Goal: Task Accomplishment & Management: Manage account settings

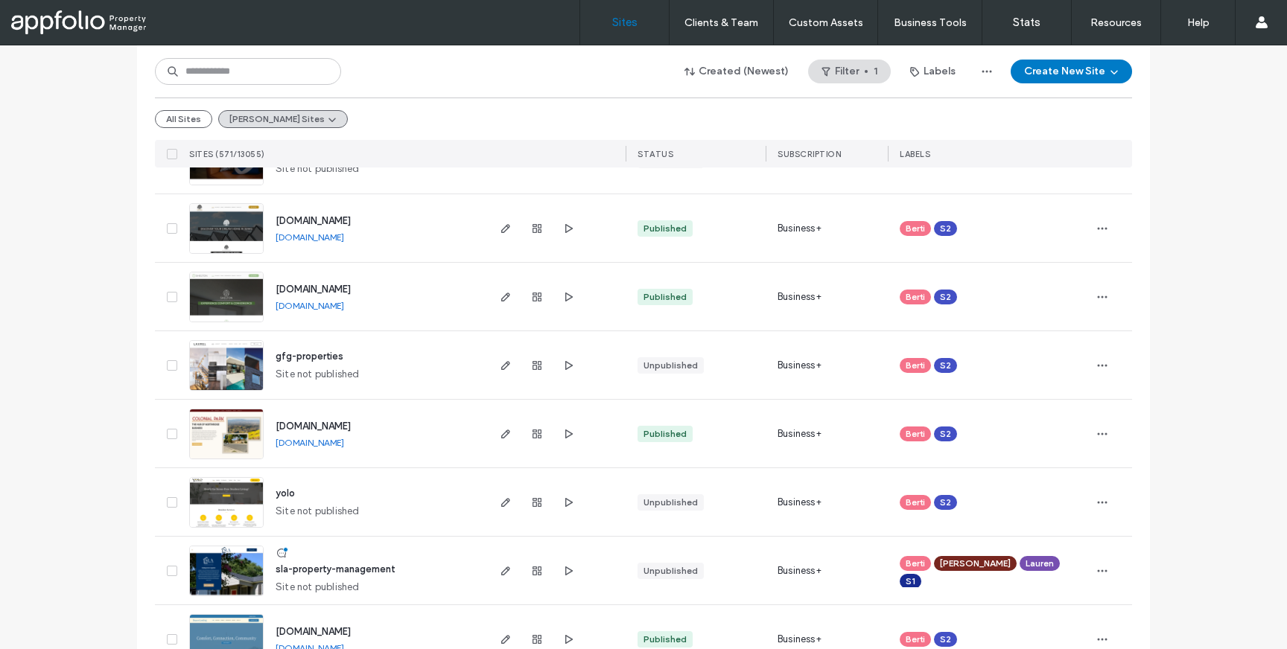
scroll to position [153, 0]
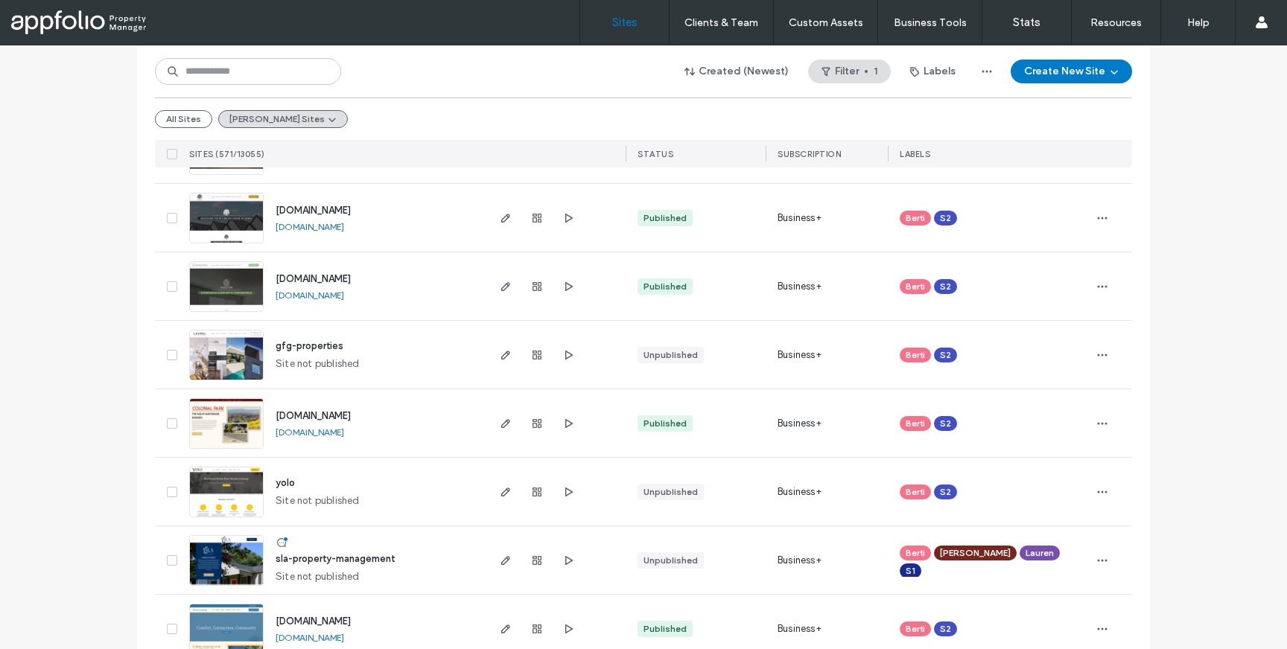
click at [321, 559] on span "sla-property-management" at bounding box center [336, 558] width 120 height 11
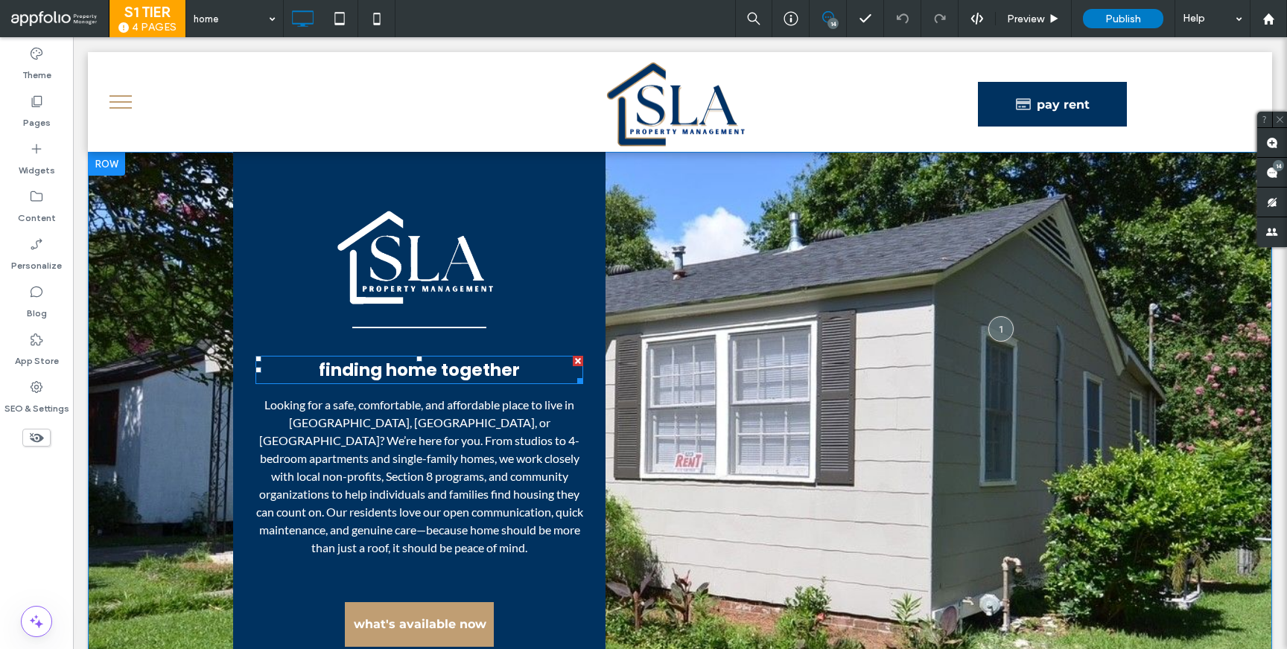
click at [451, 372] on span "finding home together" at bounding box center [419, 370] width 201 height 24
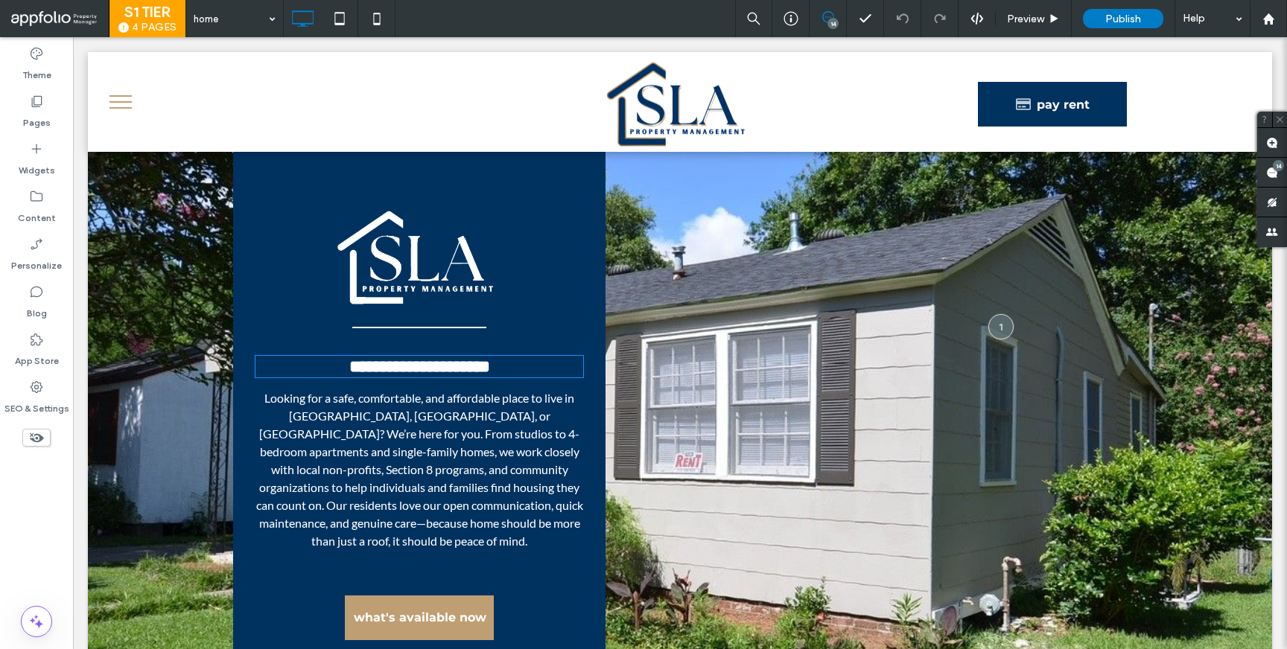
type input "*******"
type input "**"
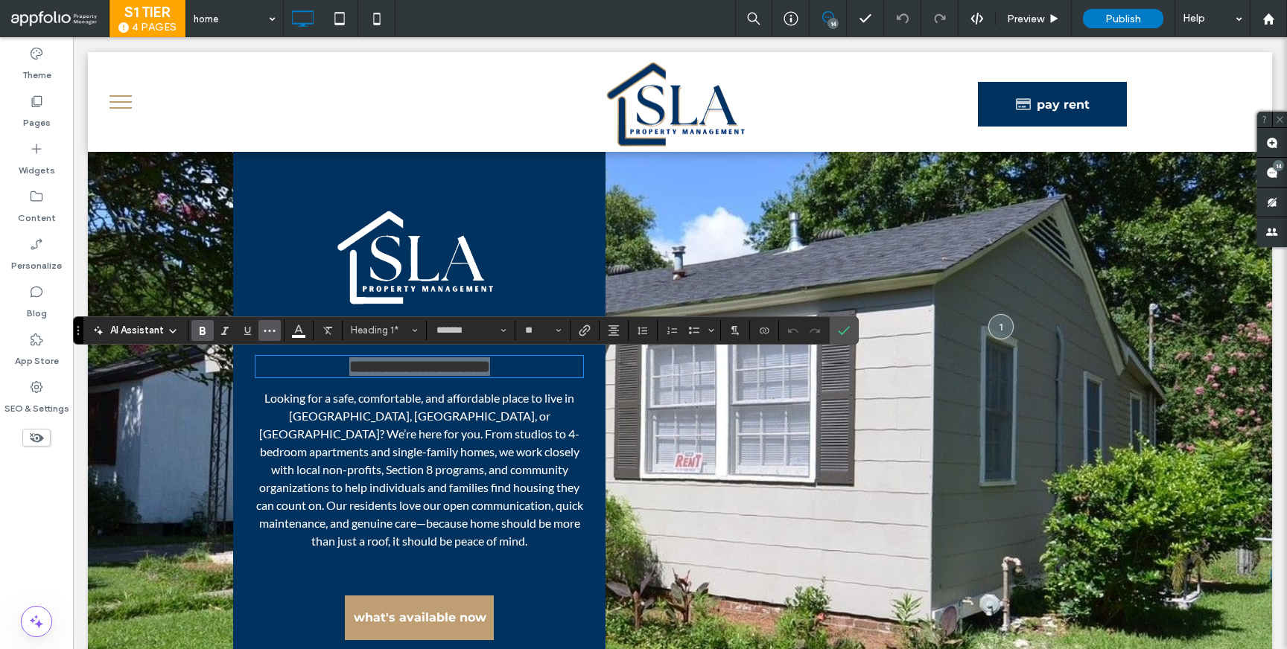
click at [280, 335] on button "More" at bounding box center [269, 330] width 22 height 21
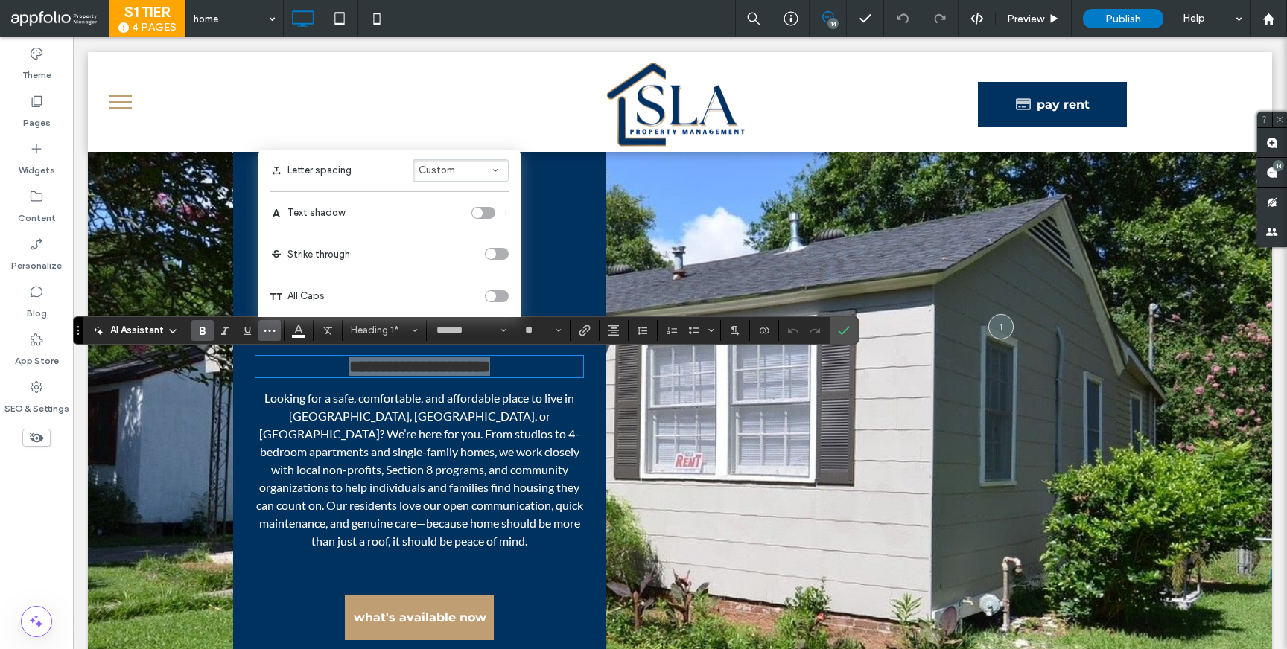
click at [491, 293] on div "toggle" at bounding box center [491, 296] width 10 height 10
click at [833, 335] on label "Confirm" at bounding box center [844, 330] width 22 height 27
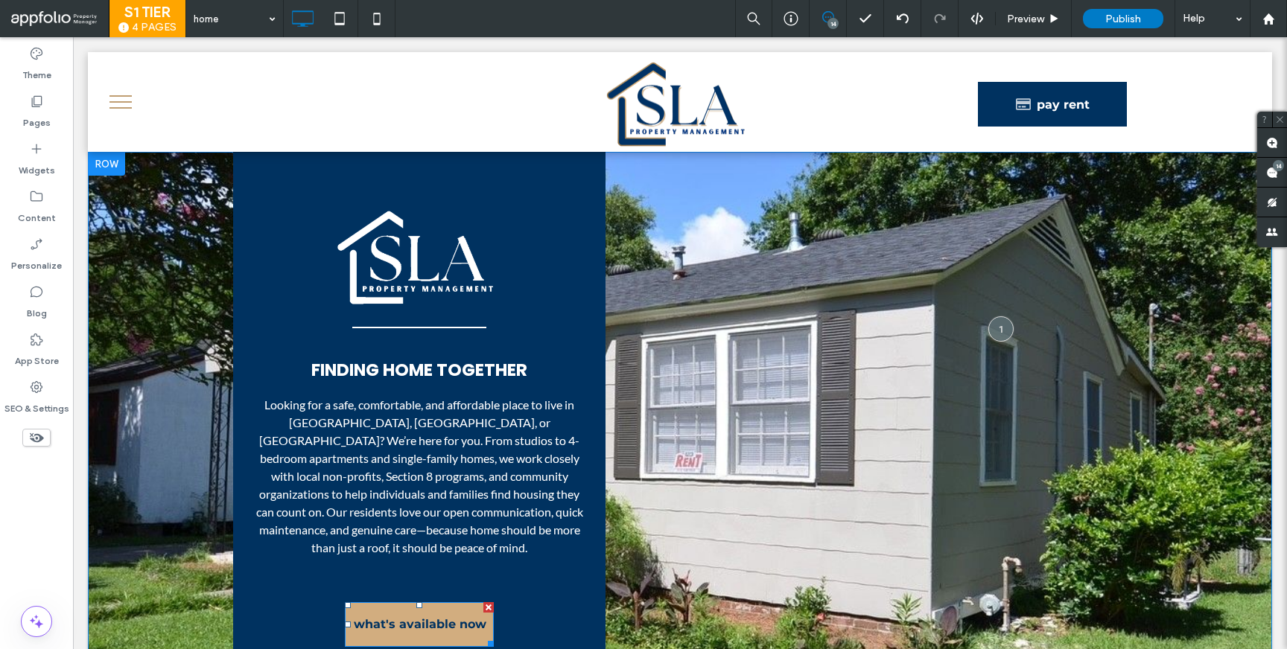
click at [423, 626] on span "what's available now" at bounding box center [420, 624] width 133 height 38
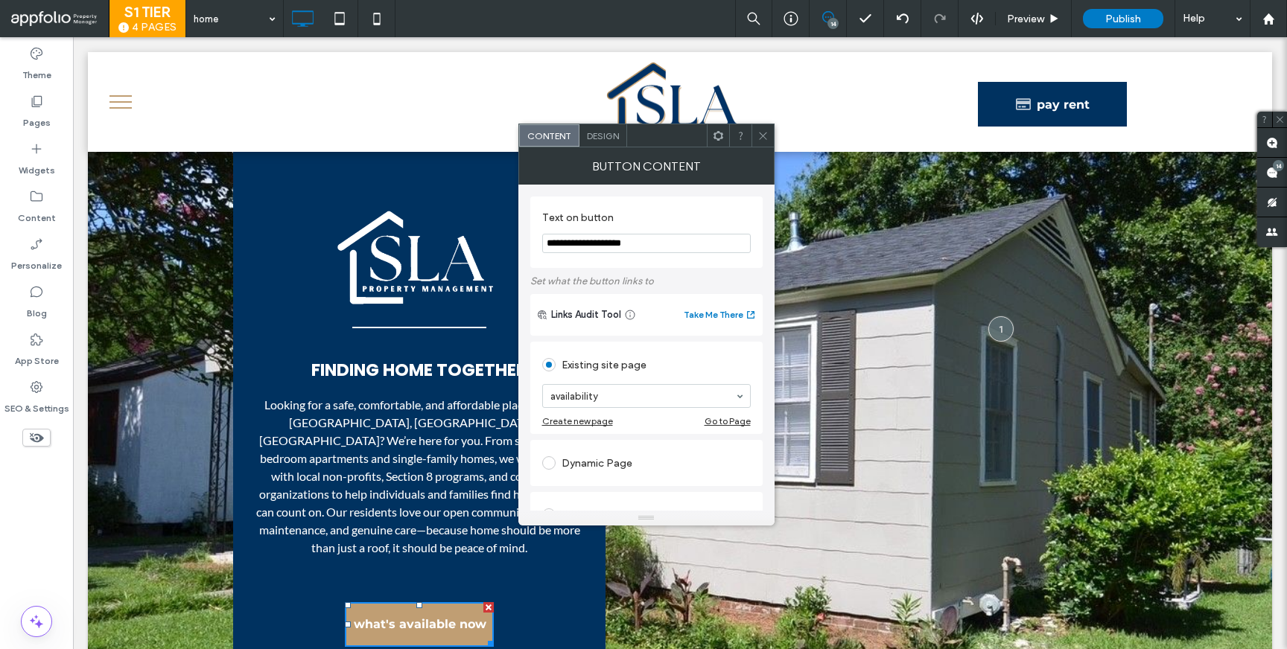
drag, startPoint x: 678, startPoint y: 276, endPoint x: 480, endPoint y: 223, distance: 205.8
type input "*"
type input "**********"
click at [756, 142] on div at bounding box center [762, 135] width 22 height 22
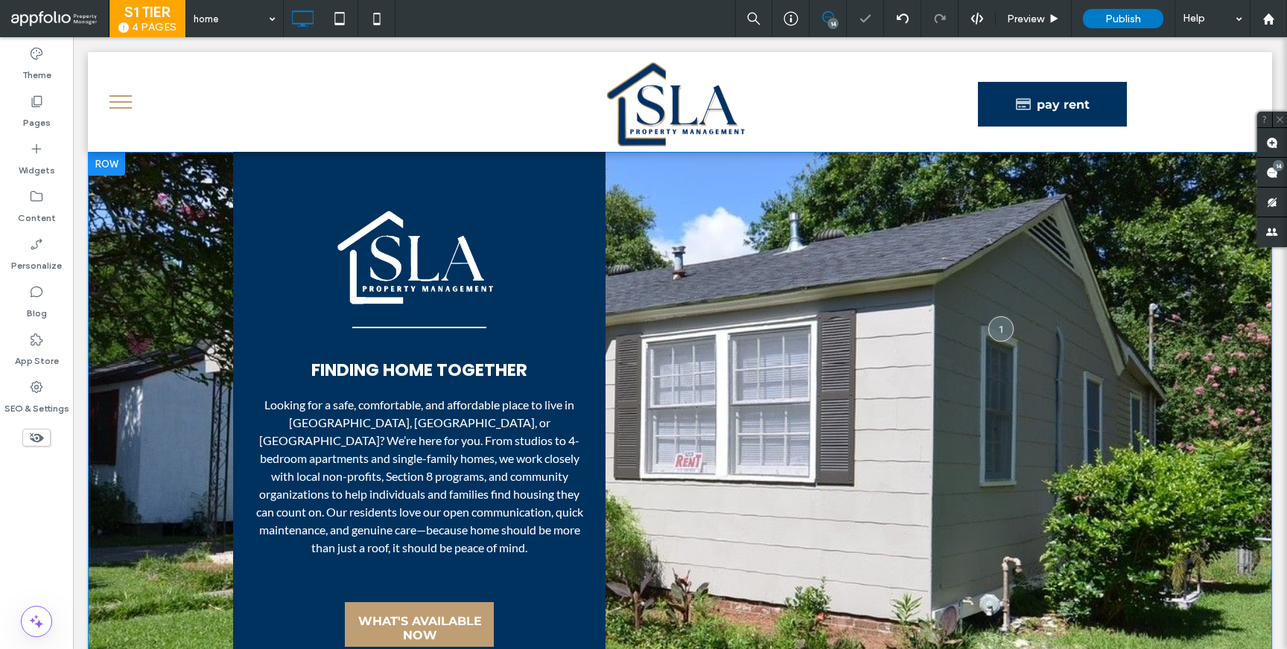
scroll to position [226, 0]
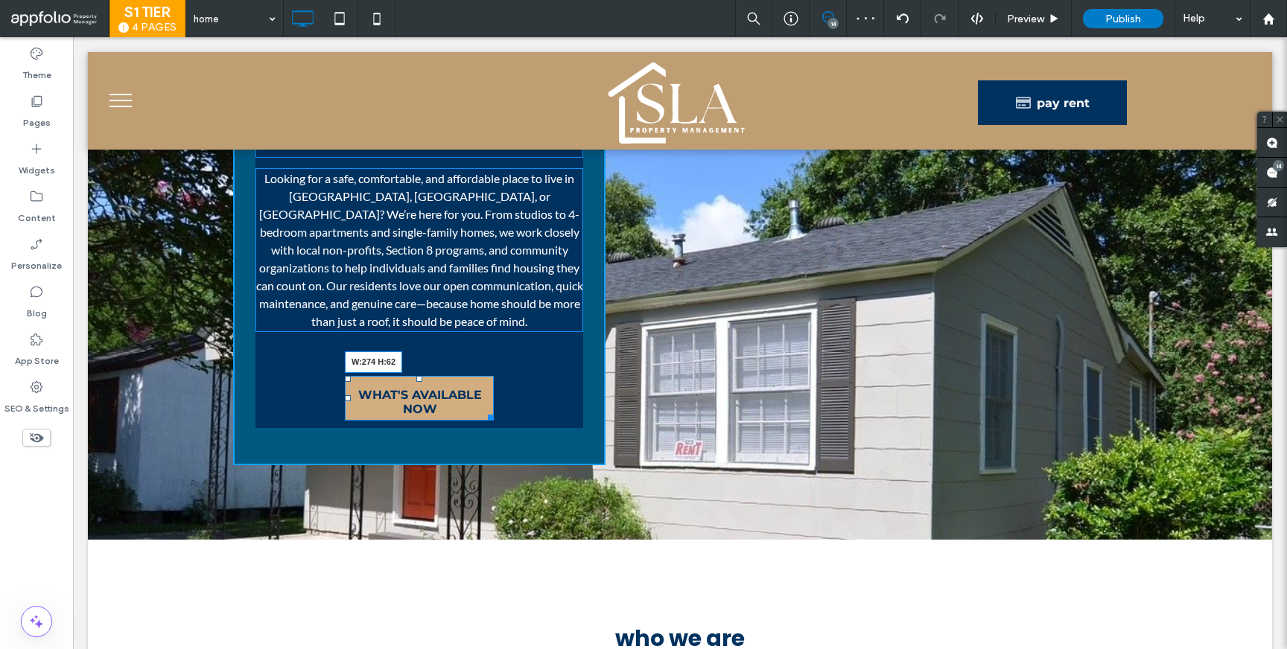
drag, startPoint x: 489, startPoint y: 418, endPoint x: 510, endPoint y: 419, distance: 20.9
click at [494, 419] on div at bounding box center [488, 415] width 11 height 11
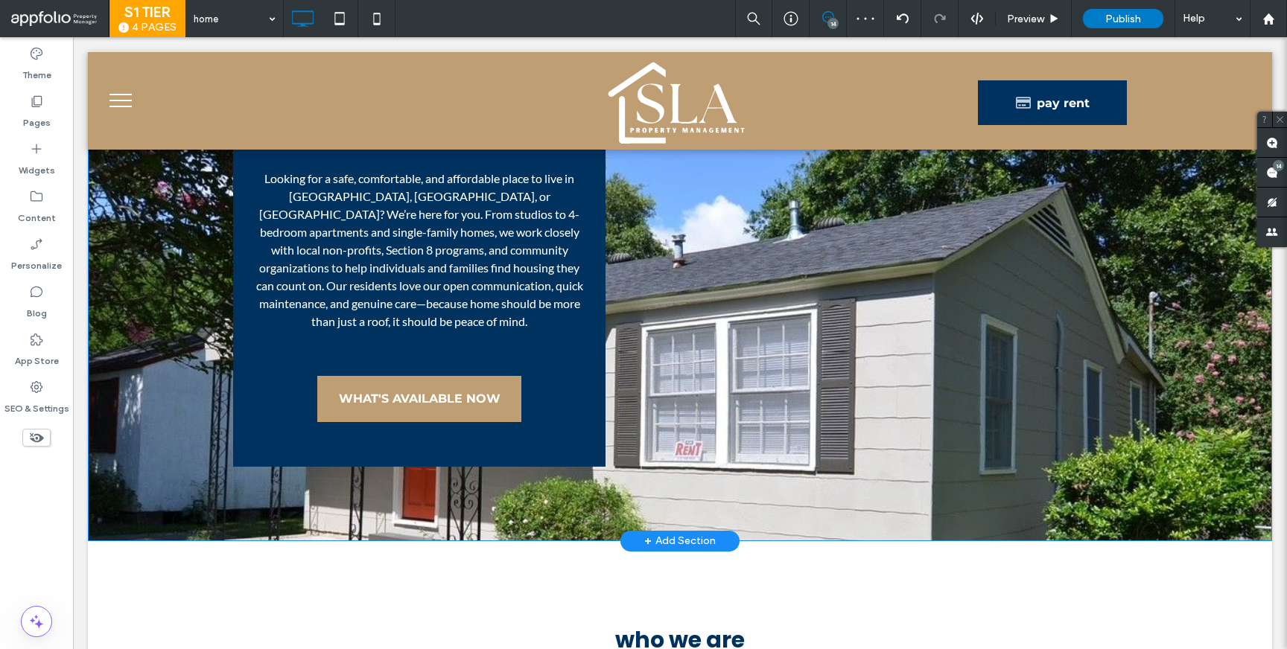
scroll to position [0, 0]
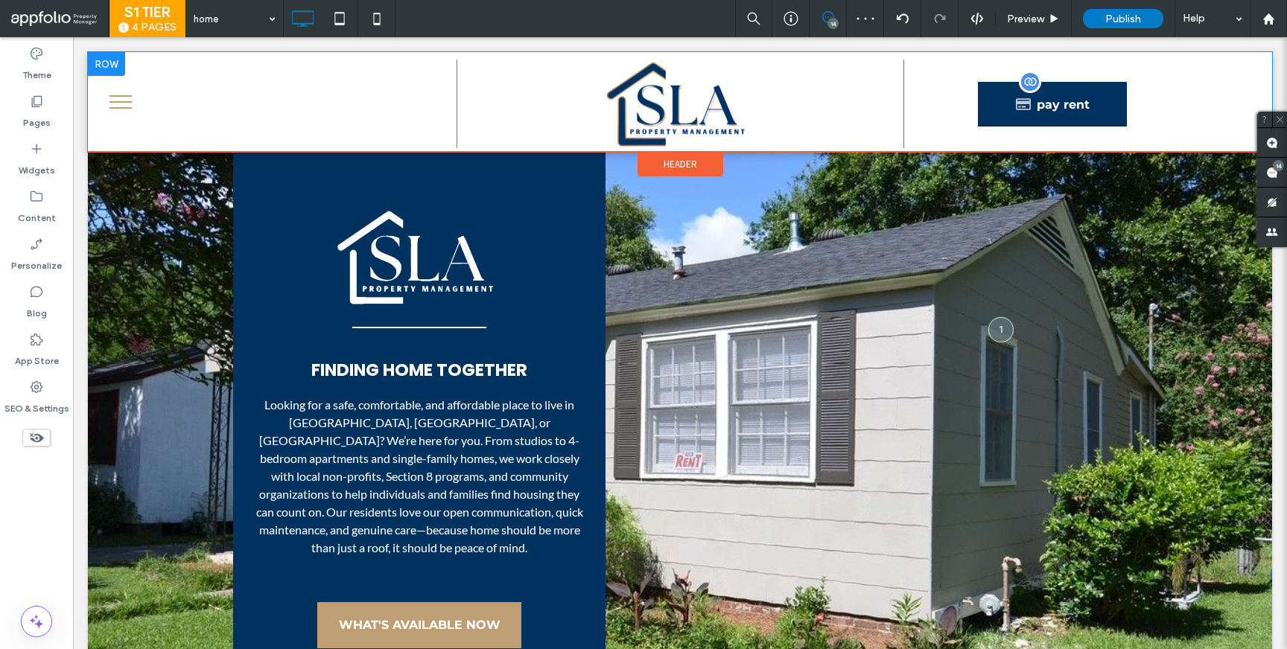
click at [1020, 113] on span at bounding box center [1052, 104] width 149 height 45
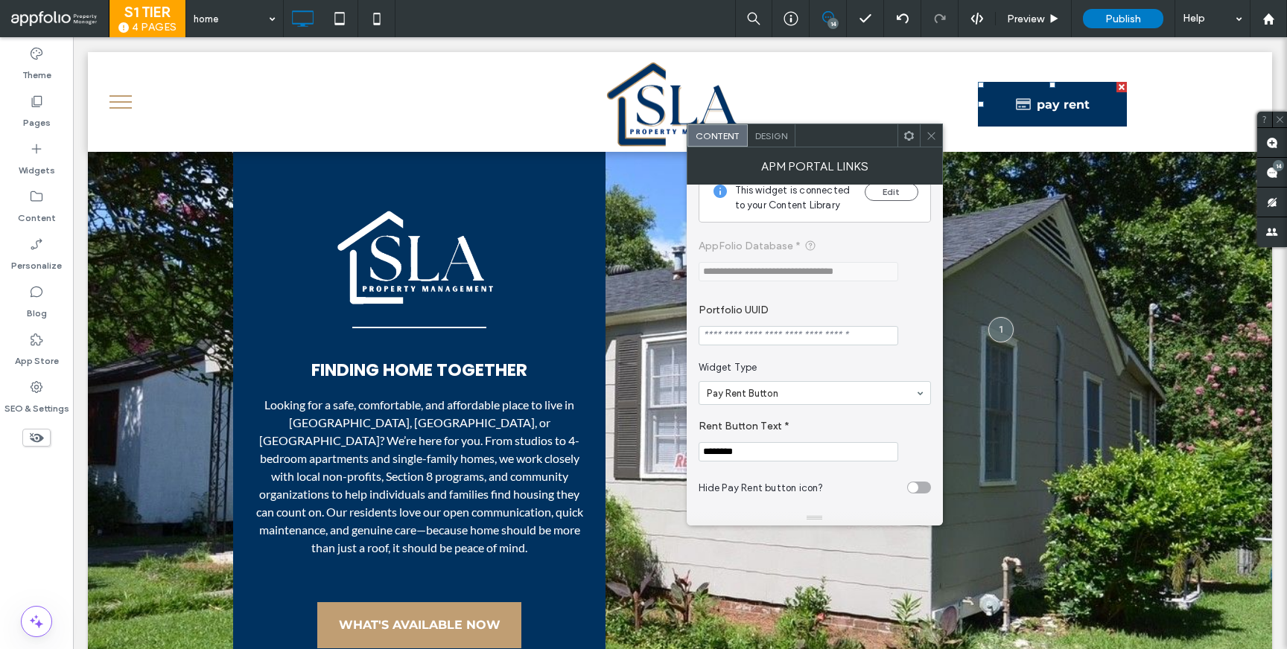
scroll to position [30, 0]
drag, startPoint x: 824, startPoint y: 486, endPoint x: 557, endPoint y: 407, distance: 278.8
type input "********"
click at [933, 133] on icon at bounding box center [931, 135] width 11 height 11
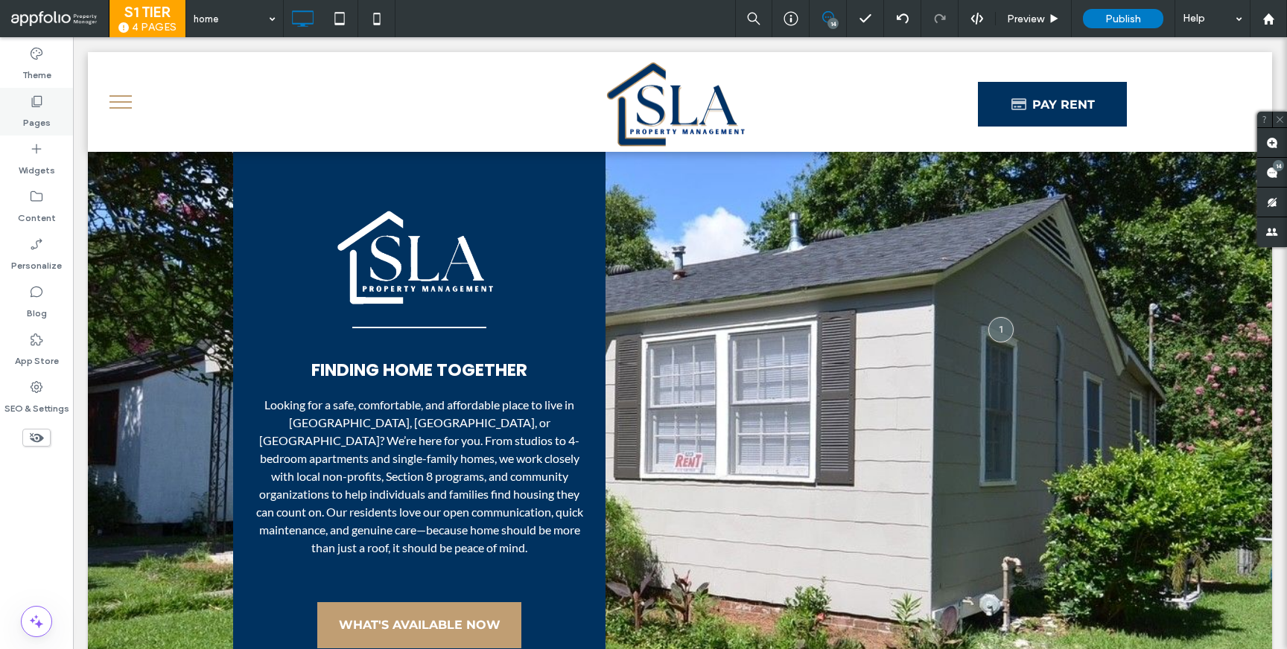
click at [67, 103] on div "Pages" at bounding box center [36, 112] width 73 height 48
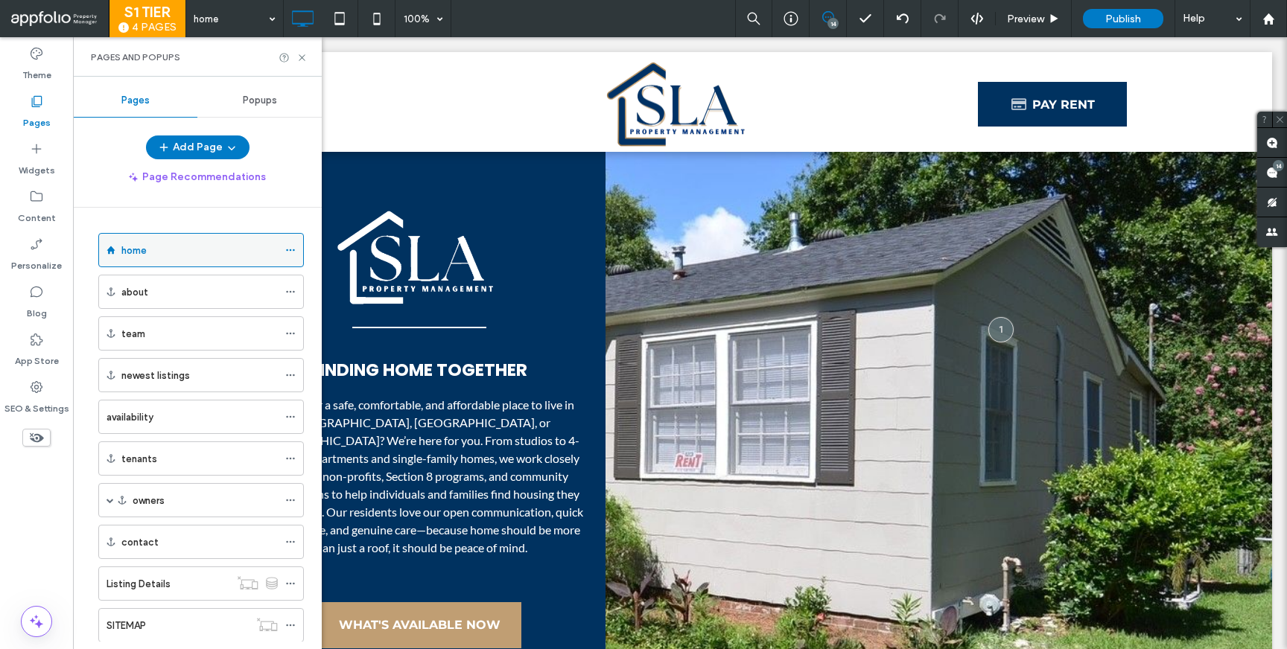
click at [290, 249] on use at bounding box center [290, 250] width 8 height 2
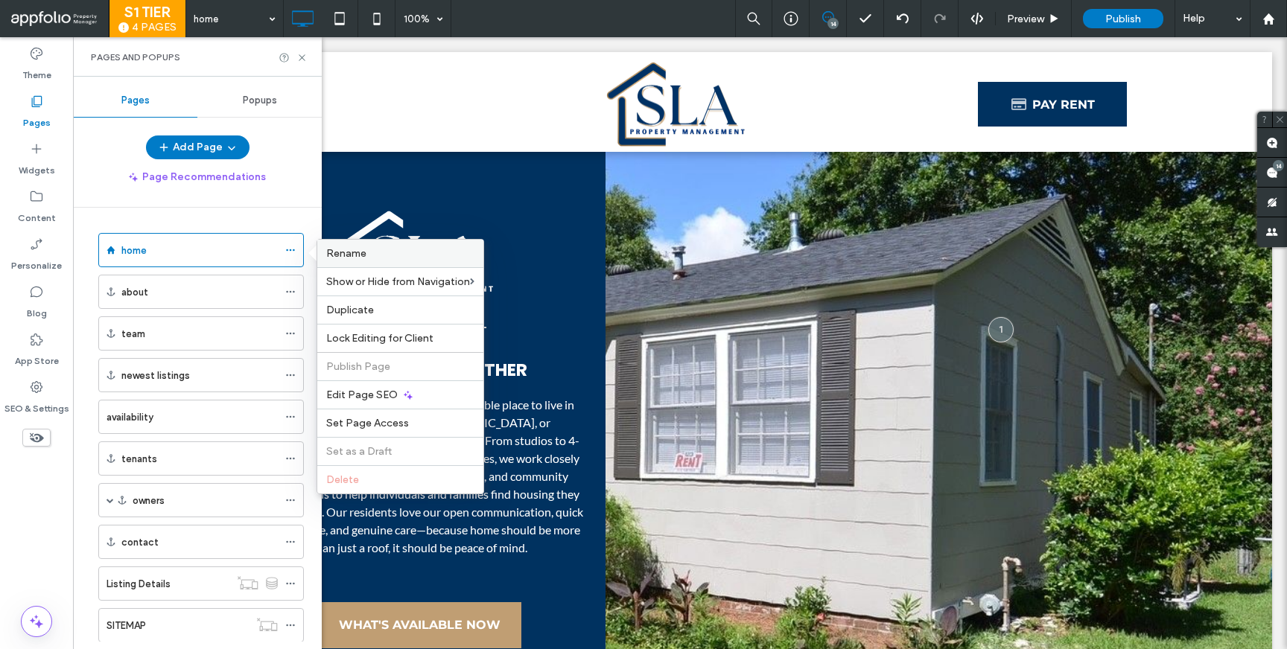
click at [370, 258] on label "Rename" at bounding box center [400, 253] width 148 height 13
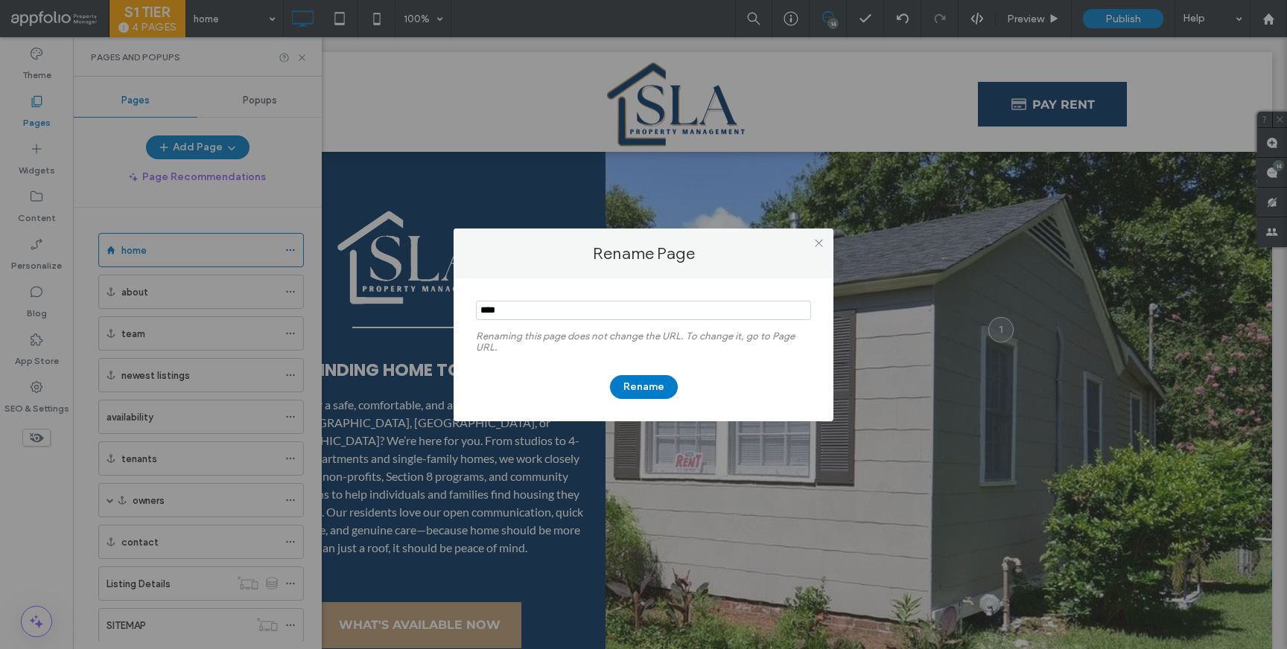
drag, startPoint x: 527, startPoint y: 309, endPoint x: 391, endPoint y: 283, distance: 138.8
click at [392, 284] on div "Rename Page Renaming this page does not change the URL. To change it, go to Pag…" at bounding box center [643, 324] width 1287 height 649
type input "****"
click at [644, 389] on button "Rename" at bounding box center [644, 387] width 68 height 24
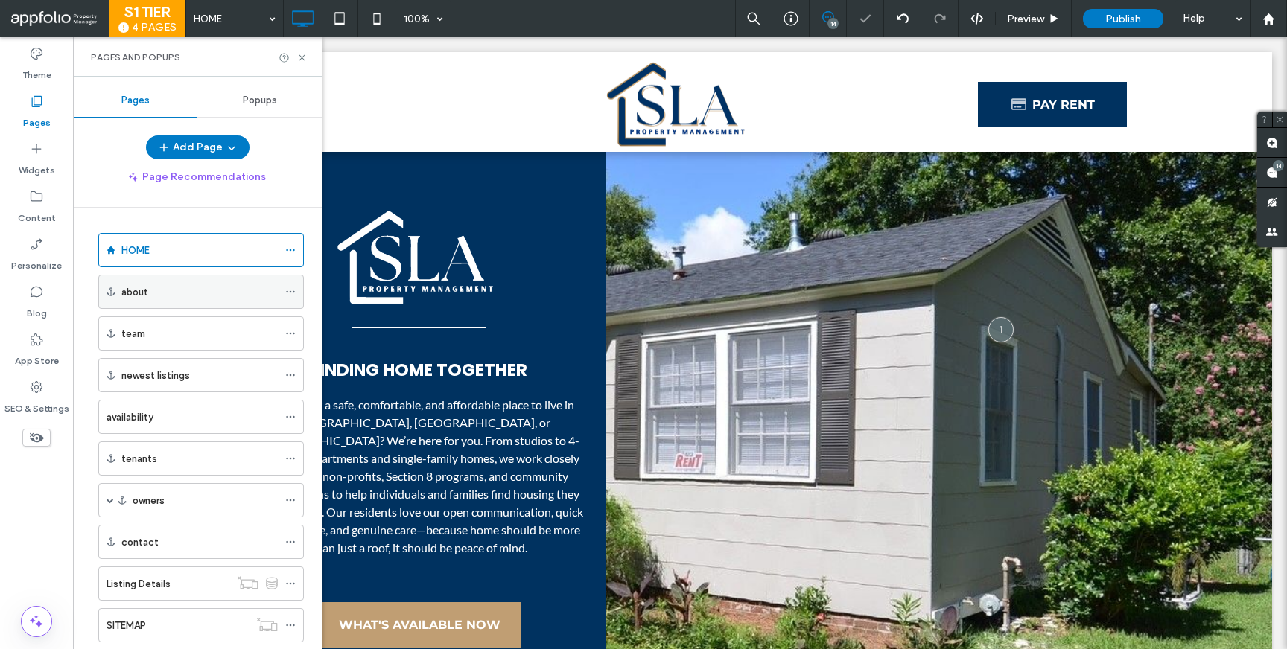
click at [283, 292] on div "about" at bounding box center [201, 292] width 206 height 34
click at [290, 290] on icon at bounding box center [290, 292] width 10 height 10
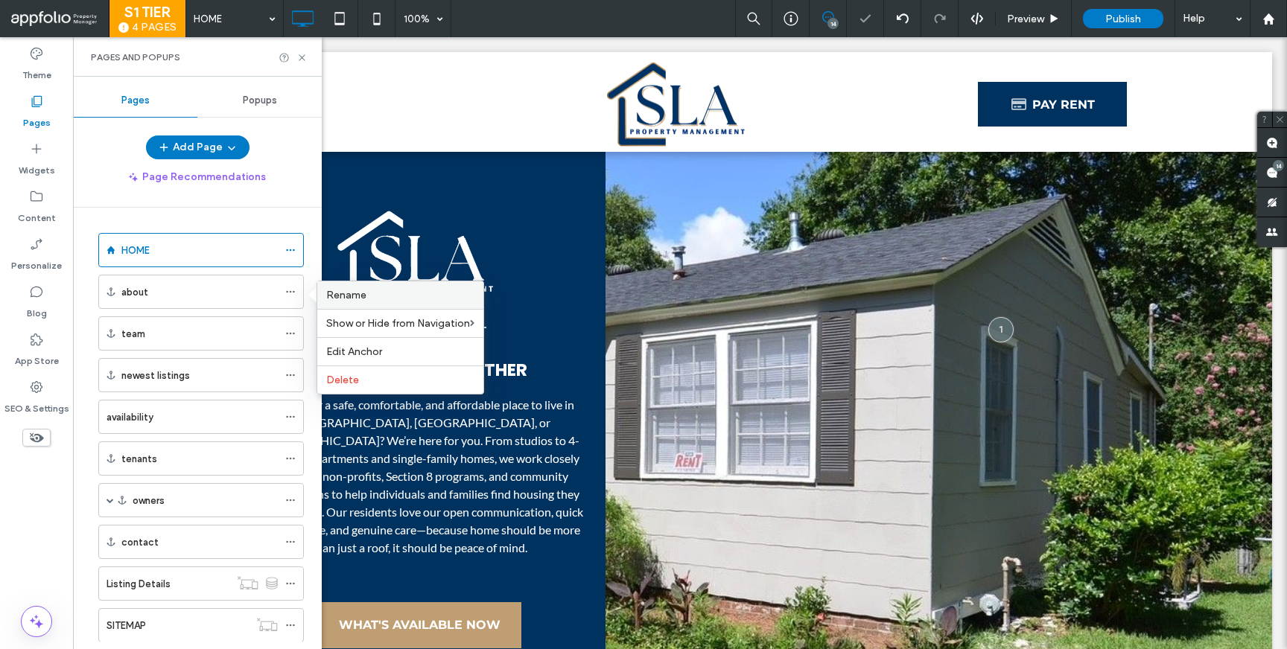
click at [331, 293] on span "Rename" at bounding box center [346, 295] width 40 height 13
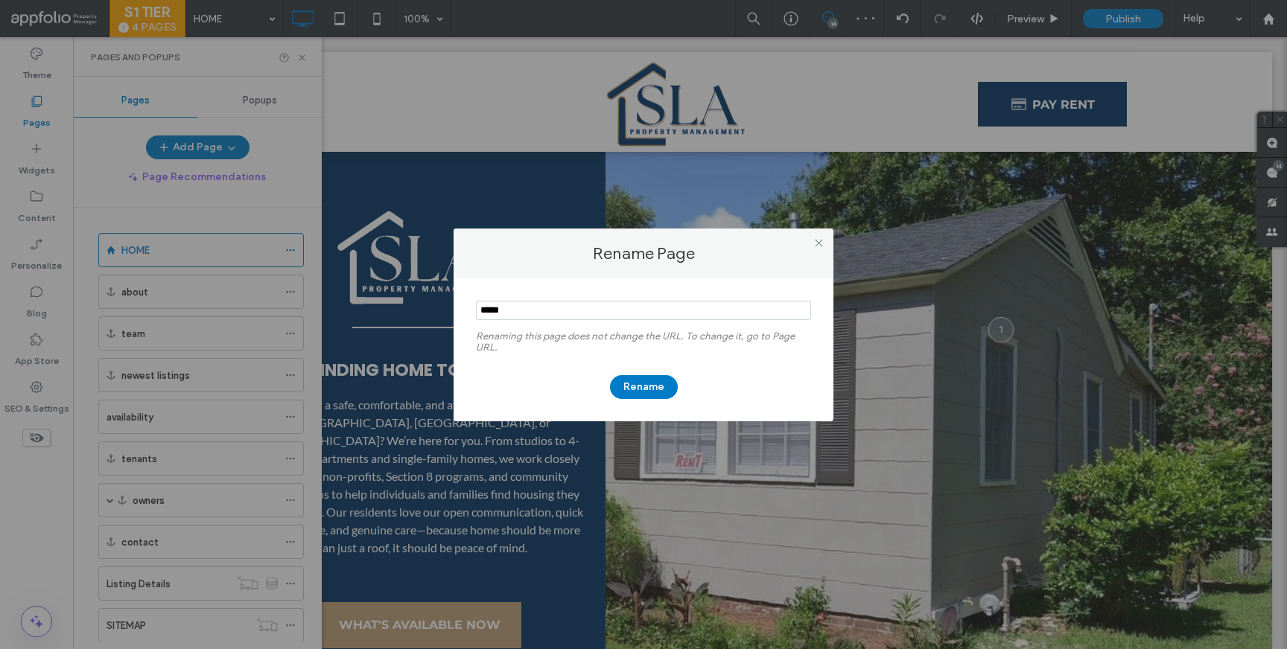
drag, startPoint x: 506, startPoint y: 310, endPoint x: 421, endPoint y: 282, distance: 90.2
click at [436, 284] on div "Rename Page Renaming this page does not change the URL. To change it, go to Pag…" at bounding box center [643, 324] width 1287 height 649
type input "*****"
click at [670, 385] on button "Rename" at bounding box center [644, 387] width 68 height 24
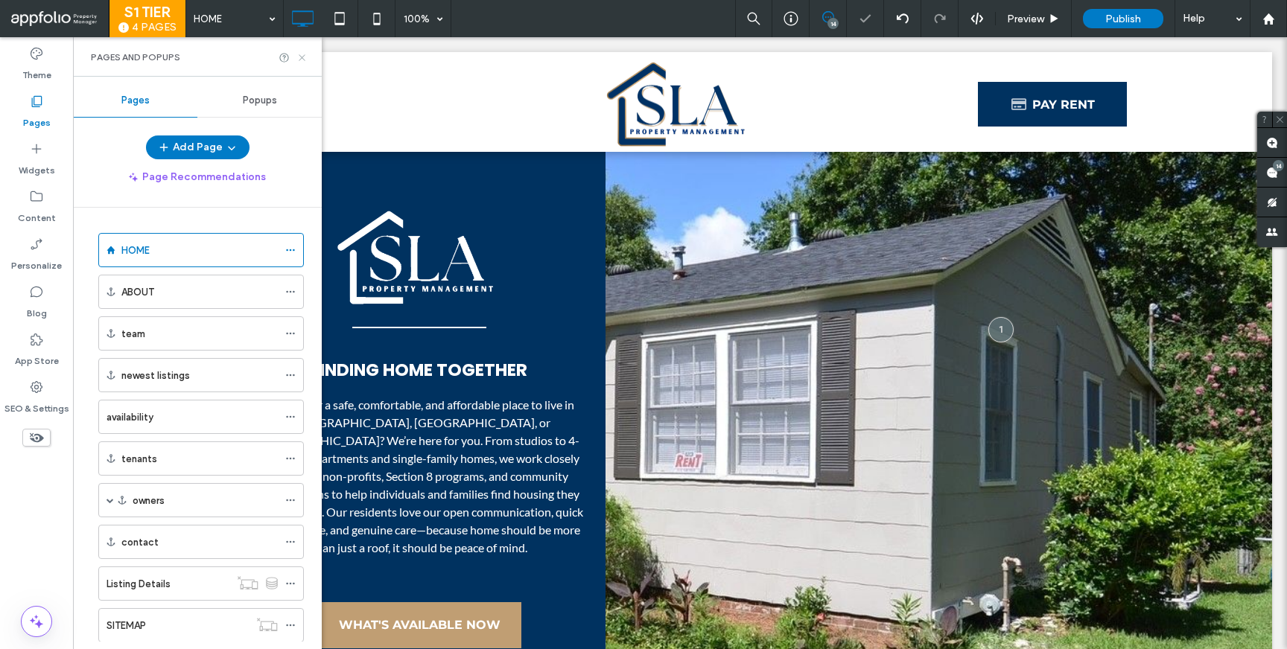
drag, startPoint x: 303, startPoint y: 59, endPoint x: 441, endPoint y: 249, distance: 235.2
click at [303, 59] on icon at bounding box center [301, 57] width 11 height 11
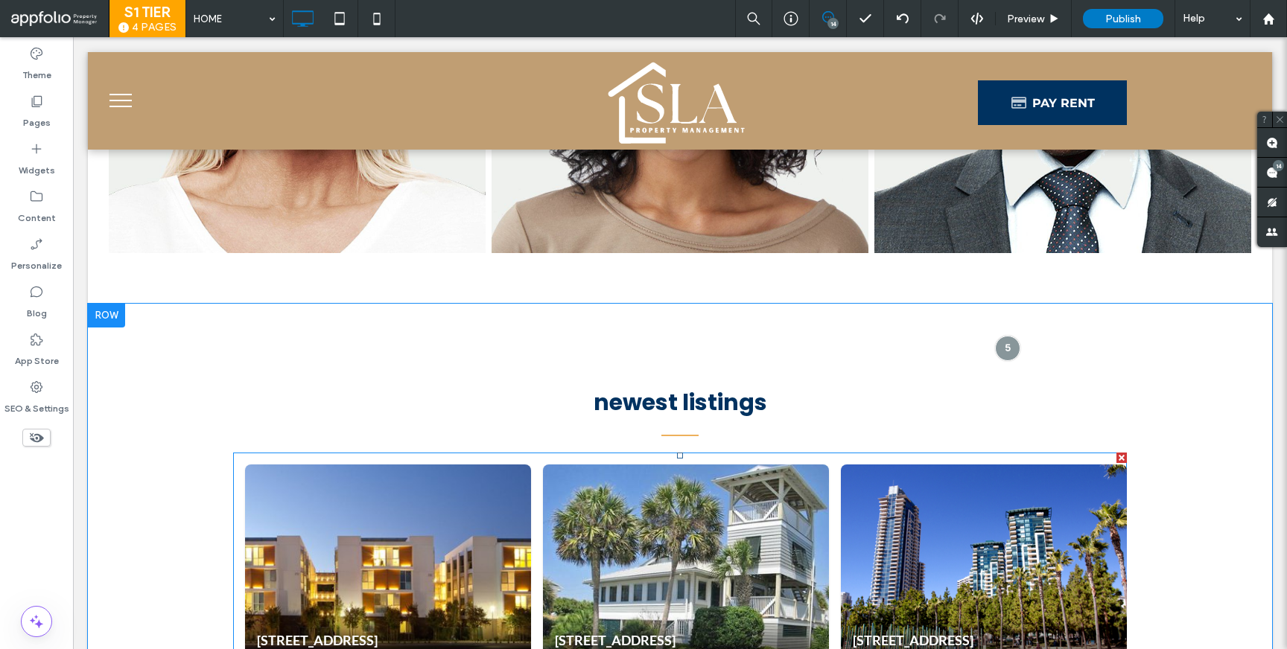
scroll to position [1364, 0]
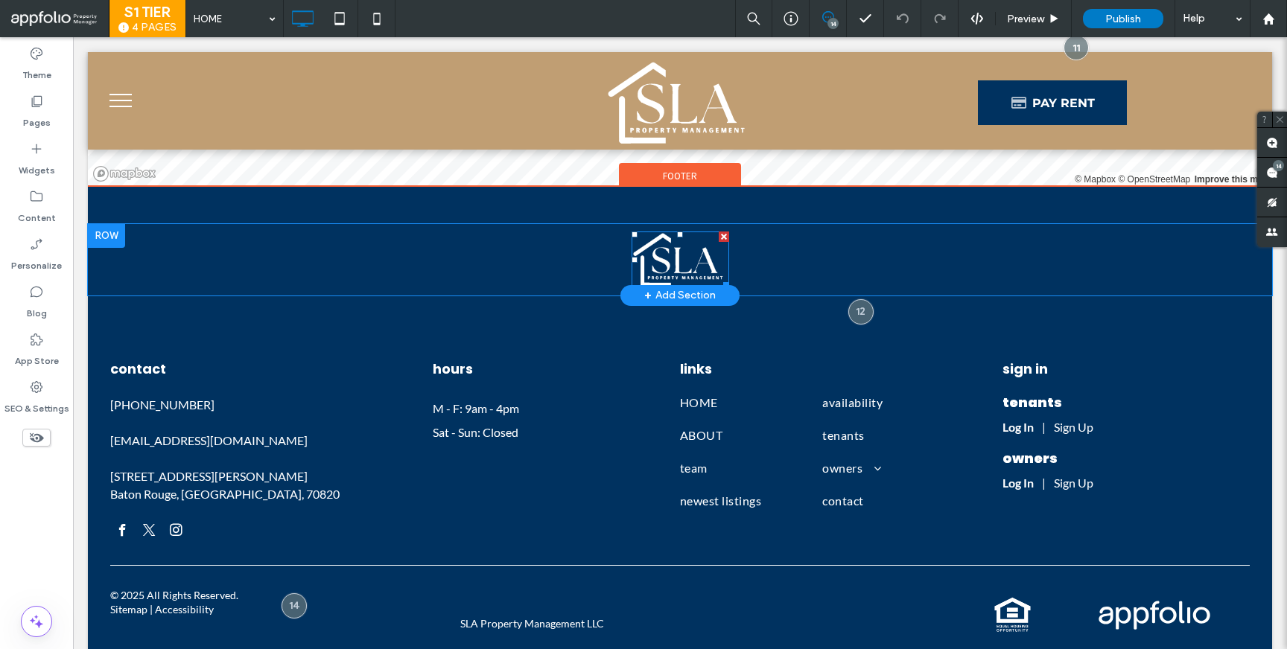
scroll to position [4600, 0]
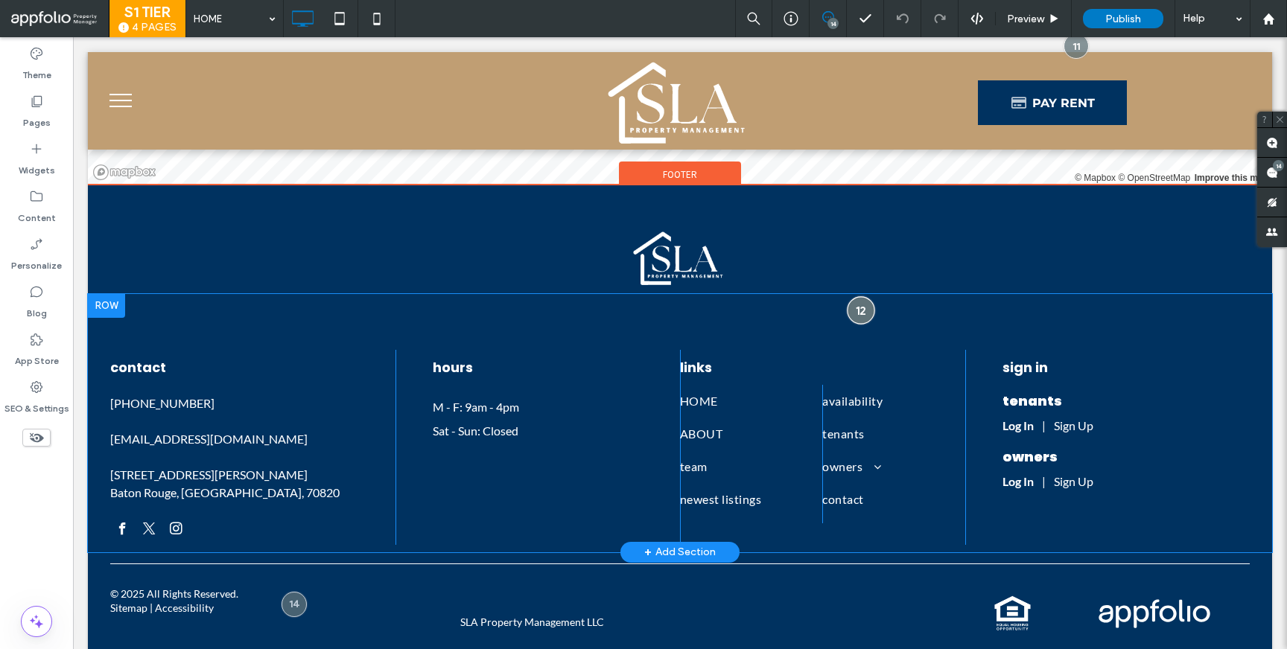
click at [851, 306] on div at bounding box center [861, 310] width 28 height 28
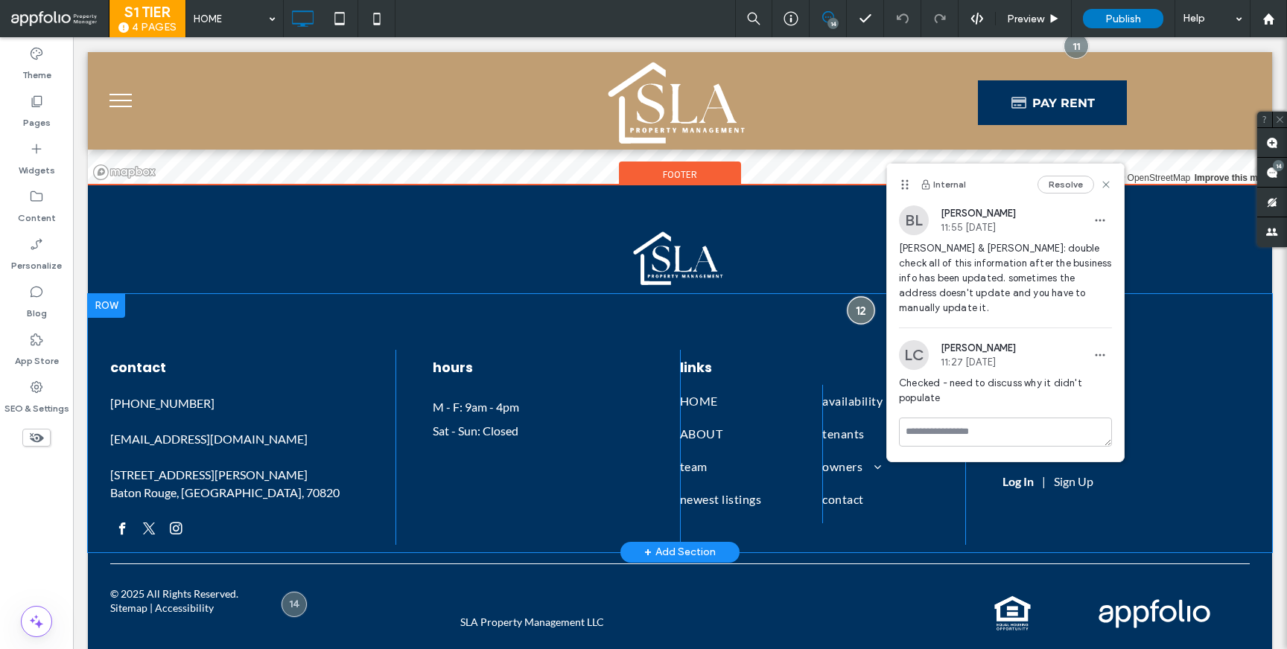
click at [858, 313] on div at bounding box center [861, 310] width 28 height 28
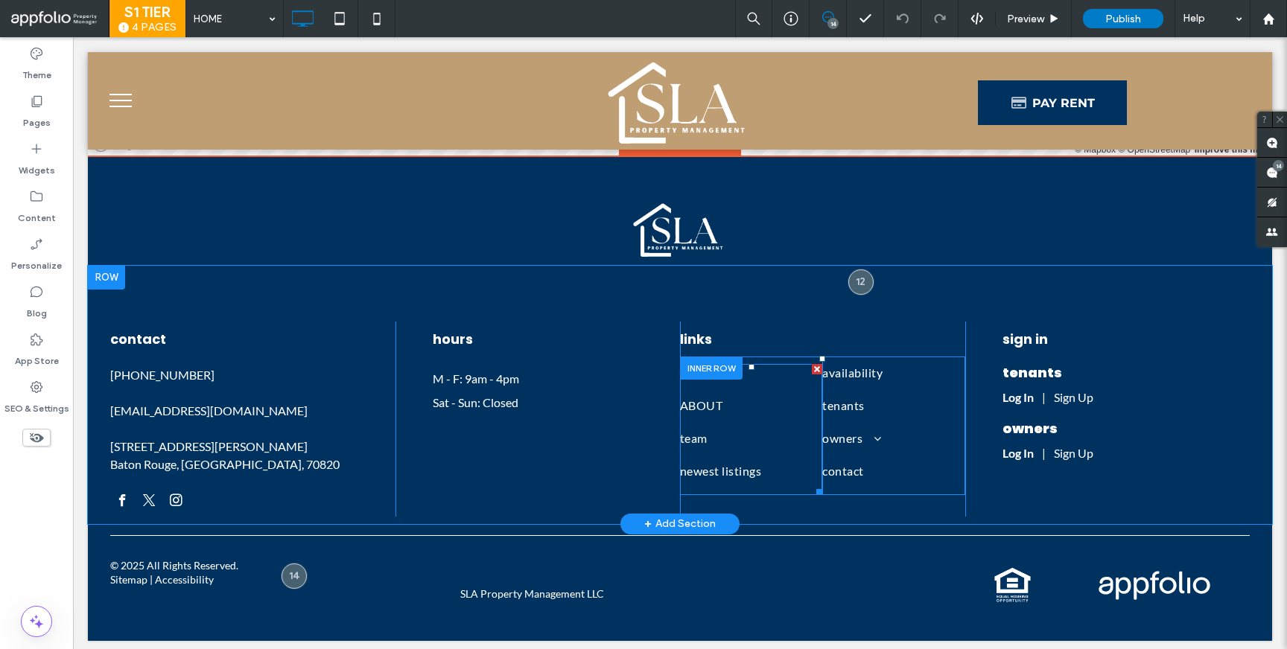
scroll to position [4632, 0]
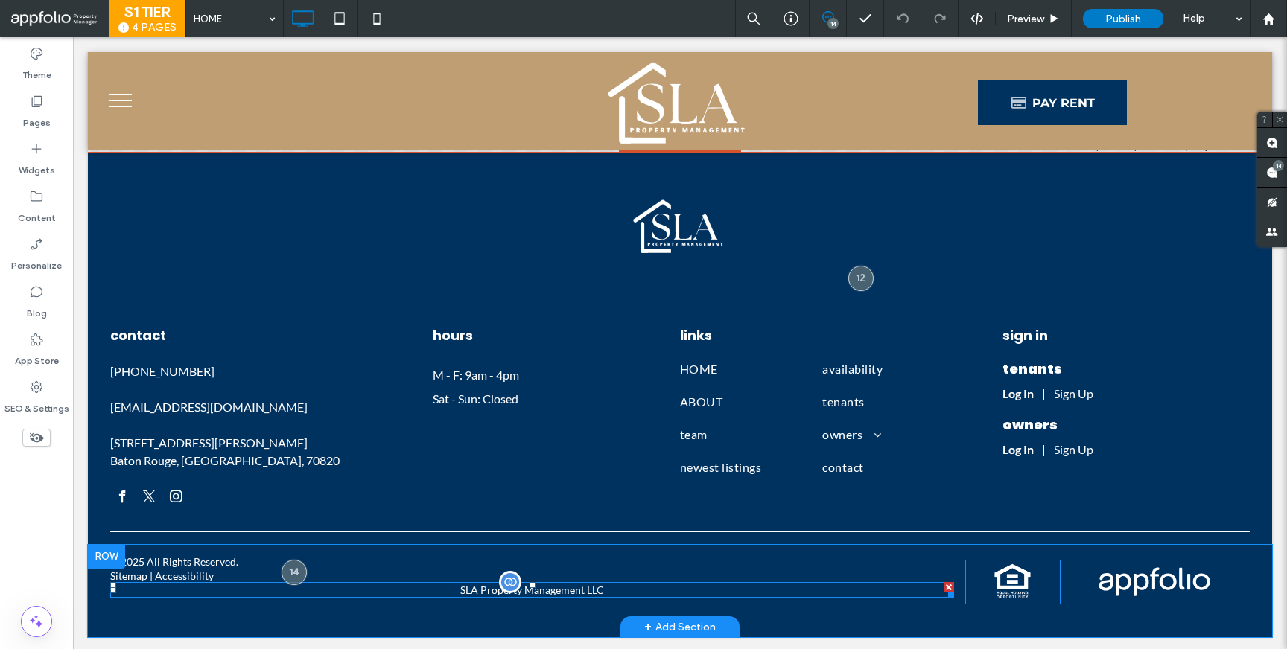
click at [490, 590] on p "SLA Property Management LLC" at bounding box center [532, 590] width 844 height 16
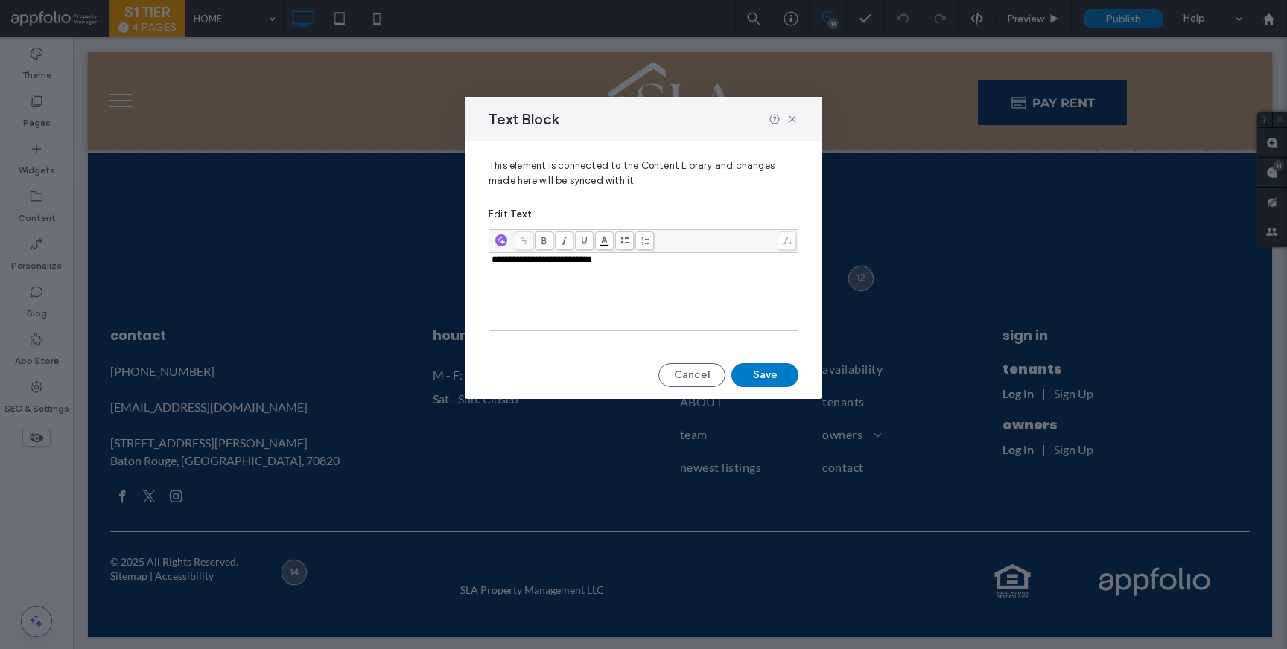
click at [675, 264] on div "**********" at bounding box center [644, 260] width 305 height 10
click at [674, 264] on div "**********" at bounding box center [644, 260] width 305 height 10
click at [789, 115] on icon at bounding box center [792, 119] width 12 height 12
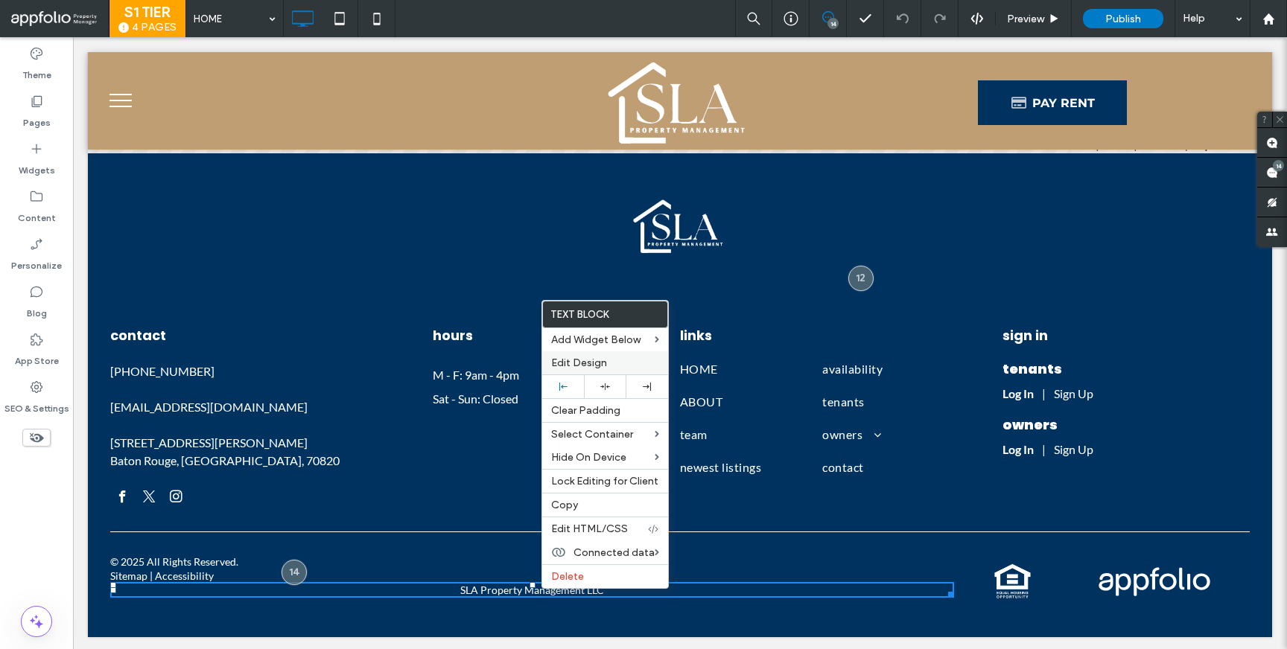
click at [588, 367] on span "Edit Design" at bounding box center [579, 363] width 56 height 13
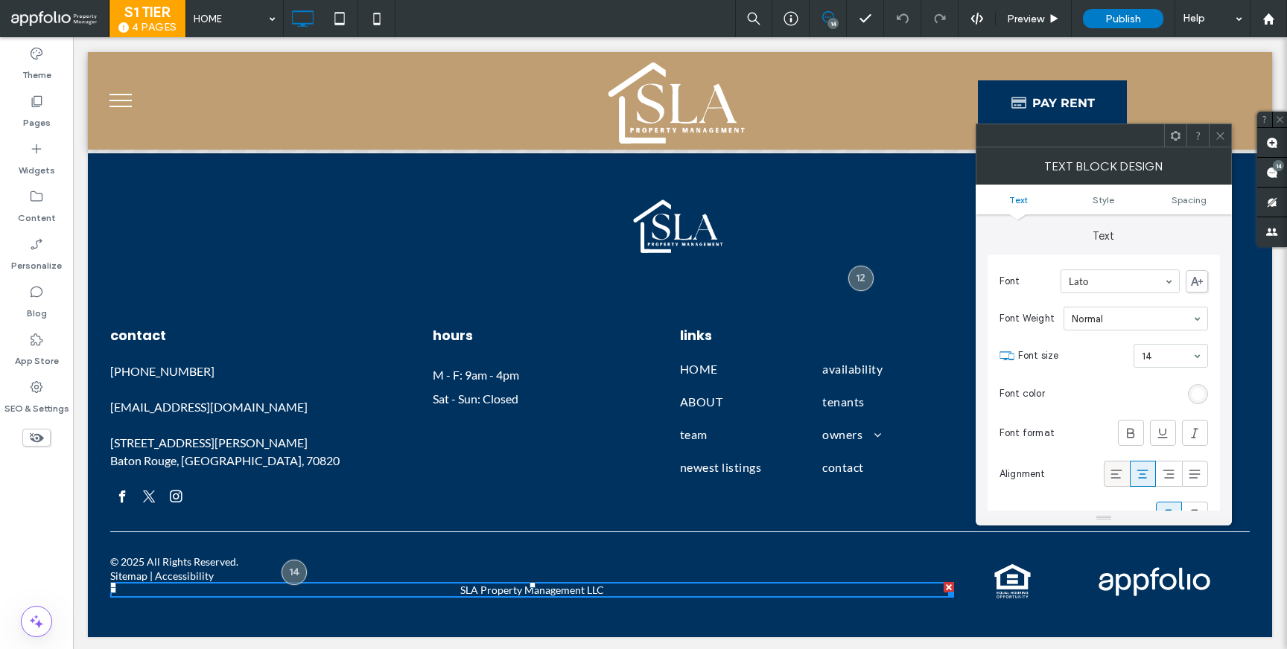
click at [1111, 471] on use at bounding box center [1116, 474] width 11 height 9
click at [1032, 145] on div at bounding box center [1070, 135] width 188 height 22
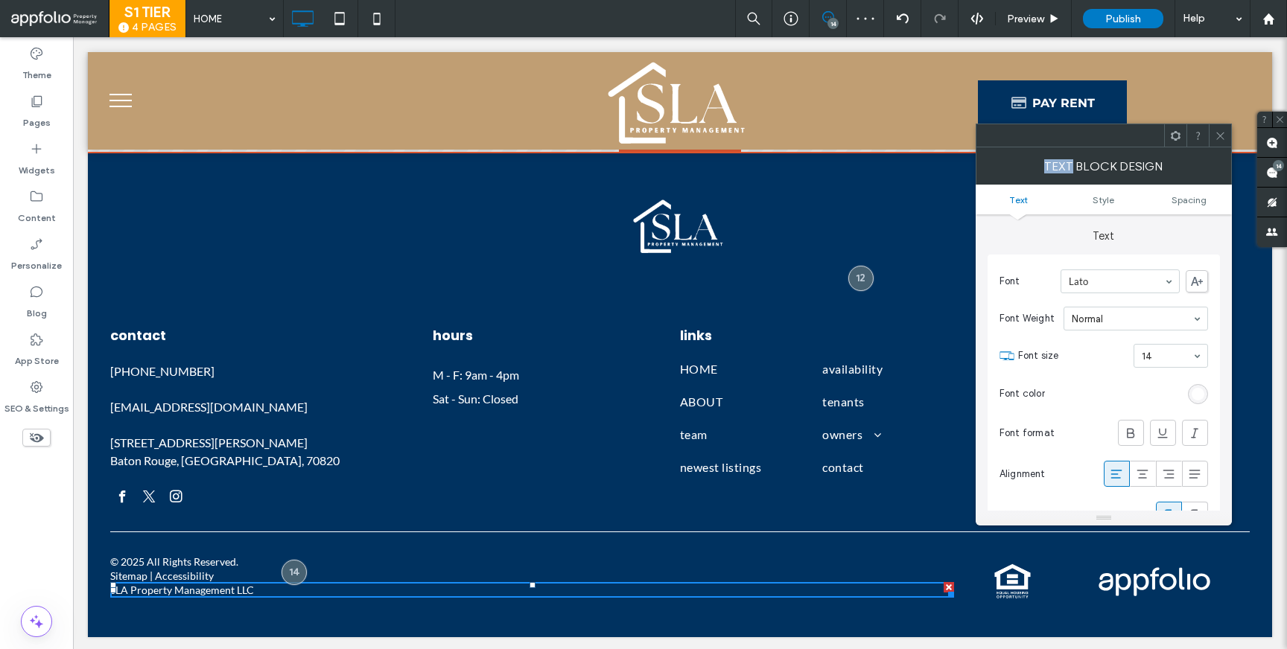
drag, startPoint x: 1105, startPoint y: 184, endPoint x: 858, endPoint y: 156, distance: 248.8
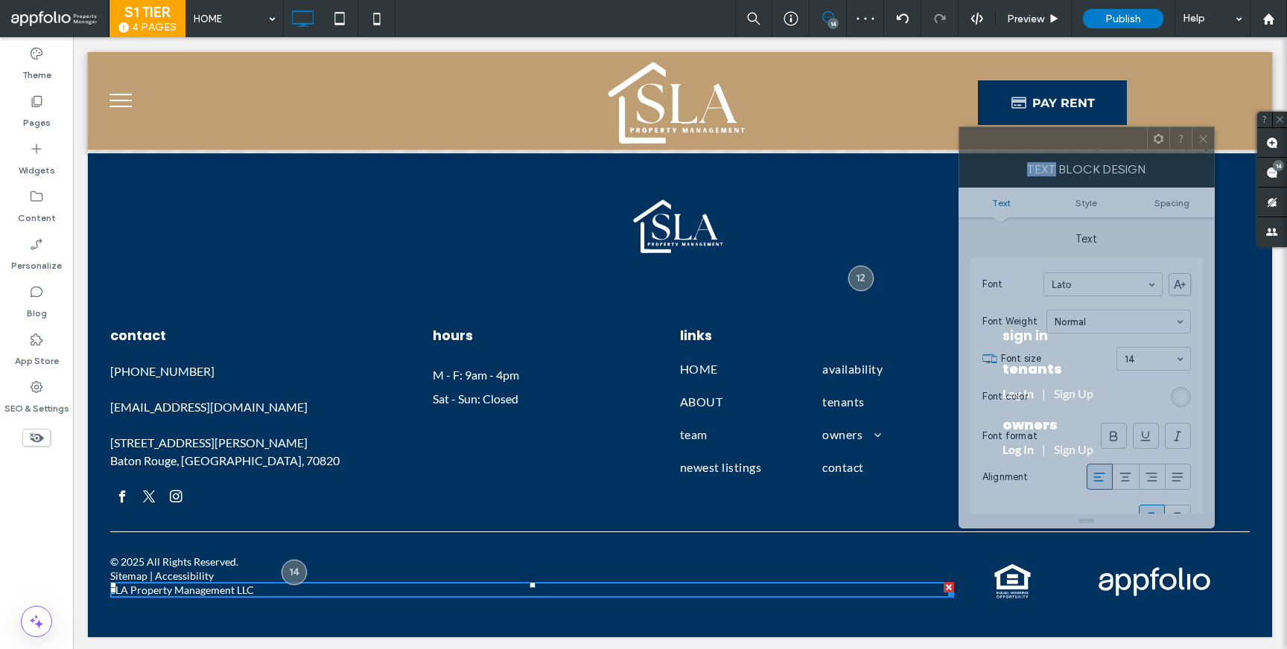
drag, startPoint x: 993, startPoint y: 133, endPoint x: 975, endPoint y: 136, distance: 18.9
click at [975, 136] on div at bounding box center [1053, 138] width 188 height 22
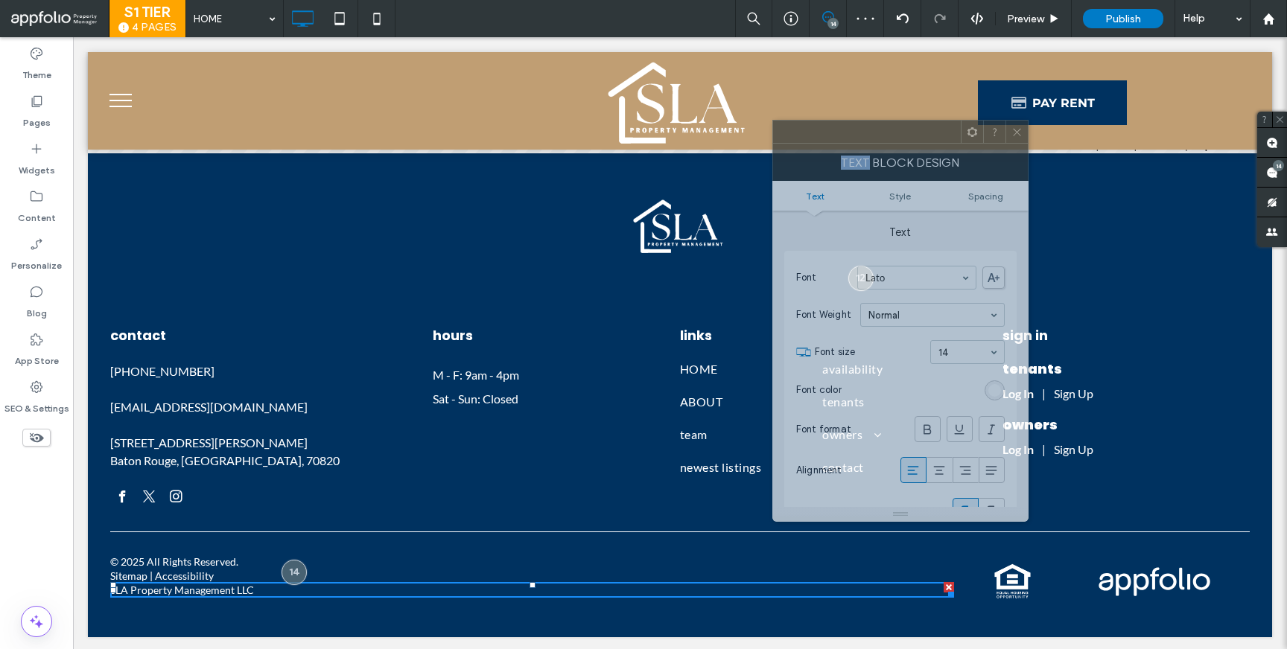
drag, startPoint x: 1029, startPoint y: 140, endPoint x: 624, endPoint y: 109, distance: 406.3
click at [773, 121] on div at bounding box center [867, 132] width 188 height 22
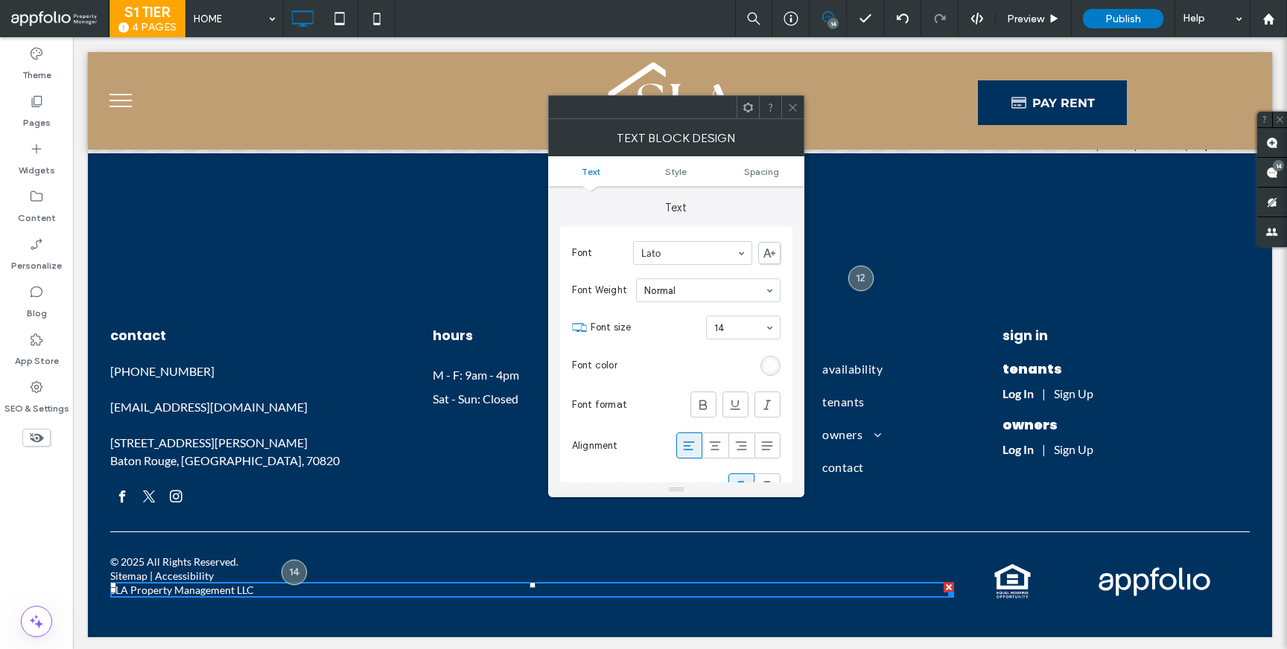
click at [795, 108] on icon at bounding box center [792, 107] width 11 height 11
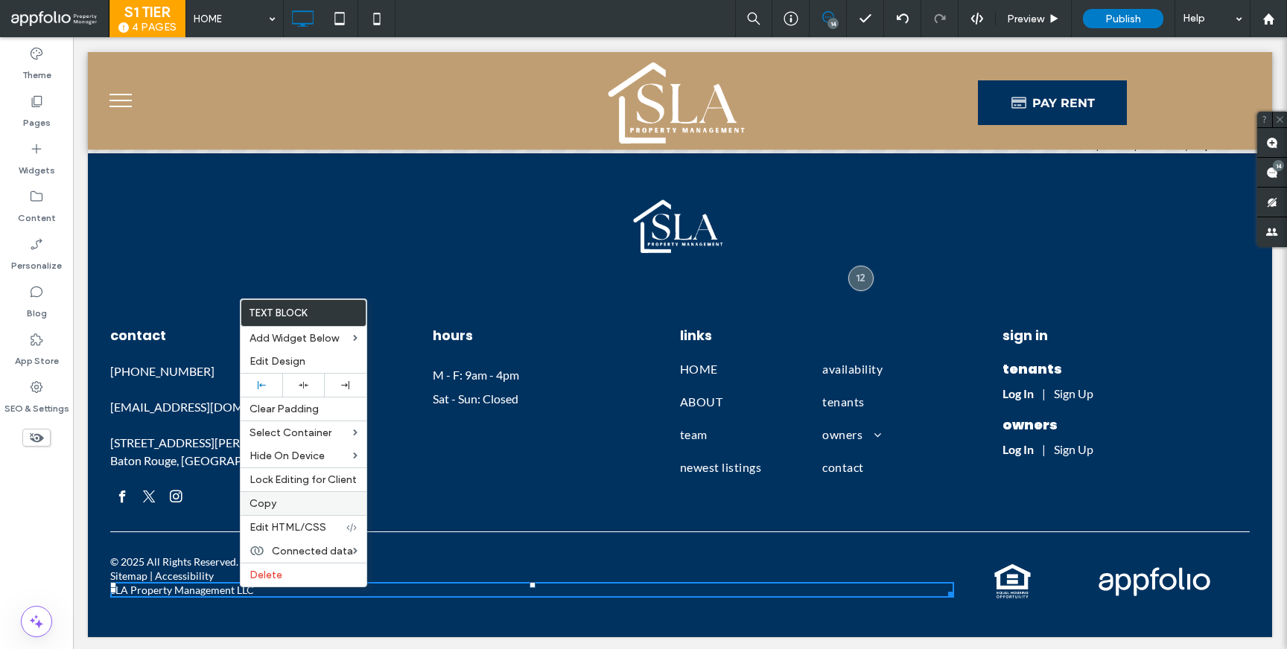
click at [287, 505] on label "Copy" at bounding box center [303, 503] width 108 height 13
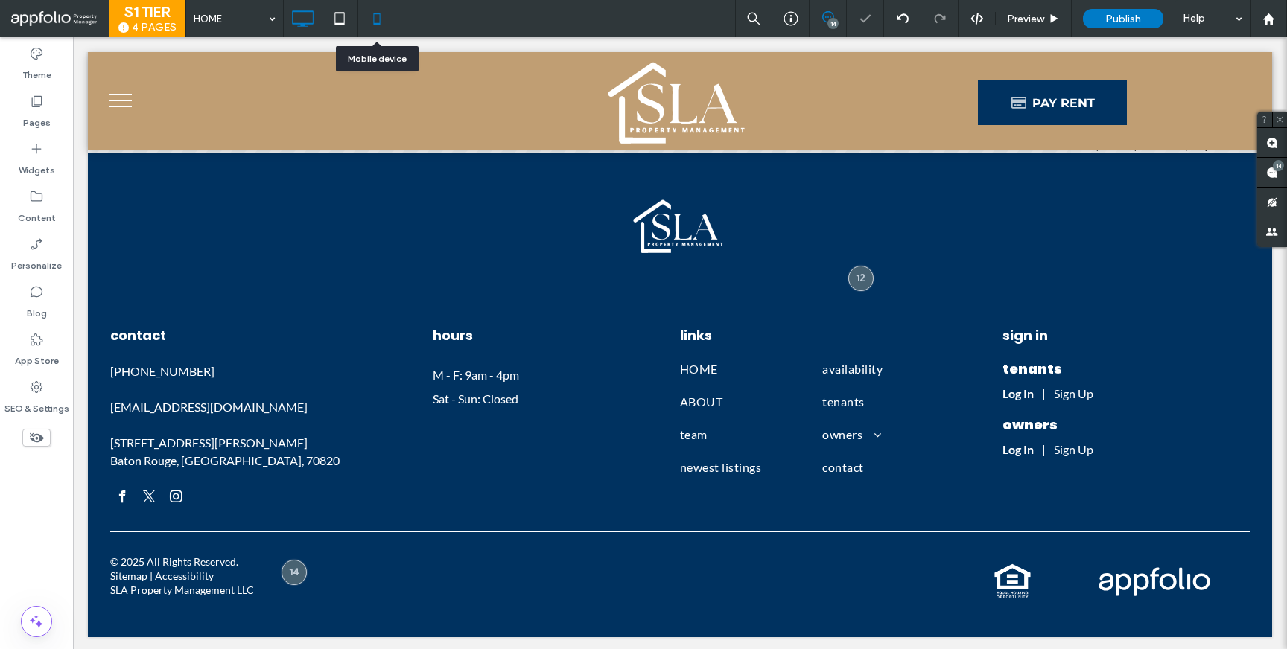
click at [374, 15] on icon at bounding box center [377, 19] width 30 height 30
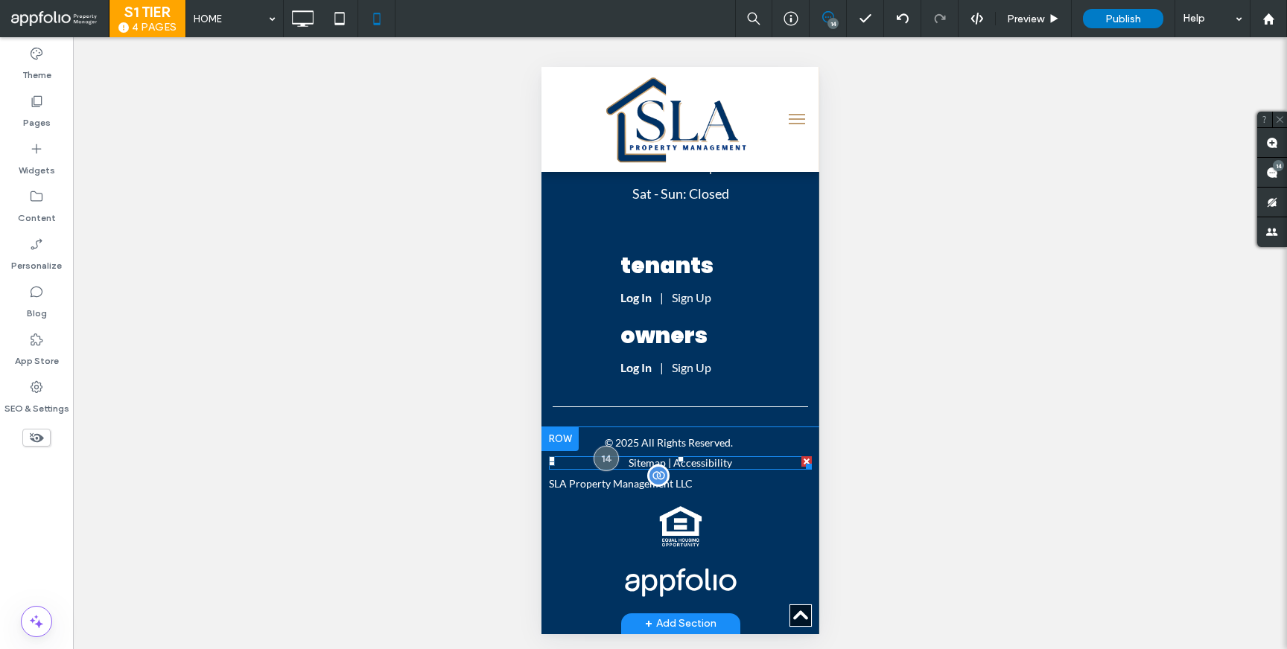
scroll to position [0, 12]
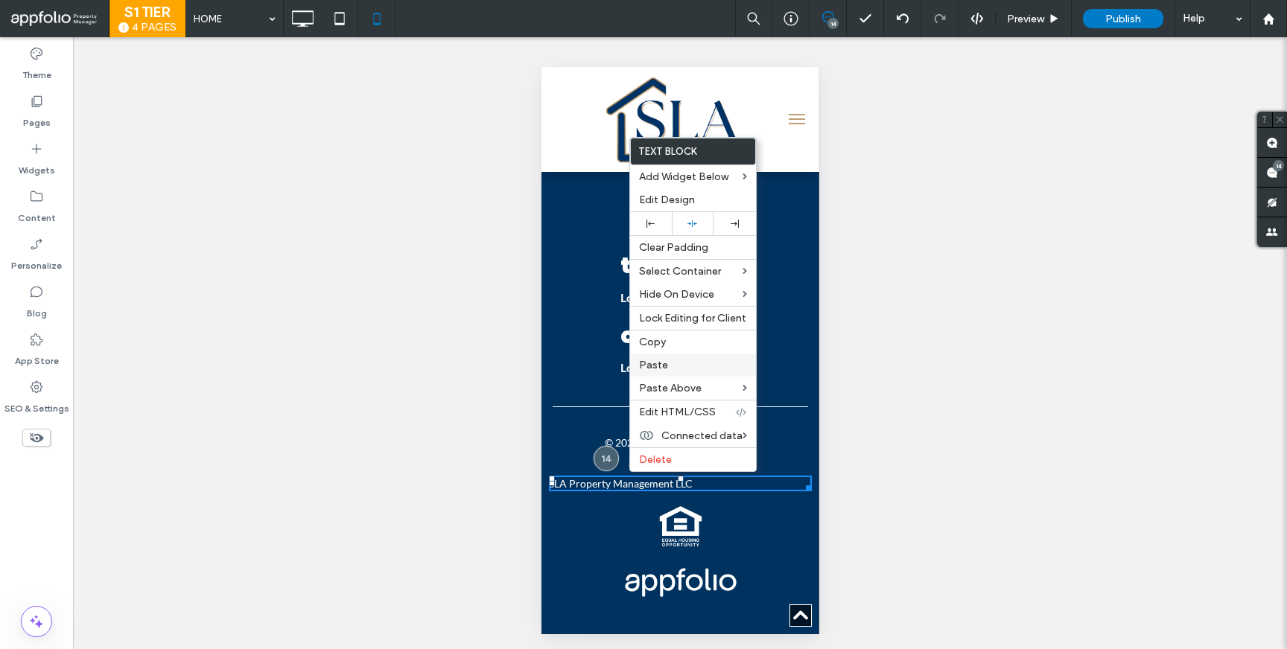
click at [672, 369] on label "Paste" at bounding box center [693, 365] width 108 height 13
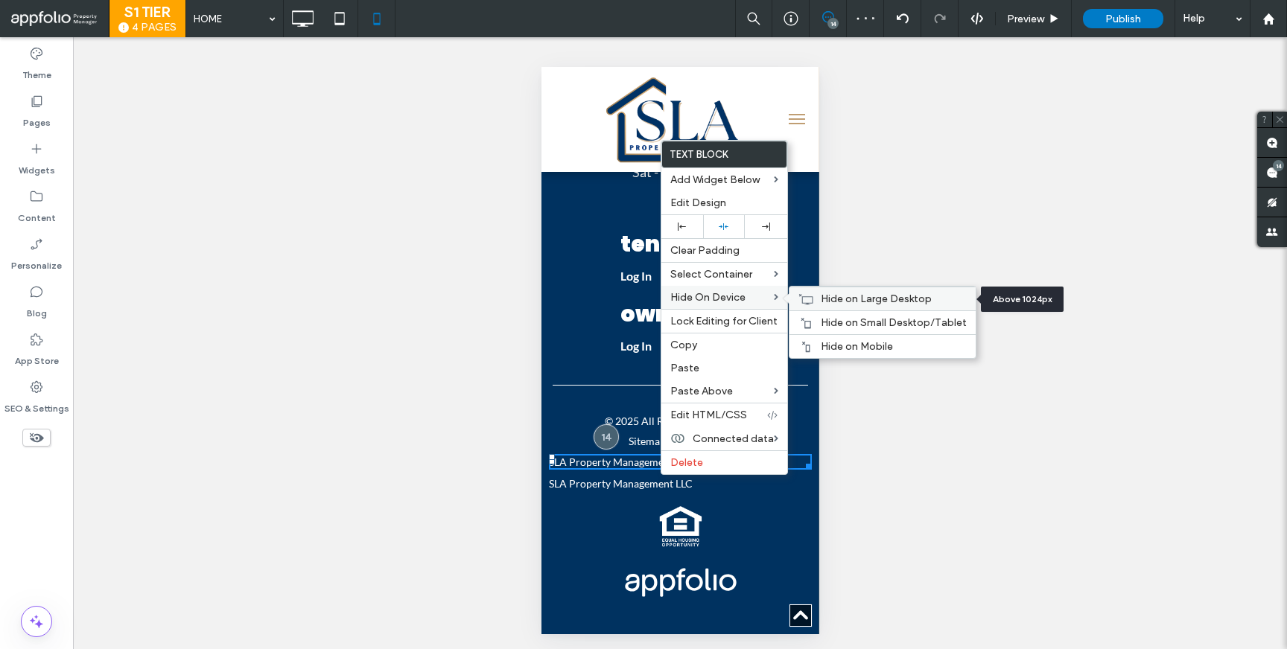
click at [862, 304] on span "Hide on Large Desktop" at bounding box center [876, 299] width 111 height 13
click at [860, 318] on span "Hide on Small Desktop/Tablet" at bounding box center [894, 323] width 146 height 13
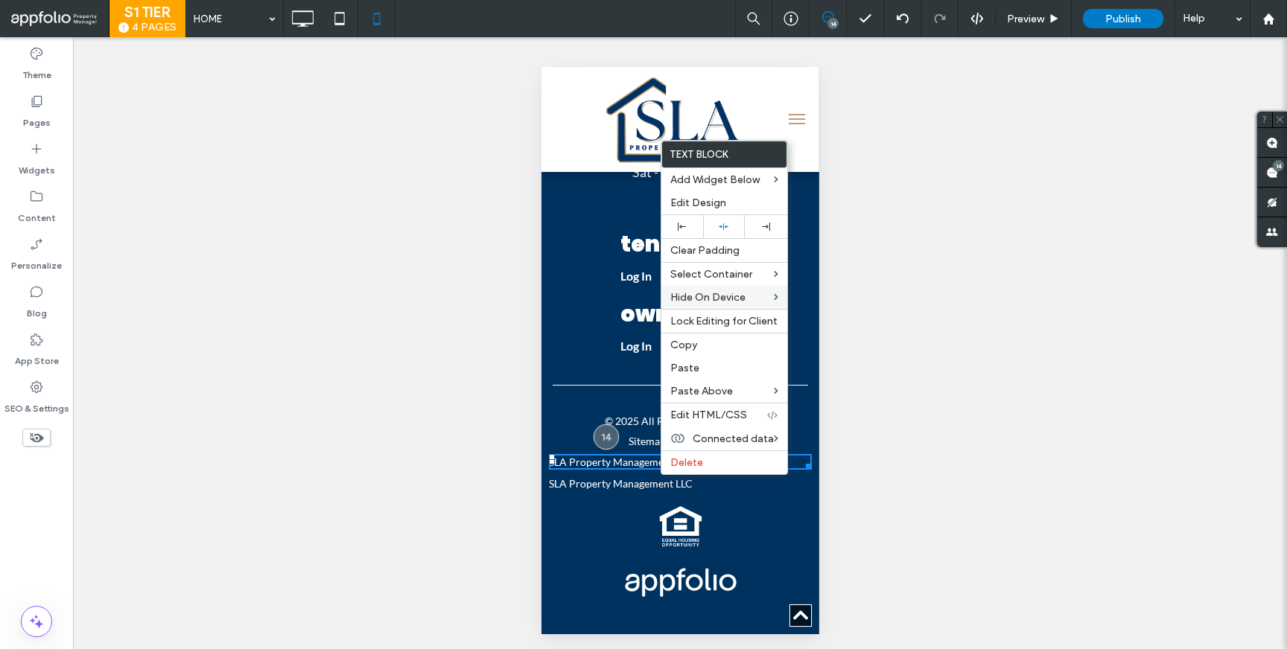
click at [567, 512] on div "Click To Paste" at bounding box center [679, 523] width 263 height 52
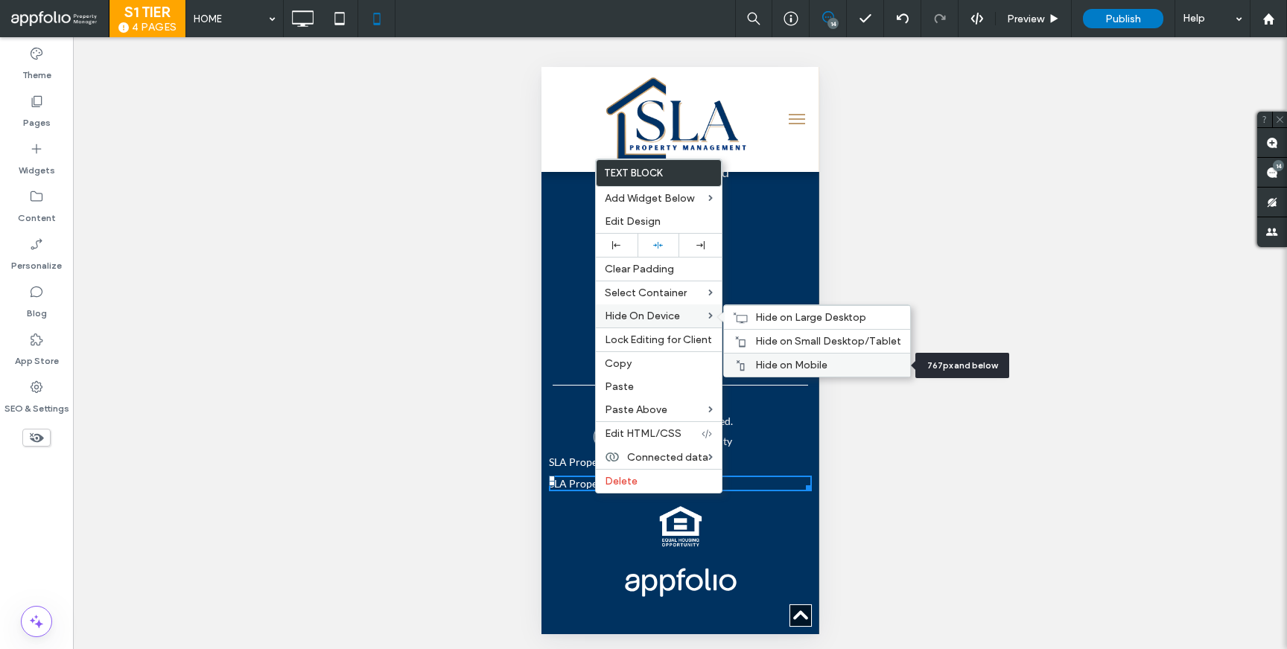
click at [778, 368] on span "Hide on Mobile" at bounding box center [791, 365] width 72 height 13
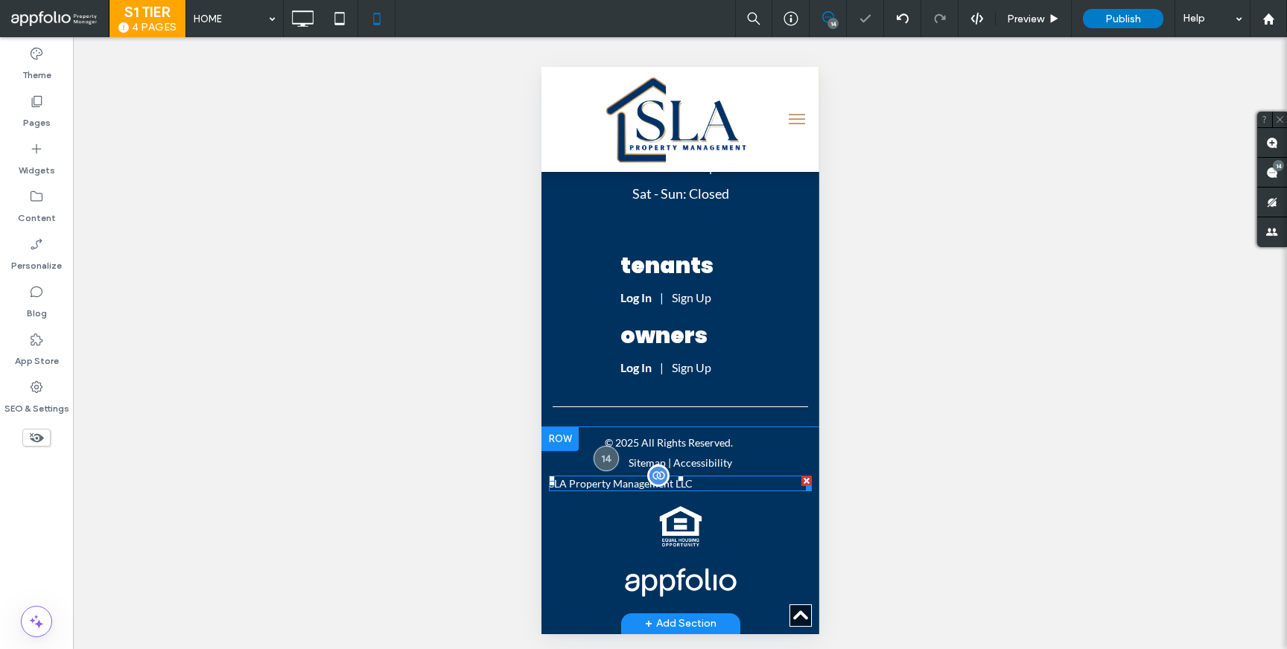
click at [678, 476] on p "SLA Property Management LLC" at bounding box center [679, 484] width 263 height 16
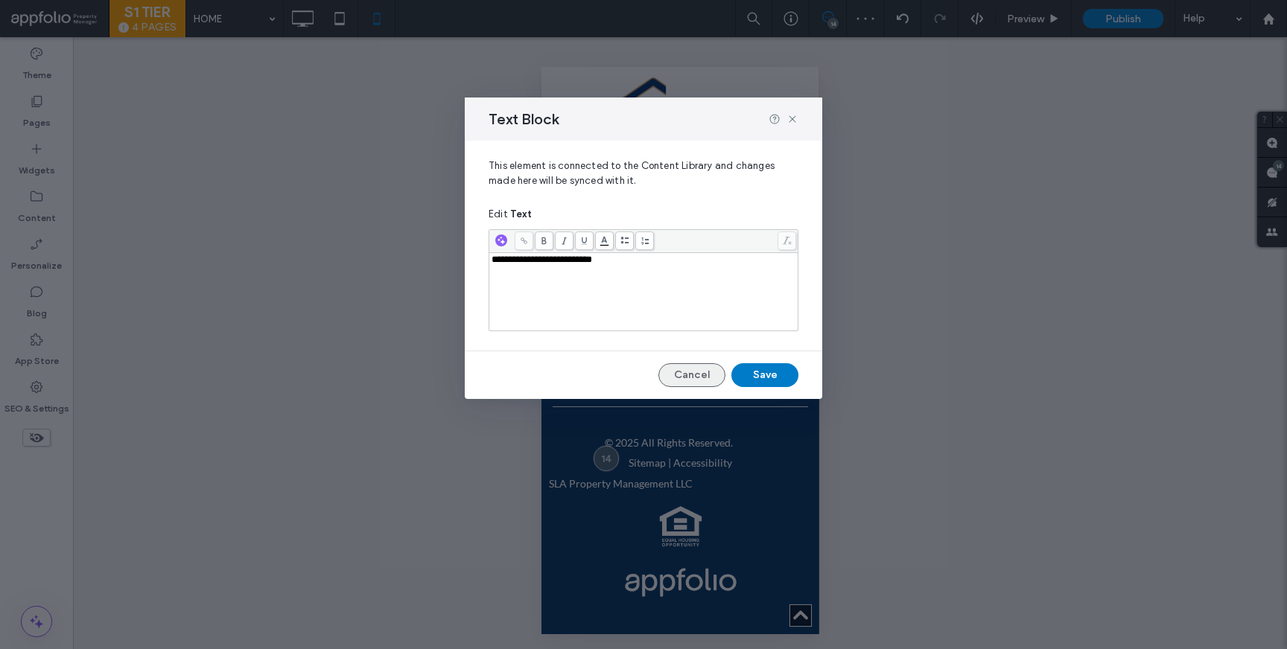
click at [706, 375] on button "Cancel" at bounding box center [691, 375] width 67 height 24
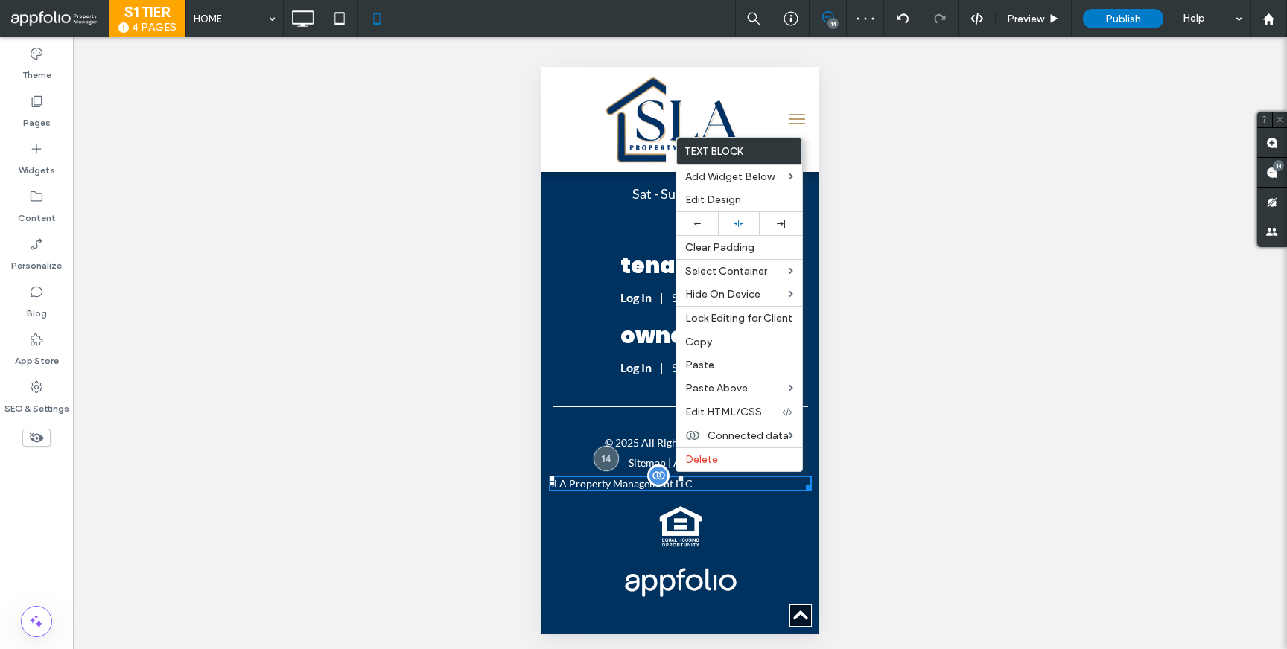
drag, startPoint x: 673, startPoint y: 473, endPoint x: 1252, endPoint y: 526, distance: 581.1
click at [727, 197] on span "Edit Design" at bounding box center [713, 200] width 56 height 13
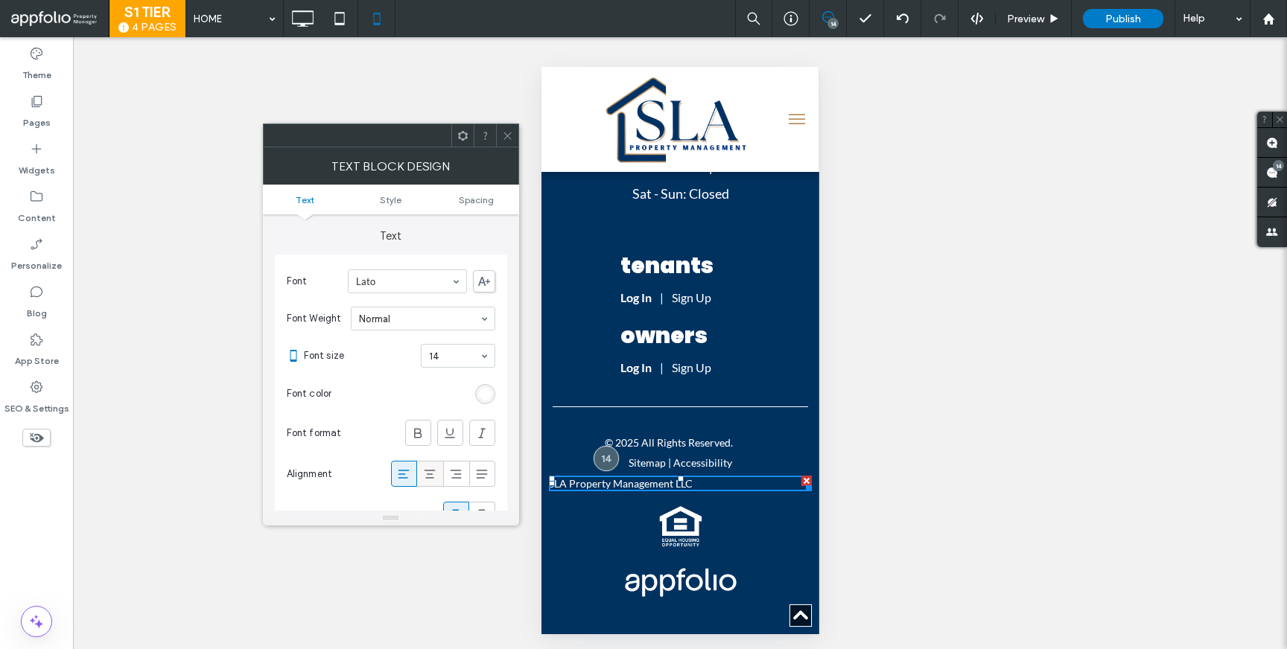
click at [427, 462] on span at bounding box center [429, 474] width 15 height 25
click at [511, 130] on icon at bounding box center [507, 135] width 11 height 11
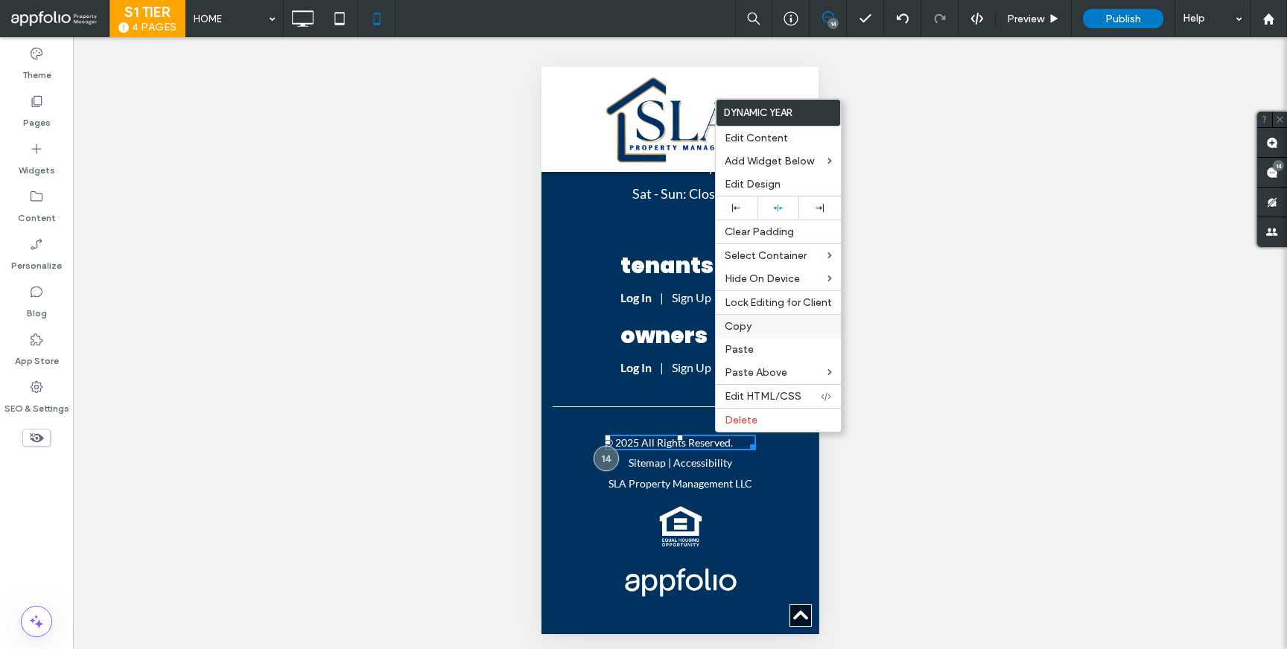
click at [752, 325] on label "Copy" at bounding box center [778, 326] width 107 height 13
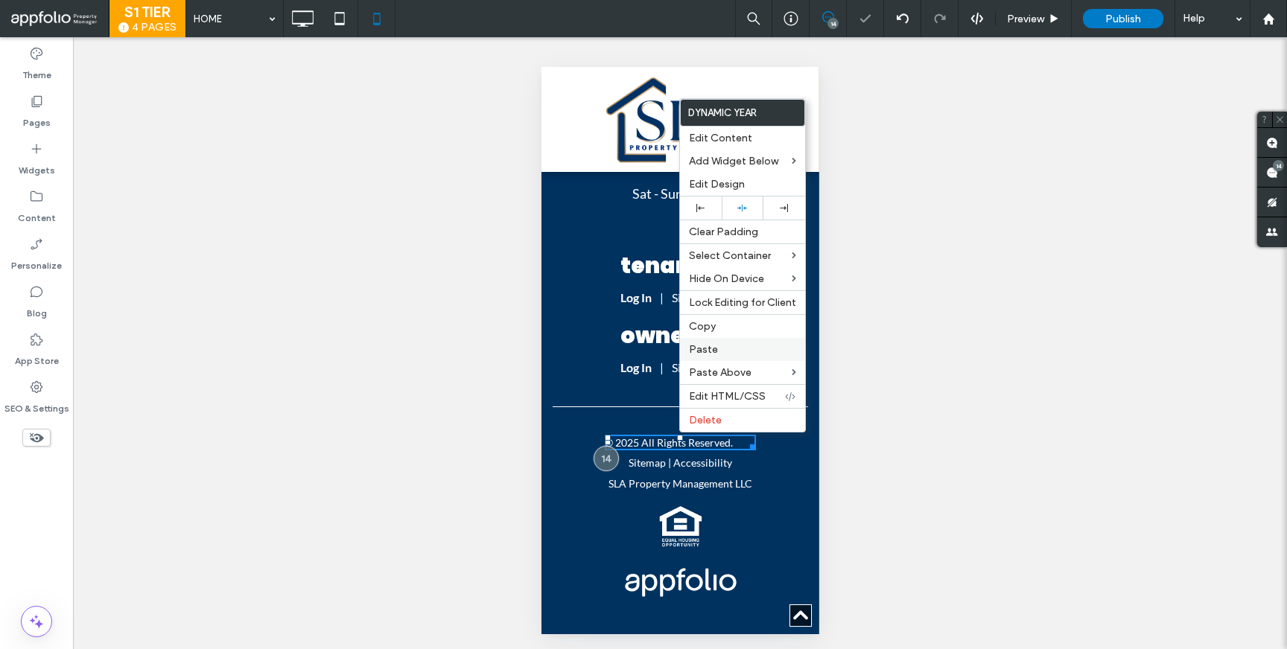
click at [728, 348] on label "Paste" at bounding box center [742, 349] width 107 height 13
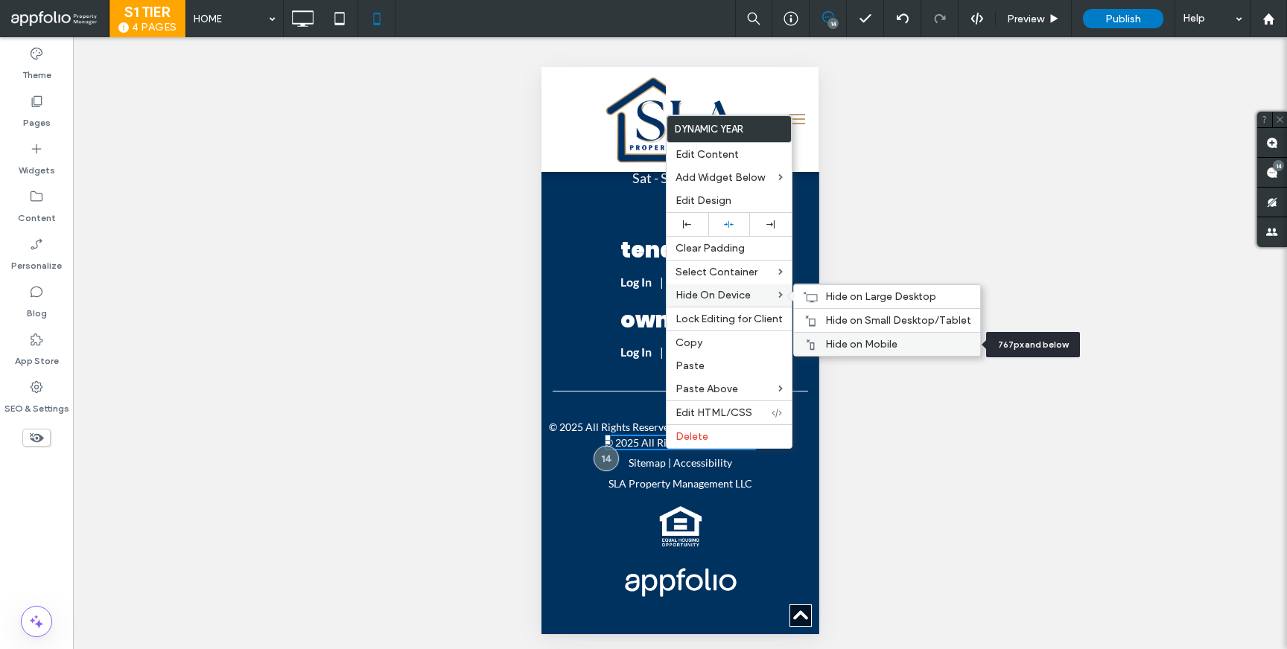
click at [832, 337] on div "Hide on Mobile" at bounding box center [887, 344] width 186 height 24
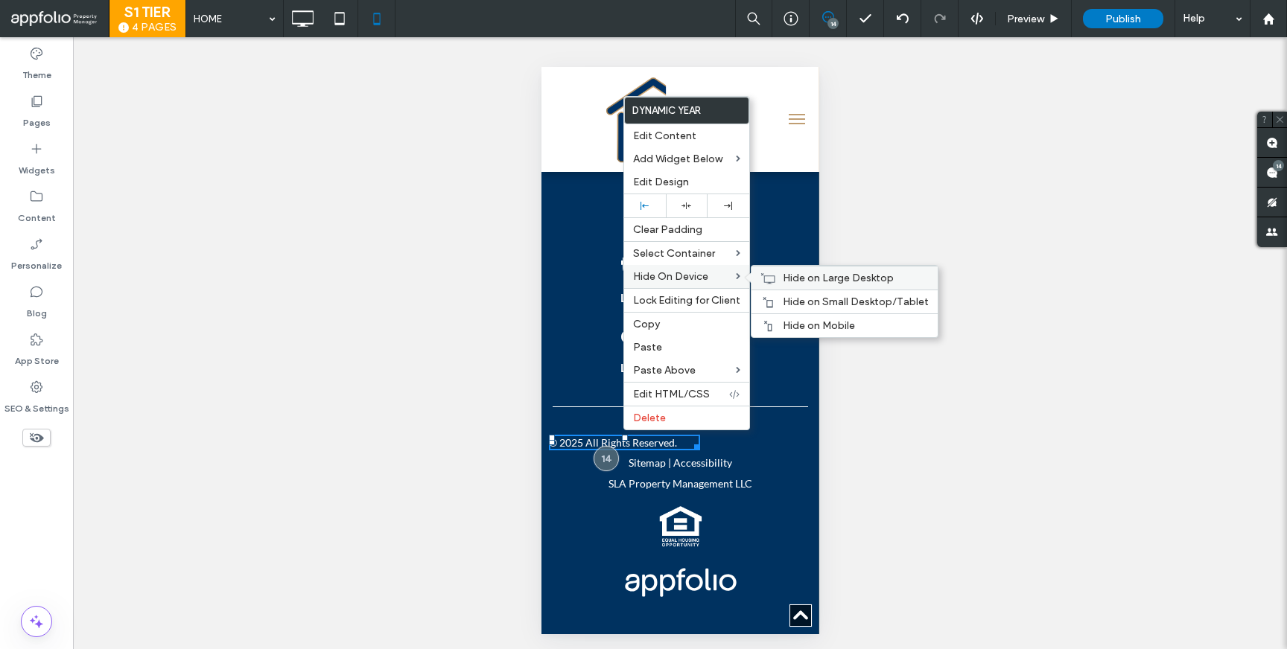
click at [764, 278] on icon at bounding box center [767, 279] width 15 height 12
click at [774, 296] on div "Hide on Small Desktop/Tablet" at bounding box center [844, 302] width 186 height 24
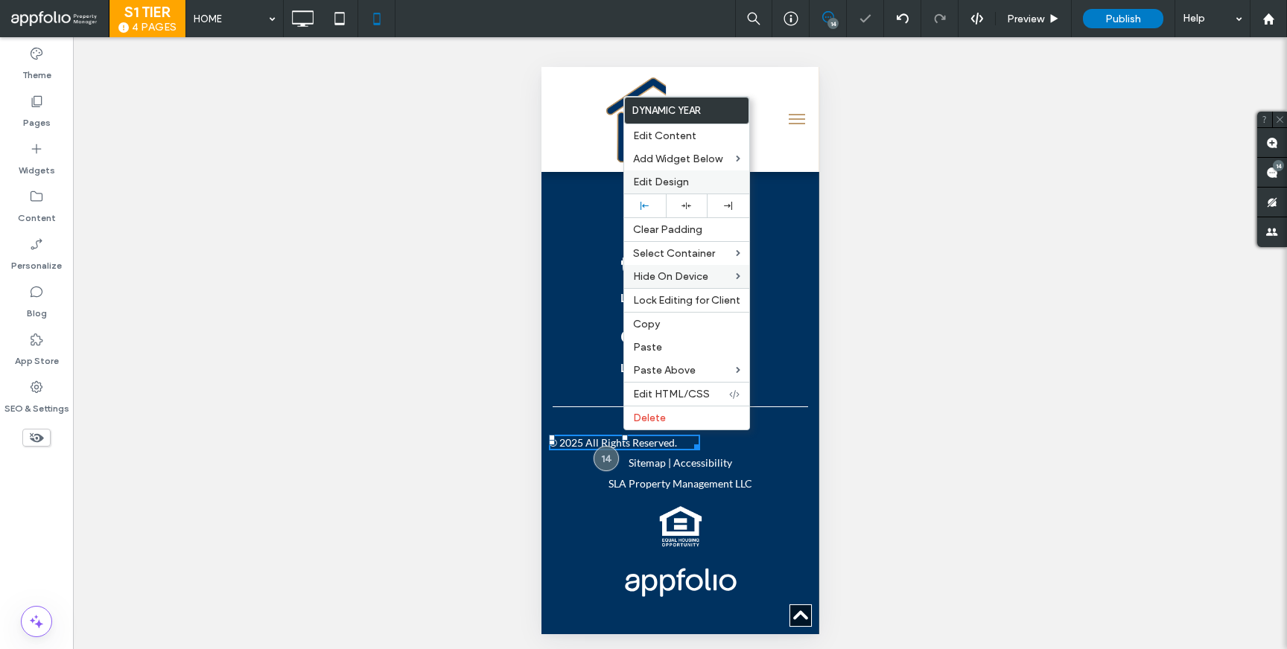
click at [687, 181] on span "Edit Design" at bounding box center [661, 182] width 56 height 13
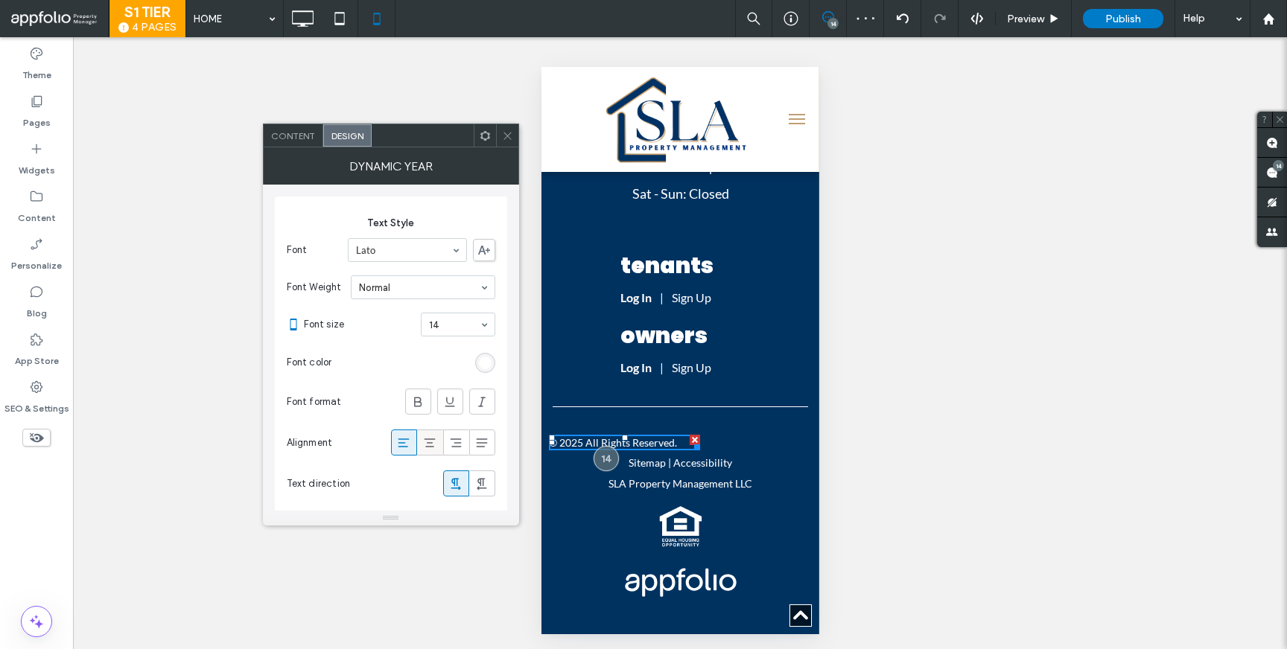
click at [422, 430] on label at bounding box center [430, 443] width 26 height 26
click at [509, 140] on icon at bounding box center [507, 135] width 11 height 11
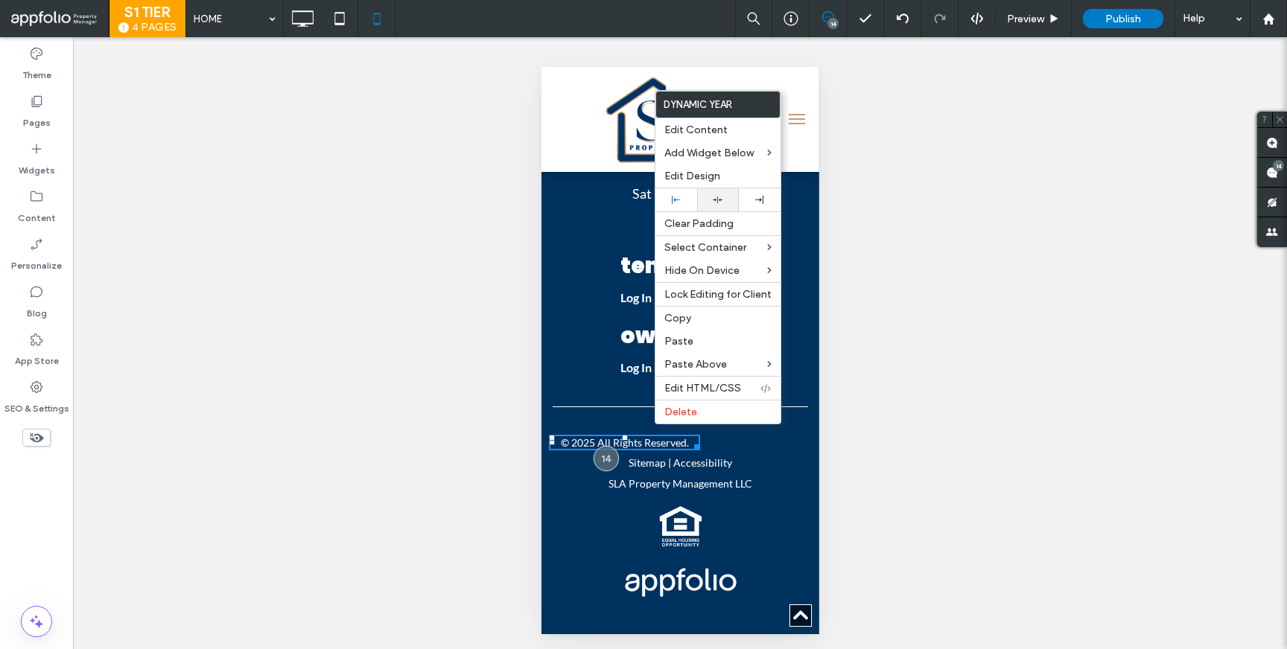
click at [721, 197] on icon at bounding box center [718, 200] width 10 height 10
click at [764, 509] on div "Click To Paste" at bounding box center [679, 523] width 263 height 52
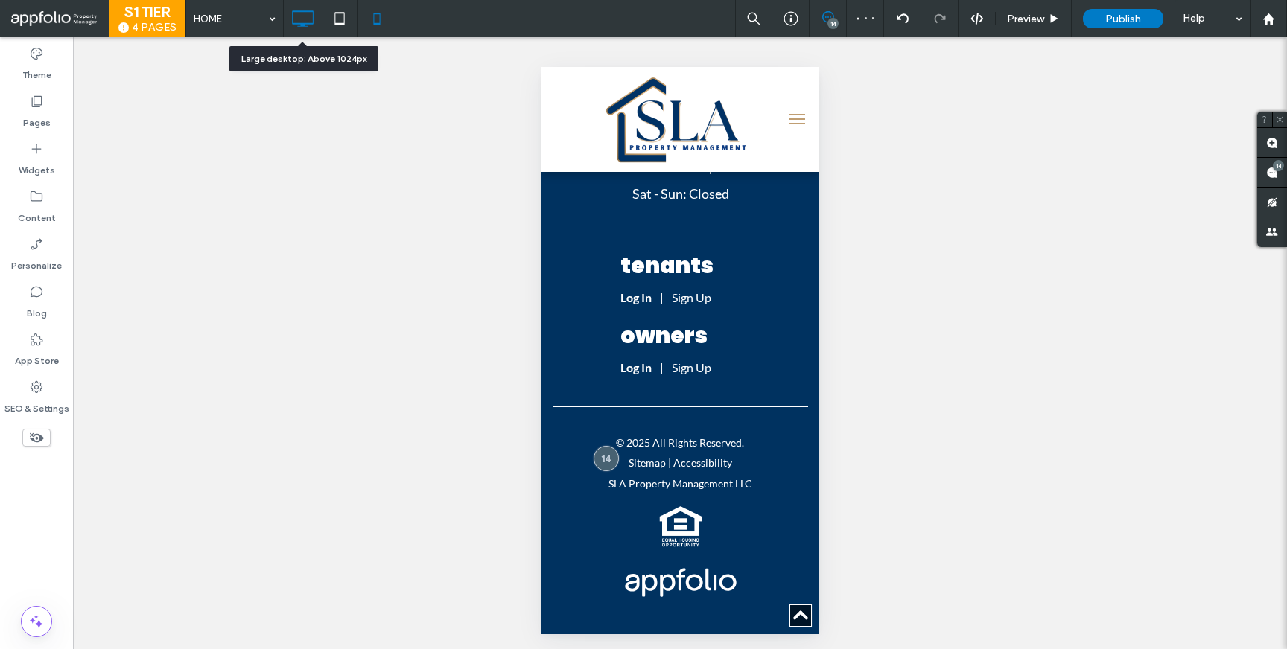
click at [298, 22] on icon at bounding box center [302, 19] width 30 height 30
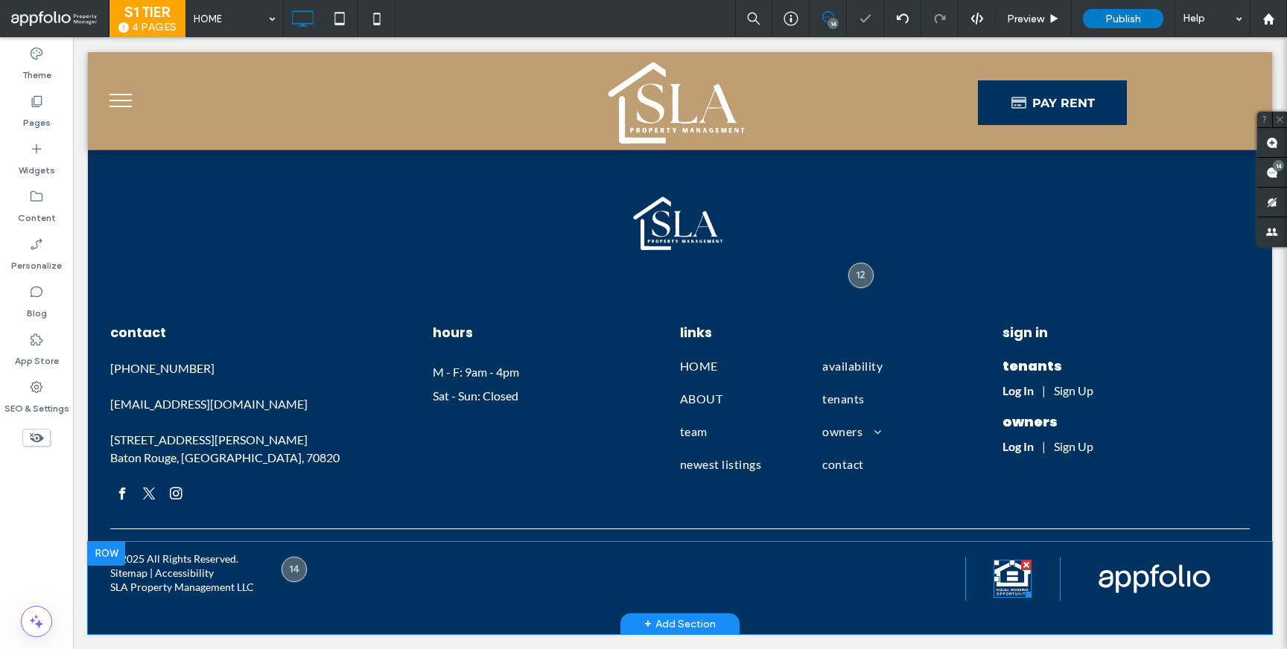
scroll to position [4632, 0]
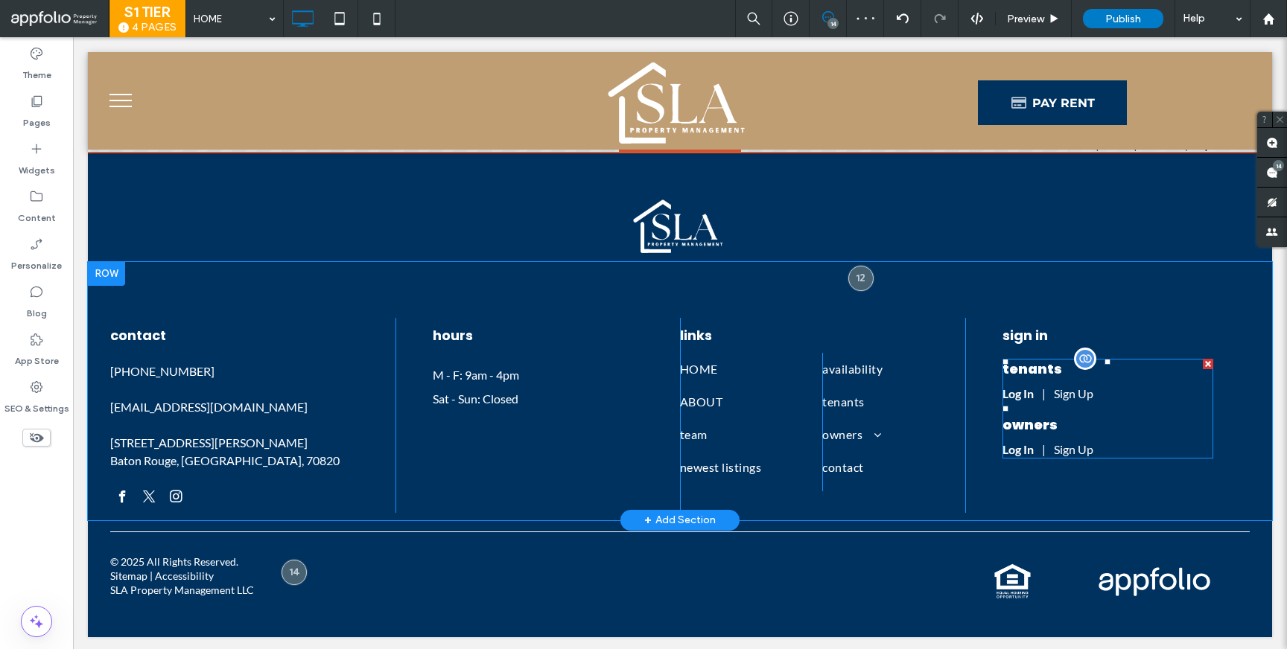
click at [1040, 421] on span at bounding box center [1108, 409] width 212 height 100
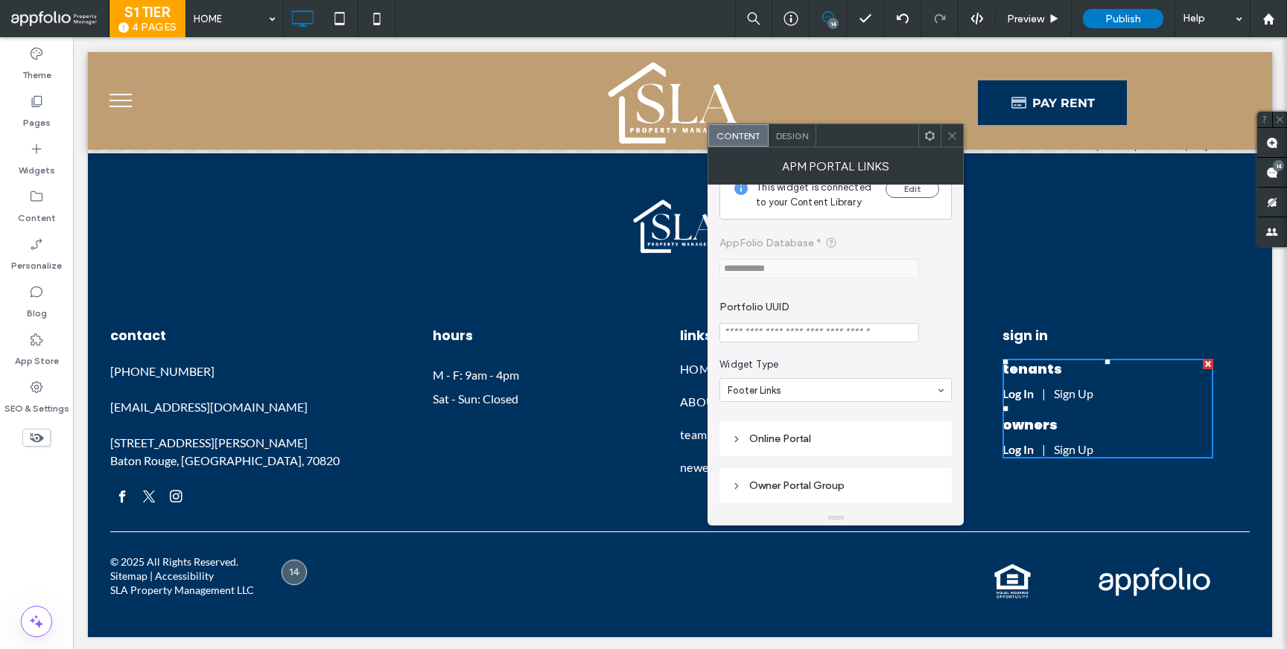
scroll to position [28, 0]
click at [789, 142] on div "Design" at bounding box center [793, 135] width 48 height 22
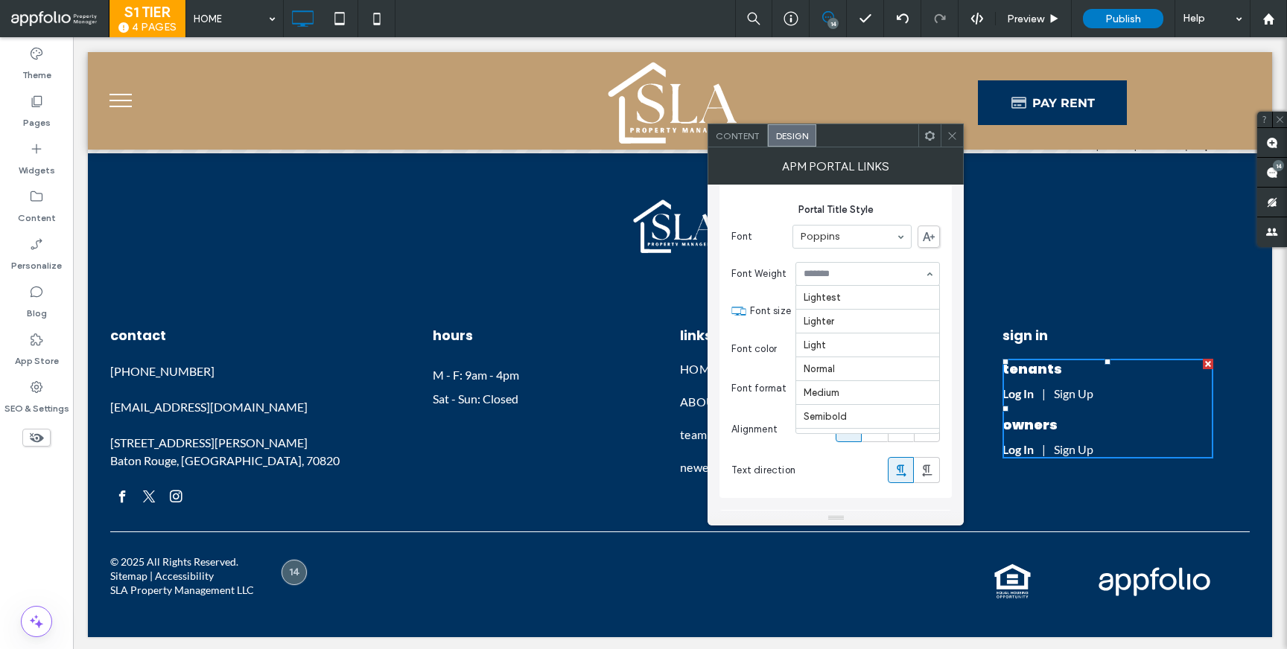
scroll to position [73, 0]
click at [932, 275] on div "Boldest" at bounding box center [867, 274] width 144 height 24
click at [945, 130] on div at bounding box center [952, 135] width 22 height 22
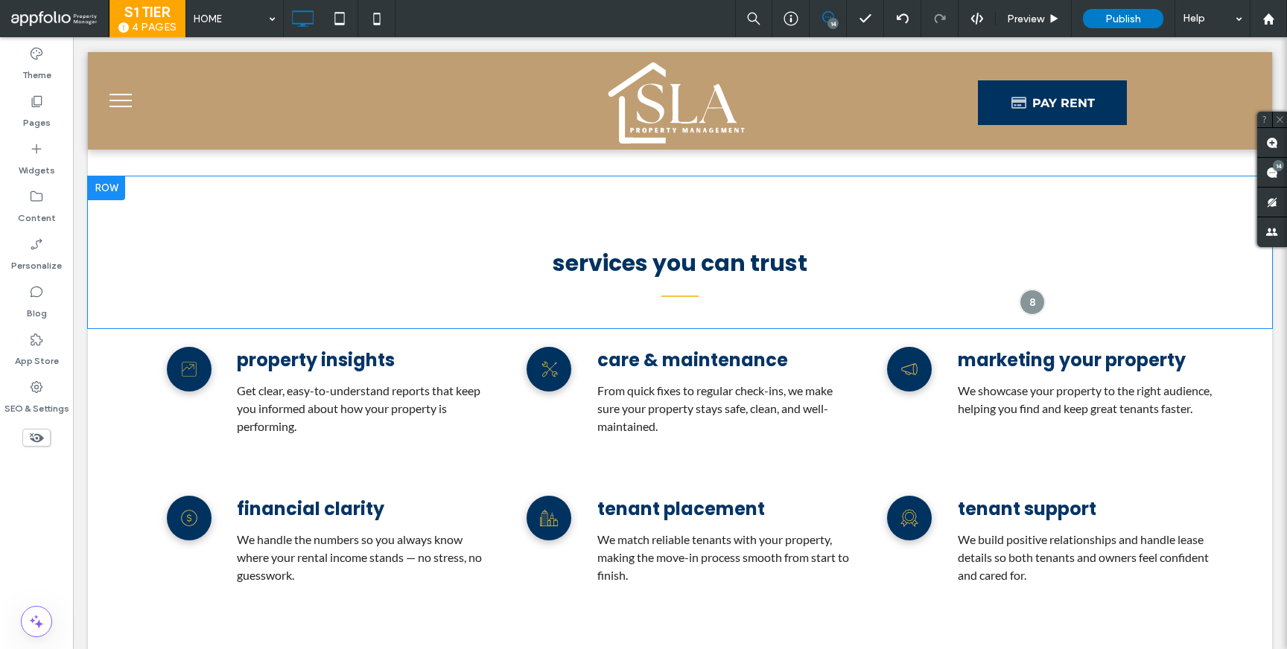
scroll to position [3163, 0]
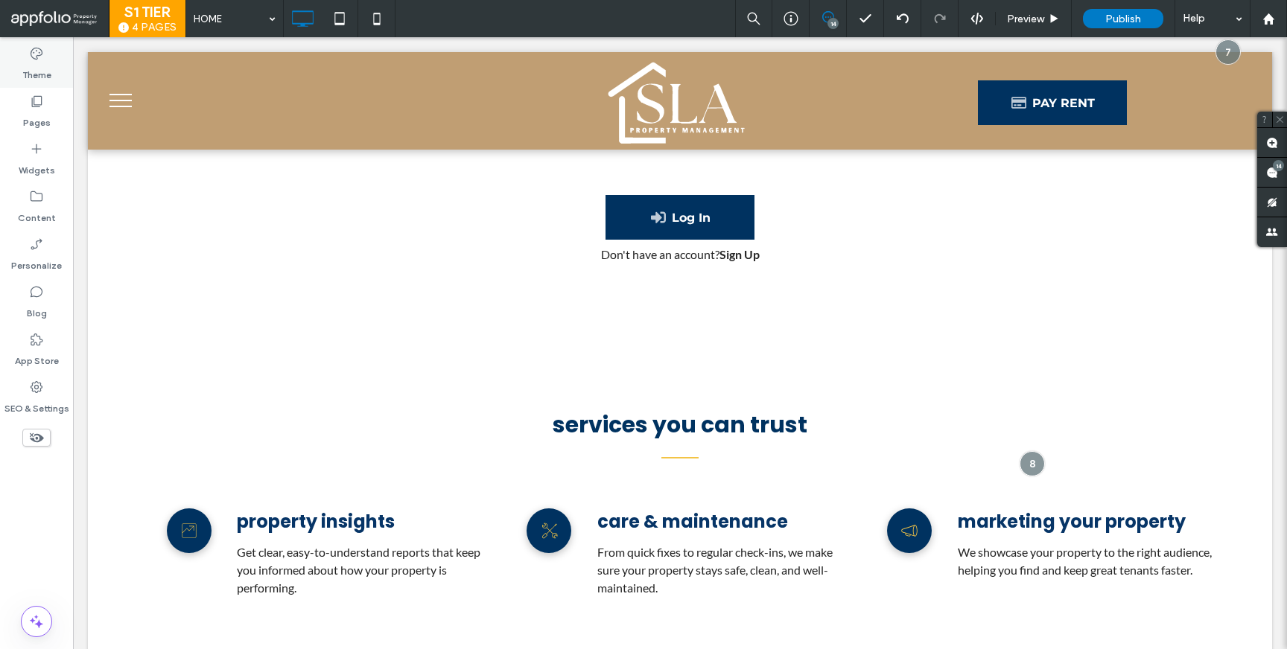
click at [60, 75] on div "Theme" at bounding box center [36, 64] width 73 height 48
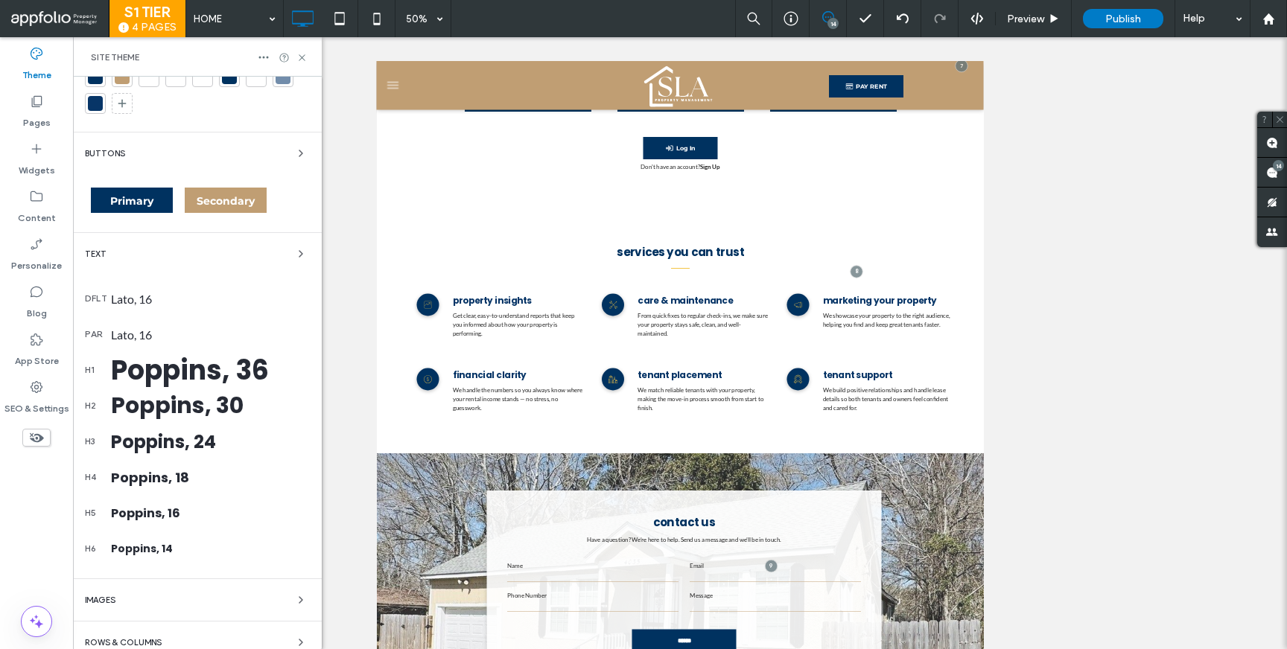
scroll to position [229, 0]
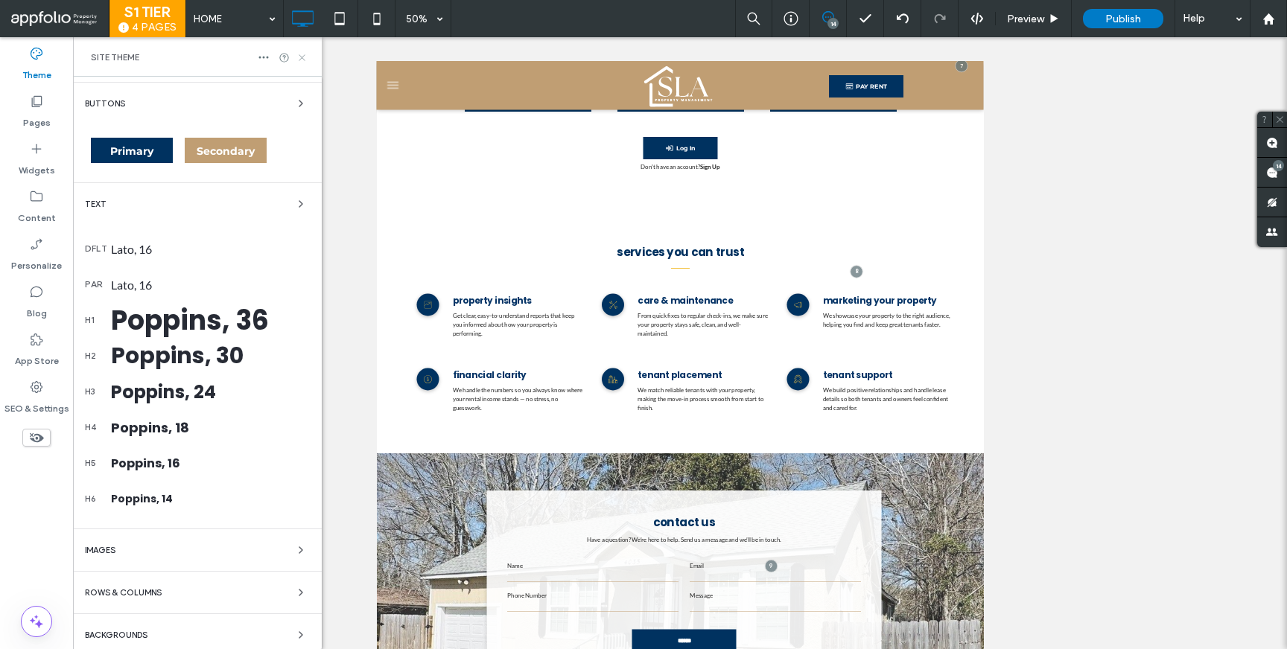
drag, startPoint x: 305, startPoint y: 60, endPoint x: 238, endPoint y: 25, distance: 74.6
click at [305, 60] on icon at bounding box center [301, 57] width 11 height 11
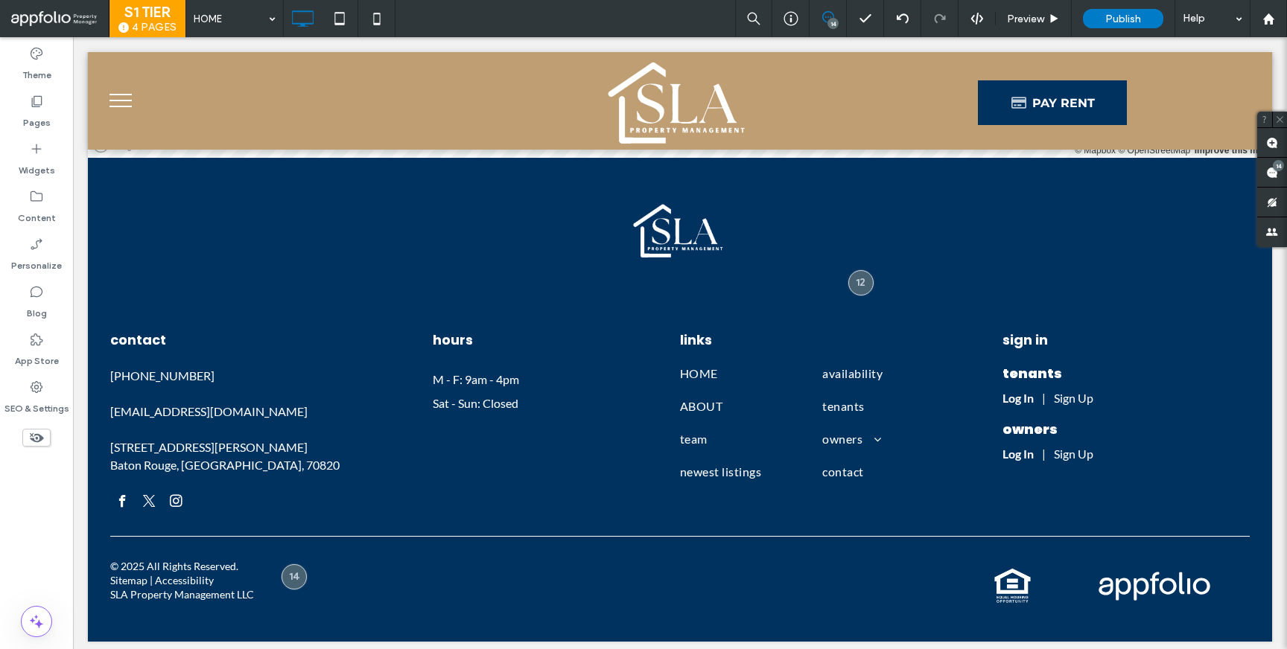
scroll to position [4632, 0]
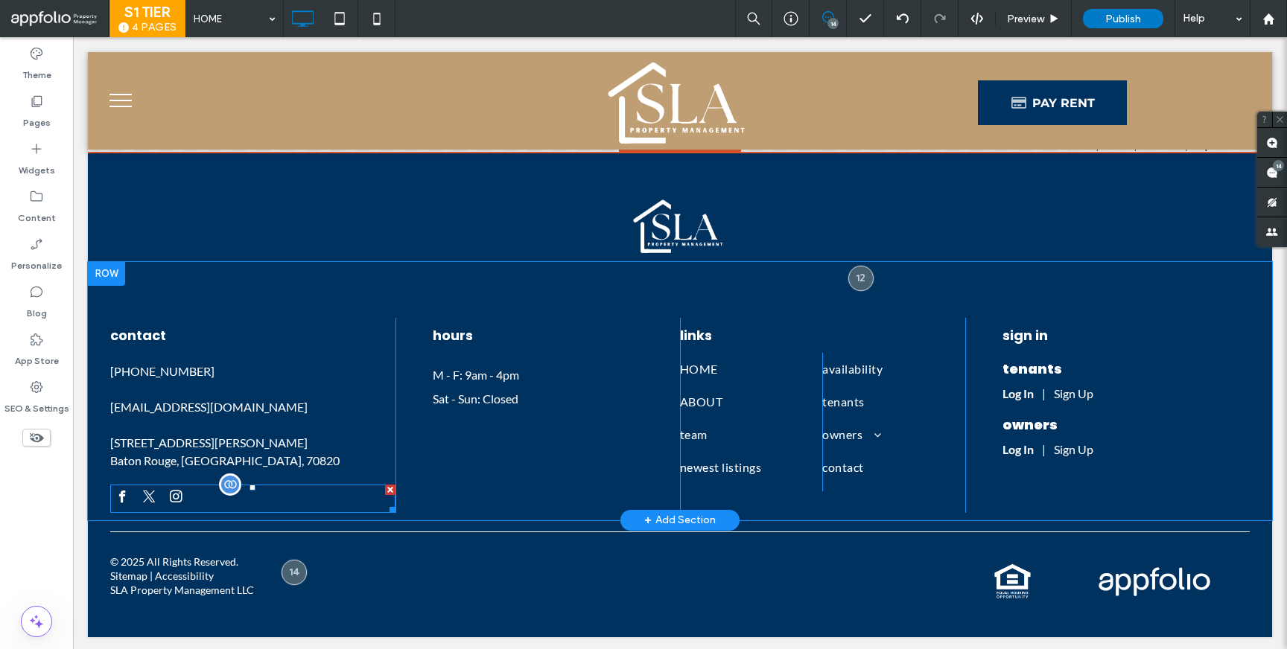
click at [173, 493] on span "instagram" at bounding box center [176, 497] width 25 height 25
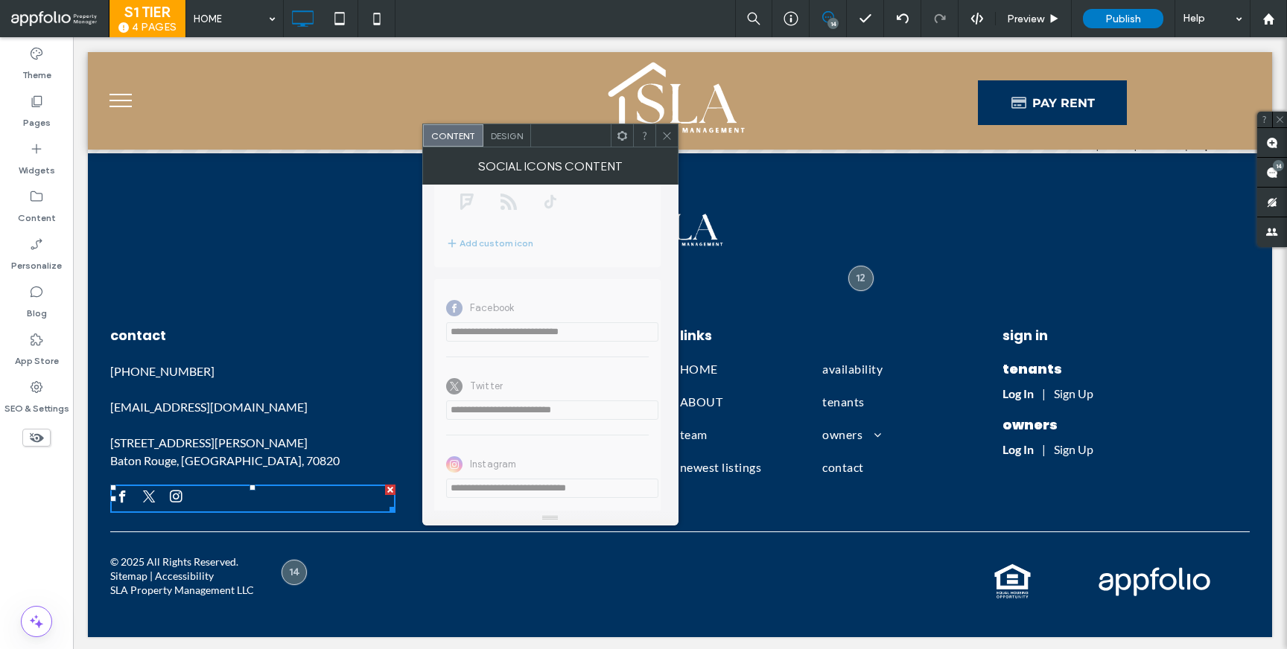
scroll to position [338, 0]
click at [662, 142] on span at bounding box center [666, 135] width 11 height 22
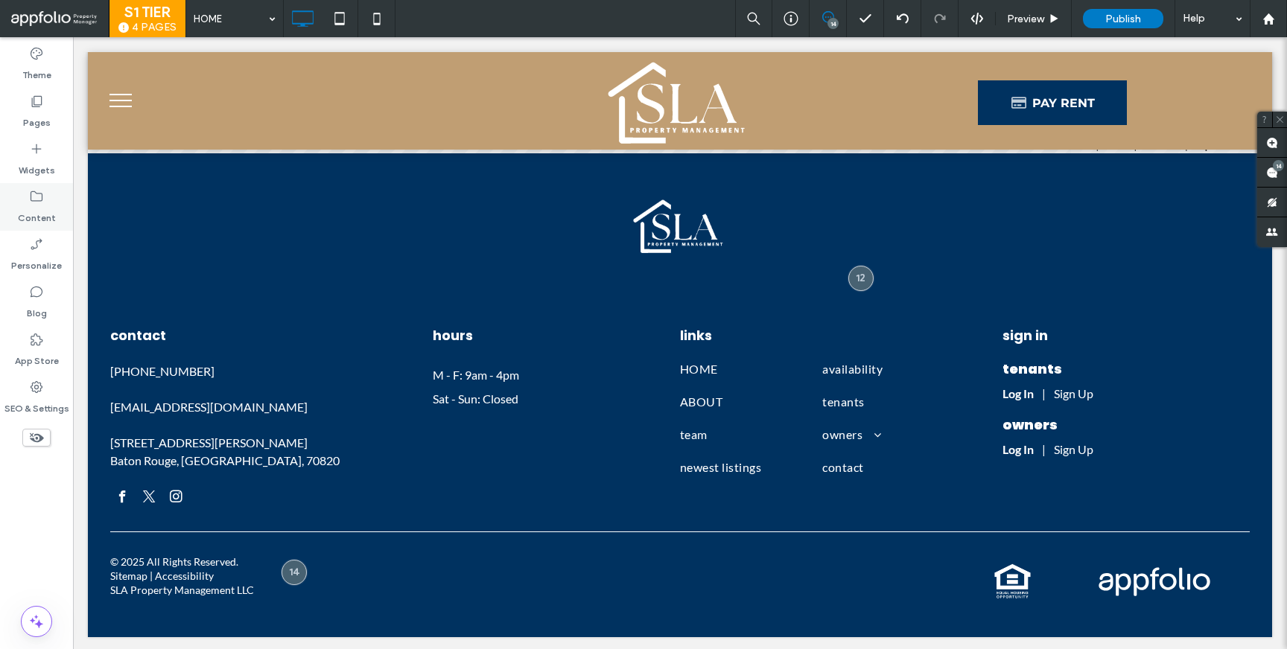
click at [48, 200] on div "Content" at bounding box center [36, 207] width 73 height 48
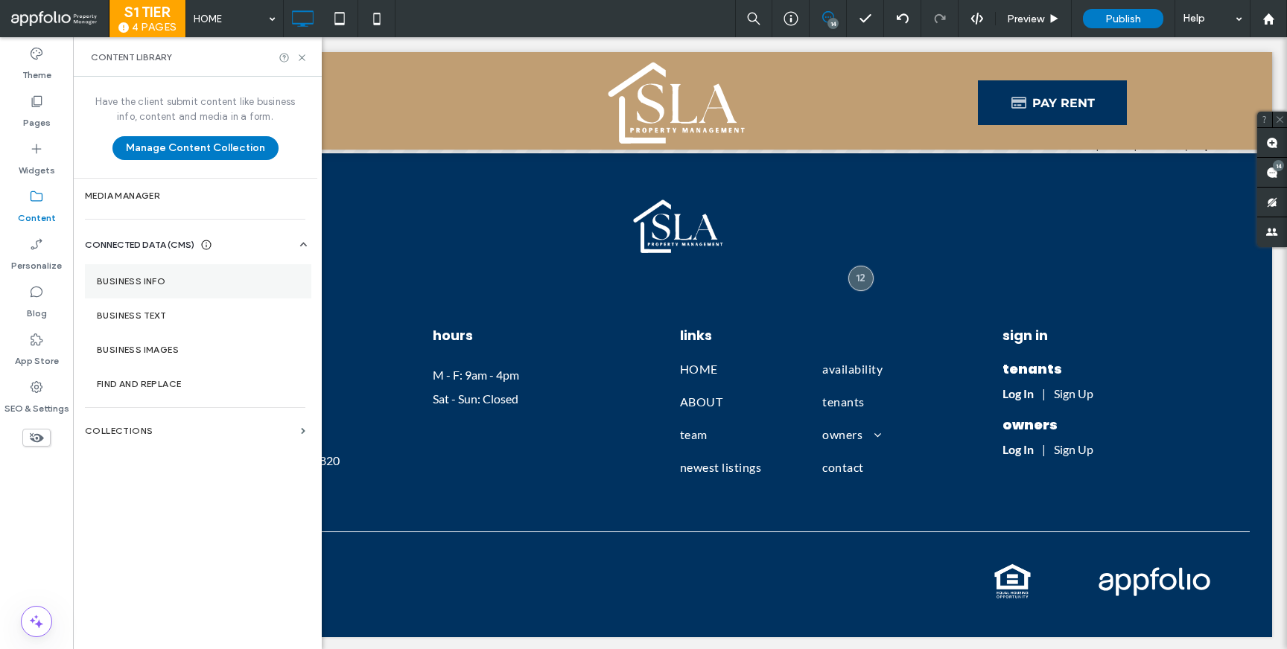
drag, startPoint x: 135, startPoint y: 268, endPoint x: 145, endPoint y: 273, distance: 11.3
click at [135, 268] on section "Business Info" at bounding box center [198, 281] width 226 height 34
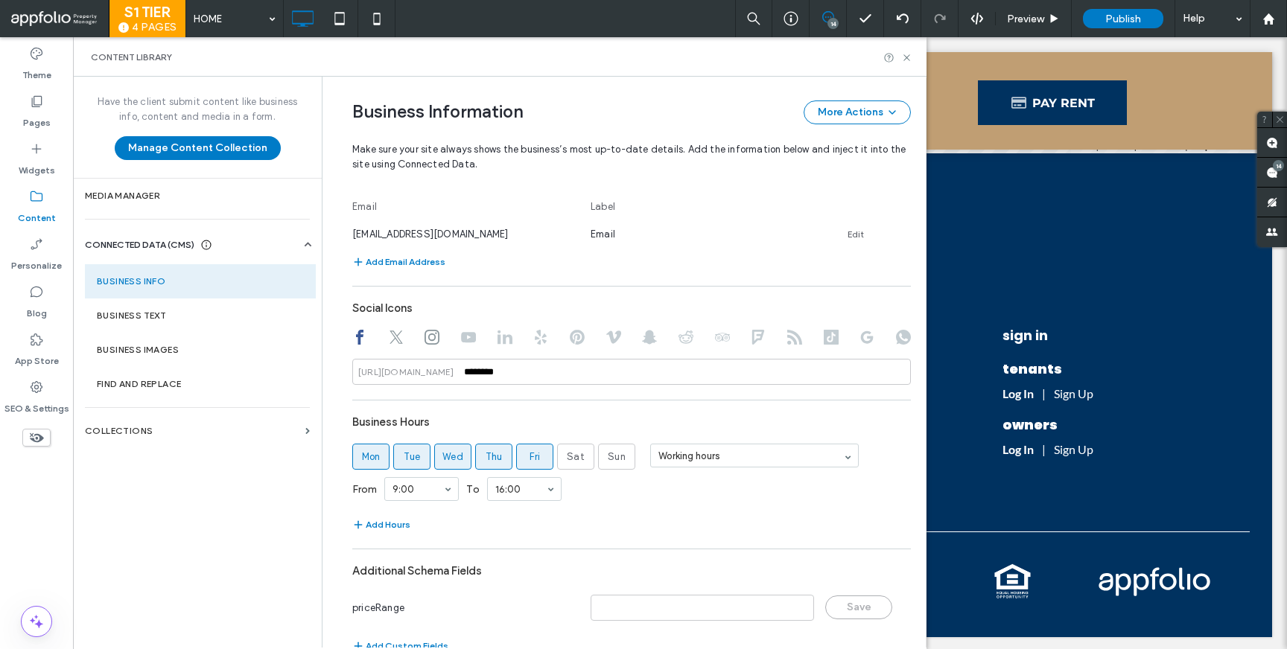
scroll to position [627, 0]
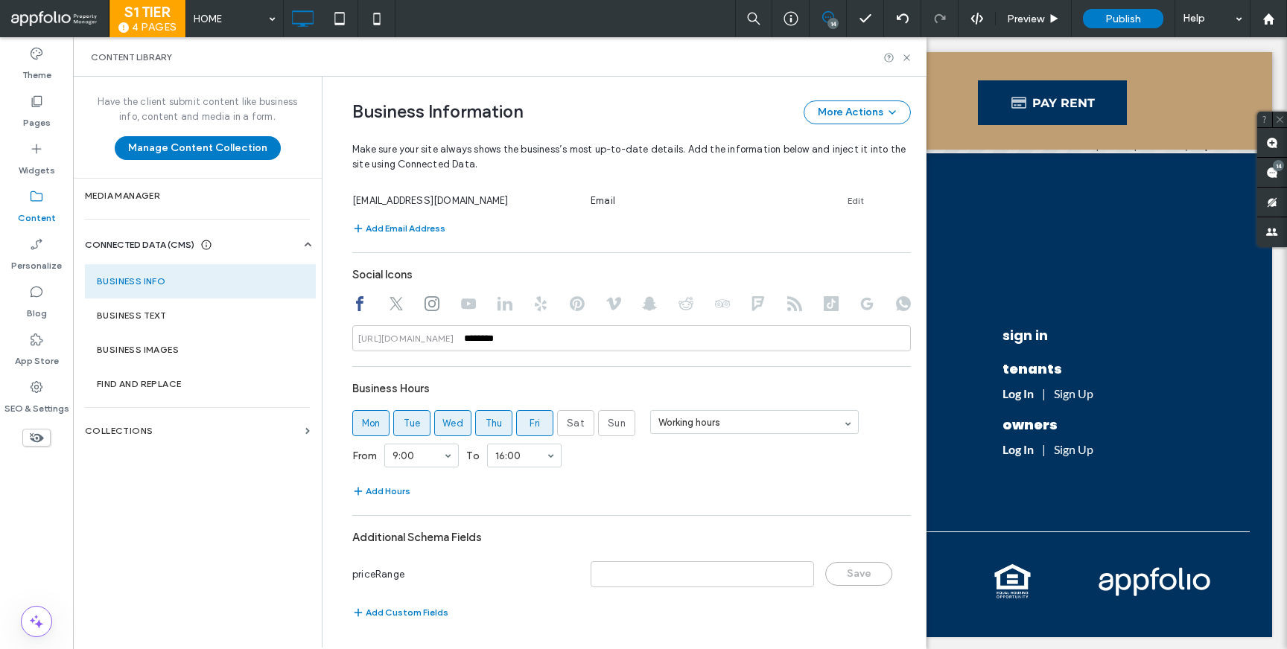
click at [393, 305] on icon at bounding box center [396, 303] width 15 height 15
click at [425, 309] on use at bounding box center [432, 303] width 15 height 15
type input "*********"
click at [906, 60] on icon at bounding box center [906, 57] width 11 height 11
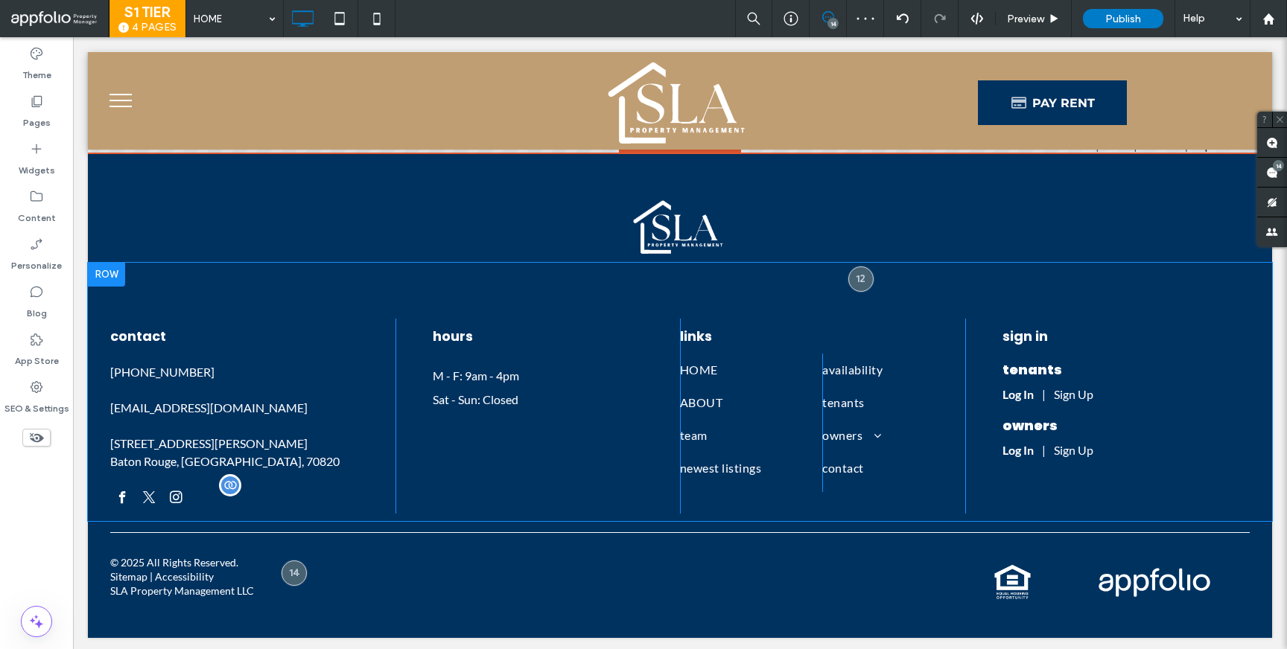
scroll to position [4632, 0]
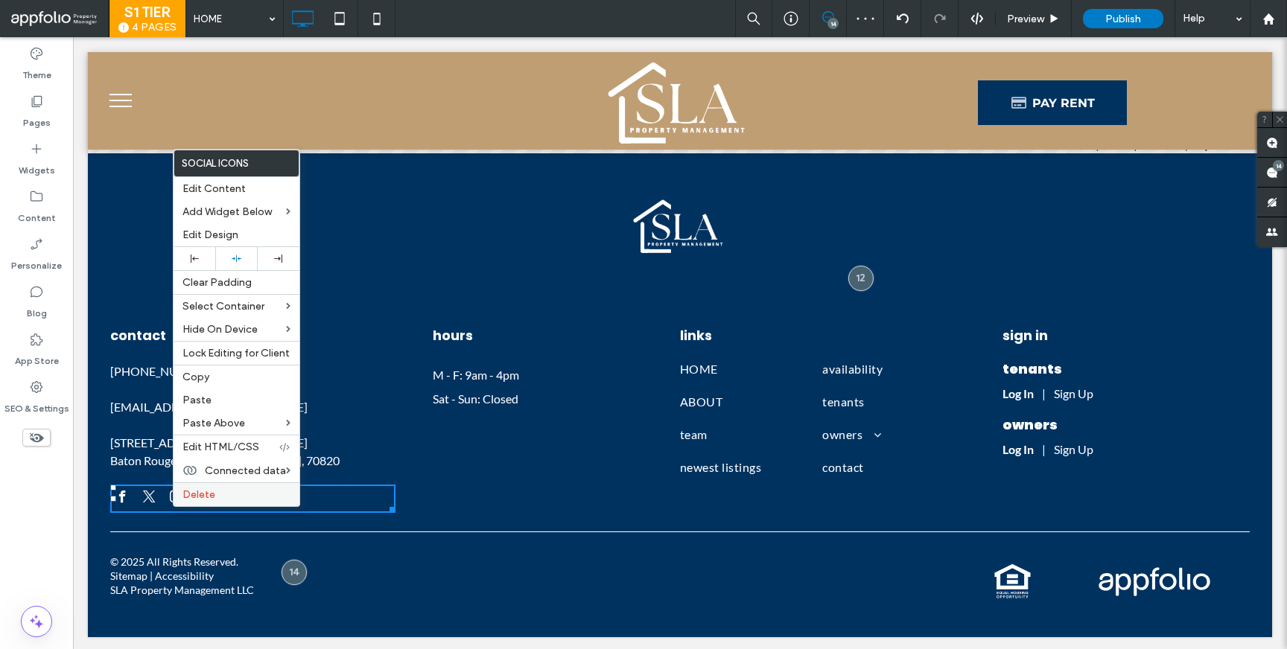
click at [194, 492] on span "Delete" at bounding box center [198, 495] width 33 height 13
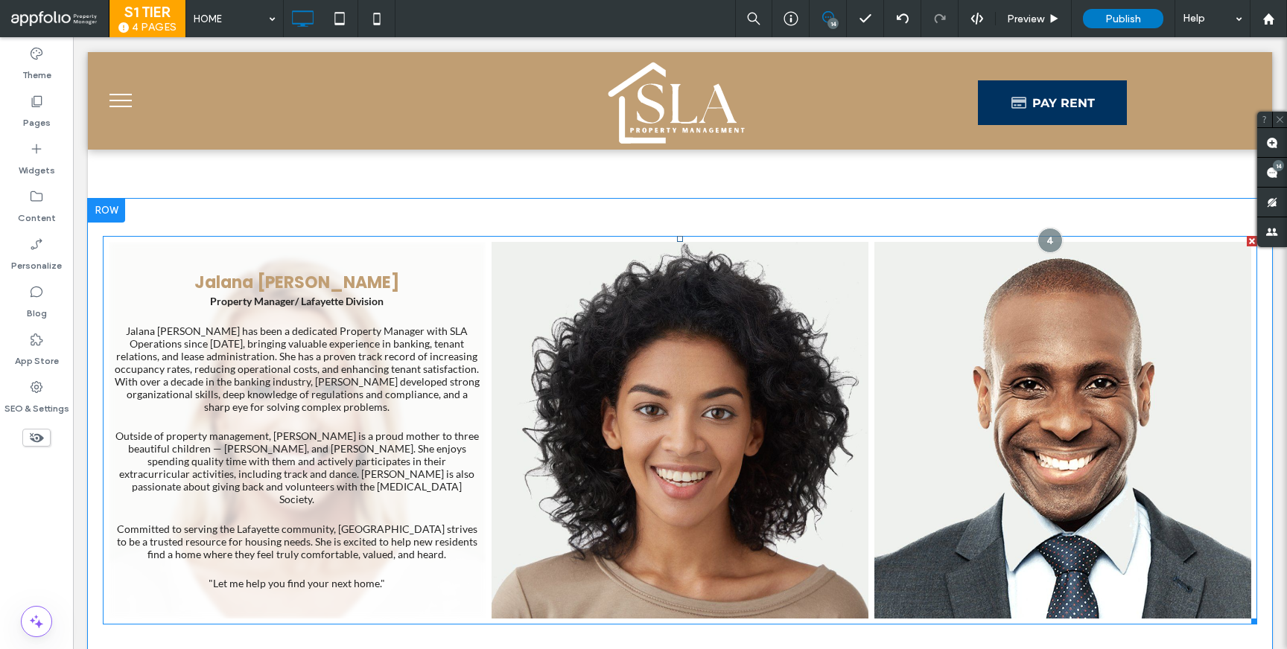
scroll to position [953, 0]
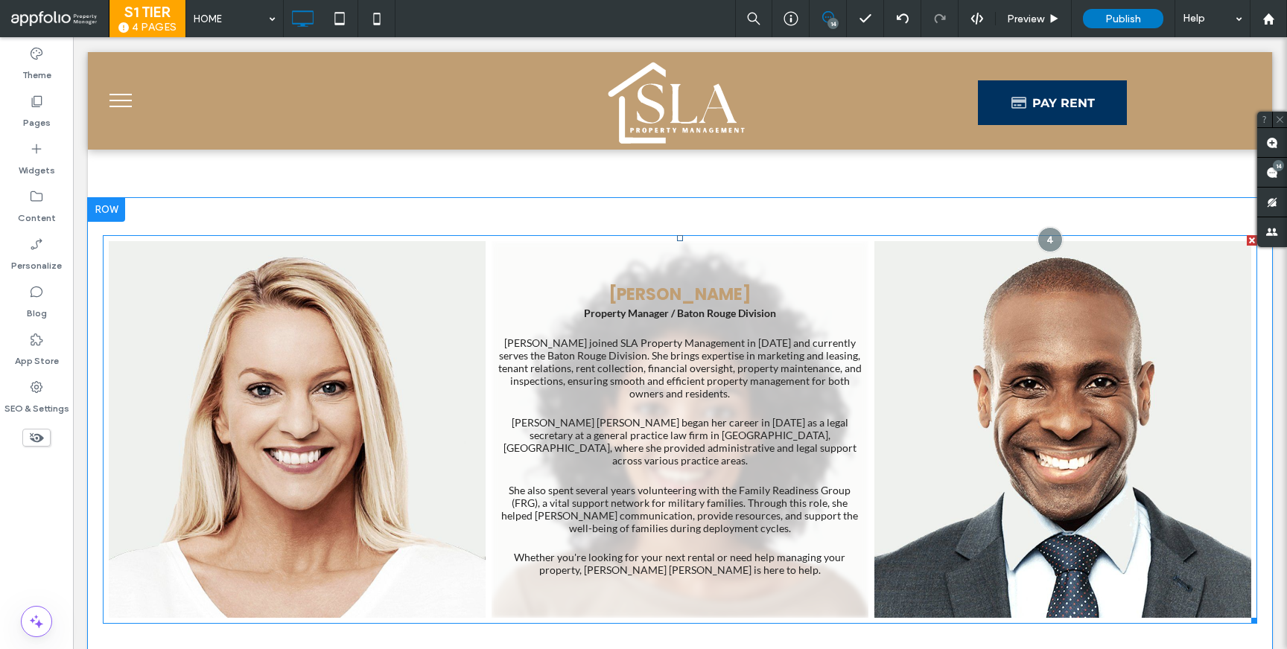
click at [833, 597] on link at bounding box center [680, 429] width 377 height 377
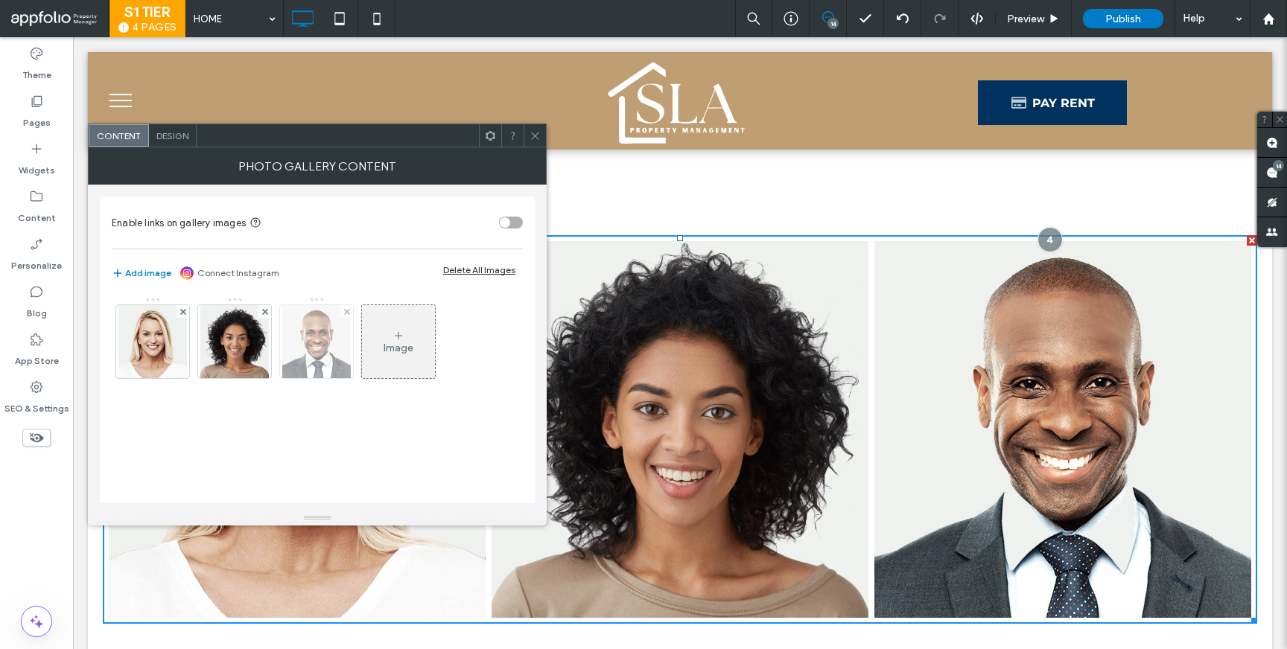
click at [292, 346] on img at bounding box center [316, 341] width 69 height 73
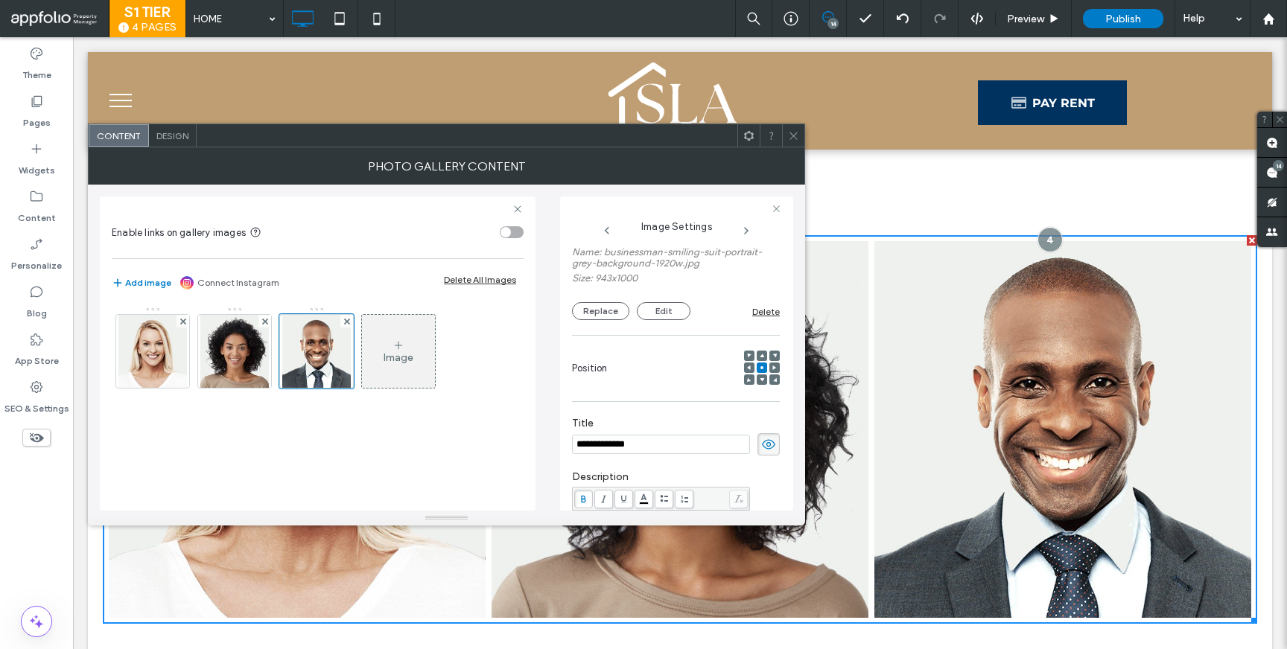
scroll to position [118, 0]
click at [678, 311] on button "Edit" at bounding box center [664, 312] width 54 height 18
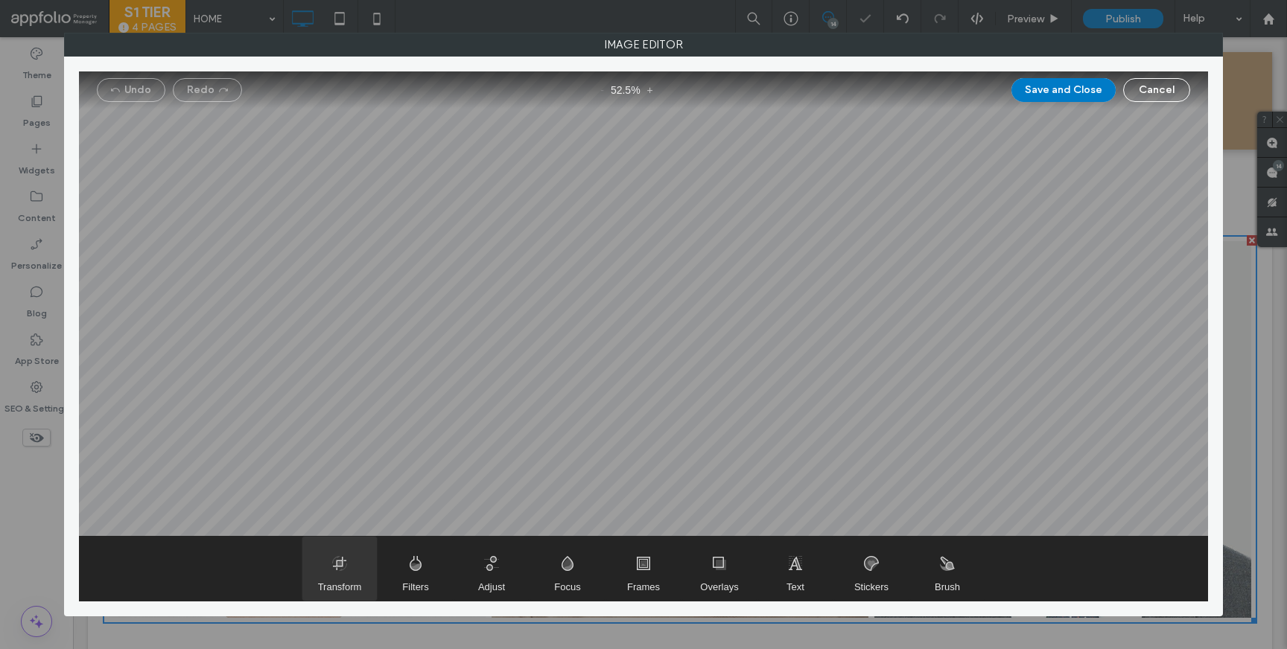
click at [327, 583] on span "Transform" at bounding box center [340, 587] width 44 height 11
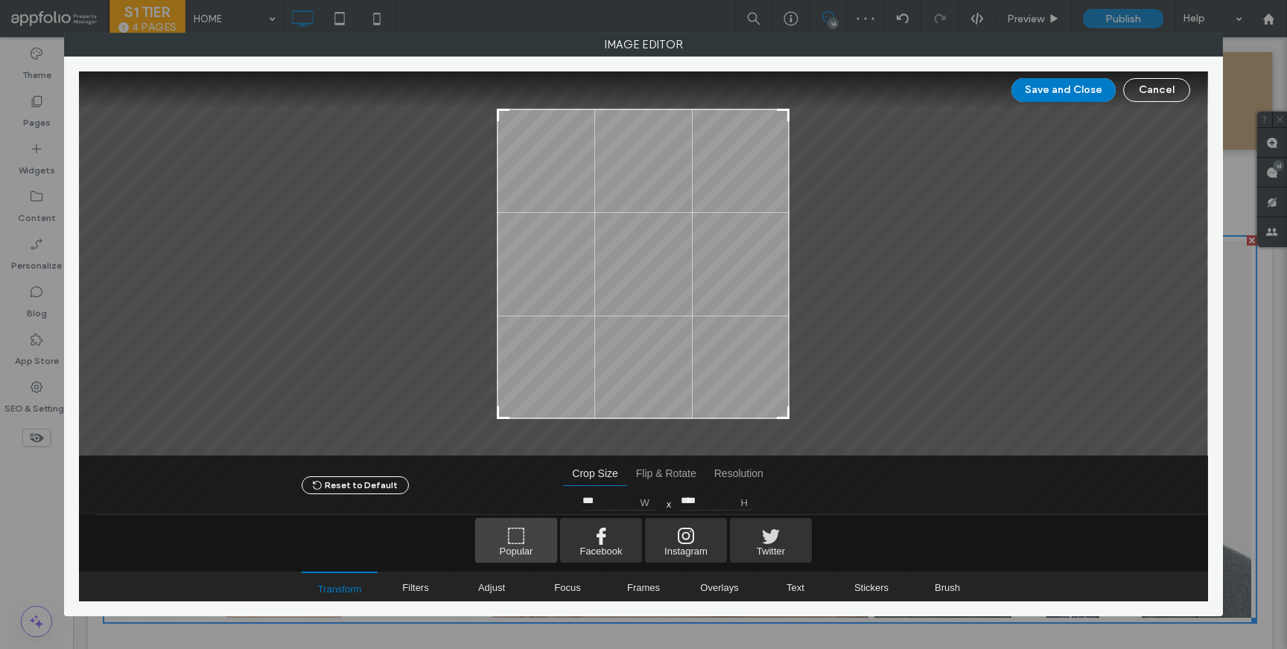
click at [483, 547] on span "Popular" at bounding box center [516, 540] width 82 height 45
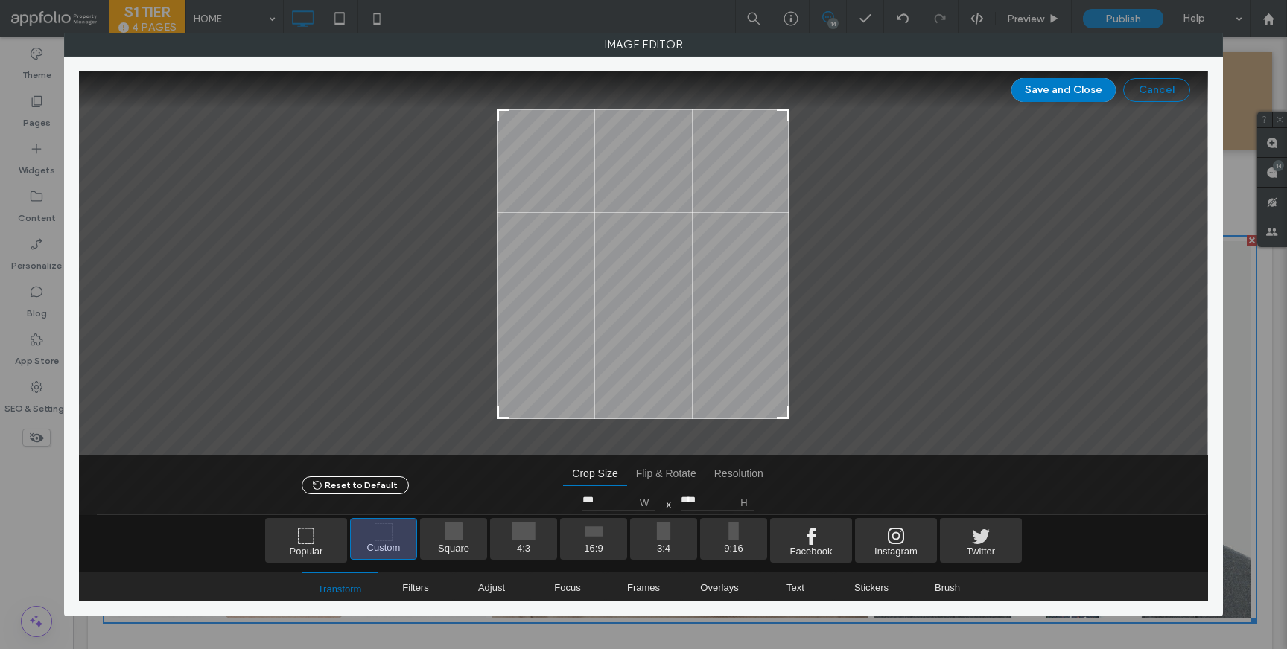
click at [1162, 91] on button "Cancel" at bounding box center [1156, 90] width 67 height 24
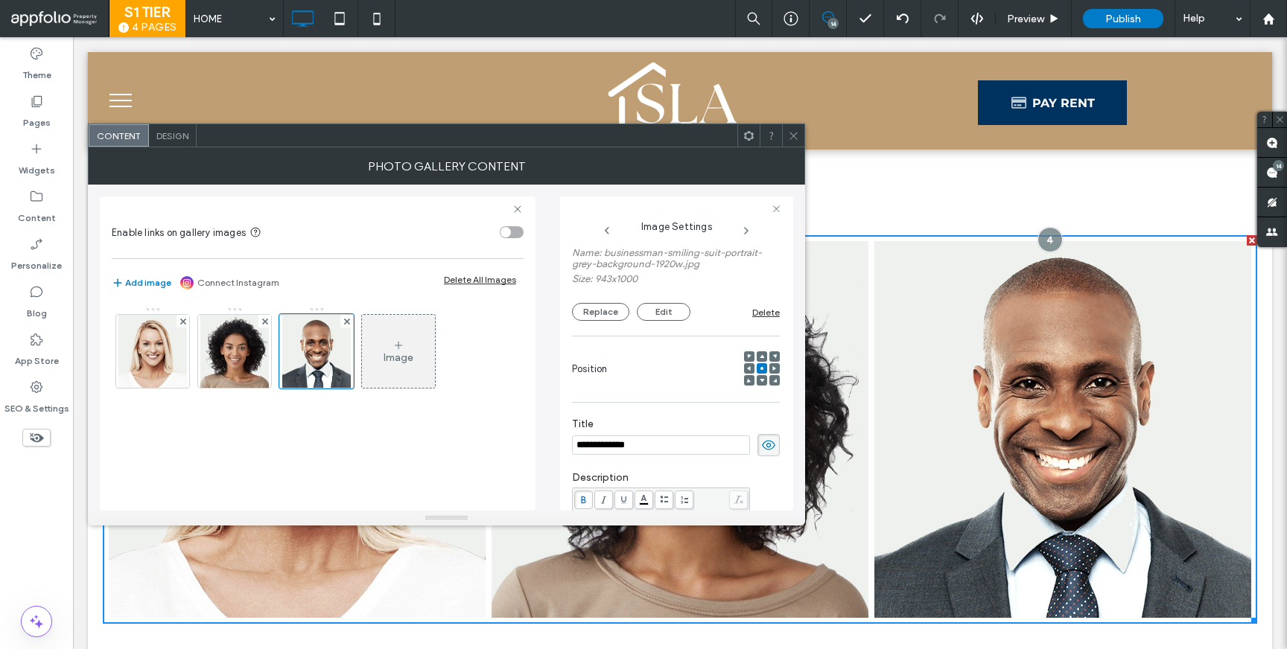
click at [789, 132] on icon at bounding box center [793, 135] width 11 height 11
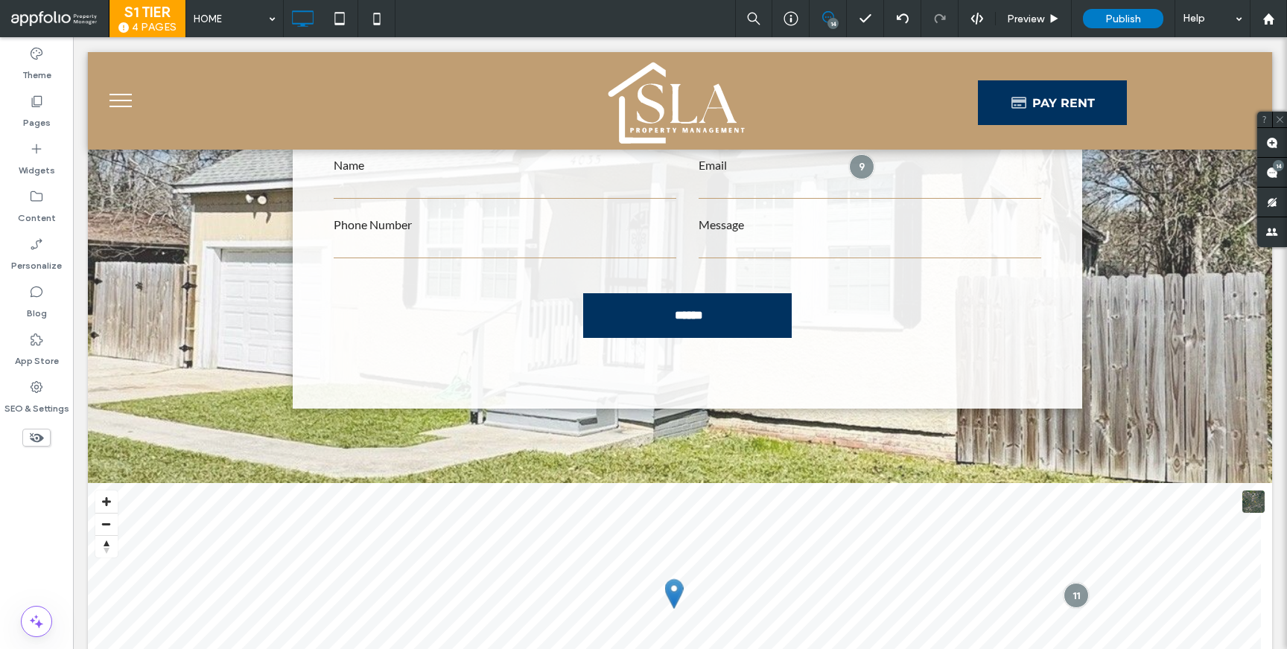
scroll to position [4051, 0]
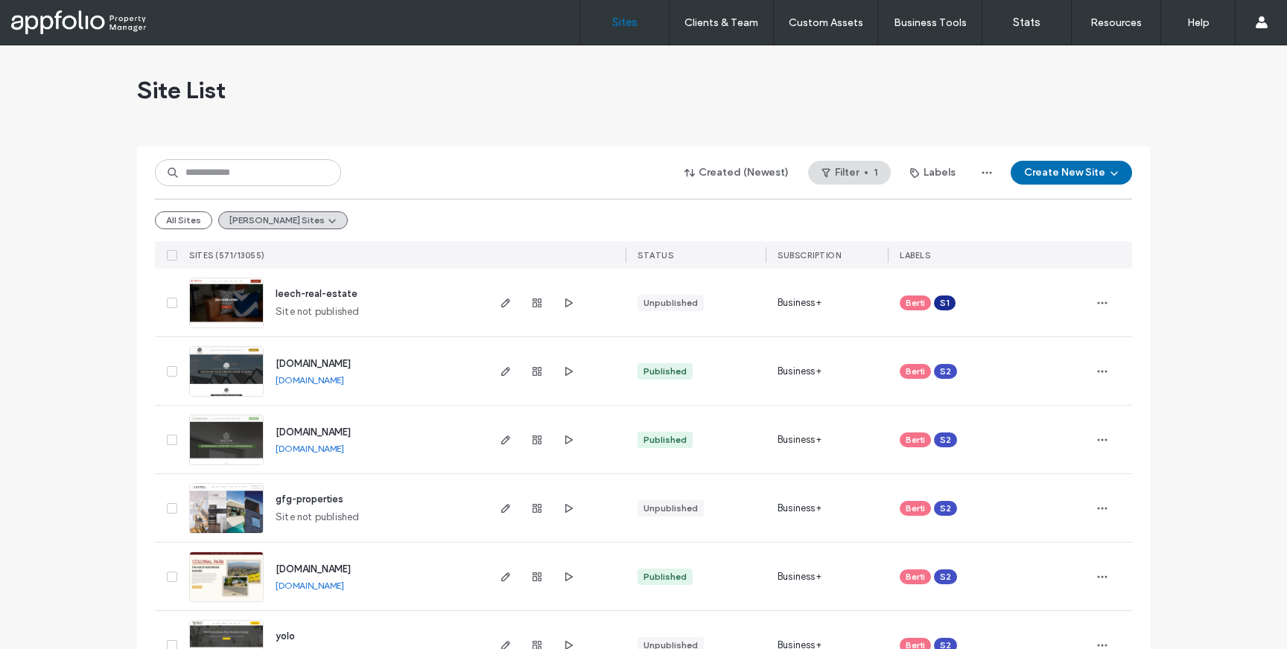
click at [1037, 177] on button "Create New Site" at bounding box center [1071, 173] width 121 height 24
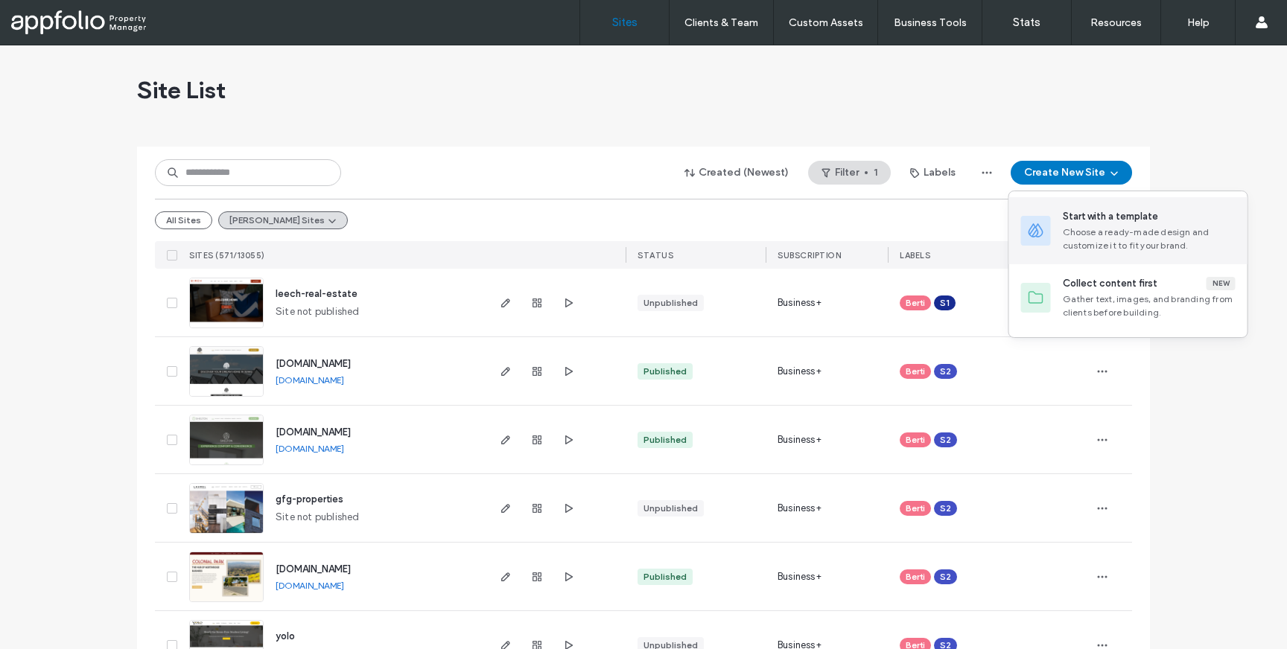
click at [1060, 217] on div "Start with a template Choose a ready-made design and customize it to fit your b…" at bounding box center [1128, 230] width 238 height 67
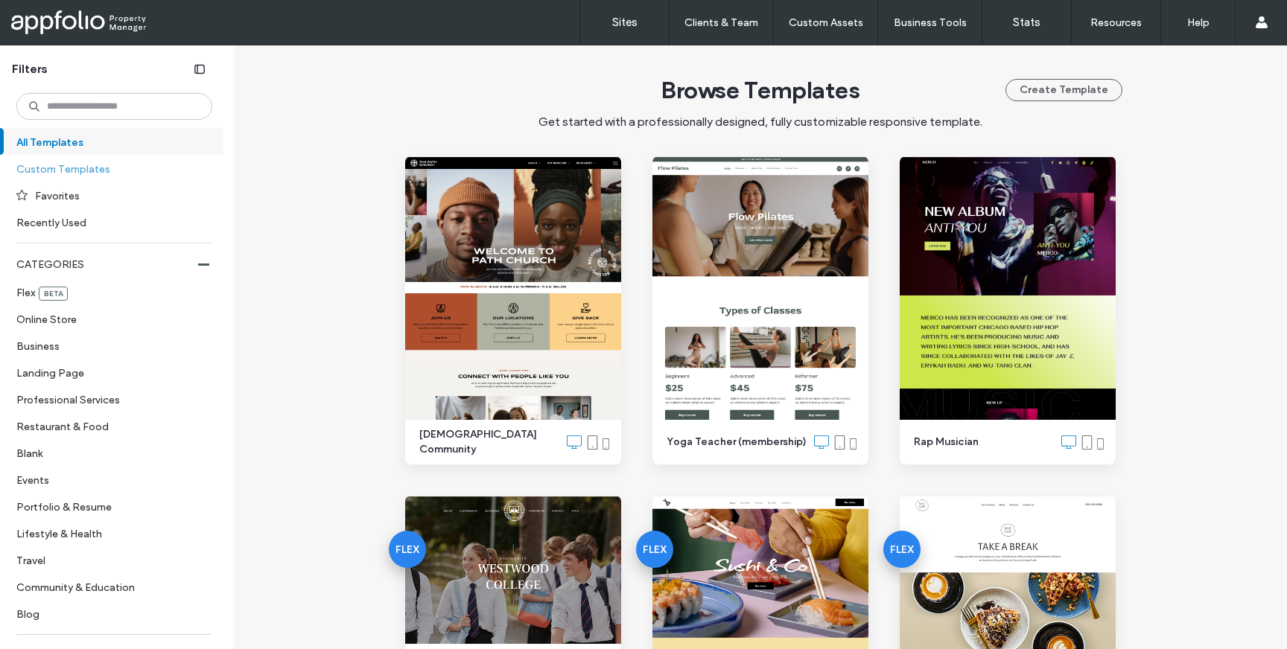
click at [66, 163] on label "Custom Templates" at bounding box center [107, 169] width 183 height 26
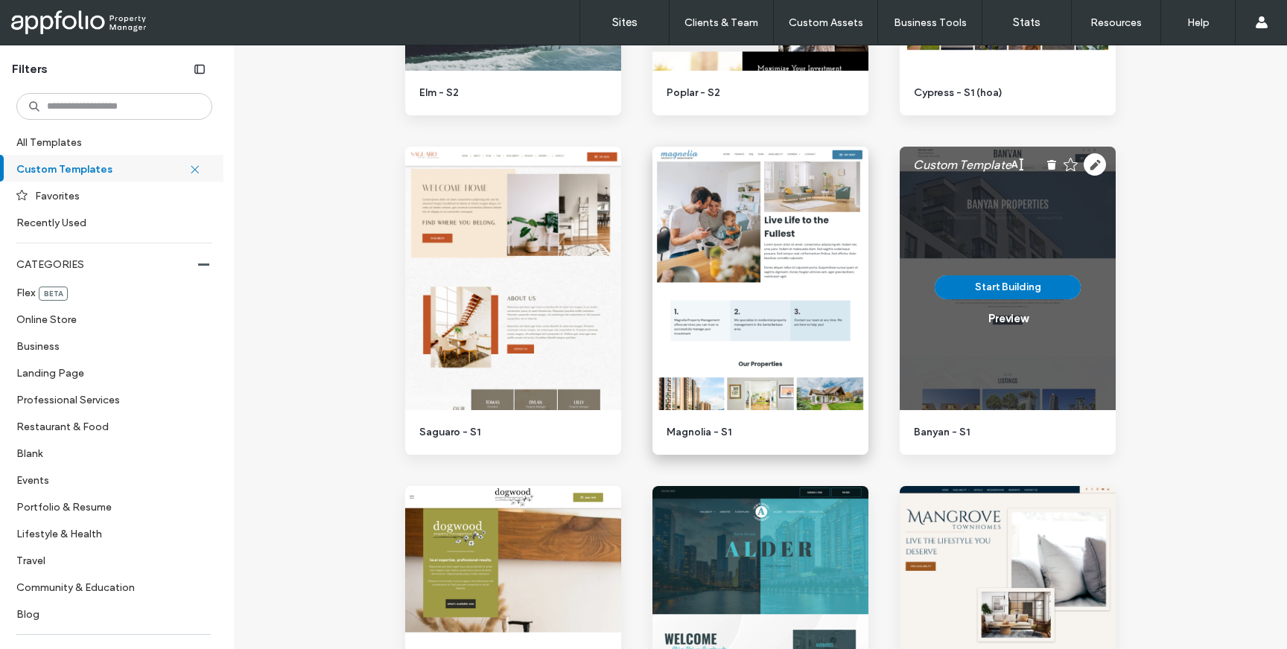
scroll to position [3069, 0]
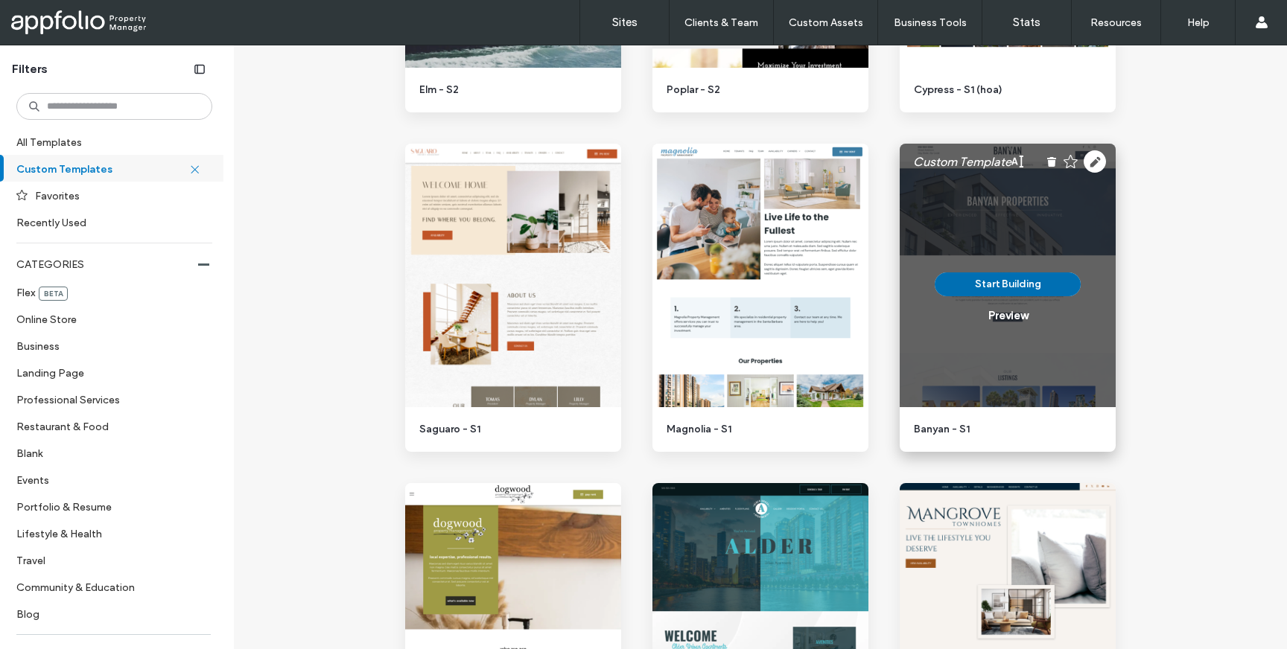
click at [990, 284] on button "Start Building" at bounding box center [1008, 285] width 146 height 24
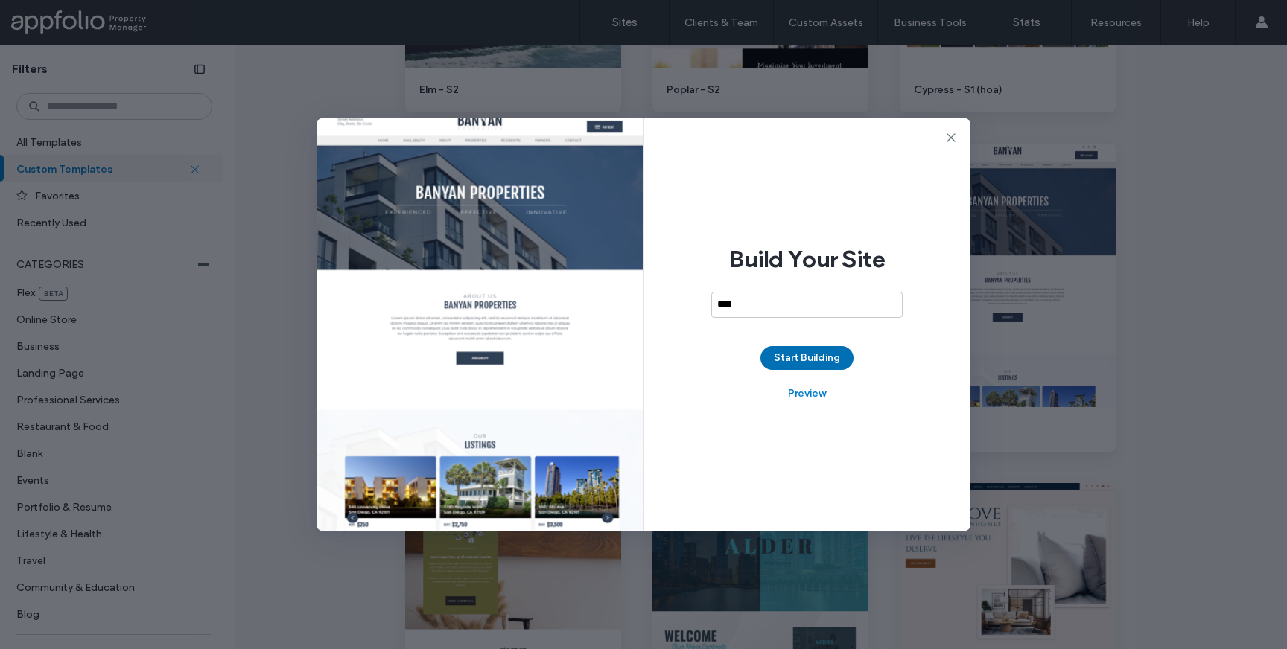
type input "****"
click at [821, 357] on button "Start Building" at bounding box center [806, 358] width 93 height 24
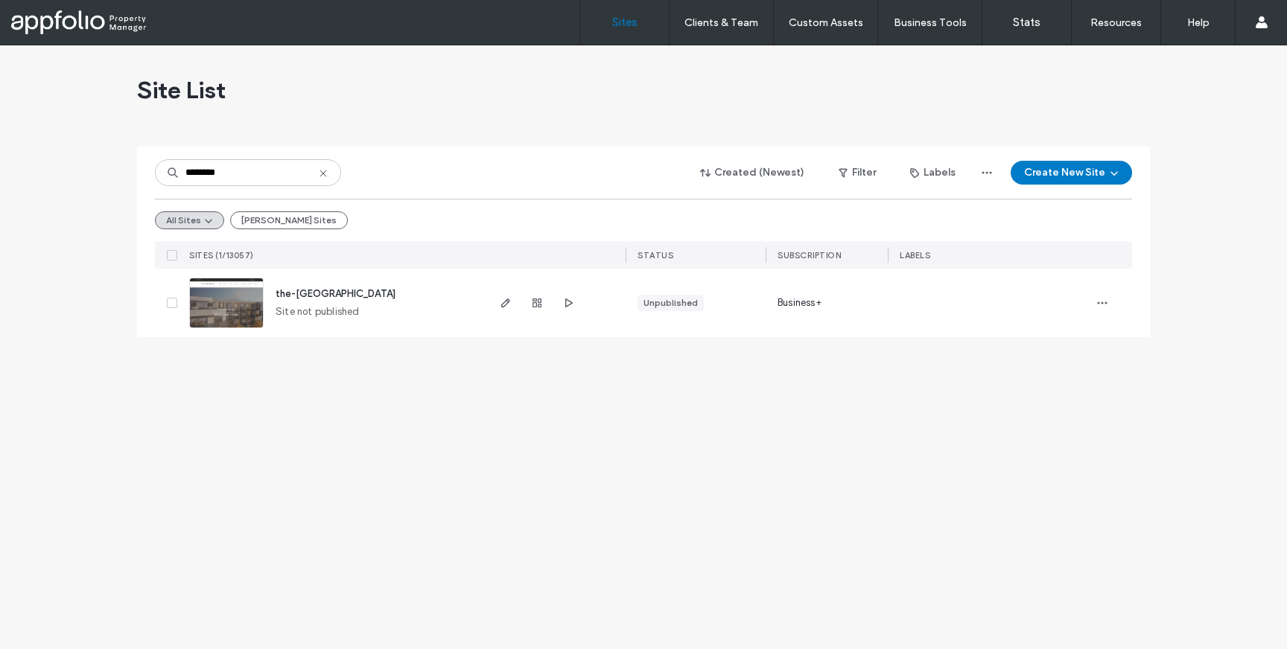
type input "********"
click at [167, 302] on span at bounding box center [172, 303] width 10 height 10
click at [215, 176] on button "Assign Labels" at bounding box center [209, 173] width 108 height 24
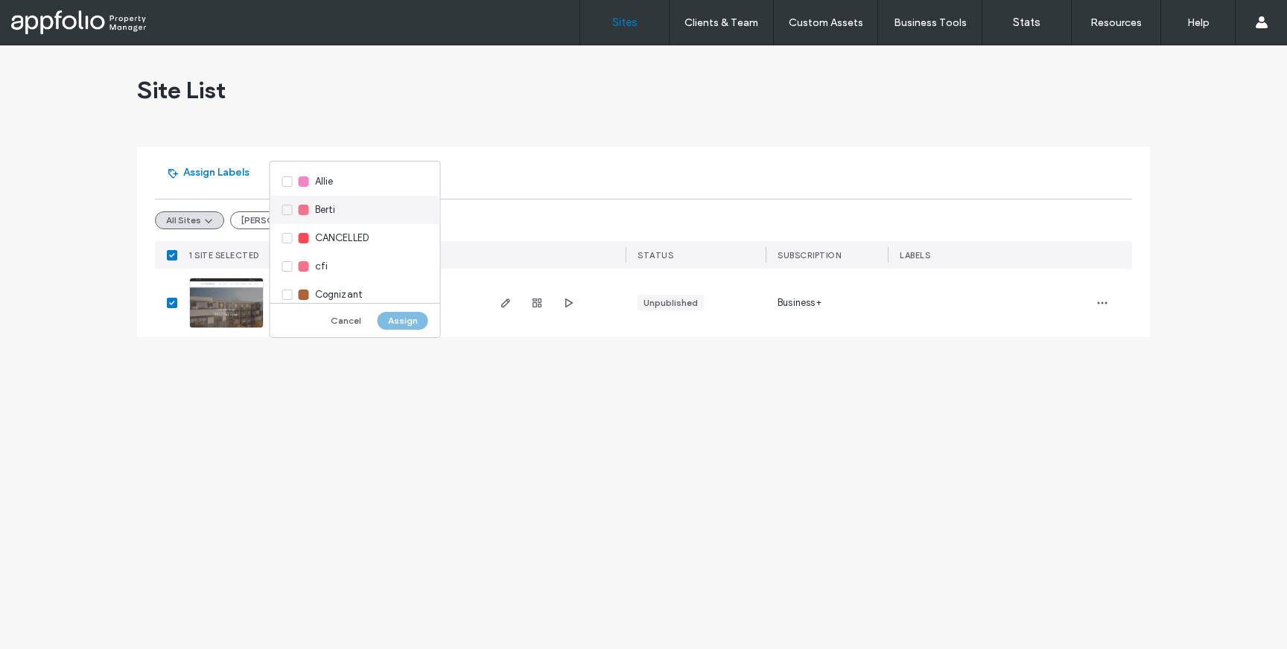
click at [290, 209] on div "Berti" at bounding box center [355, 210] width 170 height 28
click at [284, 207] on div "S2" at bounding box center [355, 205] width 170 height 28
click at [408, 329] on button "Assign" at bounding box center [403, 321] width 51 height 18
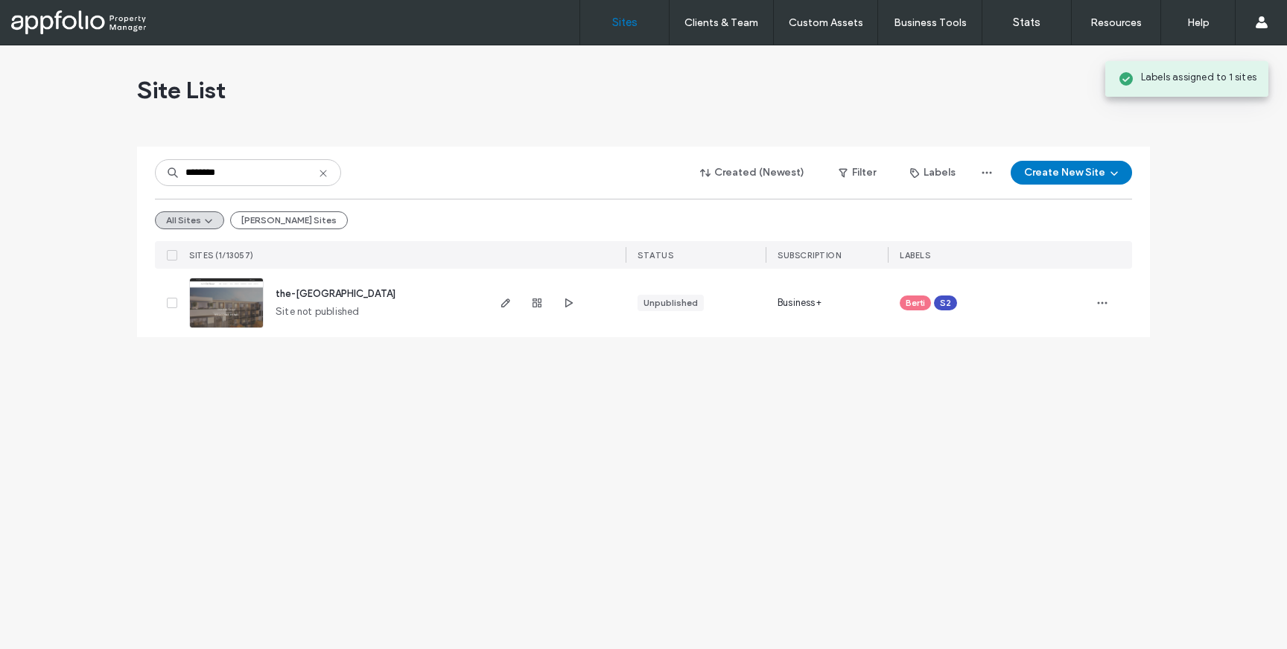
click at [312, 292] on span "the-[GEOGRAPHIC_DATA]" at bounding box center [336, 293] width 120 height 11
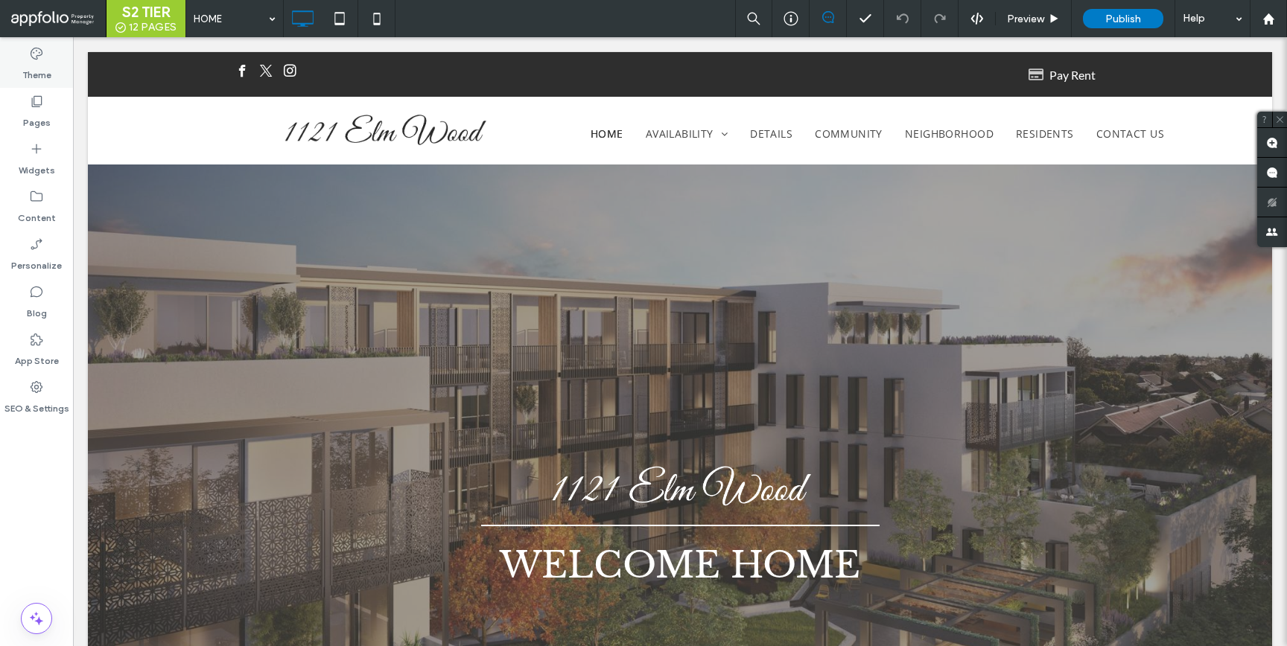
click at [63, 77] on div "Theme" at bounding box center [36, 64] width 73 height 48
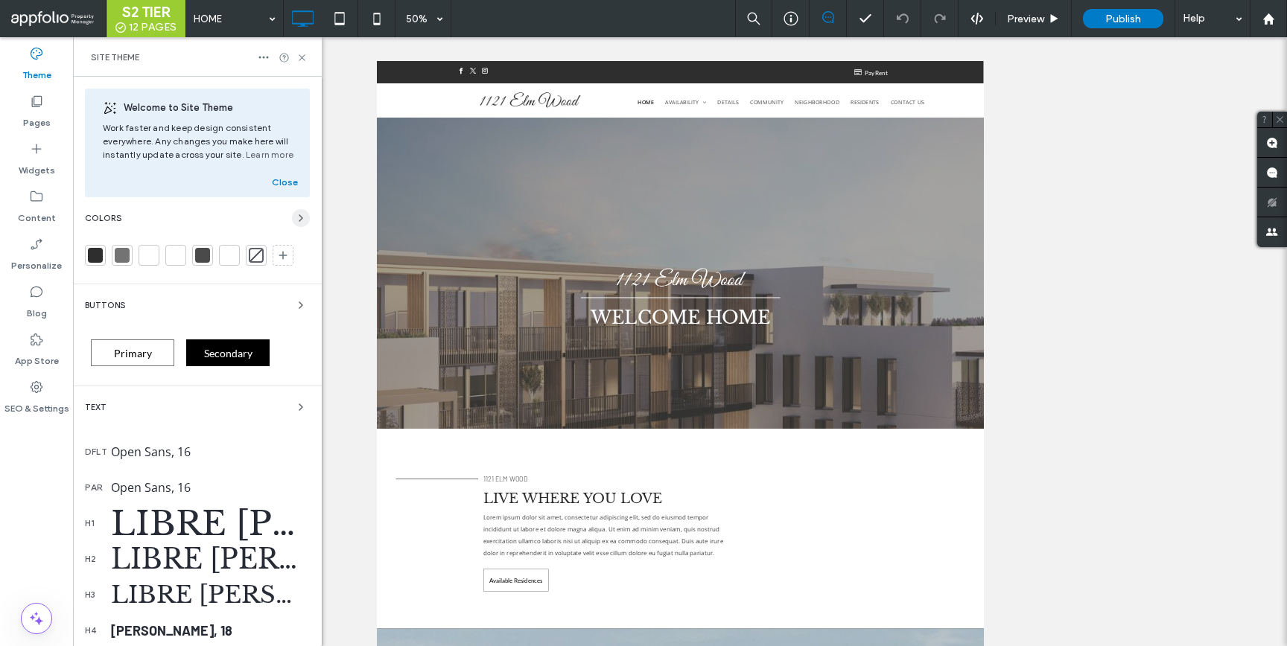
drag, startPoint x: 292, startPoint y: 216, endPoint x: 282, endPoint y: 226, distance: 14.2
click at [299, 216] on use "button" at bounding box center [300, 218] width 3 height 6
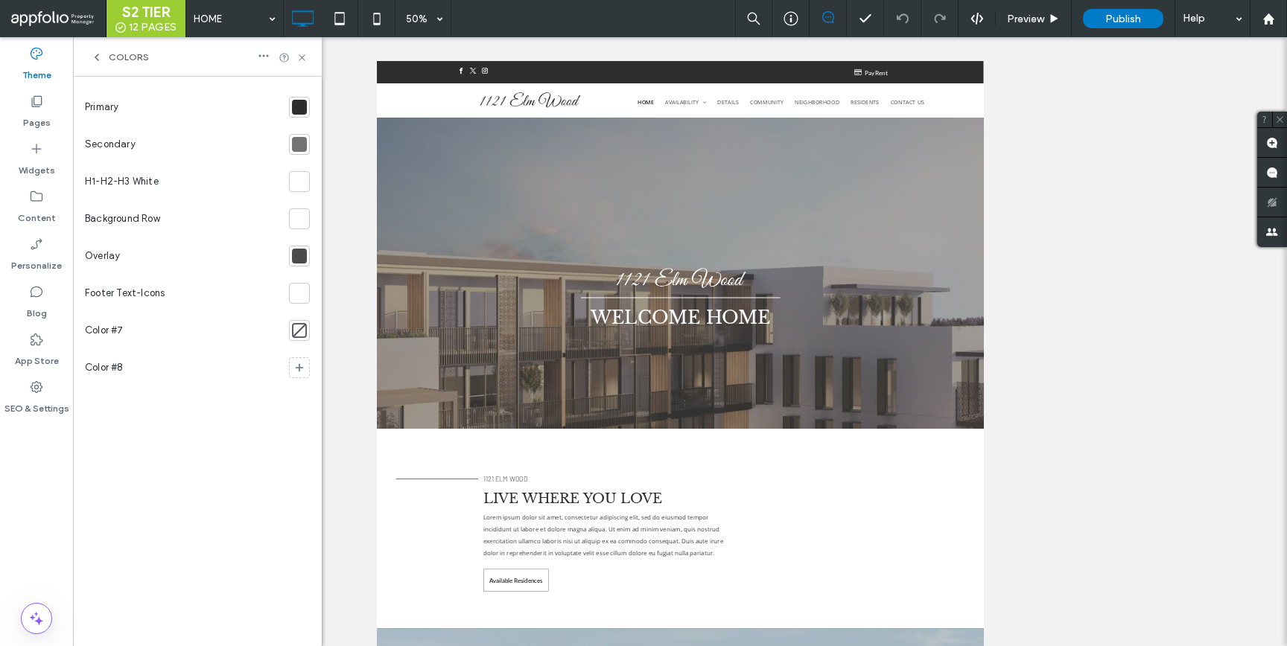
click at [301, 142] on div at bounding box center [299, 144] width 15 height 15
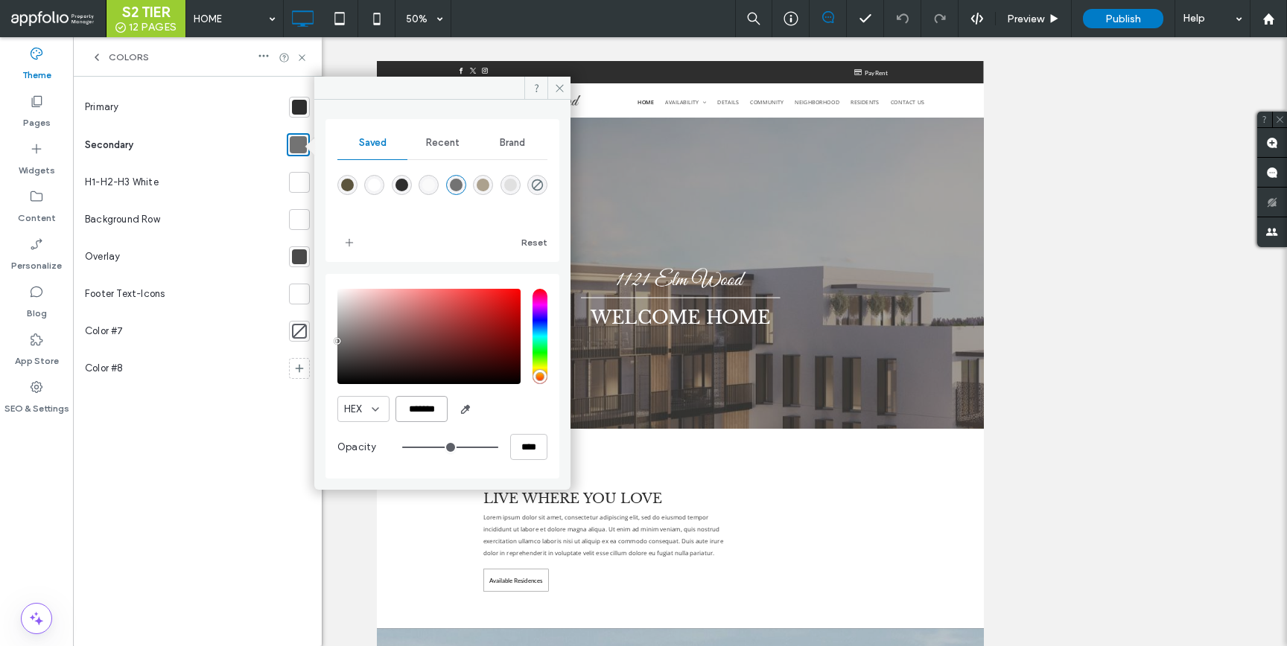
click at [417, 412] on input "*******" at bounding box center [421, 409] width 52 height 26
click at [416, 412] on input "*******" at bounding box center [421, 409] width 52 height 26
click at [416, 413] on input "*******" at bounding box center [421, 409] width 52 height 26
paste input "color picker textbox"
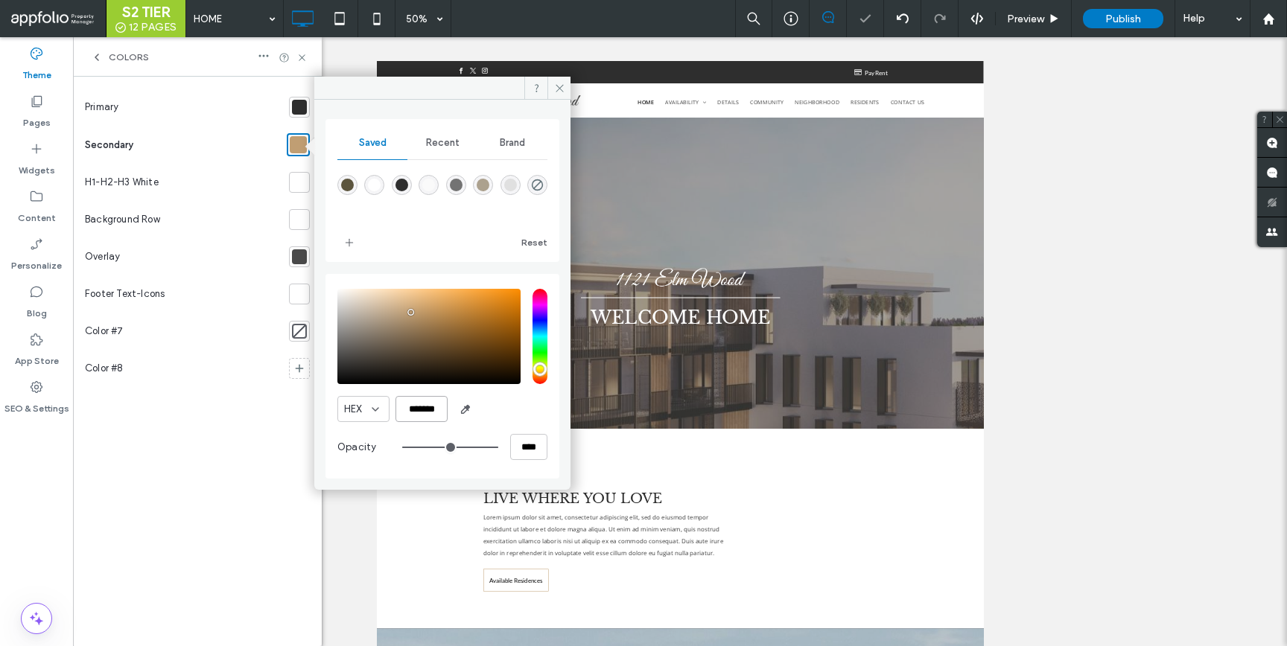
type input "*******"
click at [290, 107] on div at bounding box center [299, 107] width 21 height 21
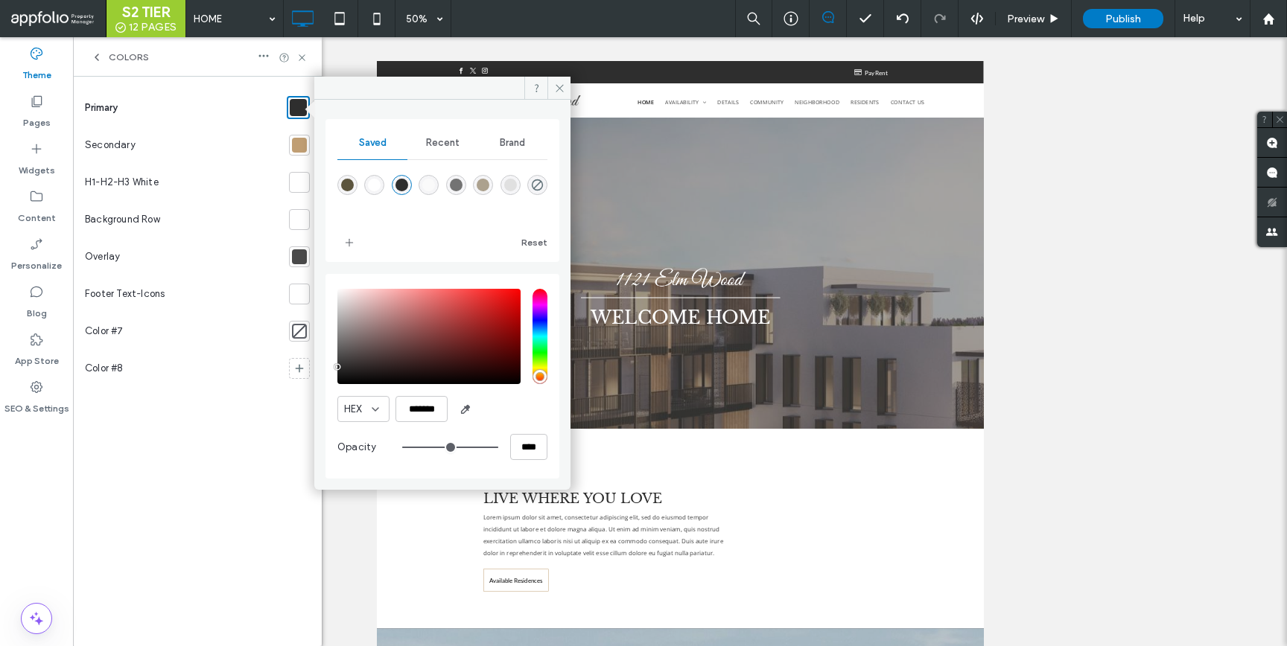
click at [430, 422] on div "HEX ******* Opacity ****" at bounding box center [442, 377] width 210 height 190
click at [431, 410] on input "*******" at bounding box center [421, 409] width 52 height 26
paste input "color picker textbox"
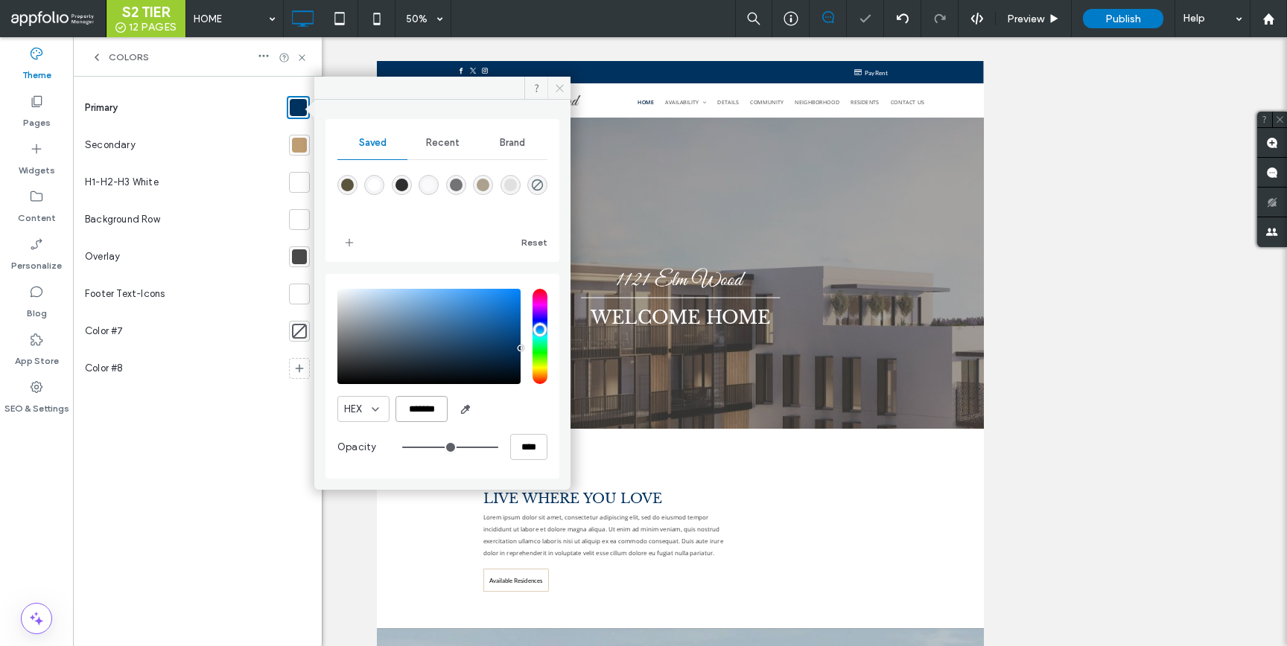
type input "*******"
click at [563, 87] on icon at bounding box center [559, 88] width 11 height 11
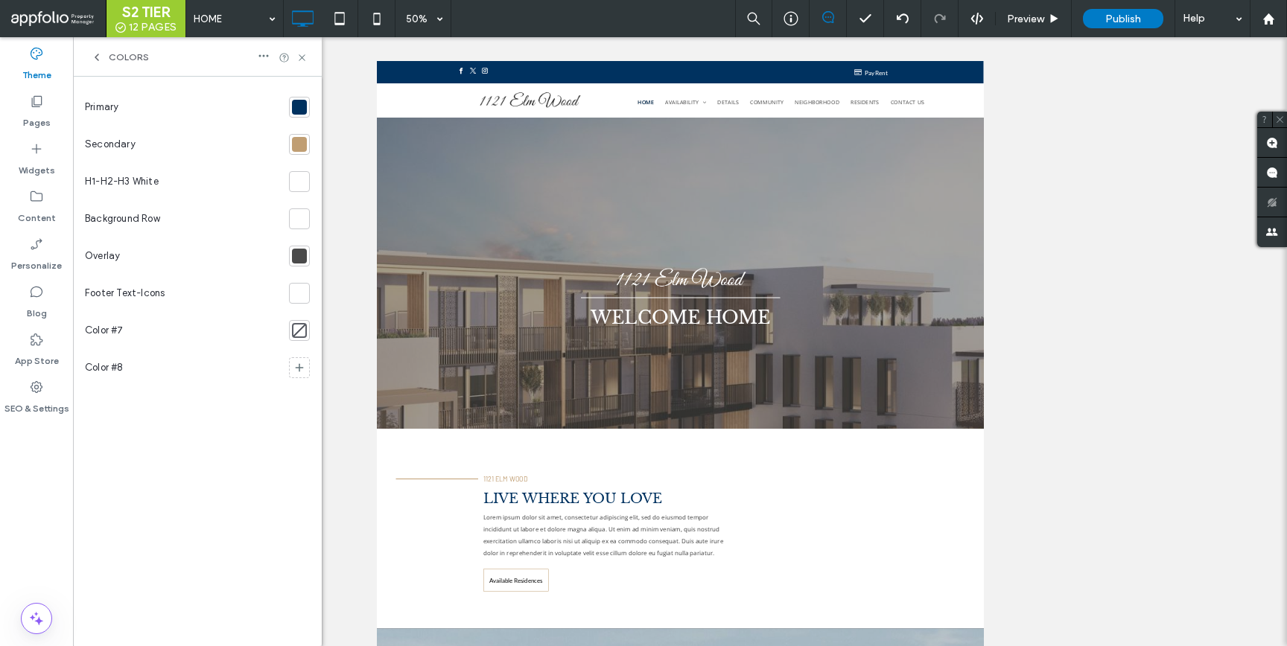
click at [300, 261] on div at bounding box center [299, 256] width 15 height 15
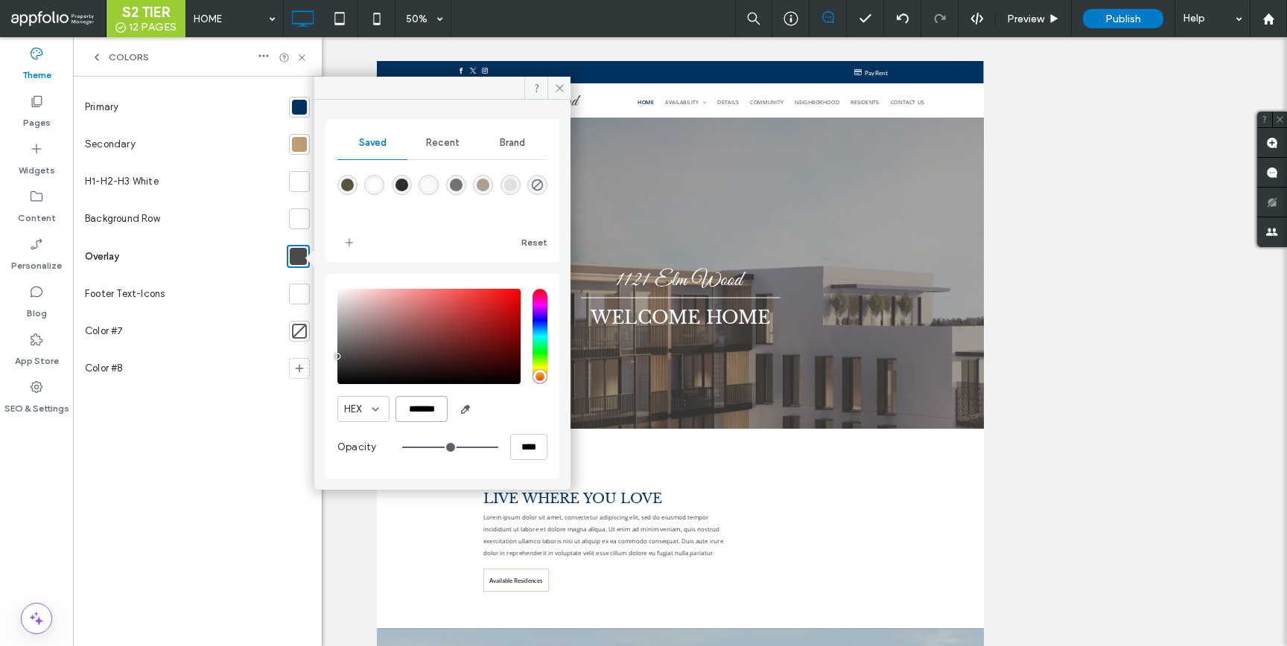
click at [416, 413] on input "*******" at bounding box center [421, 409] width 52 height 26
paste input "color picker textbox"
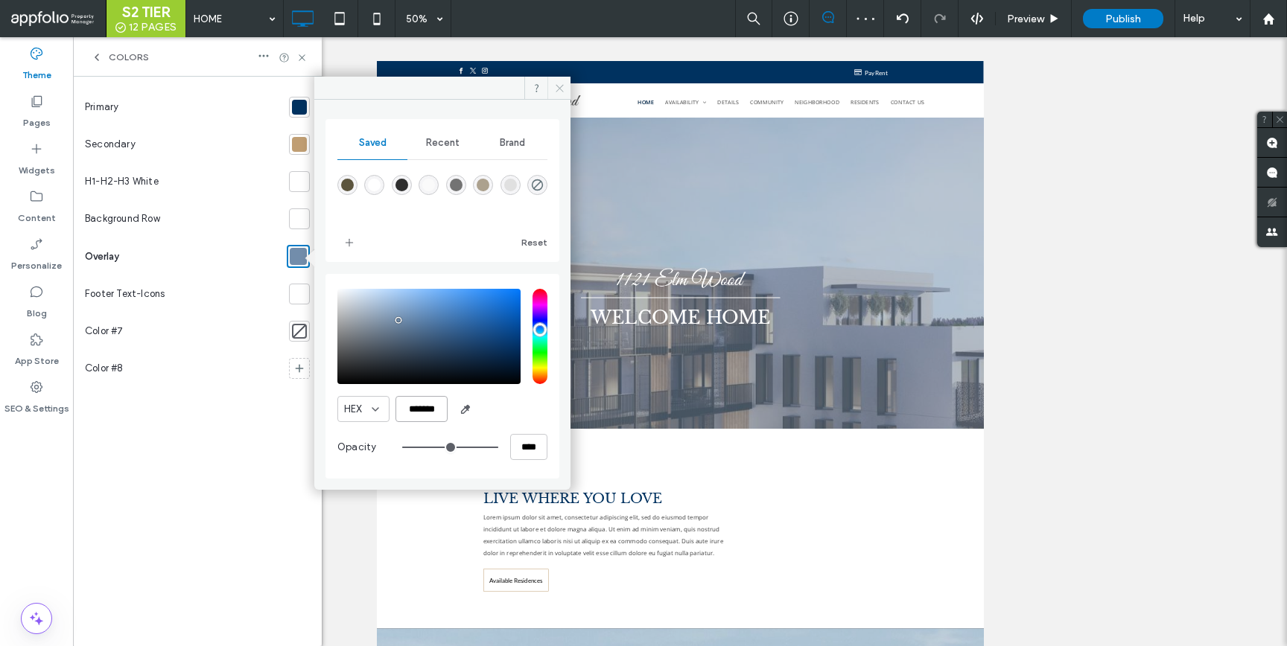
type input "*******"
click at [559, 91] on icon at bounding box center [559, 88] width 11 height 11
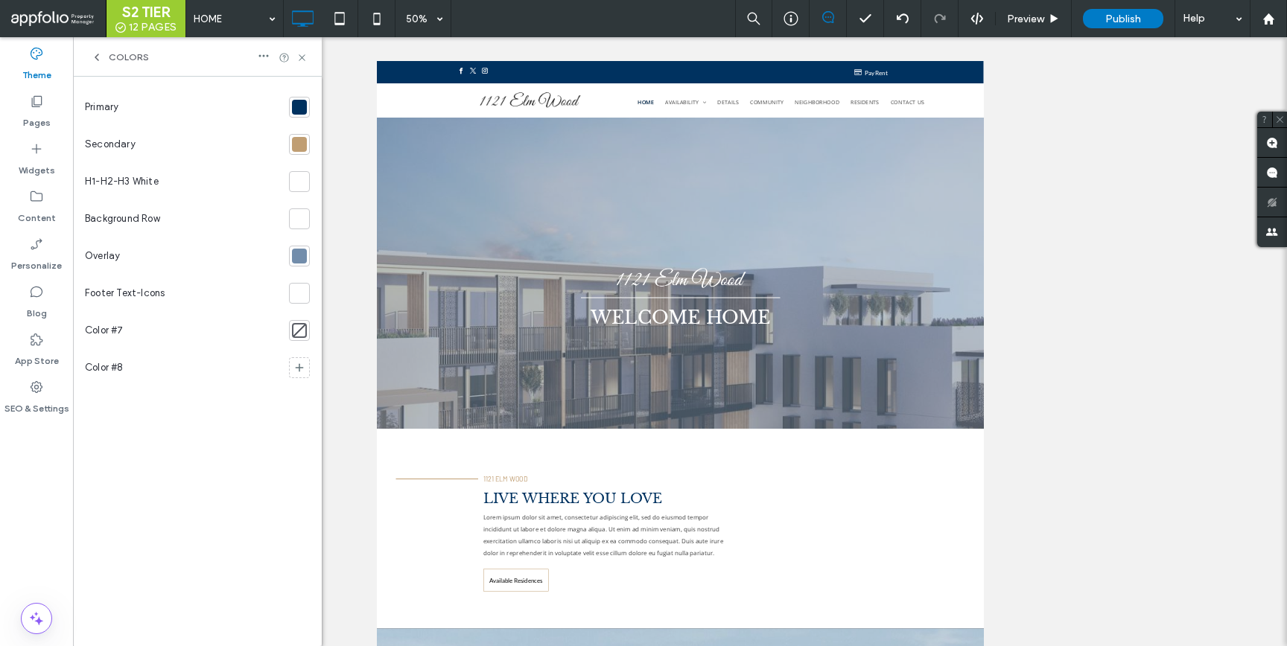
click at [291, 140] on div at bounding box center [299, 144] width 21 height 21
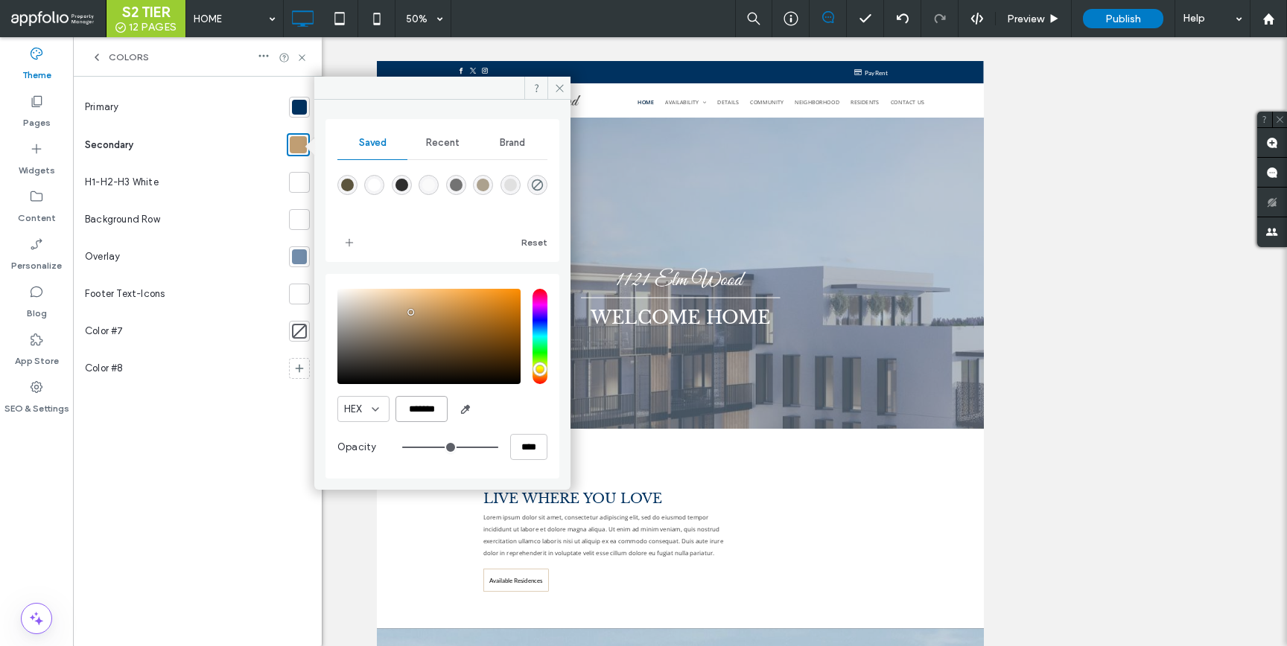
click at [427, 414] on input "*******" at bounding box center [421, 409] width 52 height 26
click at [45, 109] on label "Pages" at bounding box center [37, 119] width 28 height 21
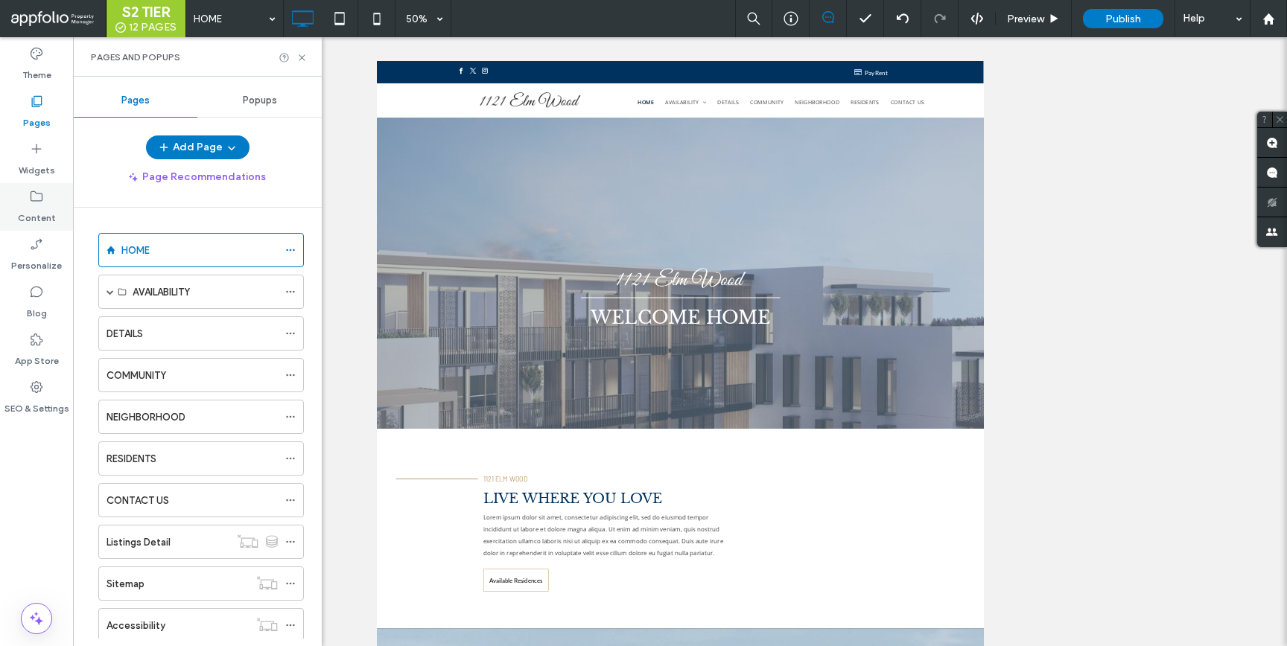
click at [32, 206] on label "Content" at bounding box center [37, 214] width 38 height 21
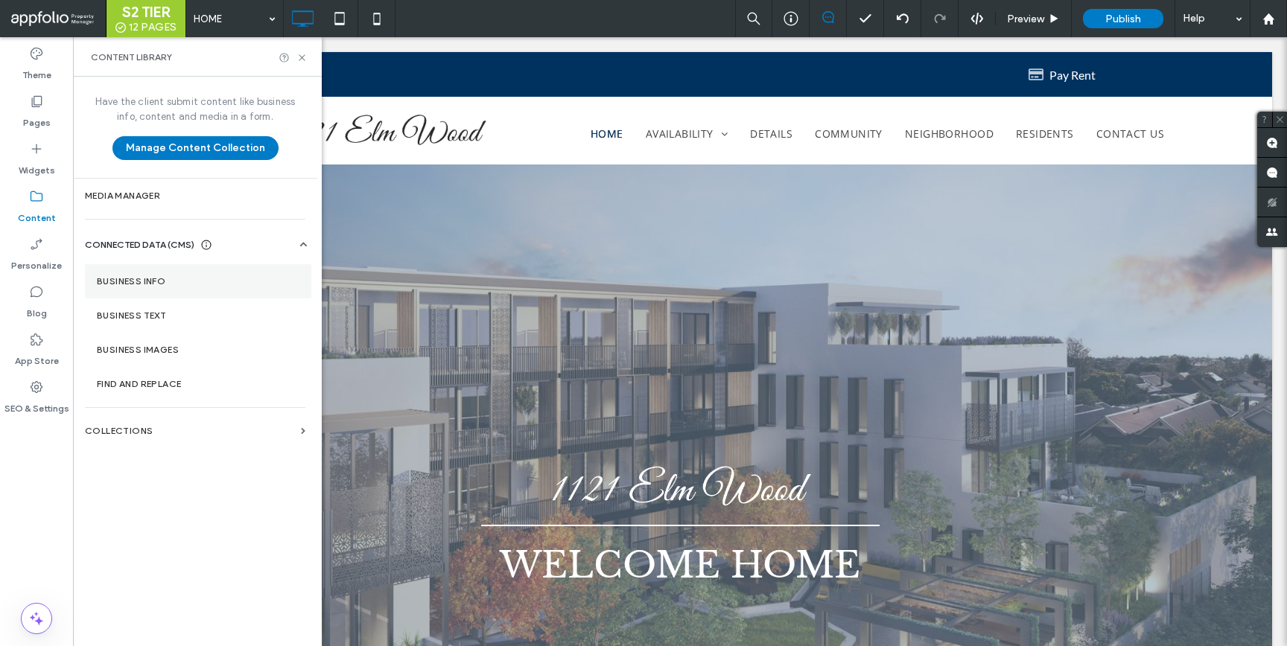
click at [158, 276] on label "Business Info" at bounding box center [198, 281] width 203 height 10
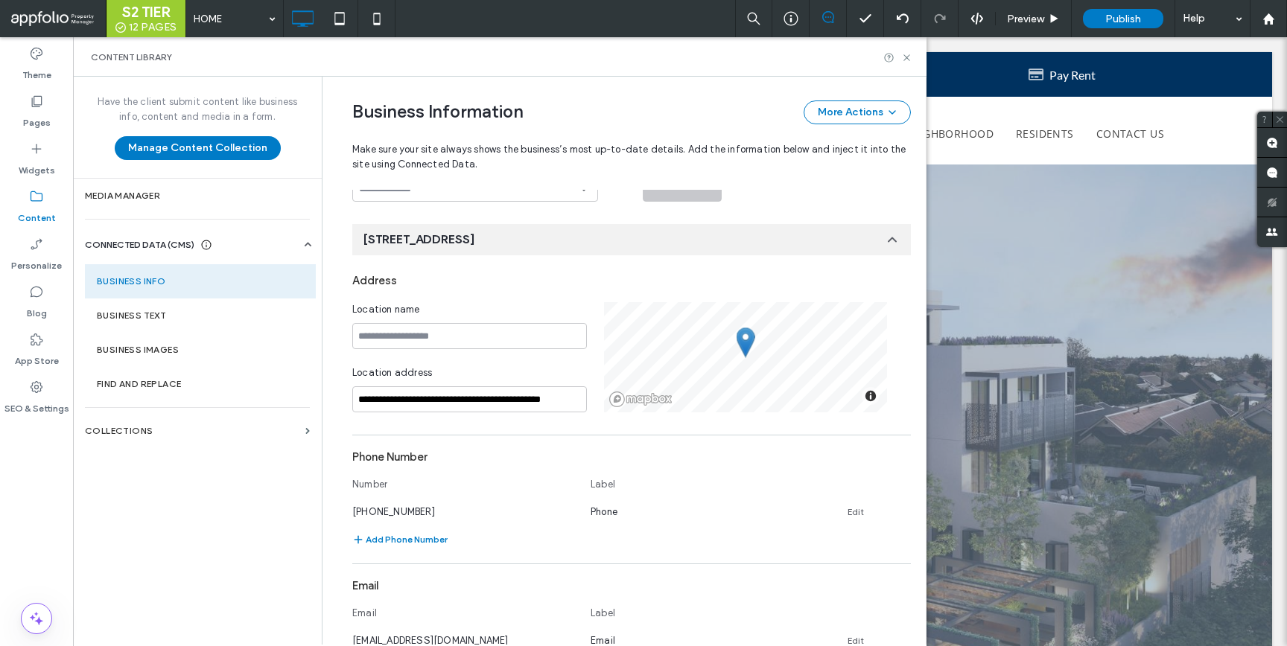
scroll to position [38, 0]
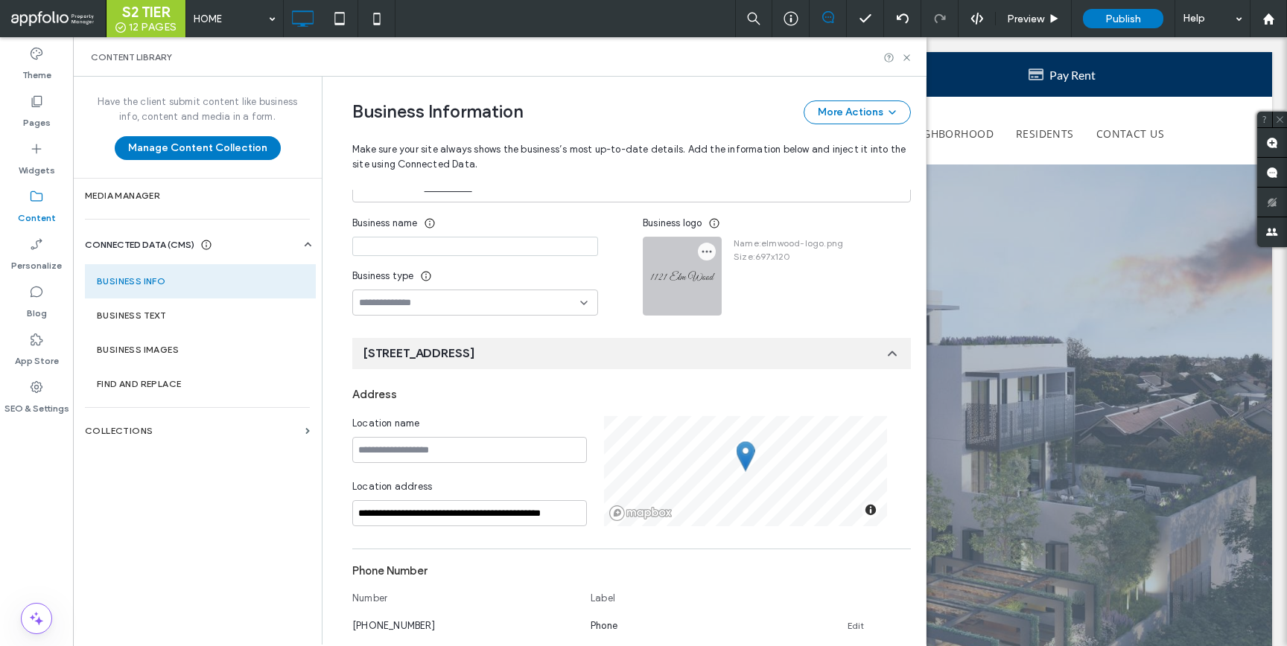
click at [705, 256] on span "button" at bounding box center [707, 252] width 18 height 18
click at [725, 293] on span "Replace Image" at bounding box center [755, 287] width 69 height 15
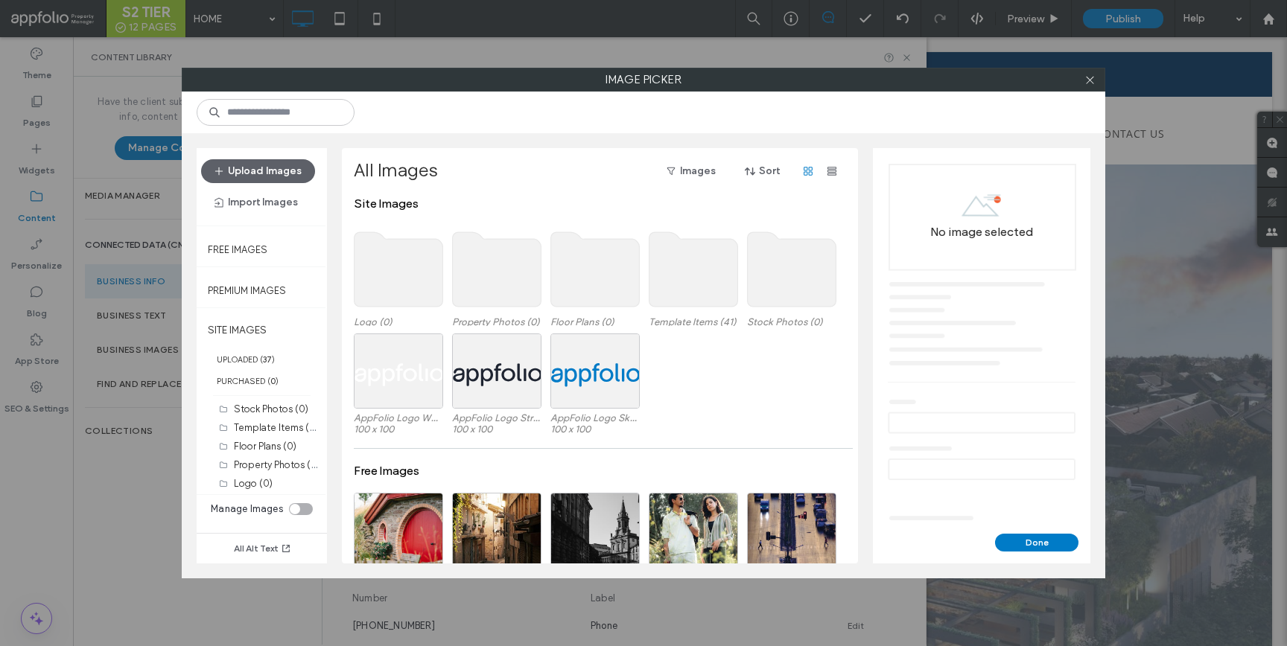
click at [431, 284] on use at bounding box center [398, 269] width 89 height 74
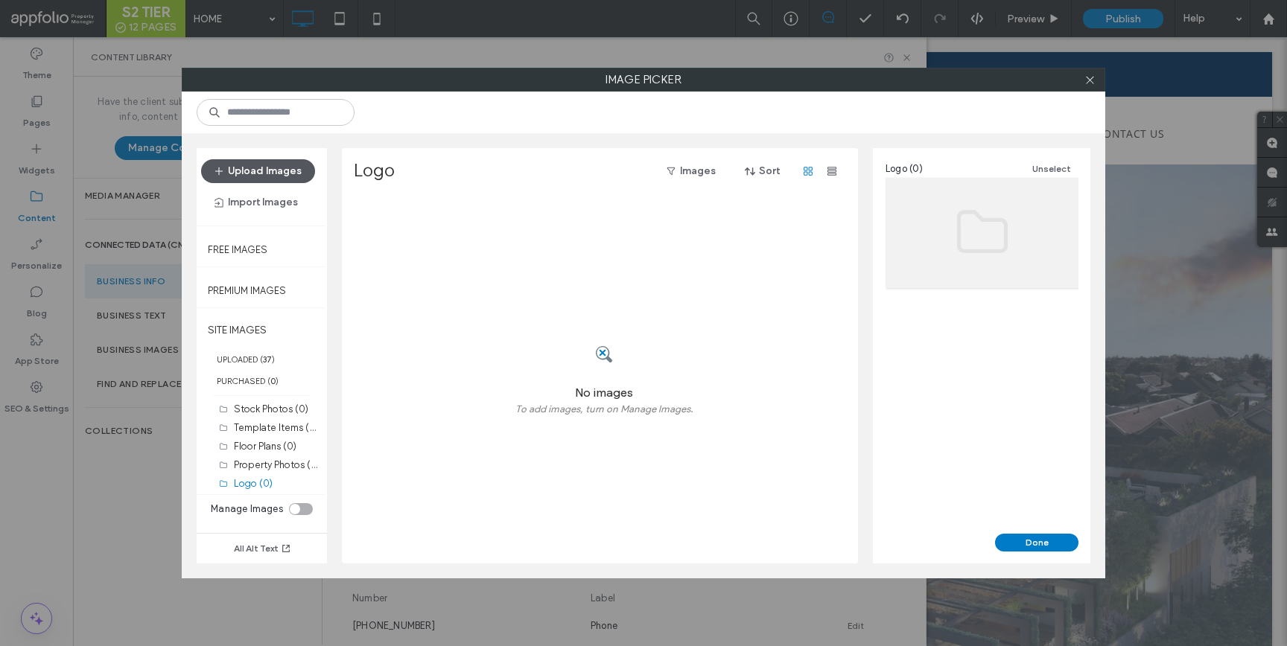
click at [310, 169] on button "Upload Images" at bounding box center [258, 171] width 114 height 24
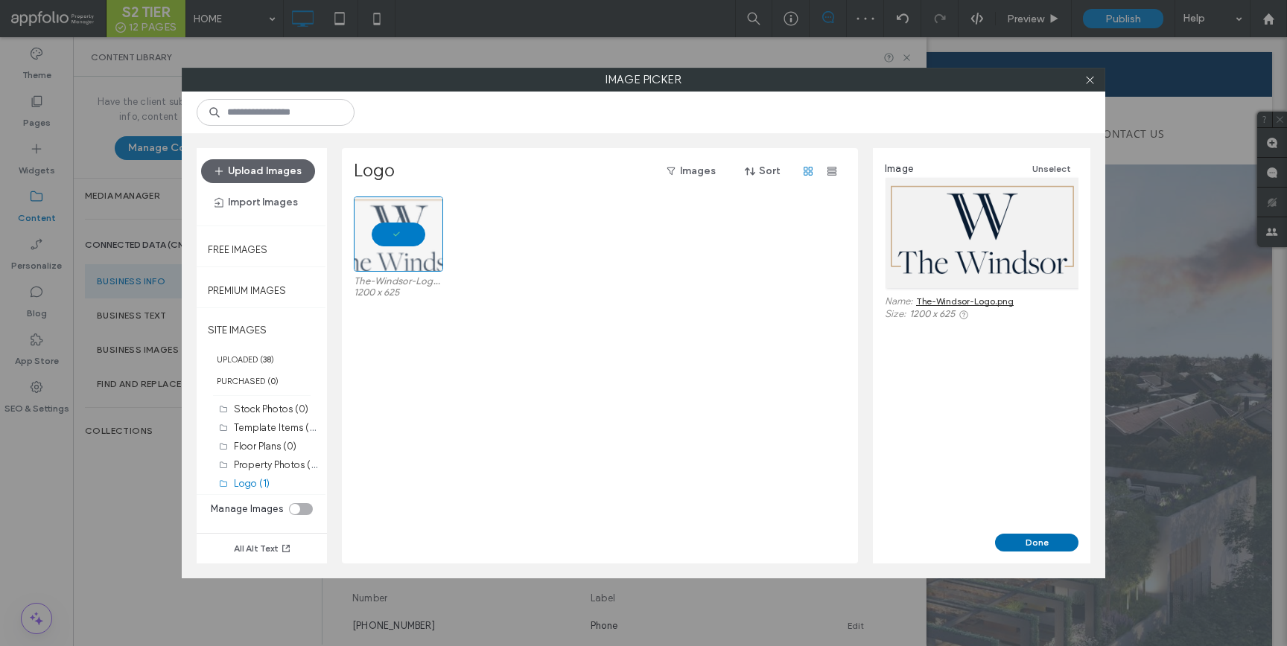
click at [1043, 544] on button "Done" at bounding box center [1036, 543] width 83 height 18
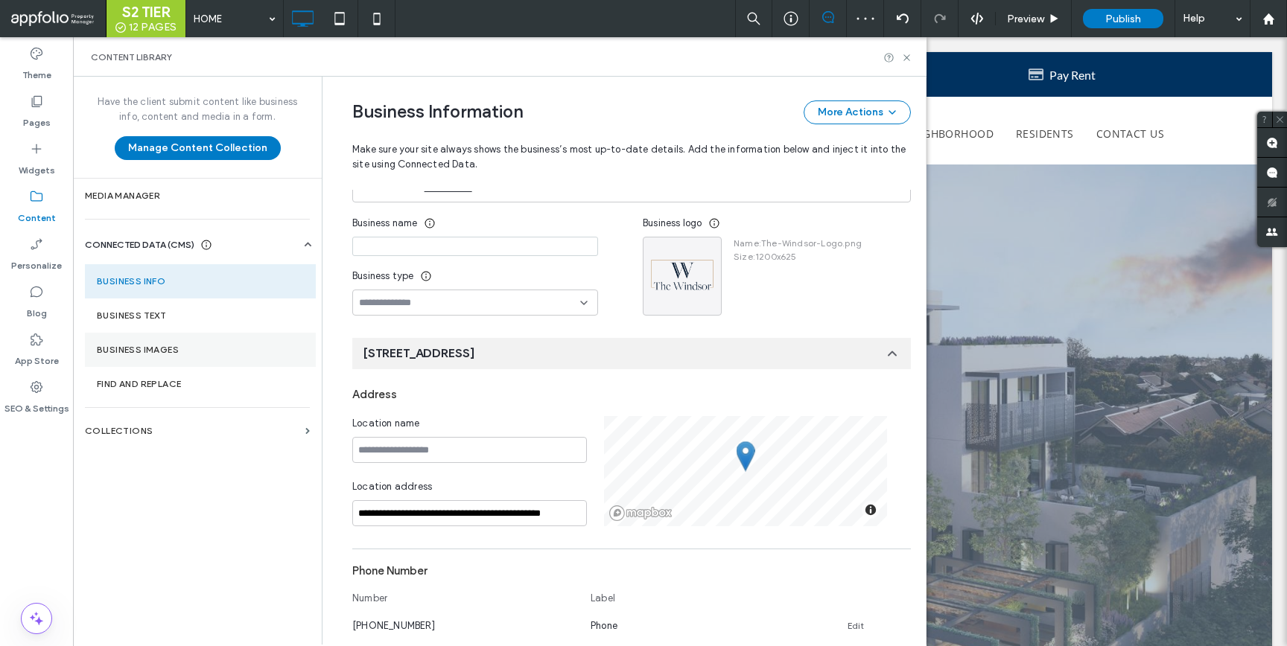
click at [134, 358] on section "Business Images" at bounding box center [200, 350] width 231 height 34
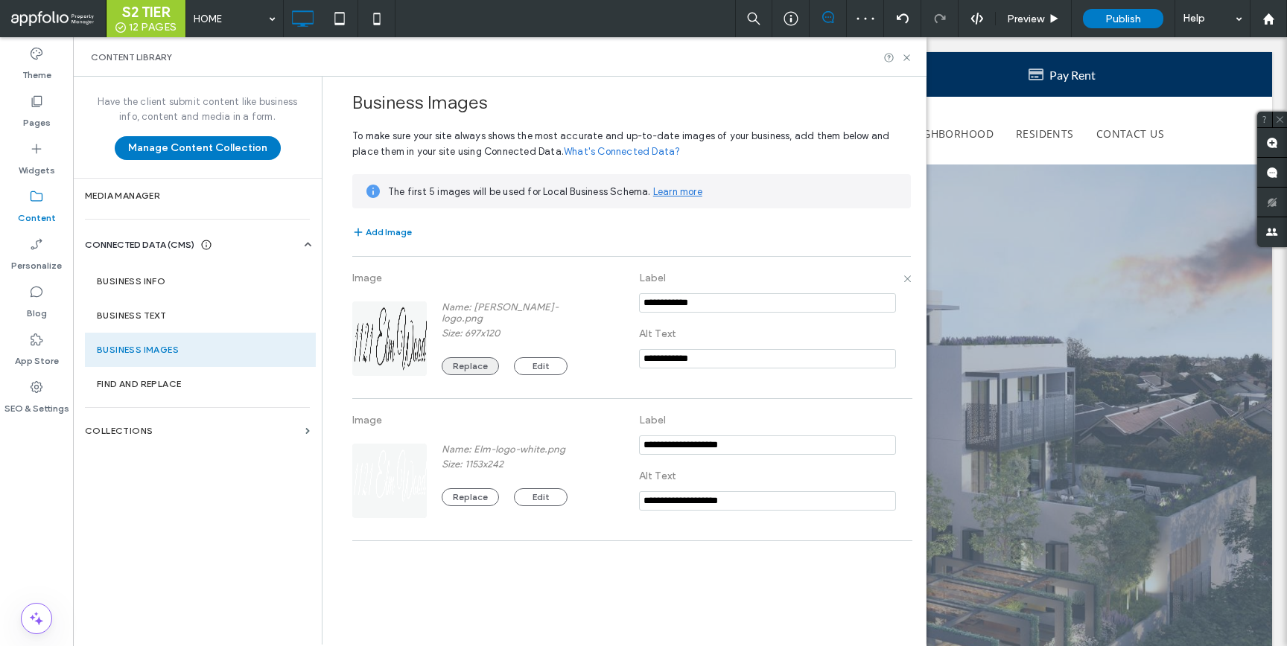
click at [469, 357] on button "Replace" at bounding box center [470, 366] width 57 height 18
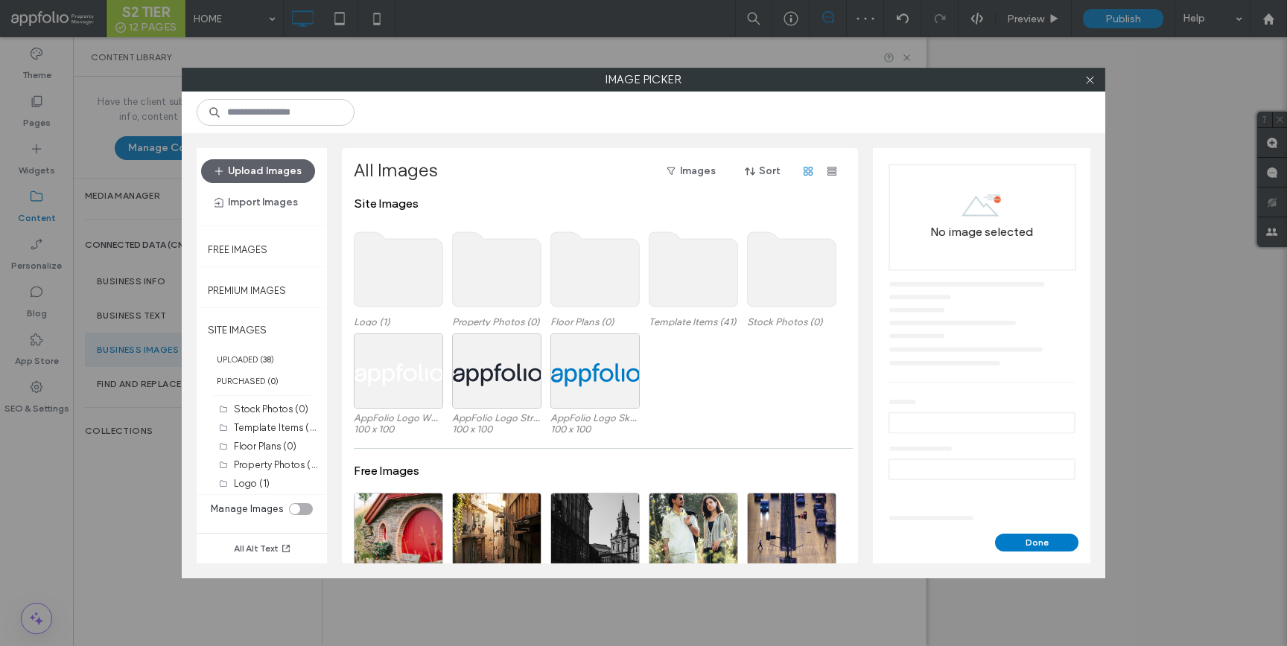
click at [419, 282] on use at bounding box center [398, 269] width 89 height 74
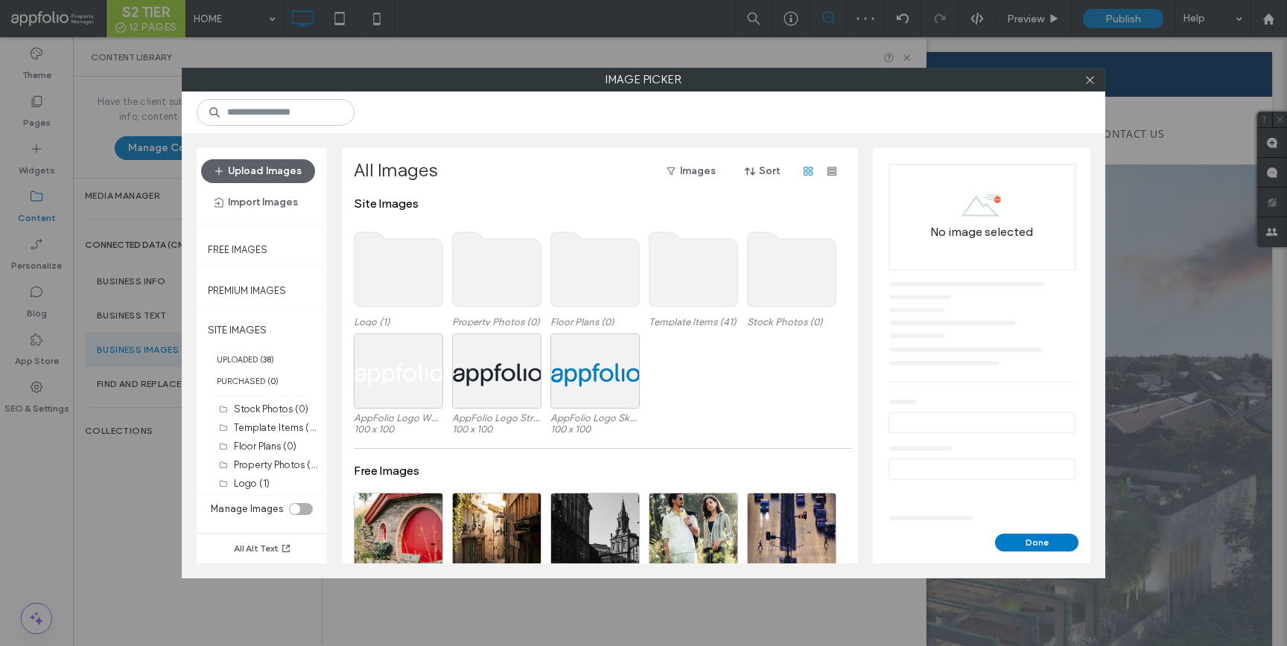
scroll to position [0, 0]
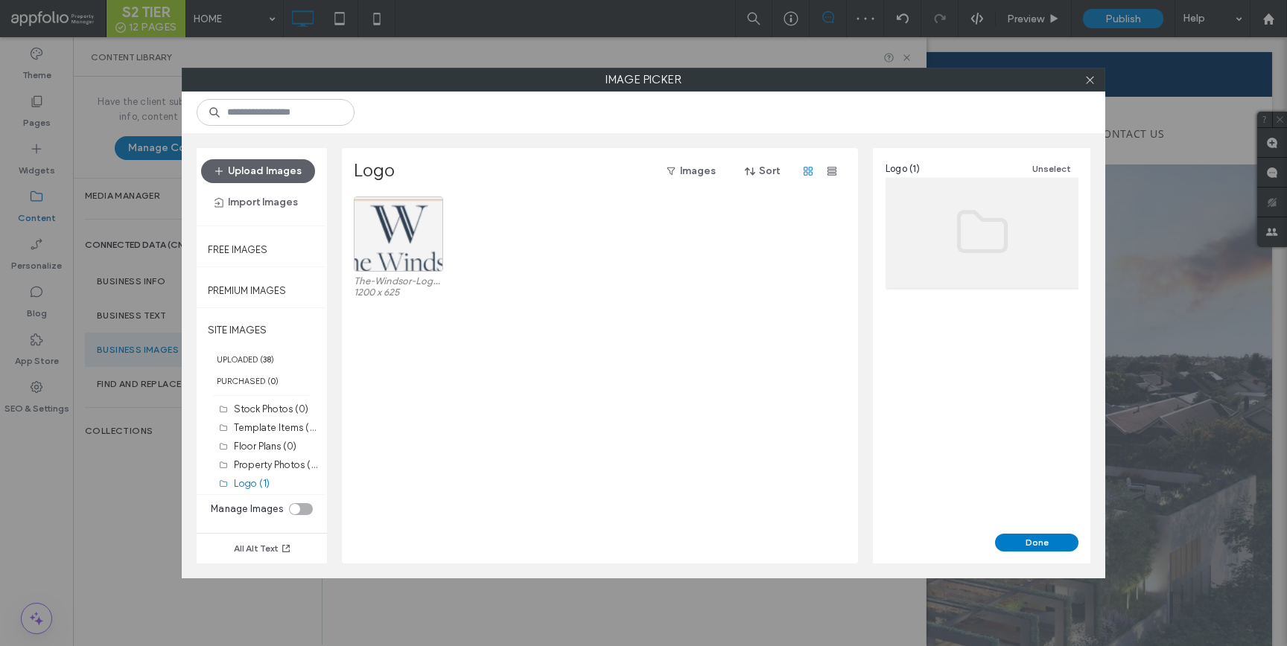
click at [428, 244] on div at bounding box center [398, 234] width 89 height 75
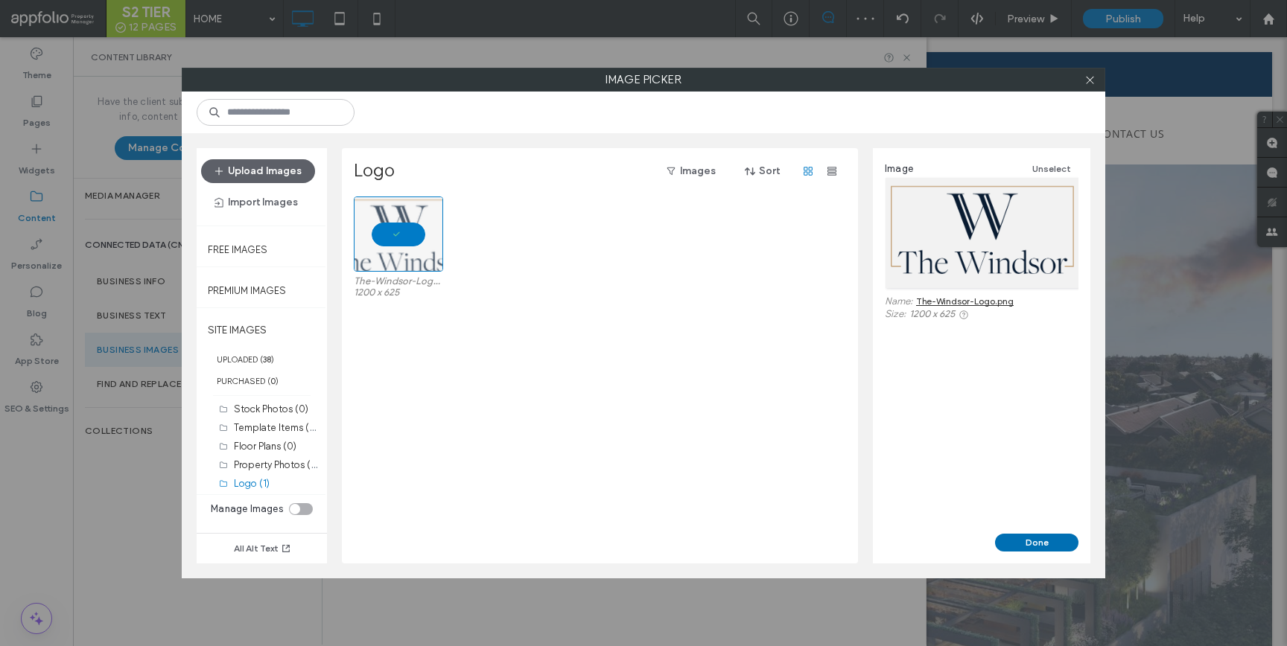
click at [1055, 547] on button "Done" at bounding box center [1036, 543] width 83 height 18
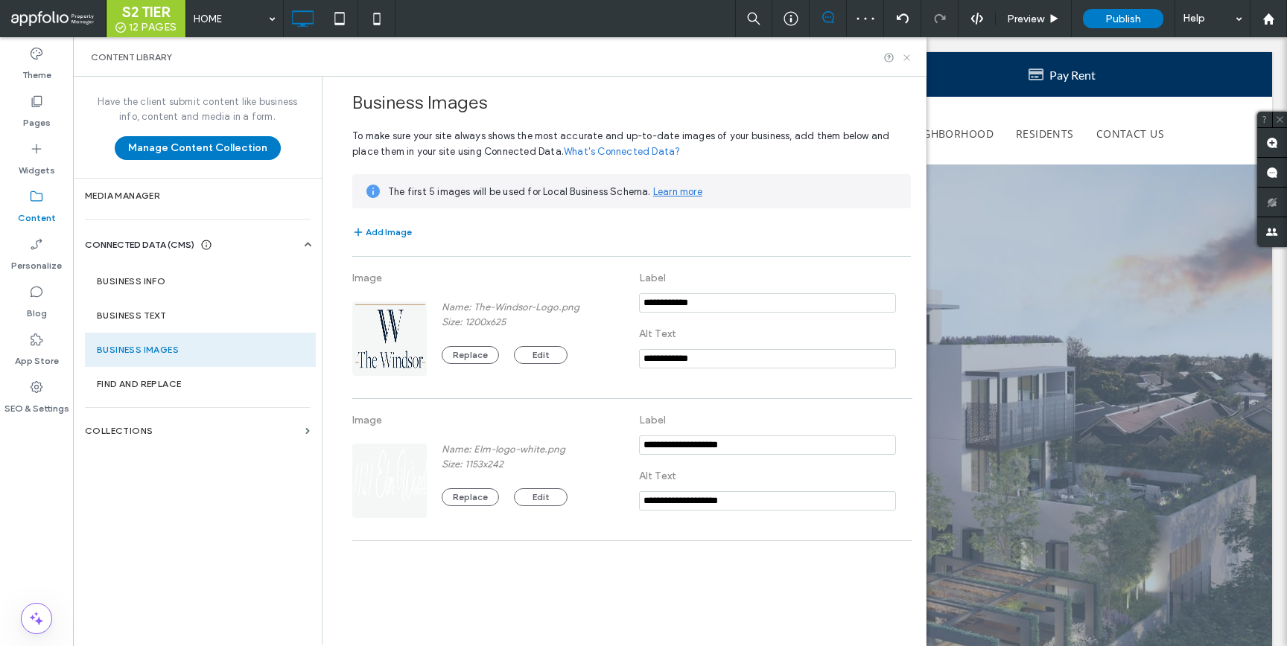
click at [906, 54] on icon at bounding box center [906, 57] width 11 height 11
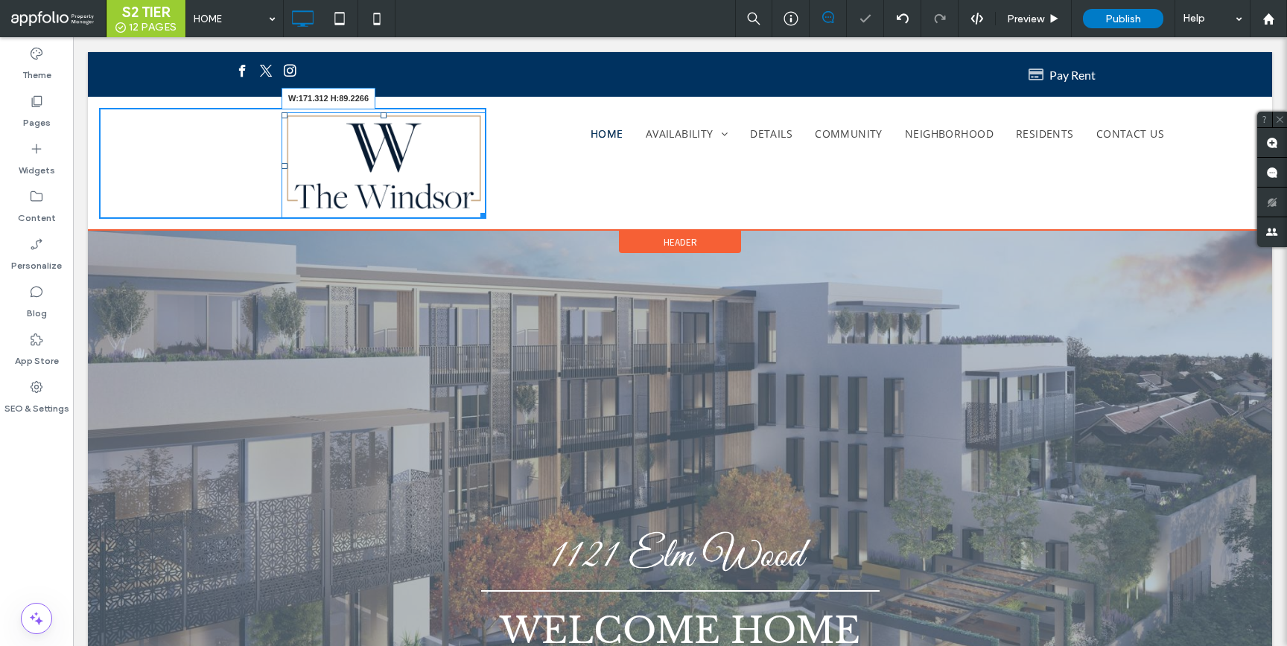
drag, startPoint x: 476, startPoint y: 213, endPoint x: 439, endPoint y: 173, distance: 54.3
click at [439, 173] on div "W:171.312 H:89.2266 Click To Paste" at bounding box center [292, 163] width 387 height 111
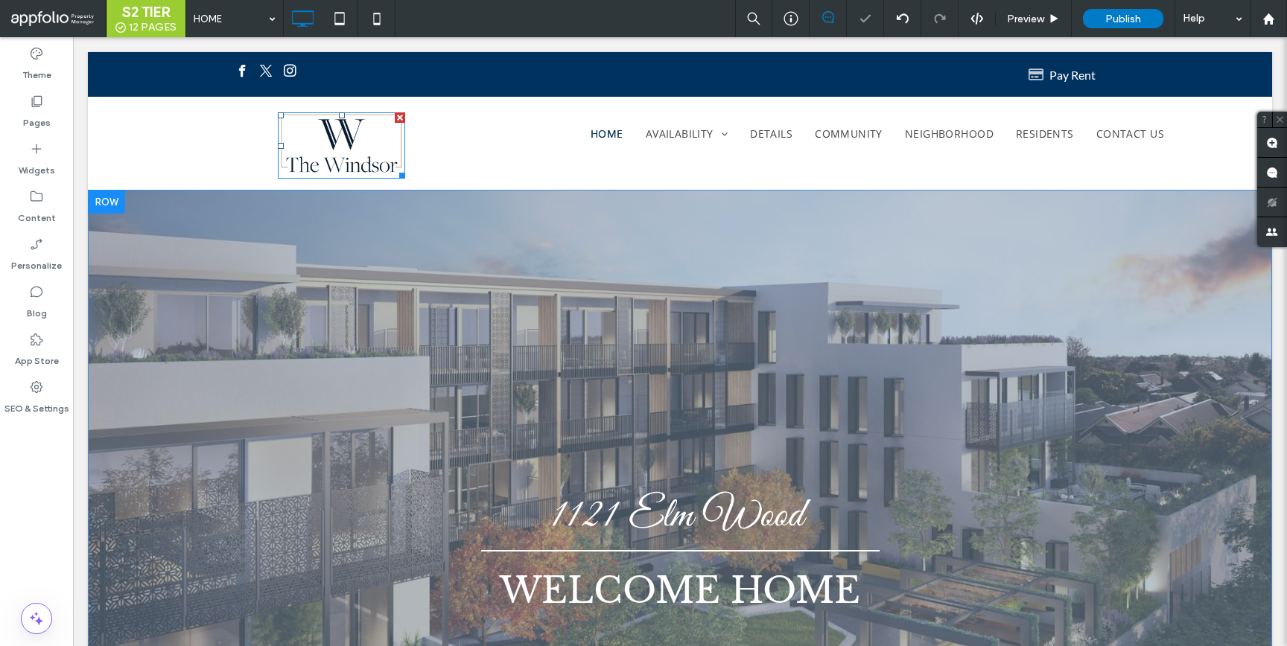
click at [491, 305] on div "WELCOME HOME Click To Paste Row + Add Section" at bounding box center [680, 501] width 1184 height 623
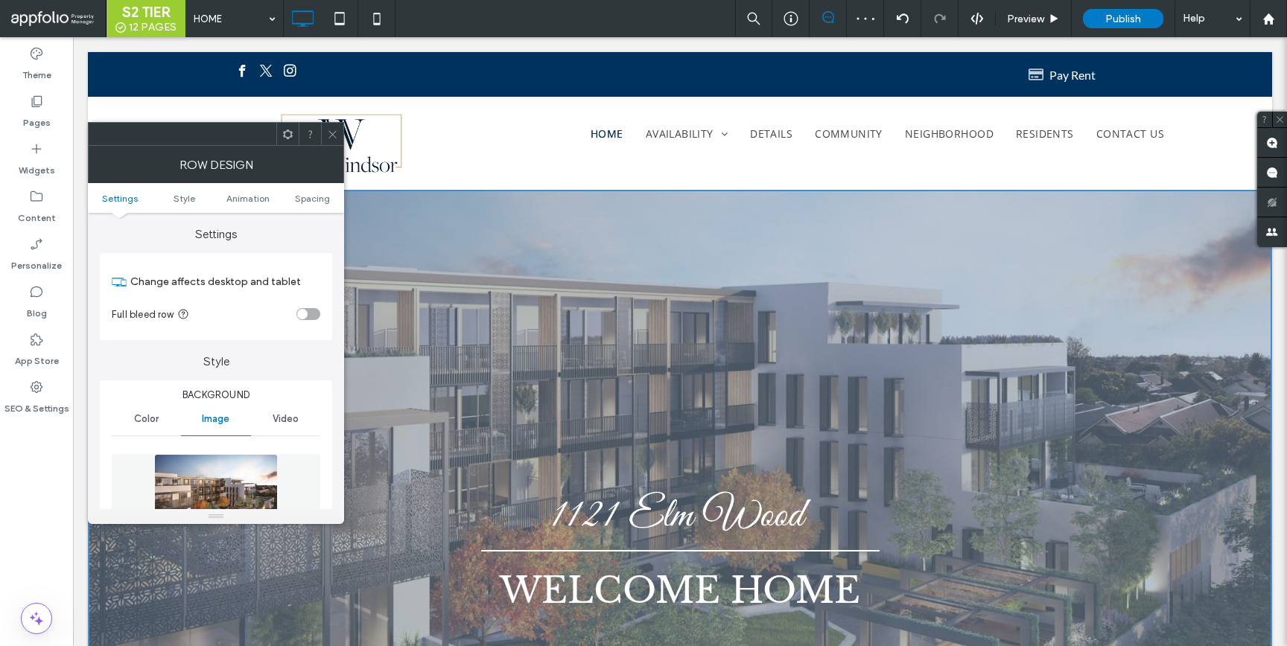
click at [332, 126] on span at bounding box center [332, 134] width 11 height 22
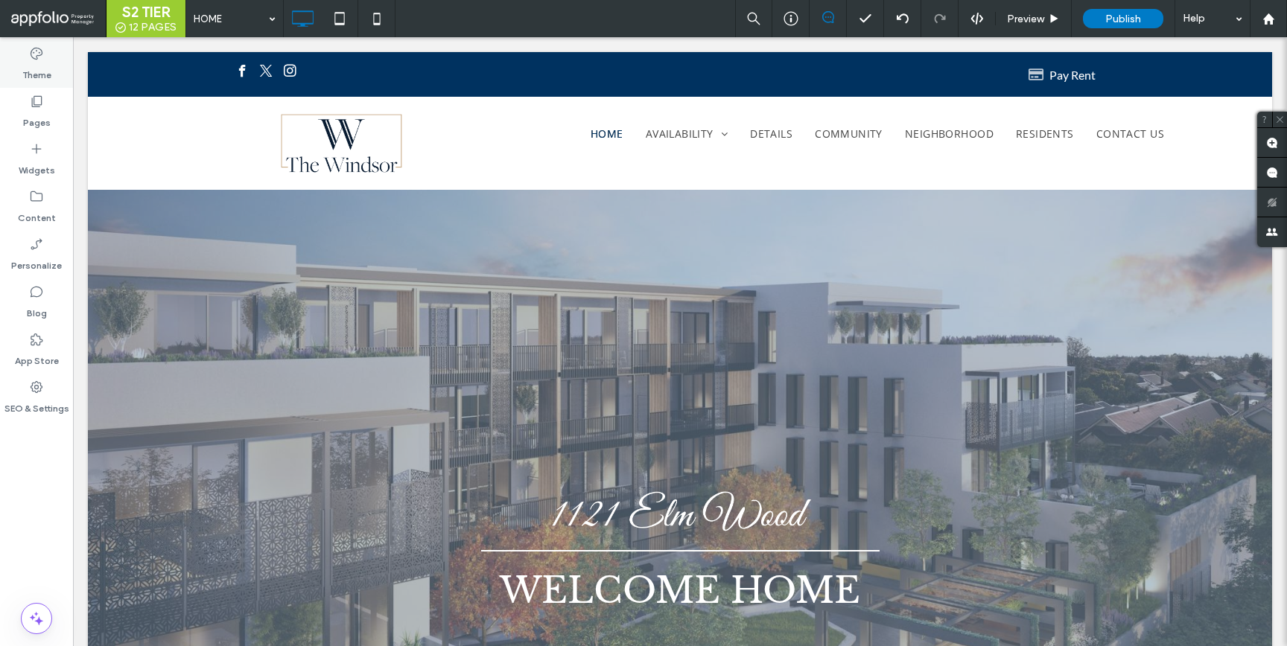
click at [43, 77] on label "Theme" at bounding box center [36, 71] width 29 height 21
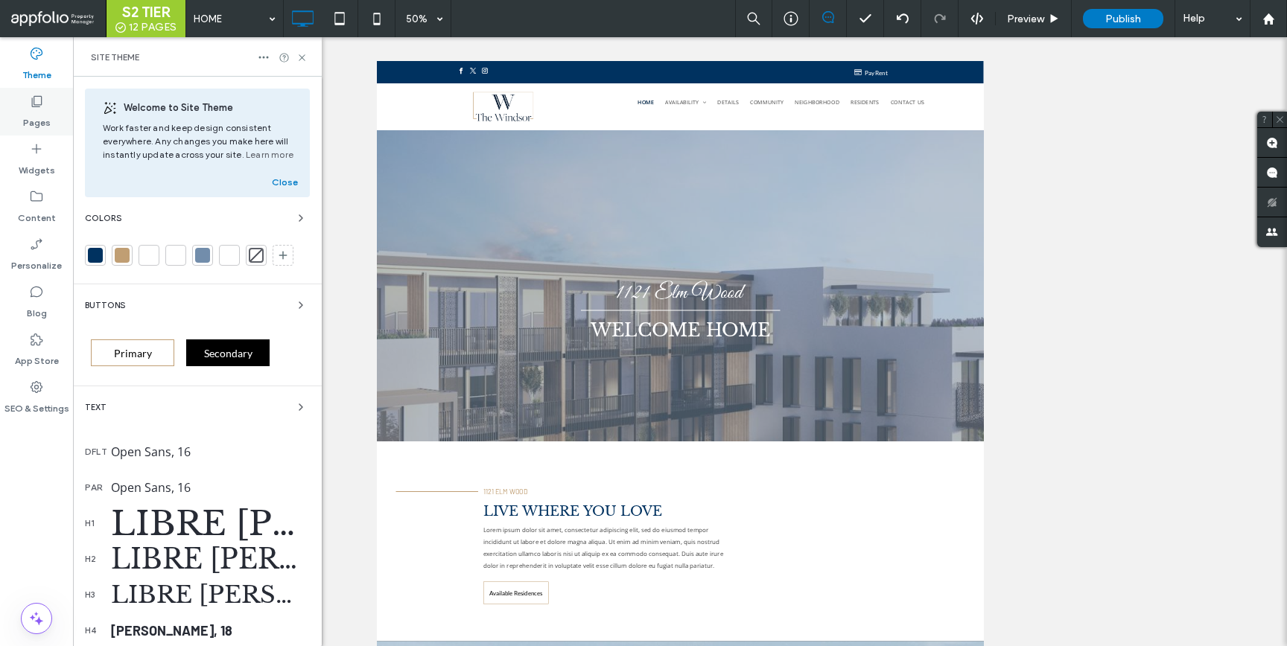
click at [41, 115] on label "Pages" at bounding box center [37, 119] width 28 height 21
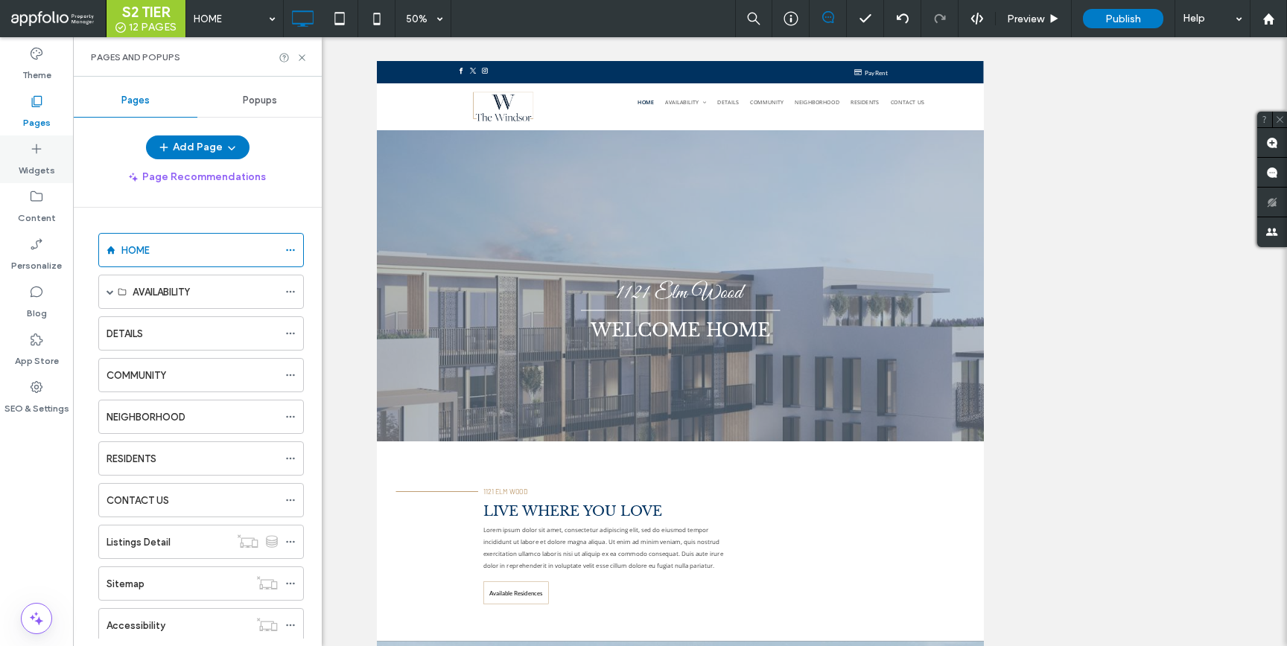
click at [38, 156] on label "Widgets" at bounding box center [37, 166] width 36 height 21
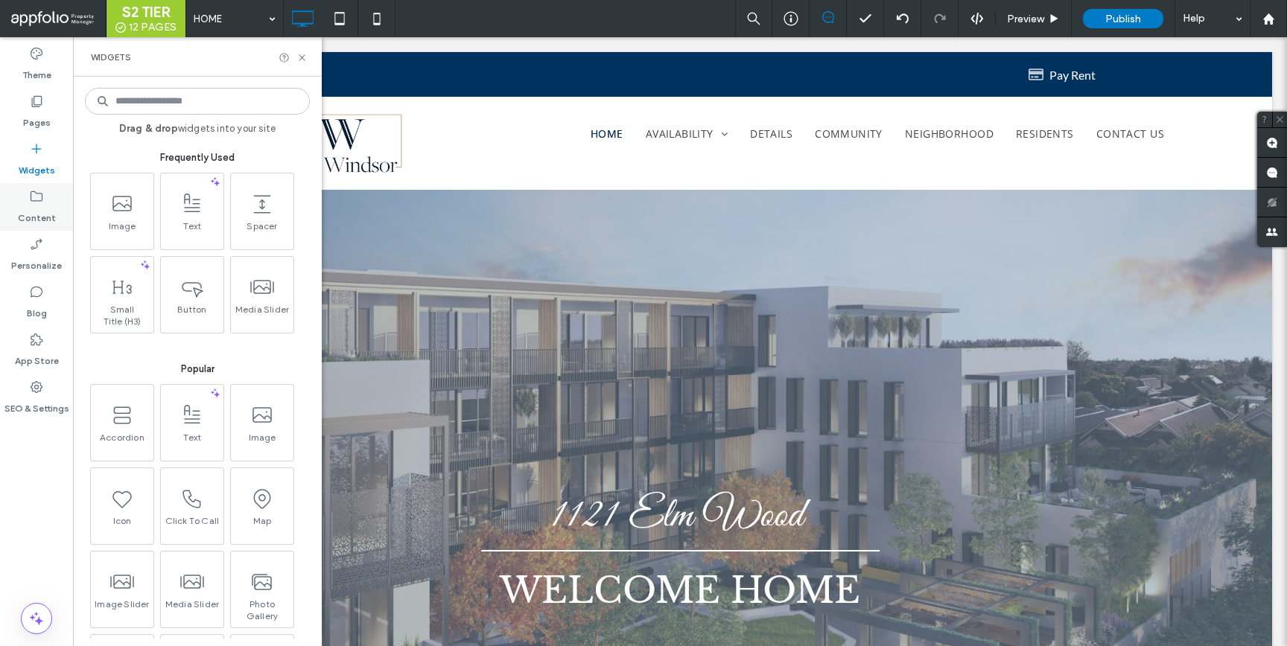
click at [39, 195] on icon at bounding box center [36, 196] width 15 height 15
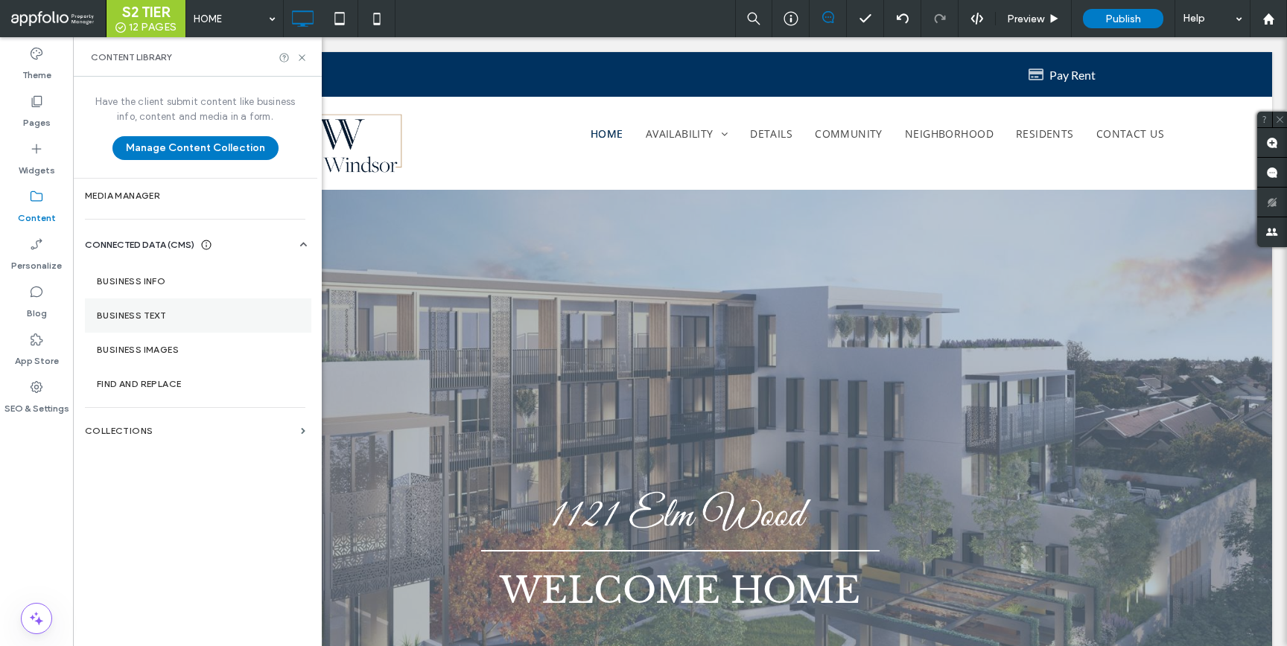
click at [162, 314] on label "Business Text" at bounding box center [198, 316] width 203 height 10
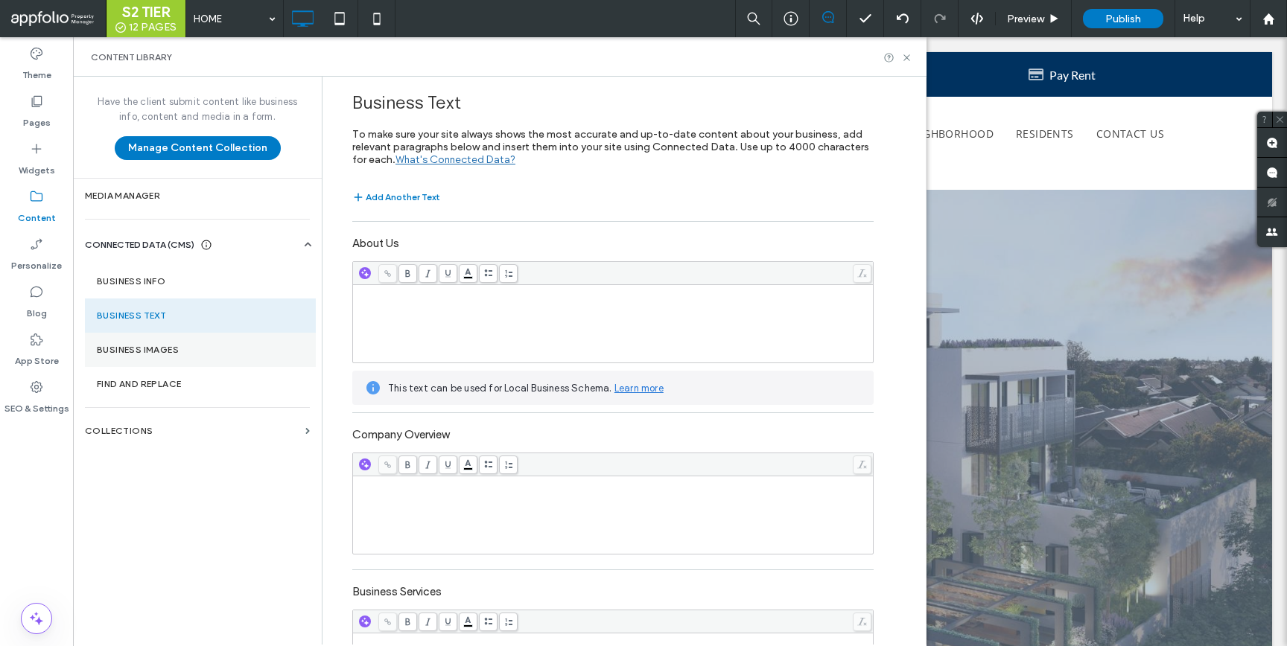
click at [163, 362] on section "Business Images" at bounding box center [200, 350] width 231 height 34
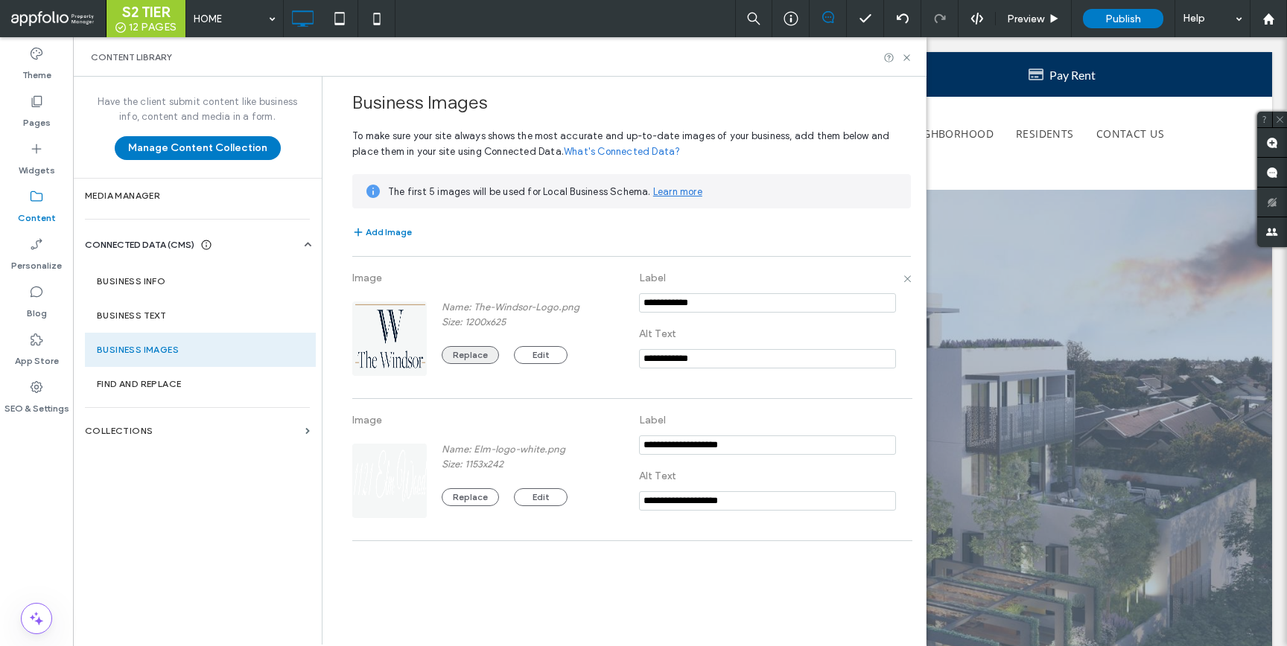
click at [455, 356] on button "Replace" at bounding box center [470, 355] width 57 height 18
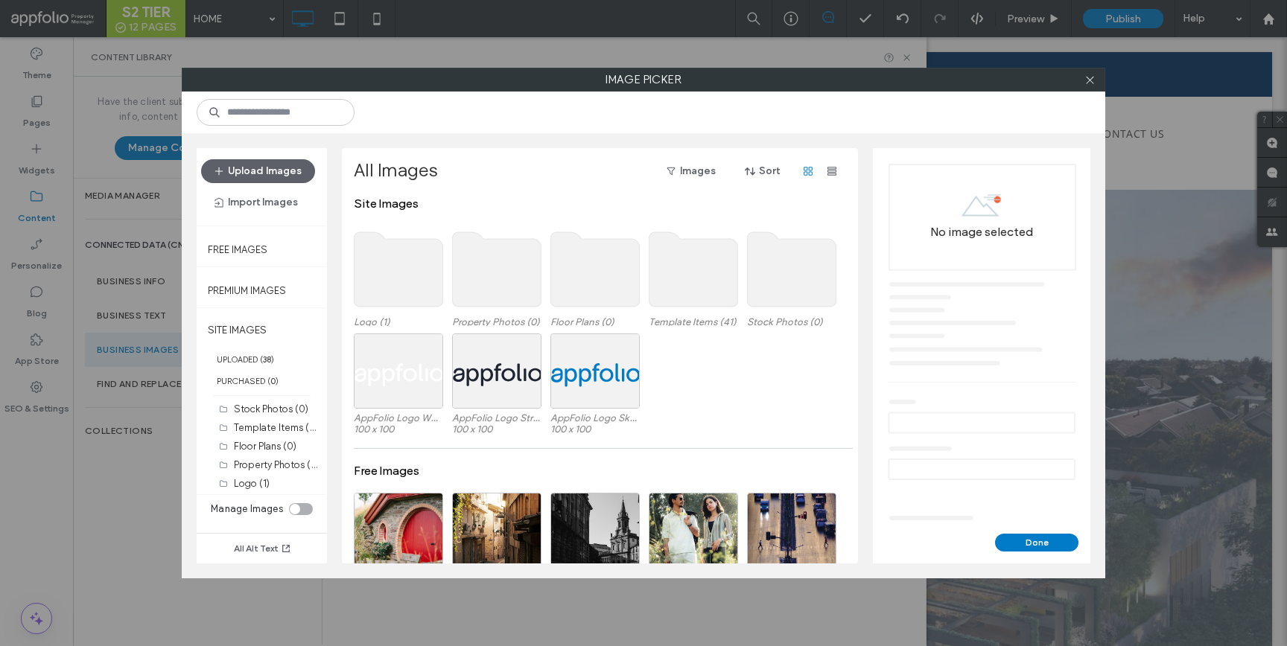
click at [413, 266] on use at bounding box center [398, 269] width 89 height 74
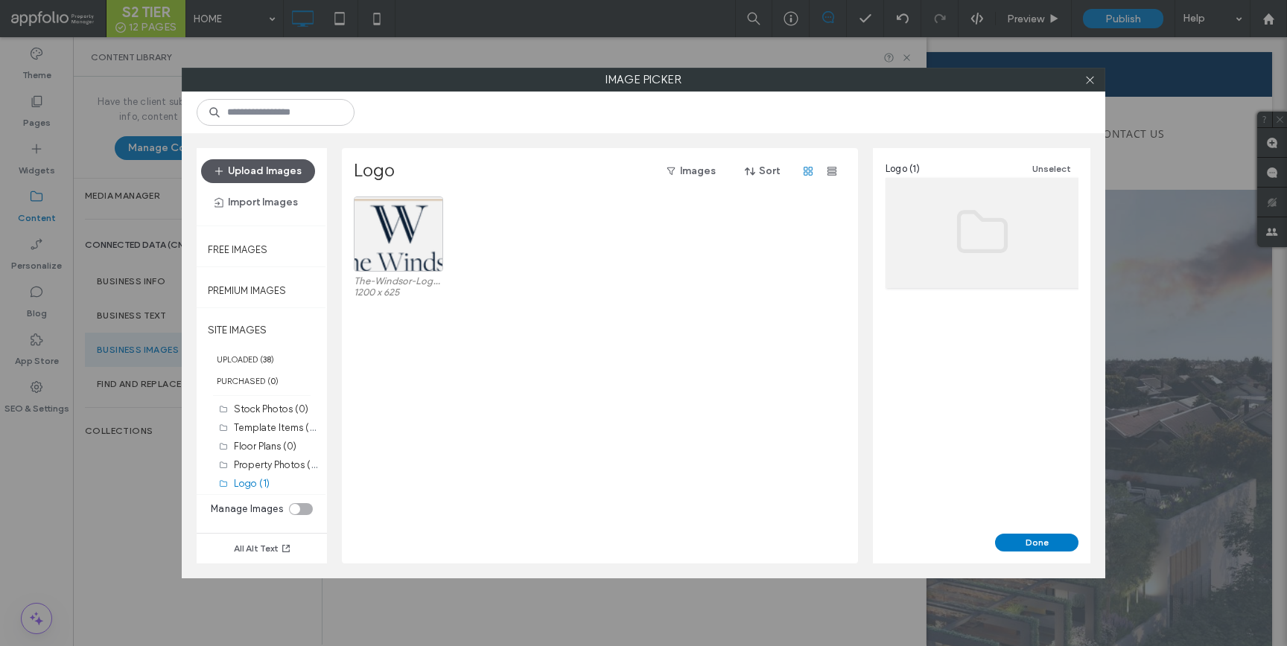
click at [279, 162] on button "Upload Images" at bounding box center [258, 171] width 114 height 24
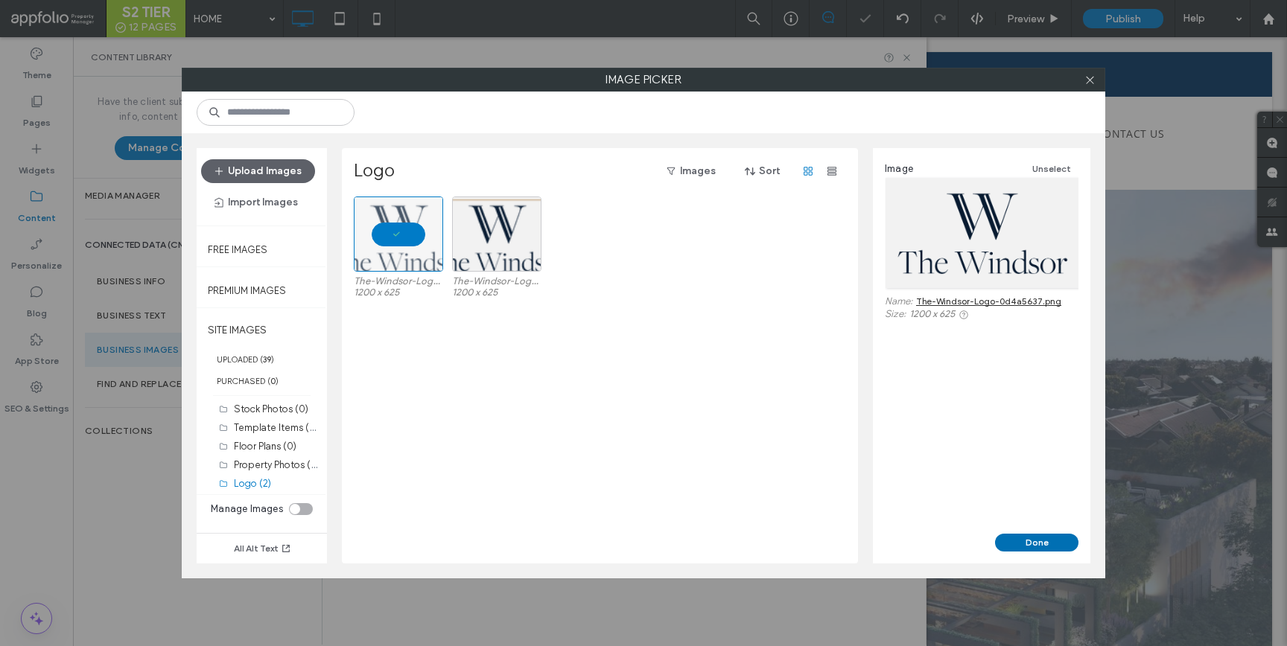
drag, startPoint x: 1047, startPoint y: 542, endPoint x: 973, endPoint y: 505, distance: 82.6
click at [1047, 542] on button "Done" at bounding box center [1036, 543] width 83 height 18
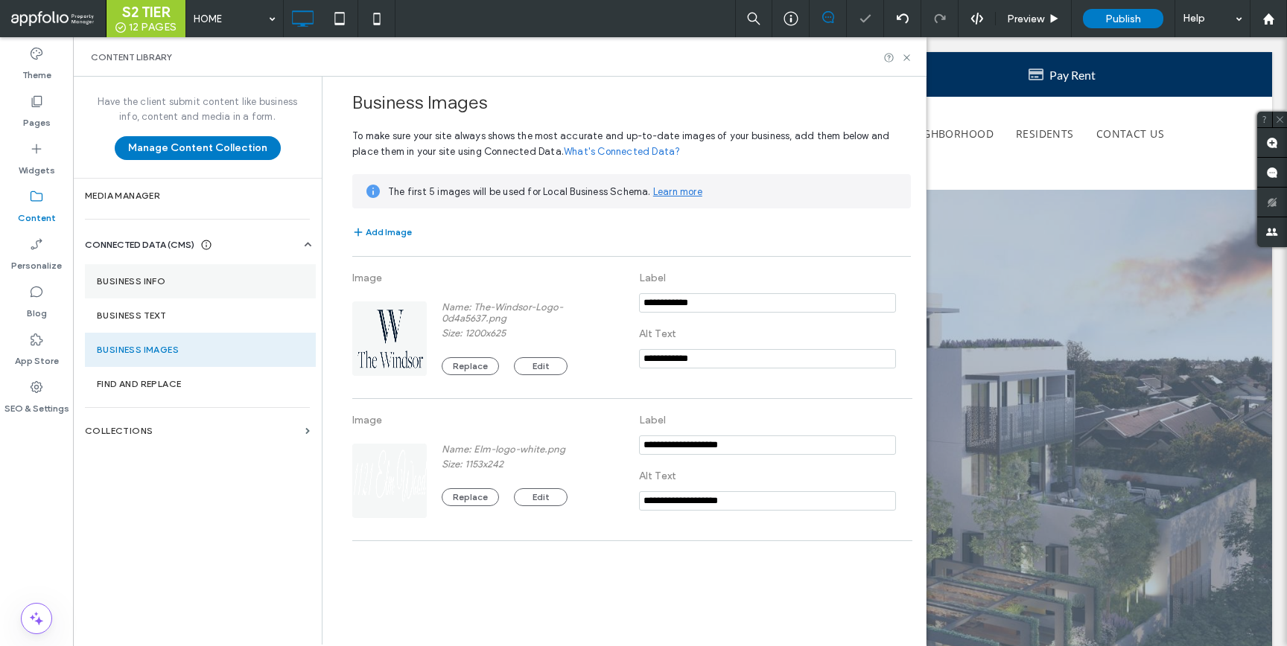
click at [192, 279] on label "Business Info" at bounding box center [200, 281] width 207 height 10
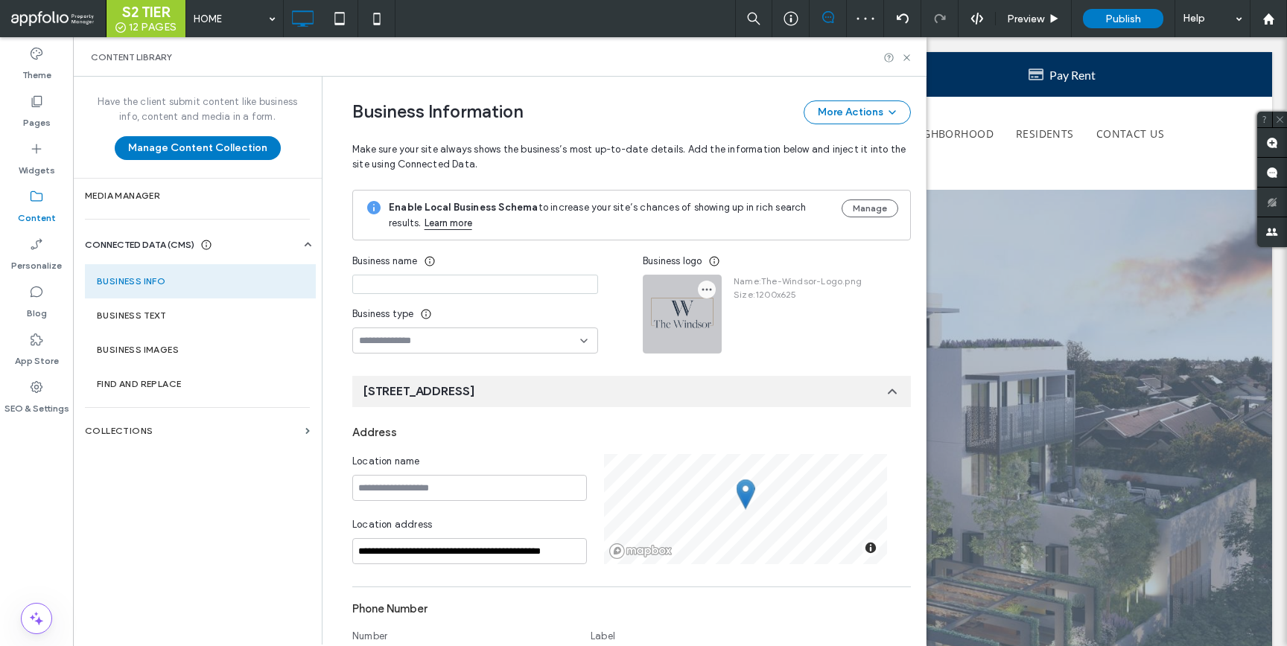
click at [701, 286] on icon "button" at bounding box center [707, 290] width 12 height 12
click at [728, 327] on span "Replace Image" at bounding box center [755, 325] width 69 height 15
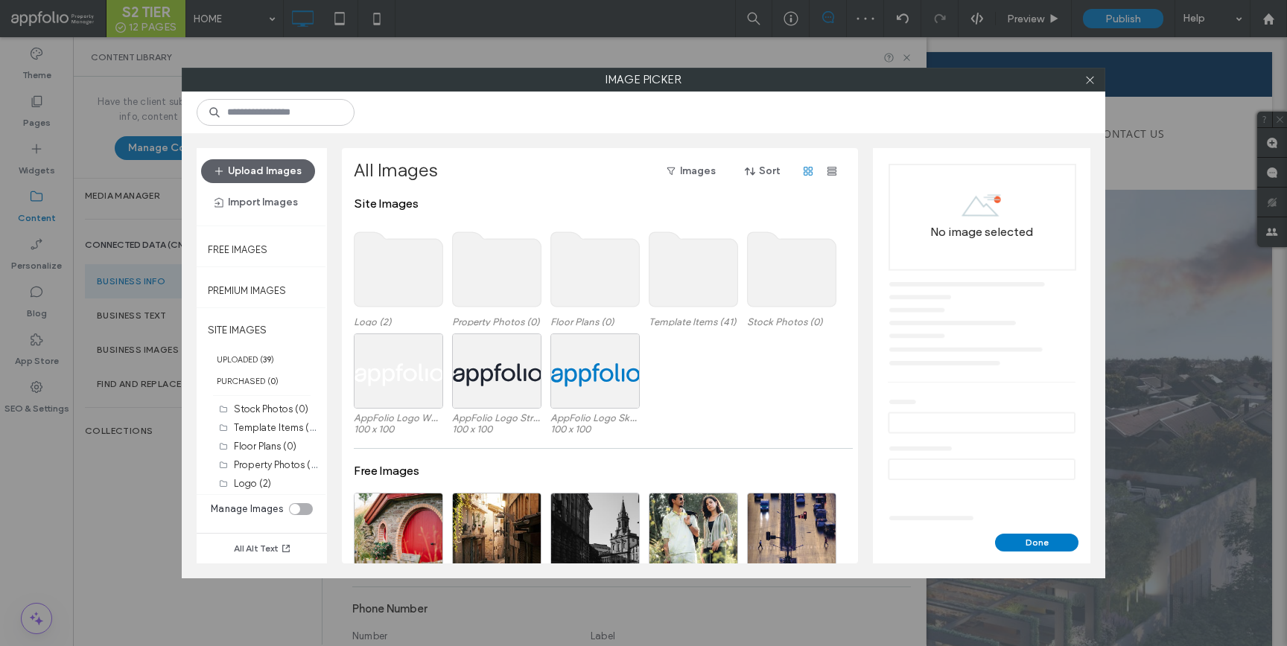
click at [419, 274] on use at bounding box center [398, 269] width 89 height 74
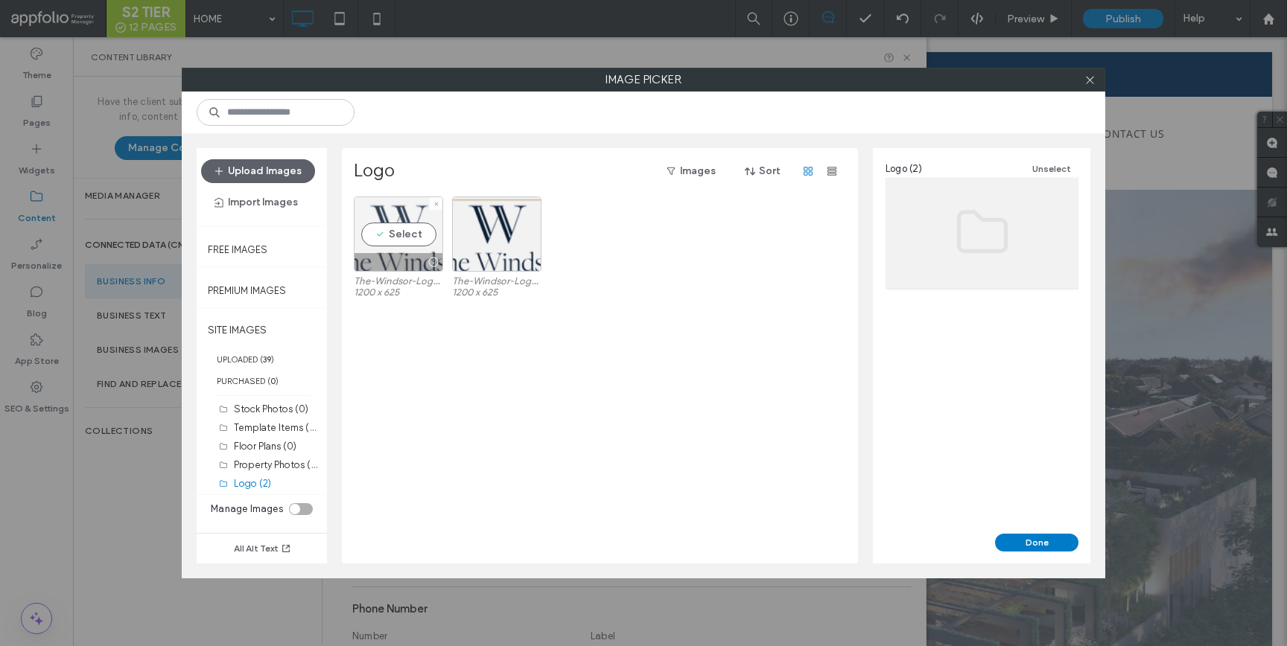
click at [414, 239] on div "Select" at bounding box center [398, 234] width 89 height 75
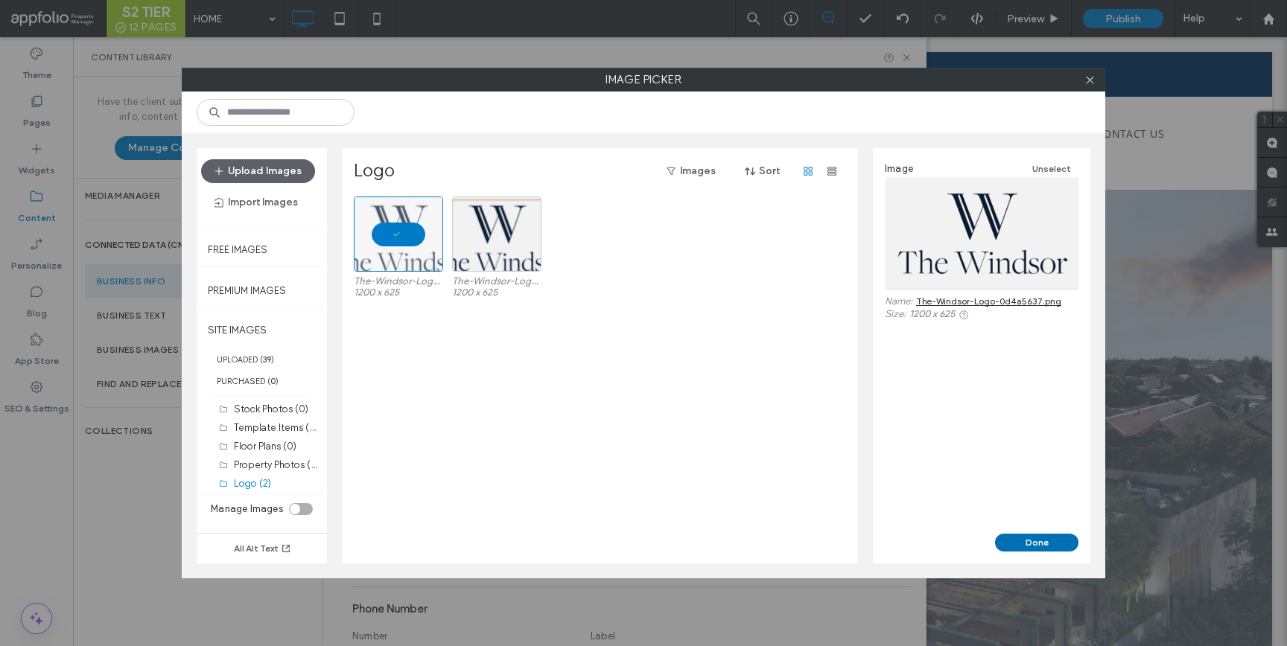
click at [1029, 541] on button "Done" at bounding box center [1036, 543] width 83 height 18
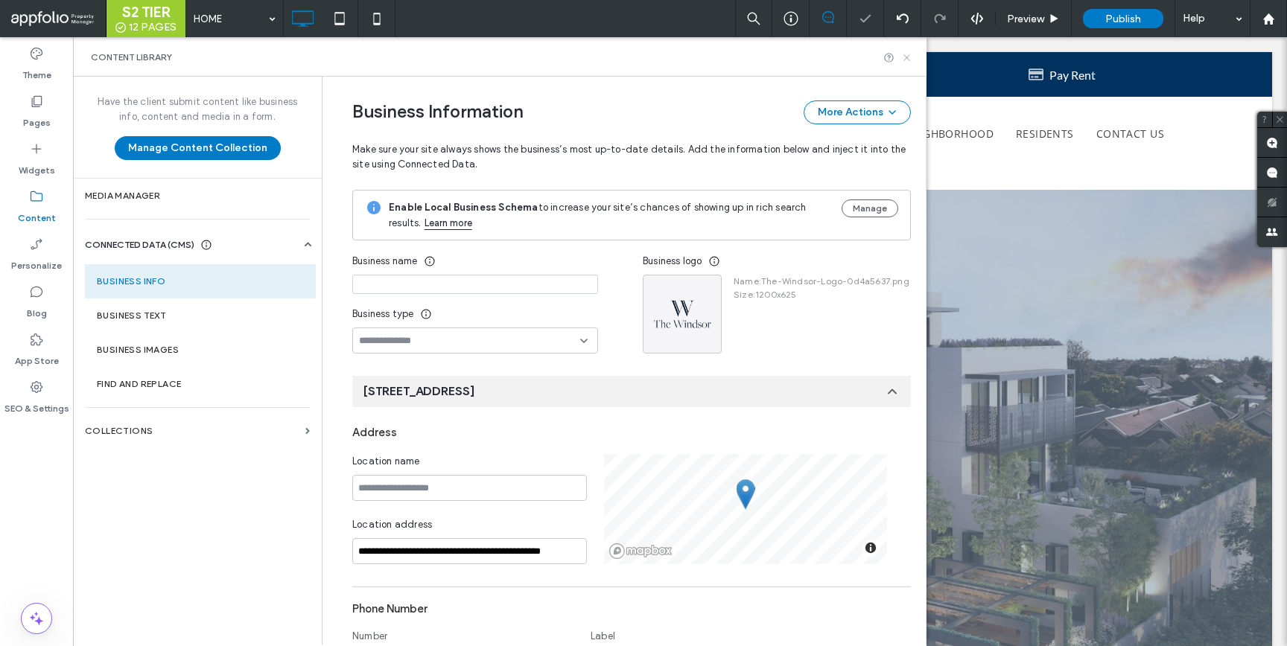
click at [903, 60] on icon at bounding box center [906, 57] width 11 height 11
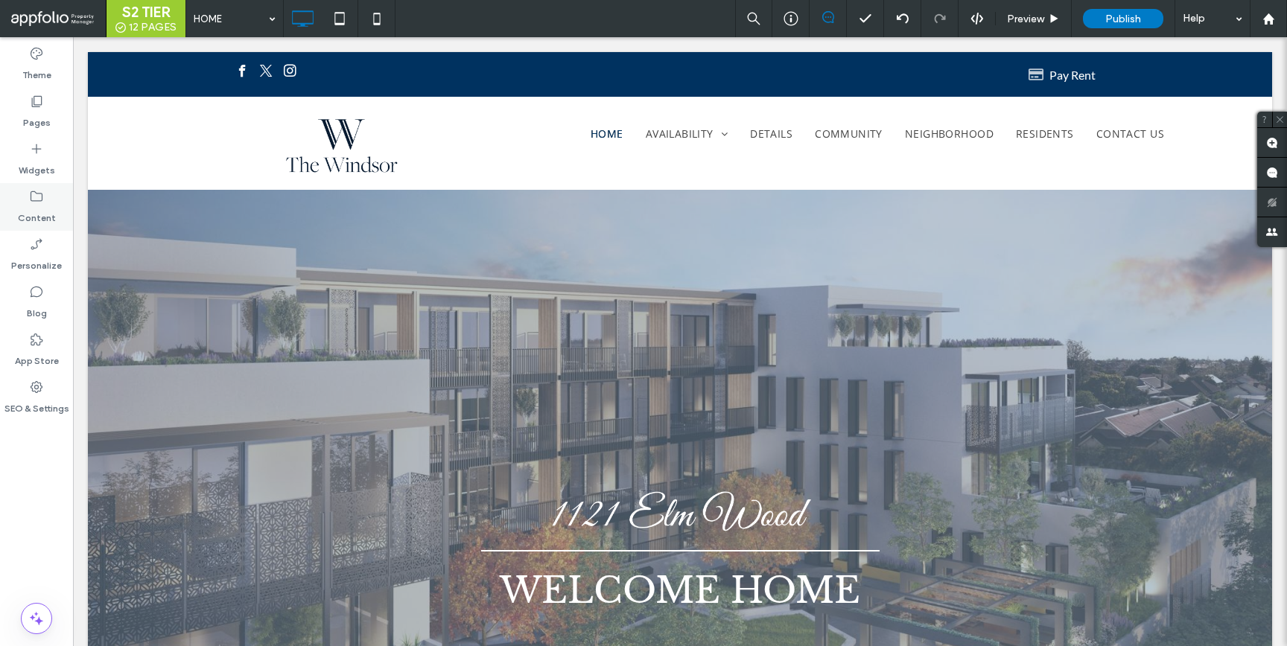
click at [45, 216] on label "Content" at bounding box center [37, 214] width 38 height 21
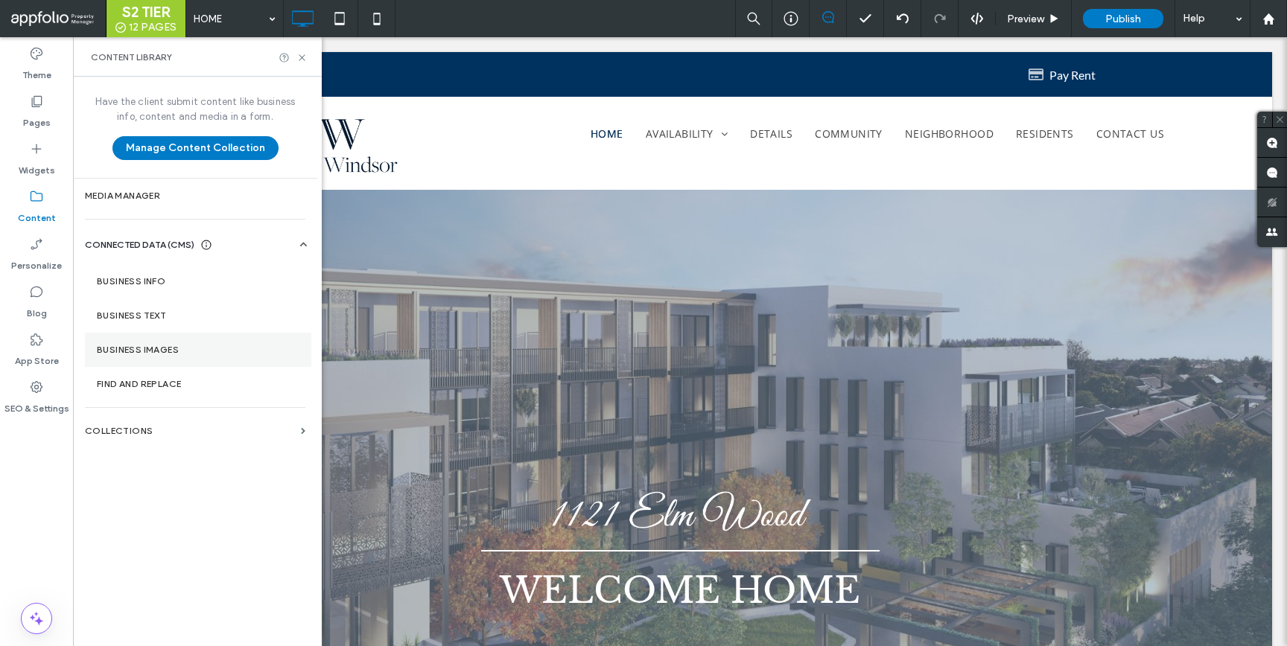
click at [168, 339] on section "Business Images" at bounding box center [198, 350] width 226 height 34
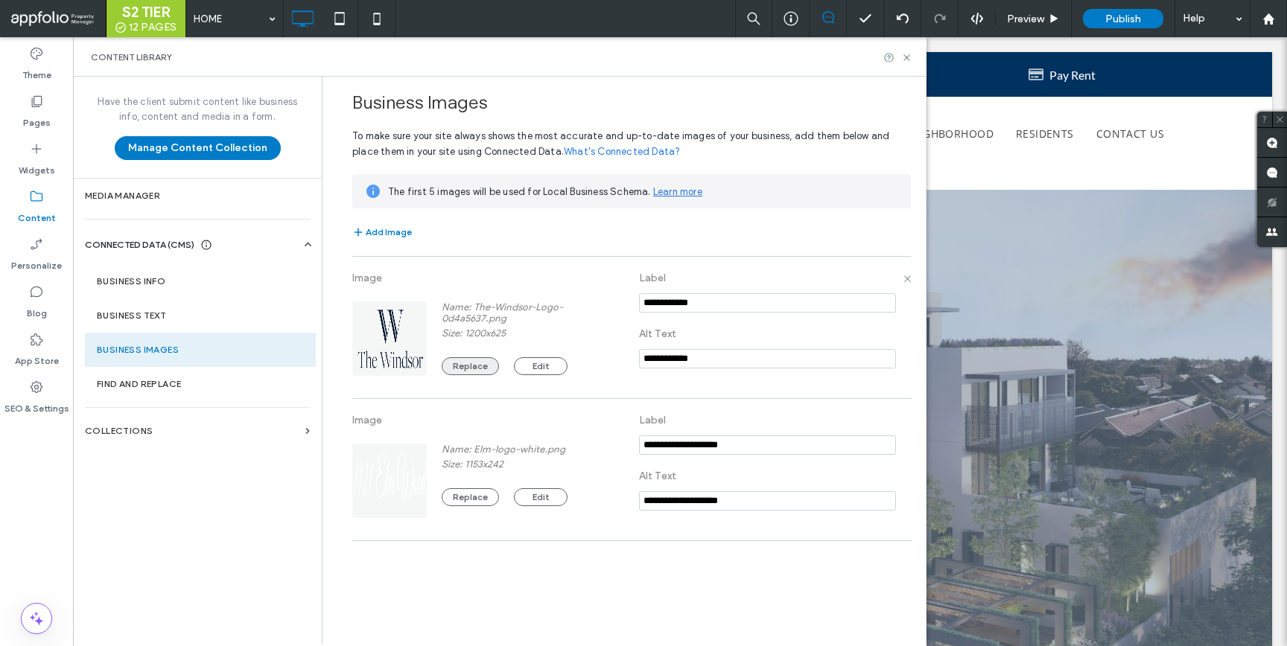
click at [465, 367] on button "Replace" at bounding box center [470, 366] width 57 height 18
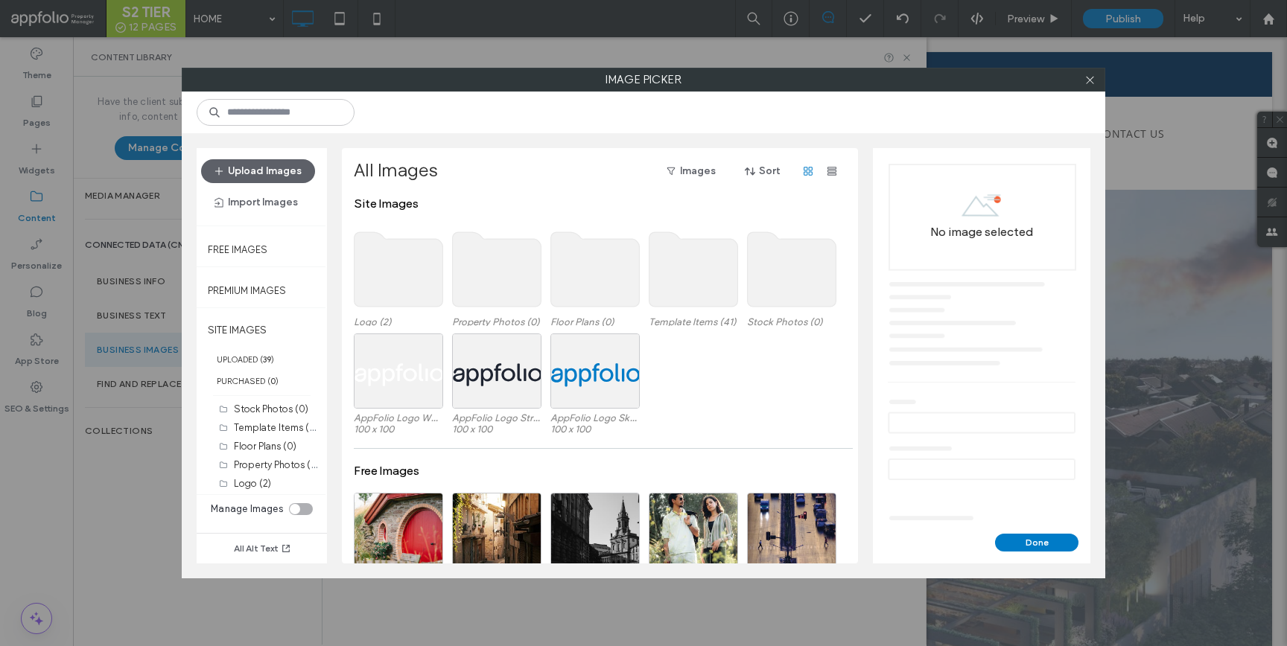
click at [383, 282] on use at bounding box center [398, 269] width 89 height 74
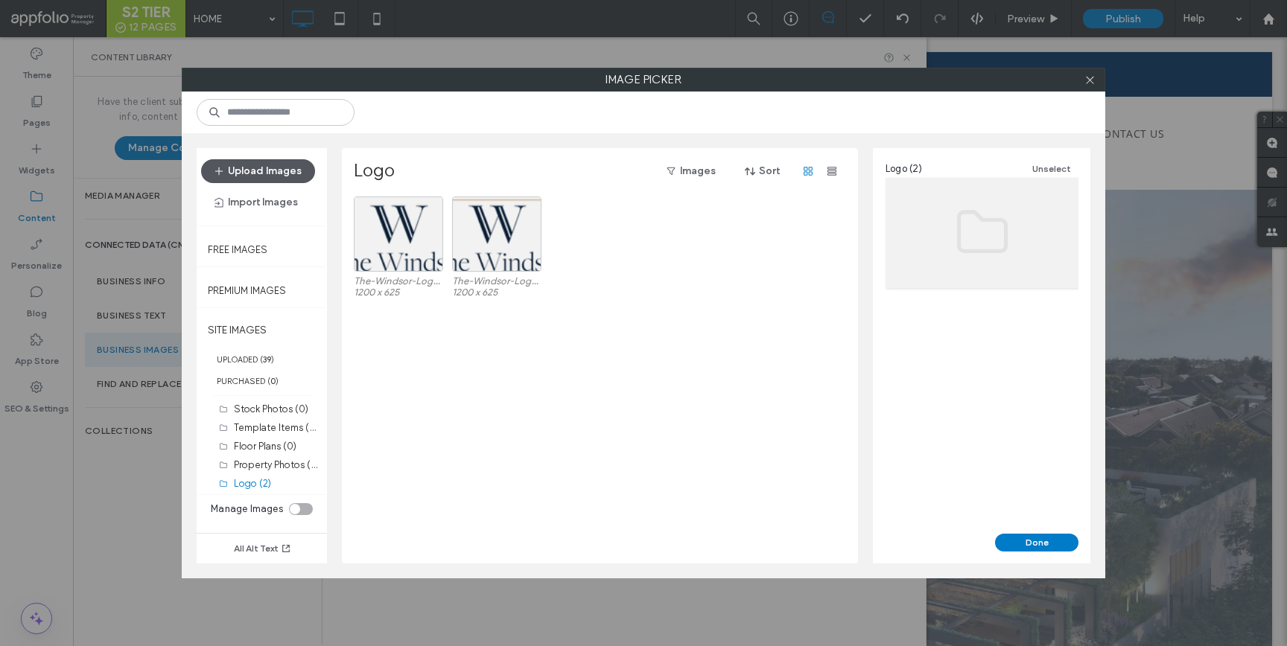
click at [214, 160] on span "button" at bounding box center [220, 171] width 15 height 22
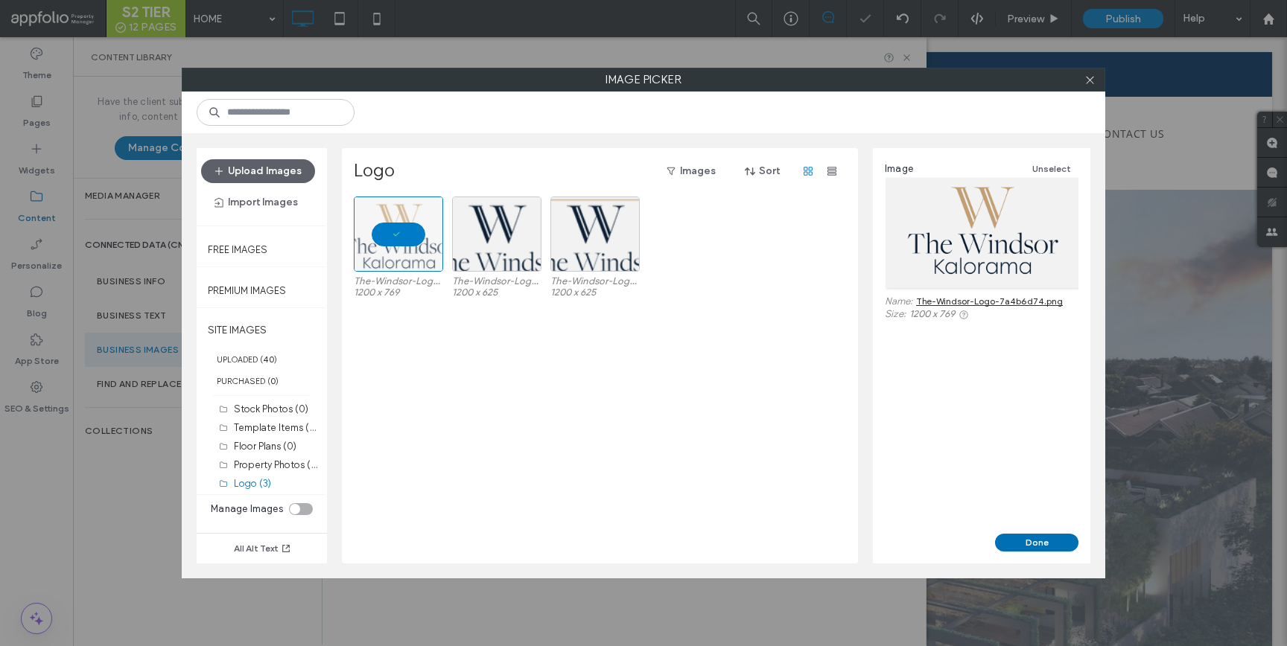
click at [1028, 538] on button "Done" at bounding box center [1036, 543] width 83 height 18
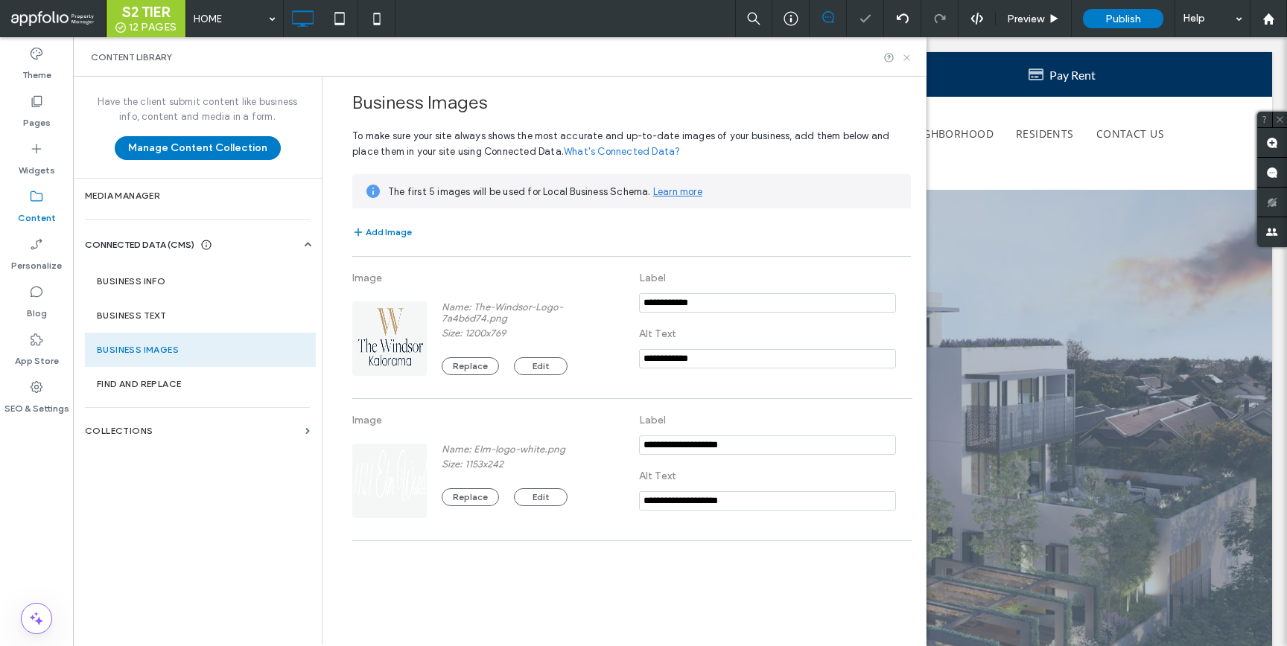
click at [907, 56] on icon at bounding box center [906, 57] width 11 height 11
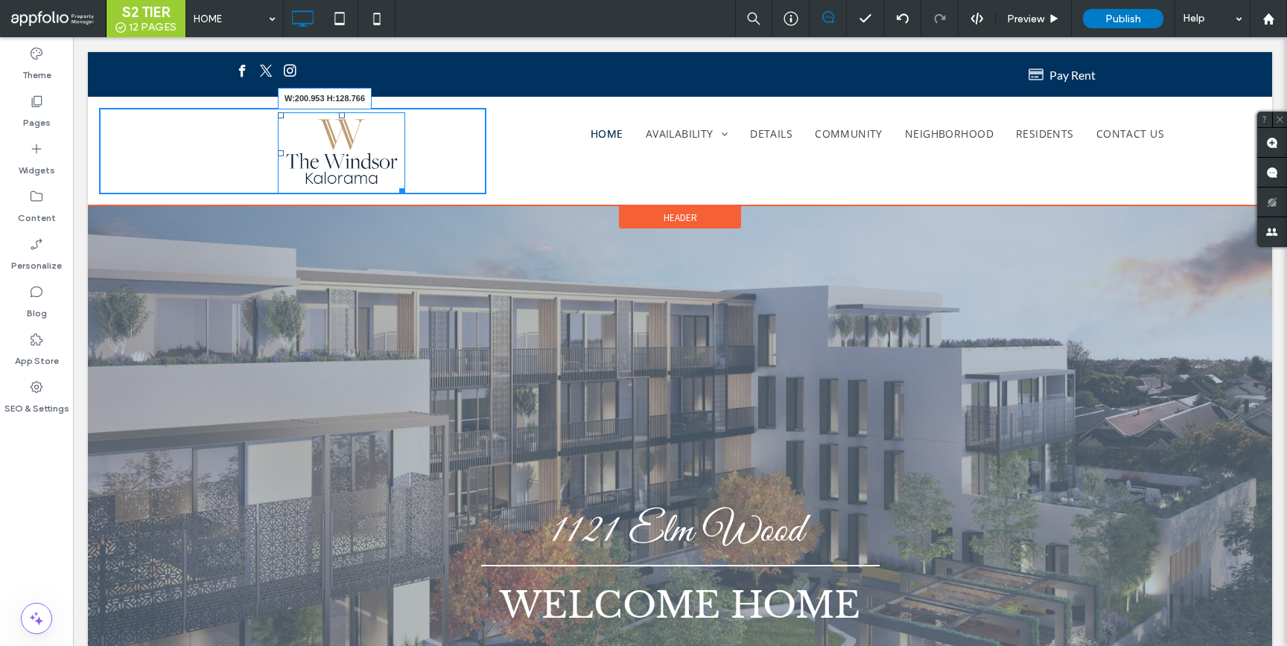
drag, startPoint x: 401, startPoint y: 190, endPoint x: 513, endPoint y: 241, distance: 123.0
click at [439, 194] on div "W:200.953 H:128.766 Click To Paste" at bounding box center [292, 151] width 387 height 86
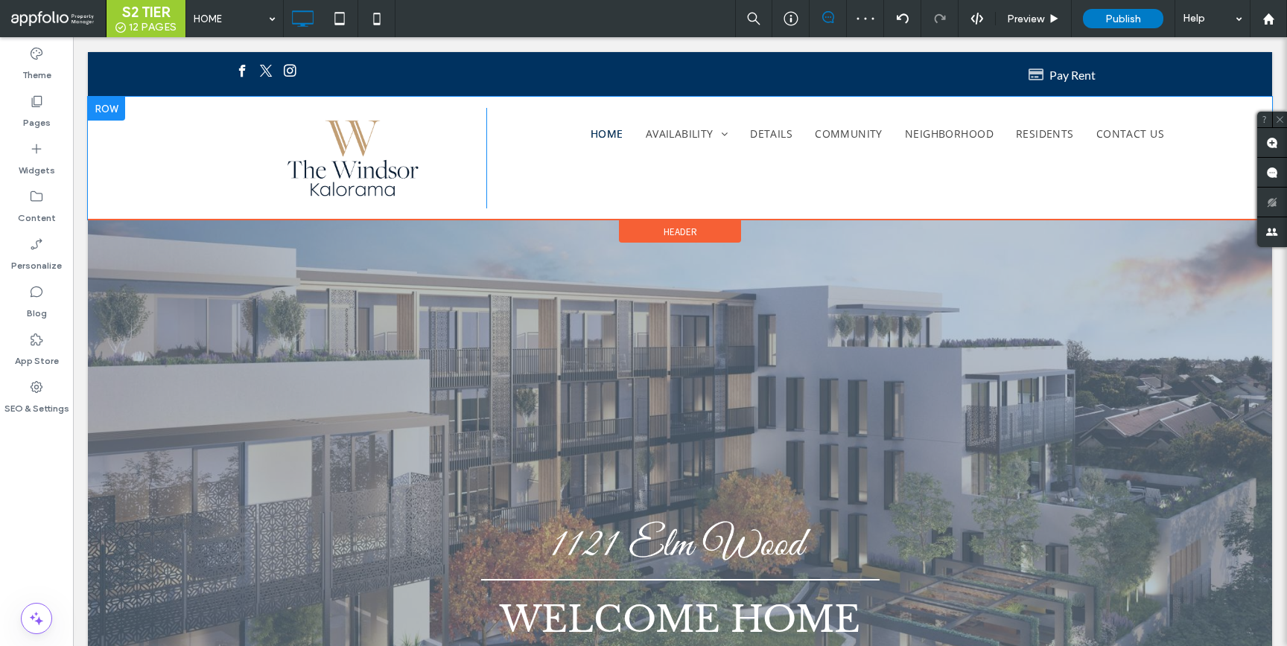
click at [100, 102] on div at bounding box center [106, 109] width 37 height 24
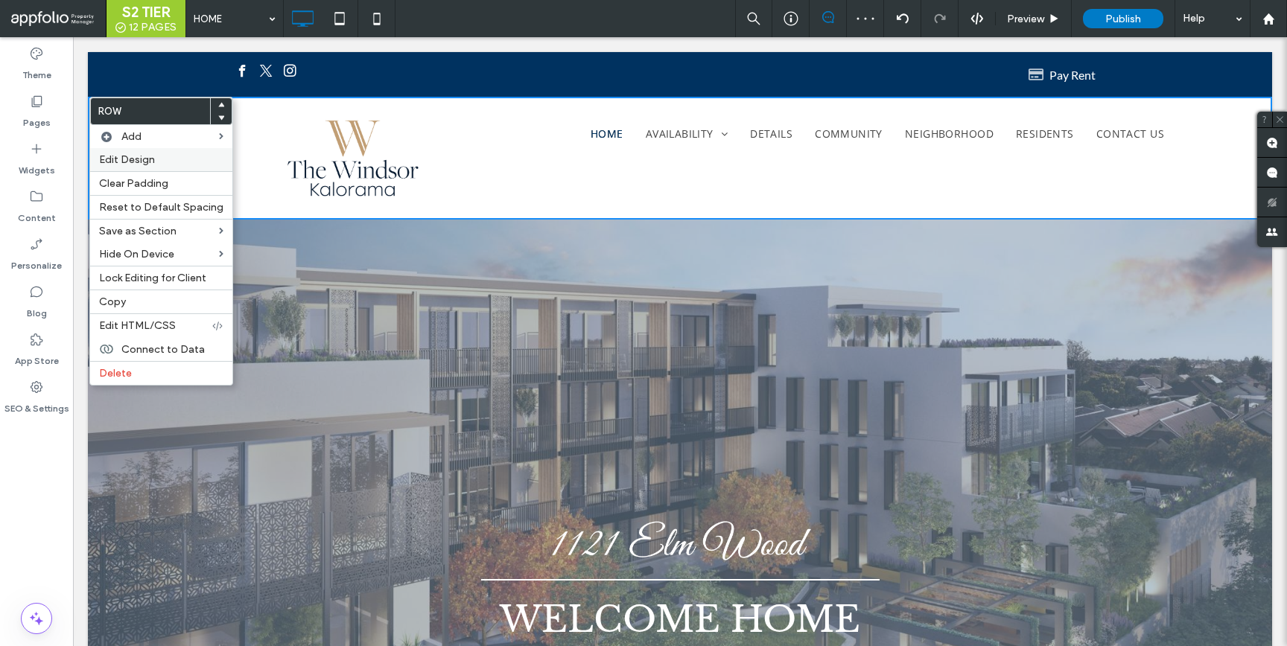
click at [133, 154] on span "Edit Design" at bounding box center [127, 159] width 56 height 13
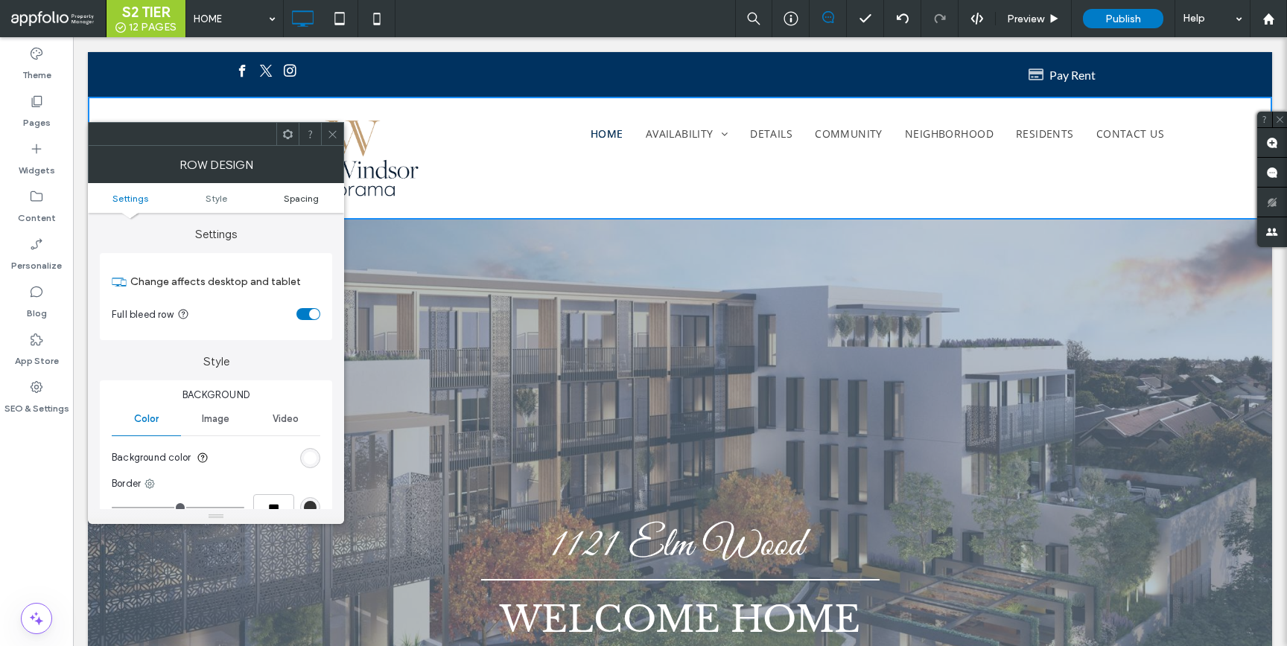
click at [287, 199] on span "Spacing" at bounding box center [301, 198] width 35 height 11
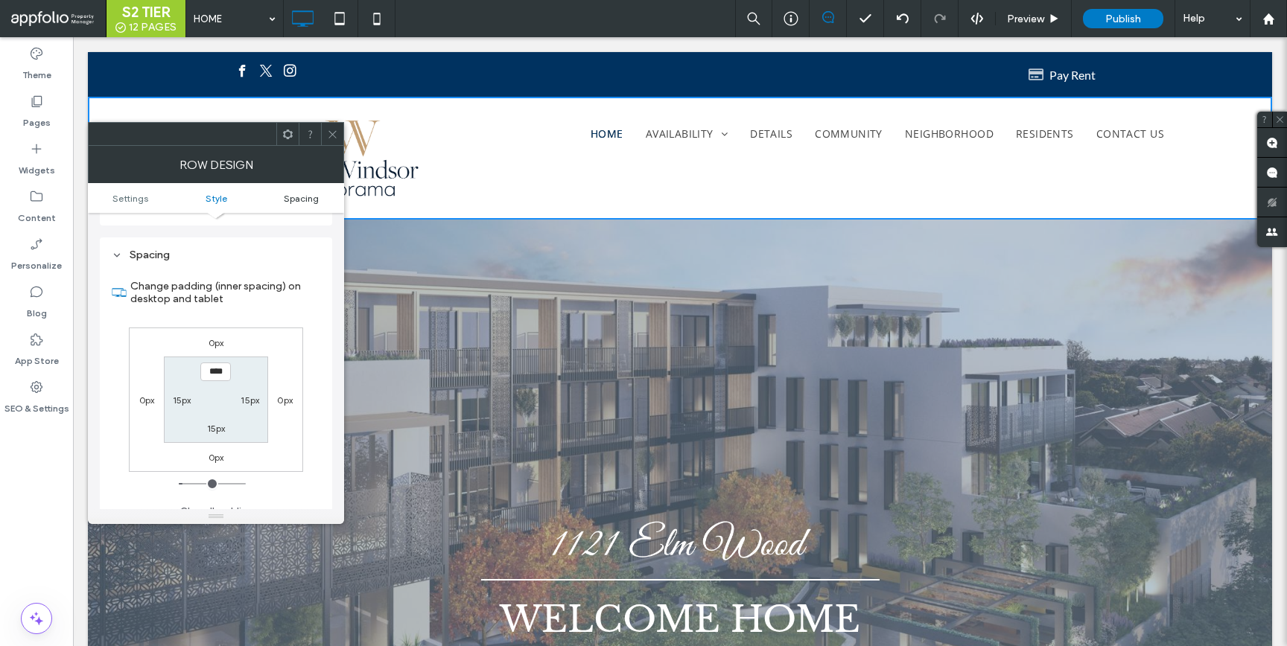
scroll to position [375, 0]
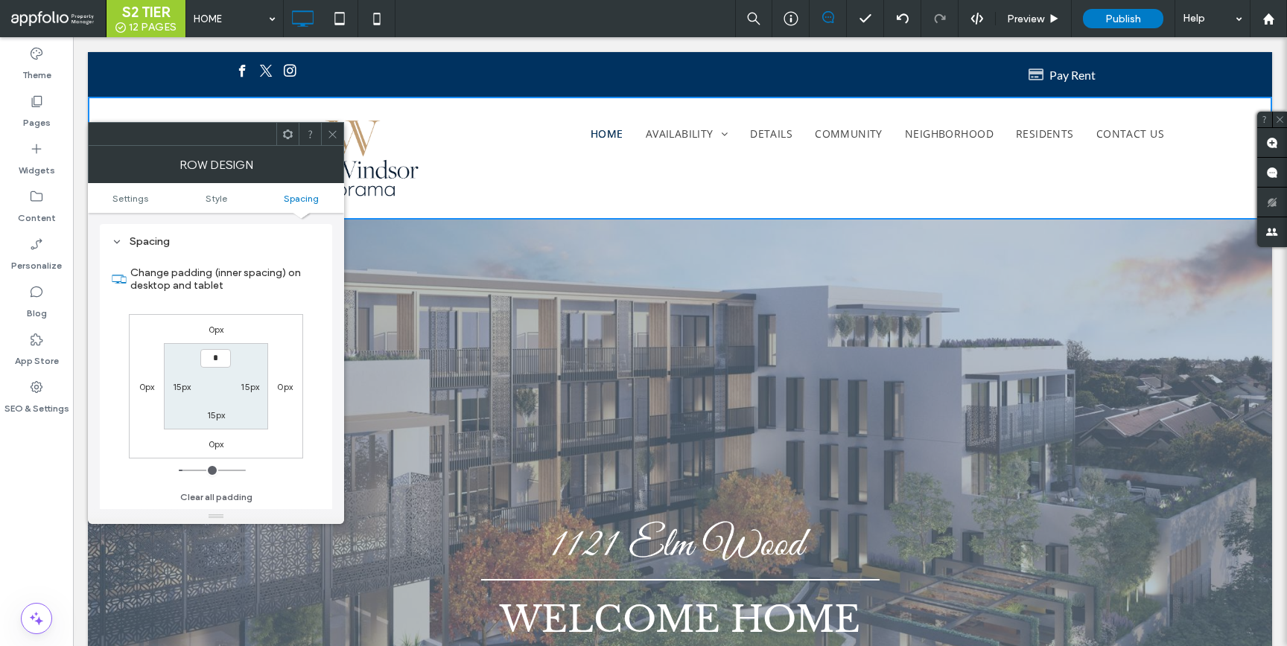
type input "***"
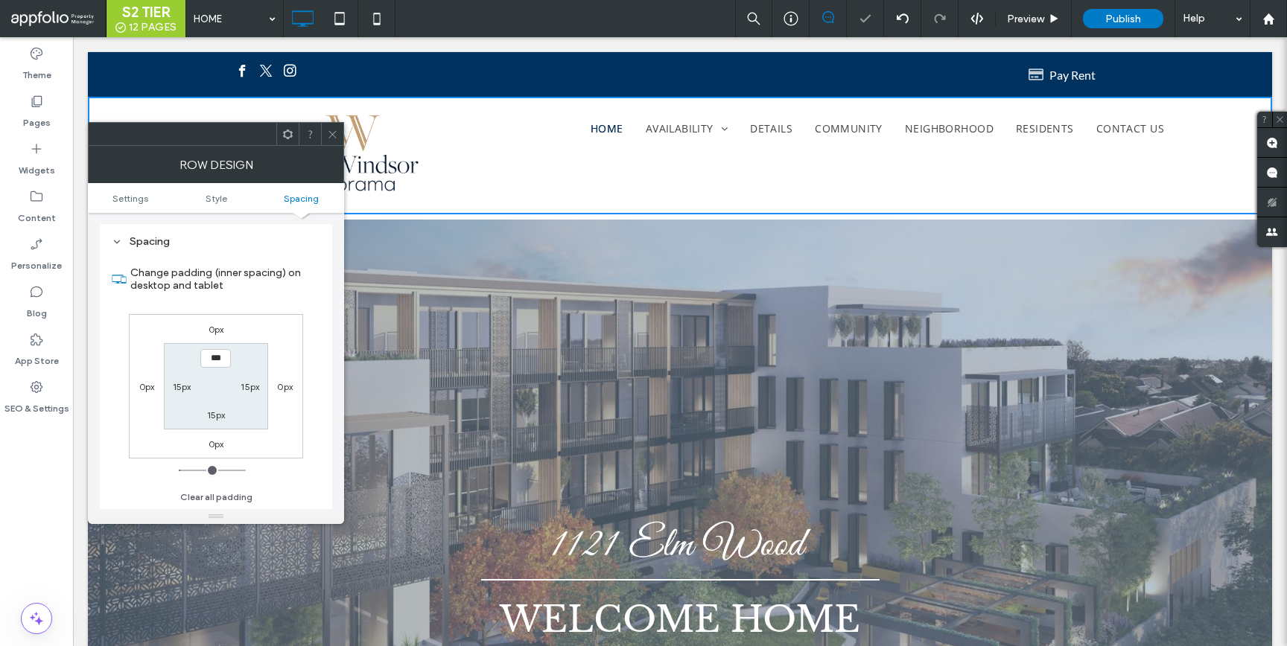
click at [223, 413] on label "15px" at bounding box center [216, 415] width 19 height 11
type input "**"
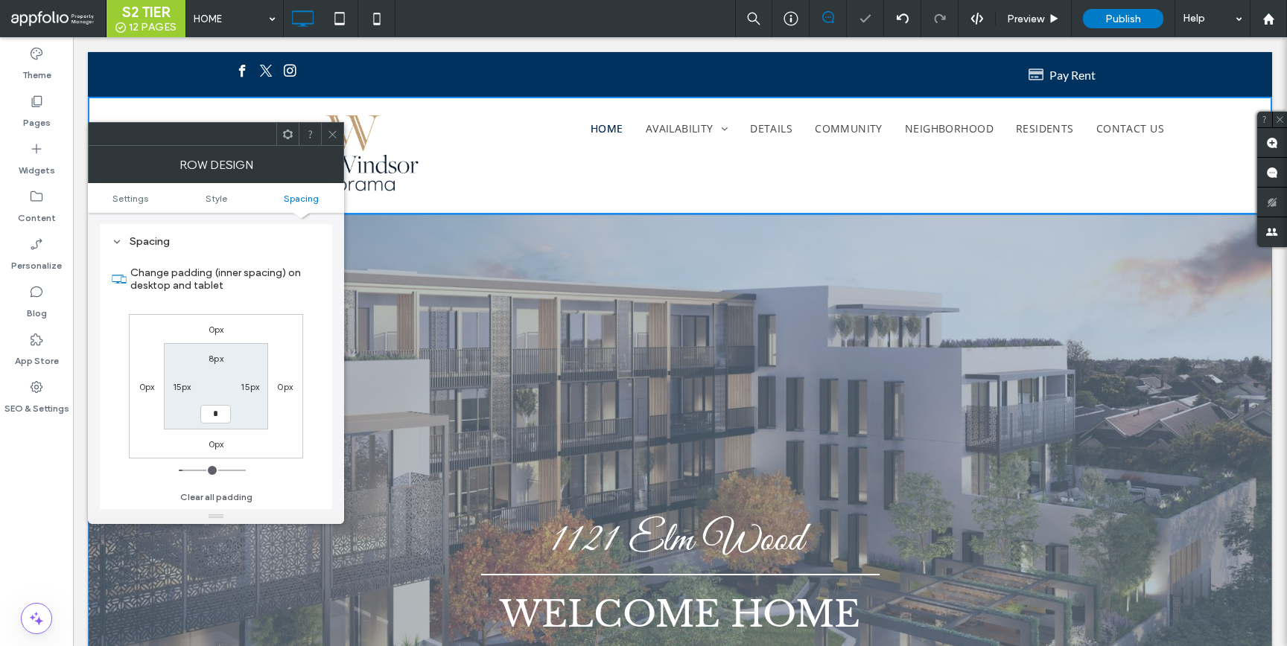
type input "*"
type input "***"
click at [334, 133] on icon at bounding box center [332, 134] width 11 height 11
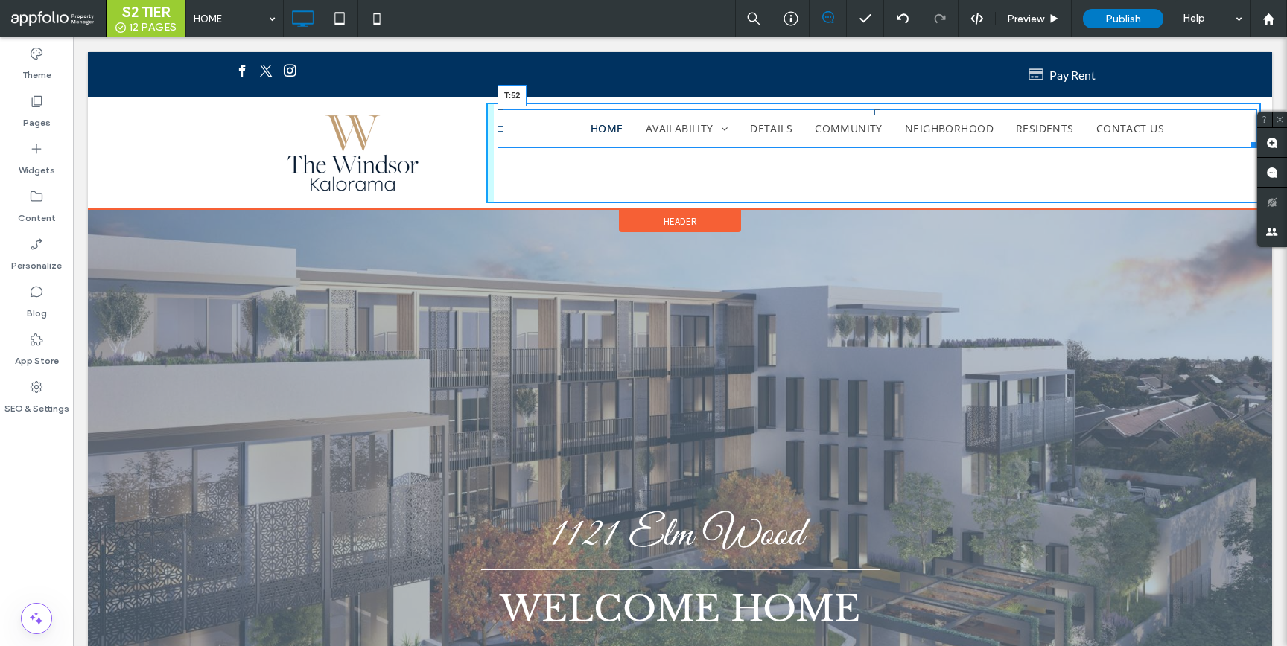
drag, startPoint x: 869, startPoint y: 113, endPoint x: 872, endPoint y: 145, distance: 32.2
click at [874, 115] on div at bounding box center [877, 112] width 6 height 6
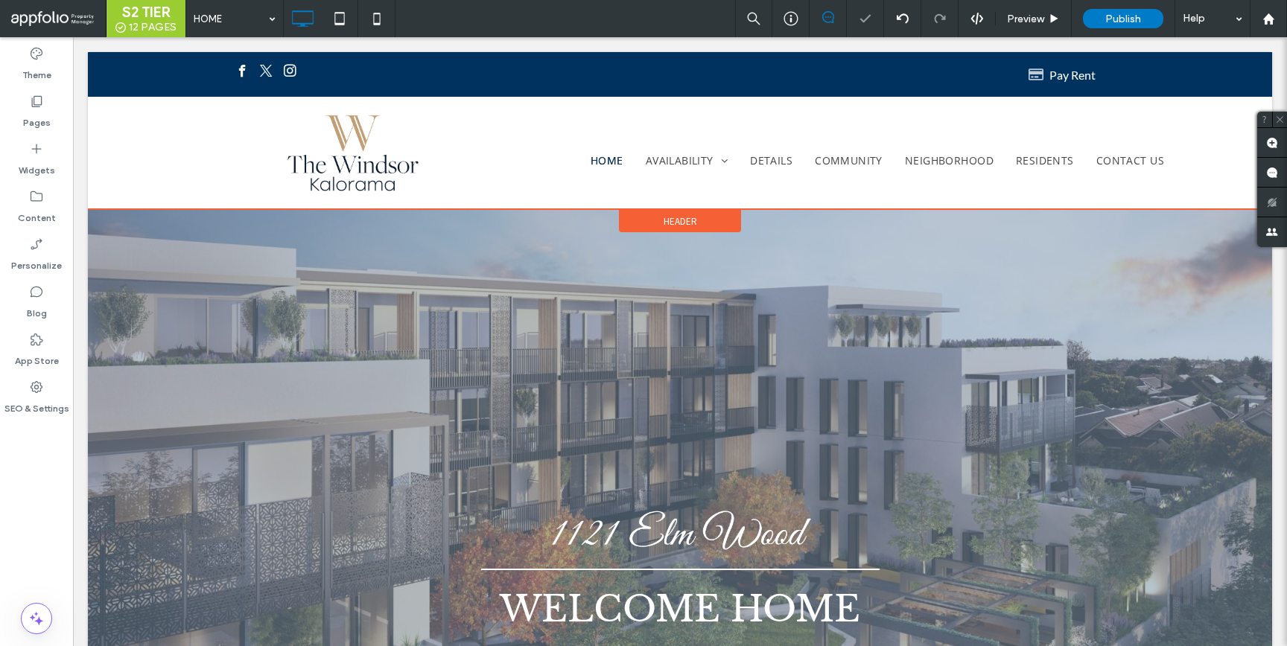
click at [662, 229] on div "Header" at bounding box center [680, 221] width 122 height 22
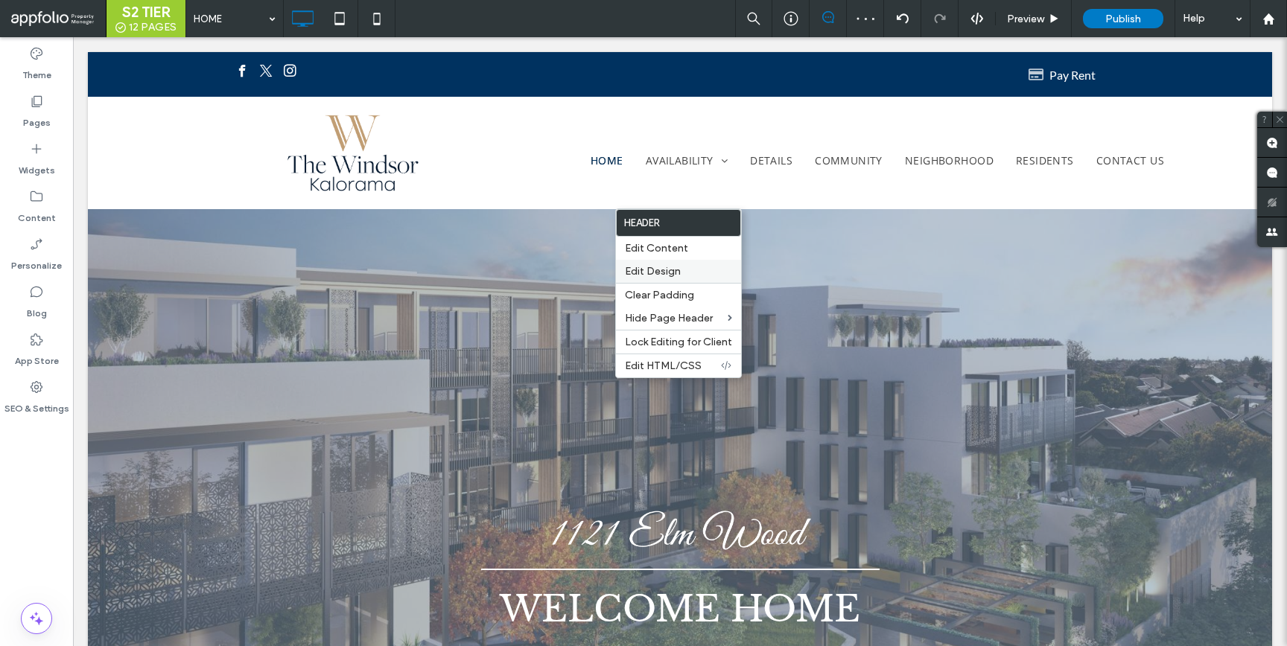
click at [658, 271] on span "Edit Design" at bounding box center [653, 271] width 56 height 13
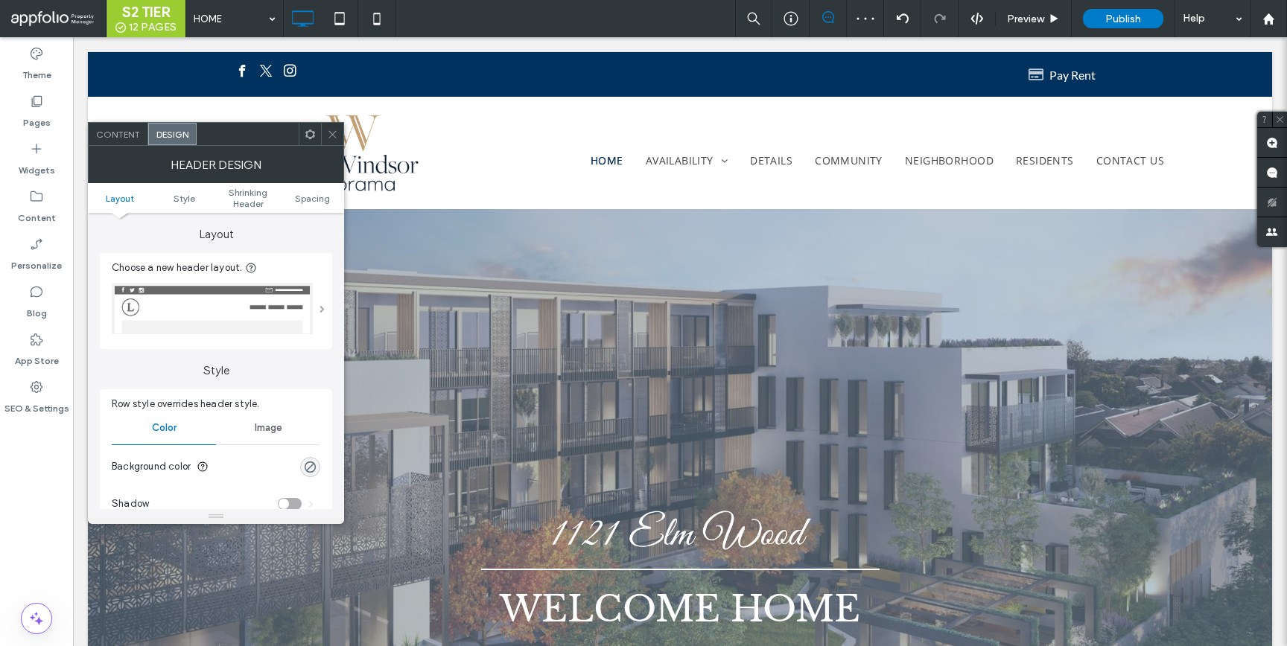
click at [319, 307] on span at bounding box center [321, 308] width 5 height 7
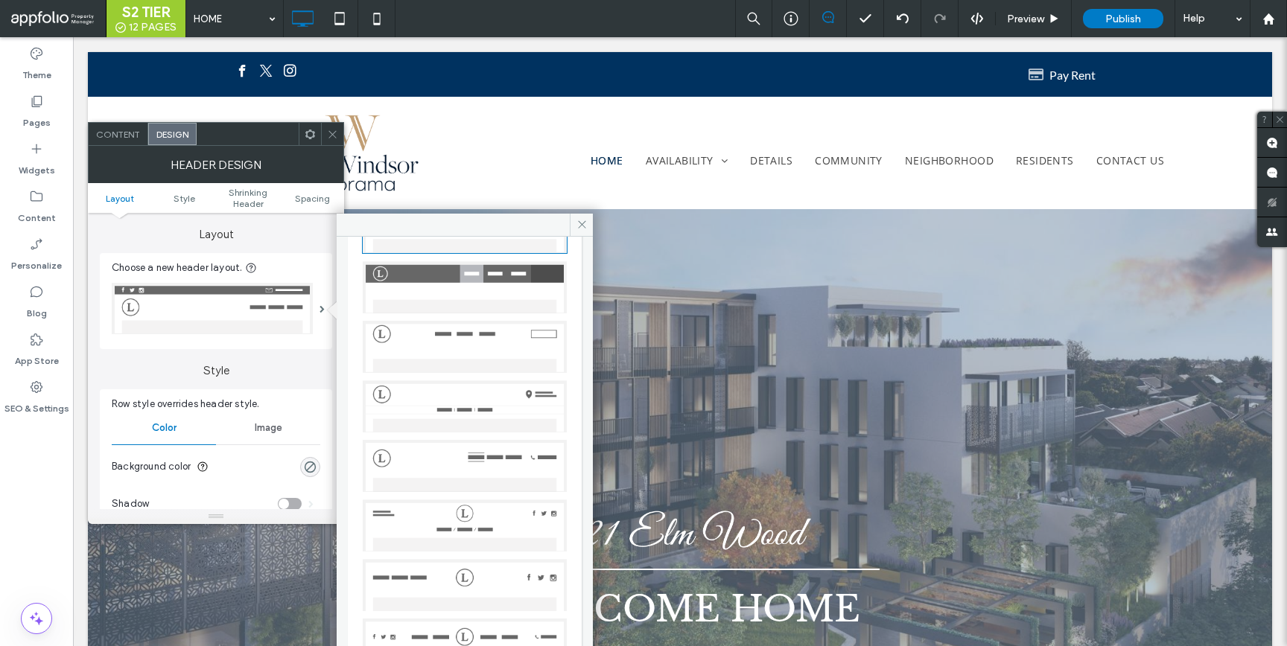
scroll to position [194, 0]
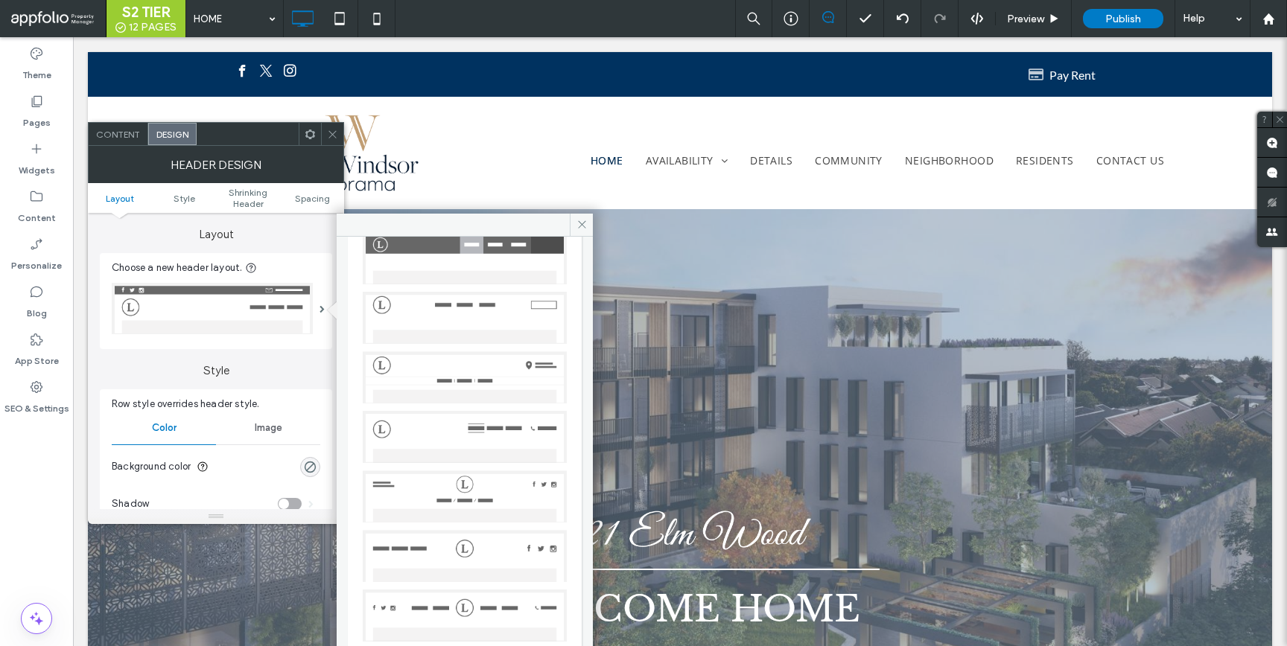
click at [471, 485] on img at bounding box center [465, 497] width 204 height 52
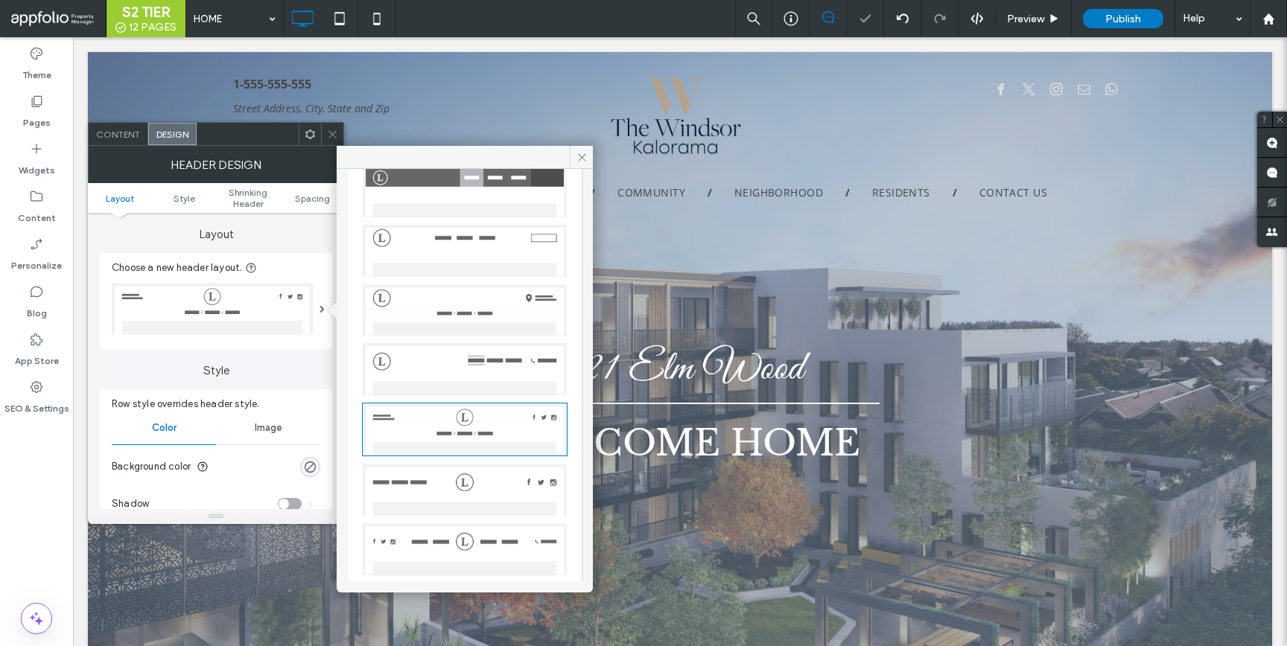
scroll to position [168, 0]
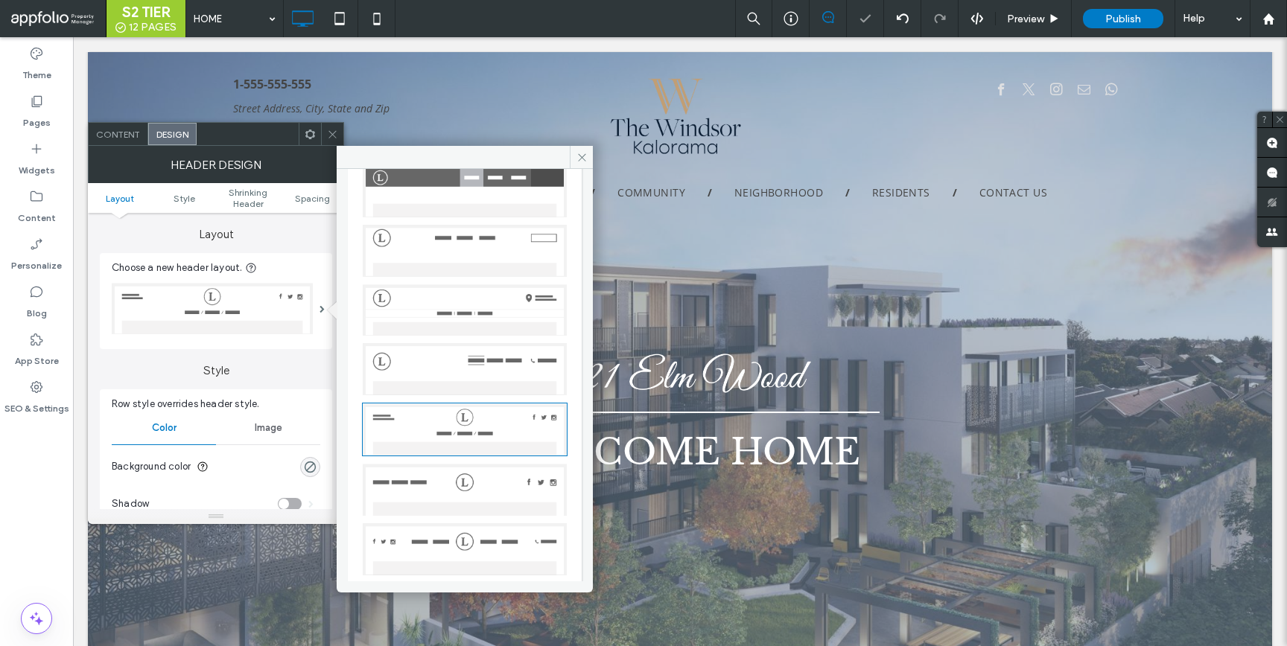
click at [333, 127] on span at bounding box center [332, 134] width 11 height 22
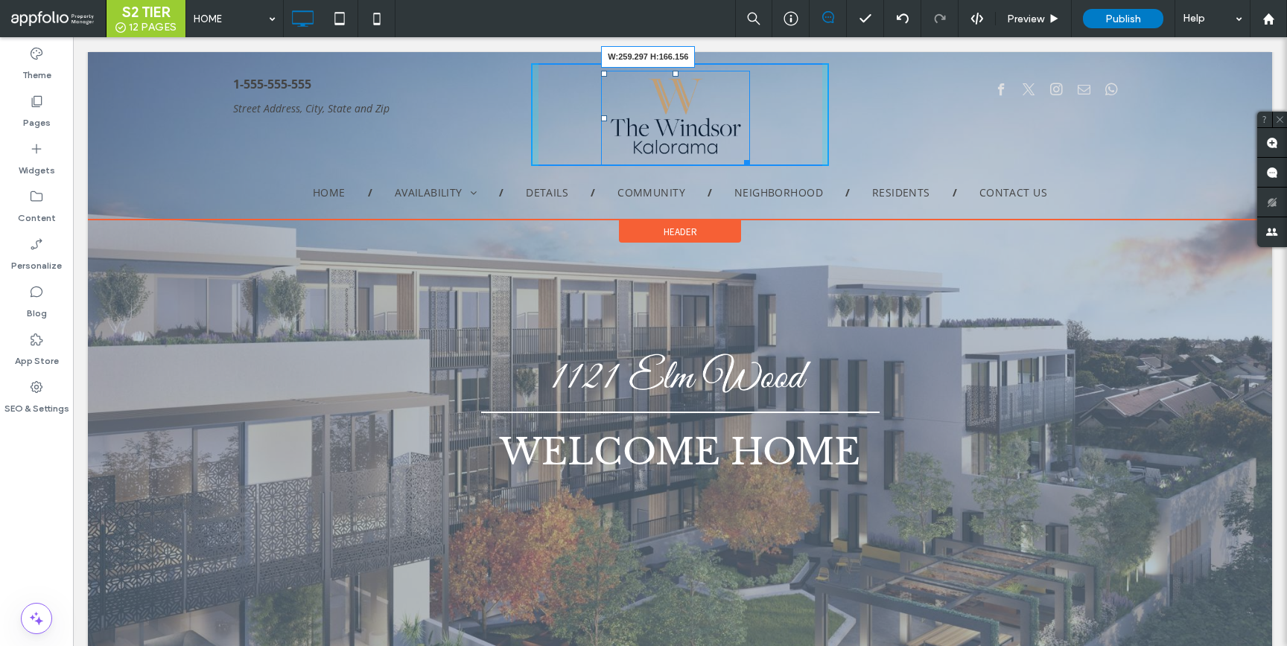
drag, startPoint x: 740, startPoint y: 160, endPoint x: 783, endPoint y: 188, distance: 51.6
click at [750, 166] on div at bounding box center [744, 160] width 11 height 11
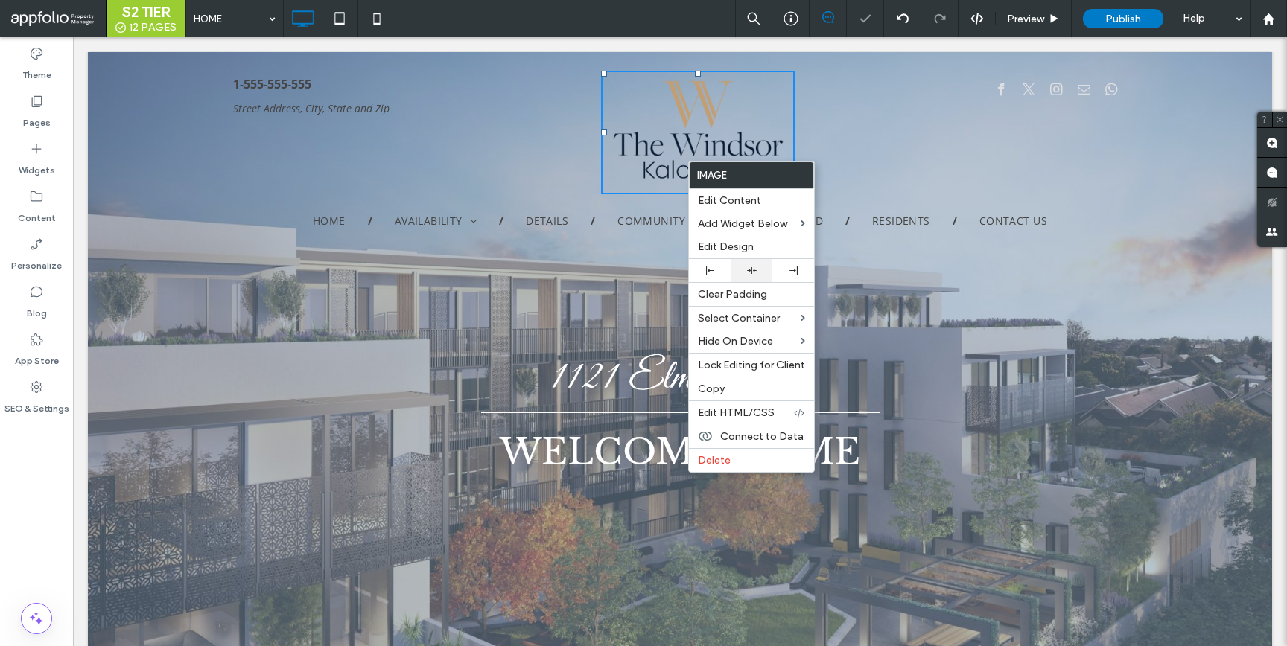
click at [748, 272] on icon at bounding box center [752, 271] width 10 height 10
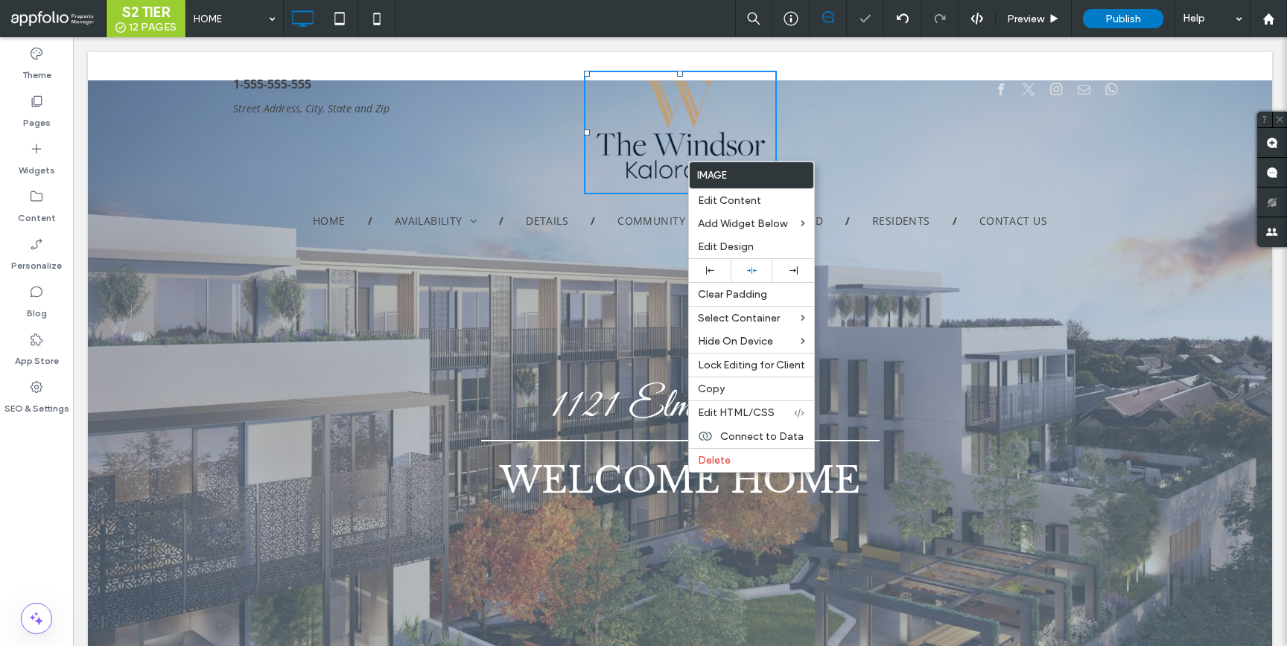
click at [630, 270] on div "WELCOME HOME Click To Paste Row + Add Section" at bounding box center [680, 391] width 1184 height 623
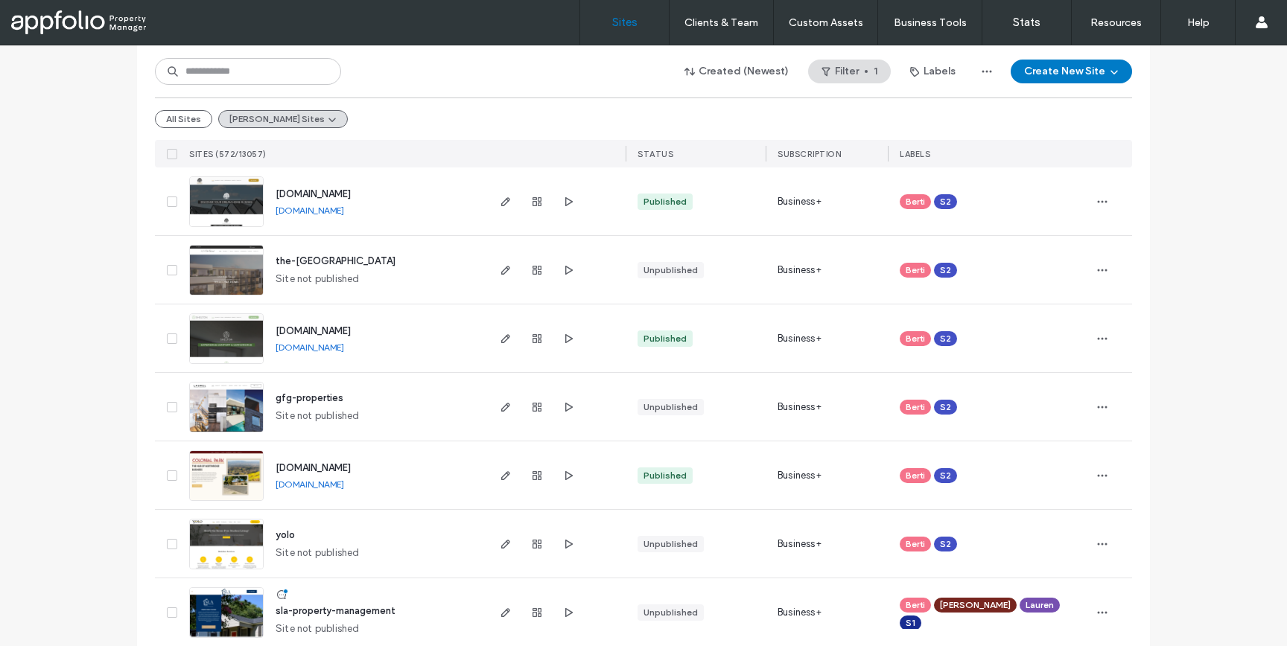
scroll to position [232, 0]
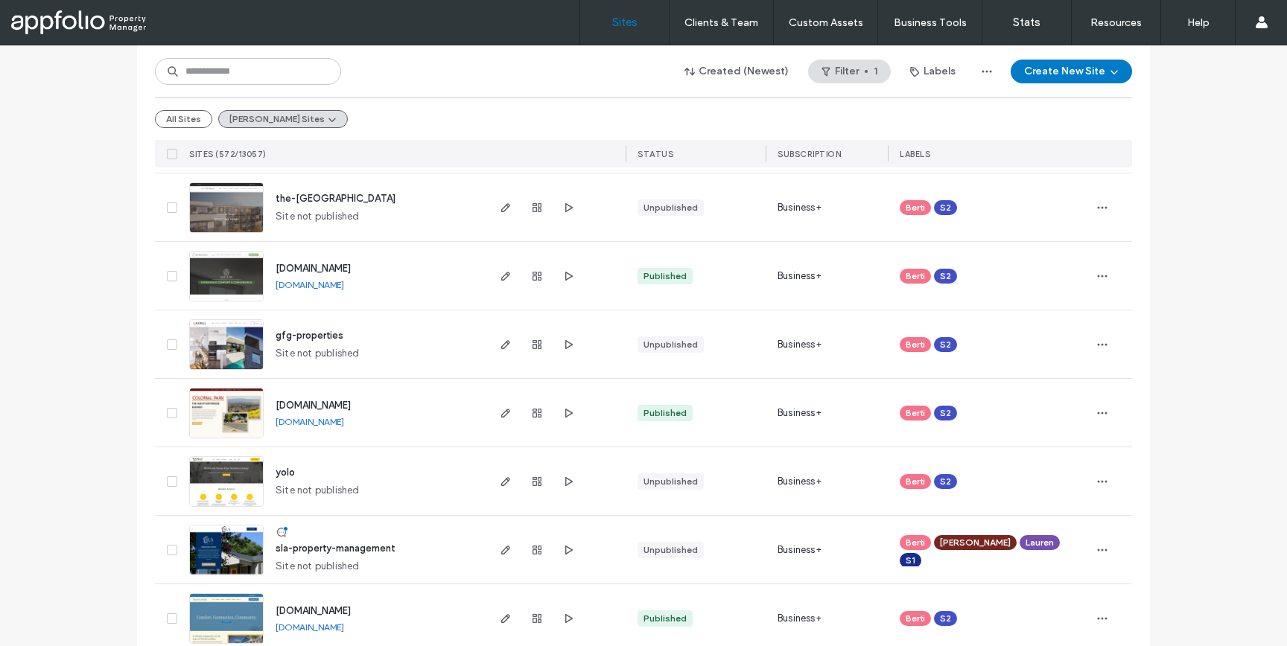
click at [351, 553] on span "sla-property-management" at bounding box center [336, 548] width 120 height 11
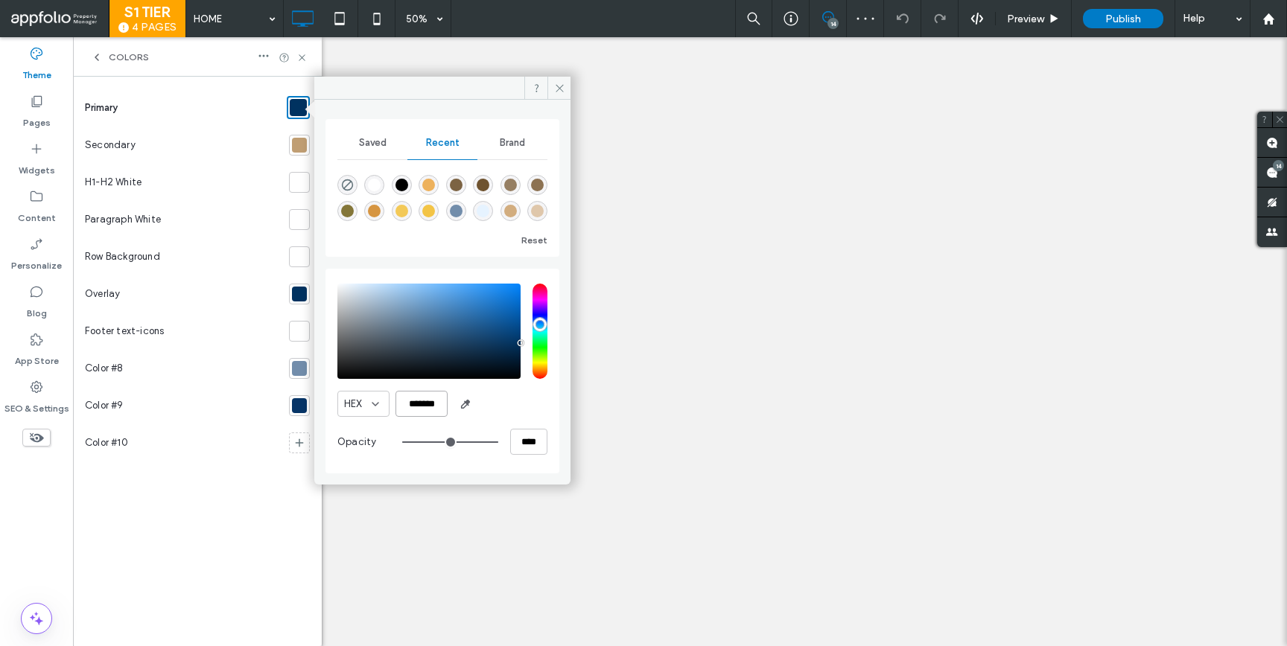
drag, startPoint x: 0, startPoint y: 0, endPoint x: 416, endPoint y: 408, distance: 583.0
click at [416, 409] on input "*******" at bounding box center [421, 404] width 52 height 26
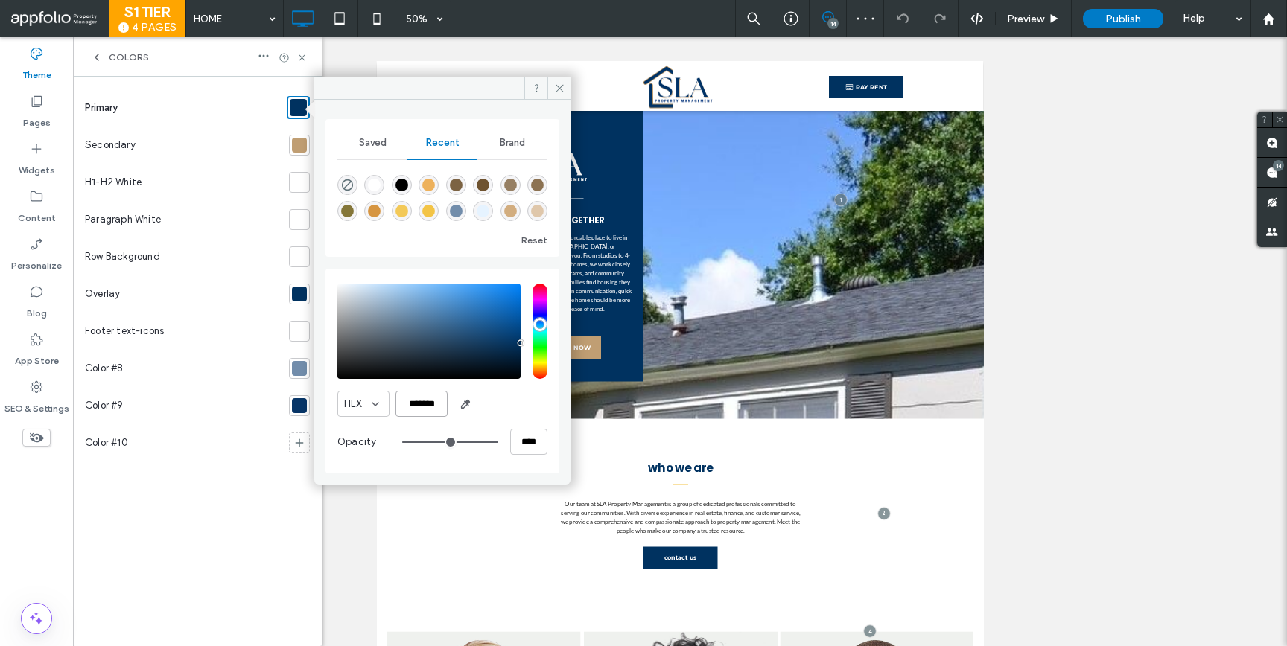
click at [416, 408] on input "*******" at bounding box center [421, 404] width 52 height 26
click at [293, 146] on div at bounding box center [299, 145] width 15 height 15
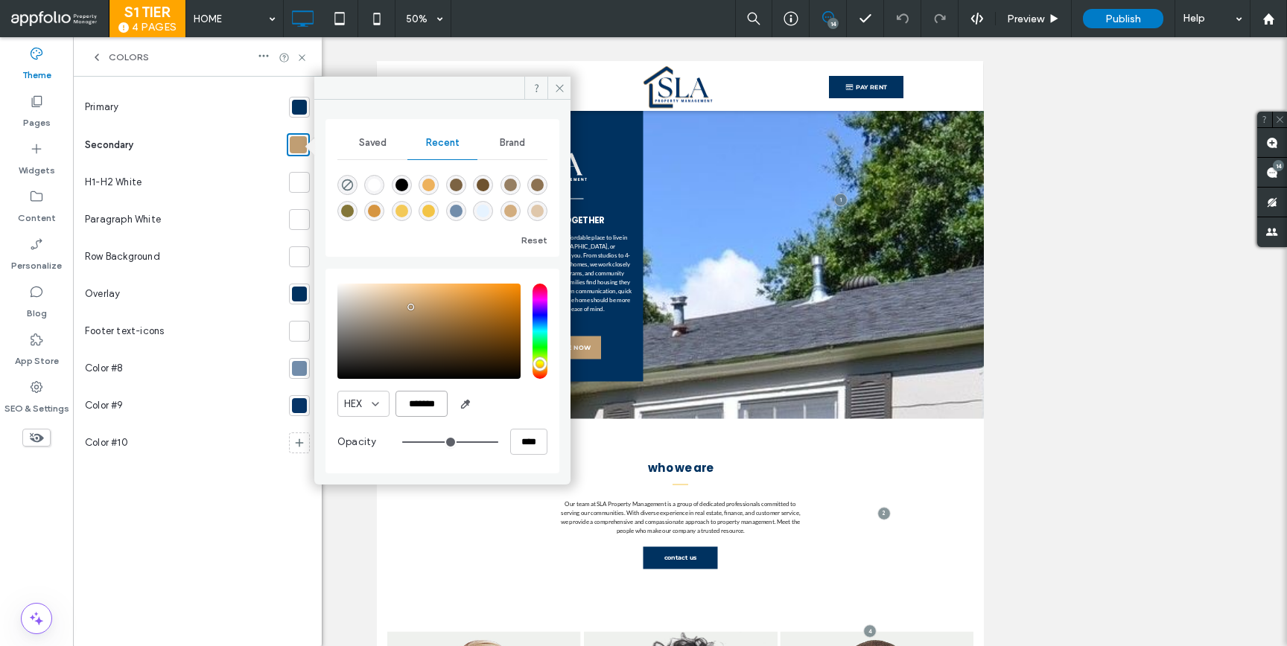
click at [428, 415] on input "*******" at bounding box center [421, 404] width 52 height 26
click at [302, 112] on div at bounding box center [299, 107] width 15 height 15
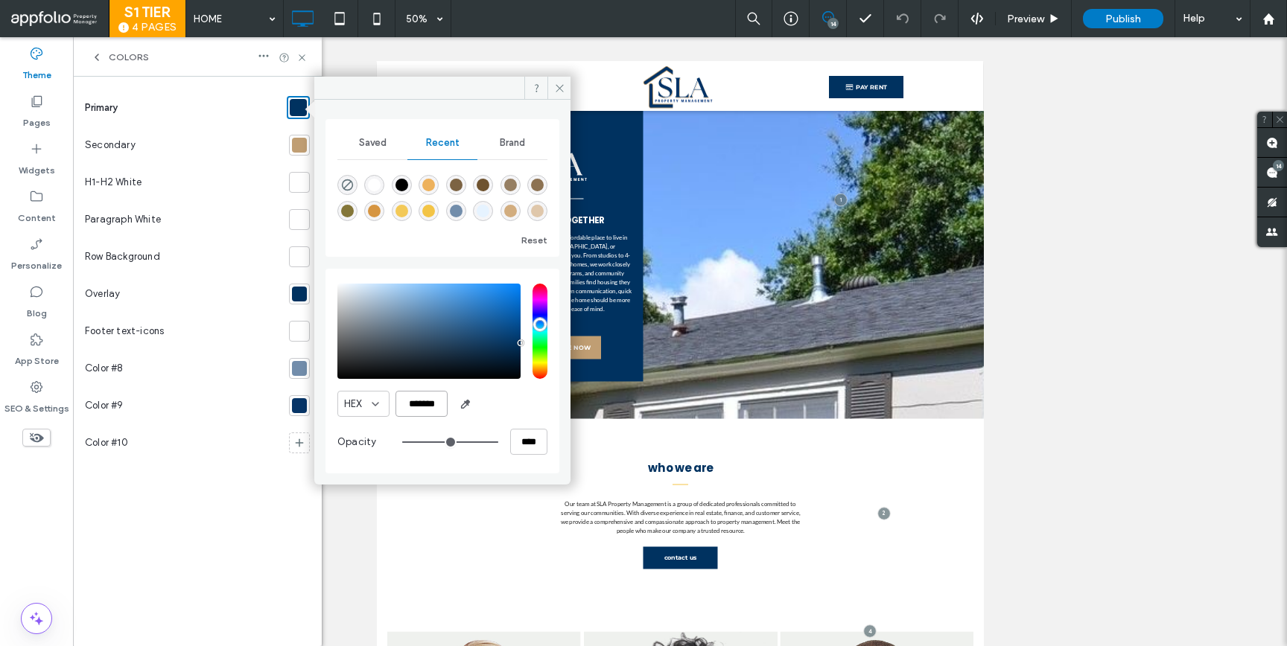
click at [427, 413] on input "*******" at bounding box center [421, 404] width 52 height 26
click at [427, 412] on input "*******" at bounding box center [421, 404] width 52 height 26
click at [425, 408] on input "*******" at bounding box center [421, 404] width 52 height 26
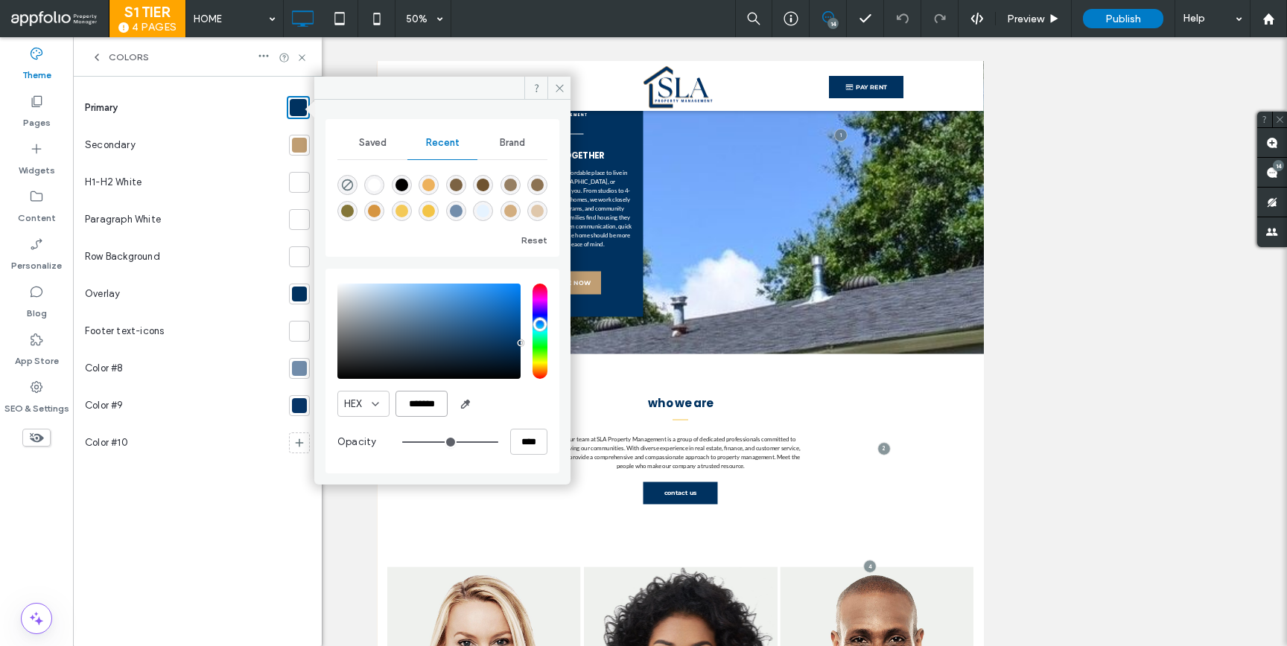
scroll to position [1783, 0]
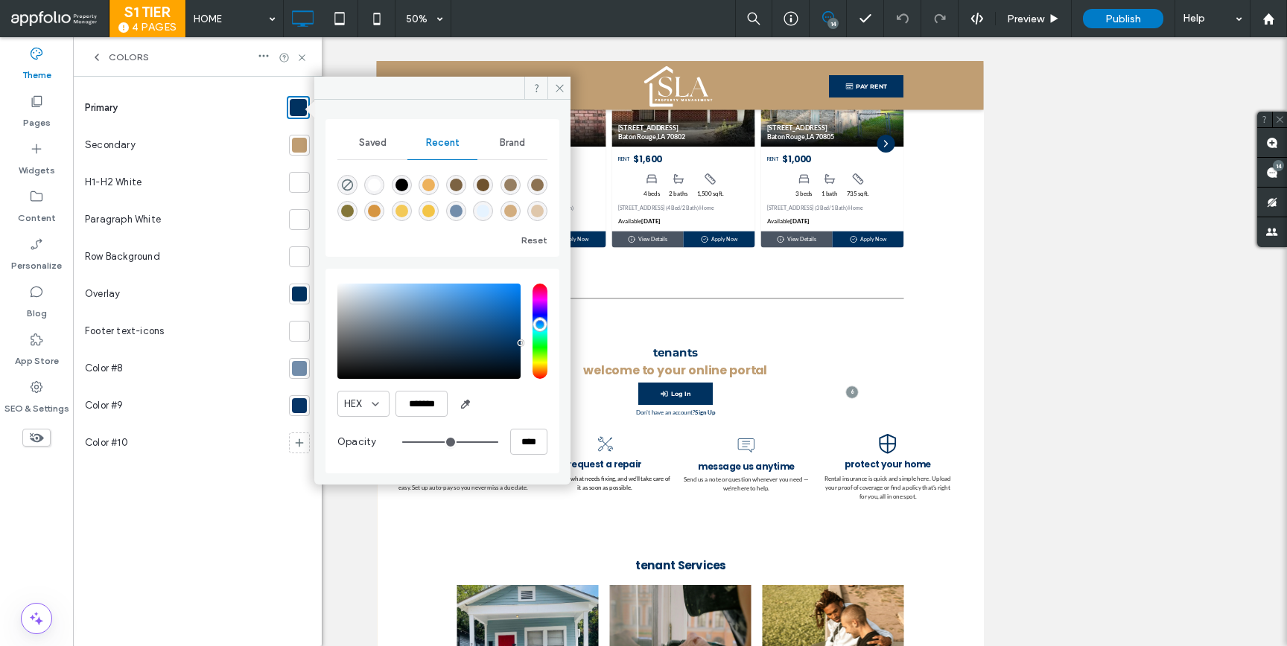
click at [296, 376] on div at bounding box center [299, 368] width 21 height 21
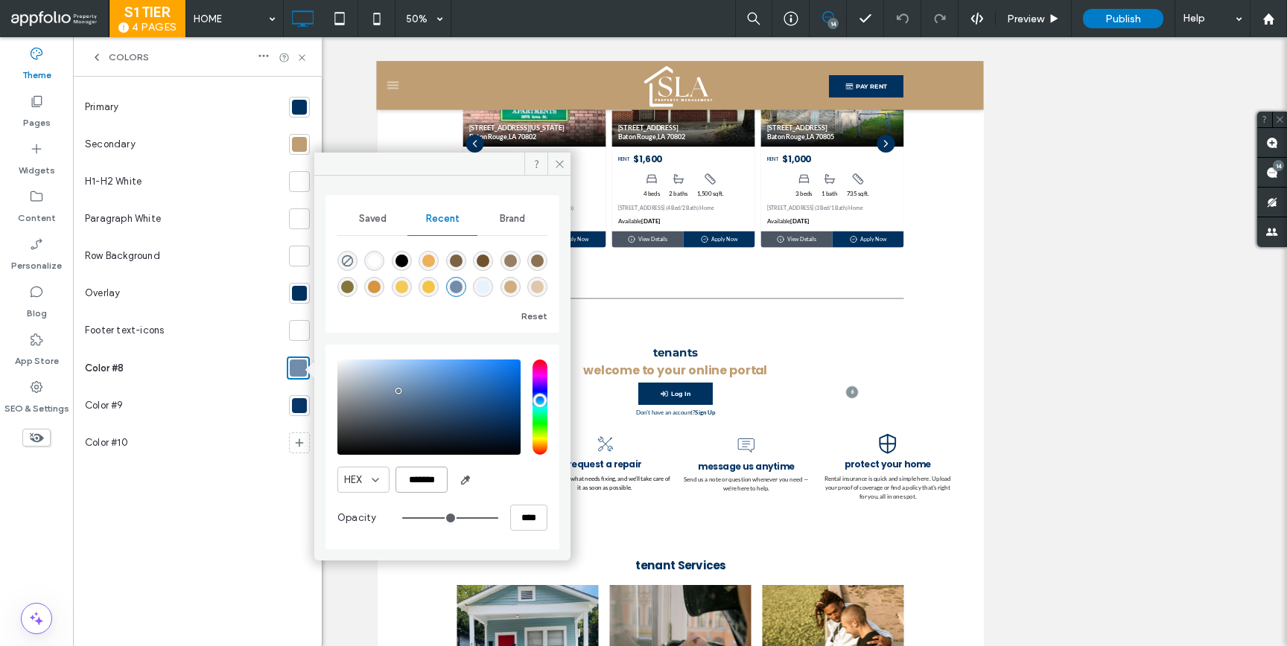
click at [439, 482] on input "*******" at bounding box center [421, 480] width 52 height 26
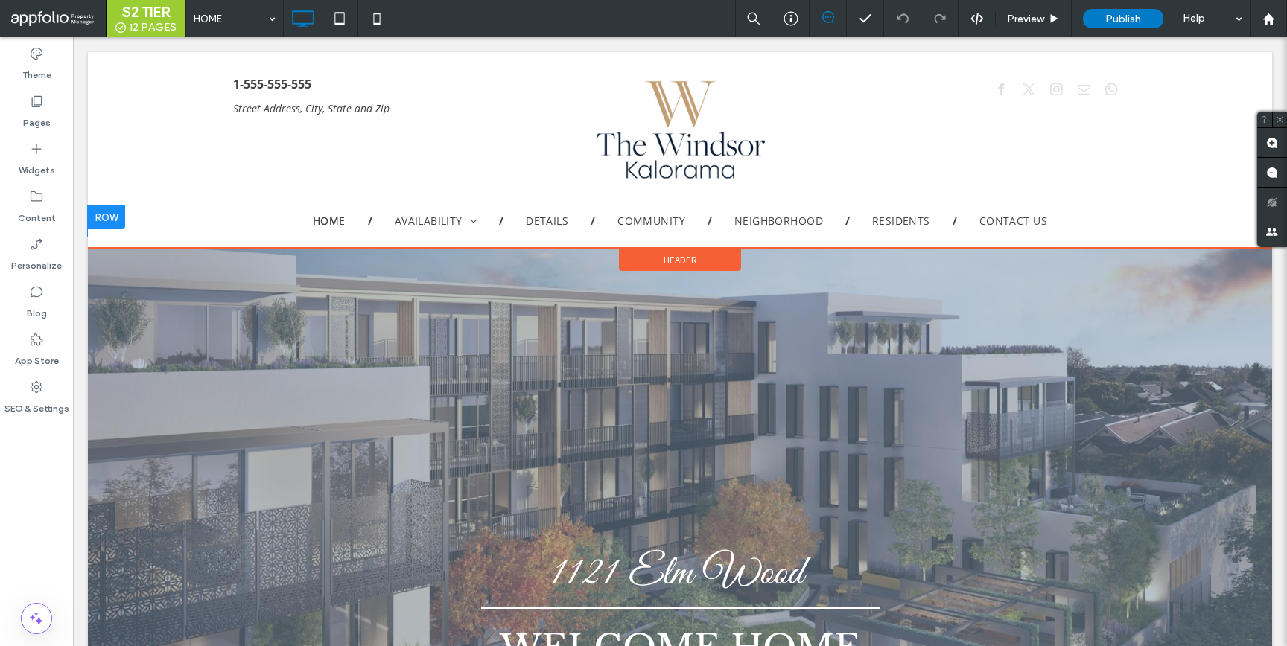
click at [112, 215] on div at bounding box center [106, 218] width 37 height 24
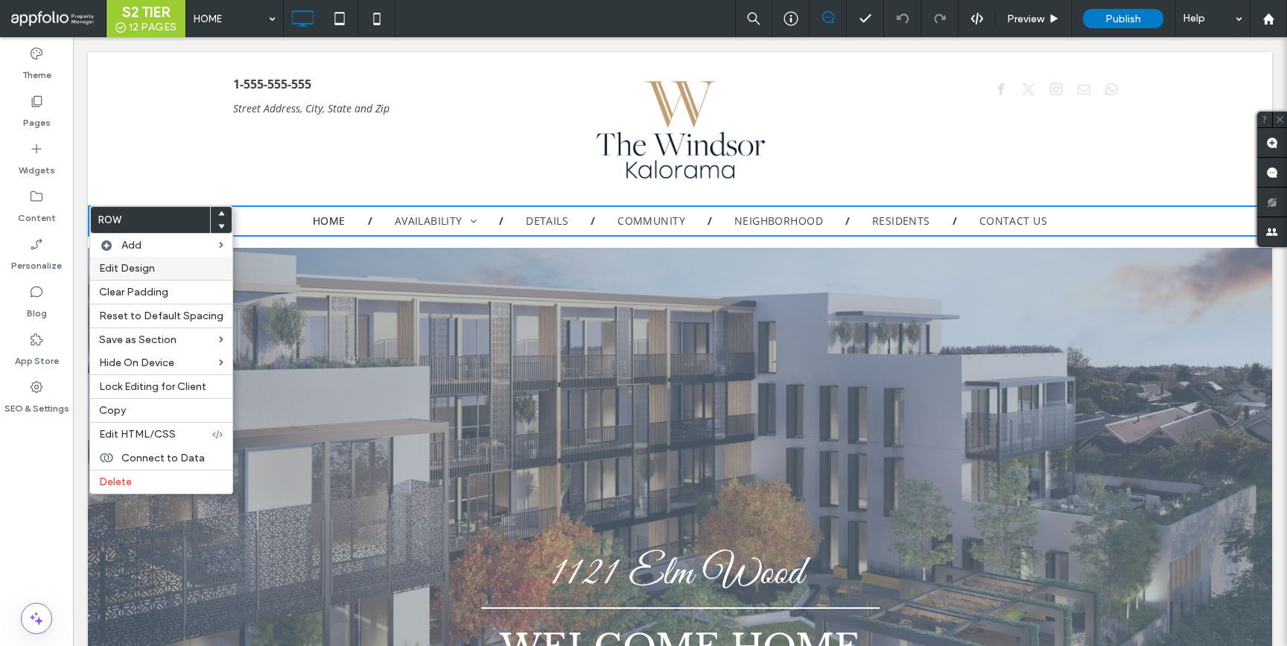
click at [131, 261] on div "Edit Design" at bounding box center [161, 268] width 142 height 23
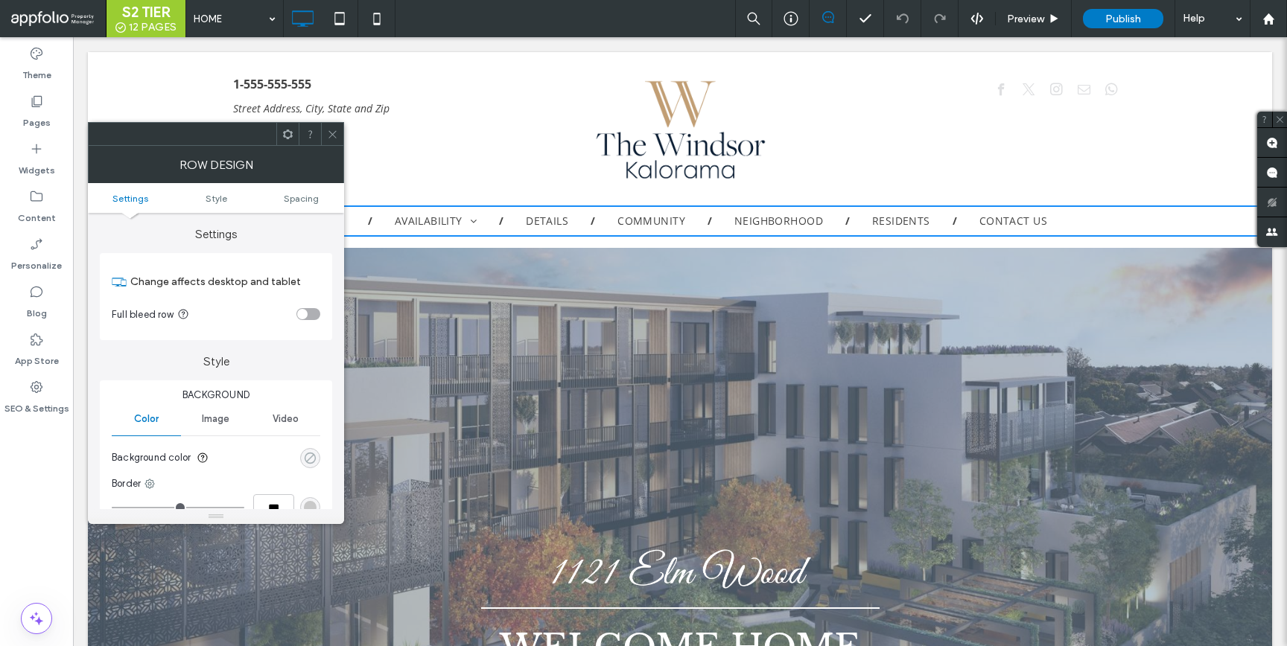
click at [315, 460] on use "rgba(0, 0, 0, 0)" at bounding box center [310, 457] width 11 height 11
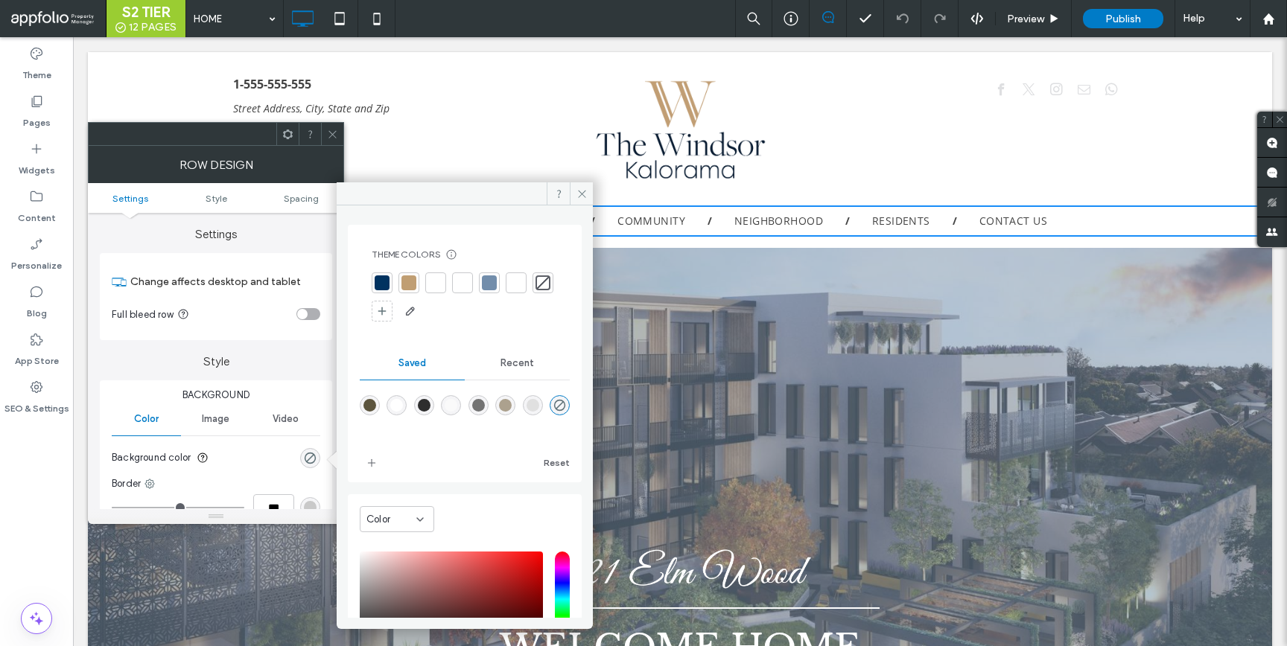
click at [379, 284] on div at bounding box center [382, 283] width 15 height 15
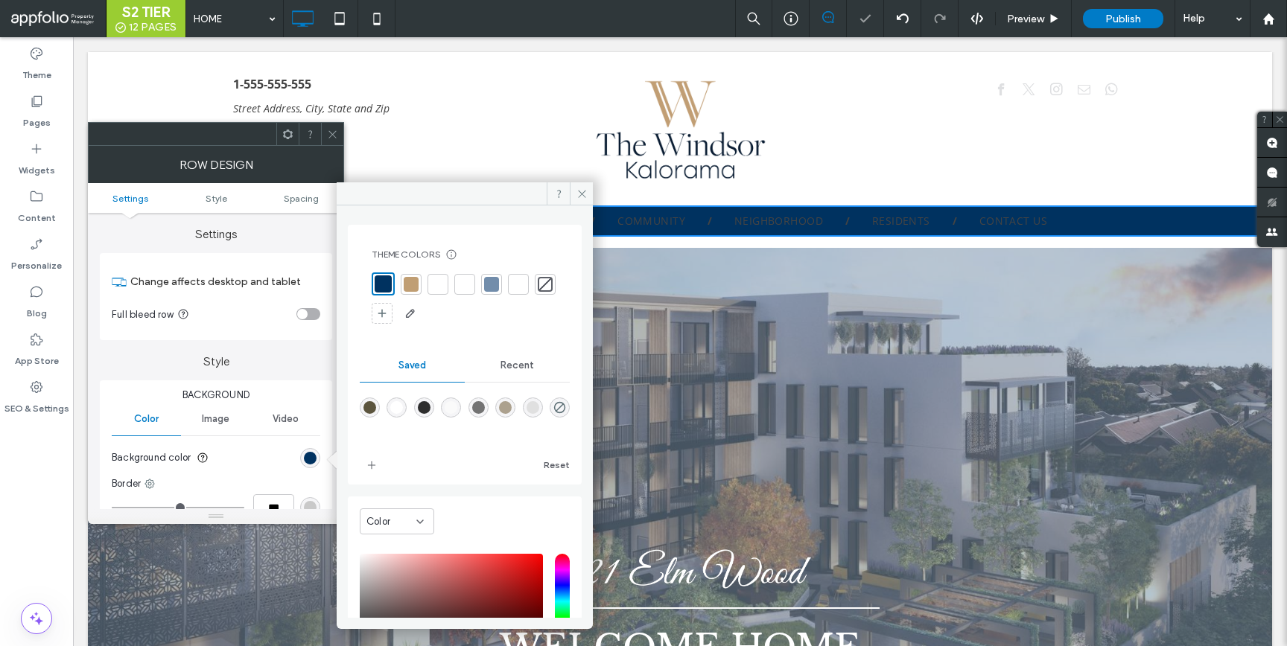
click at [340, 136] on div at bounding box center [332, 134] width 22 height 22
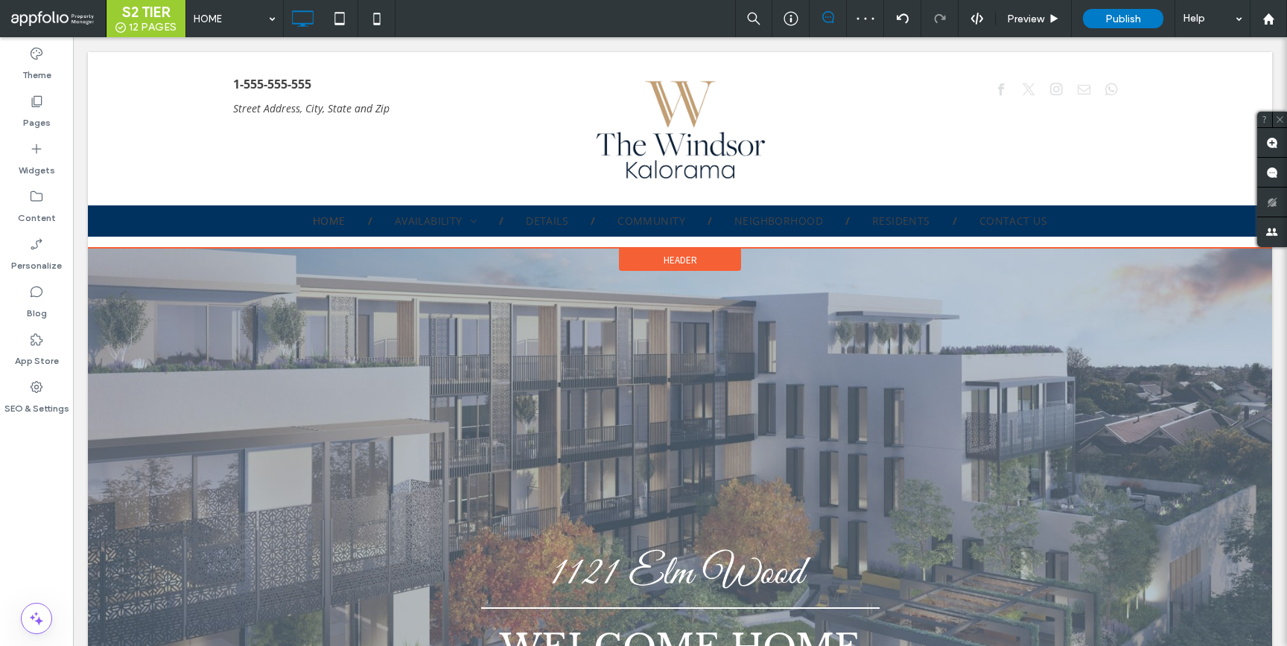
click at [127, 240] on div "1-555-555-555 Street Address, City, State and Zip Click To Paste Click To Paste…" at bounding box center [680, 150] width 1184 height 196
click at [690, 260] on span "Header" at bounding box center [681, 260] width 34 height 13
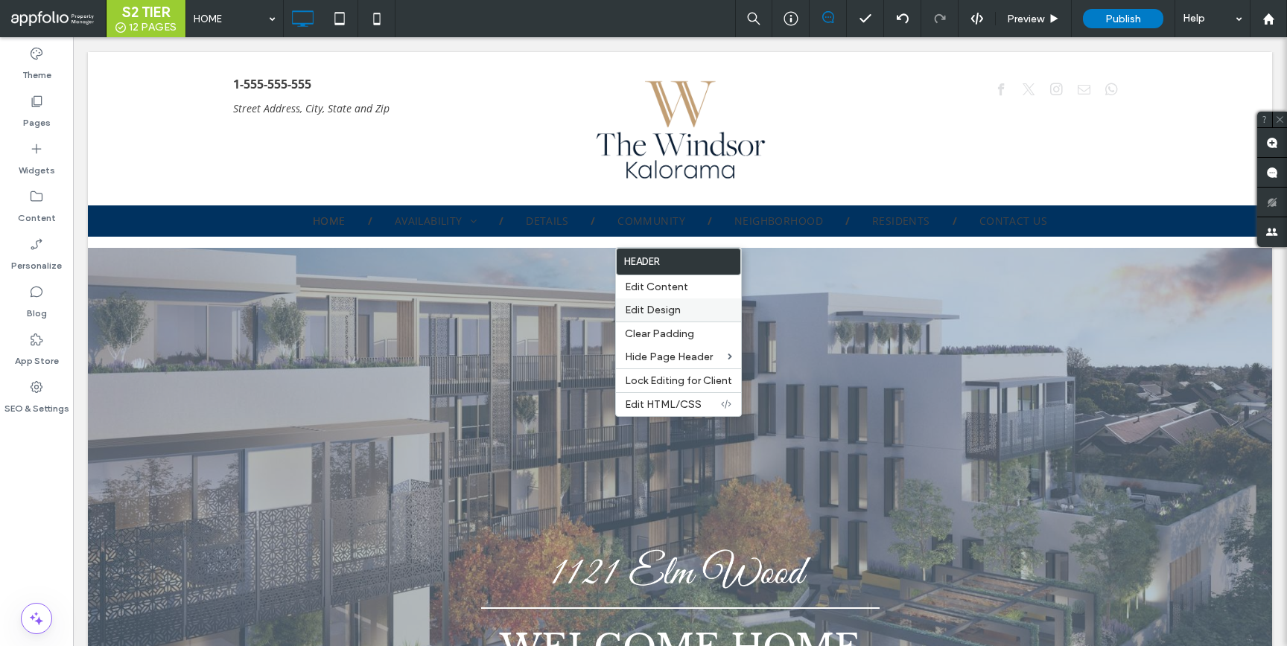
click at [661, 307] on span "Edit Design" at bounding box center [653, 310] width 56 height 13
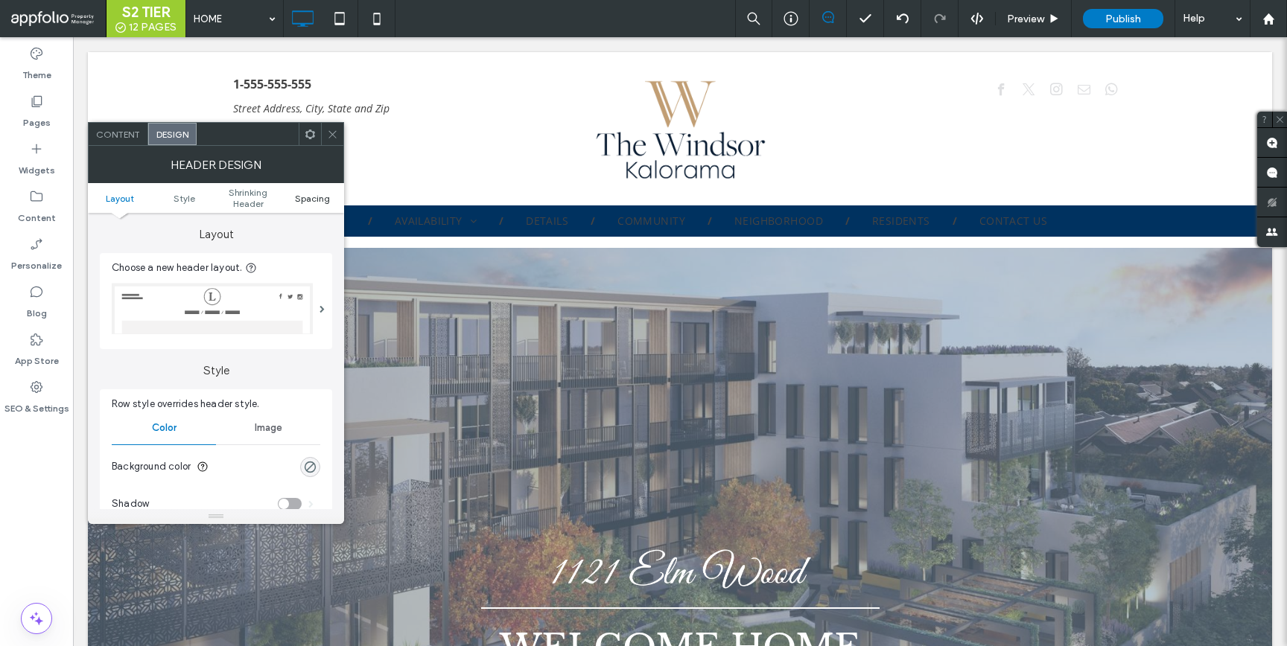
click at [312, 200] on span "Spacing" at bounding box center [312, 198] width 35 height 11
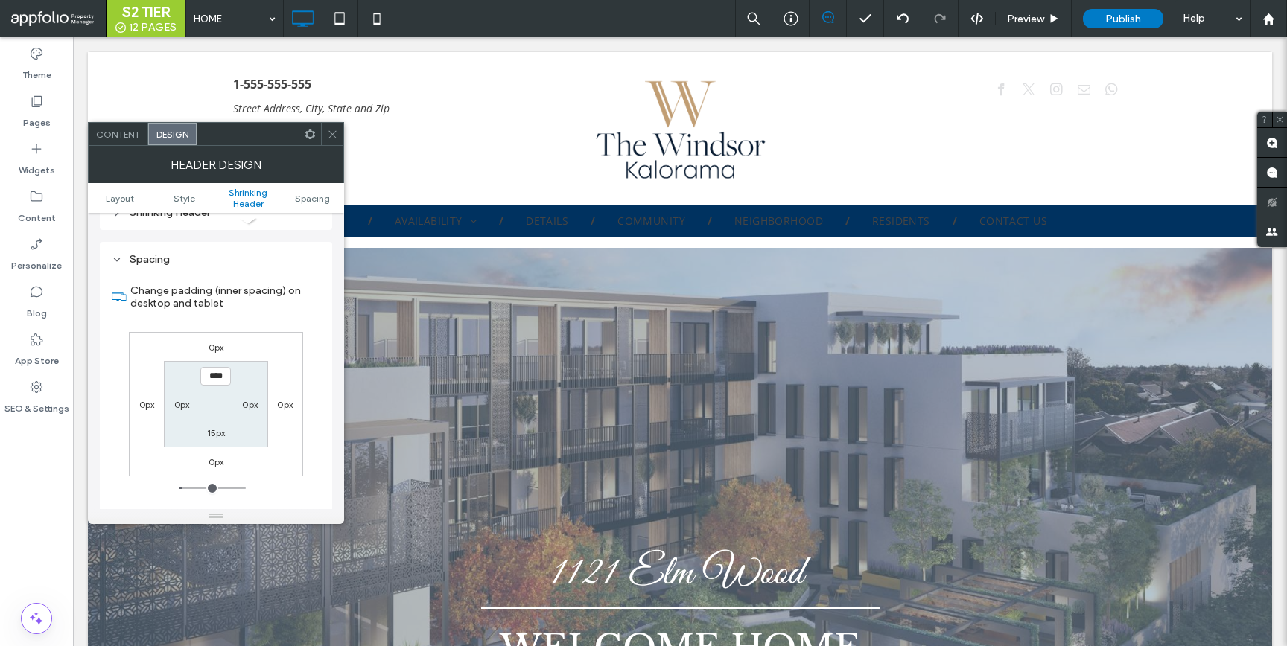
scroll to position [510, 0]
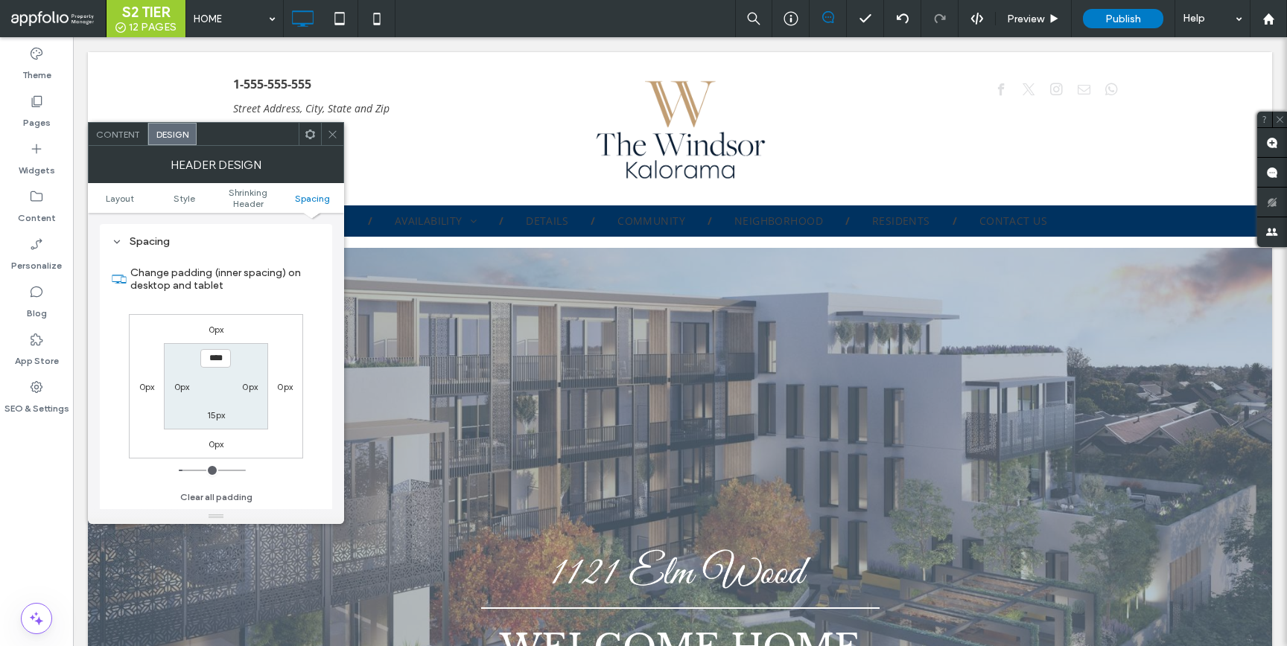
click at [222, 413] on label "15px" at bounding box center [216, 415] width 19 height 11
type input "*"
type input "***"
click at [335, 137] on icon at bounding box center [332, 134] width 11 height 11
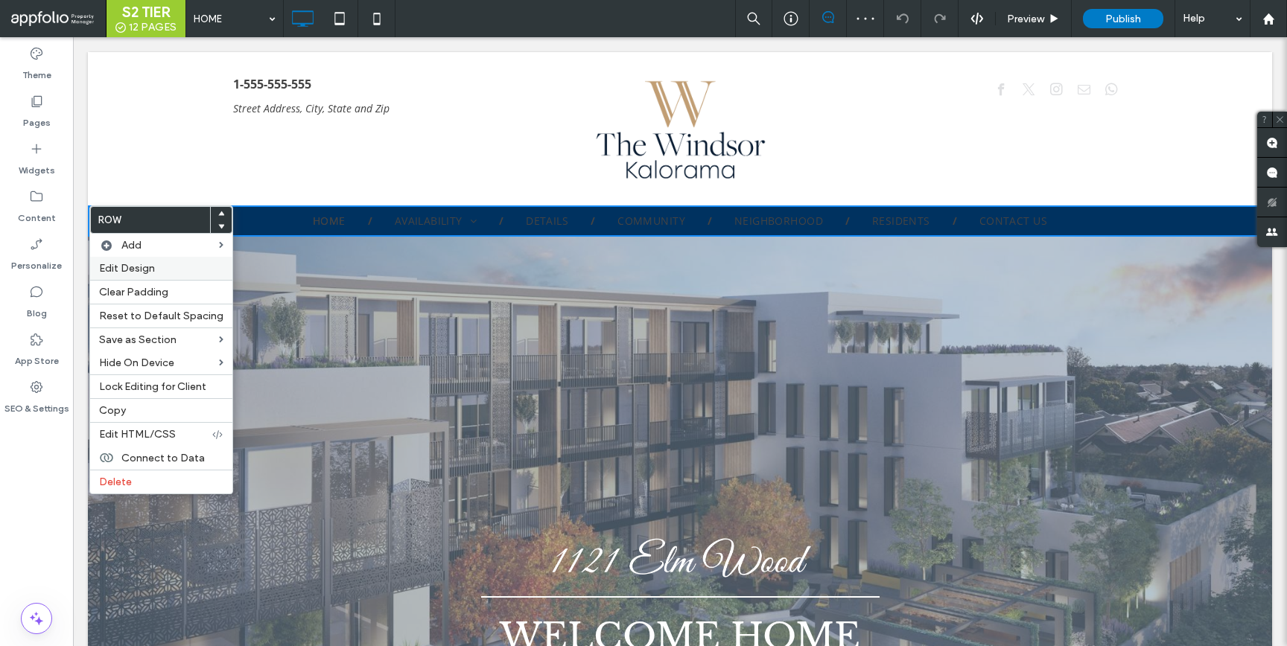
click at [139, 267] on span "Edit Design" at bounding box center [127, 268] width 56 height 13
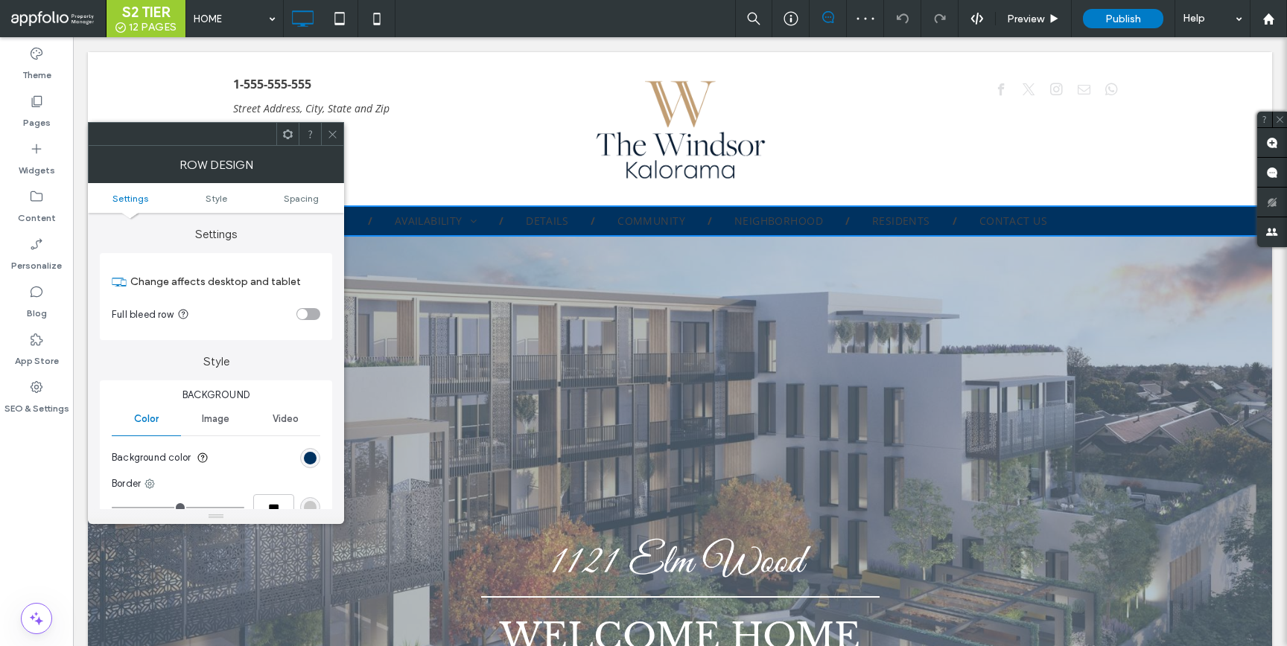
click at [302, 191] on ul "Settings Style Spacing" at bounding box center [216, 198] width 256 height 30
click at [304, 198] on span "Spacing" at bounding box center [301, 198] width 35 height 11
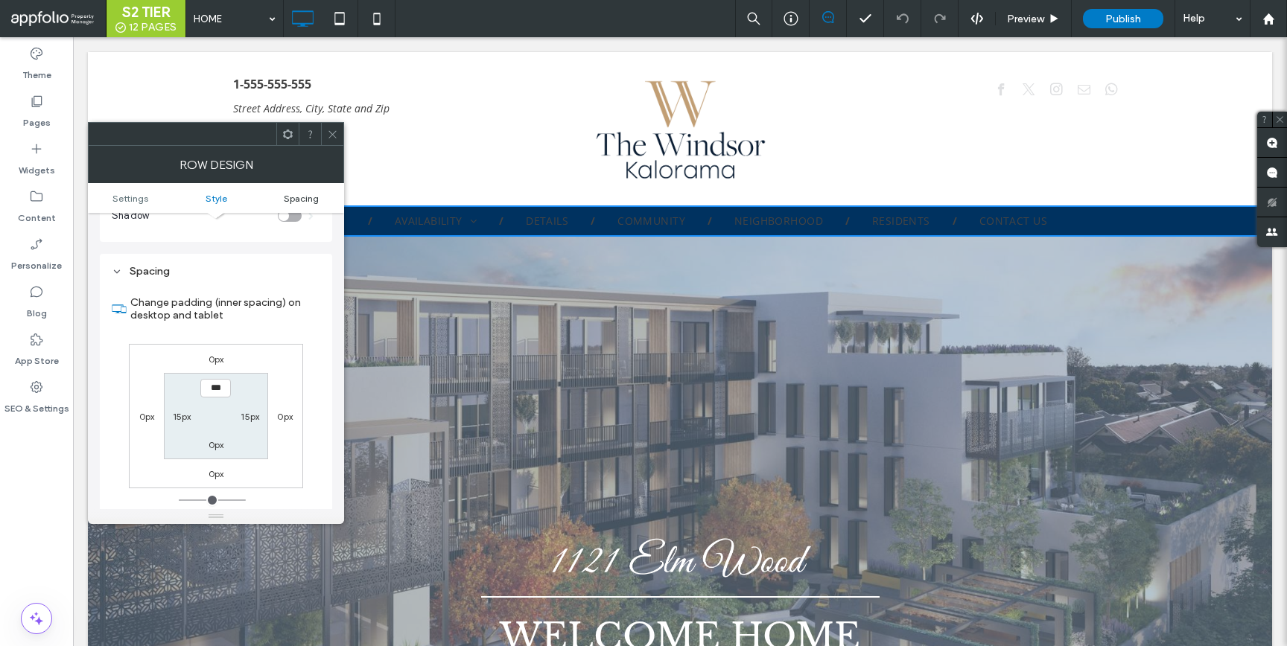
scroll to position [375, 0]
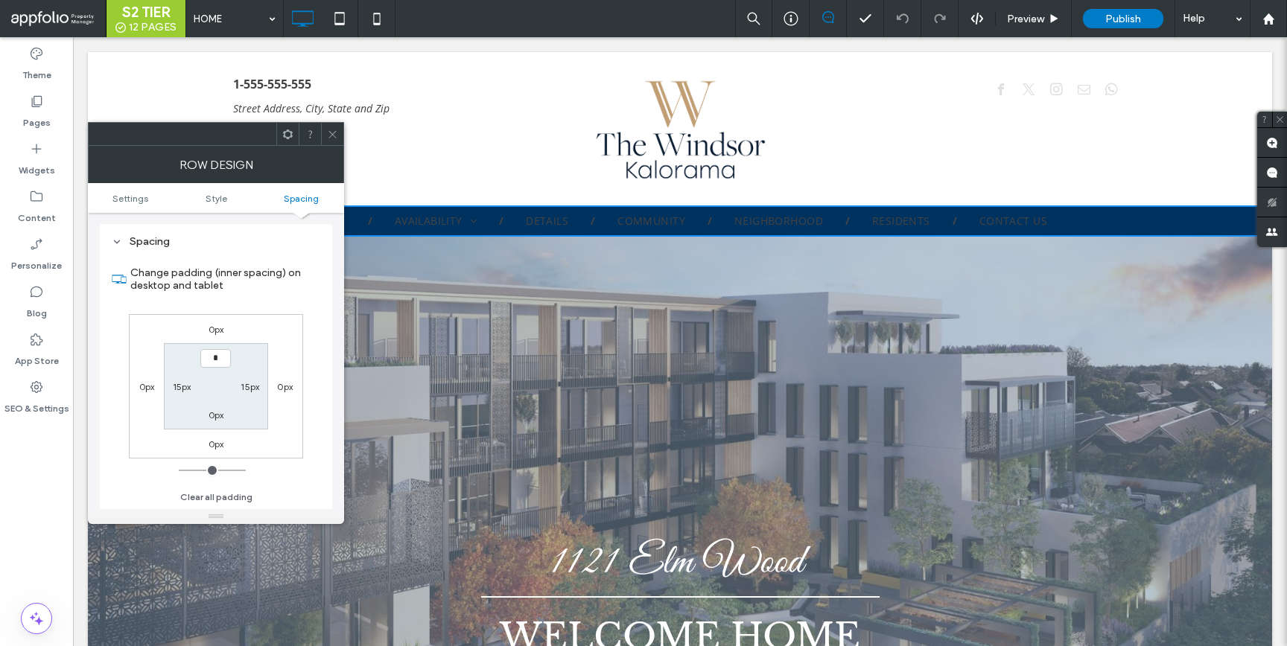
type input "***"
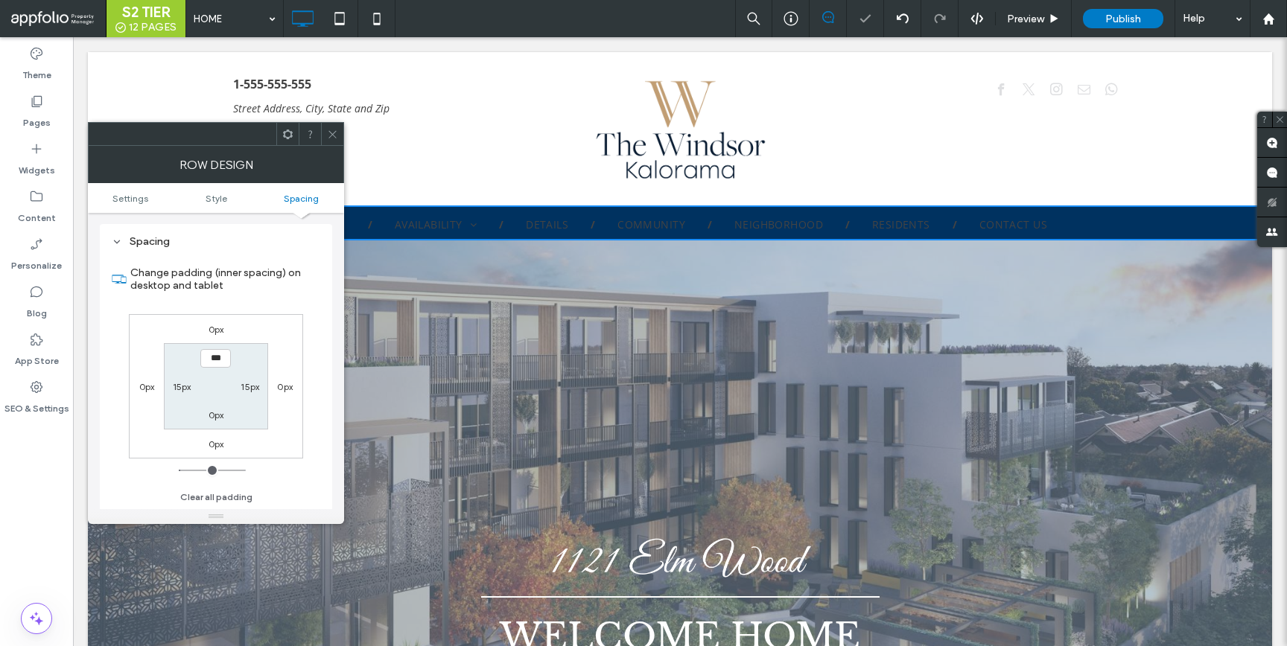
click at [218, 417] on label "0px" at bounding box center [217, 415] width 16 height 11
type input "*"
type input "***"
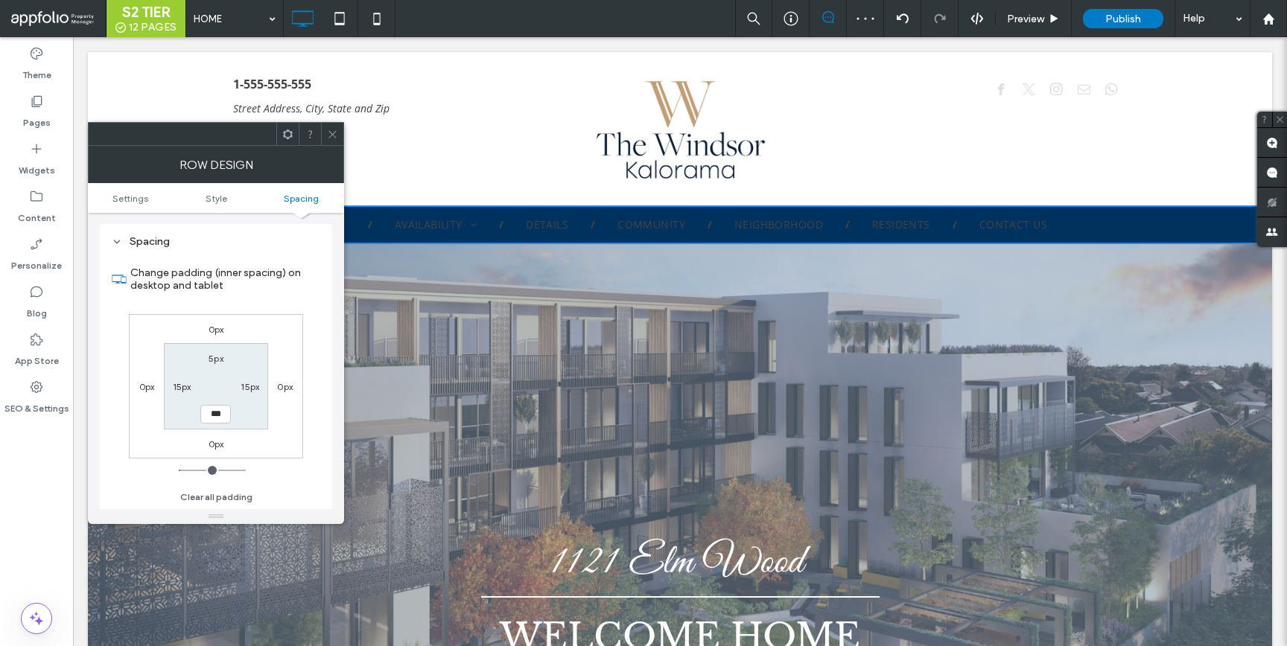
click at [329, 130] on use at bounding box center [331, 133] width 7 height 7
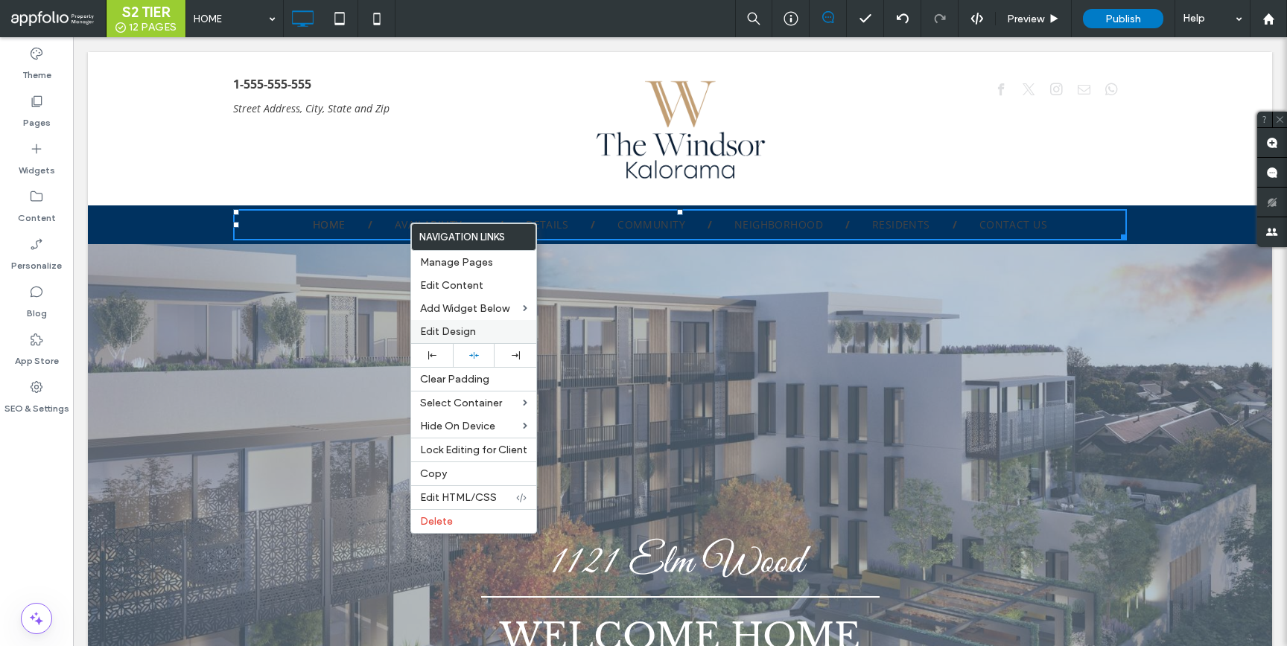
click at [462, 322] on div "Edit Design" at bounding box center [473, 331] width 125 height 23
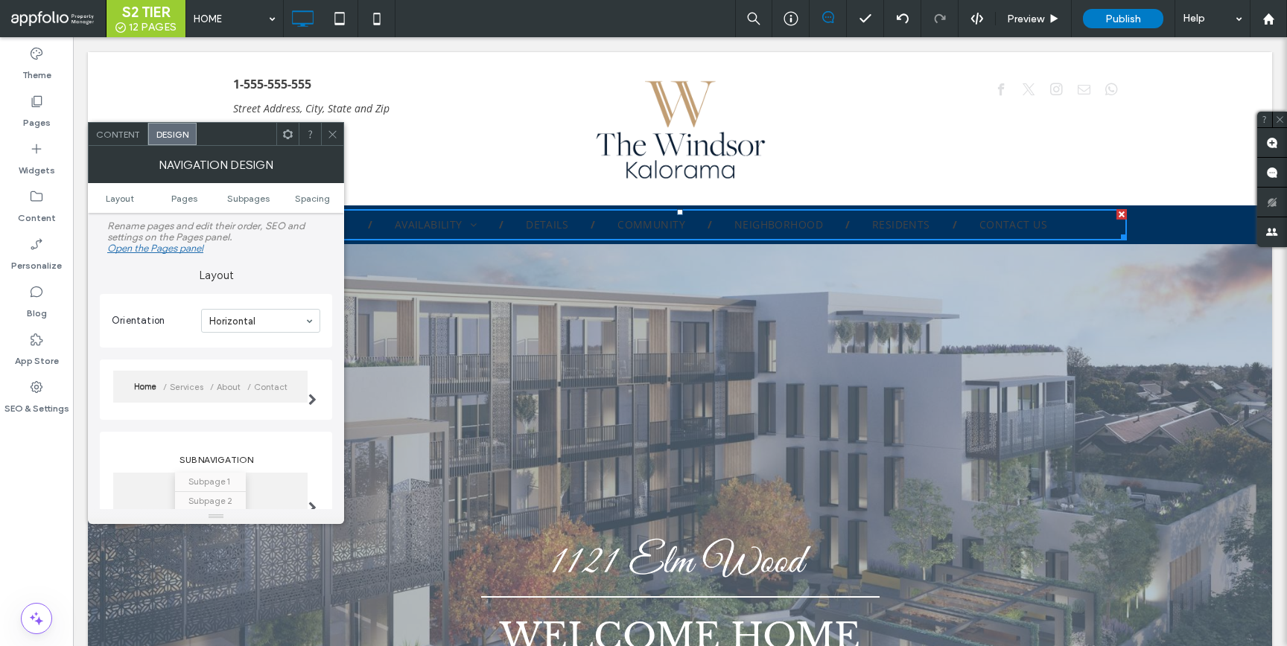
click at [293, 397] on div "Home Services About Contact" at bounding box center [210, 387] width 194 height 32
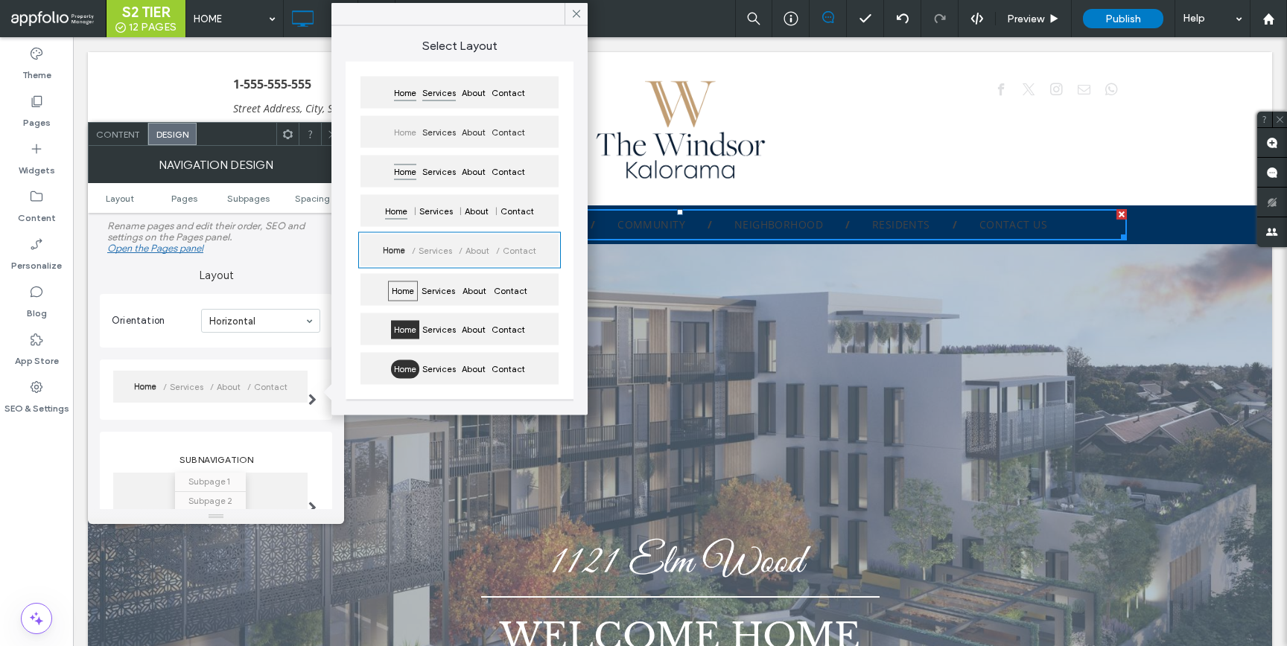
click at [446, 95] on span "Services" at bounding box center [438, 93] width 39 height 19
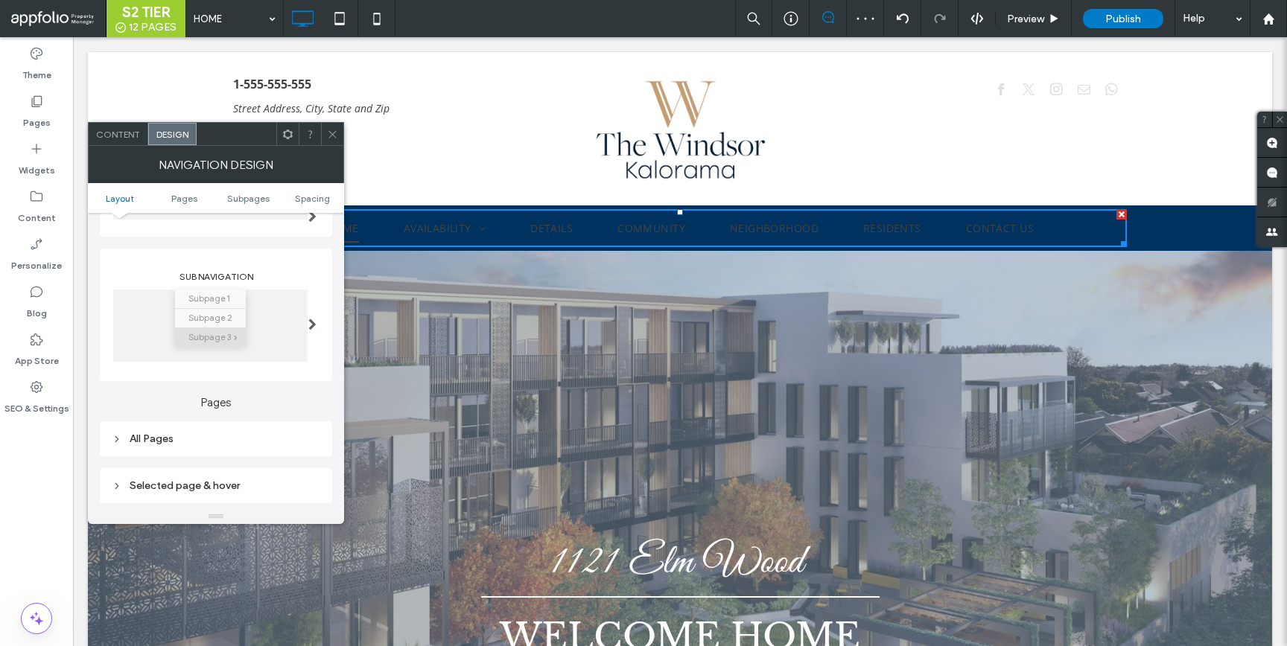
click at [199, 445] on div "All Pages" at bounding box center [216, 439] width 209 height 13
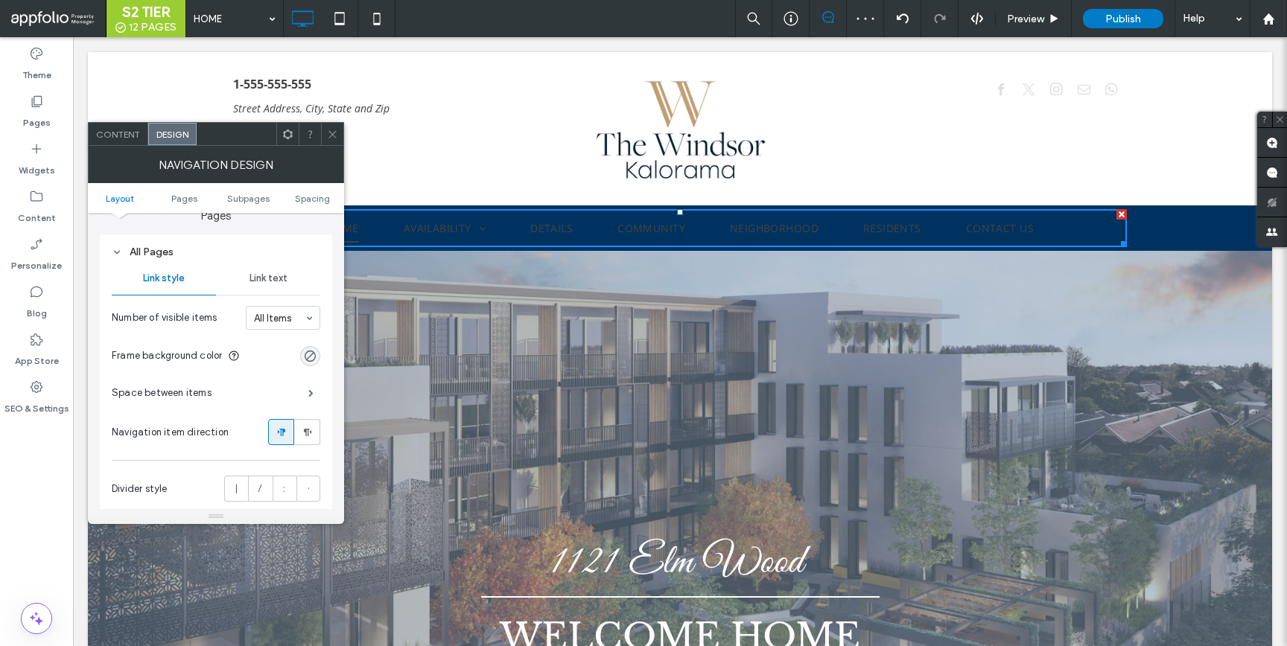
scroll to position [379, 0]
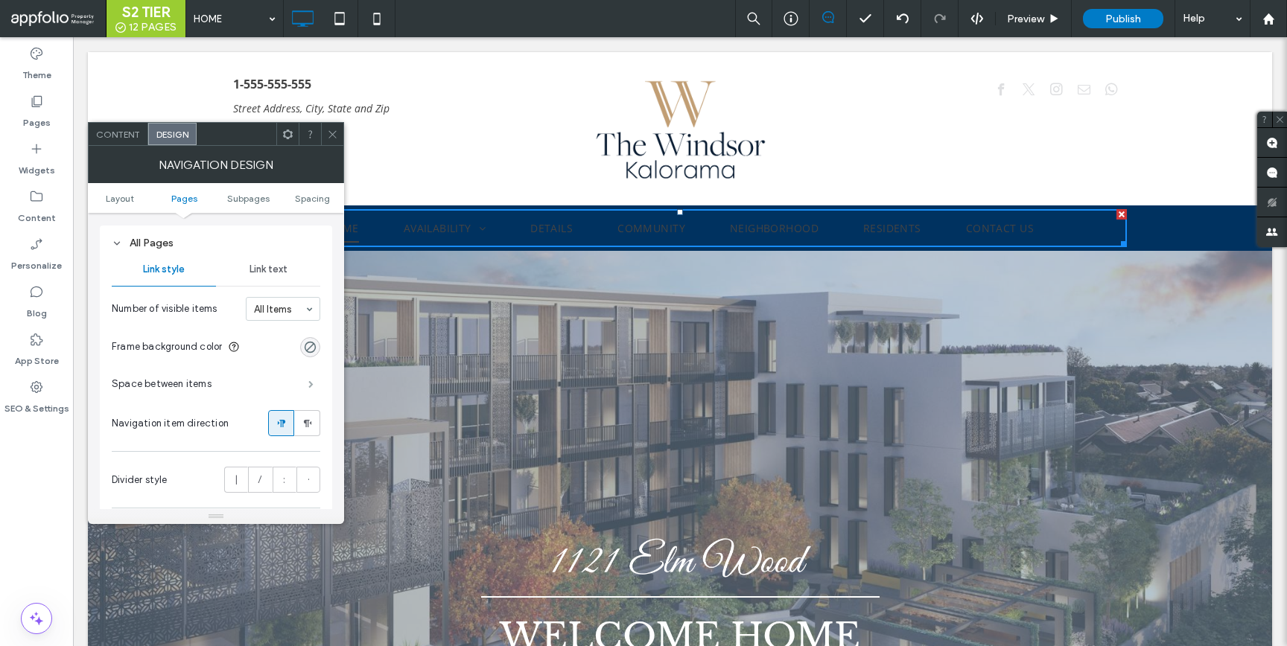
click at [314, 388] on span at bounding box center [310, 384] width 5 height 7
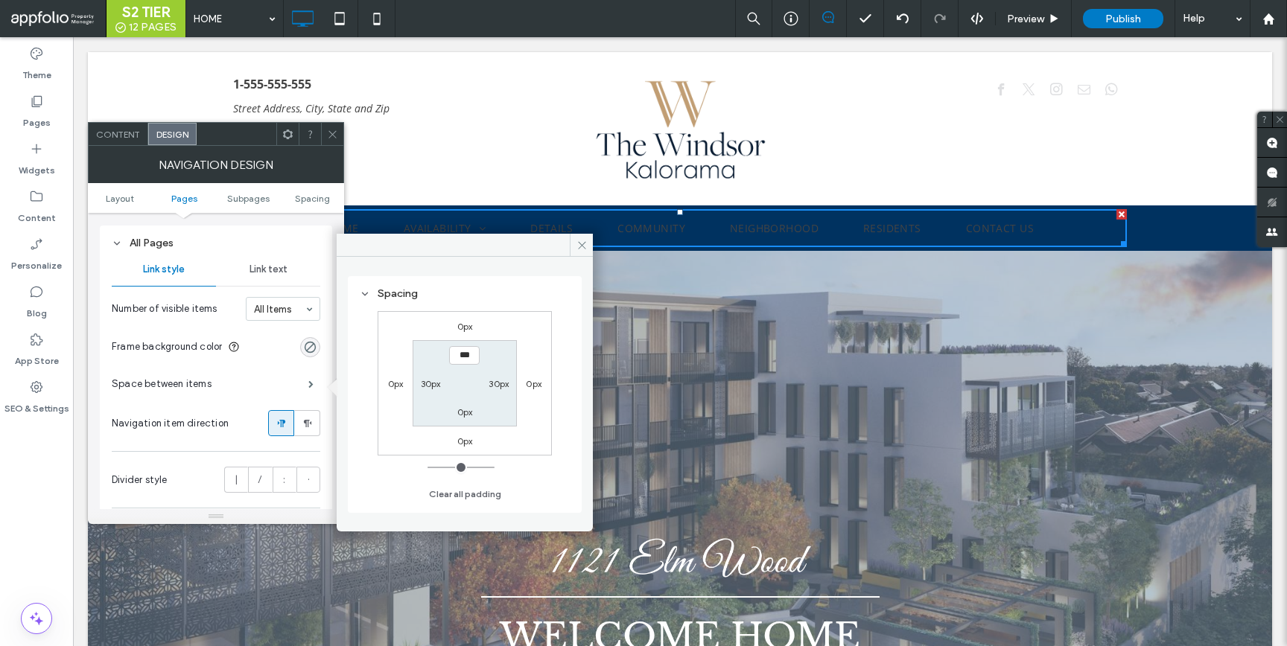
click at [437, 383] on label "30px" at bounding box center [431, 383] width 20 height 11
type input "**"
type input "****"
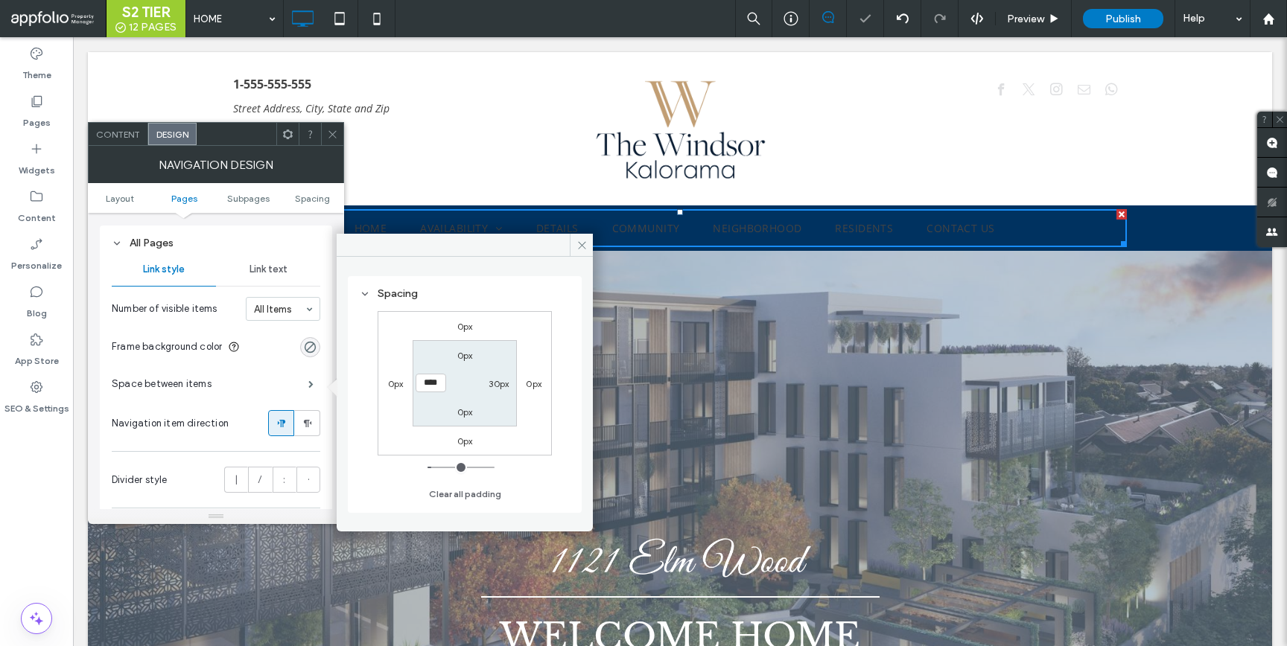
click at [502, 384] on label "30px" at bounding box center [499, 383] width 20 height 11
type input "**"
type input "****"
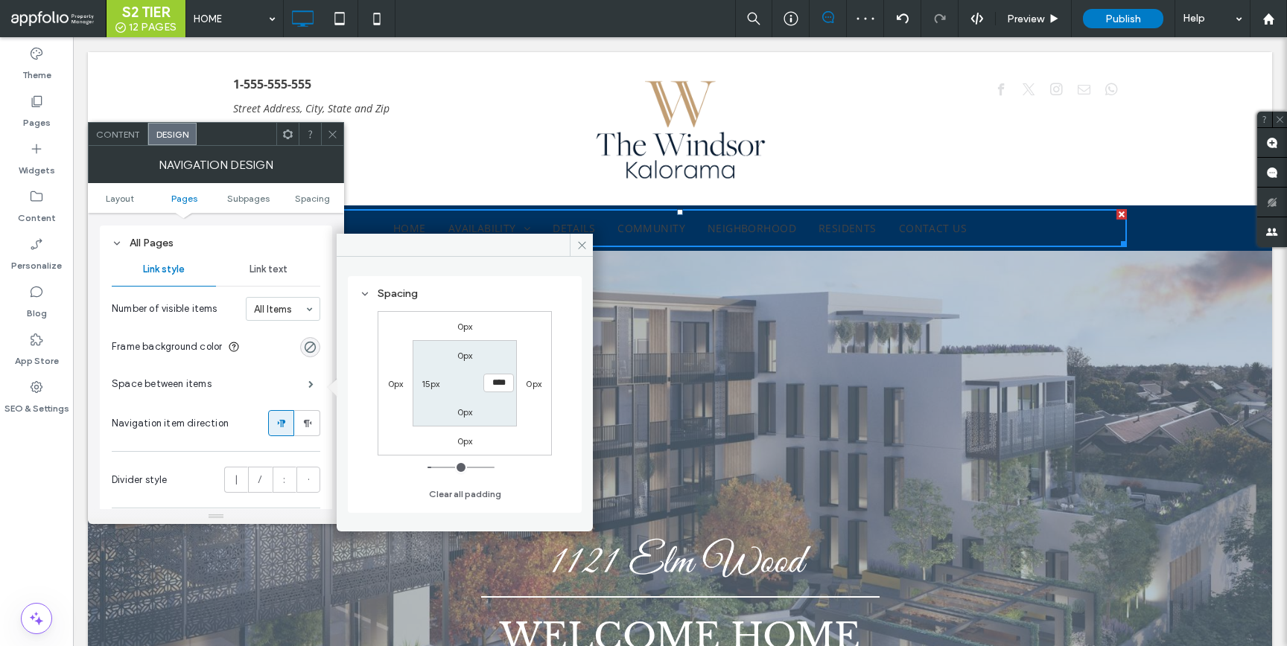
click at [236, 278] on div "Link text" at bounding box center [268, 269] width 104 height 33
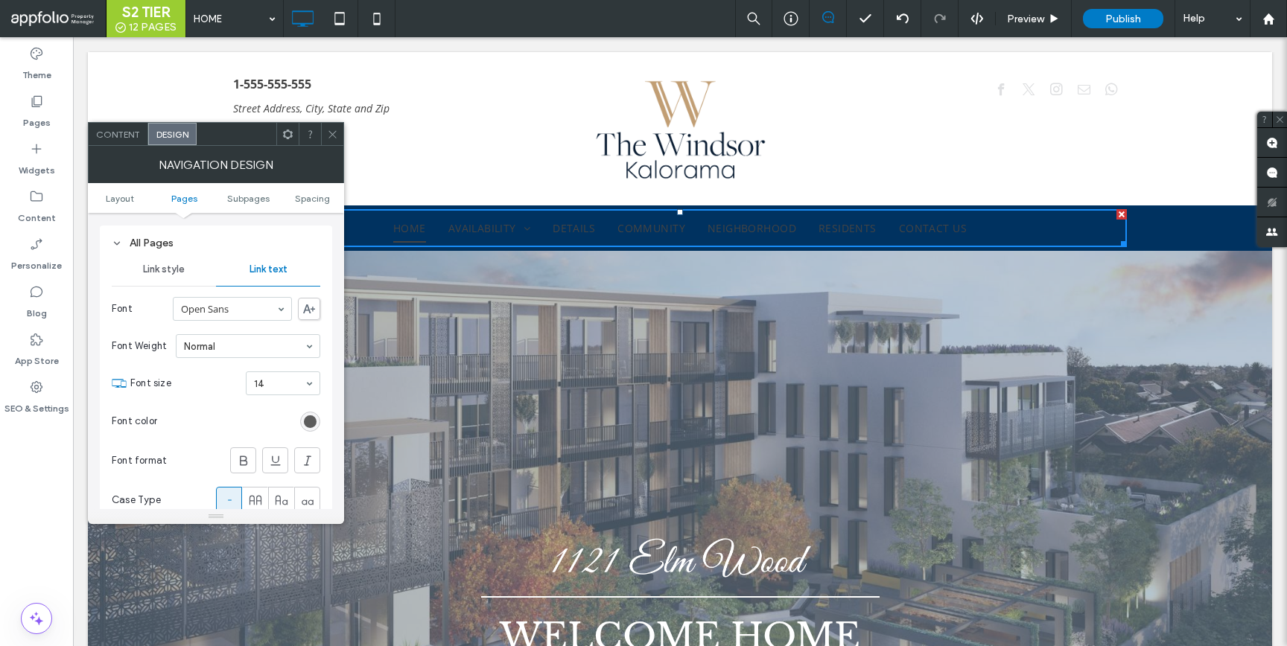
click at [310, 419] on div "rgb(68, 68, 68)" at bounding box center [310, 422] width 13 height 13
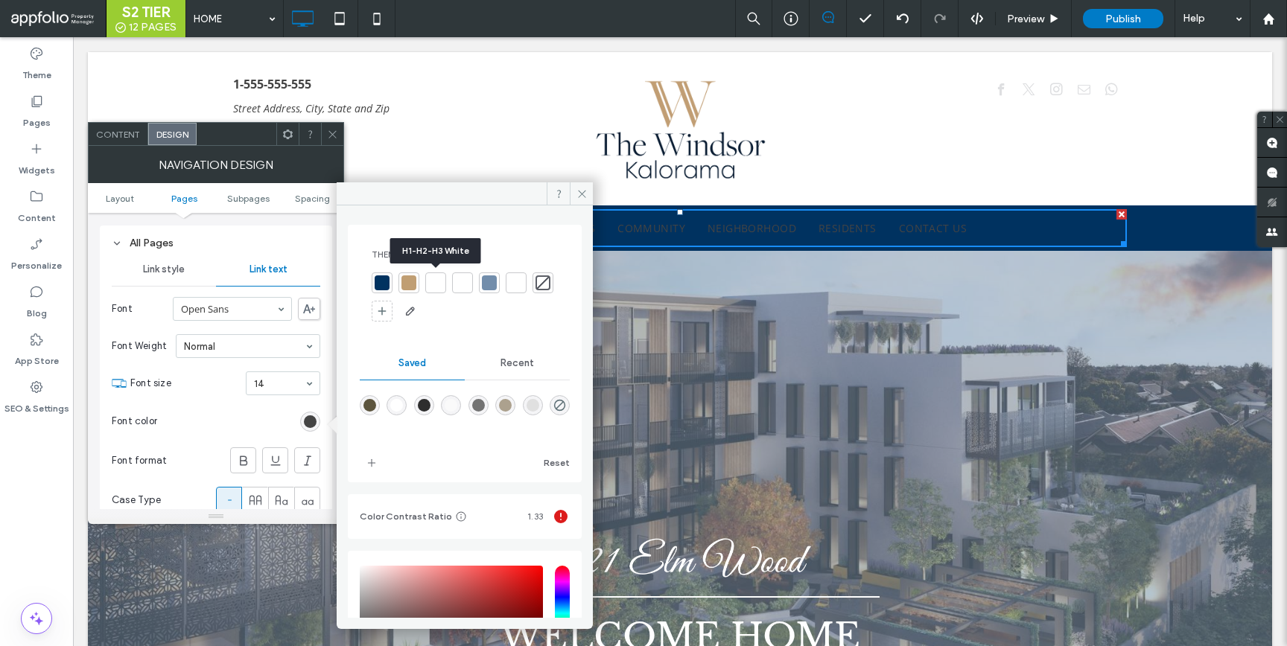
click at [432, 284] on div at bounding box center [435, 283] width 15 height 15
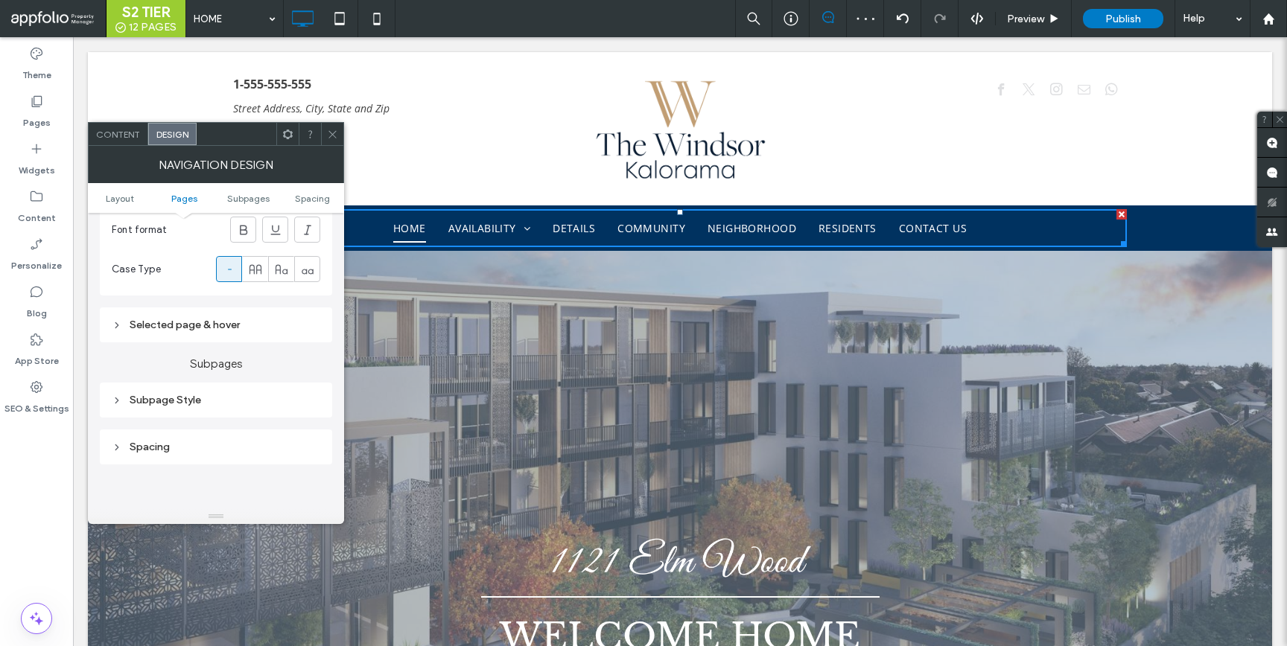
scroll to position [643, 0]
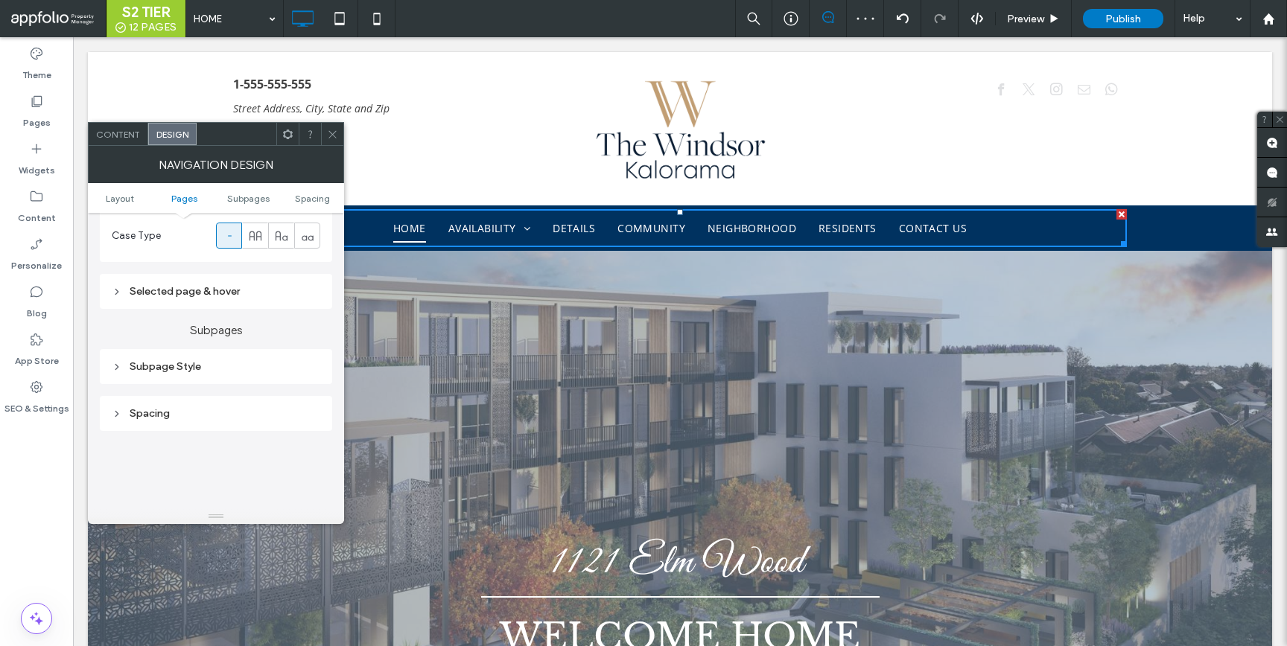
click at [246, 296] on div "Selected page & hover" at bounding box center [216, 291] width 209 height 13
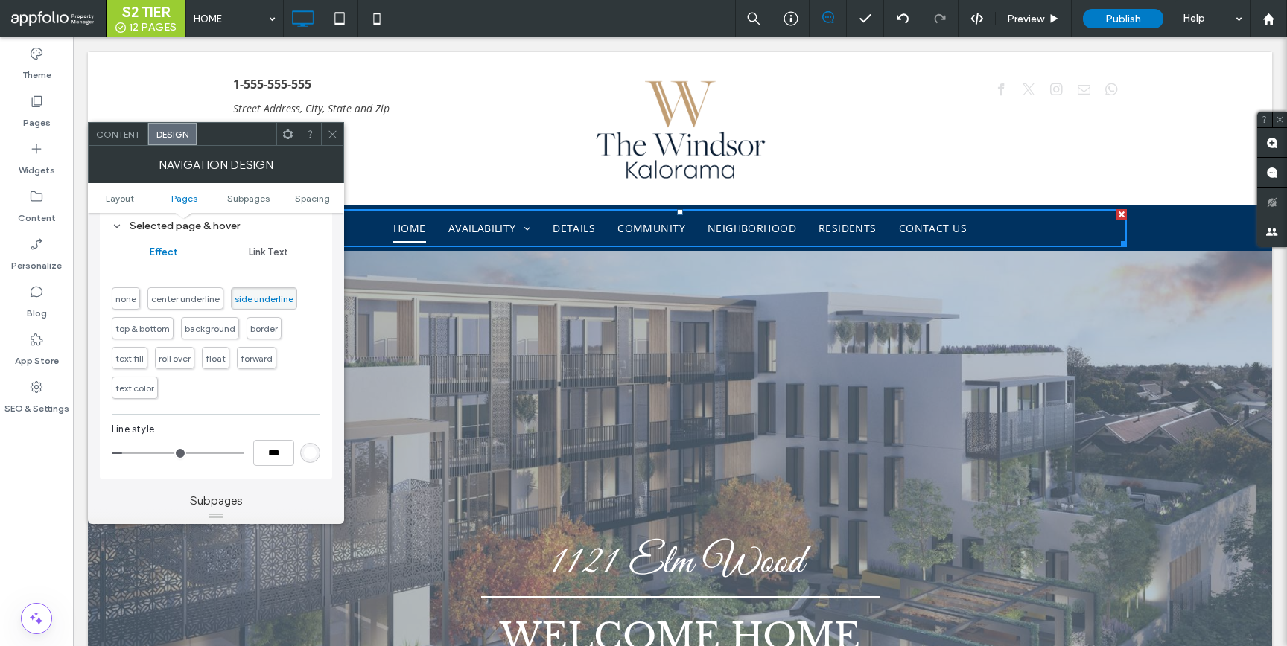
scroll to position [712, 0]
click at [308, 446] on div "rgb(255, 255, 255)" at bounding box center [310, 450] width 13 height 13
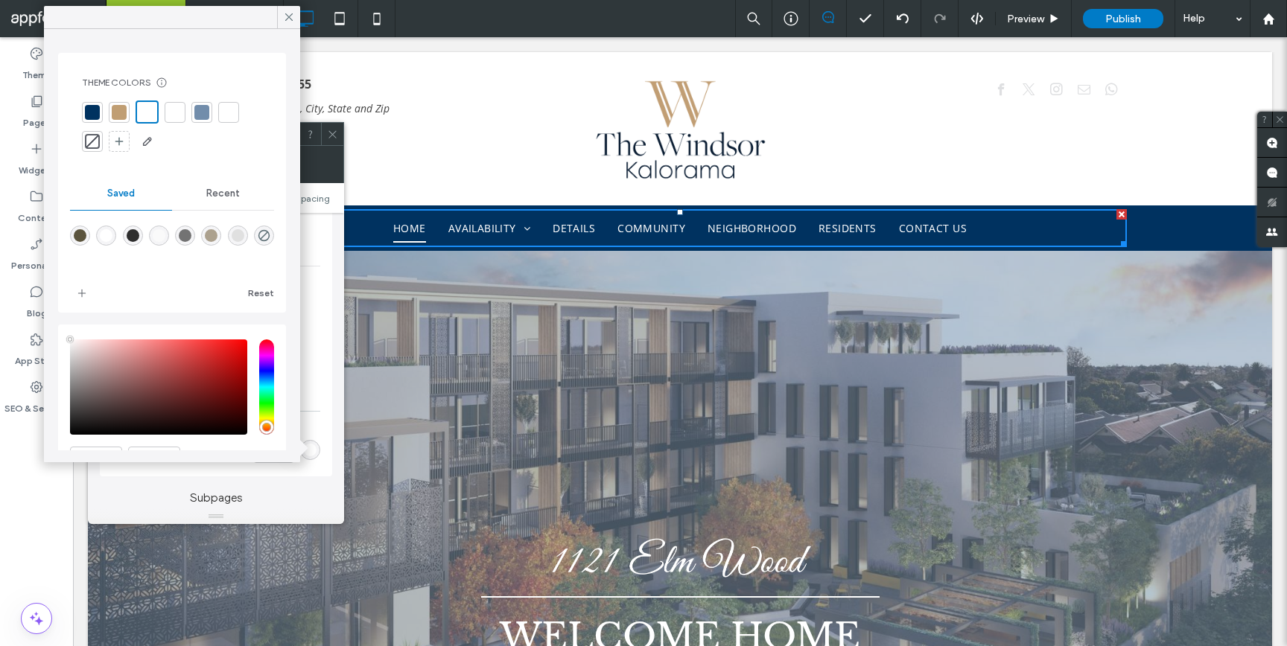
click at [112, 110] on div at bounding box center [119, 112] width 15 height 15
click at [283, 14] on icon at bounding box center [288, 16] width 13 height 13
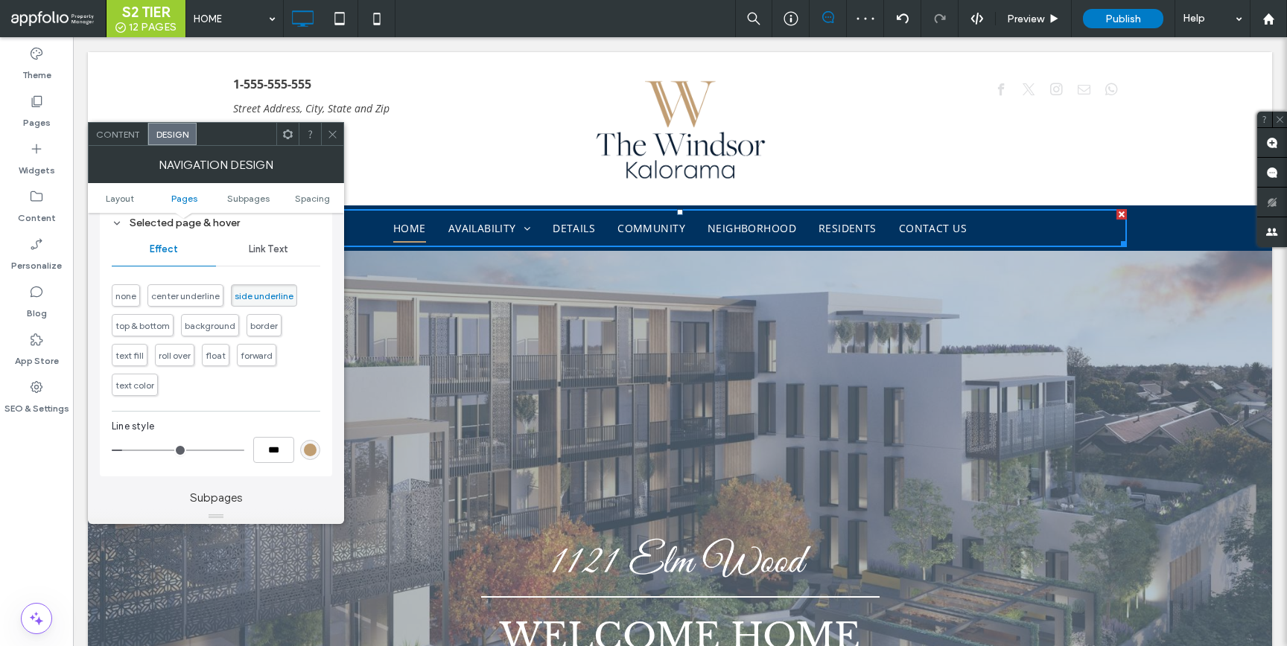
click at [263, 255] on span "Link Text" at bounding box center [268, 250] width 39 height 12
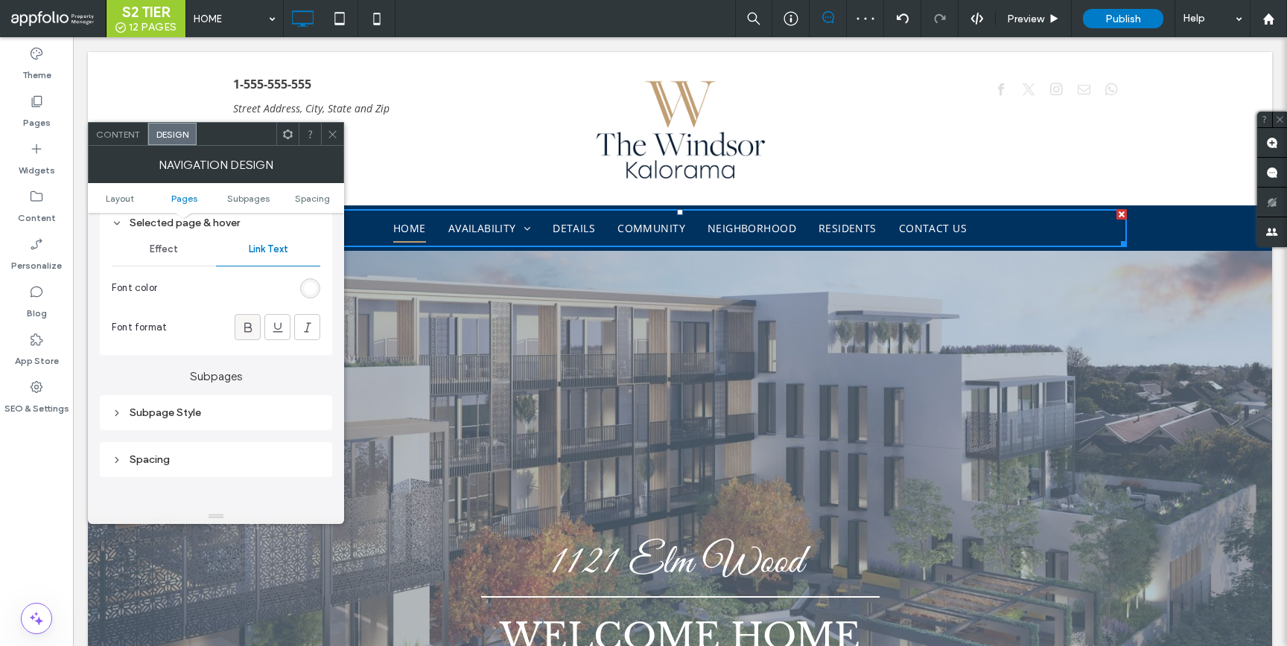
drag, startPoint x: 249, startPoint y: 346, endPoint x: 248, endPoint y: 334, distance: 11.2
click at [249, 345] on section "Font format" at bounding box center [216, 327] width 209 height 41
click at [248, 334] on icon at bounding box center [248, 327] width 15 height 15
click at [307, 293] on div "rgb(255, 255, 255)" at bounding box center [310, 288] width 13 height 13
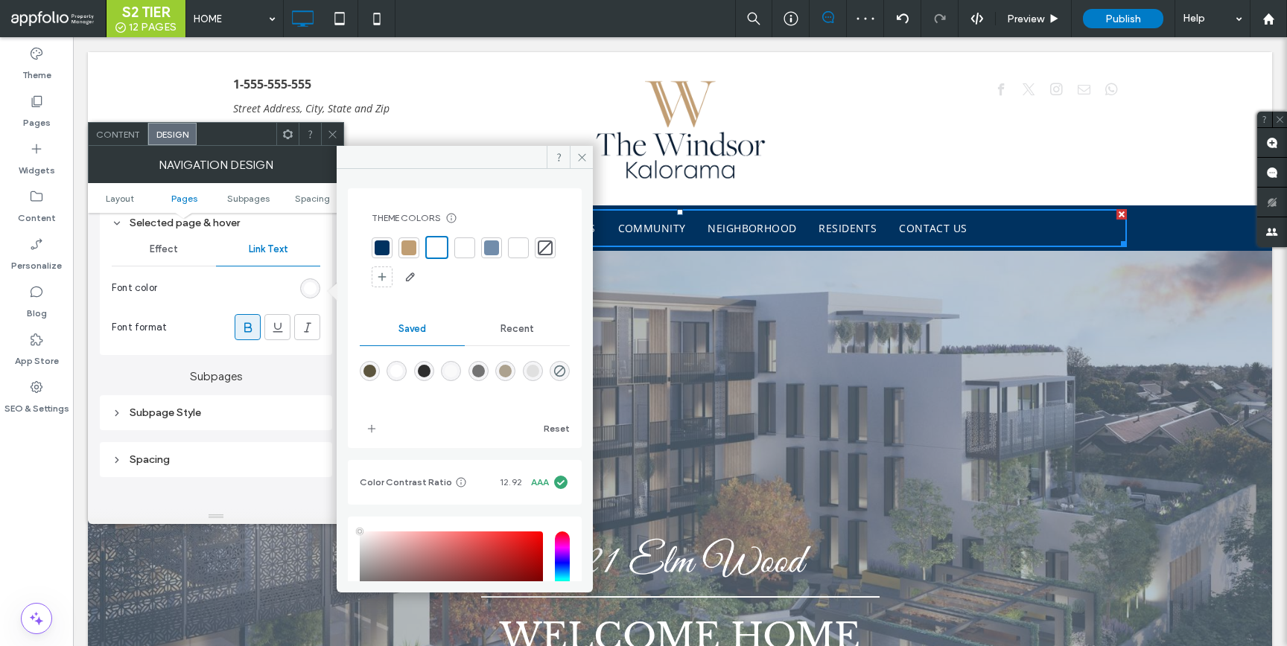
click at [435, 247] on div at bounding box center [436, 247] width 17 height 17
click at [329, 125] on span at bounding box center [332, 134] width 11 height 22
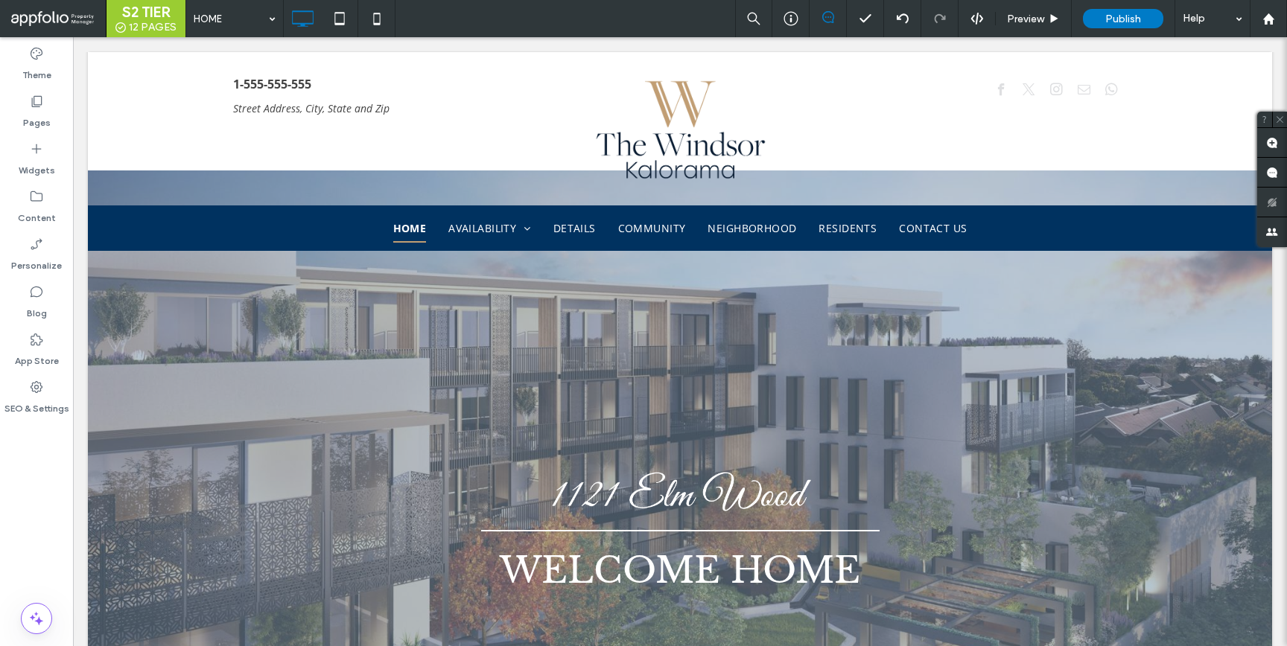
scroll to position [69, 0]
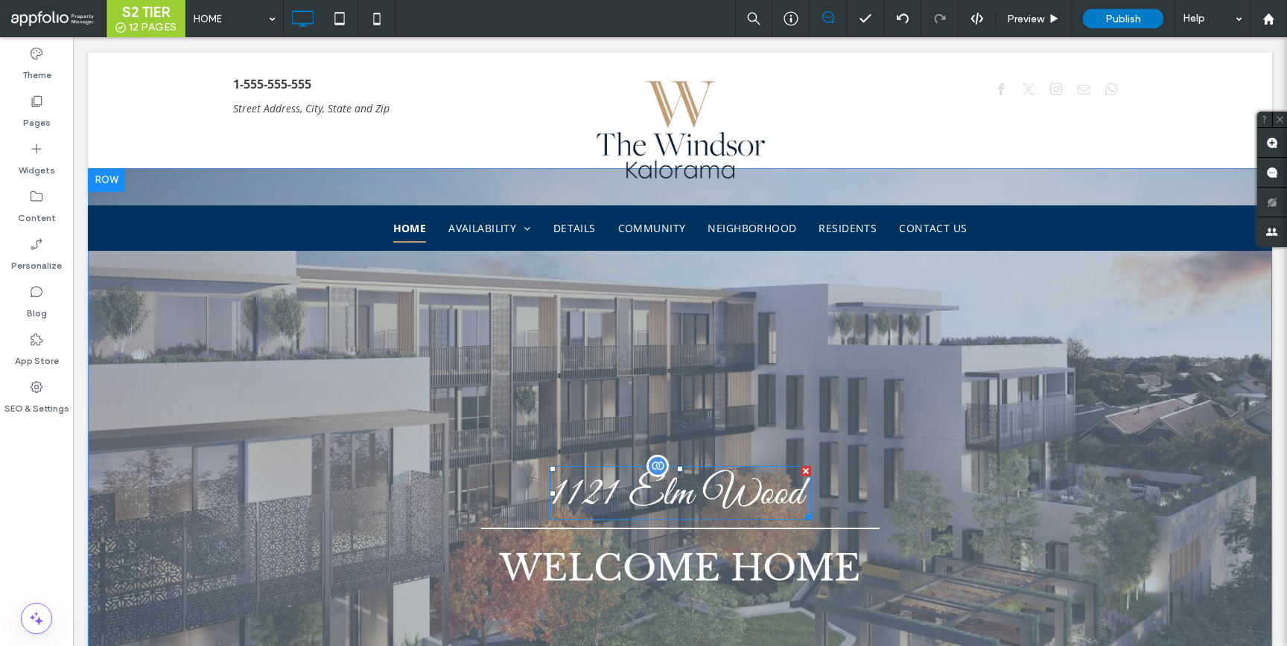
click at [718, 505] on img at bounding box center [680, 493] width 261 height 55
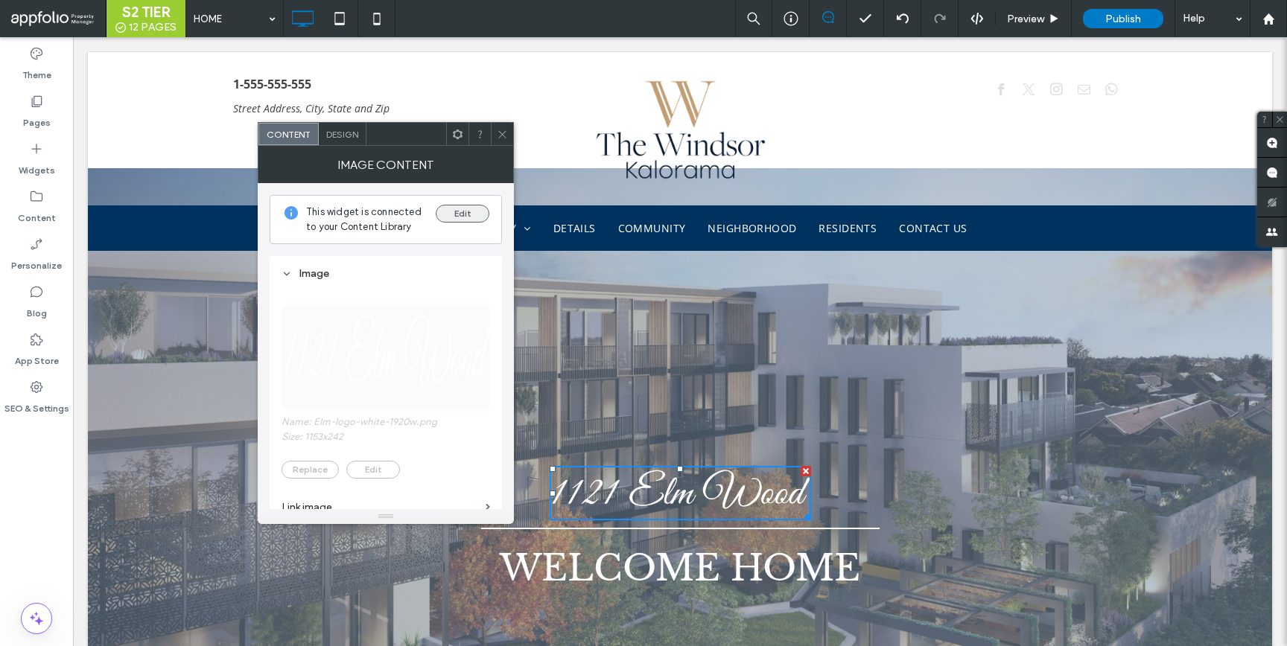
click at [436, 212] on button "Edit" at bounding box center [463, 214] width 54 height 18
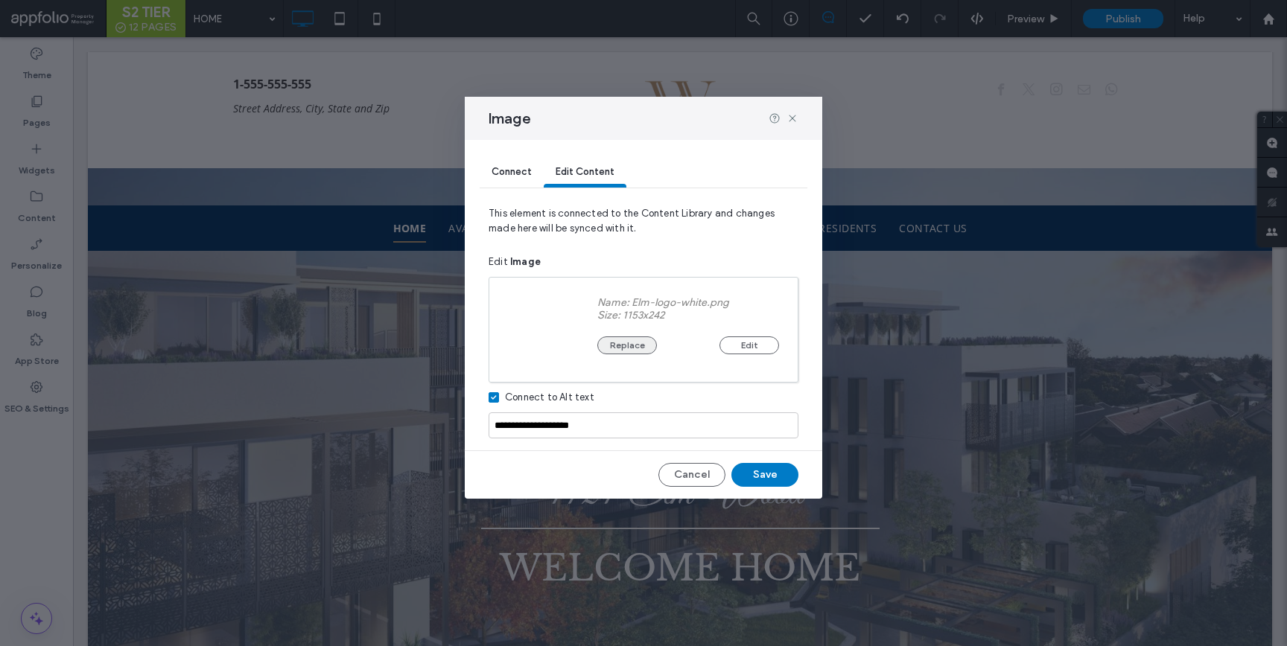
click at [620, 346] on button "Replace" at bounding box center [627, 346] width 60 height 18
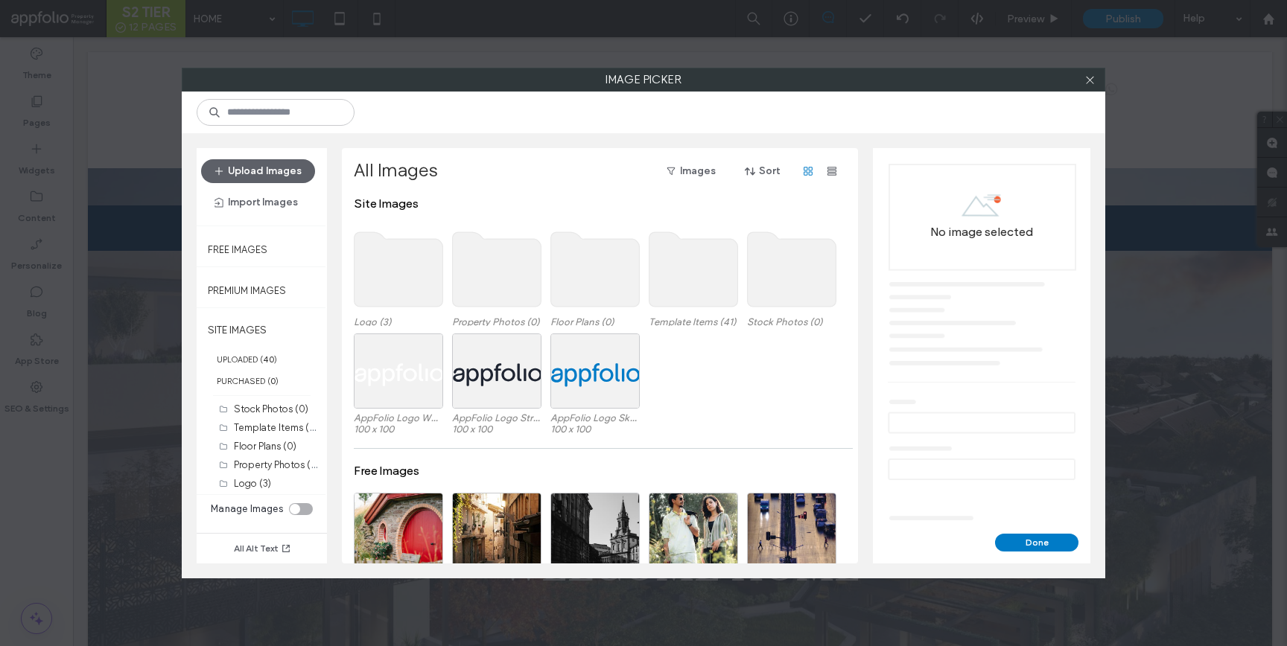
click at [374, 270] on use at bounding box center [398, 269] width 89 height 74
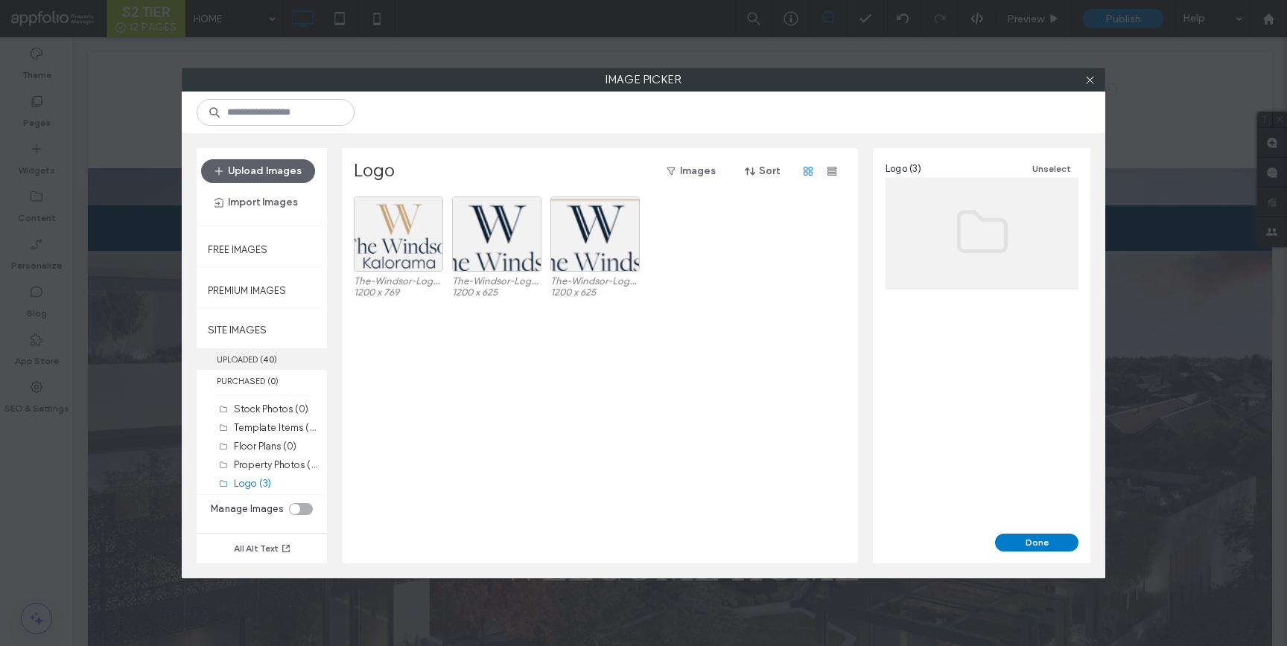
click at [284, 367] on label "UPLOADED ( 40 )" at bounding box center [262, 360] width 130 height 22
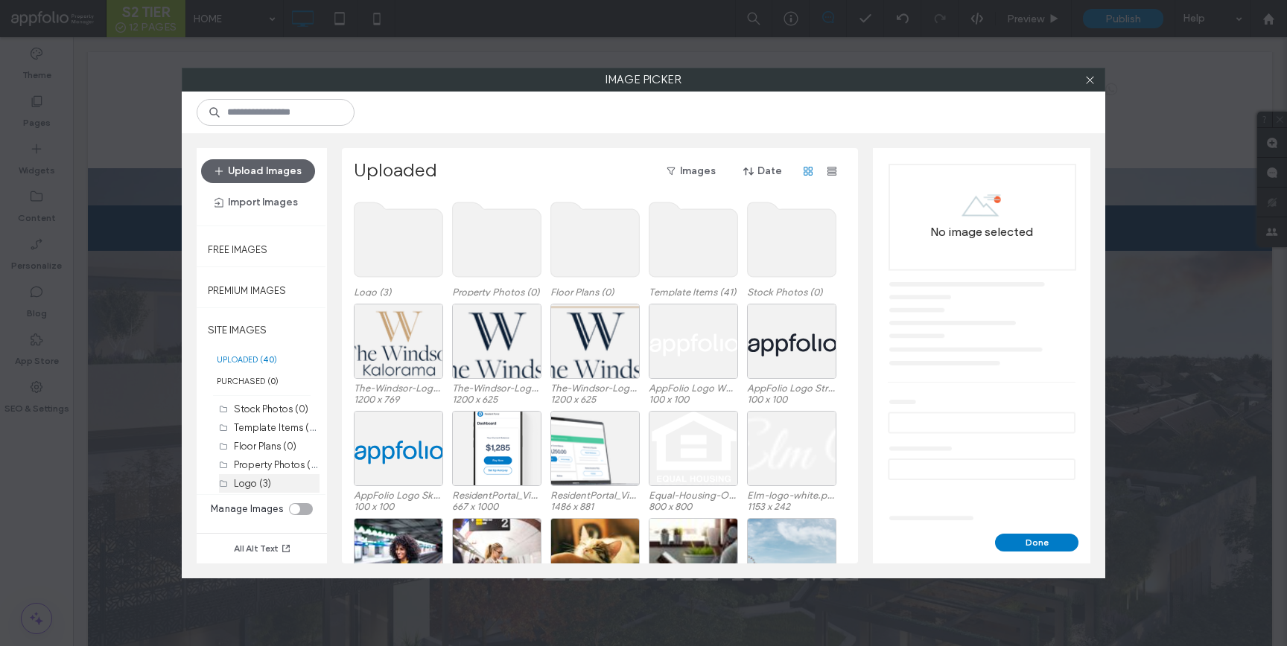
click at [258, 486] on label "Logo (3)" at bounding box center [252, 483] width 37 height 11
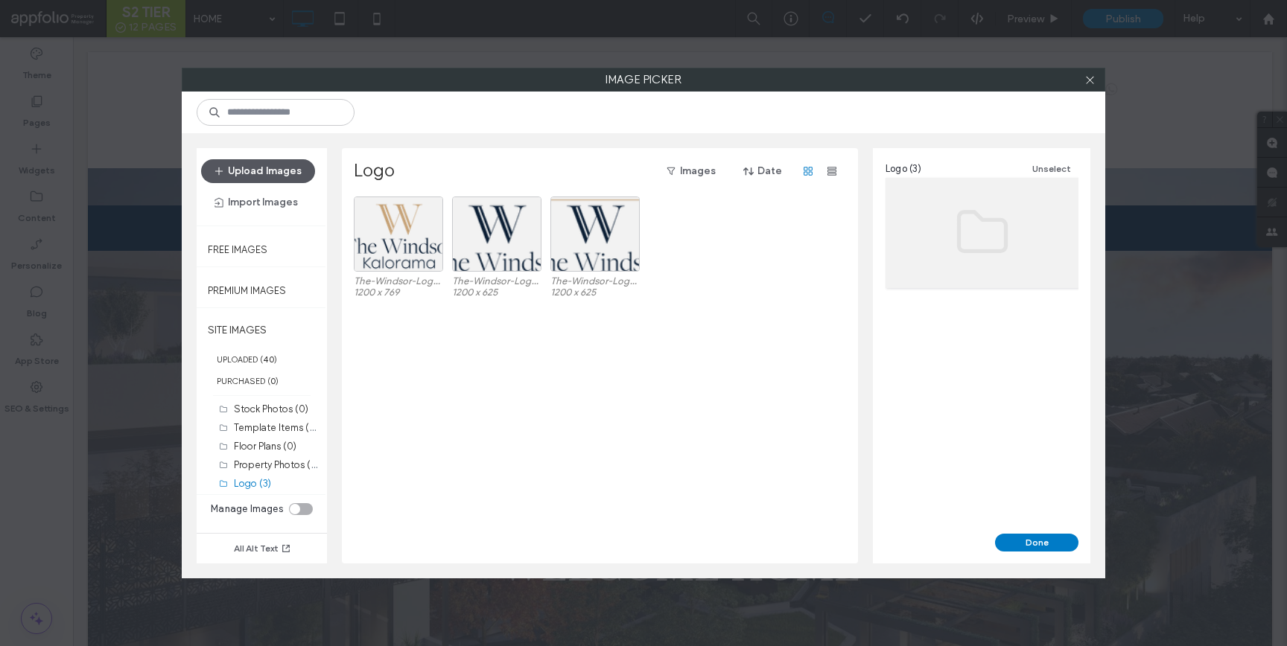
click at [271, 161] on button "Upload Images" at bounding box center [258, 171] width 114 height 24
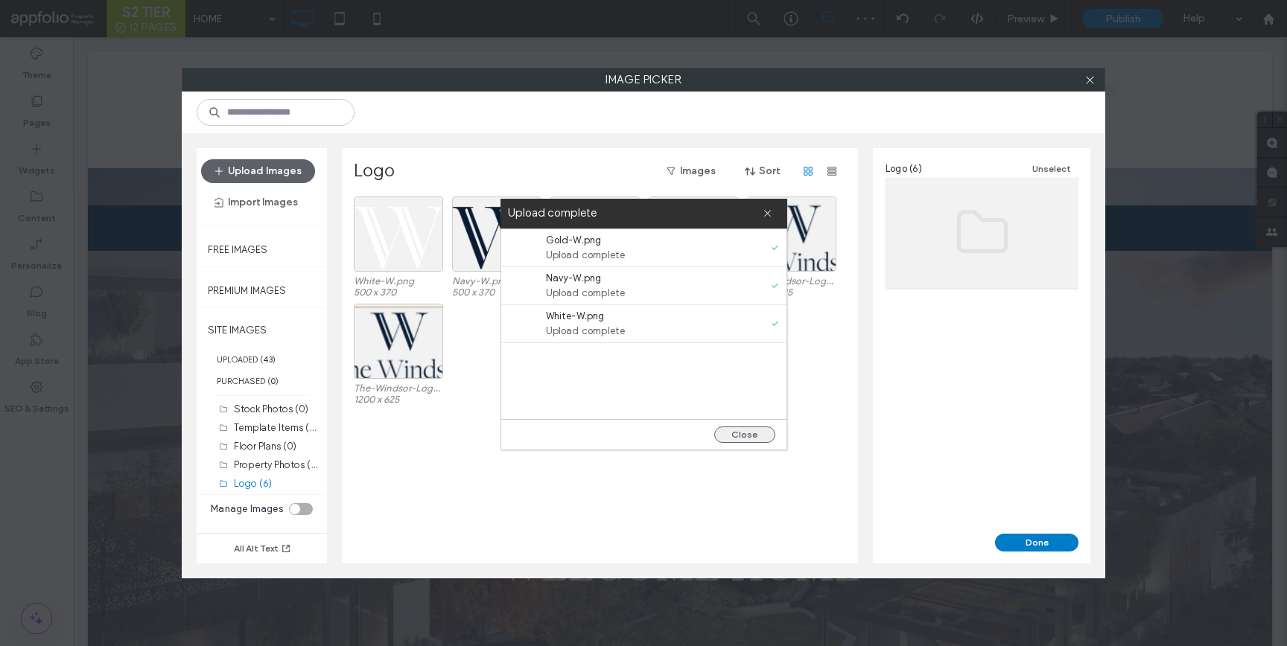
click at [751, 433] on button "Close" at bounding box center [744, 435] width 61 height 16
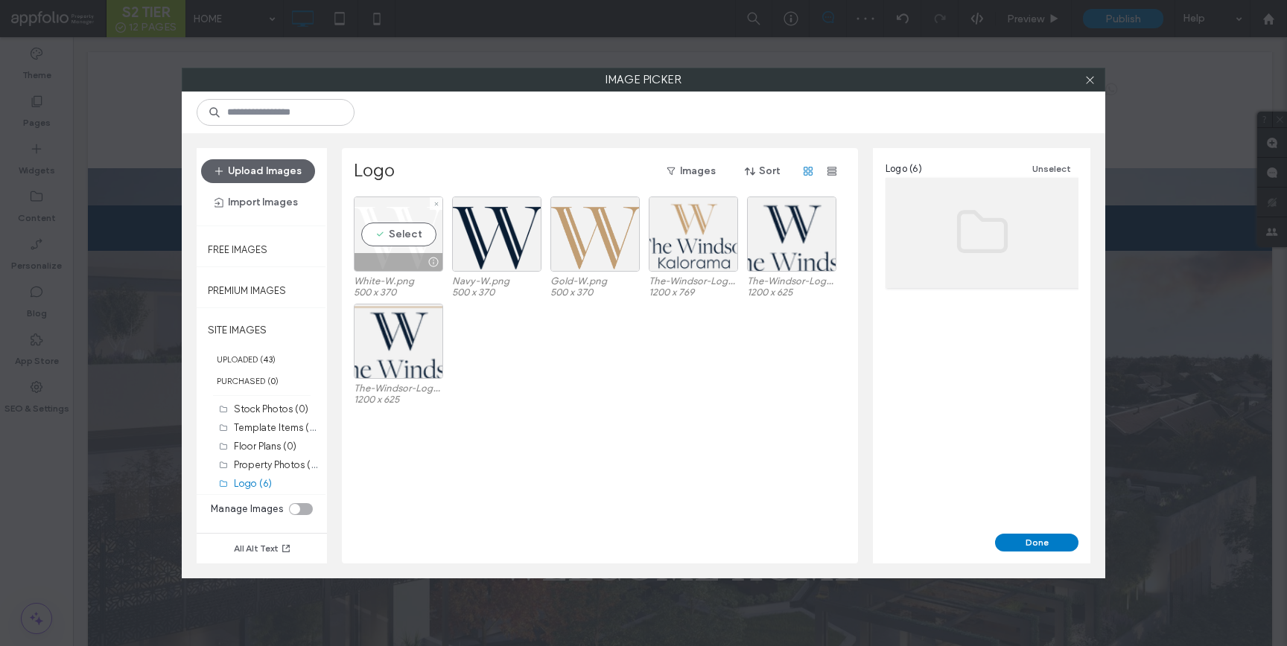
click at [414, 250] on div "Select" at bounding box center [398, 234] width 89 height 75
click at [1040, 541] on button "Done" at bounding box center [1036, 543] width 83 height 18
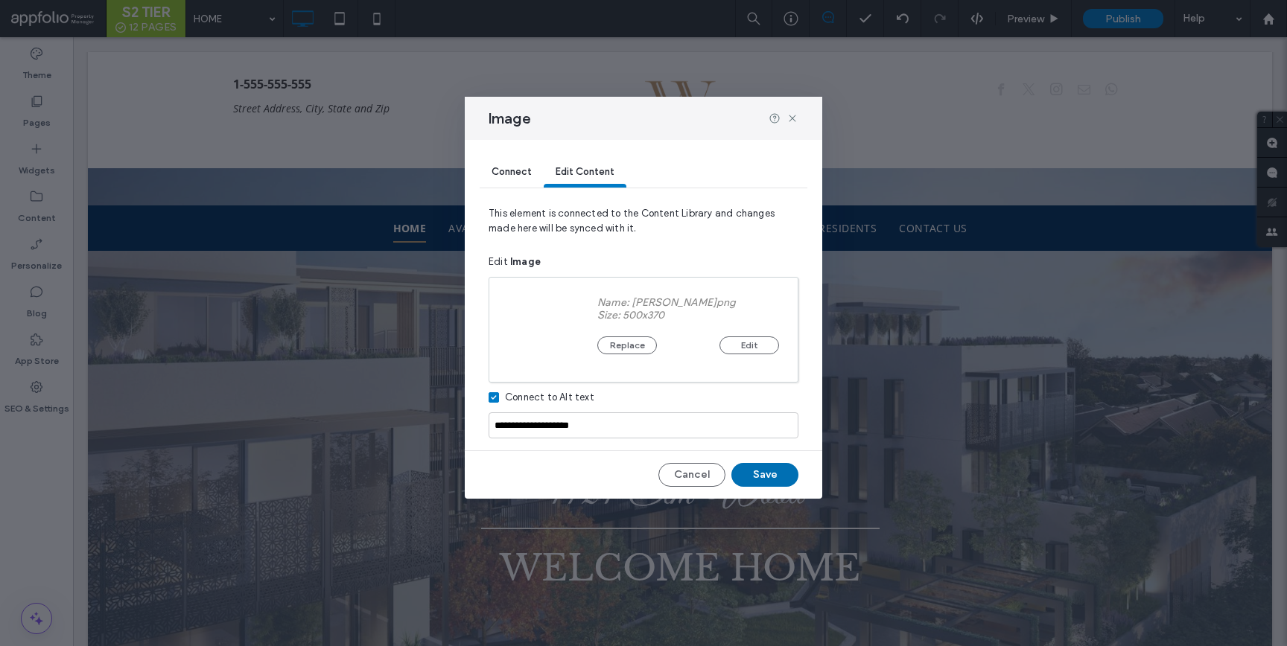
click at [749, 467] on button "Save" at bounding box center [764, 475] width 67 height 24
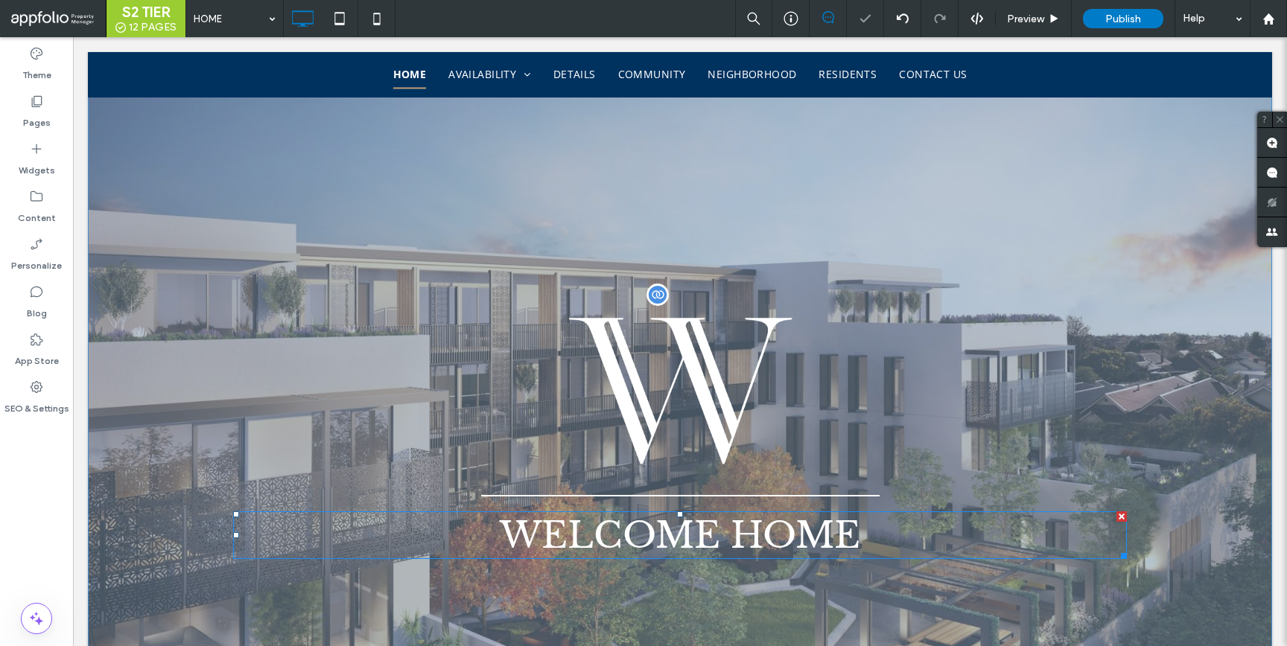
scroll to position [241, 0]
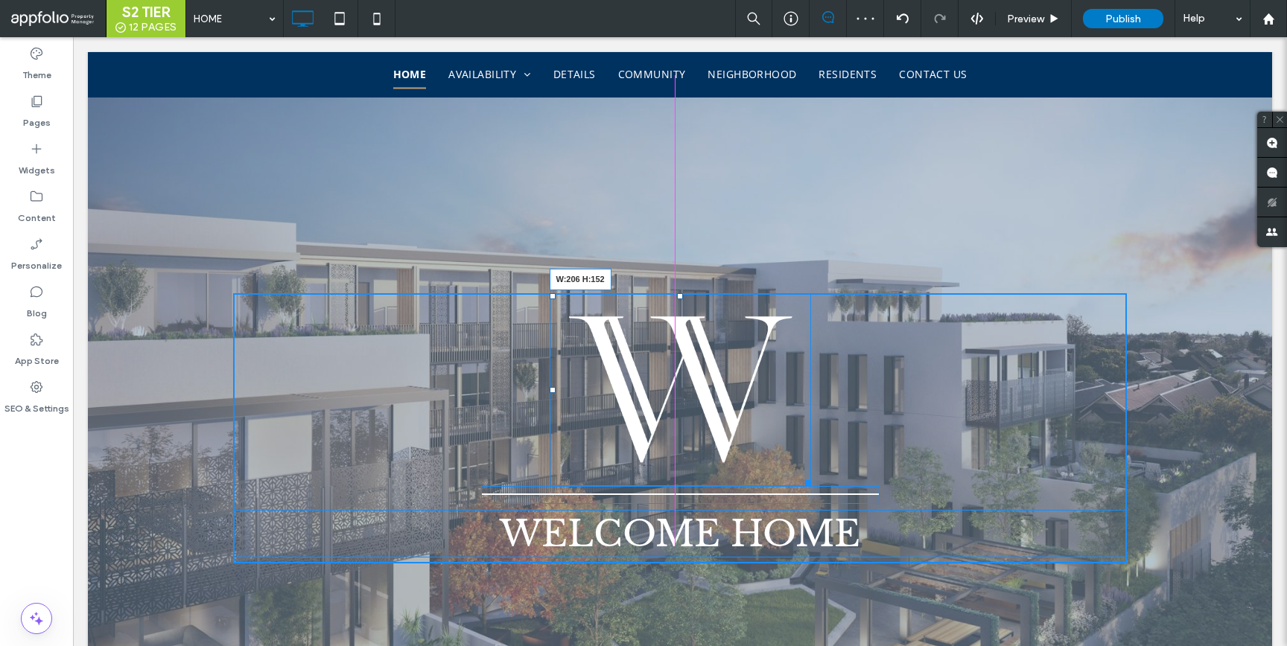
drag, startPoint x: 801, startPoint y: 481, endPoint x: 823, endPoint y: 457, distance: 32.7
click at [747, 419] on div "W:206 H:152 WELCOME HOME Click To Paste" at bounding box center [680, 428] width 894 height 271
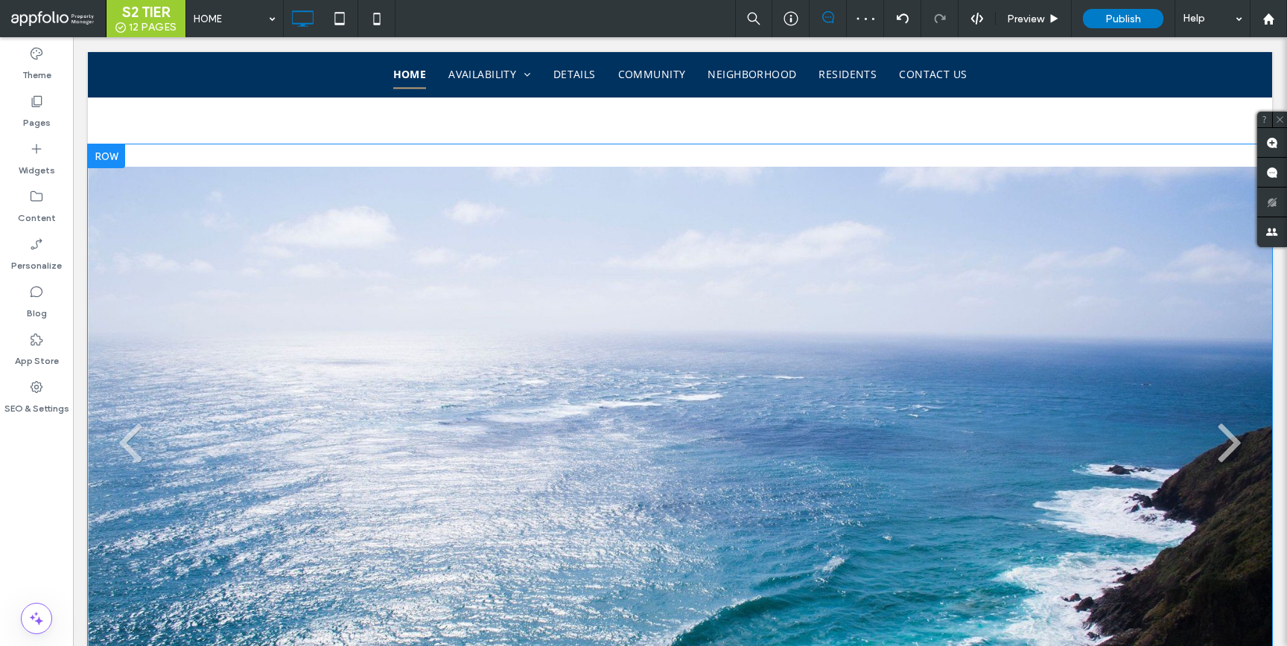
scroll to position [4174, 0]
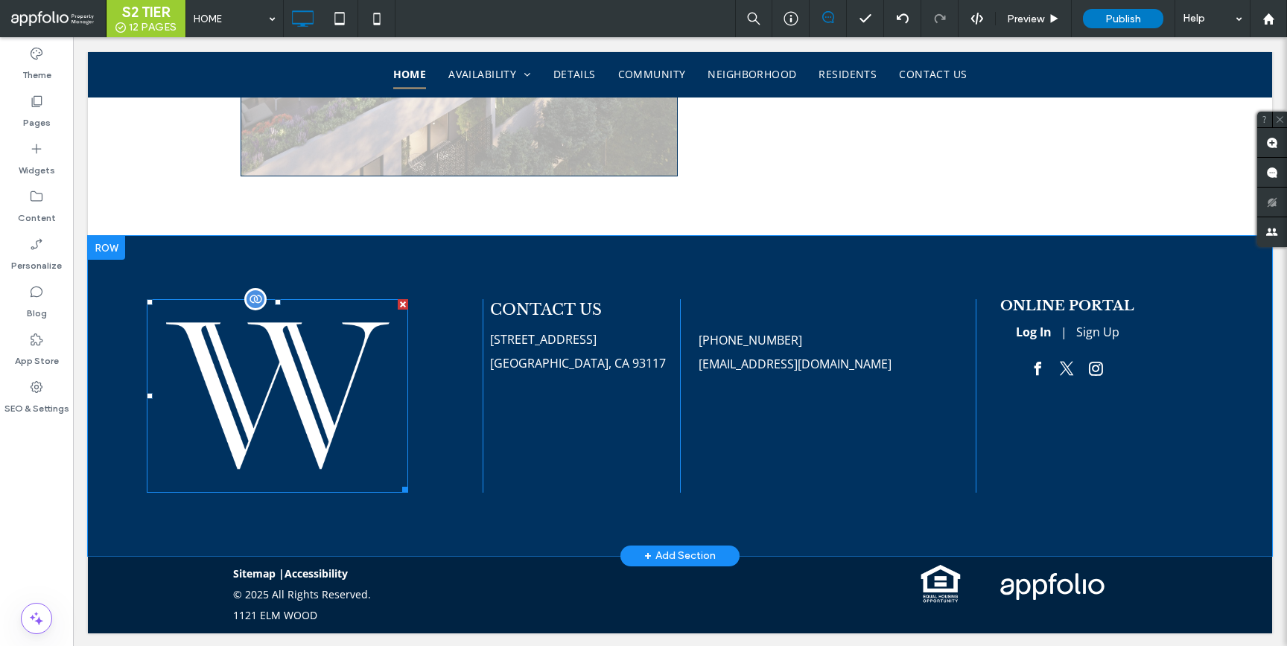
click at [258, 371] on img at bounding box center [277, 396] width 261 height 194
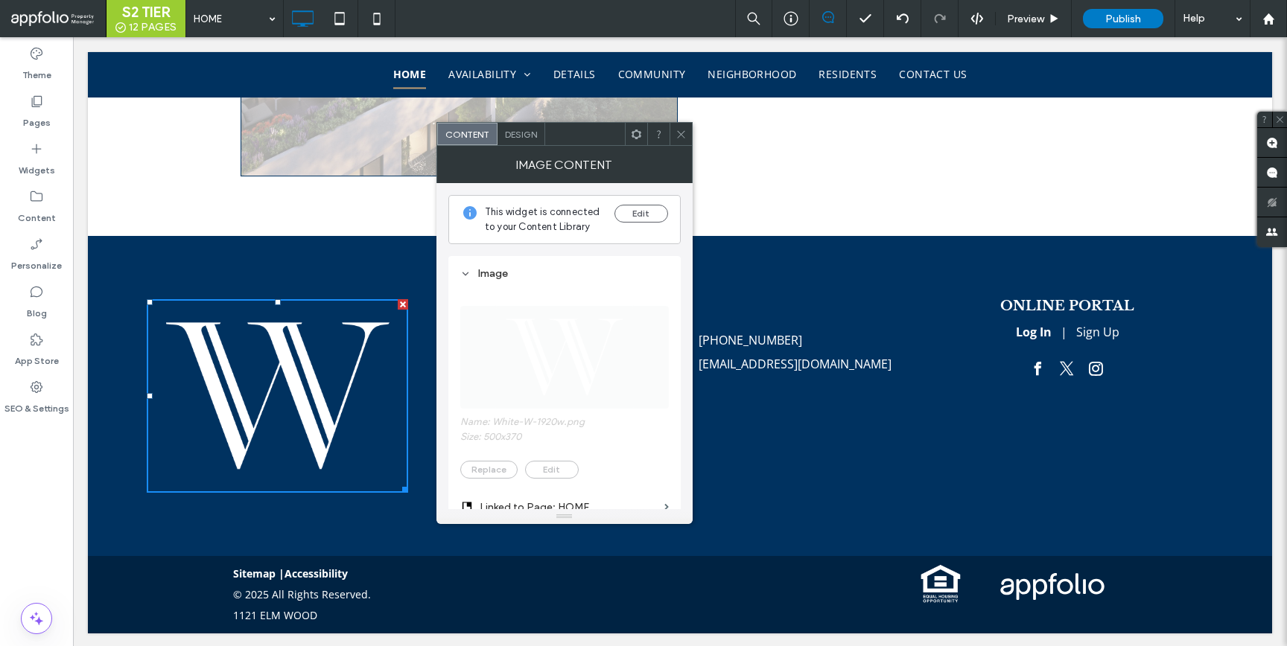
drag, startPoint x: 682, startPoint y: 138, endPoint x: 489, endPoint y: 217, distance: 208.4
click at [682, 138] on icon at bounding box center [680, 134] width 11 height 11
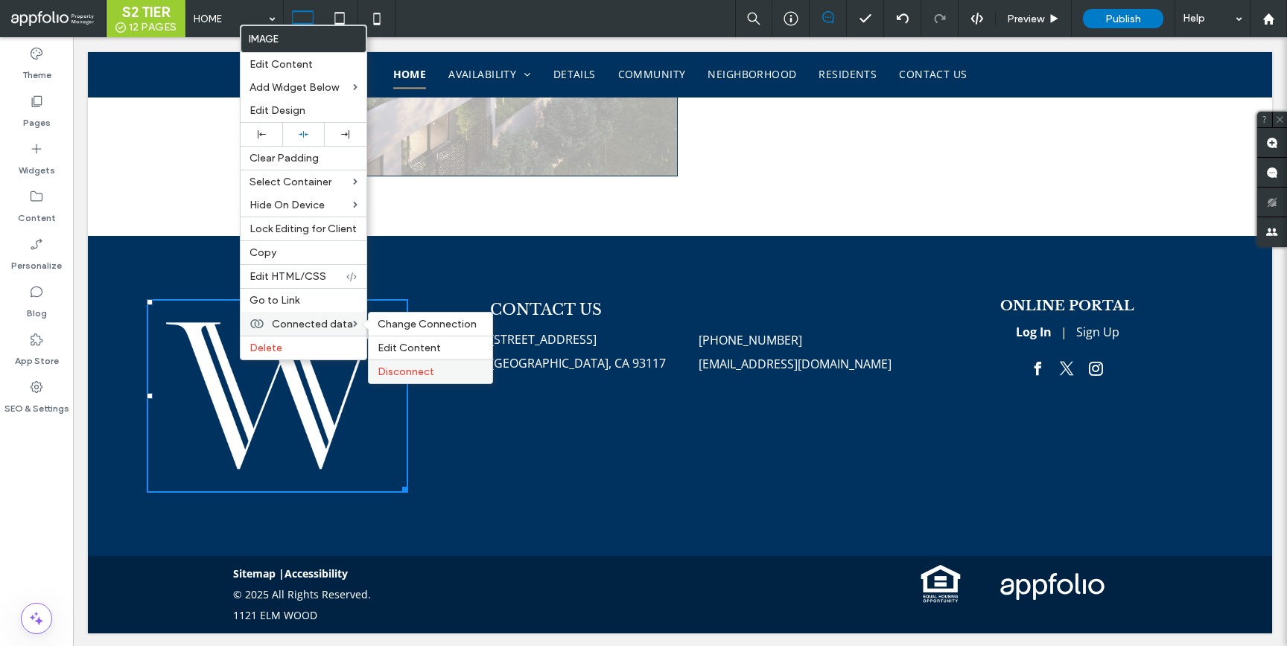
click at [434, 365] on div "Disconnect" at bounding box center [431, 372] width 124 height 24
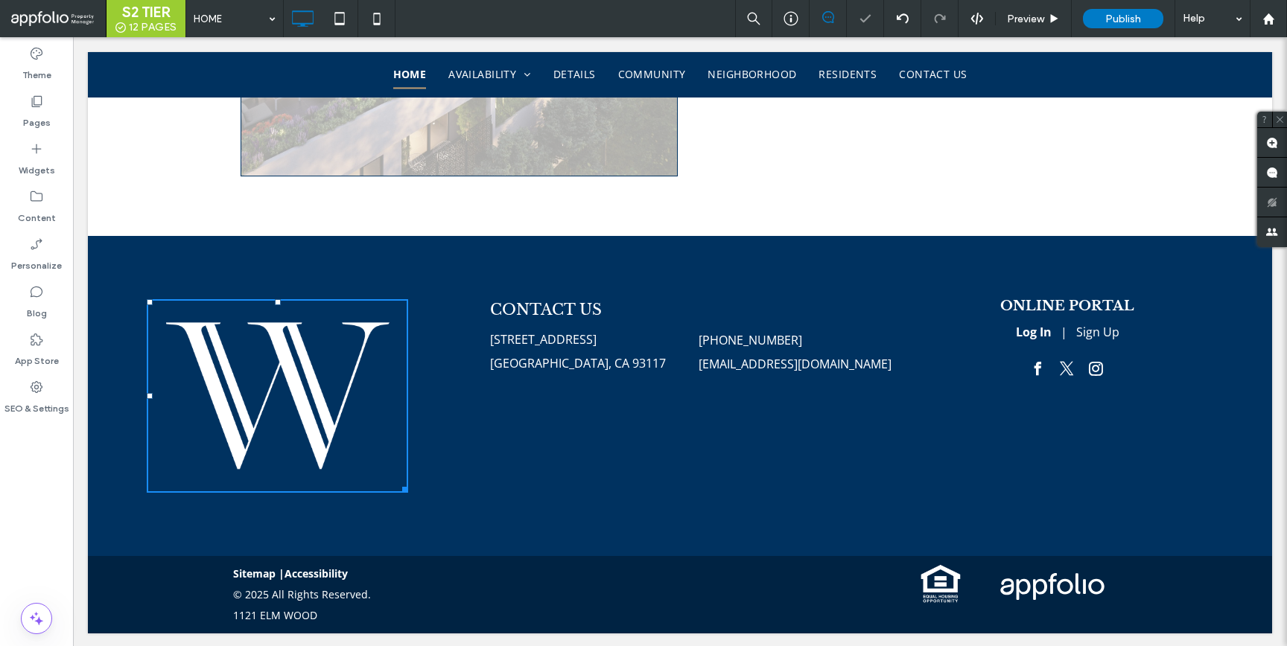
scroll to position [4065, 0]
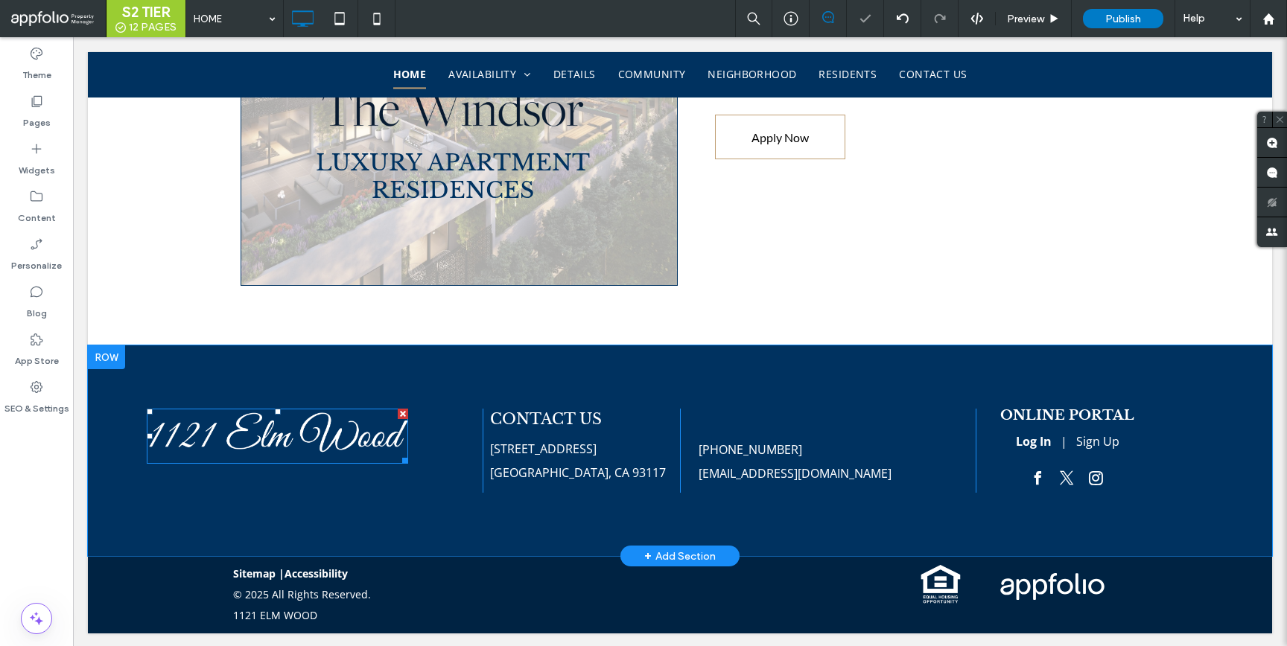
click at [340, 451] on img at bounding box center [277, 436] width 261 height 55
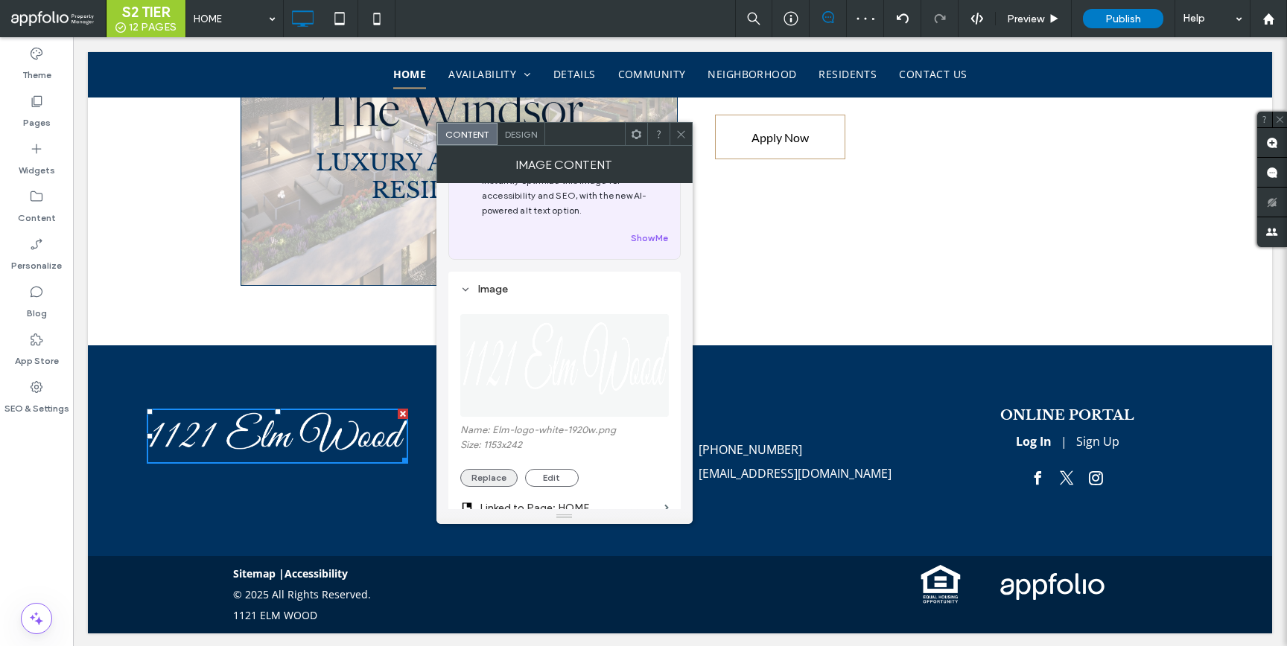
scroll to position [120, 0]
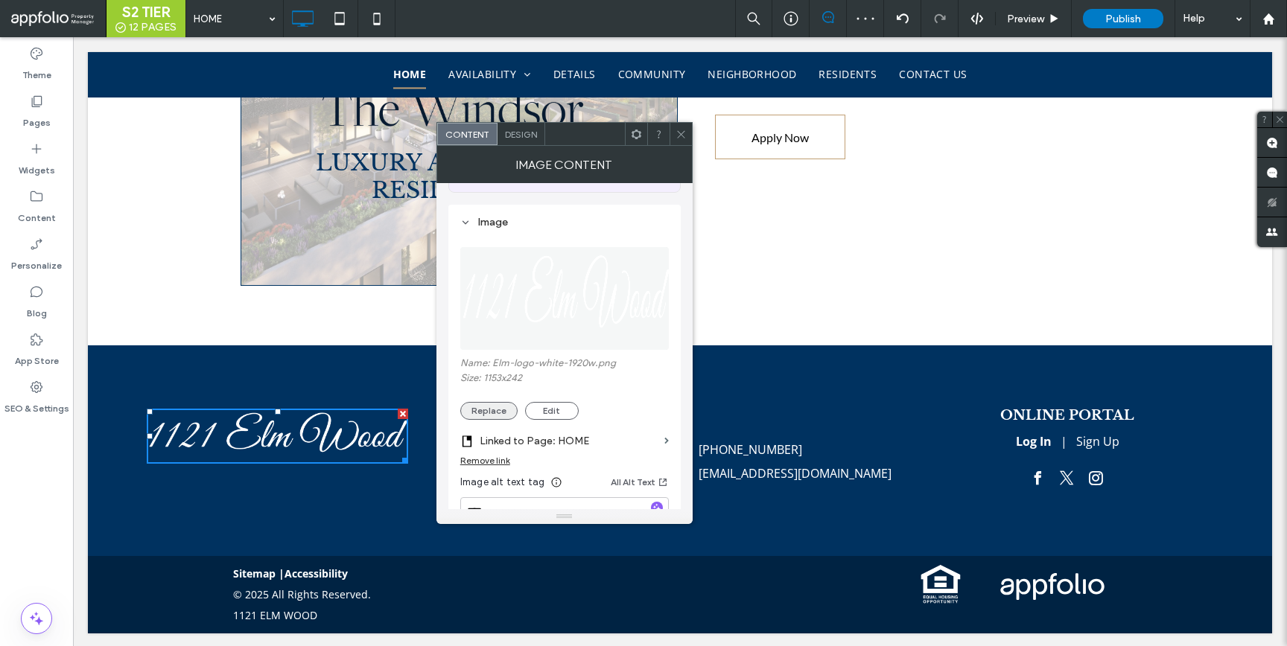
click at [506, 417] on button "Replace" at bounding box center [488, 411] width 57 height 18
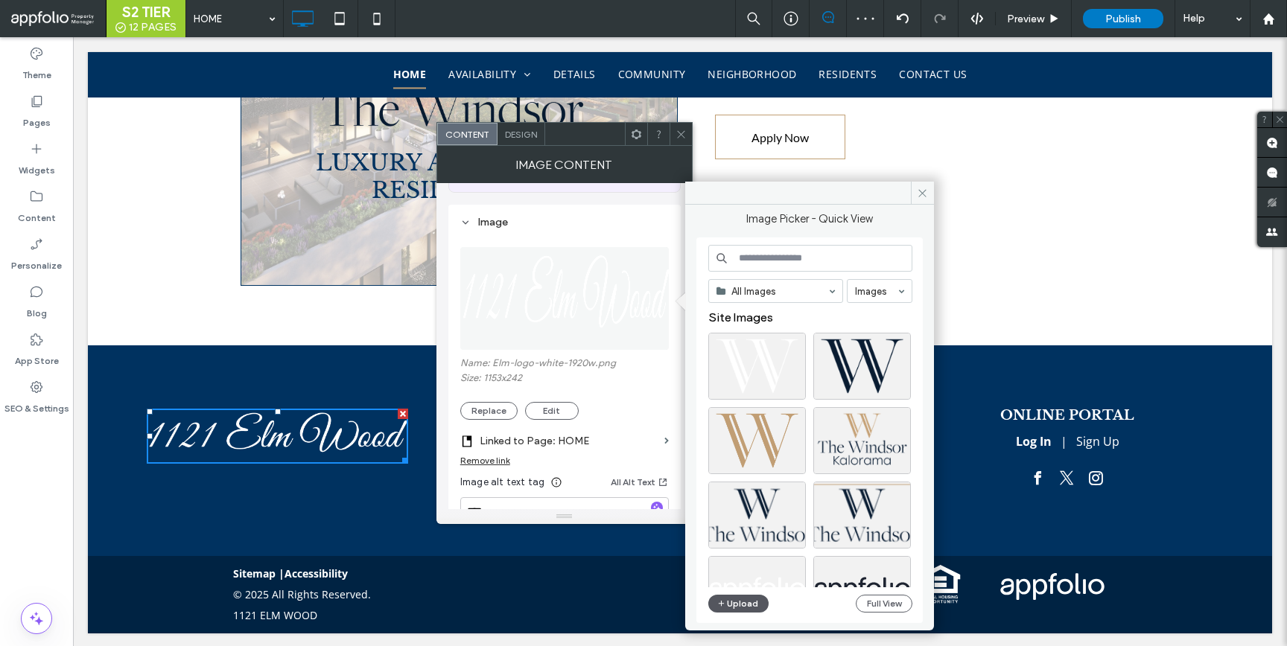
click at [750, 601] on button "Upload" at bounding box center [738, 604] width 61 height 18
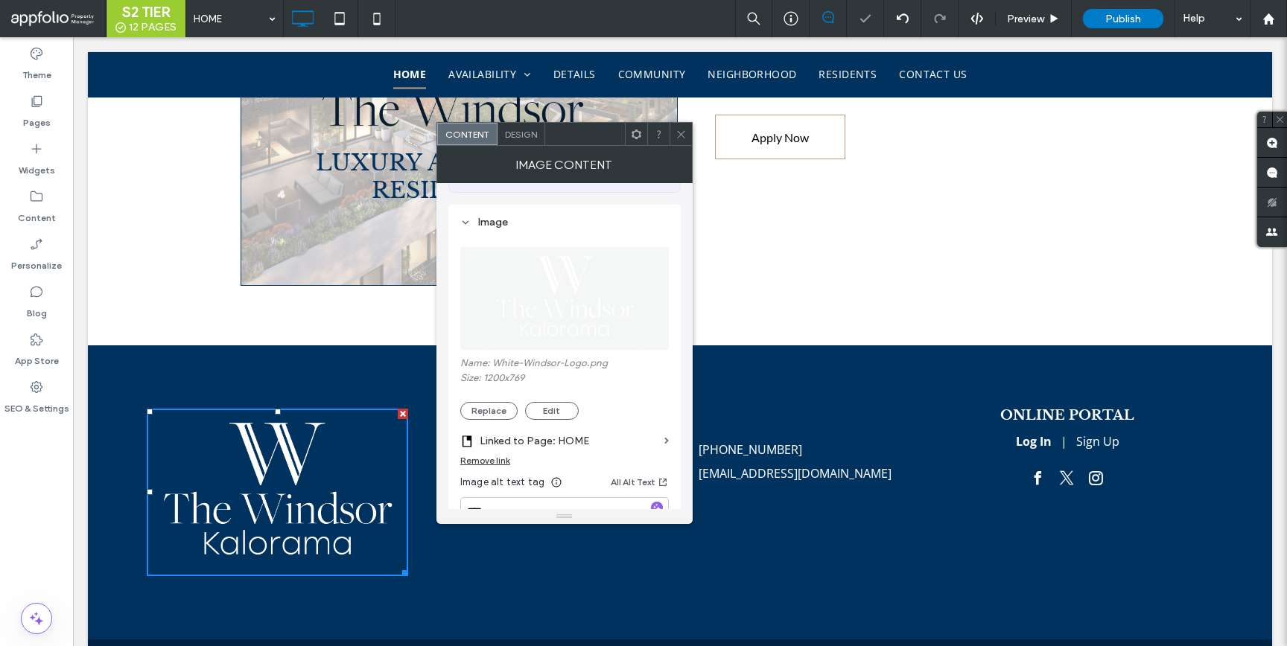
click at [681, 133] on use at bounding box center [680, 133] width 7 height 7
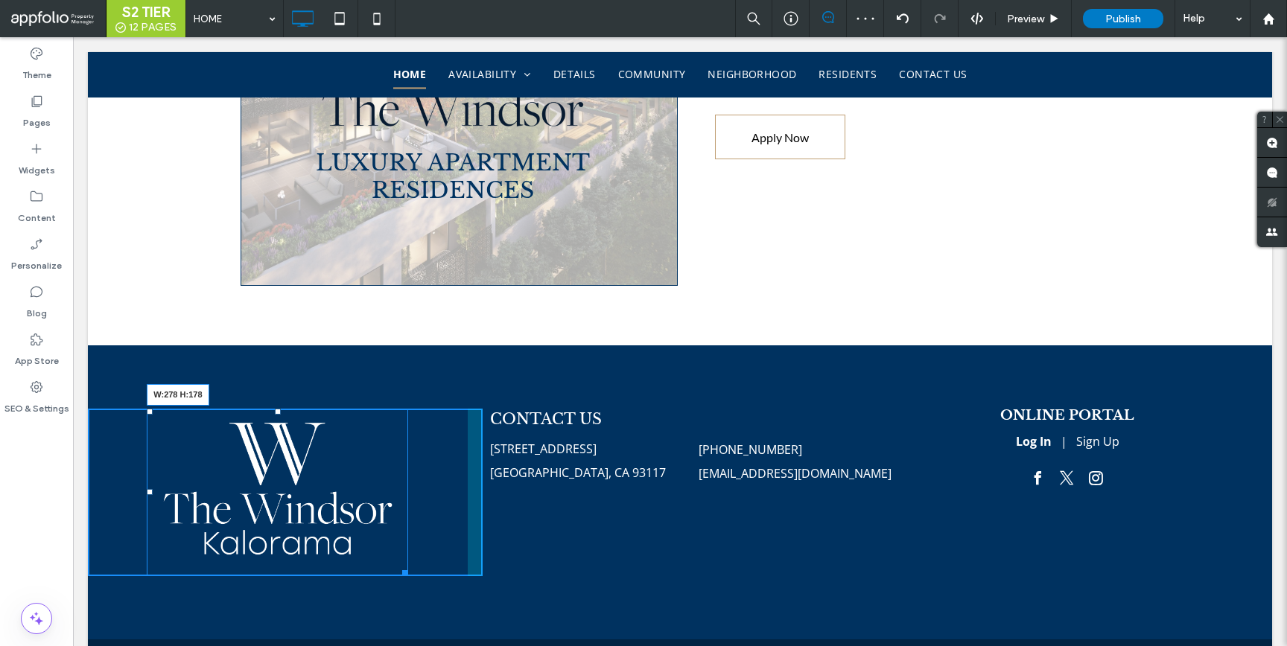
drag, startPoint x: 392, startPoint y: 568, endPoint x: 370, endPoint y: 541, distance: 34.4
click at [370, 541] on div "W:278 H:178 Click To Paste CONTACT US 50 Castilian Dr, Goleta, CA 93117 Click T…" at bounding box center [680, 493] width 1184 height 294
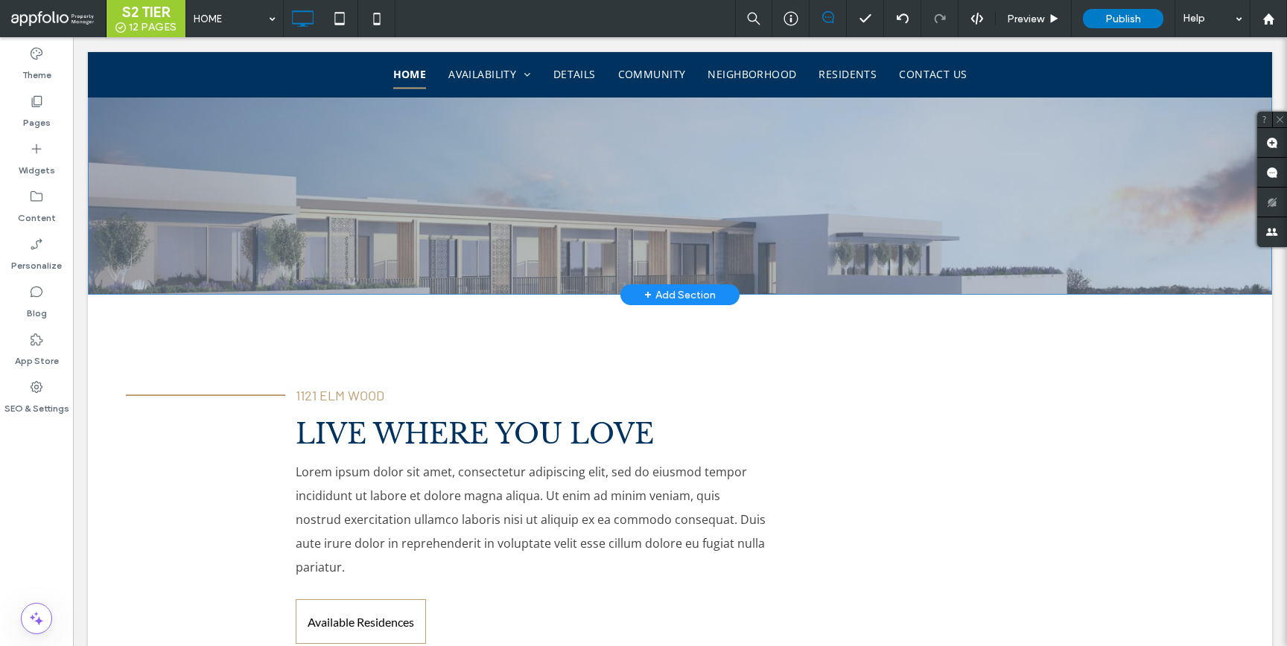
scroll to position [635, 0]
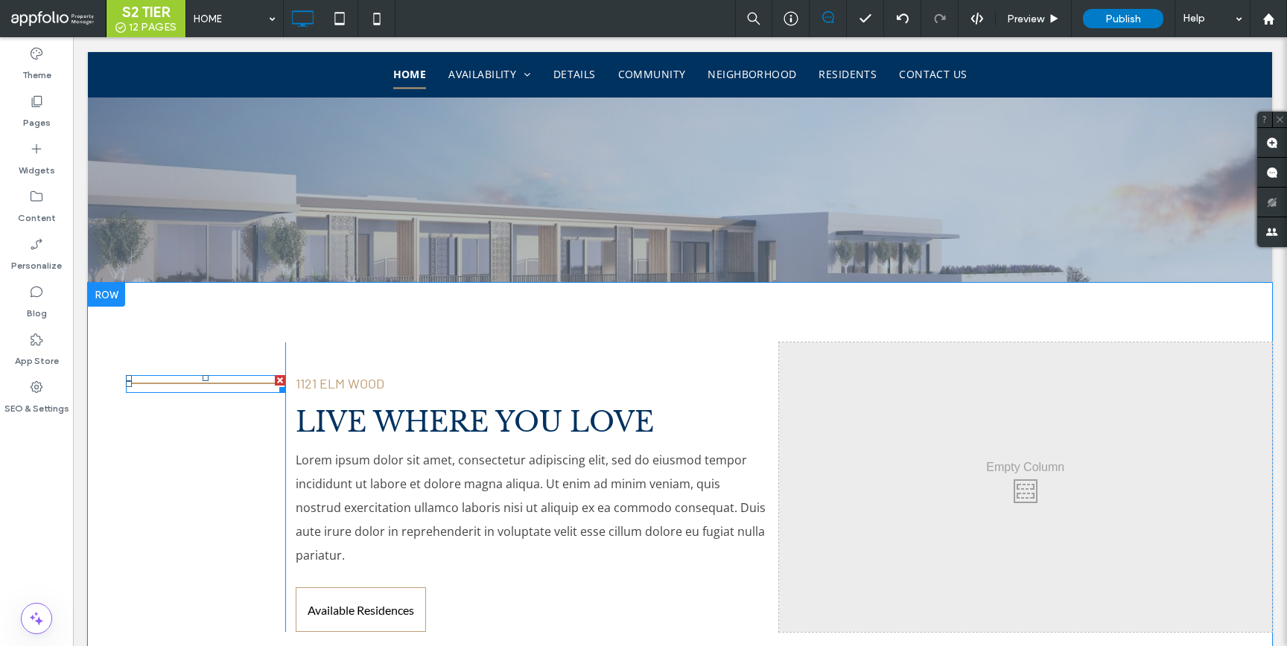
click at [277, 379] on div at bounding box center [280, 380] width 10 height 10
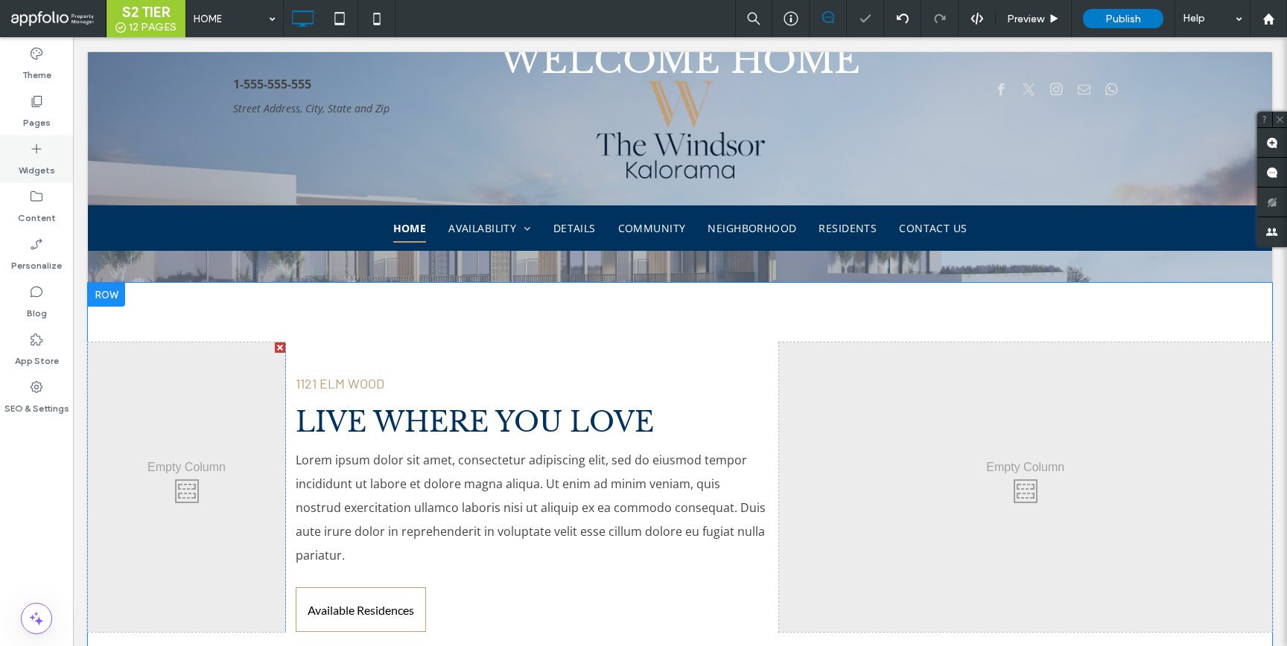
click at [9, 144] on div "Widgets" at bounding box center [36, 160] width 73 height 48
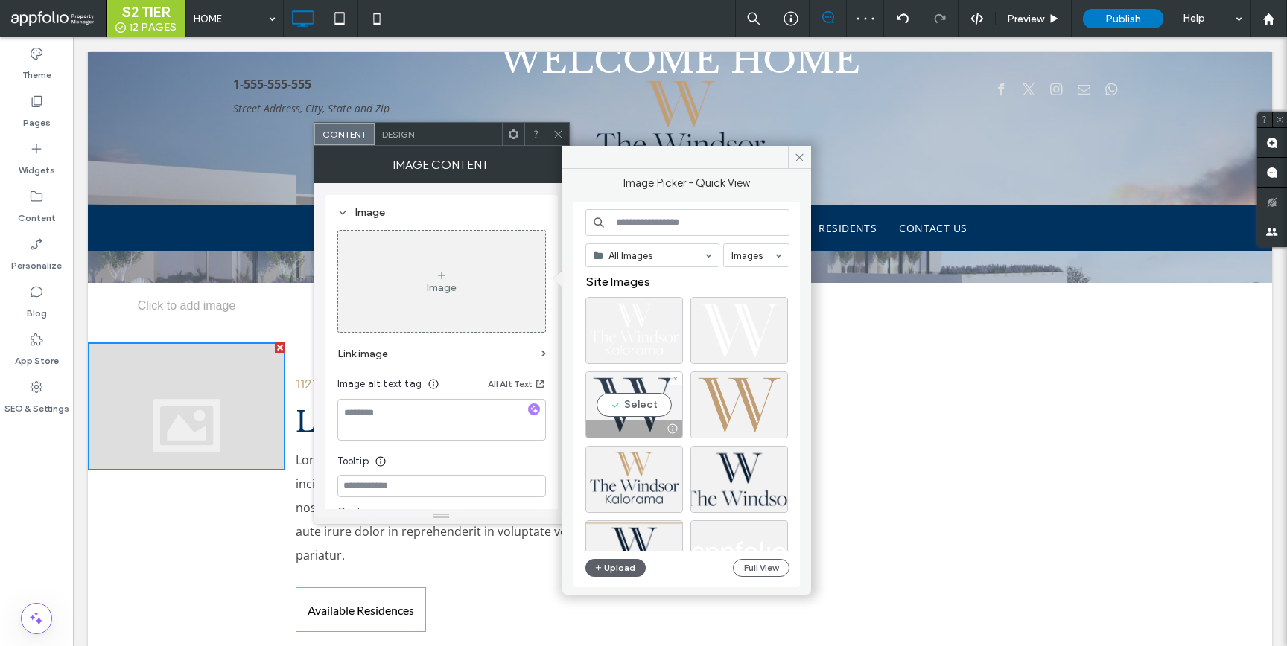
click at [594, 415] on div "Select" at bounding box center [634, 405] width 98 height 67
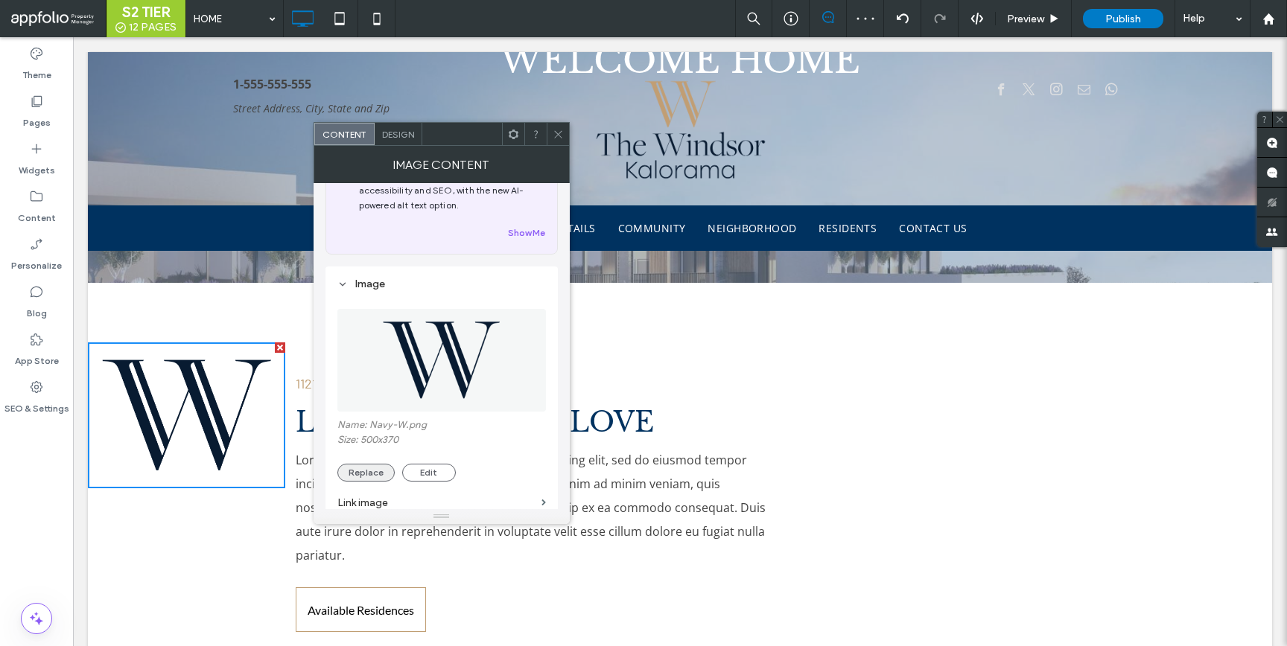
scroll to position [60, 0]
click at [370, 465] on button "Replace" at bounding box center [365, 471] width 57 height 18
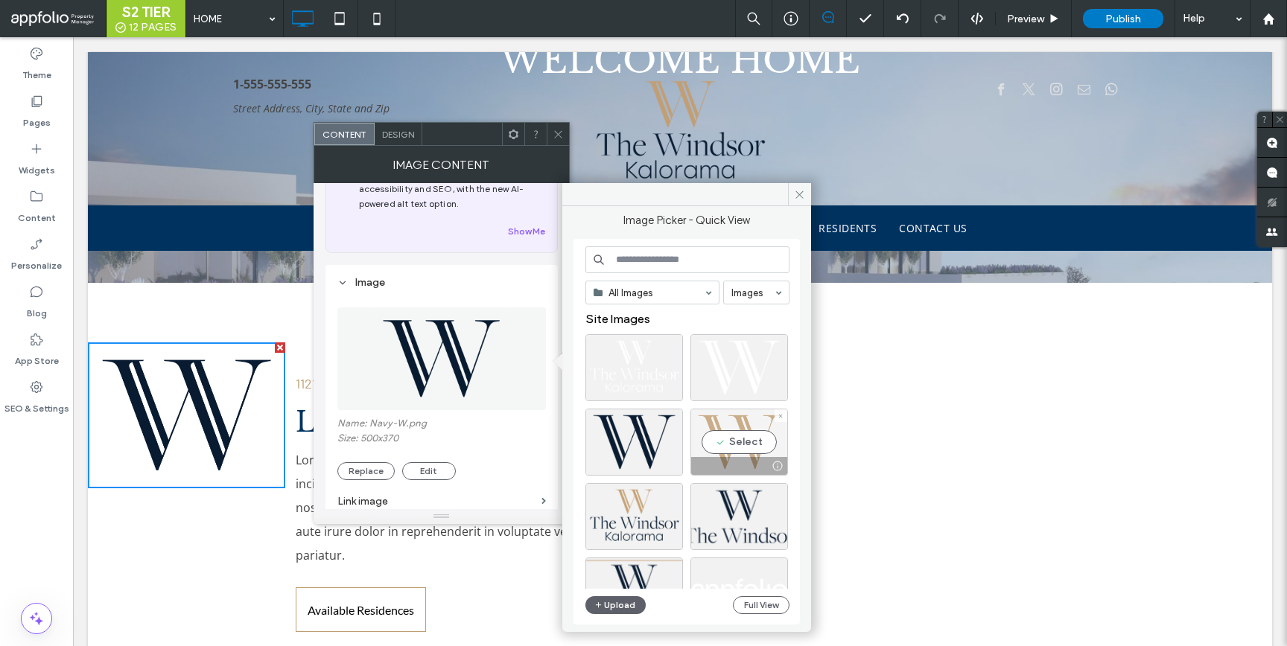
click at [722, 454] on div "Select" at bounding box center [739, 442] width 98 height 67
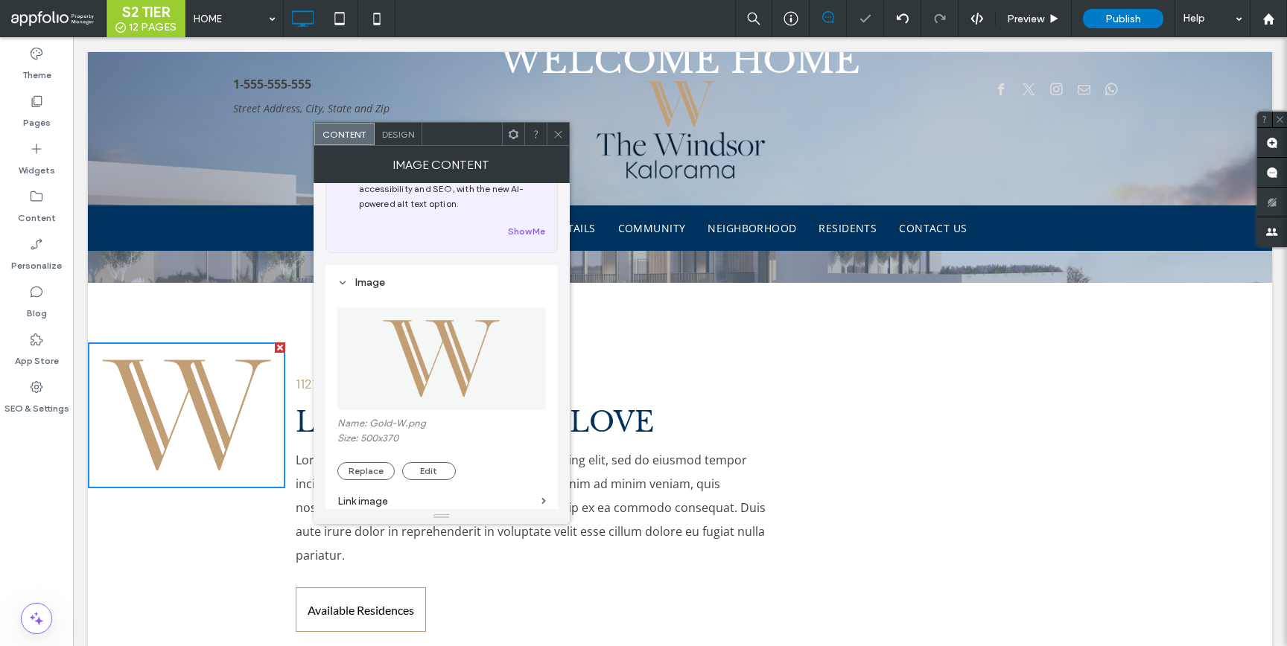
click at [550, 139] on div at bounding box center [558, 134] width 22 height 22
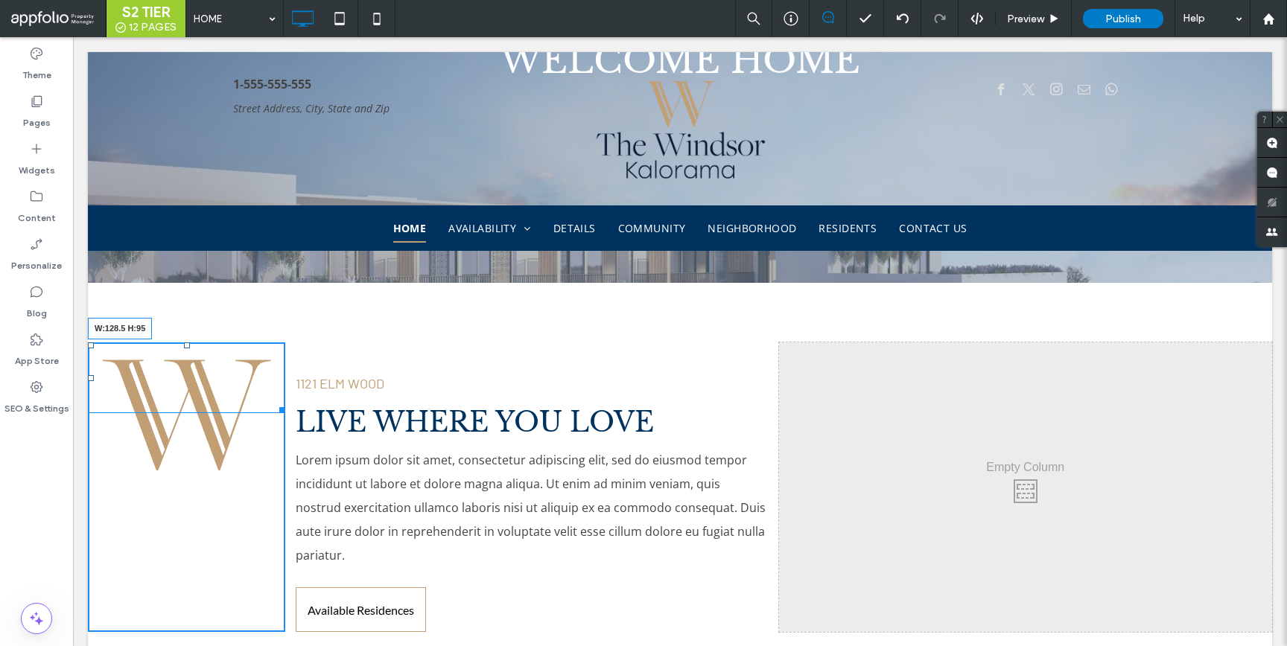
drag, startPoint x: 274, startPoint y: 481, endPoint x: 224, endPoint y: 420, distance: 78.9
click at [224, 420] on div "Click To Paste W:128.5 H:95" at bounding box center [186, 488] width 197 height 290
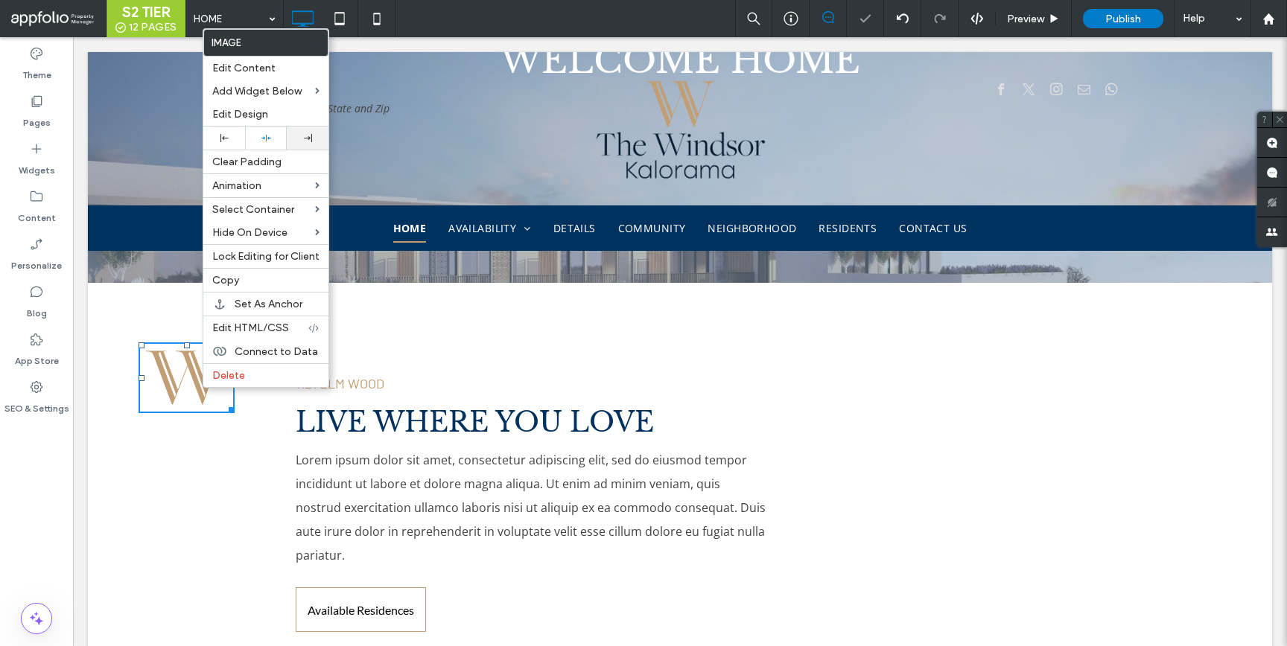
click at [299, 141] on div at bounding box center [307, 138] width 27 height 8
click at [380, 338] on div "Click To Paste 1121 ELM WOOD LIVE WHERE YOU LOVE Lorem ipsum dolor sit amet, co…" at bounding box center [680, 495] width 1184 height 424
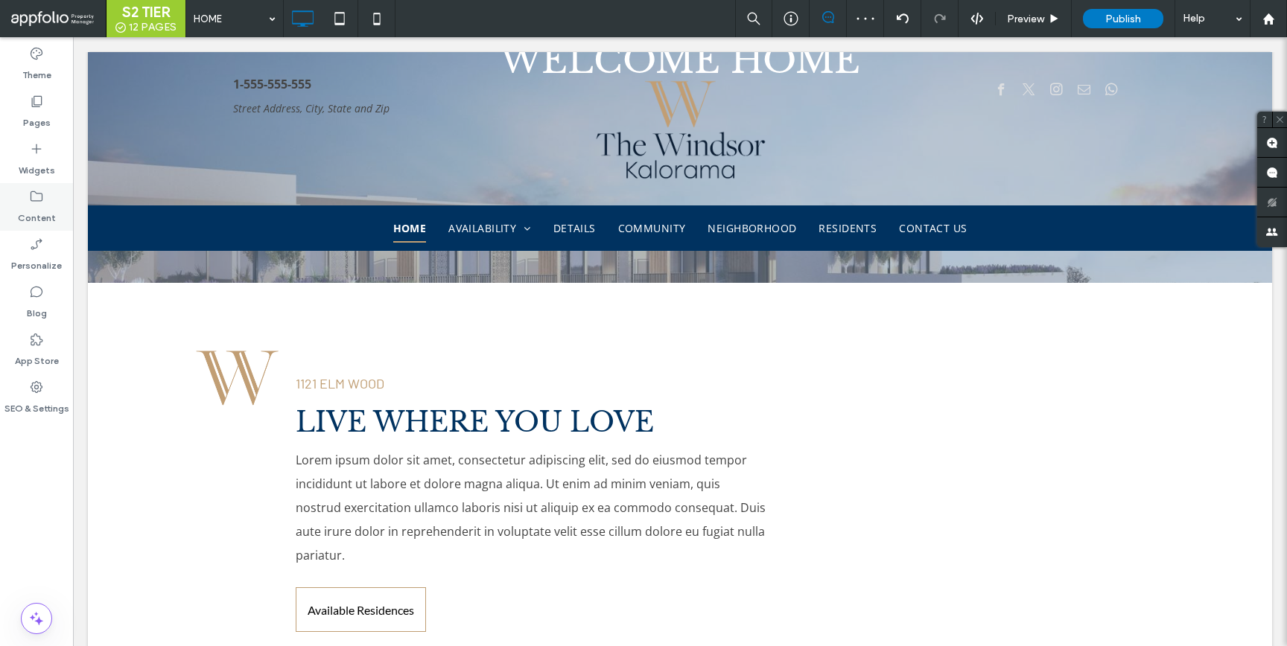
click at [30, 202] on icon at bounding box center [36, 196] width 15 height 15
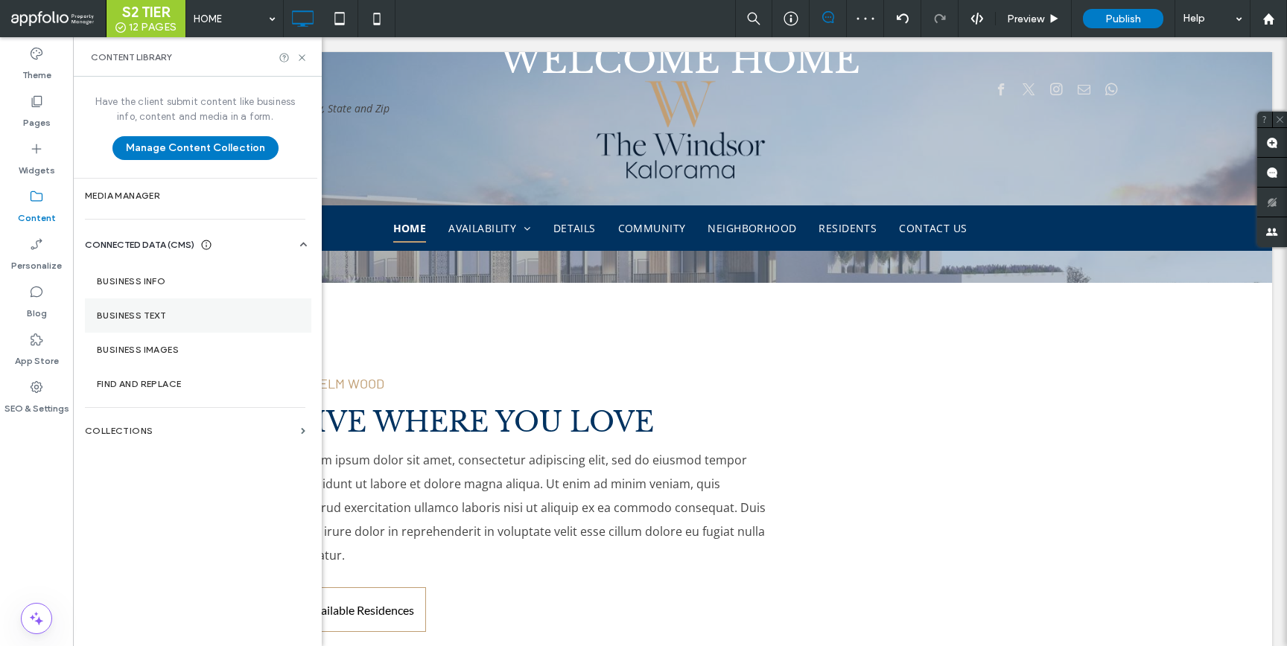
click at [142, 319] on label "Business Text" at bounding box center [198, 316] width 203 height 10
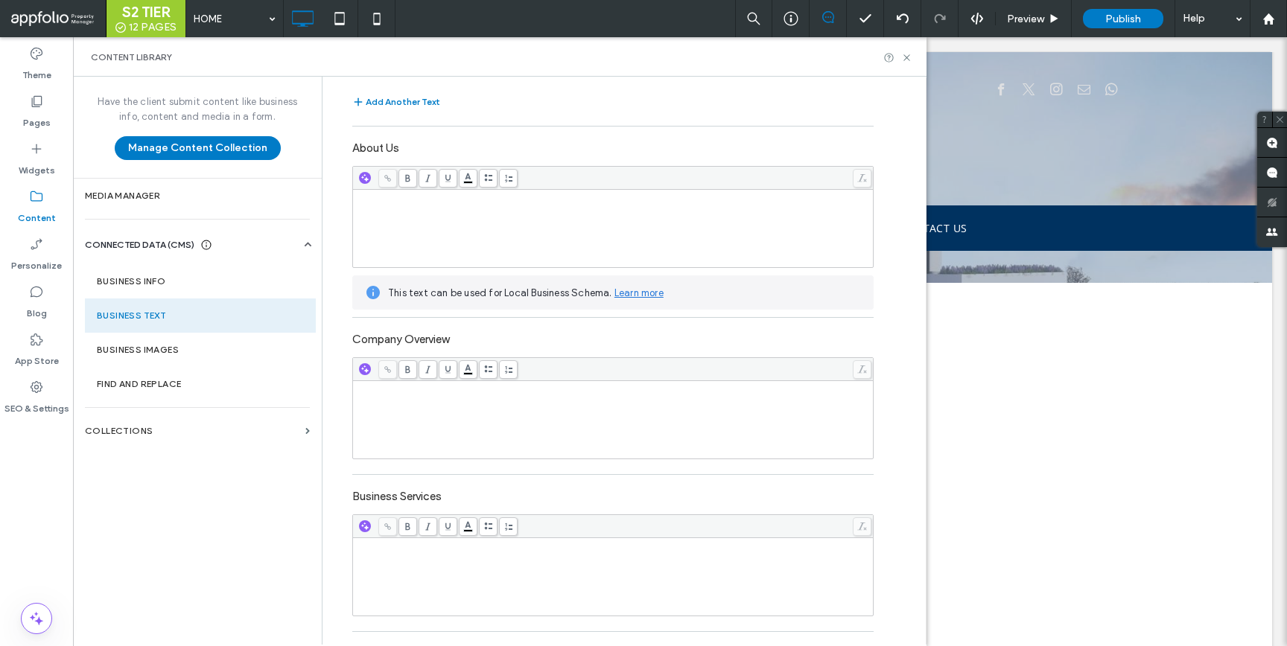
scroll to position [132, 0]
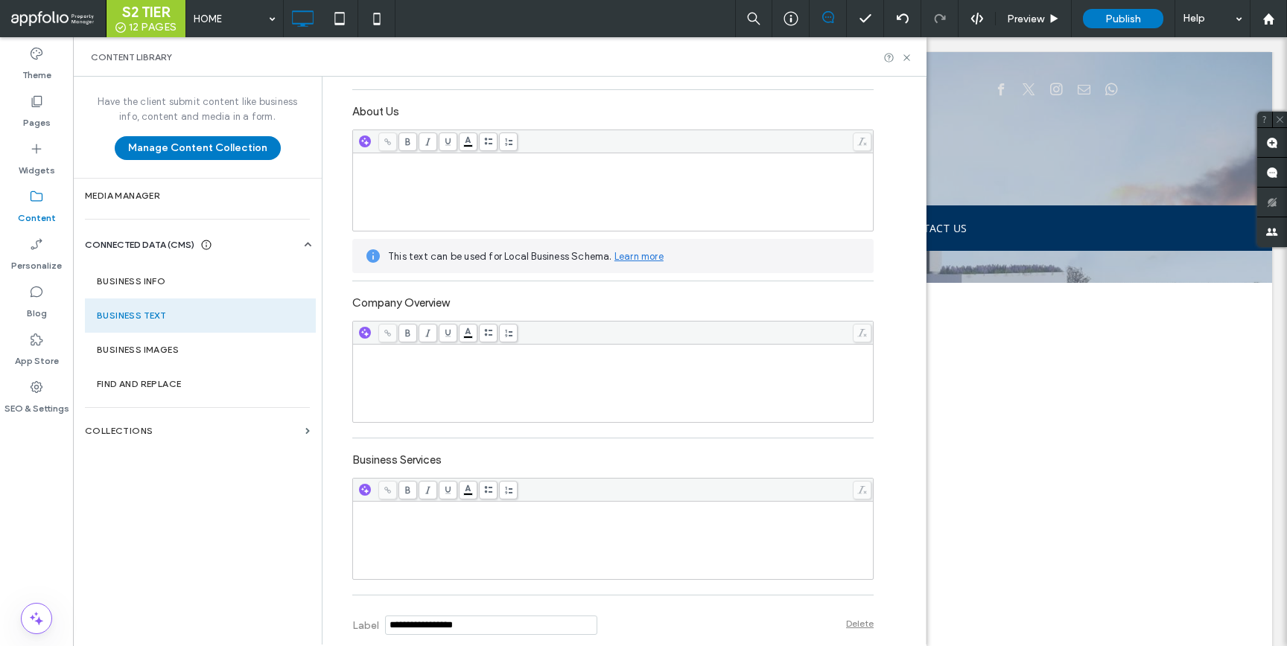
click at [418, 534] on div "Rich Text Editor" at bounding box center [613, 540] width 516 height 74
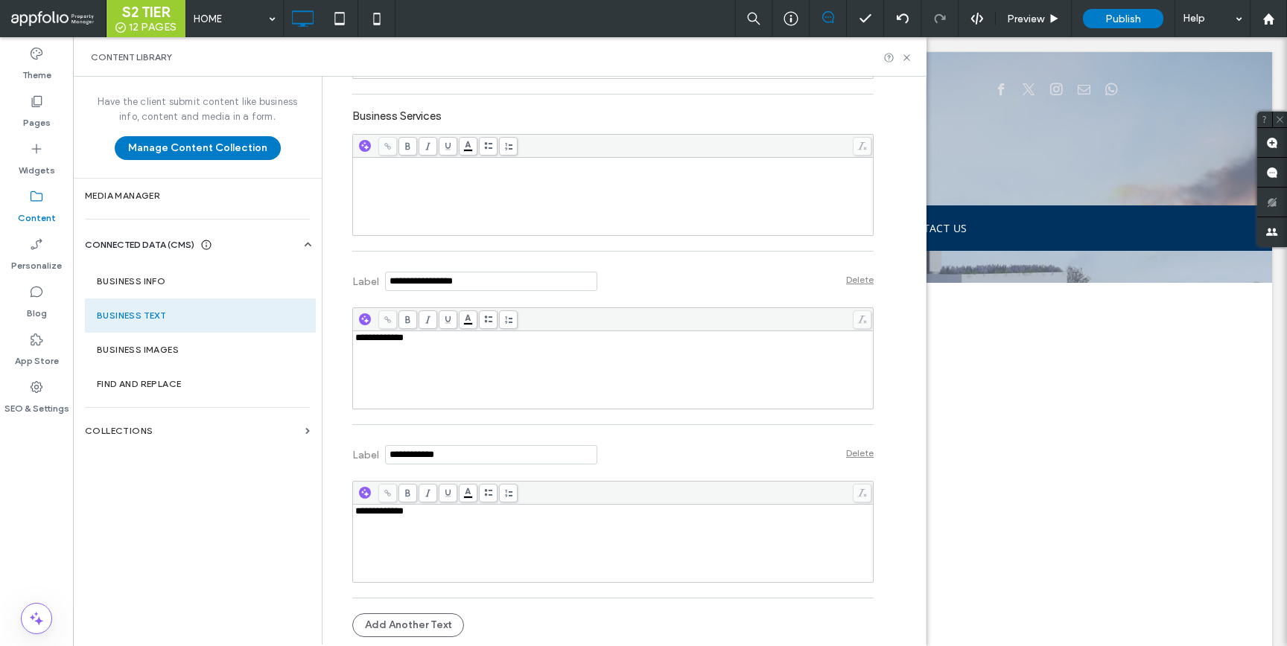
click at [417, 520] on div "**********" at bounding box center [613, 543] width 516 height 74
click at [907, 59] on icon at bounding box center [906, 57] width 11 height 11
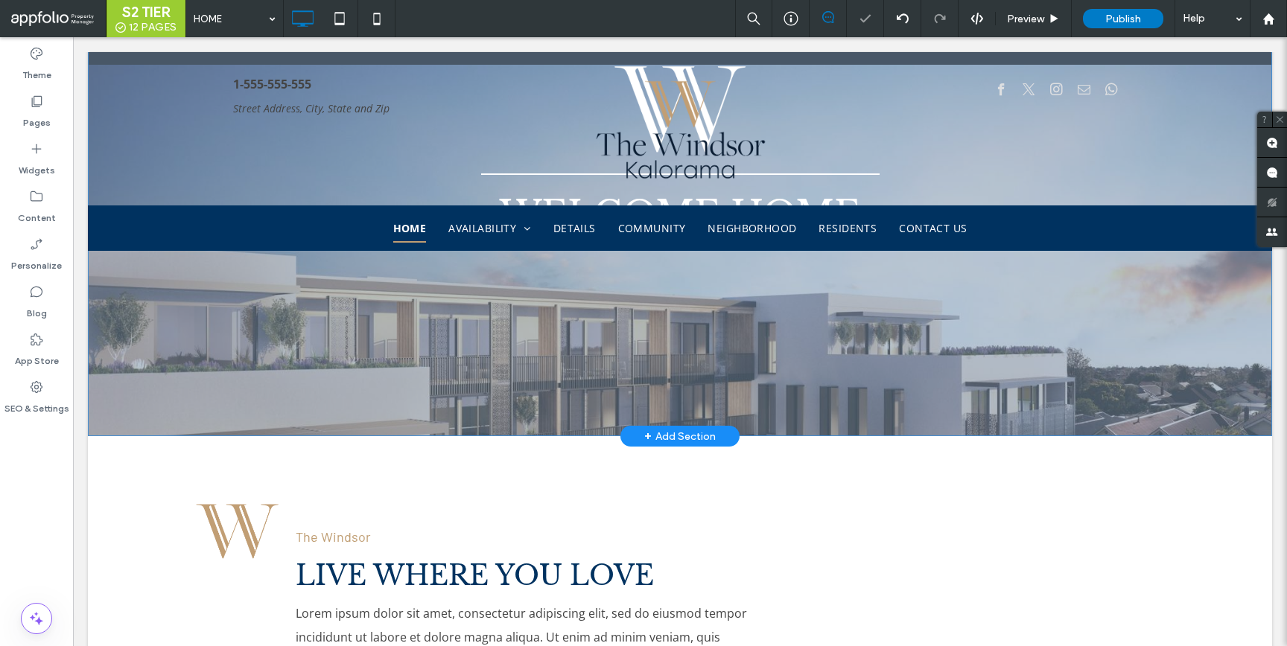
scroll to position [671, 0]
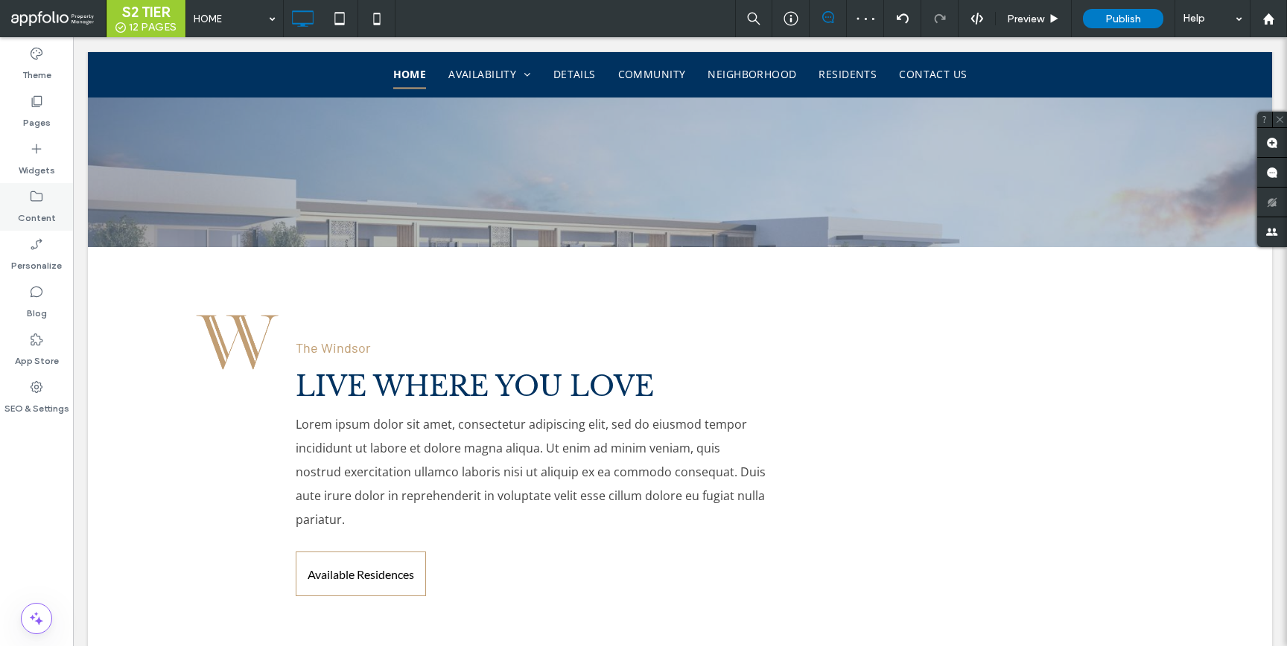
click at [31, 194] on icon at bounding box center [36, 196] width 15 height 15
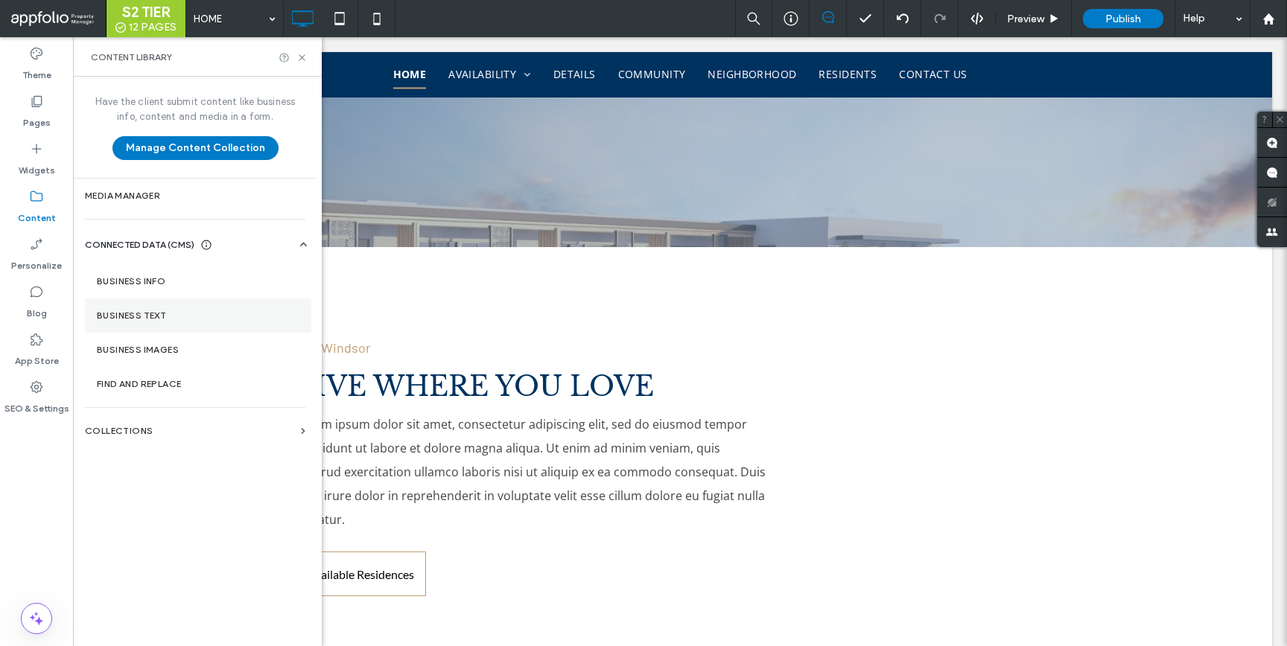
click at [153, 303] on section "Business Text" at bounding box center [198, 316] width 226 height 34
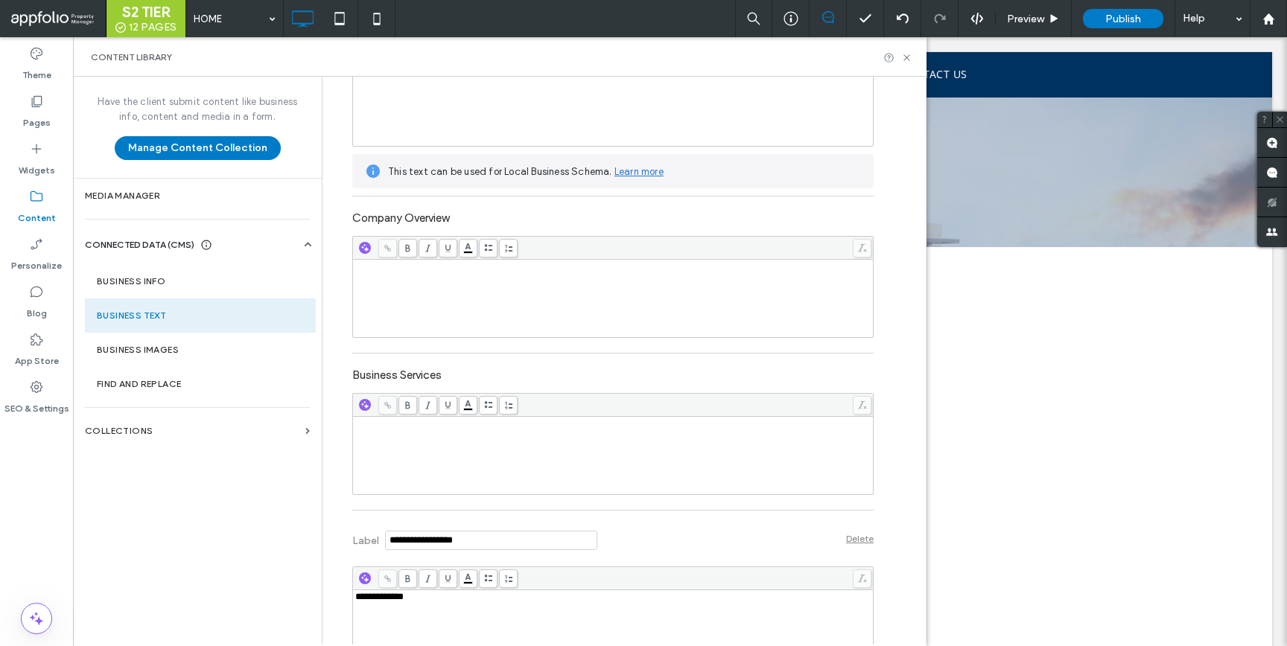
scroll to position [477, 0]
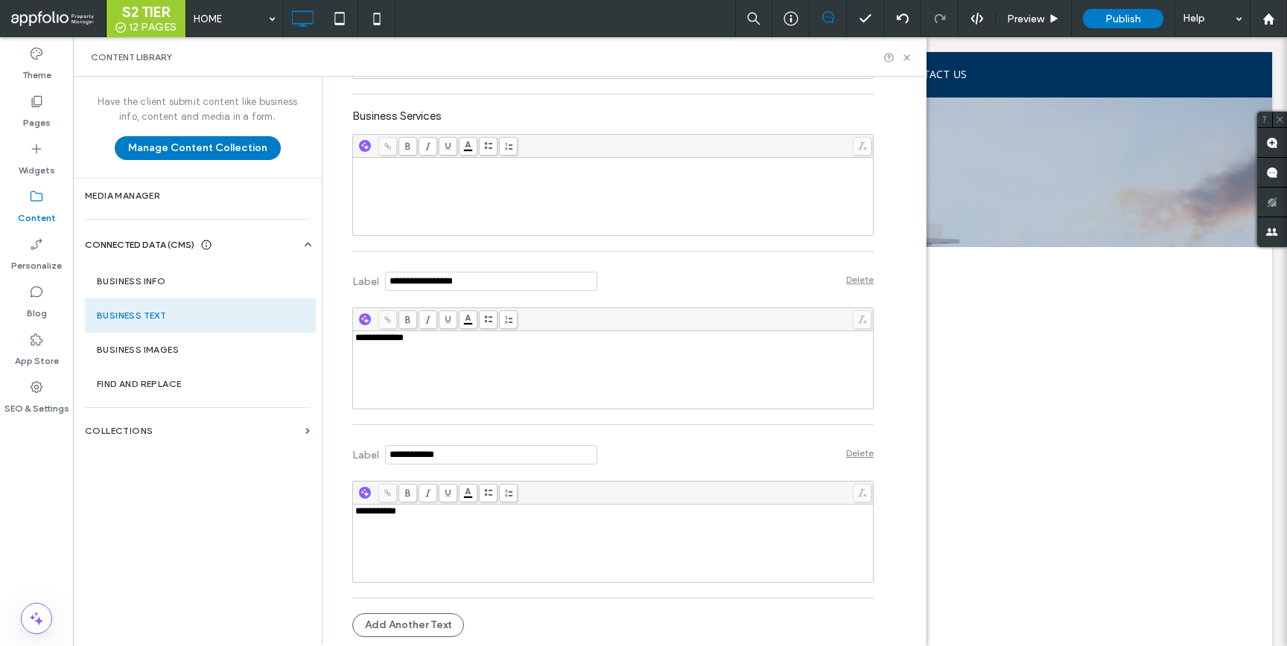
click at [398, 519] on div "**********" at bounding box center [613, 543] width 516 height 74
click at [903, 57] on icon at bounding box center [906, 57] width 11 height 11
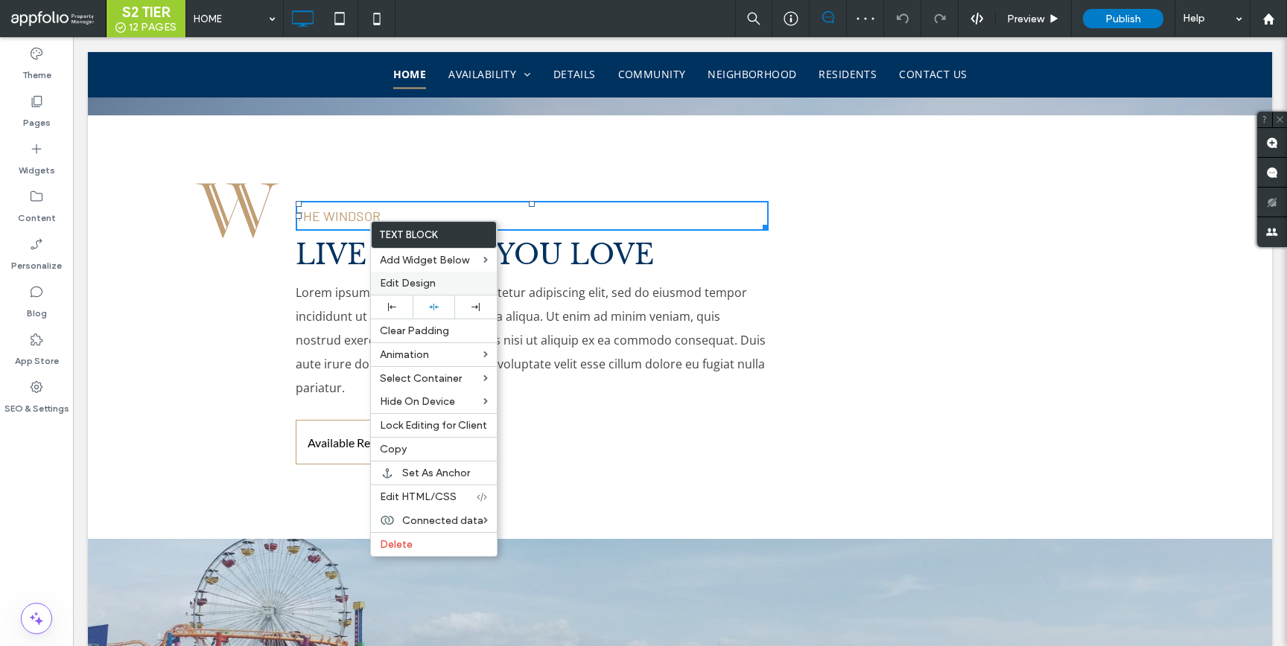
click at [402, 293] on div "Edit Design" at bounding box center [434, 283] width 126 height 23
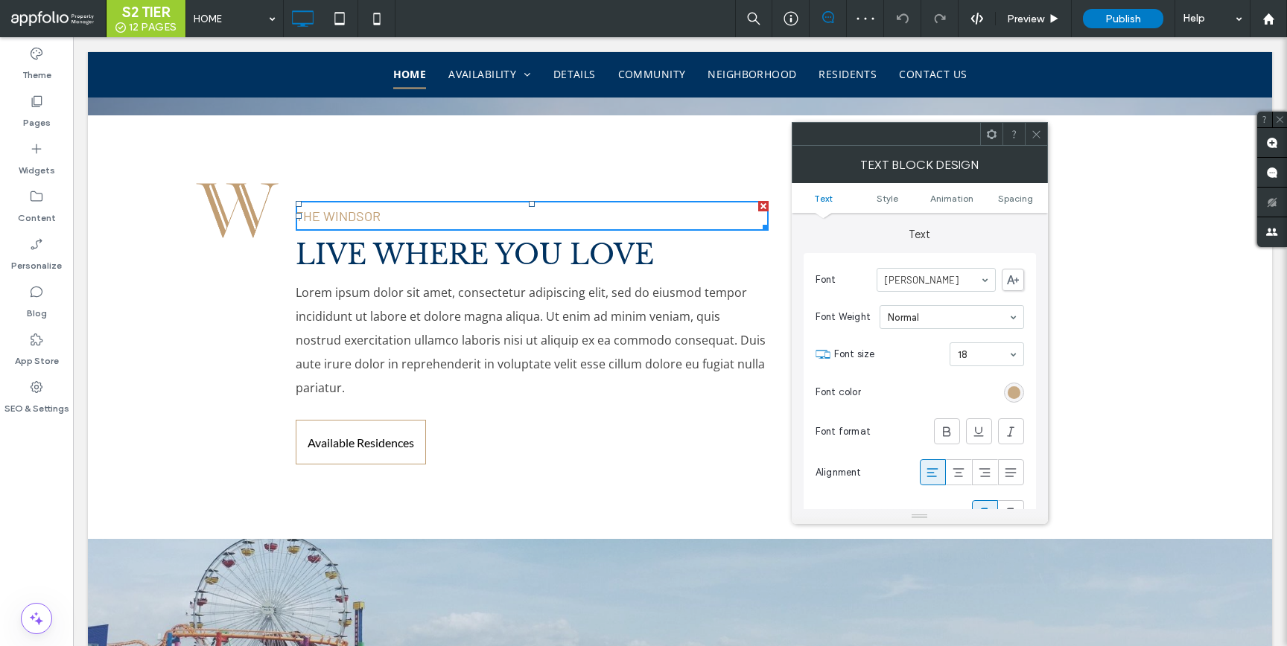
click at [1018, 393] on div "rgb(192, 158, 115)" at bounding box center [1014, 393] width 13 height 13
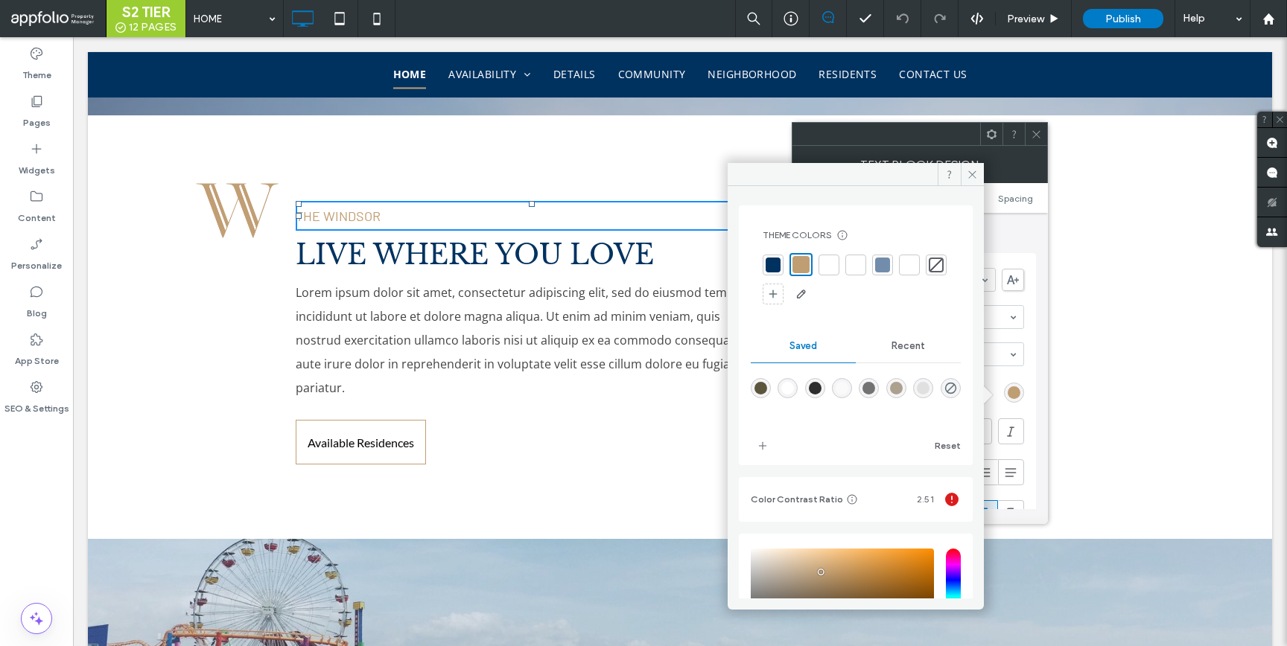
click at [772, 266] on div at bounding box center [773, 265] width 15 height 15
click at [967, 176] on icon at bounding box center [972, 174] width 11 height 11
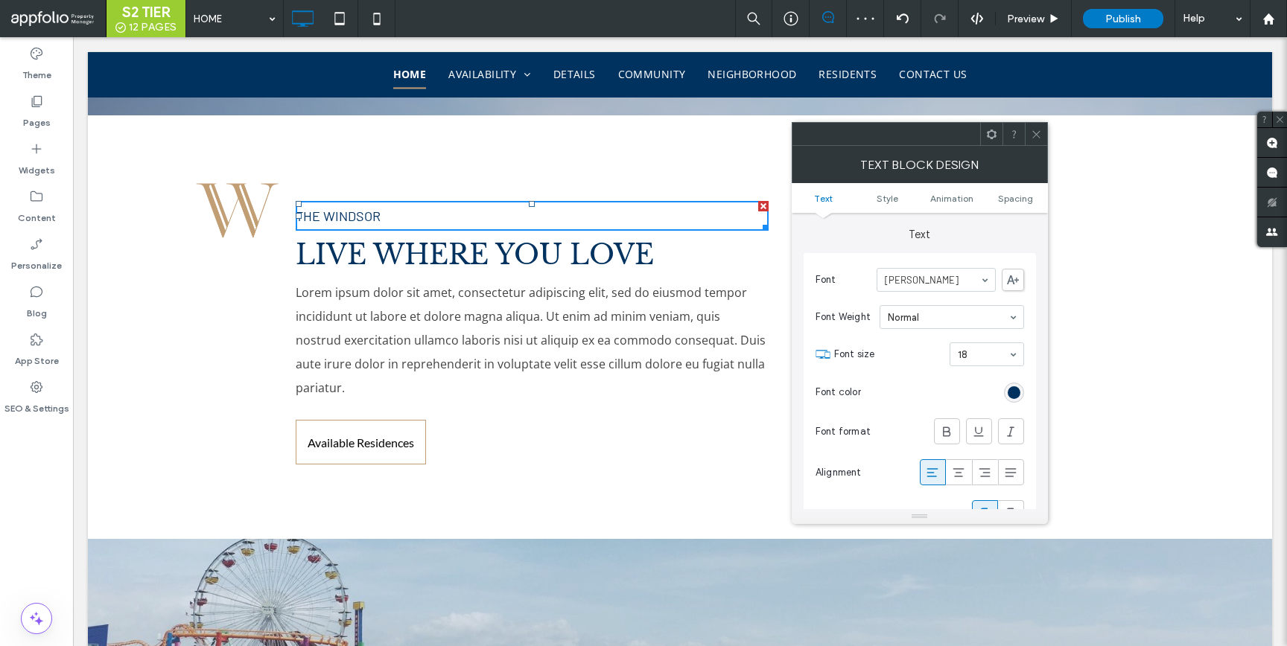
click at [1034, 139] on icon at bounding box center [1036, 134] width 11 height 11
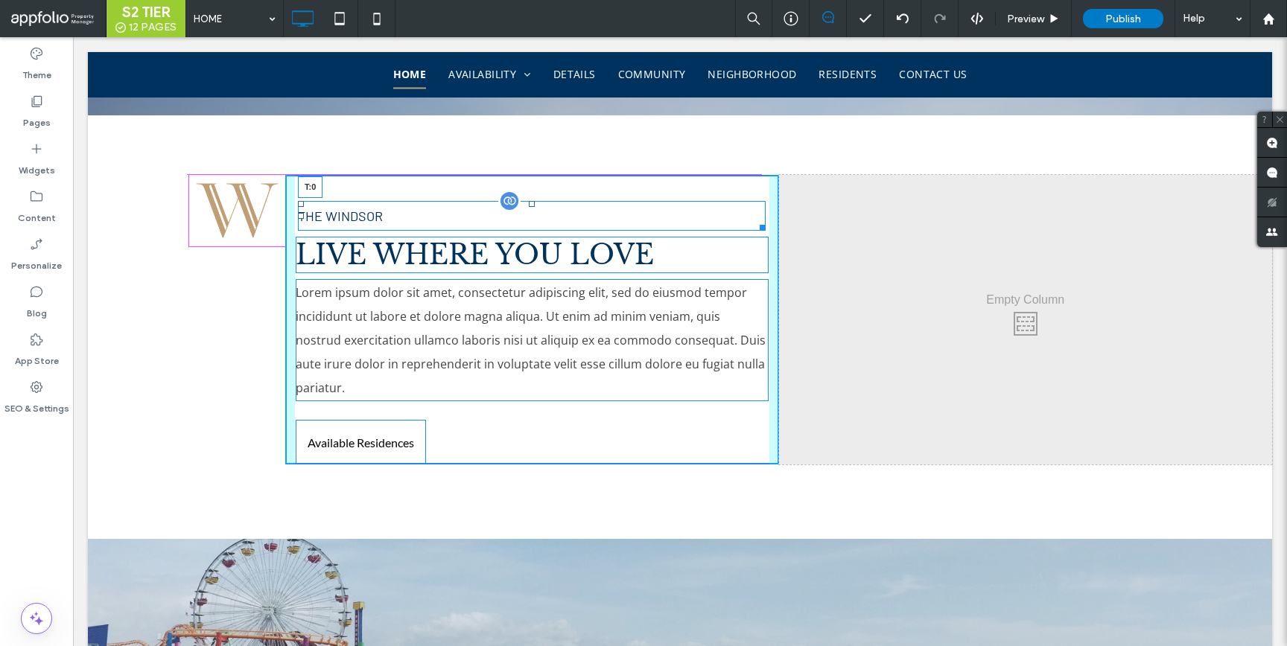
drag, startPoint x: 527, startPoint y: 203, endPoint x: 530, endPoint y: 179, distance: 24.8
click at [530, 201] on div at bounding box center [532, 204] width 6 height 6
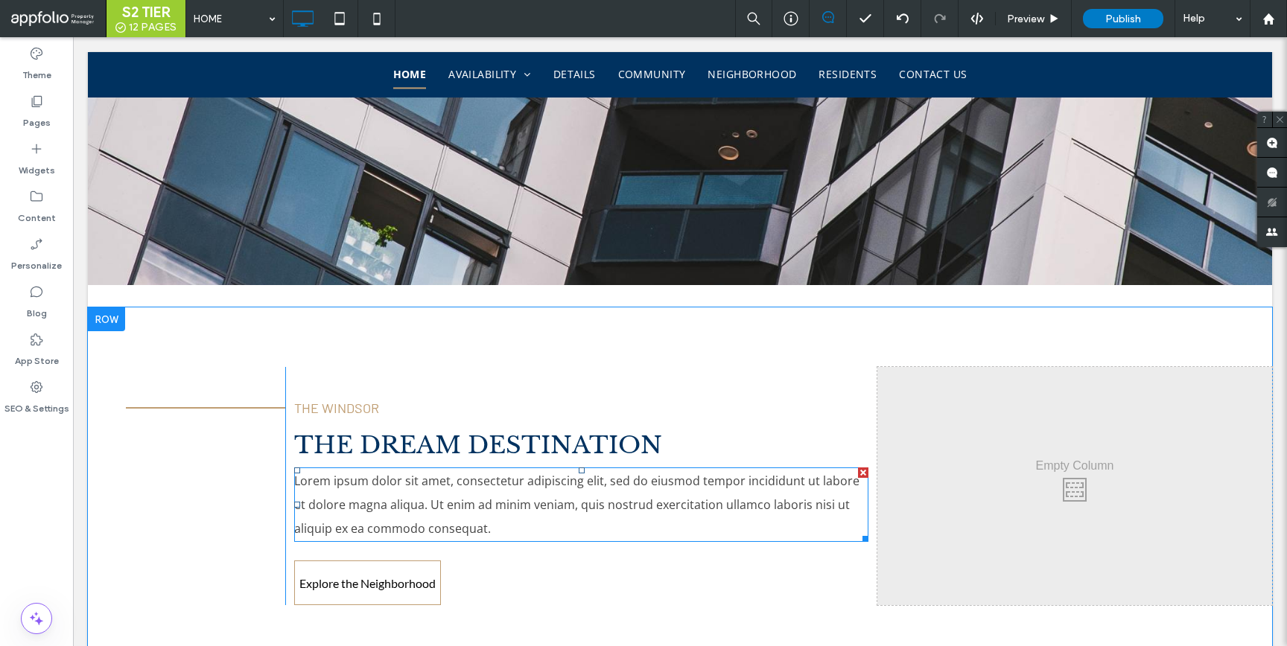
scroll to position [4039, 0]
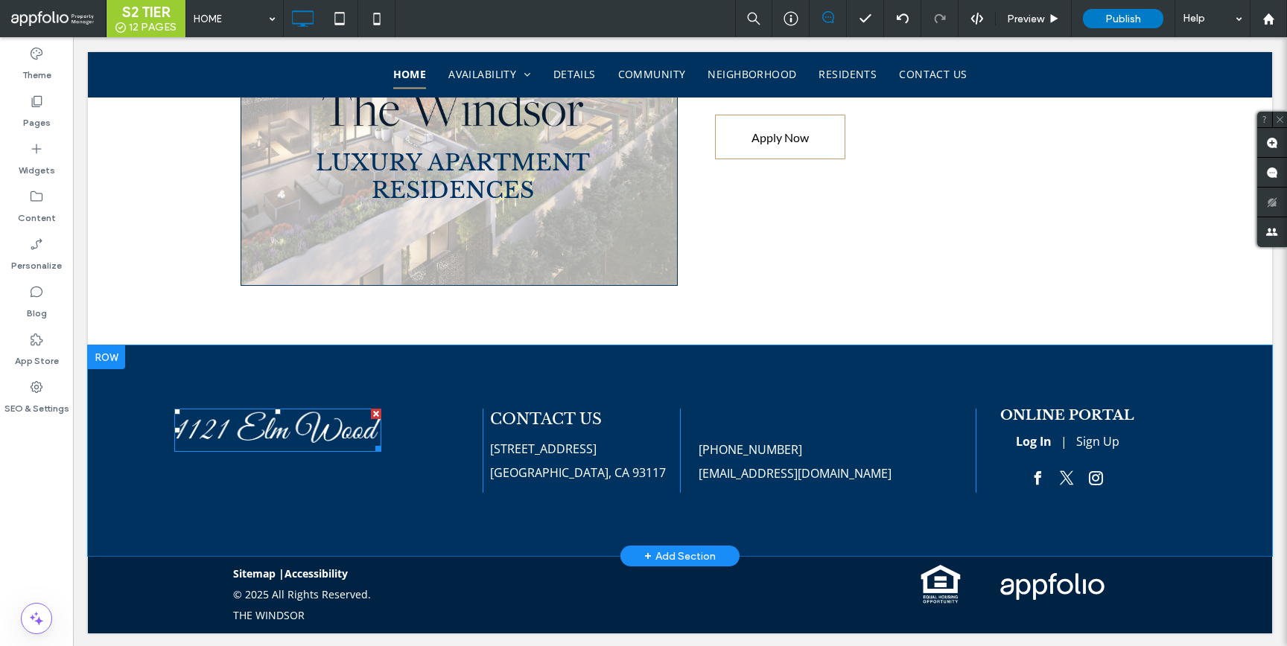
click at [346, 428] on img at bounding box center [277, 430] width 207 height 43
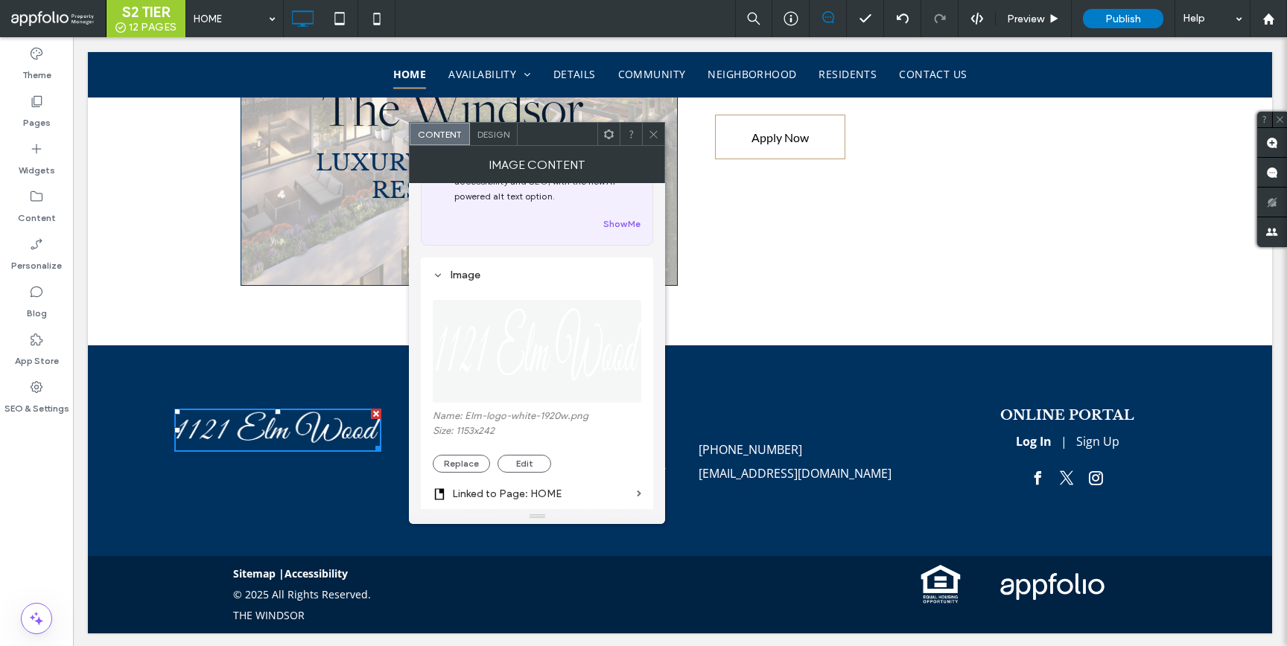
scroll to position [71, 0]
click at [452, 456] on button "Replace" at bounding box center [461, 460] width 57 height 18
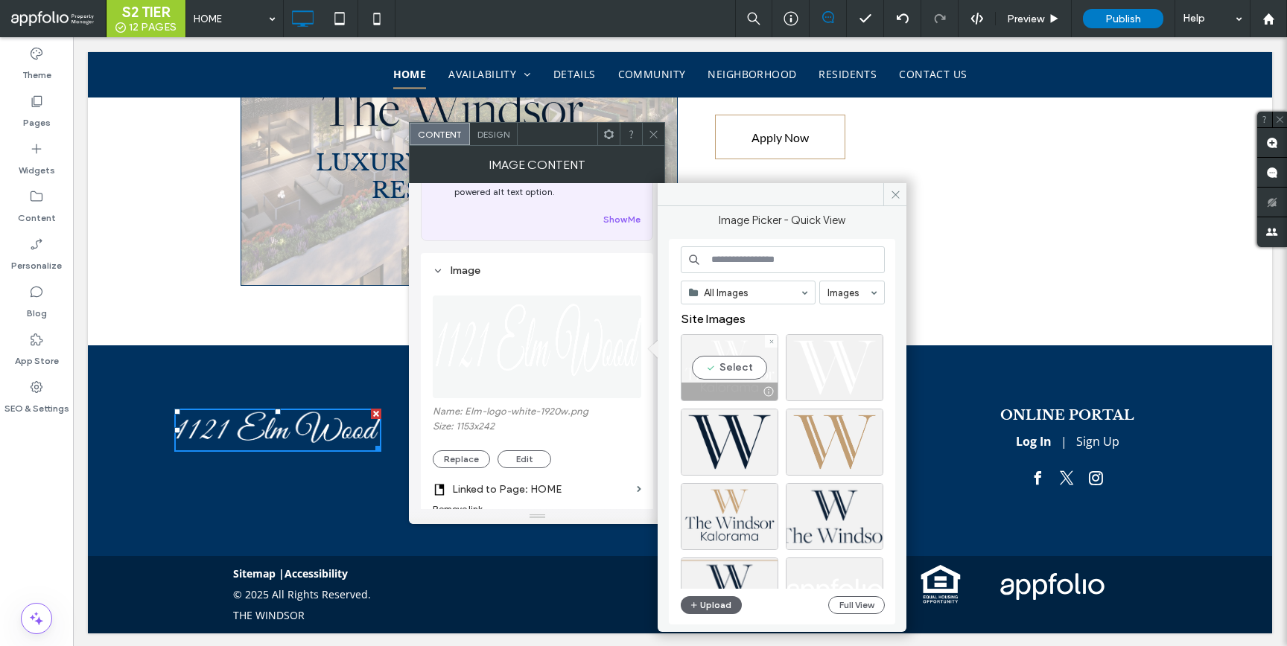
drag, startPoint x: 757, startPoint y: 367, endPoint x: 634, endPoint y: 283, distance: 148.9
click at [757, 367] on div "Select" at bounding box center [730, 367] width 98 height 67
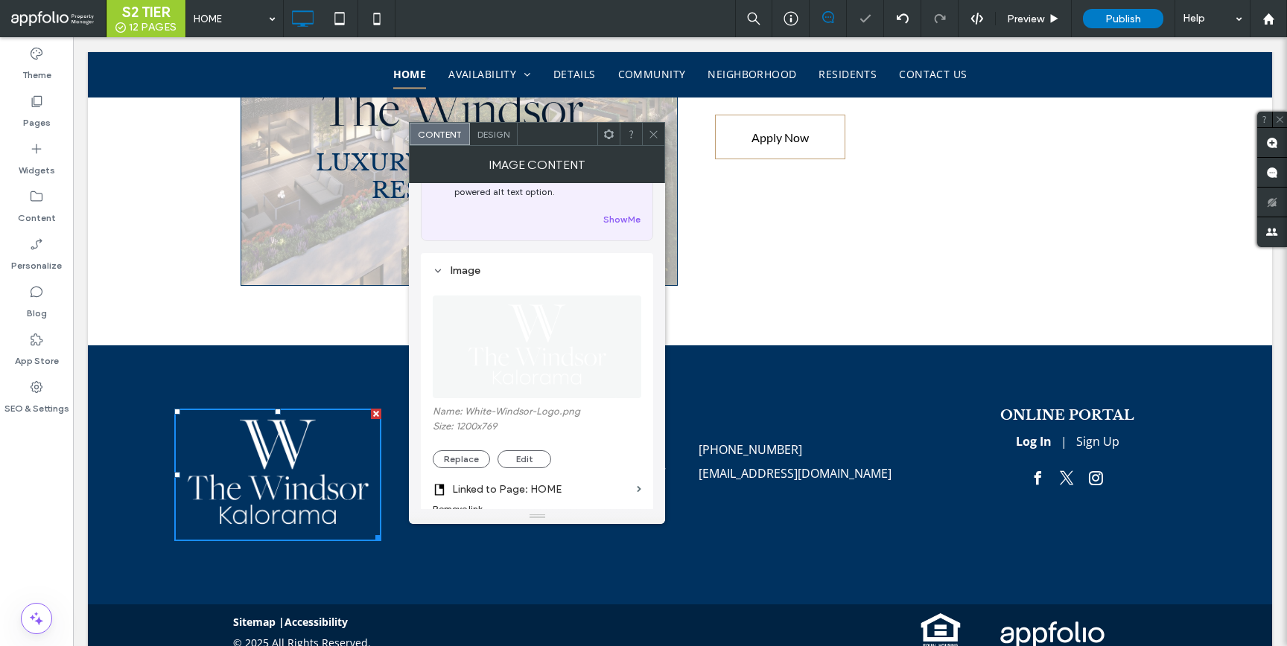
click at [653, 139] on icon at bounding box center [653, 134] width 11 height 11
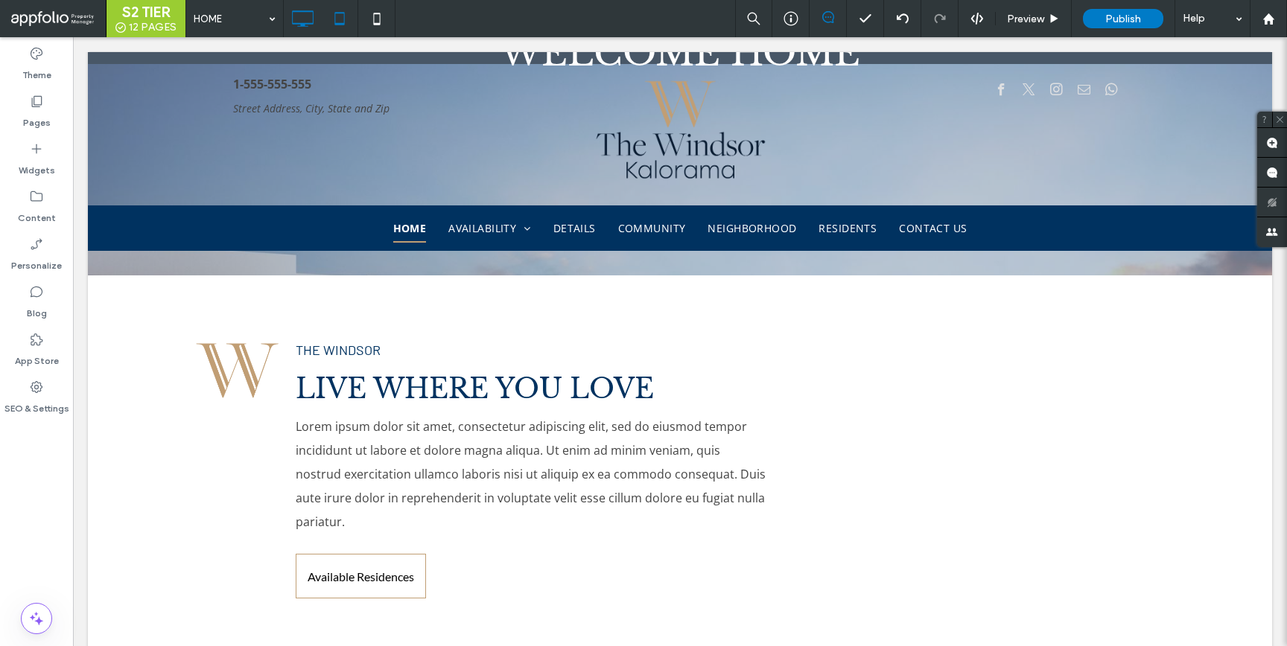
scroll to position [660, 0]
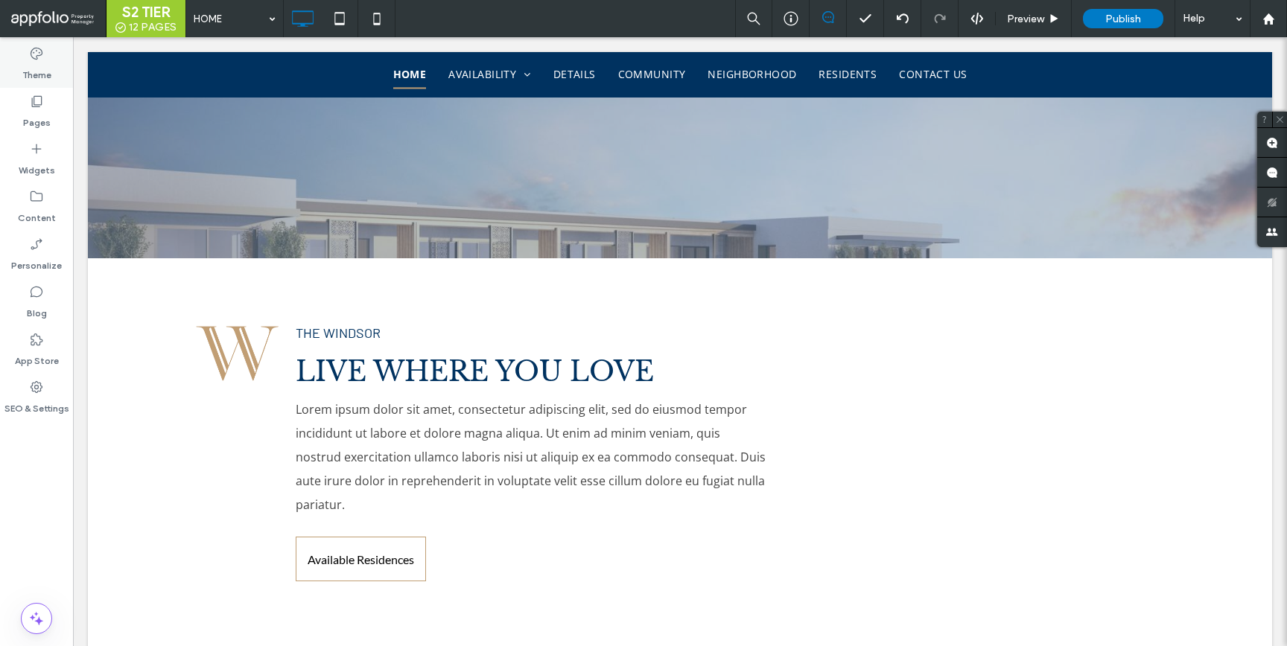
click at [55, 71] on div "Theme" at bounding box center [36, 64] width 73 height 48
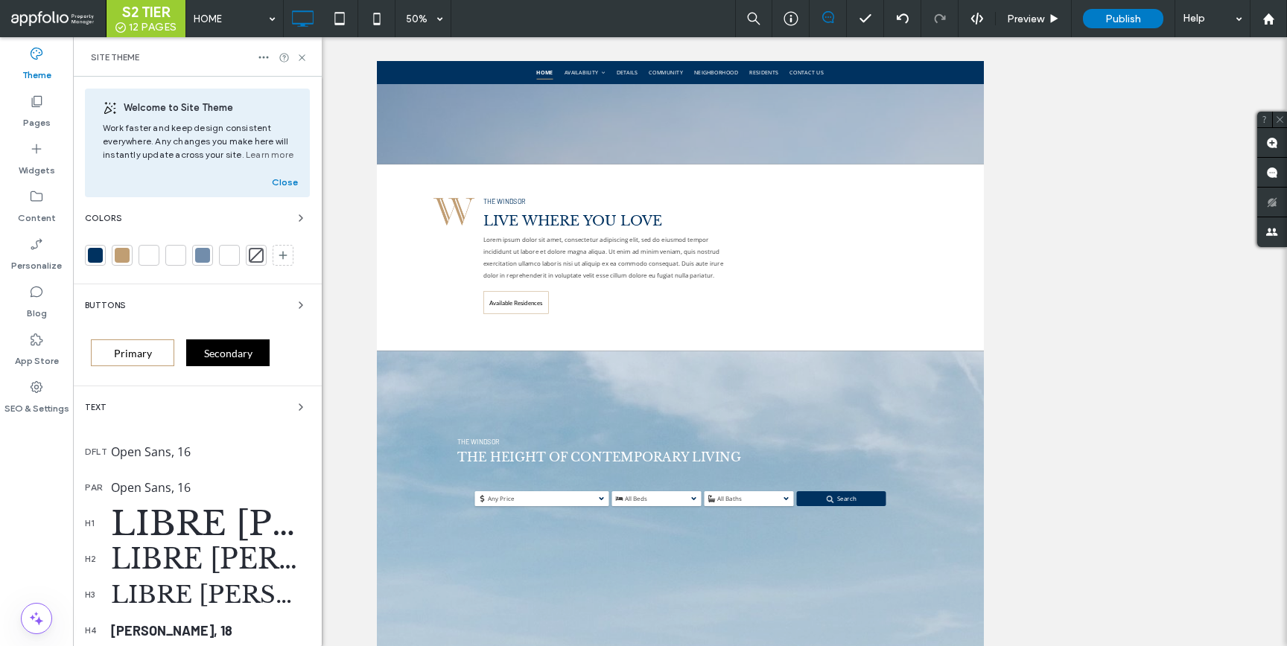
click at [262, 533] on div "Libre [PERSON_NAME], 48" at bounding box center [210, 524] width 199 height 42
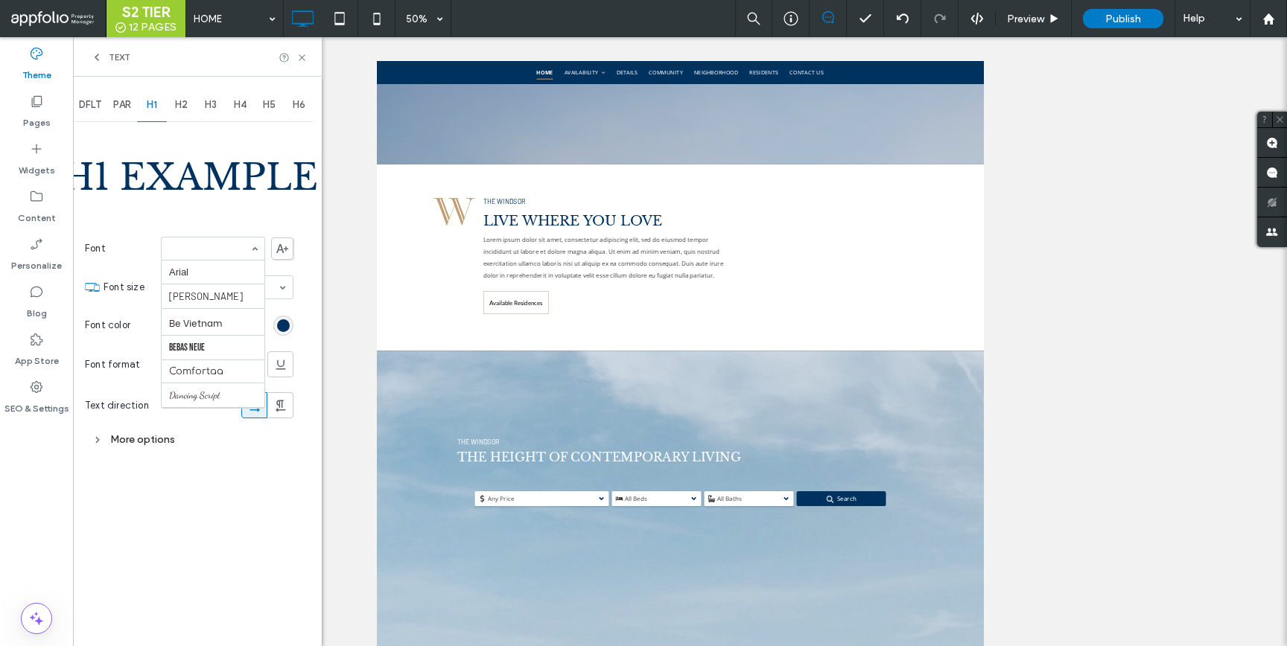
scroll to position [188, 0]
click at [217, 212] on div "H1 Example Font Libre [PERSON_NAME] Font size 48 Font color Font format Text di…" at bounding box center [189, 289] width 209 height 328
click at [214, 363] on use at bounding box center [216, 365] width 7 height 10
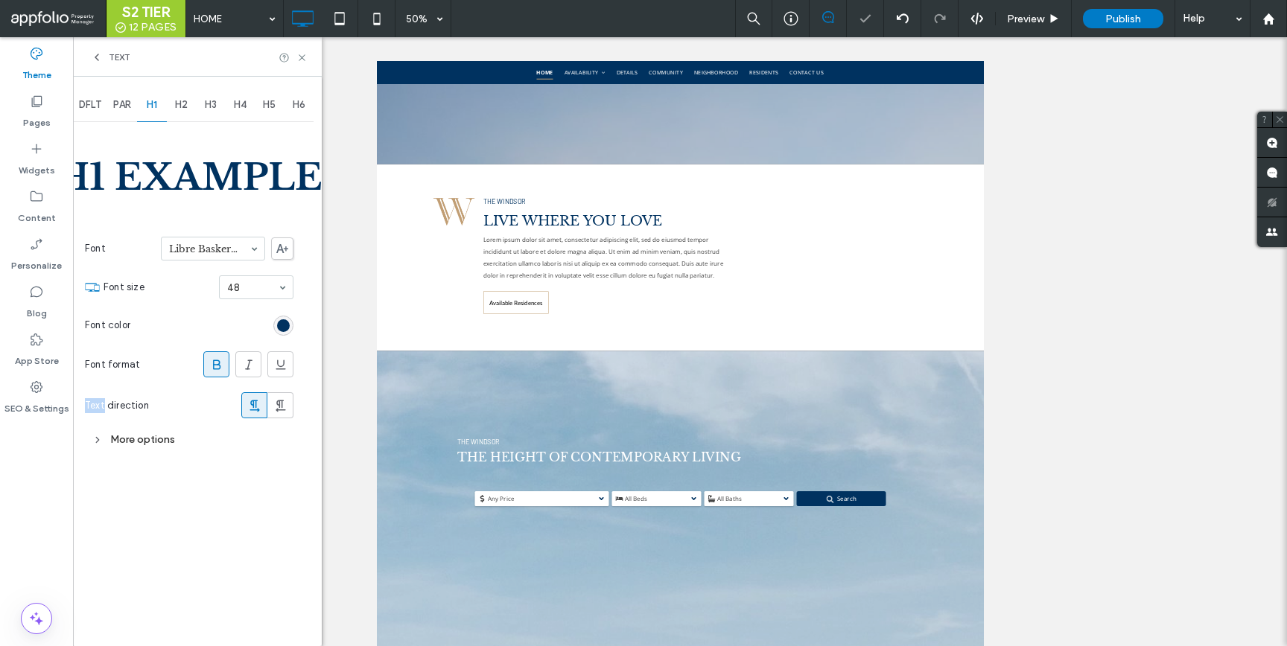
click at [214, 363] on icon at bounding box center [216, 364] width 15 height 15
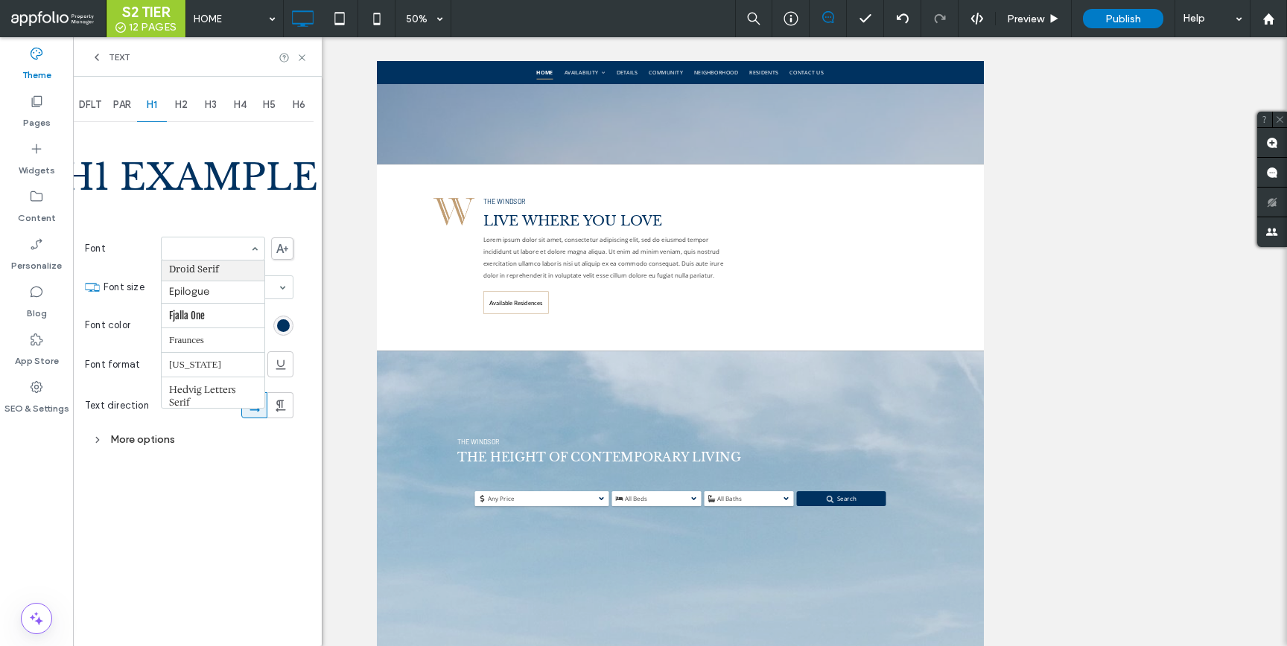
scroll to position [449, 0]
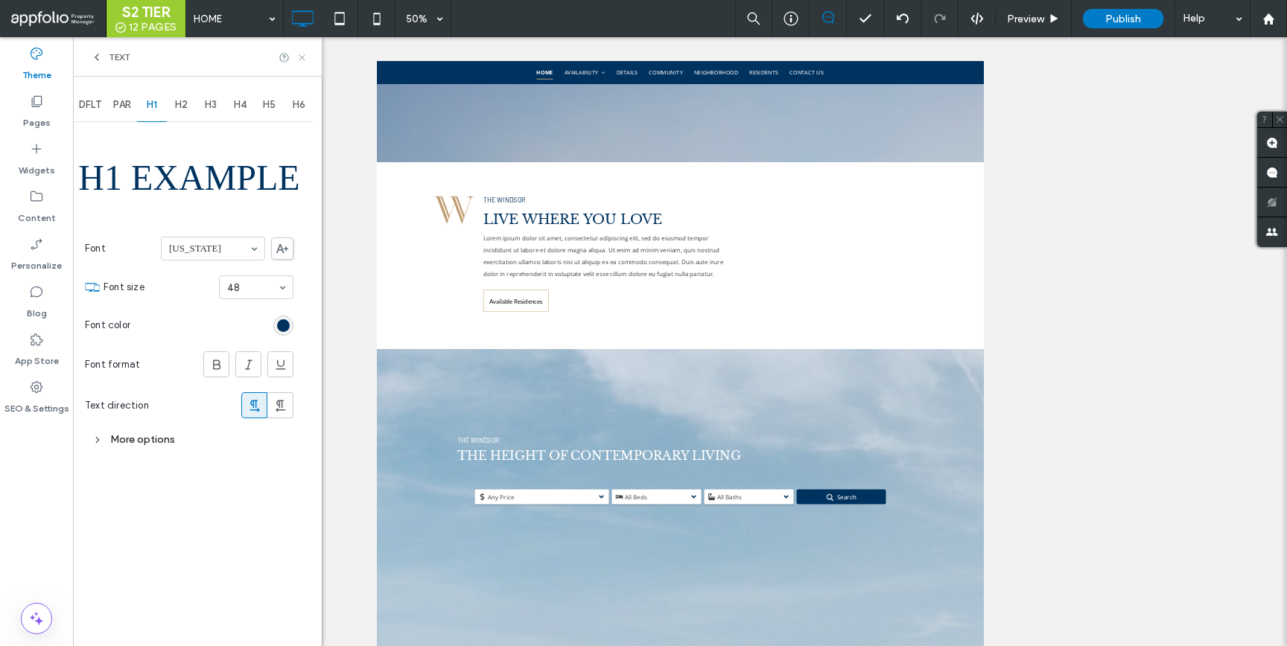
click at [302, 60] on icon at bounding box center [301, 57] width 11 height 11
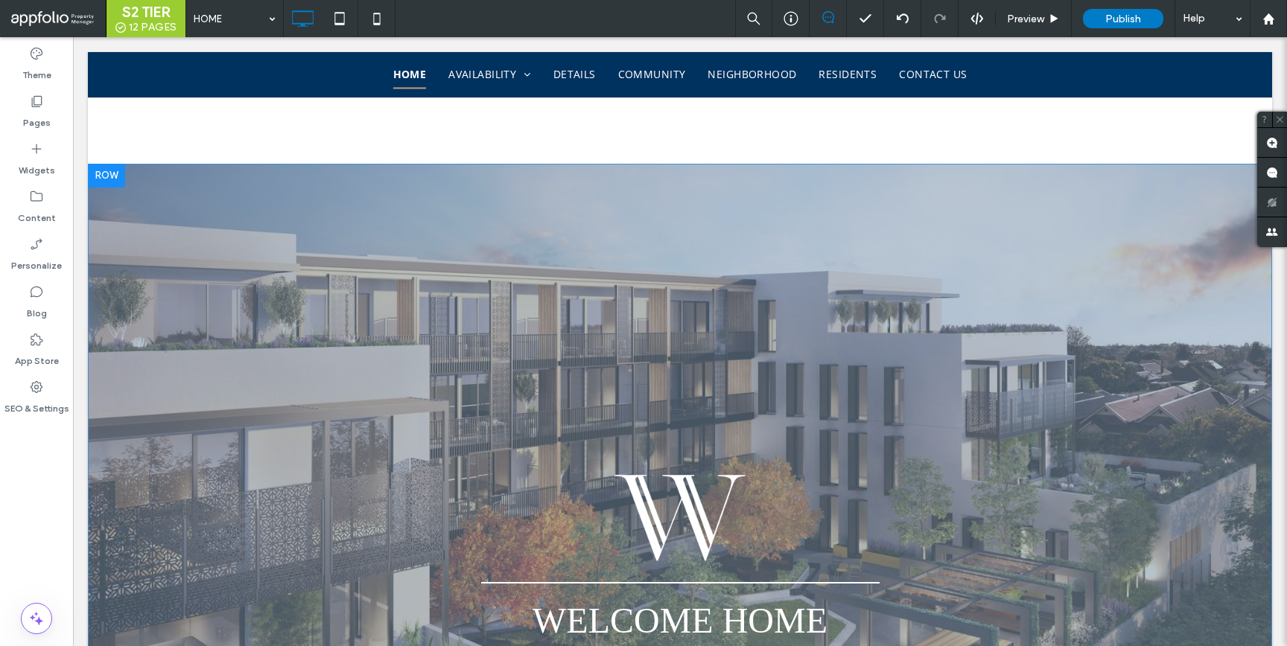
scroll to position [250, 0]
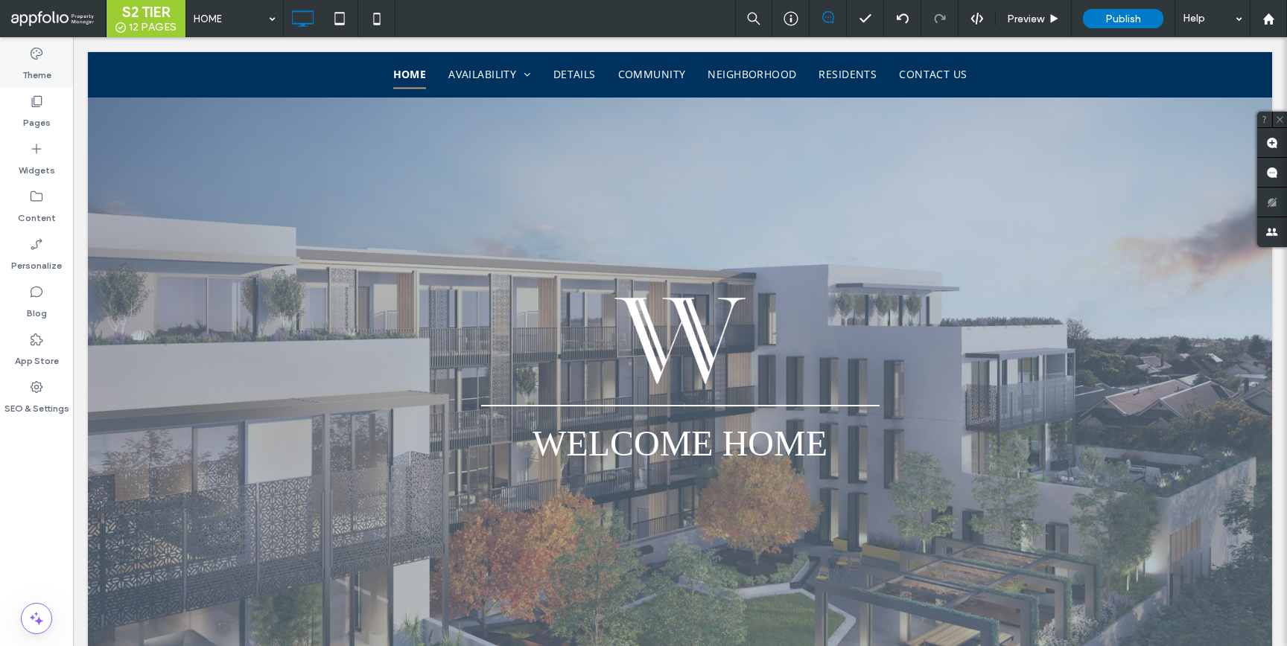
click at [63, 69] on div "Theme" at bounding box center [36, 64] width 73 height 48
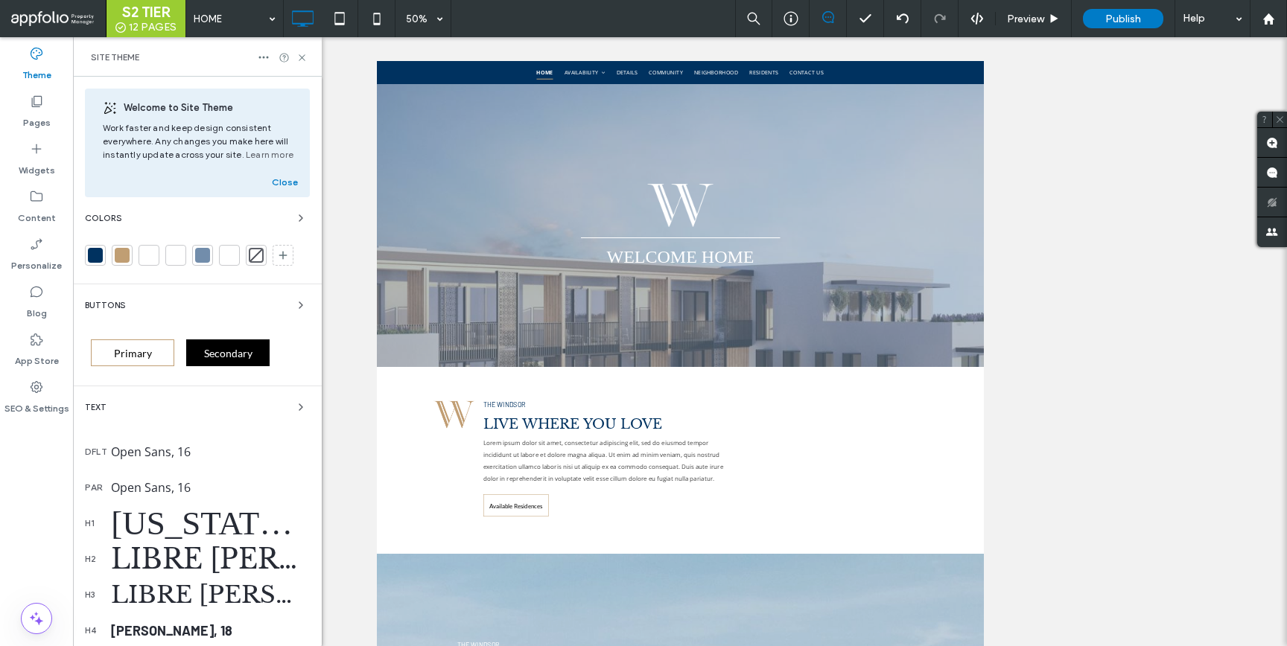
click at [241, 528] on div "[US_STATE], 48" at bounding box center [210, 523] width 199 height 39
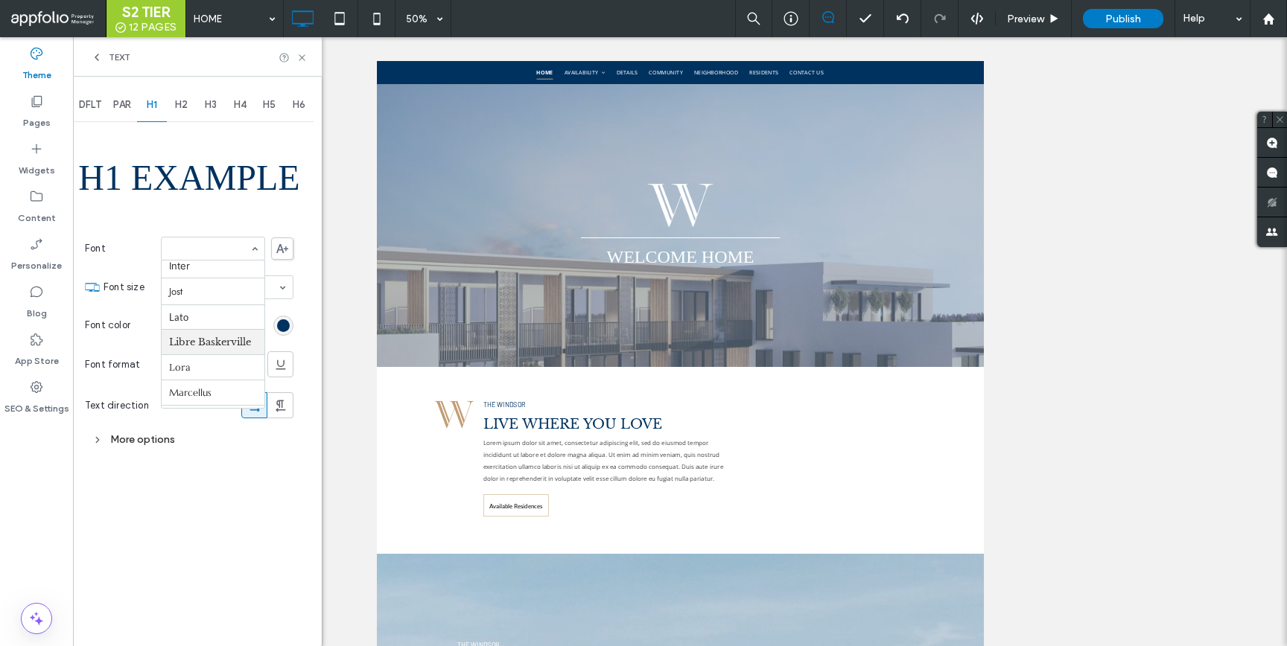
scroll to position [655, 0]
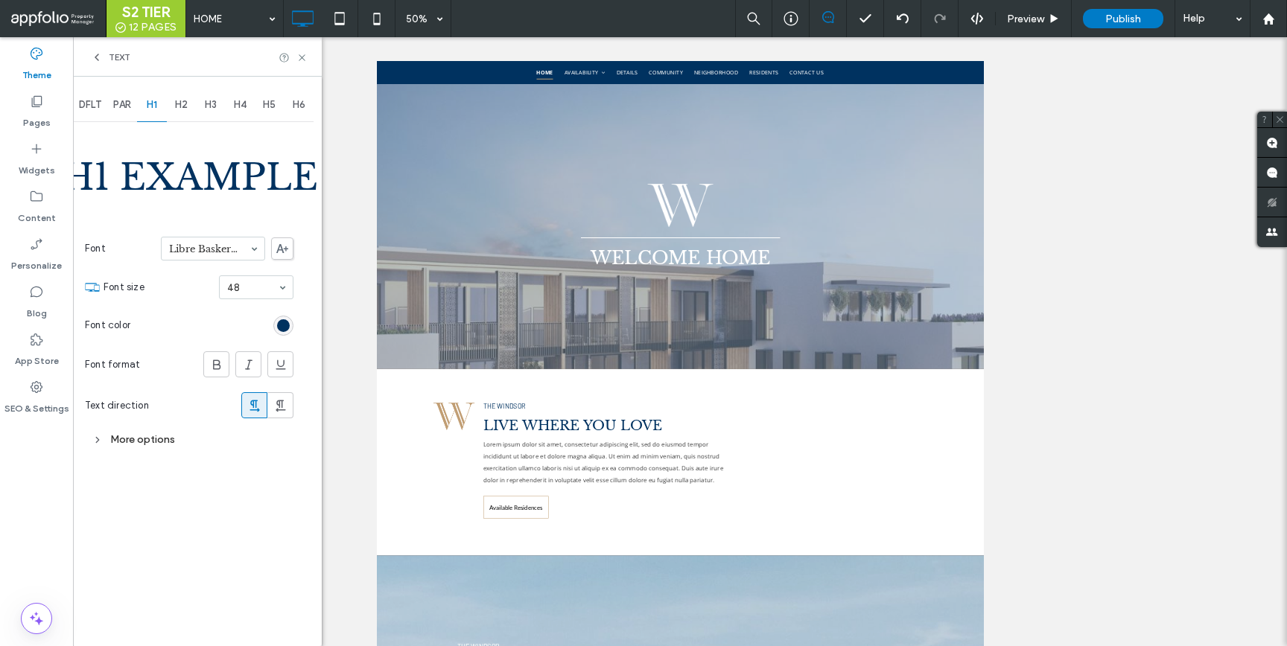
drag, startPoint x: 133, startPoint y: 108, endPoint x: 133, endPoint y: 115, distance: 7.5
click at [131, 108] on span "PAR" at bounding box center [122, 105] width 18 height 12
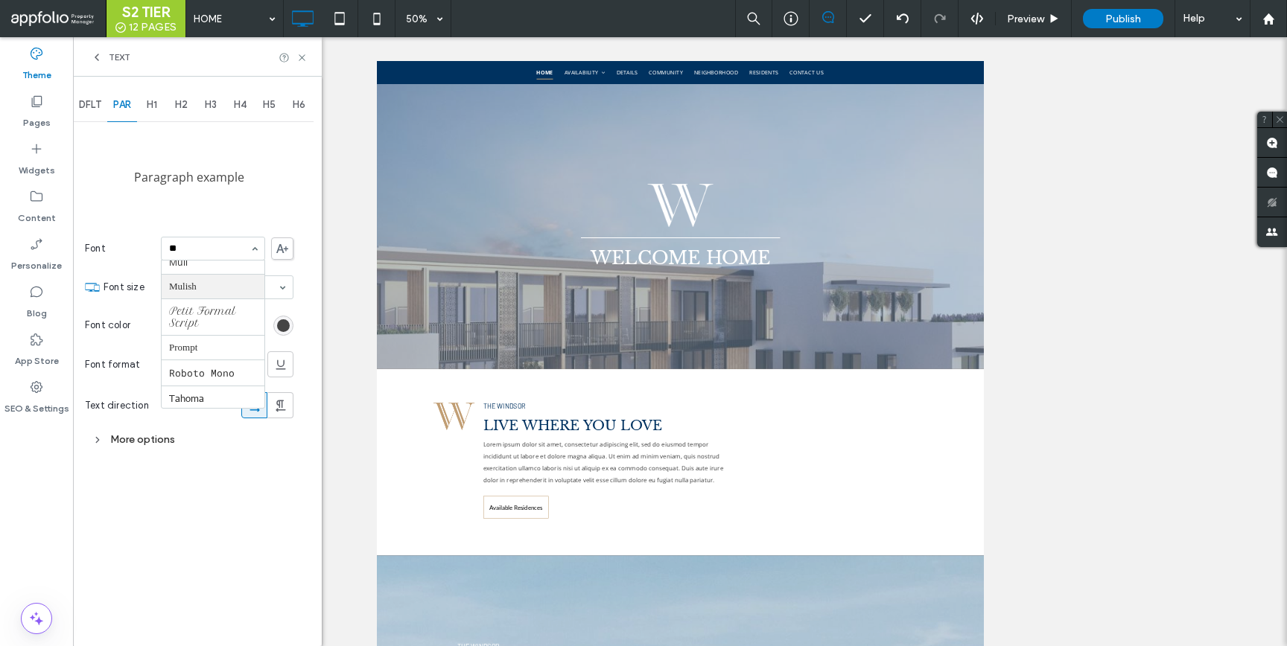
scroll to position [0, 0]
type input "***"
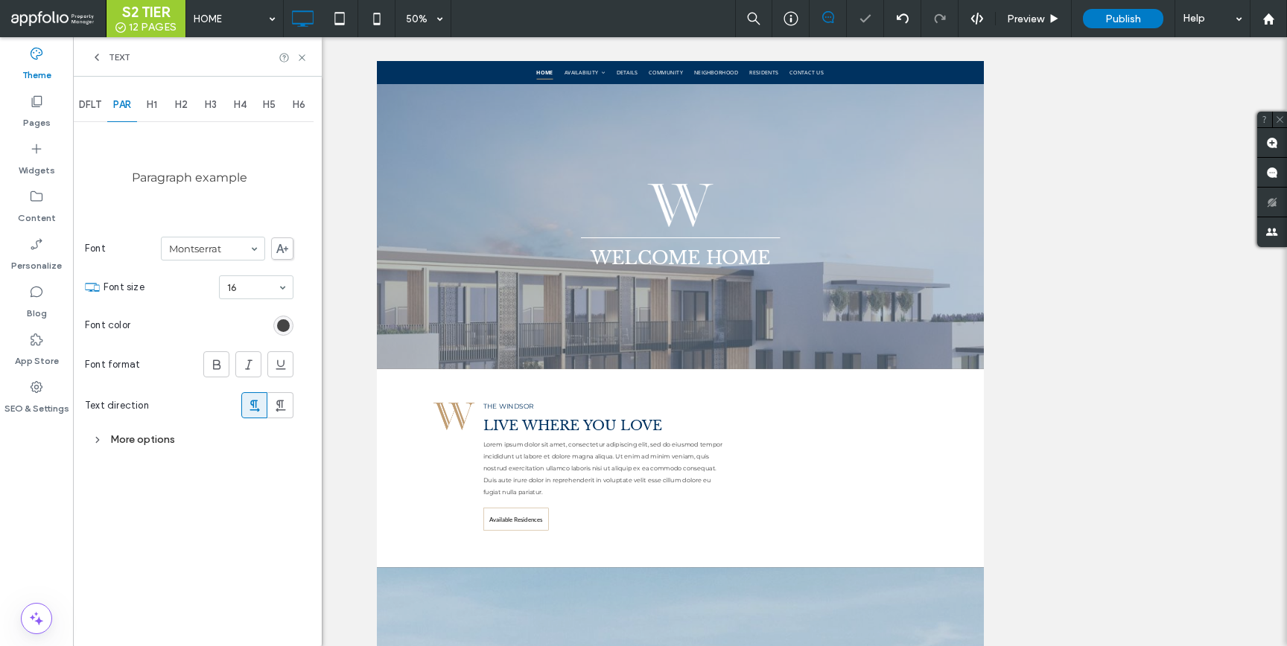
click at [82, 99] on span "DFLT" at bounding box center [90, 105] width 22 height 12
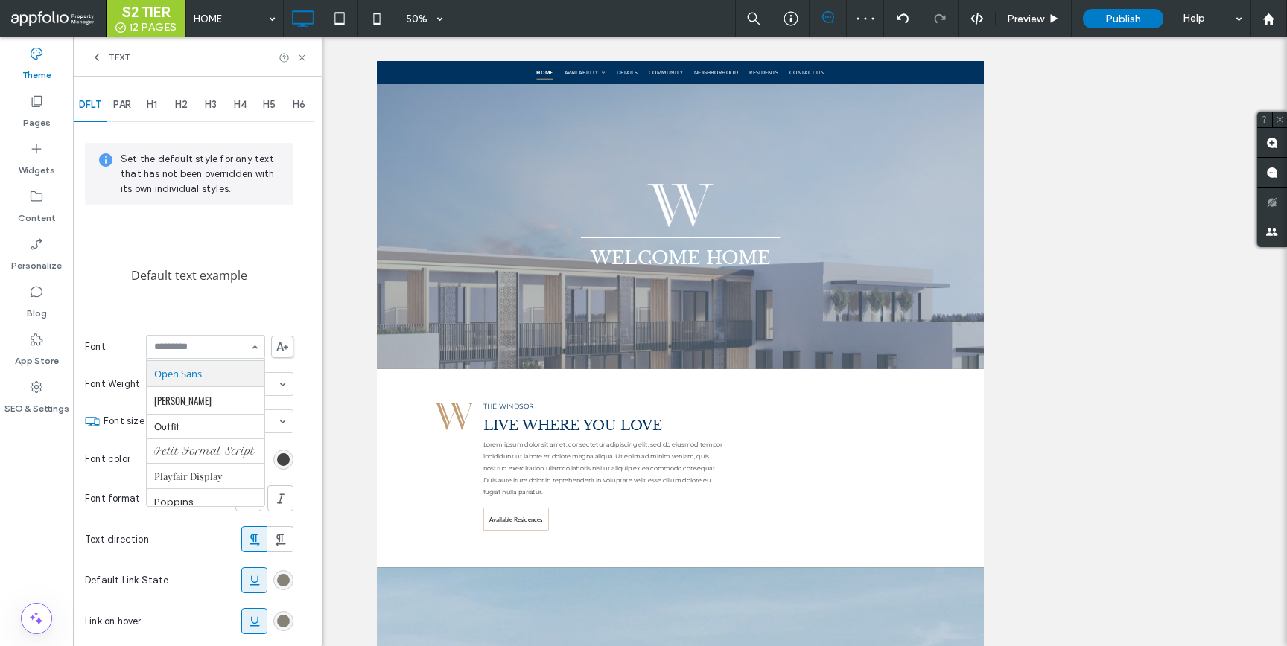
type input "*"
type input "****"
click at [301, 60] on icon at bounding box center [301, 57] width 11 height 11
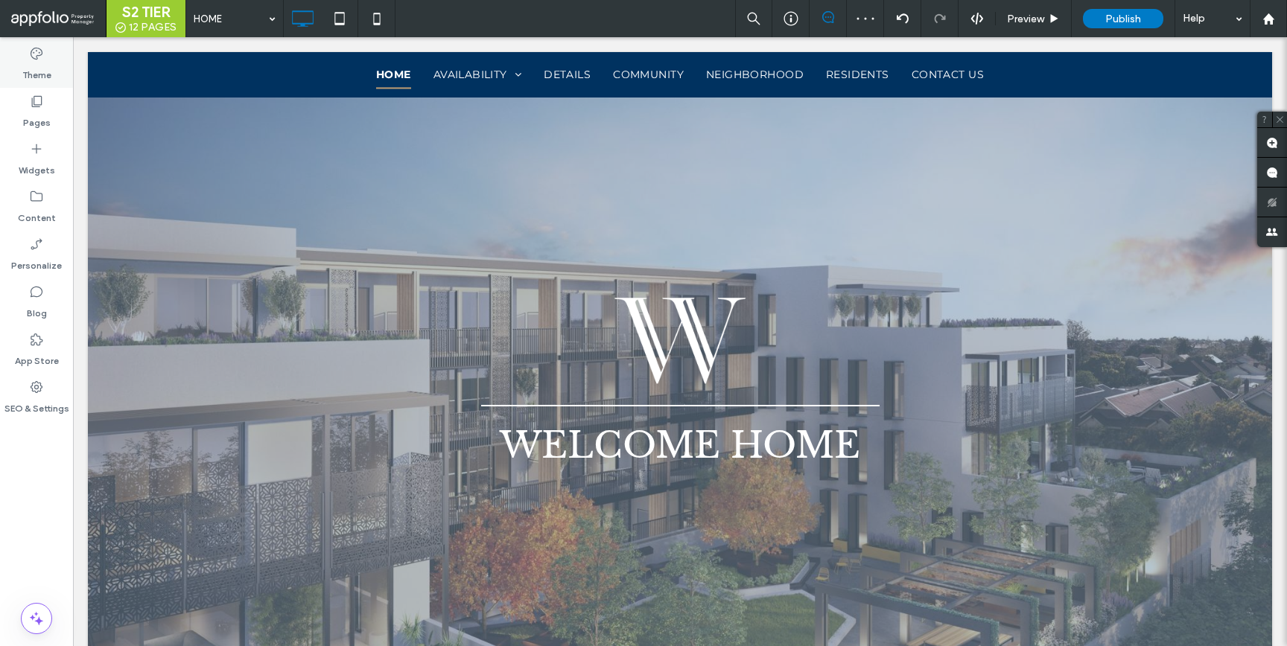
click at [36, 64] on label "Theme" at bounding box center [36, 71] width 29 height 21
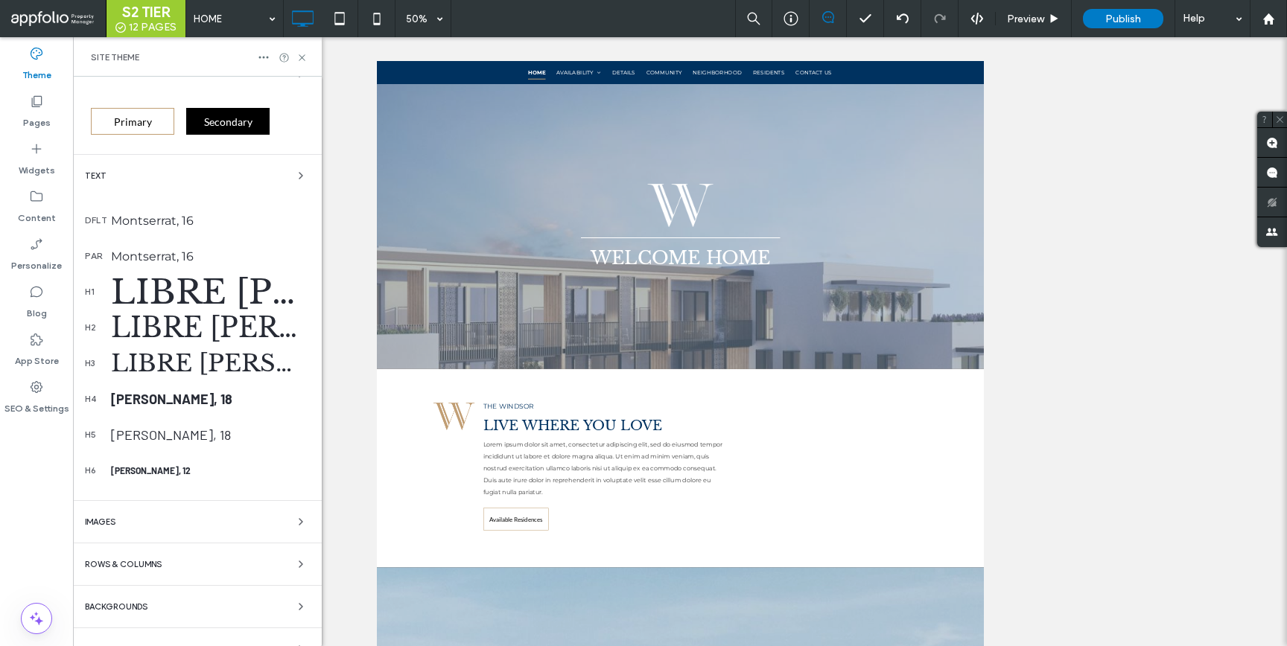
scroll to position [239, 0]
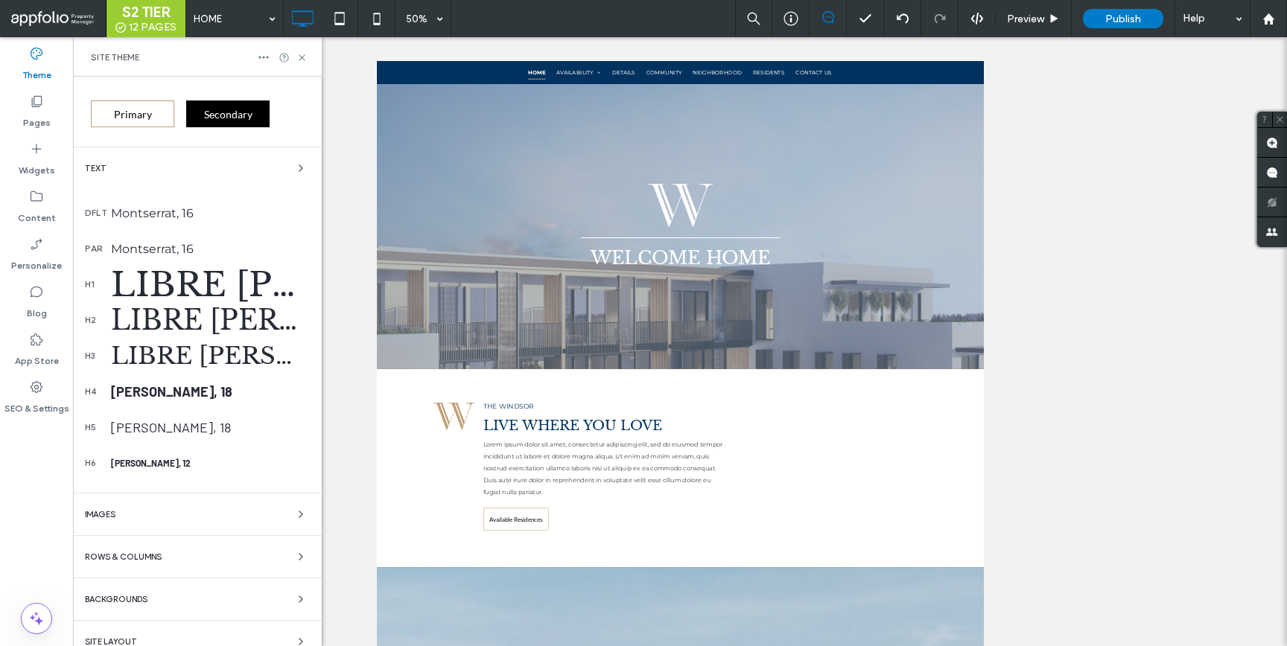
click at [206, 285] on div "Libre [PERSON_NAME], 48" at bounding box center [210, 285] width 199 height 42
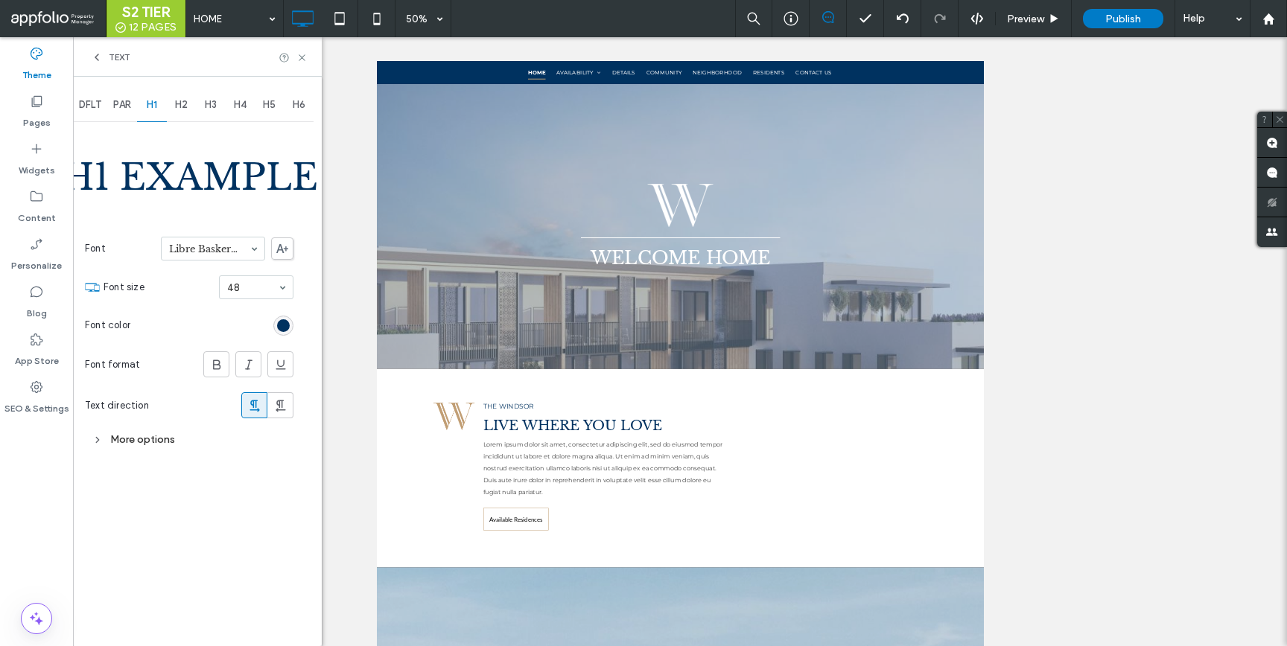
scroll to position [0, 0]
click at [282, 322] on div "rgb(0, 50, 96)" at bounding box center [283, 325] width 13 height 13
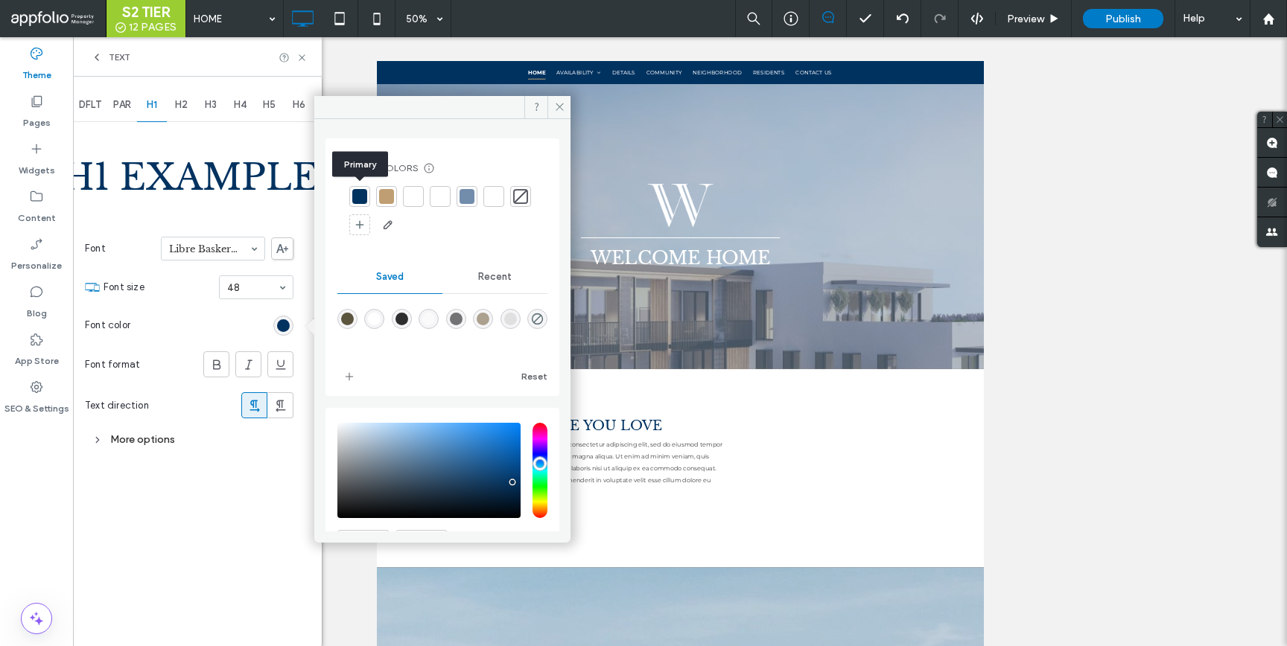
click at [360, 199] on div at bounding box center [359, 196] width 15 height 15
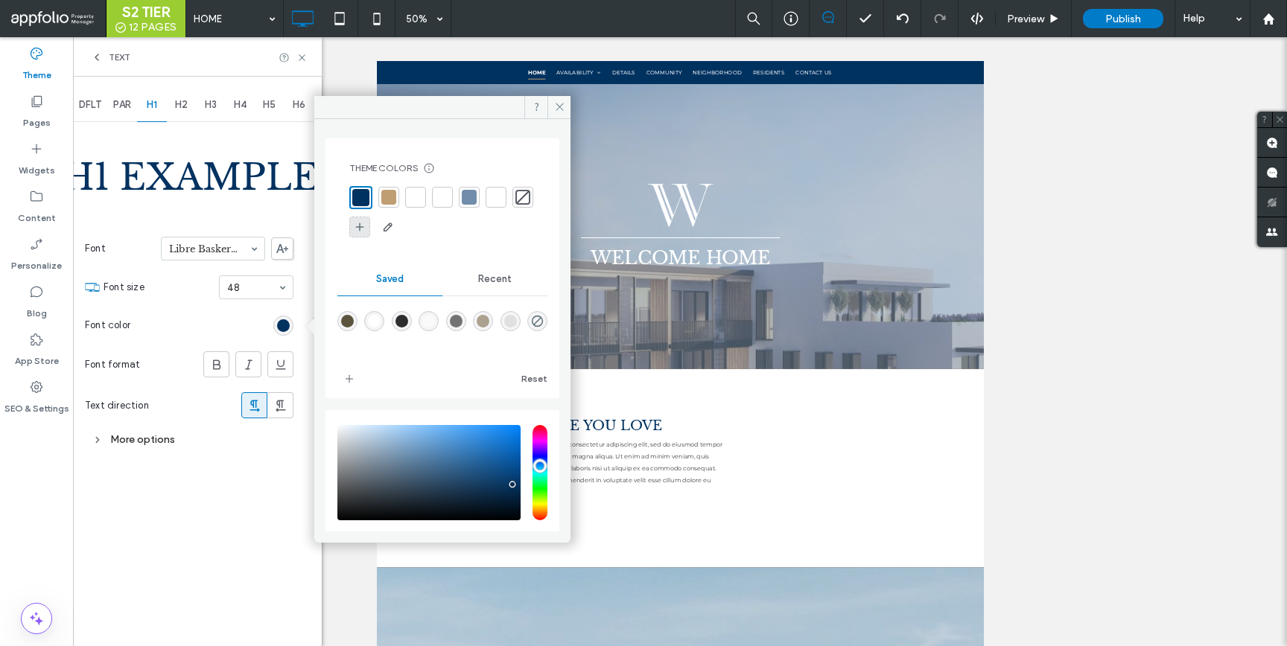
click at [370, 231] on div at bounding box center [359, 227] width 21 height 21
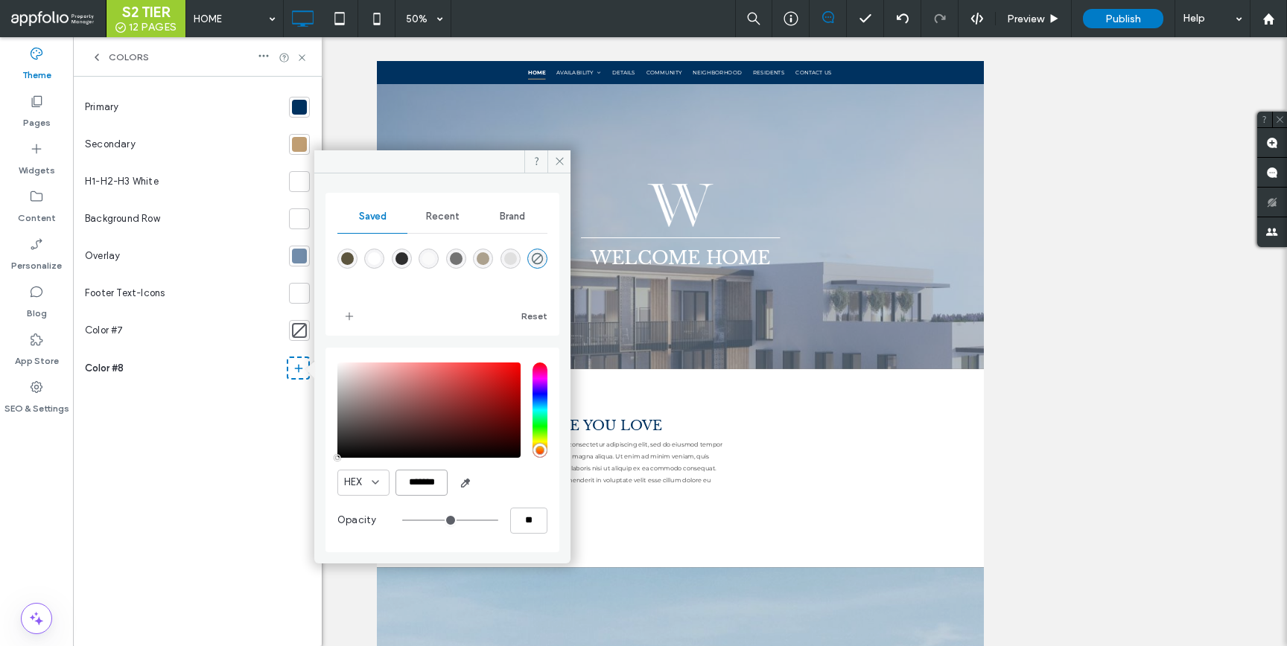
click at [423, 489] on input "*******" at bounding box center [421, 483] width 52 height 26
paste input "color picker textbox"
type input "*******"
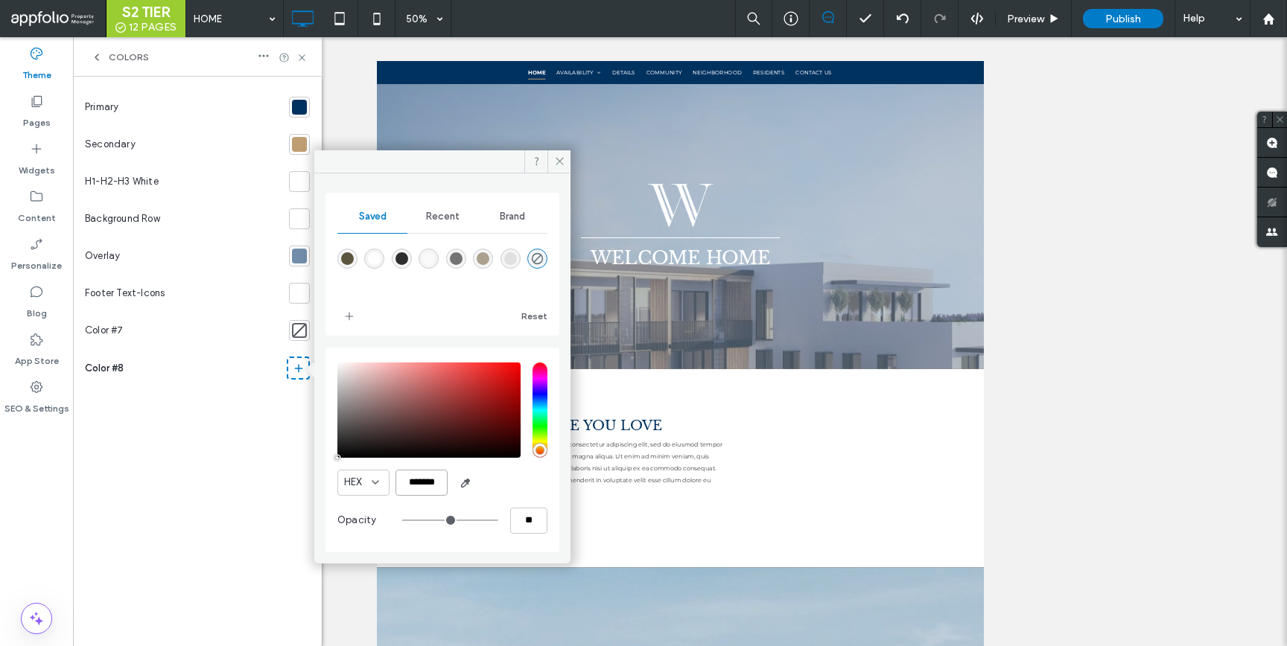
type input "***"
type input "****"
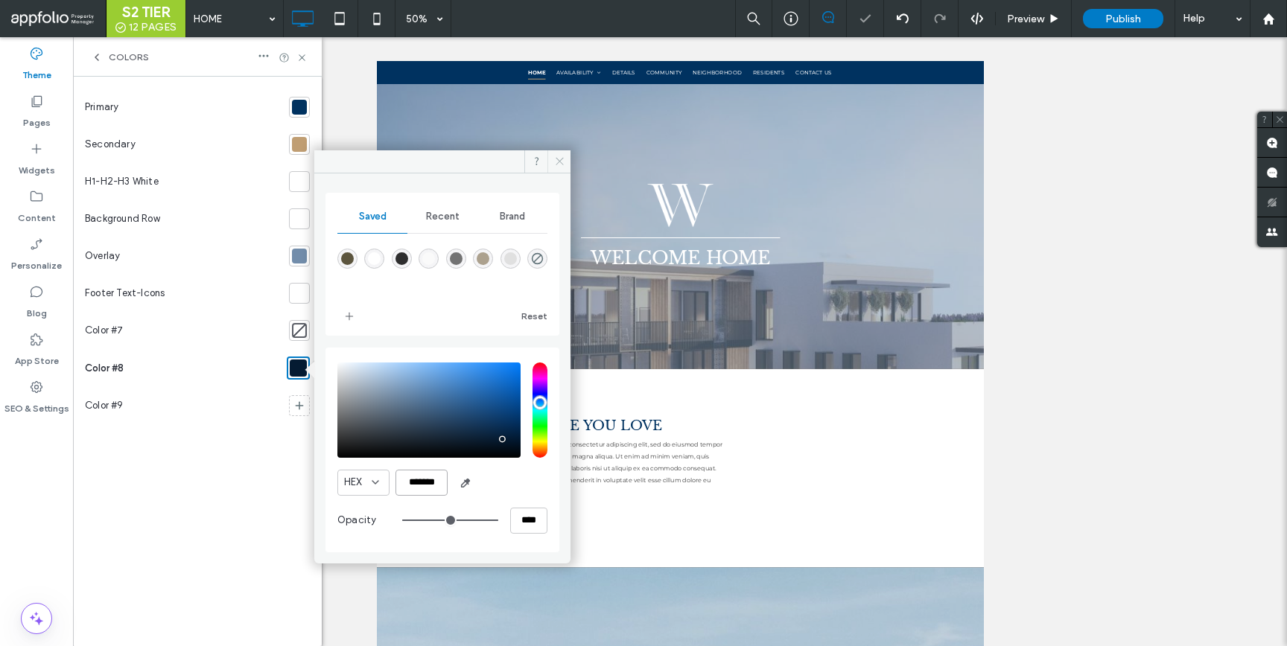
type input "*******"
click at [559, 156] on icon at bounding box center [559, 161] width 11 height 11
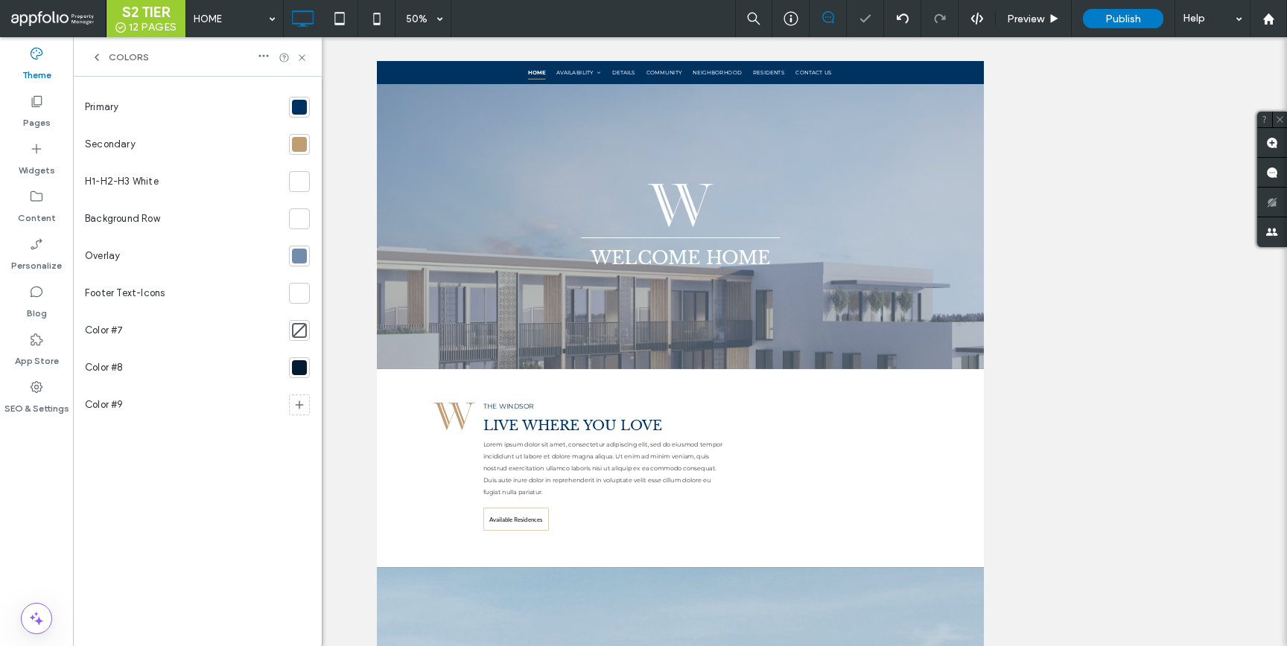
click at [101, 46] on div "Colors" at bounding box center [197, 56] width 249 height 39
click at [39, 60] on icon at bounding box center [36, 53] width 15 height 15
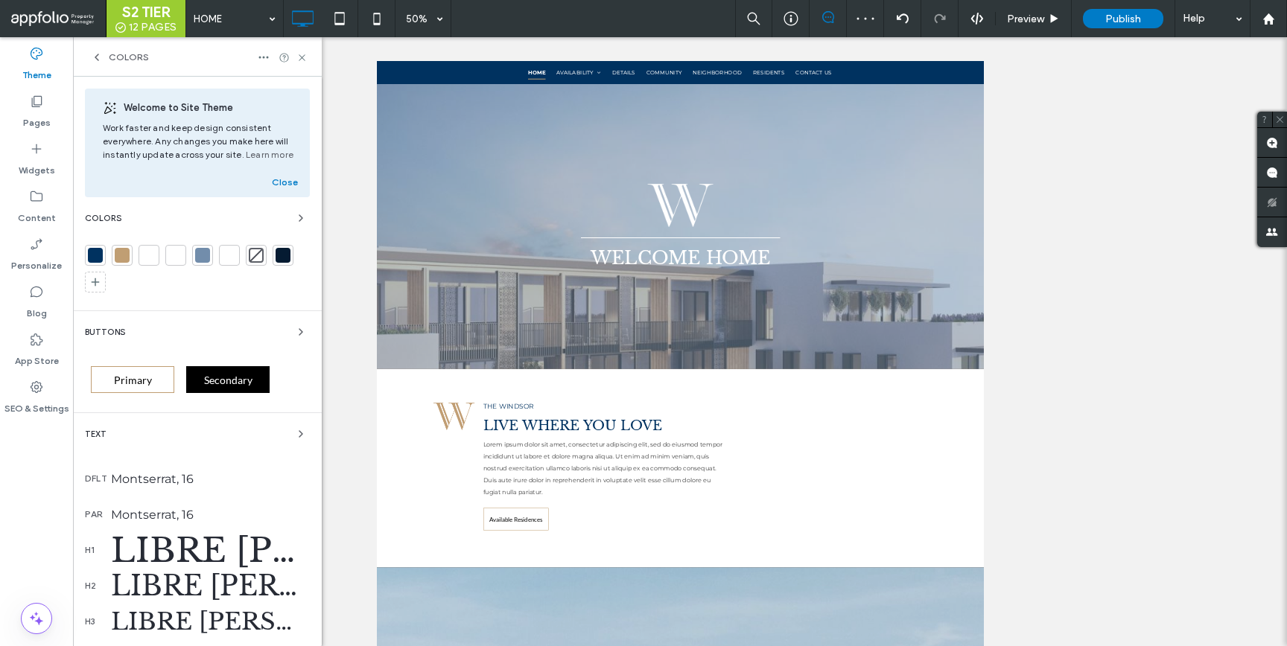
click at [214, 542] on div "Libre [PERSON_NAME], 48" at bounding box center [210, 551] width 199 height 42
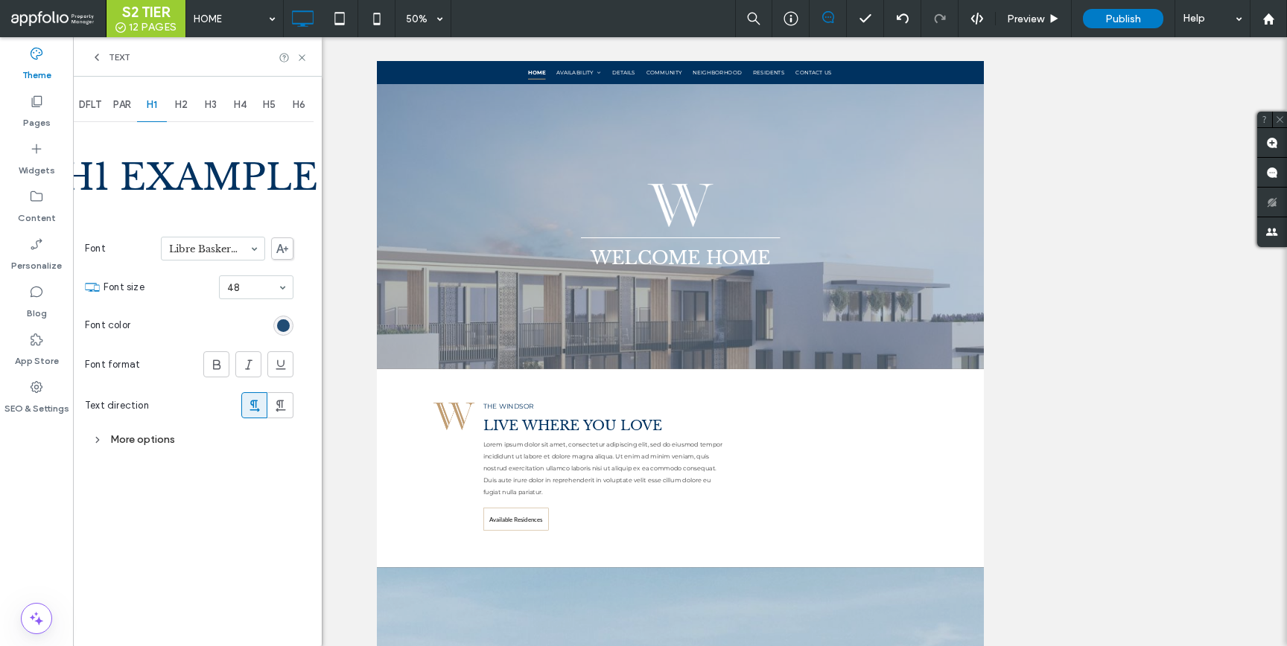
click at [277, 327] on div "rgb(0, 50, 96)" at bounding box center [283, 325] width 13 height 13
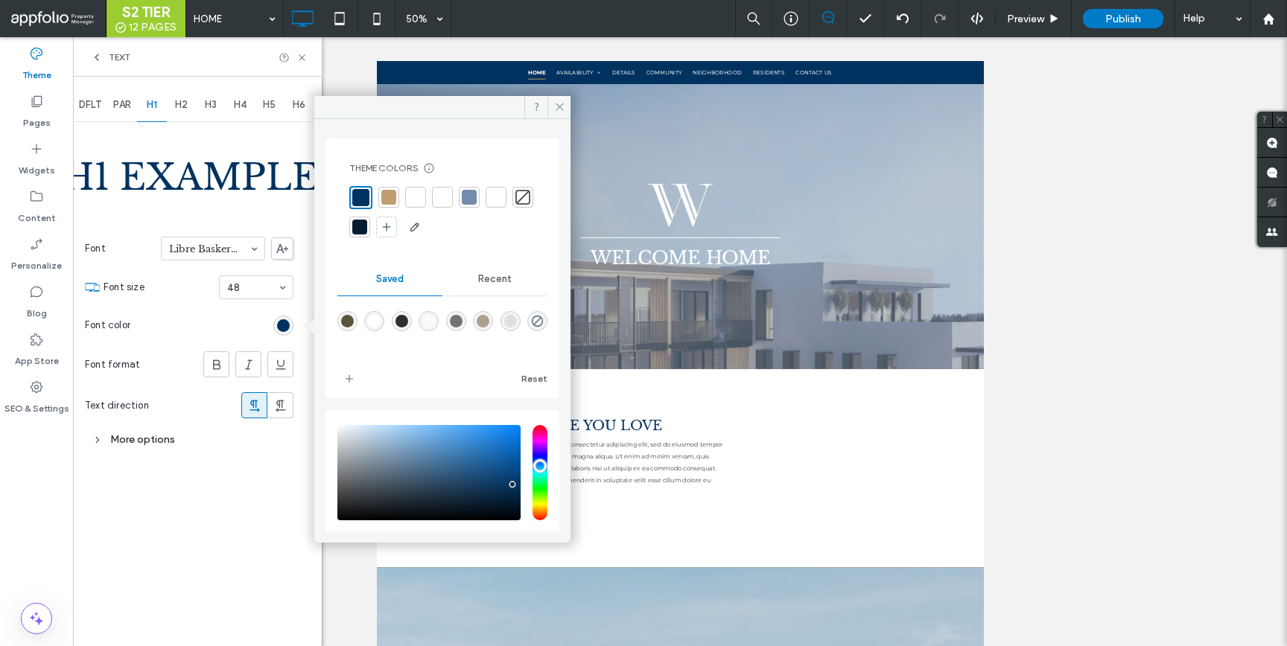
click at [367, 228] on div at bounding box center [359, 227] width 15 height 15
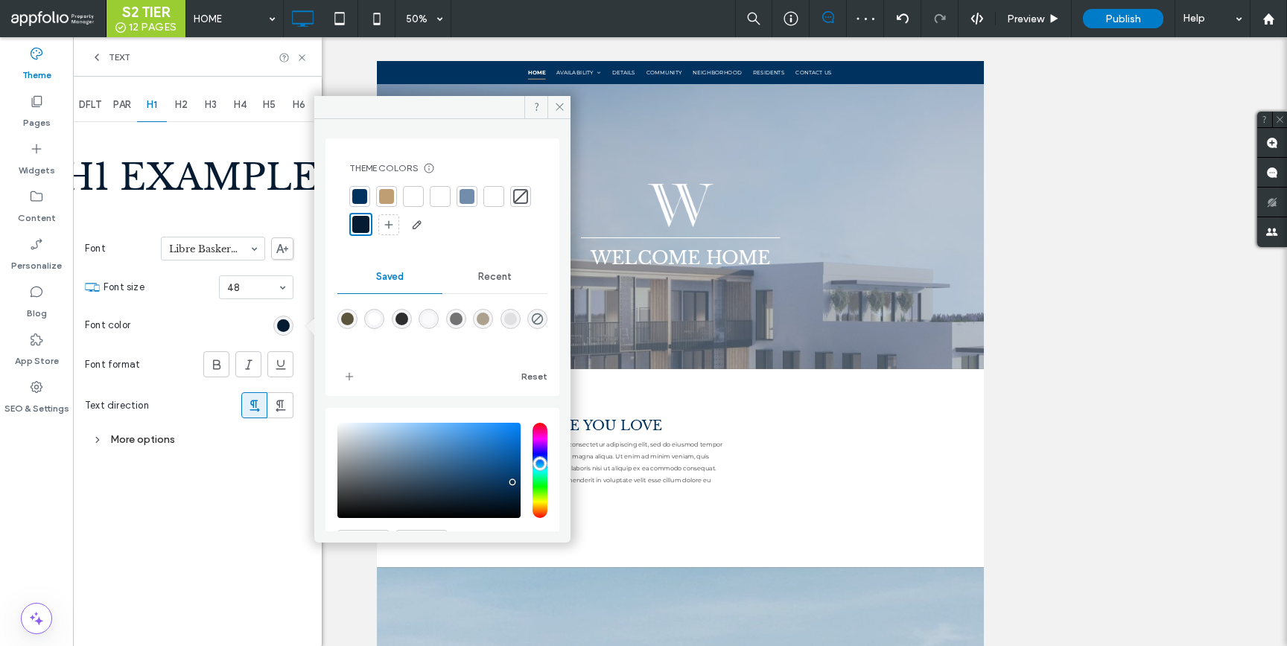
click at [171, 111] on div "H2" at bounding box center [182, 105] width 30 height 33
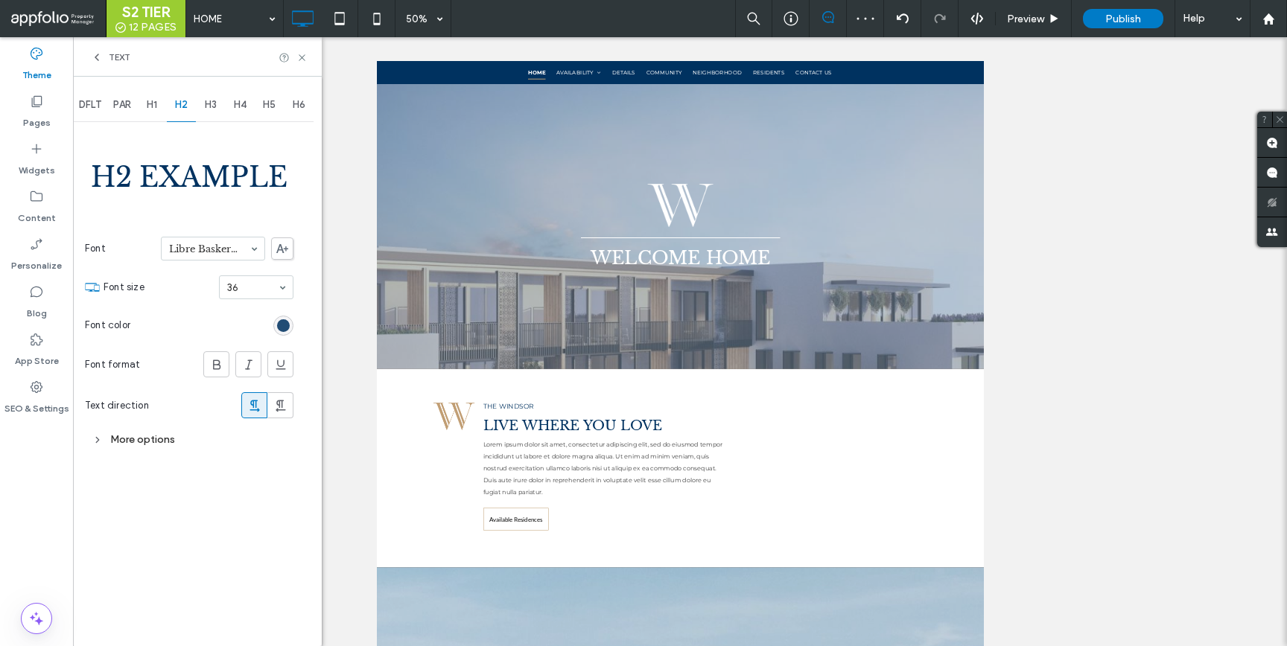
click at [283, 322] on div "rgb(0, 50, 96)" at bounding box center [283, 325] width 13 height 13
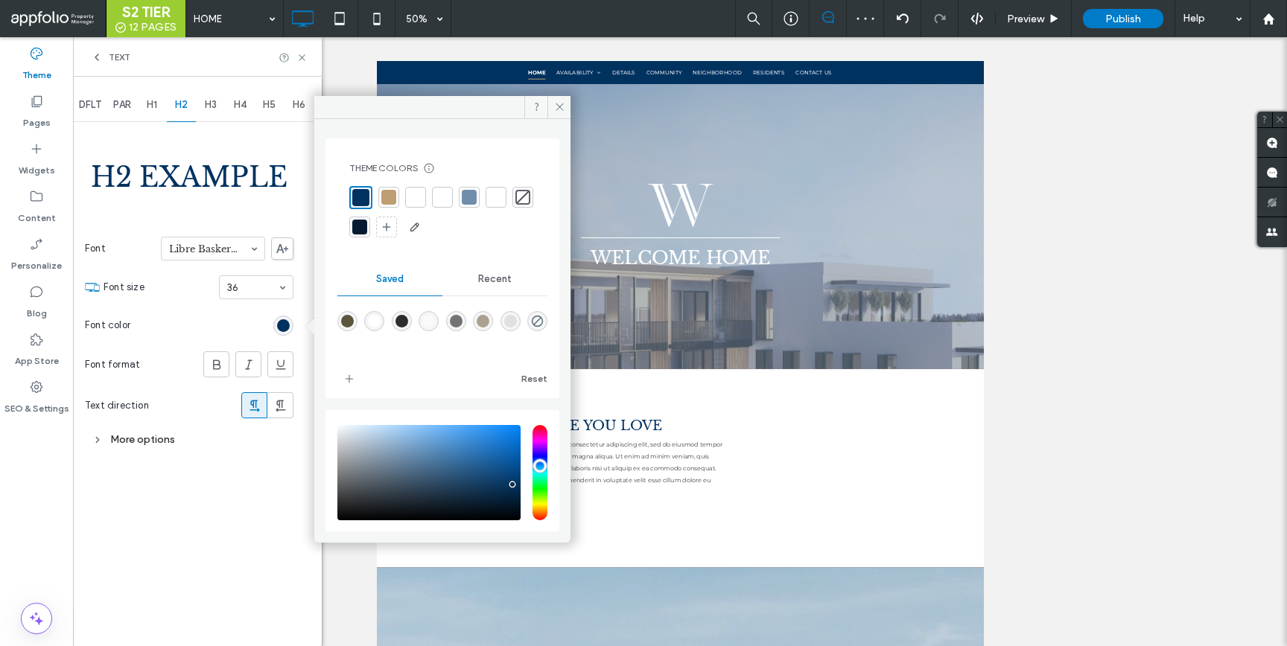
click at [367, 226] on div at bounding box center [359, 227] width 15 height 15
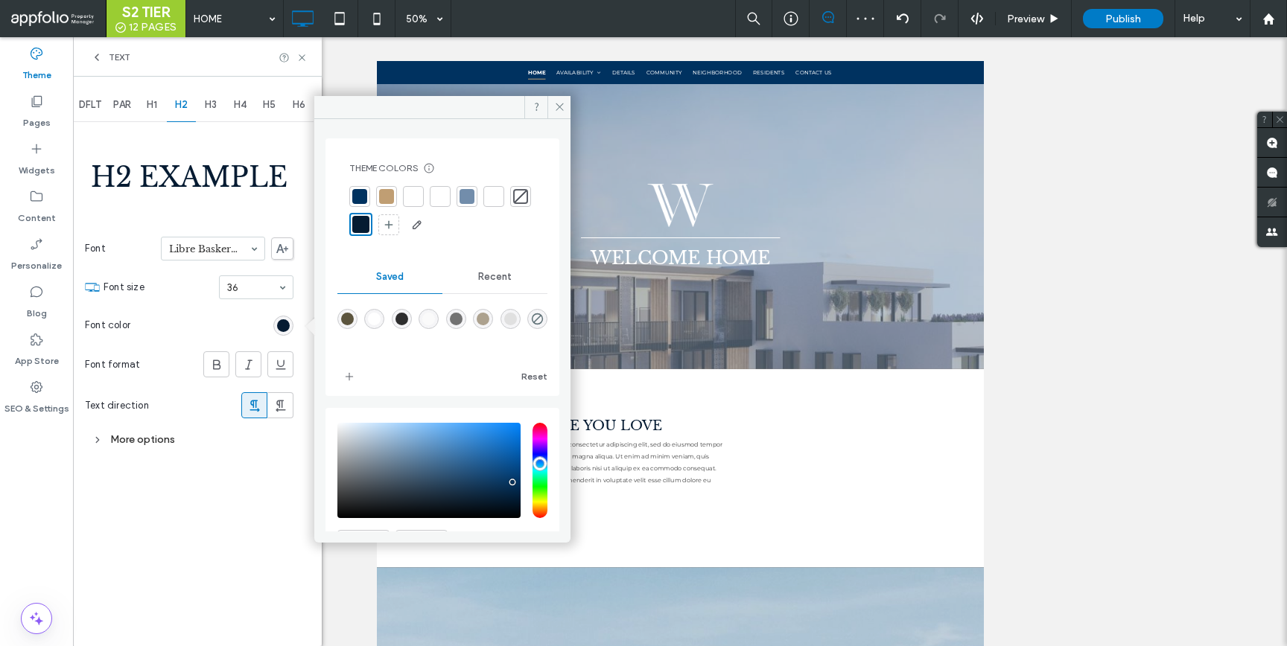
click at [215, 107] on span "H3" at bounding box center [211, 105] width 12 height 12
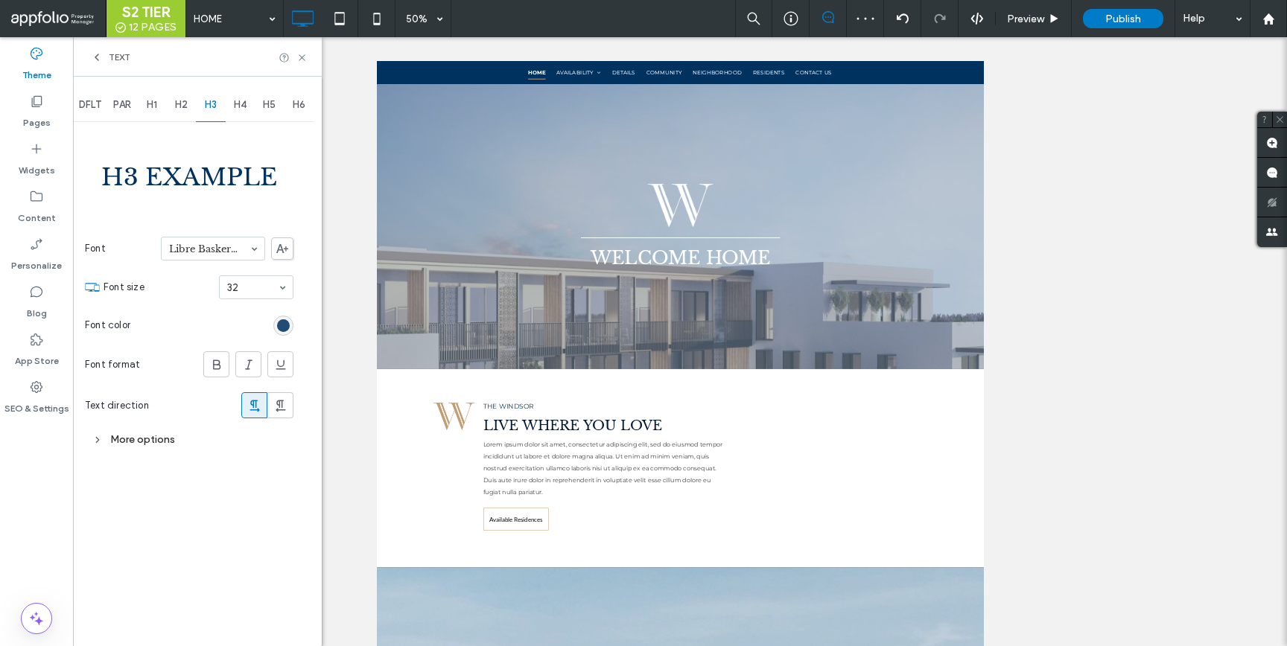
click at [286, 326] on div "rgb(0, 50, 96)" at bounding box center [283, 325] width 13 height 13
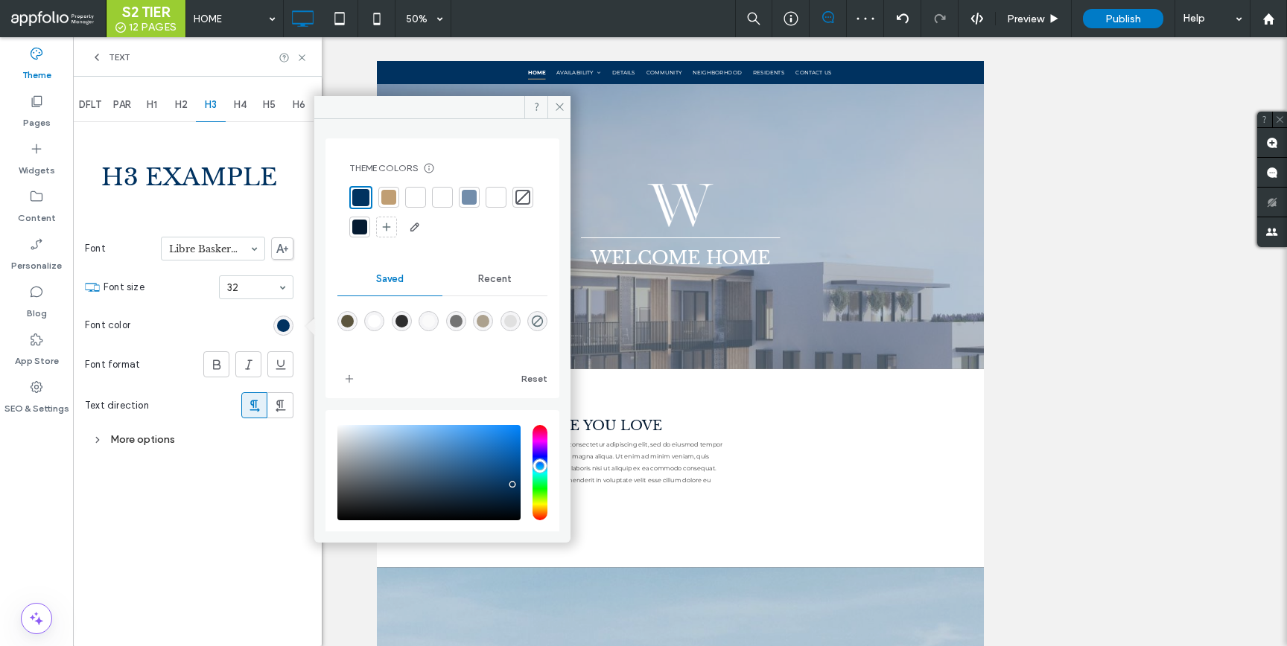
click at [367, 229] on div at bounding box center [359, 227] width 15 height 15
click at [244, 104] on span "H4" at bounding box center [240, 105] width 13 height 12
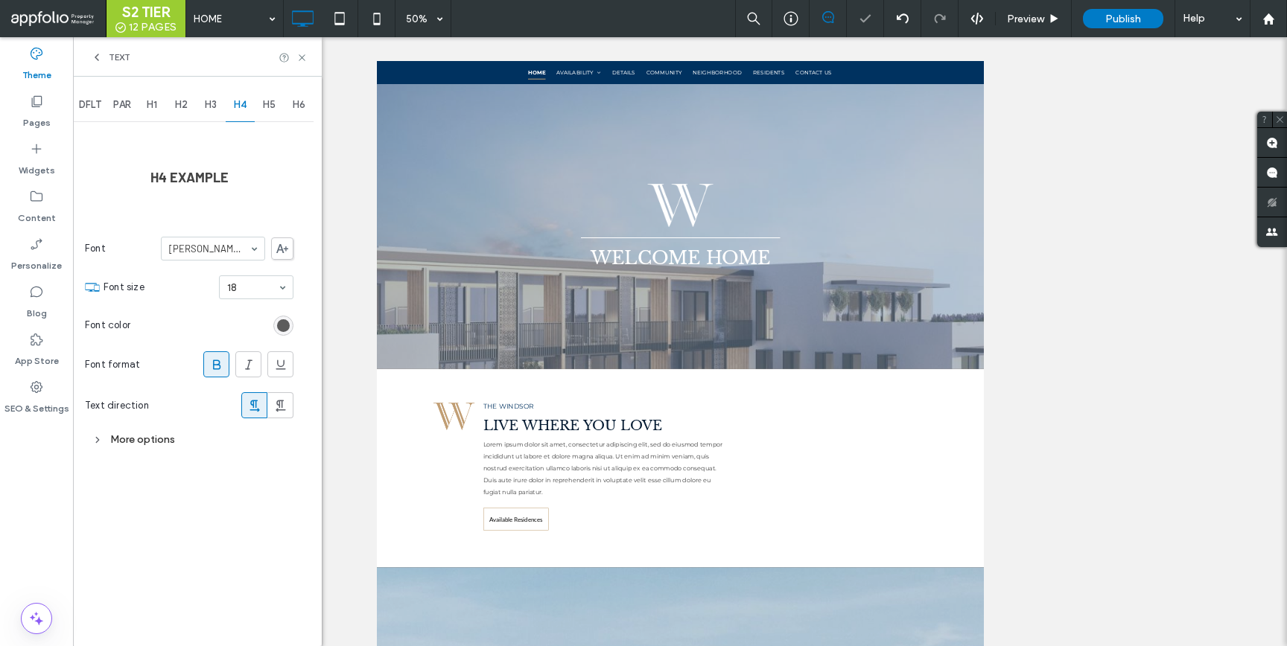
click at [285, 324] on div "rgb(68, 68, 68)" at bounding box center [283, 325] width 13 height 13
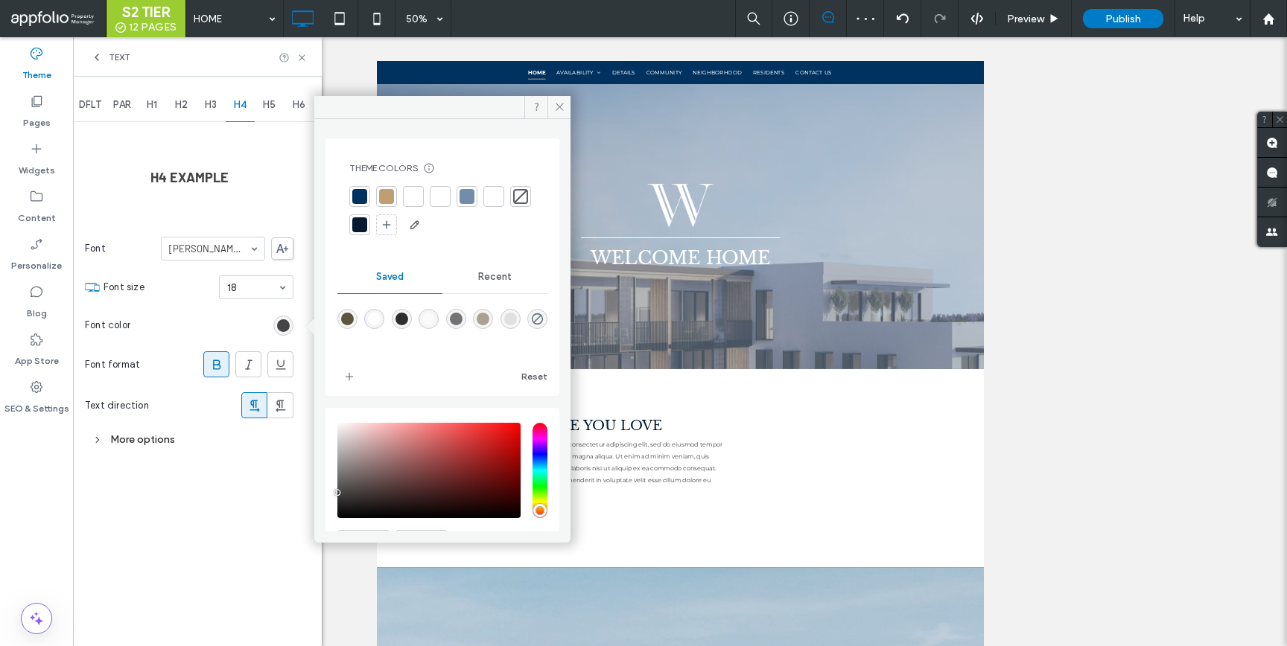
click at [362, 197] on div at bounding box center [359, 196] width 15 height 15
click at [264, 110] on span "H5" at bounding box center [269, 105] width 13 height 12
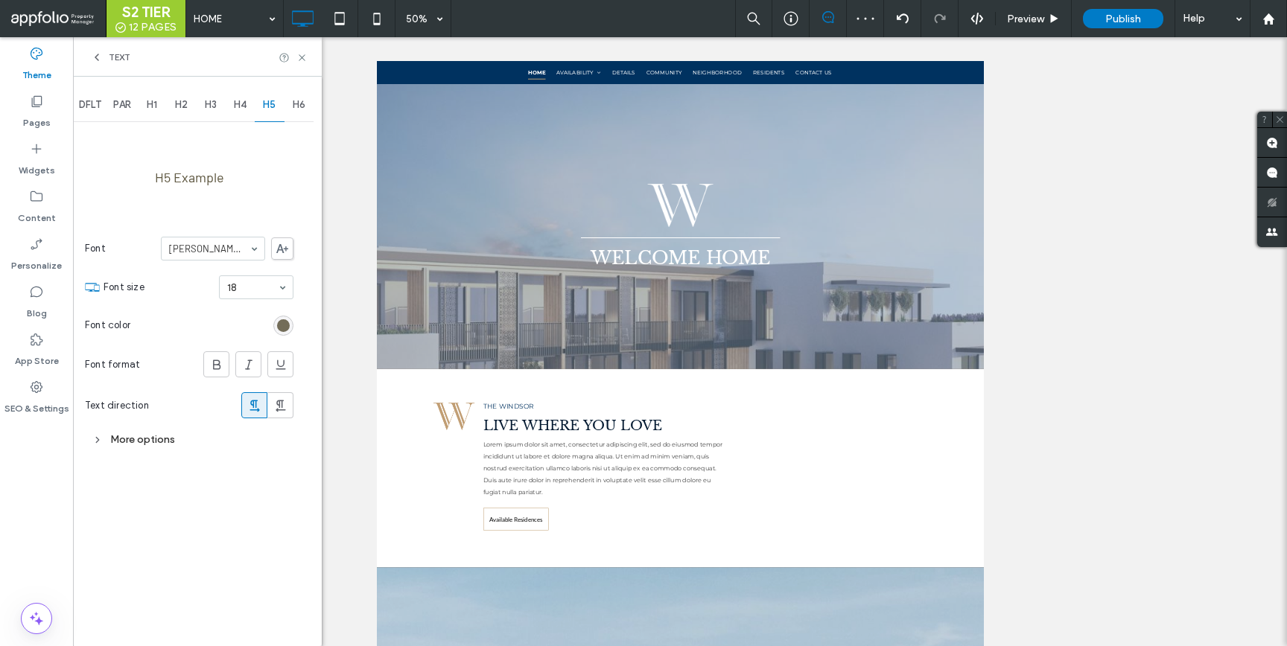
click at [279, 329] on div "rgb(94, 87, 64)" at bounding box center [283, 325] width 13 height 13
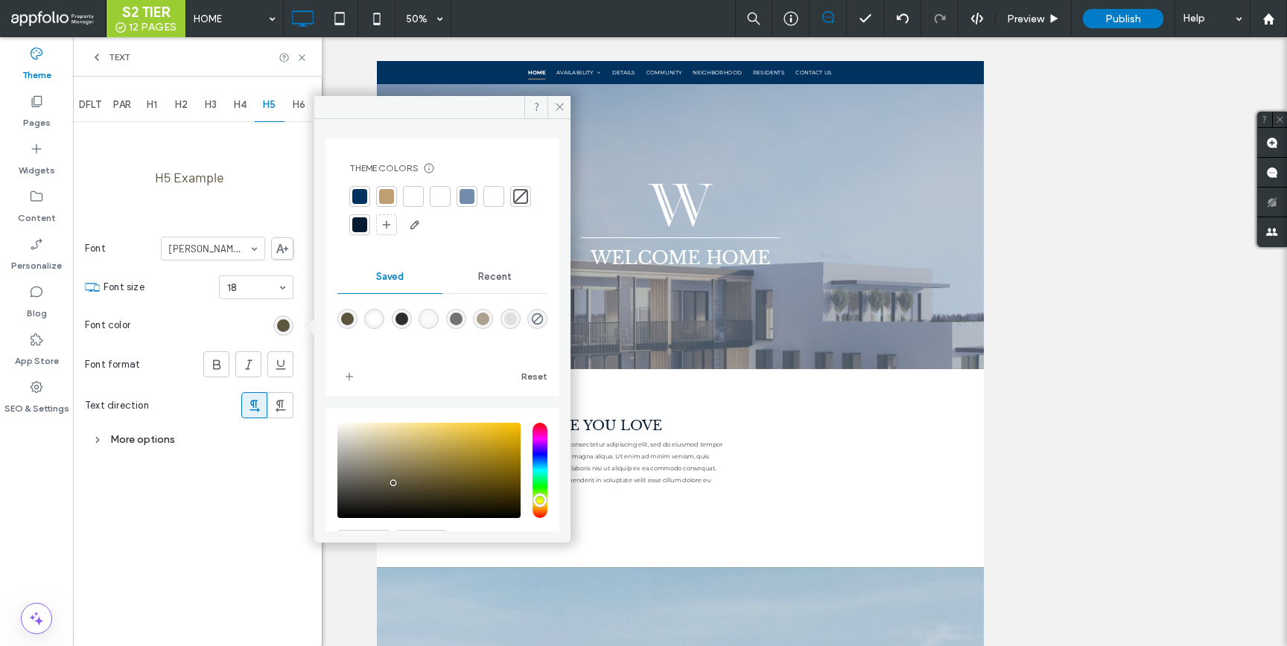
click at [387, 191] on div at bounding box center [386, 196] width 15 height 15
click at [300, 112] on div "H6" at bounding box center [299, 105] width 30 height 33
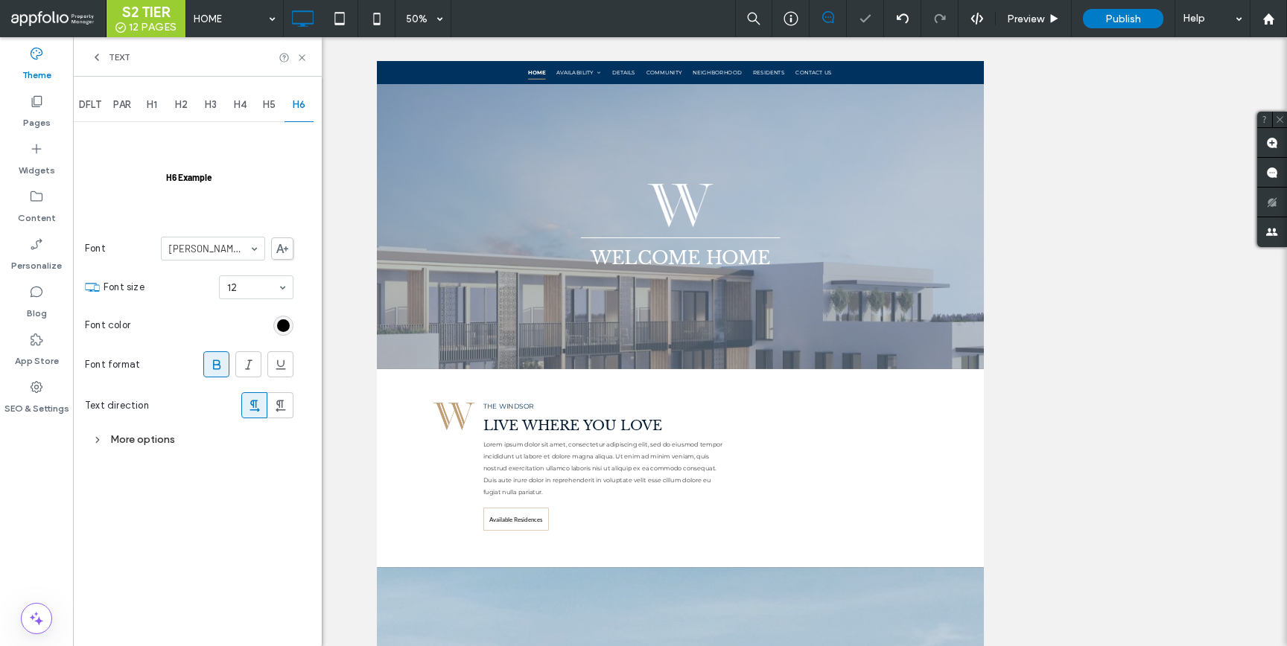
click at [286, 331] on div "rgb(0, 0, 0)" at bounding box center [283, 325] width 13 height 13
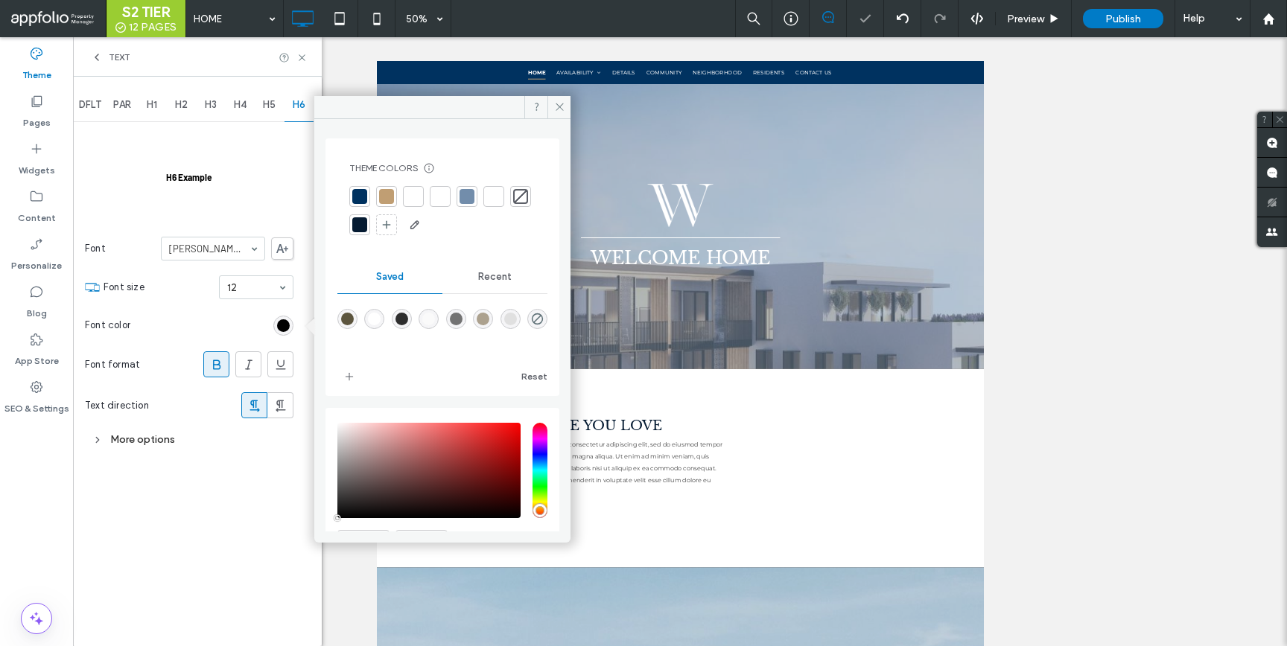
click at [352, 200] on div at bounding box center [359, 196] width 15 height 15
click at [237, 104] on span "H4" at bounding box center [240, 105] width 13 height 12
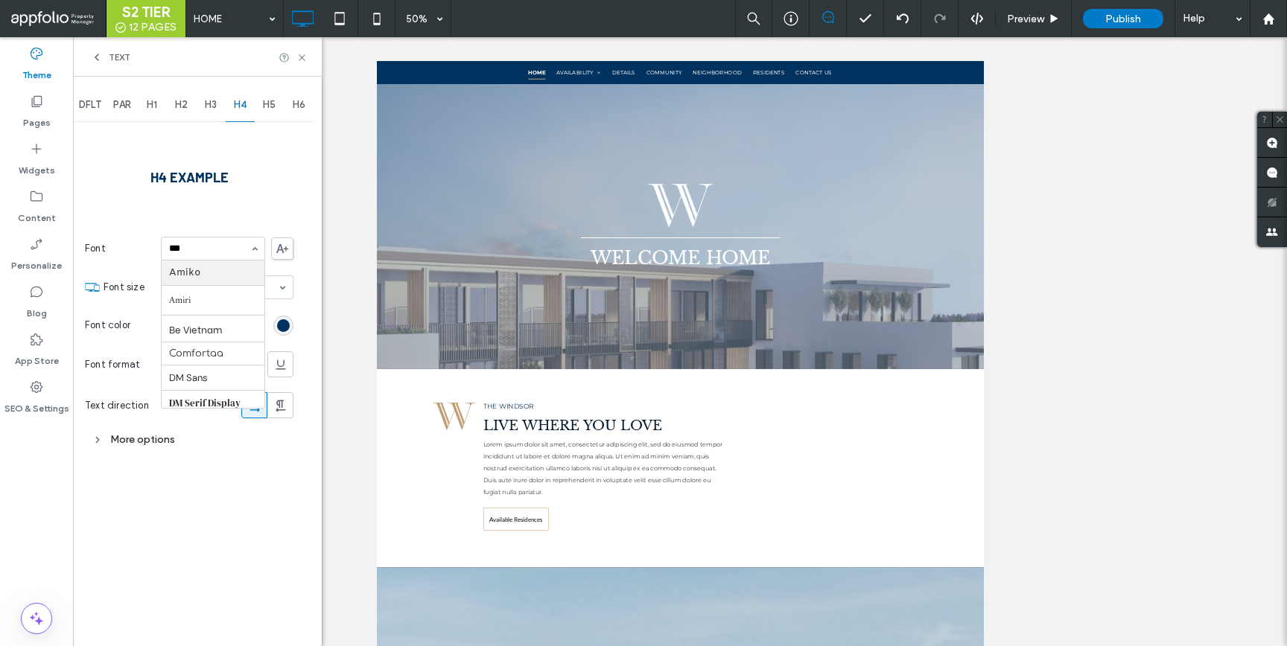
type input "****"
click at [273, 112] on div "H5" at bounding box center [270, 105] width 30 height 33
type input "****"
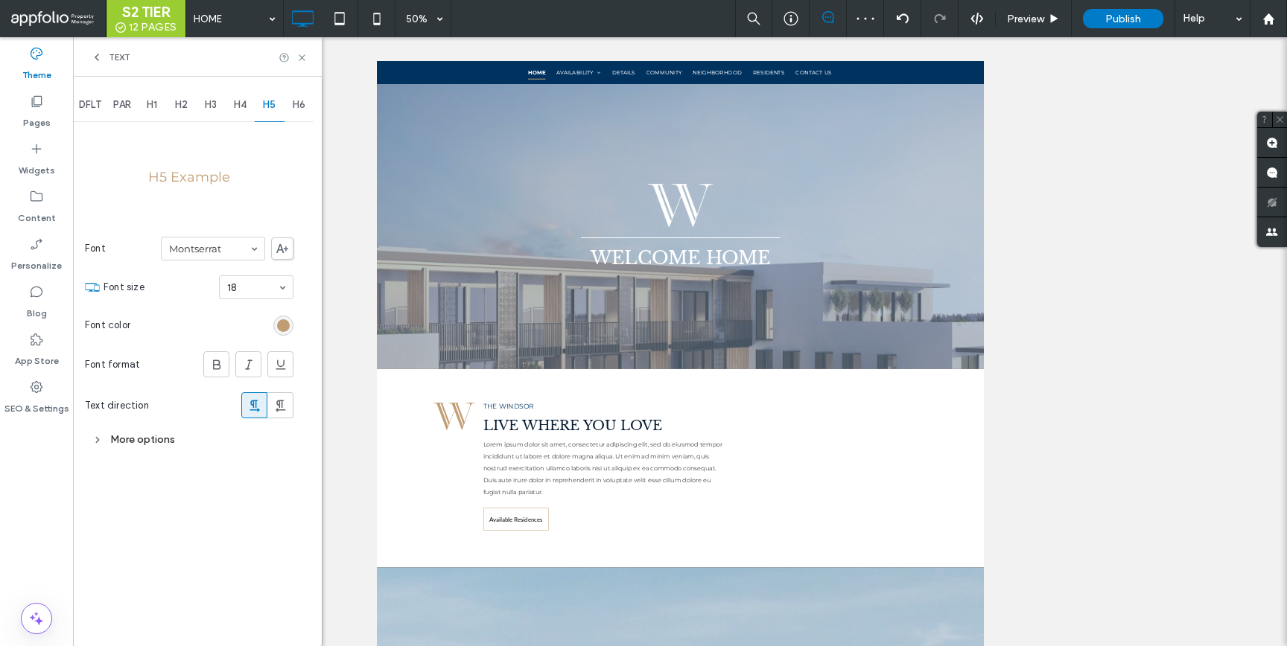
click at [291, 105] on div "H6" at bounding box center [299, 105] width 30 height 33
type input "****"
click at [299, 56] on icon at bounding box center [301, 57] width 11 height 11
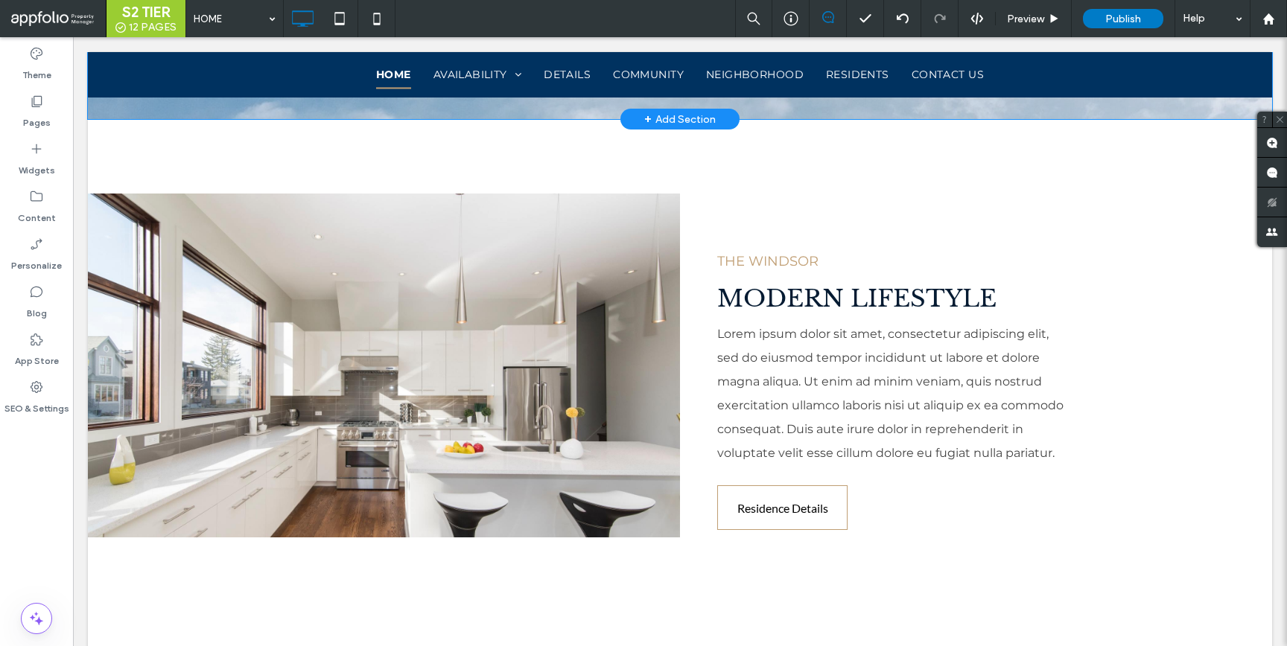
scroll to position [2211, 0]
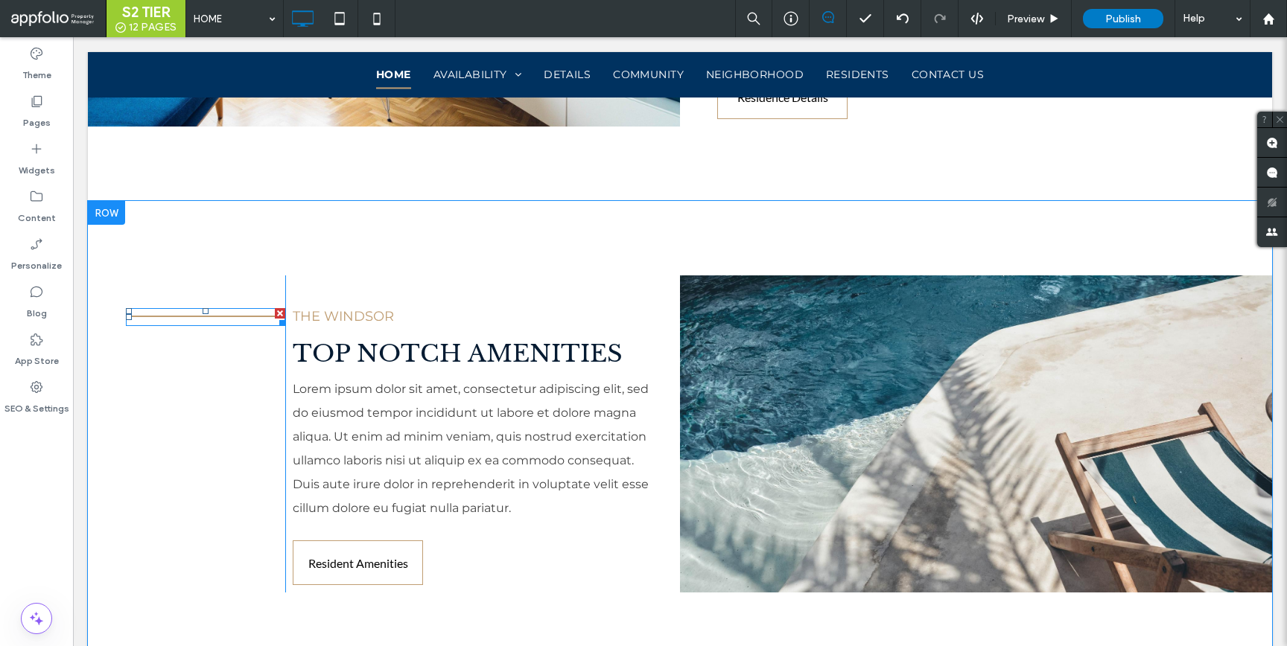
click at [276, 315] on div at bounding box center [279, 320] width 11 height 11
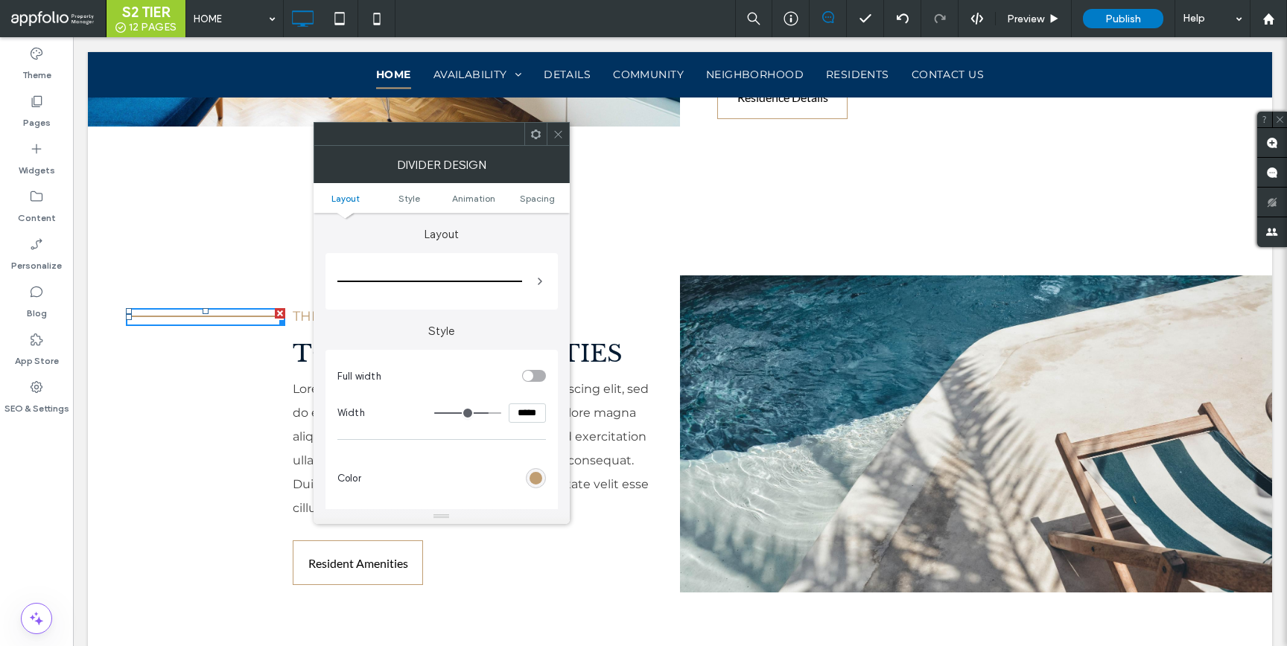
click at [276, 310] on div at bounding box center [280, 313] width 10 height 10
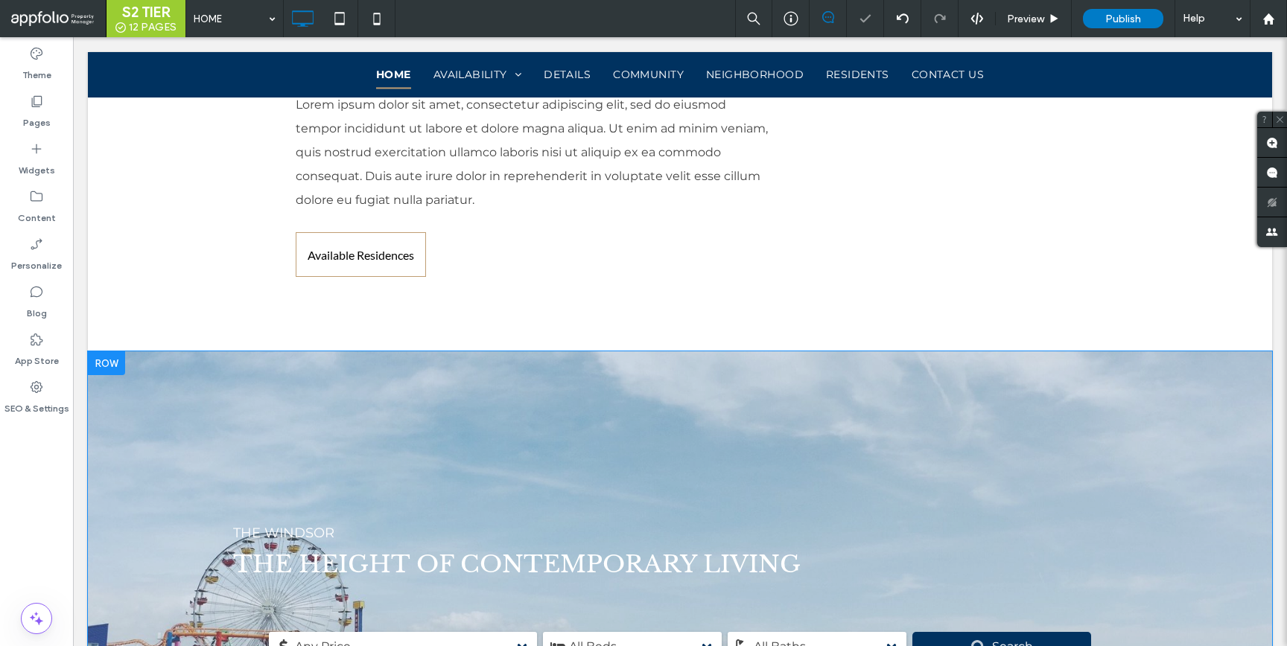
scroll to position [572, 0]
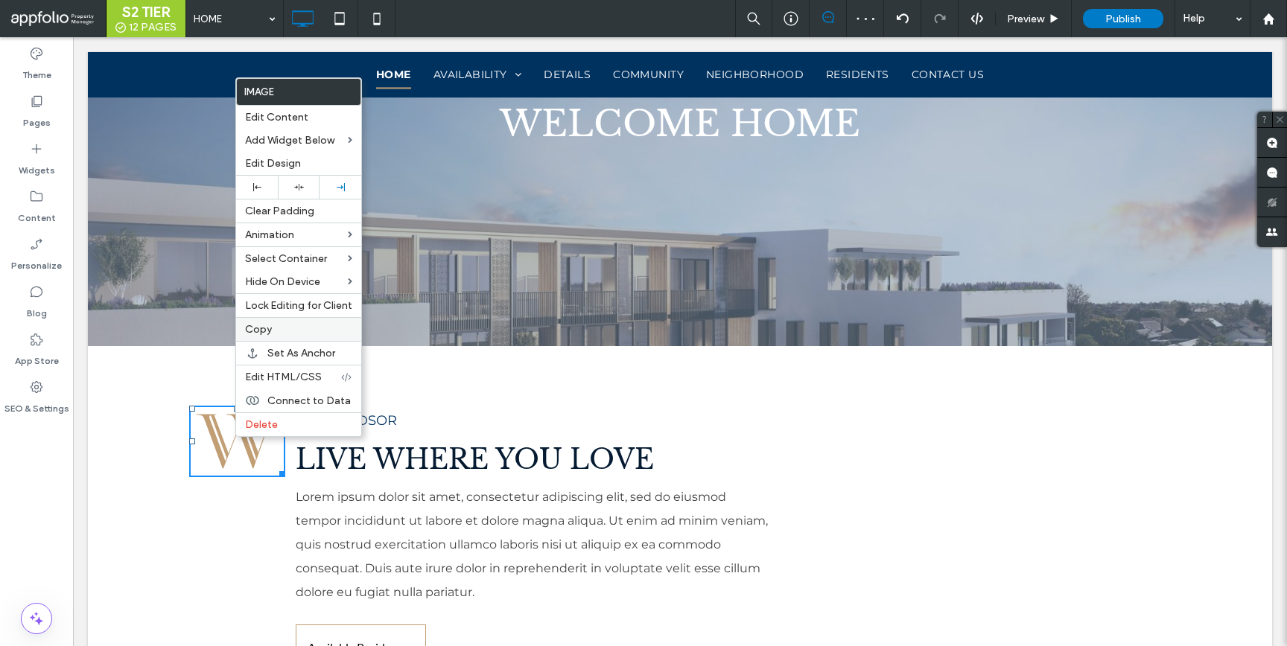
click at [285, 325] on label "Copy" at bounding box center [298, 329] width 107 height 13
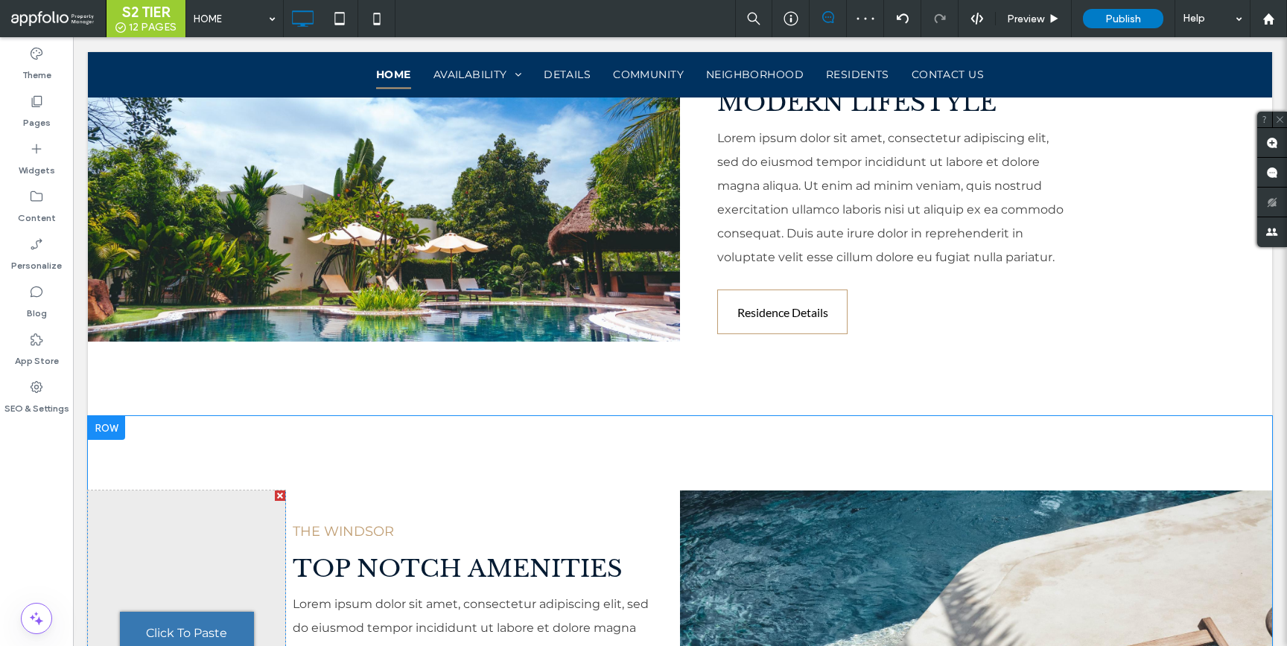
scroll to position [2259, 0]
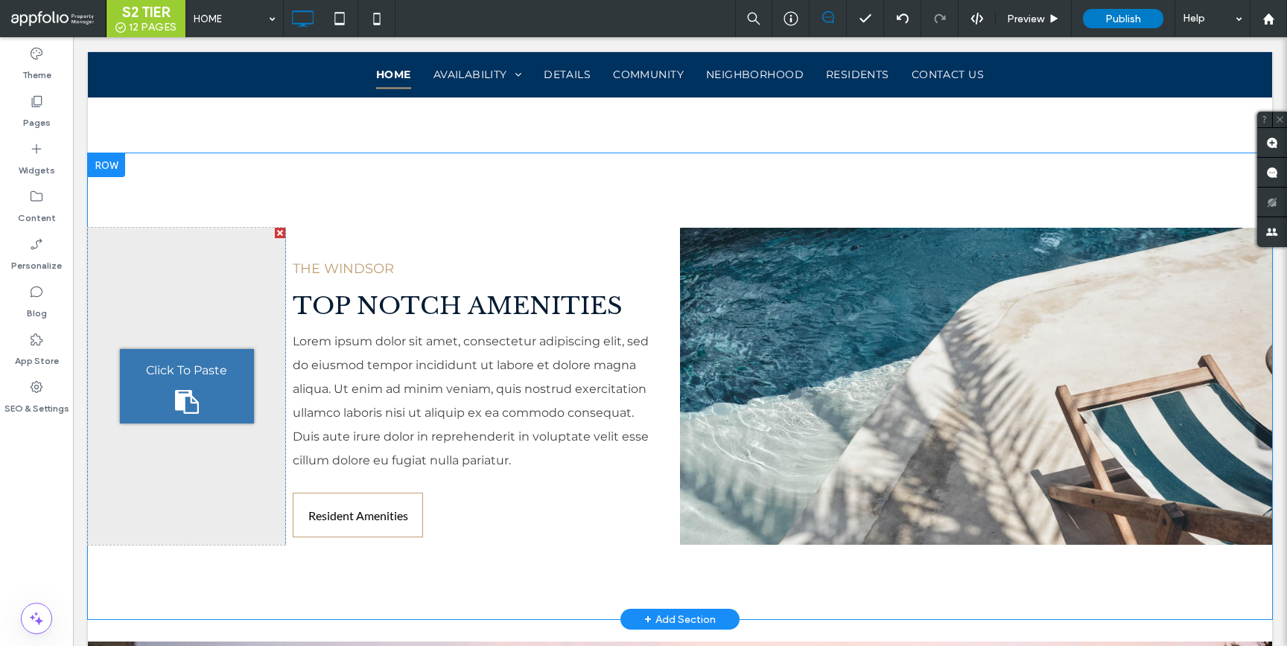
drag, startPoint x: 238, startPoint y: 353, endPoint x: 311, endPoint y: 391, distance: 82.9
click at [238, 353] on div "Click To Paste" at bounding box center [187, 386] width 134 height 74
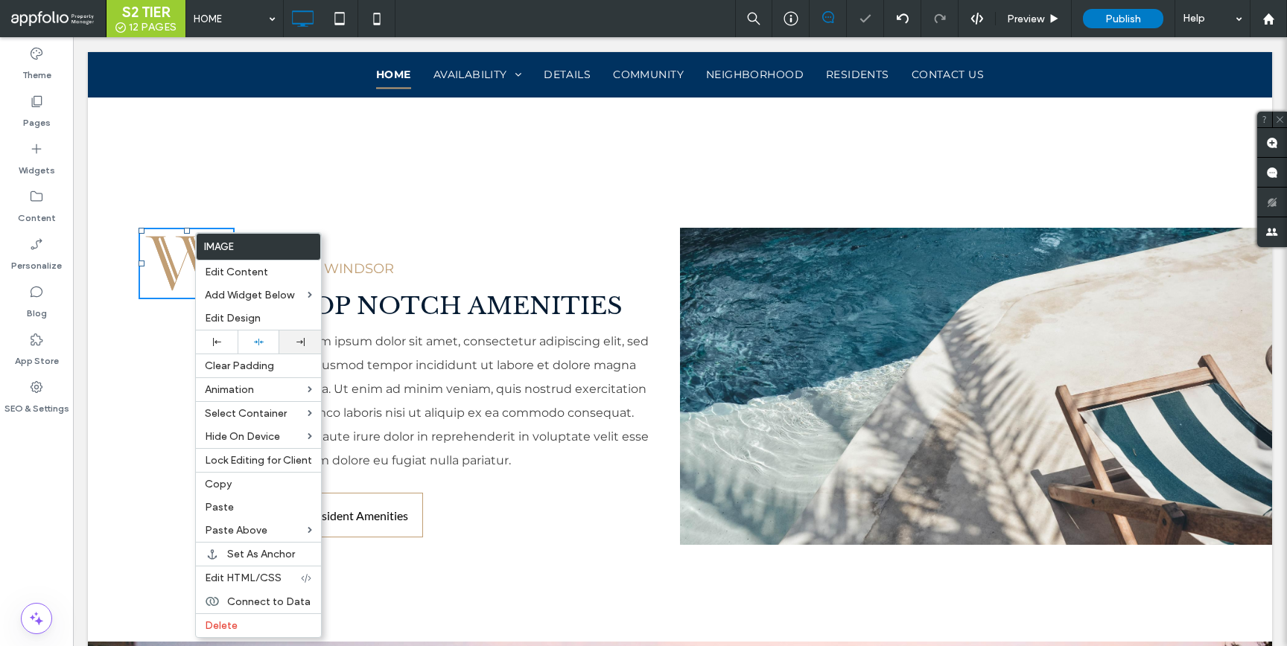
click at [292, 336] on div at bounding box center [300, 342] width 42 height 23
click at [378, 270] on p "THE WINDSOR" at bounding box center [471, 268] width 357 height 27
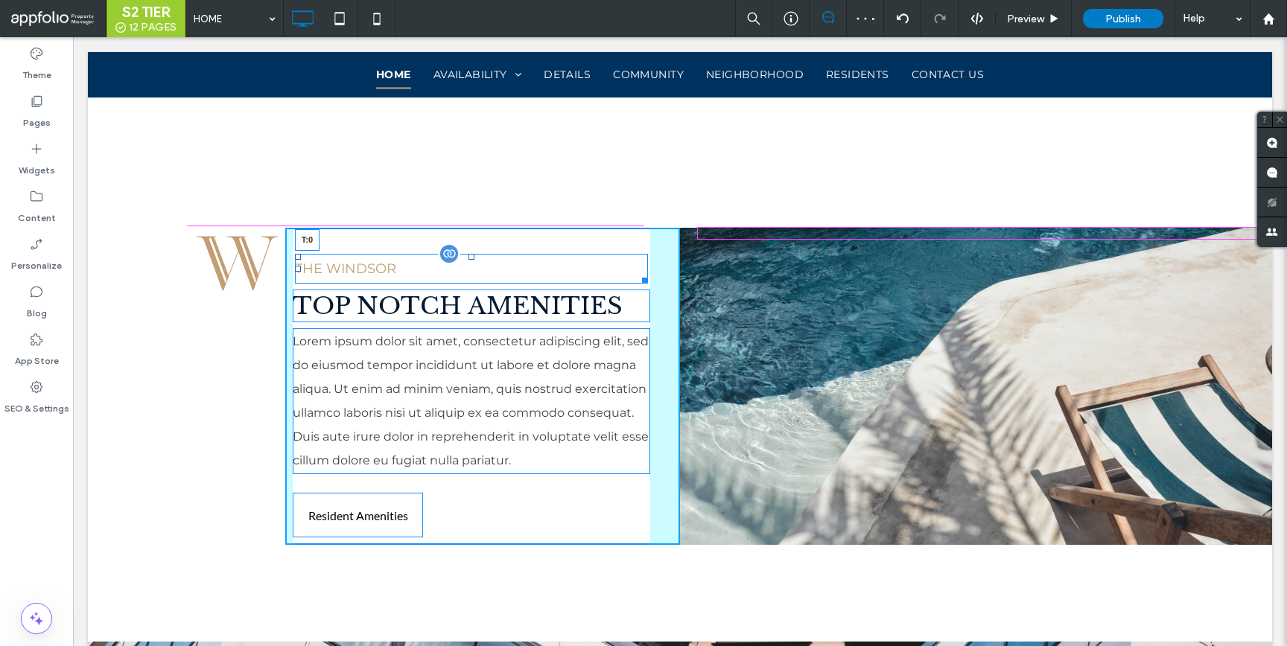
drag, startPoint x: 468, startPoint y: 255, endPoint x: 543, endPoint y: 270, distance: 76.5
click at [470, 254] on div "THE WINDSOR T:0" at bounding box center [472, 269] width 354 height 30
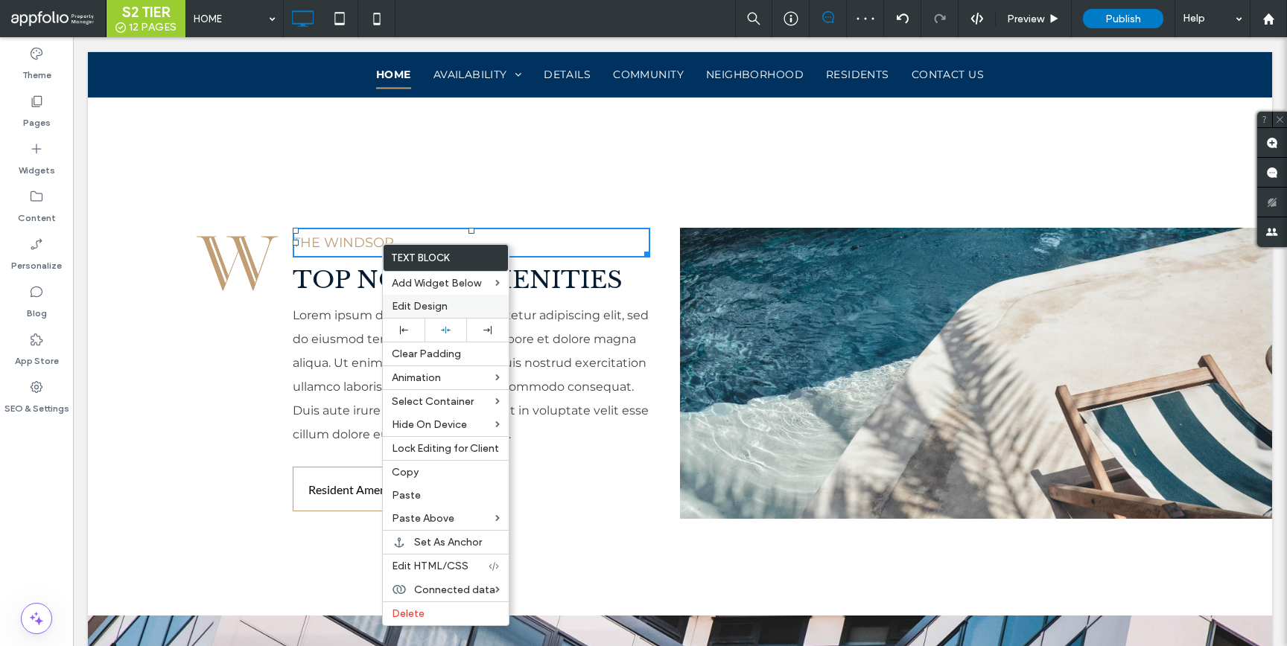
click at [416, 313] on span "Edit Design" at bounding box center [420, 306] width 56 height 13
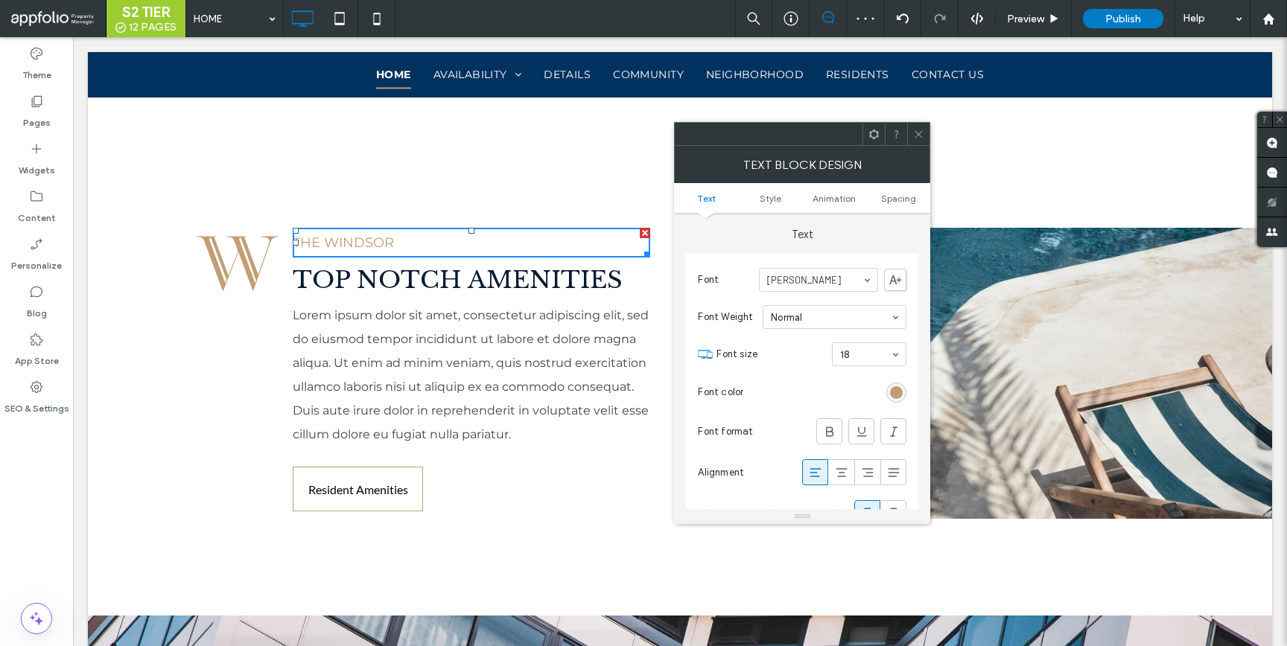
click at [903, 392] on div "rgb(192, 158, 115)" at bounding box center [896, 393] width 20 height 20
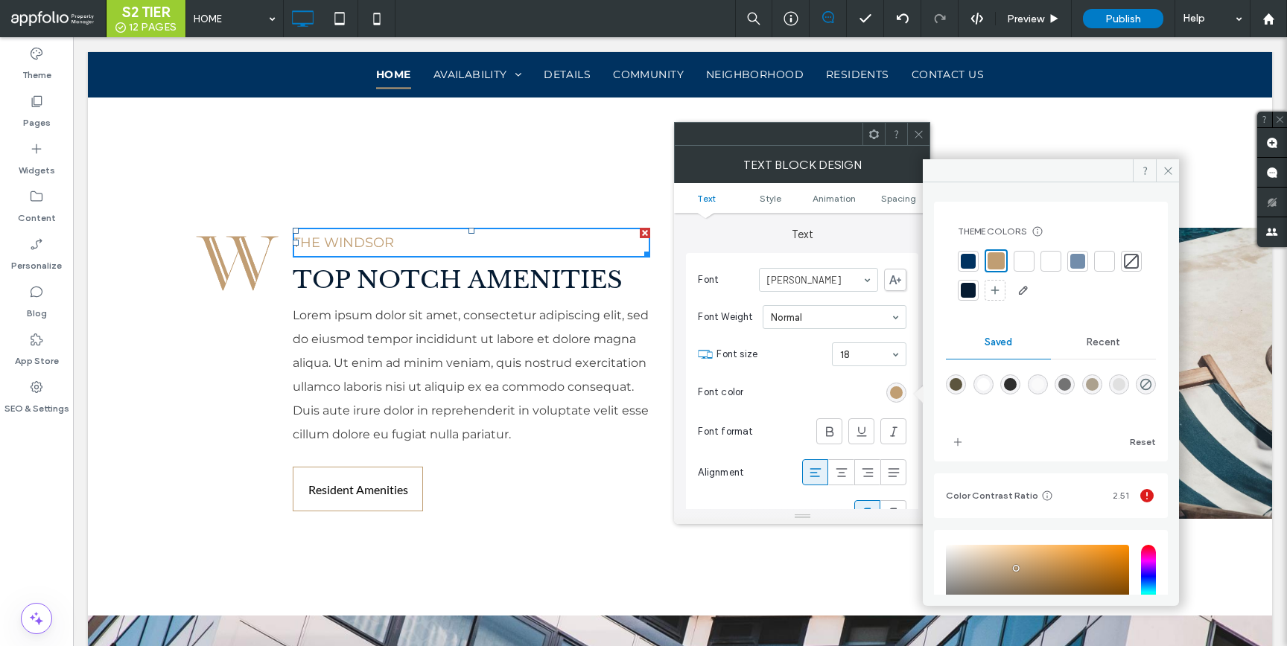
click at [966, 268] on div at bounding box center [968, 261] width 15 height 15
click at [910, 133] on div at bounding box center [918, 134] width 22 height 22
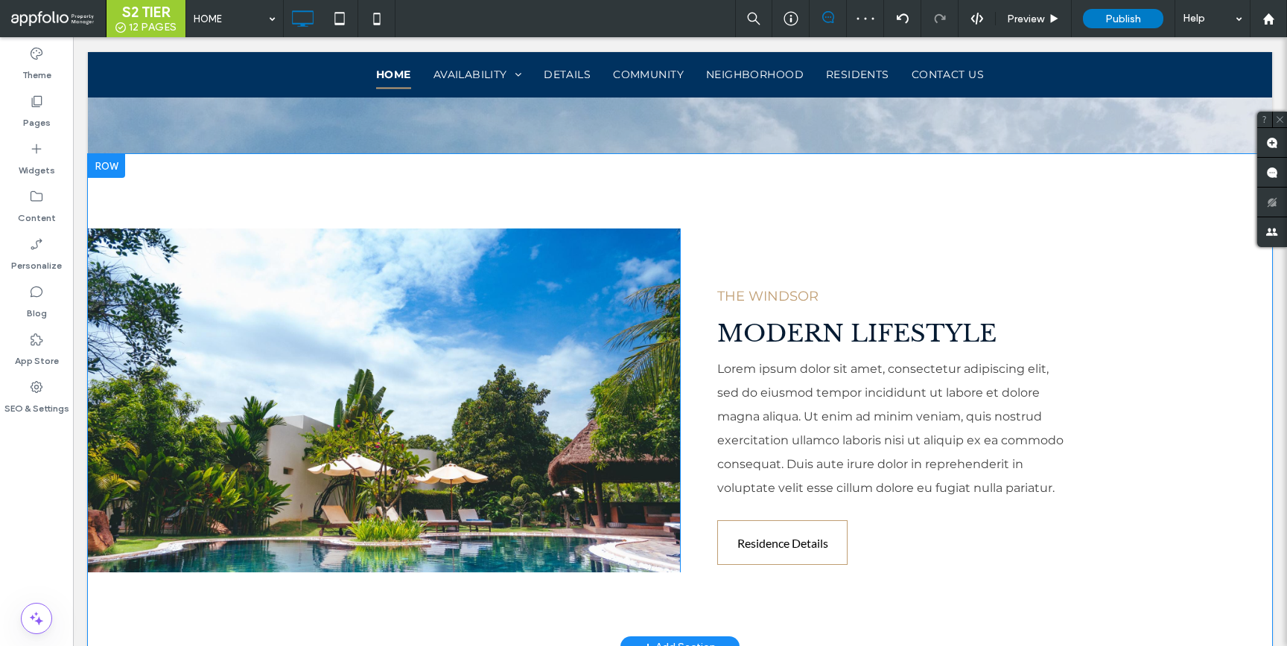
scroll to position [1770, 0]
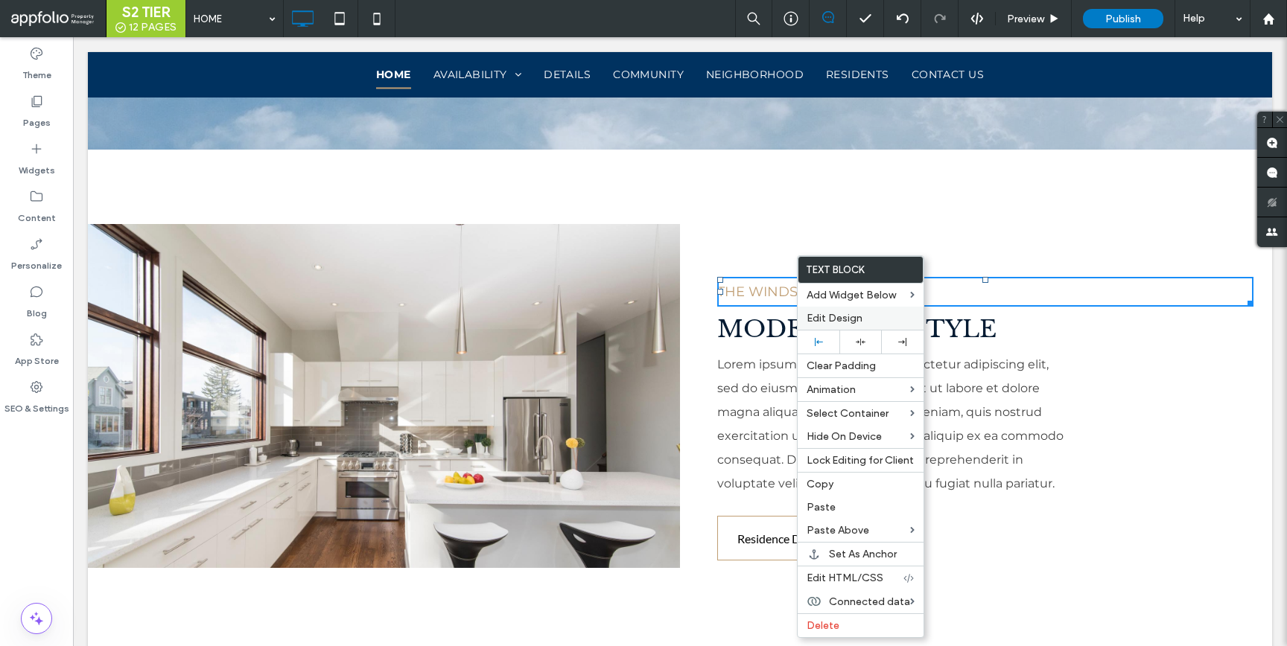
click at [830, 321] on span "Edit Design" at bounding box center [835, 318] width 56 height 13
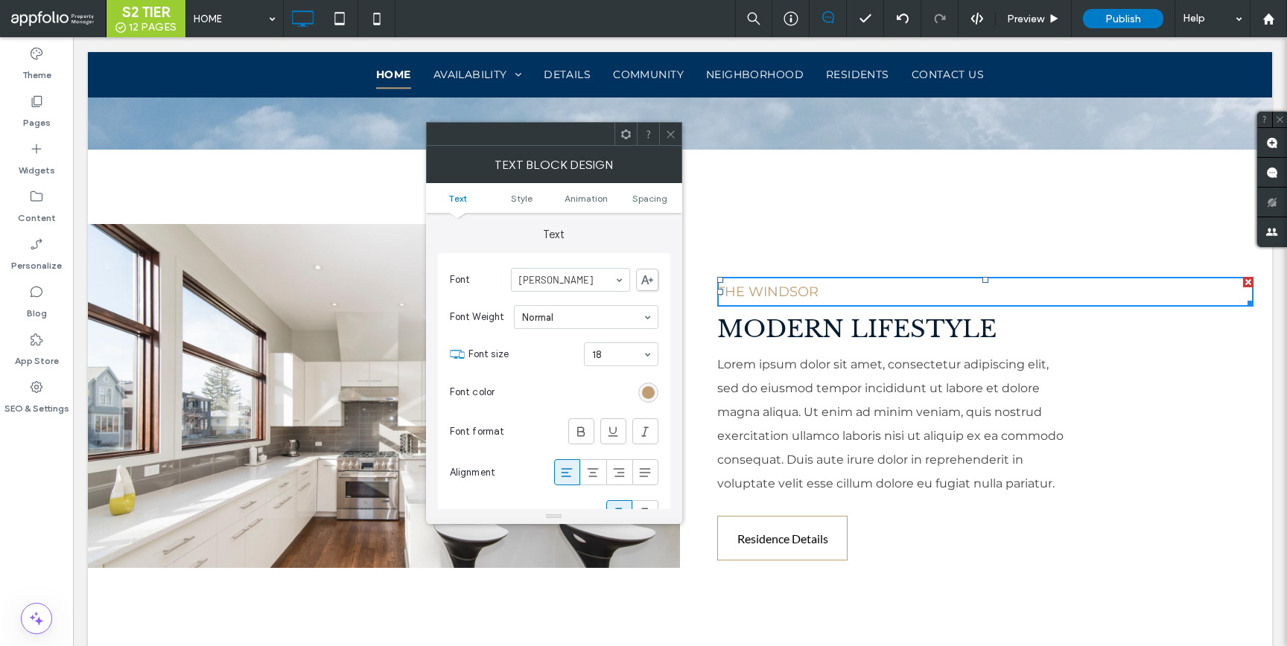
click at [654, 388] on div "rgb(192, 158, 115)" at bounding box center [648, 393] width 13 height 13
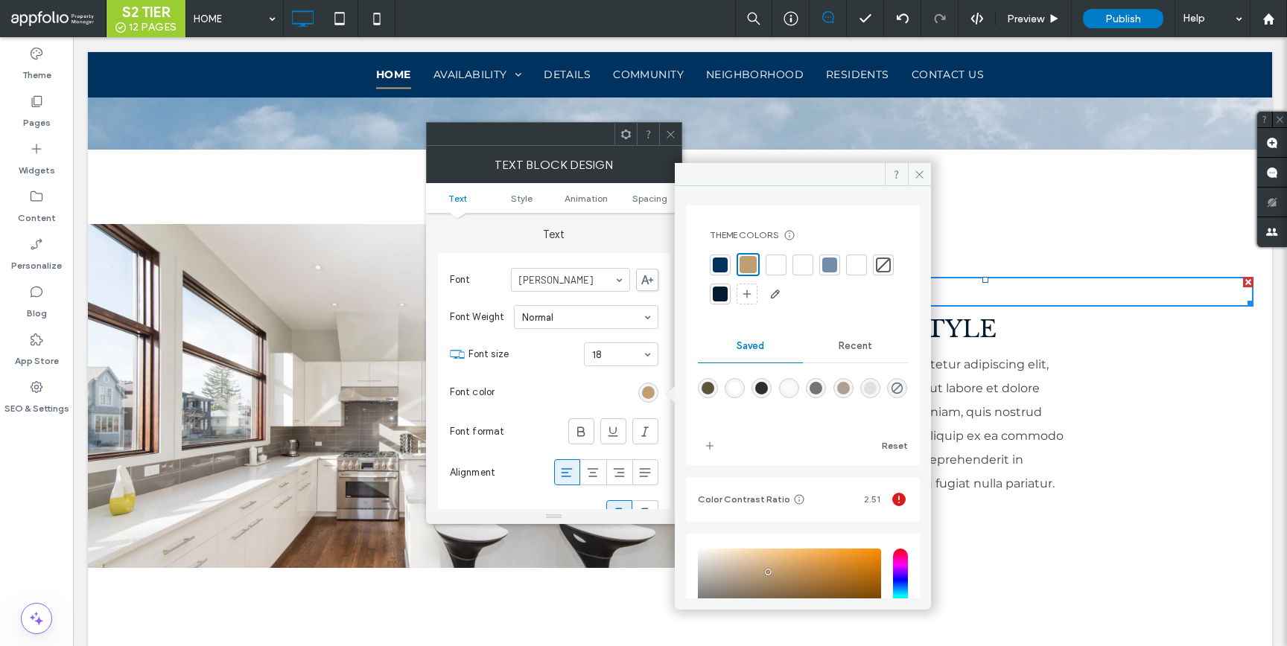
click at [719, 258] on div at bounding box center [720, 265] width 15 height 15
click at [675, 129] on div at bounding box center [670, 134] width 22 height 22
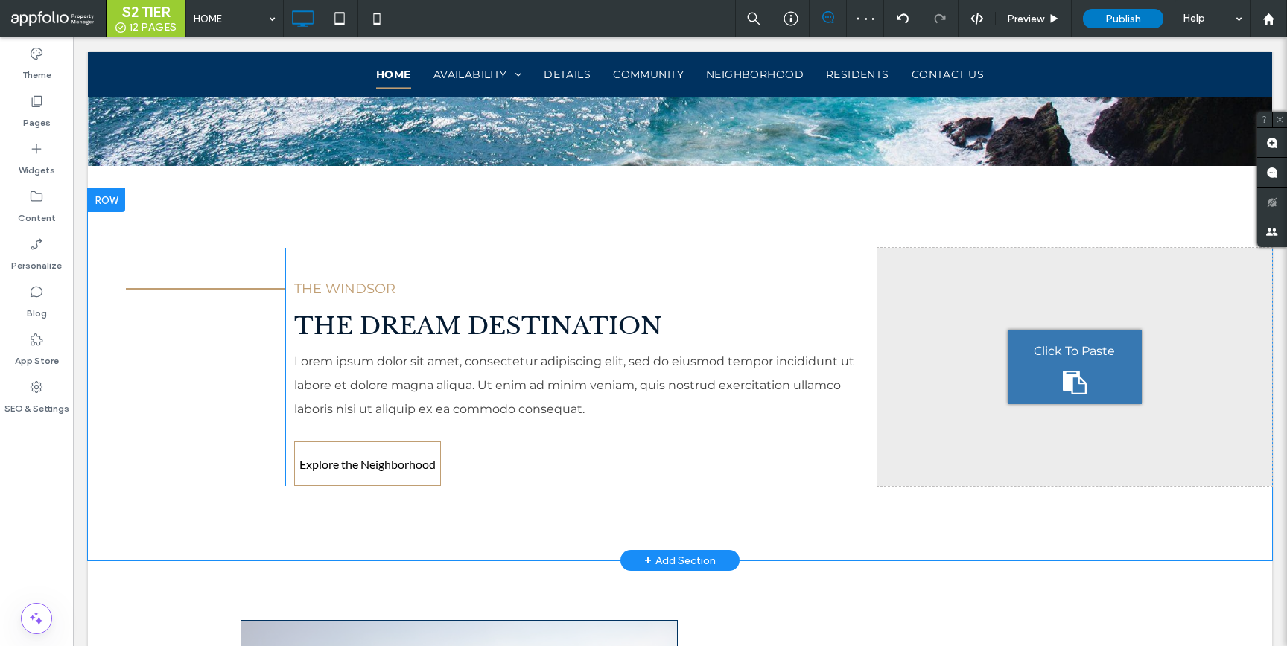
scroll to position [3270, 0]
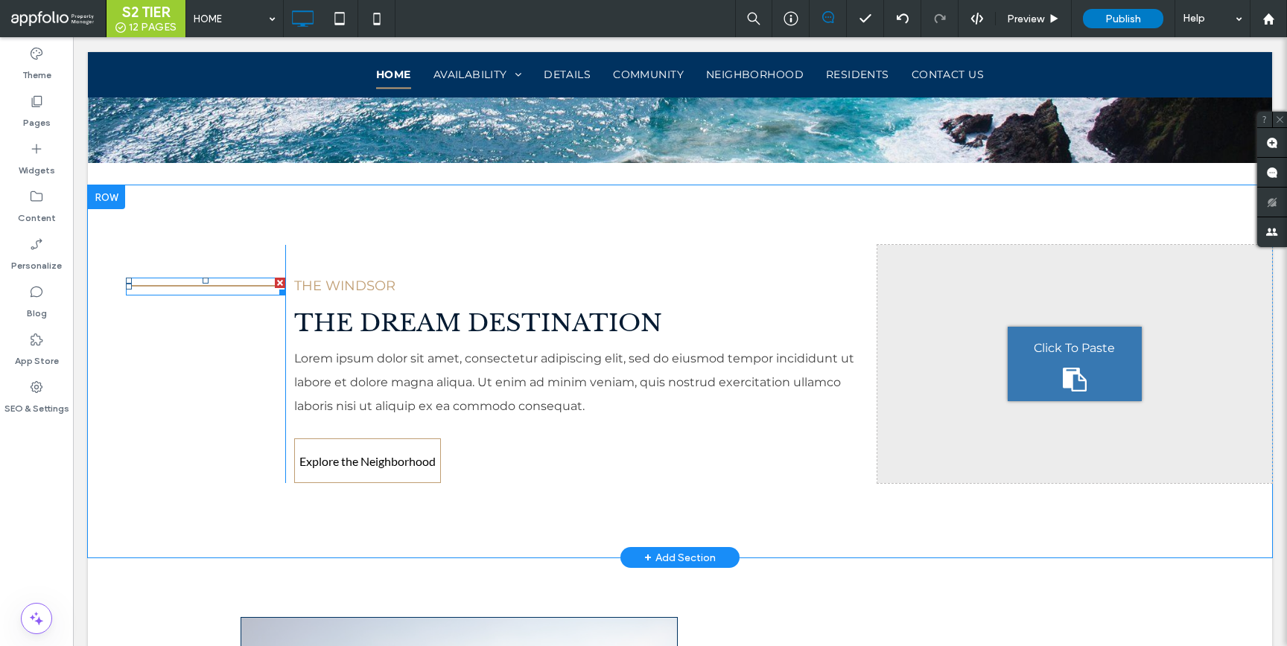
click at [276, 280] on div at bounding box center [280, 283] width 10 height 10
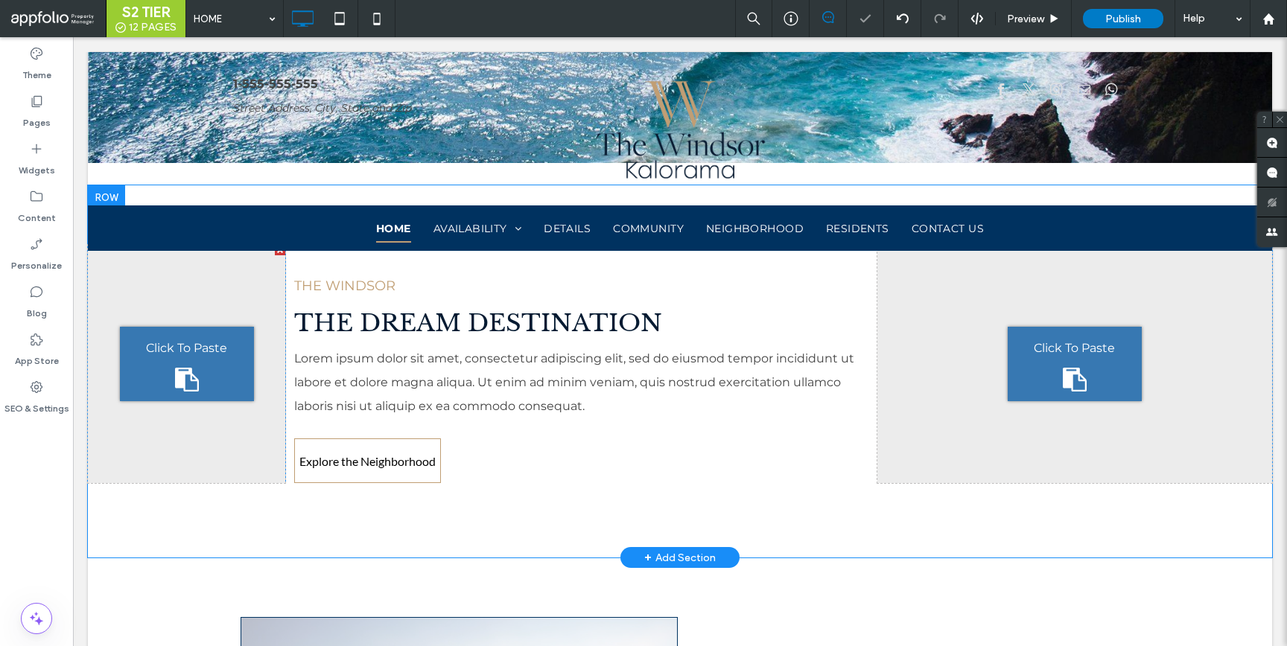
click at [226, 328] on div "Click To Paste" at bounding box center [187, 364] width 134 height 74
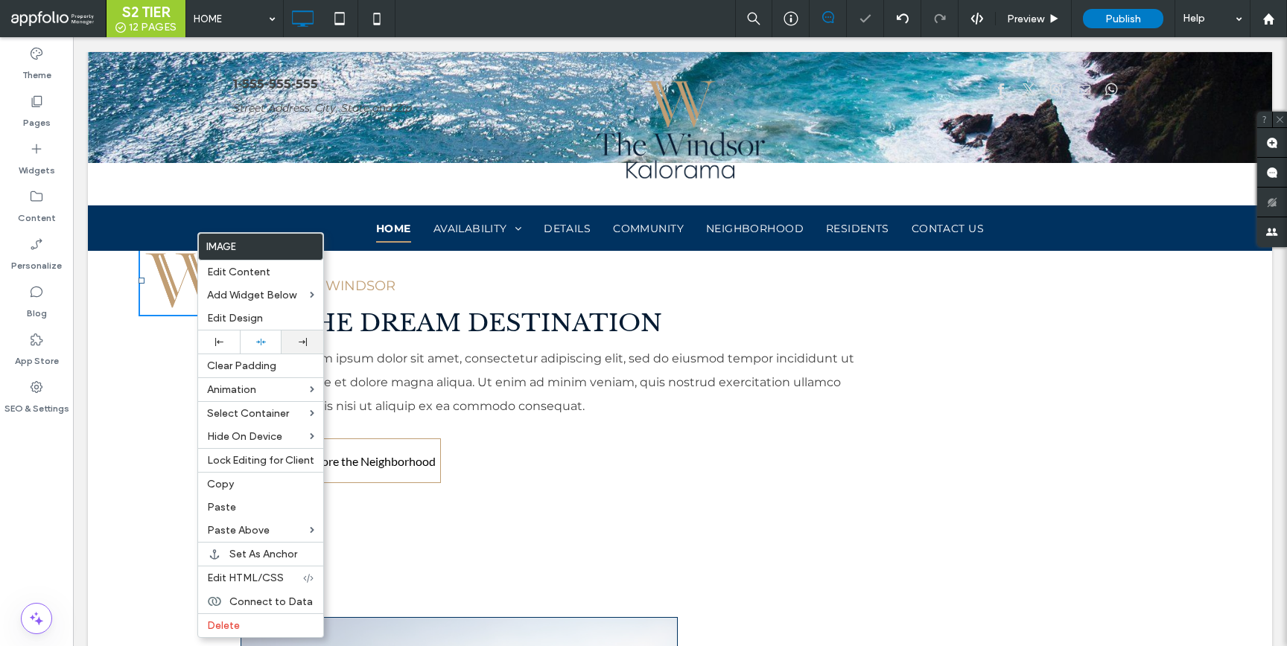
click at [299, 341] on icon at bounding box center [303, 342] width 8 height 8
click at [374, 313] on span "THE DREAM DESTINATION" at bounding box center [478, 323] width 368 height 30
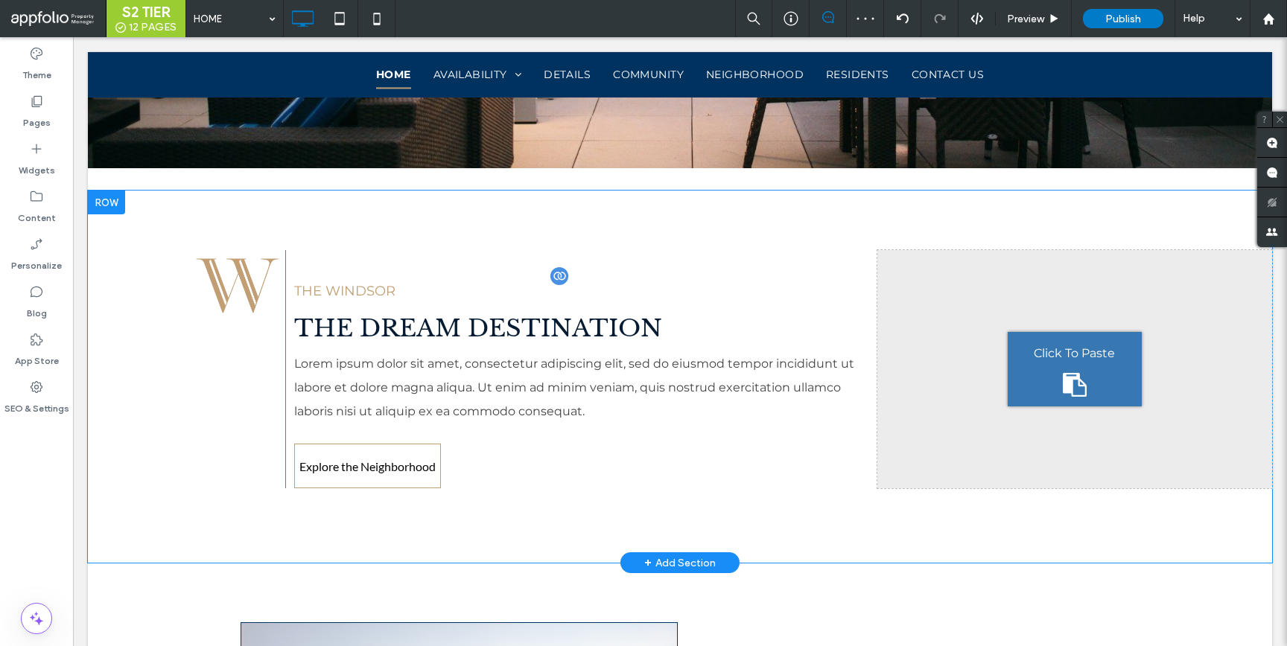
scroll to position [3058, 0]
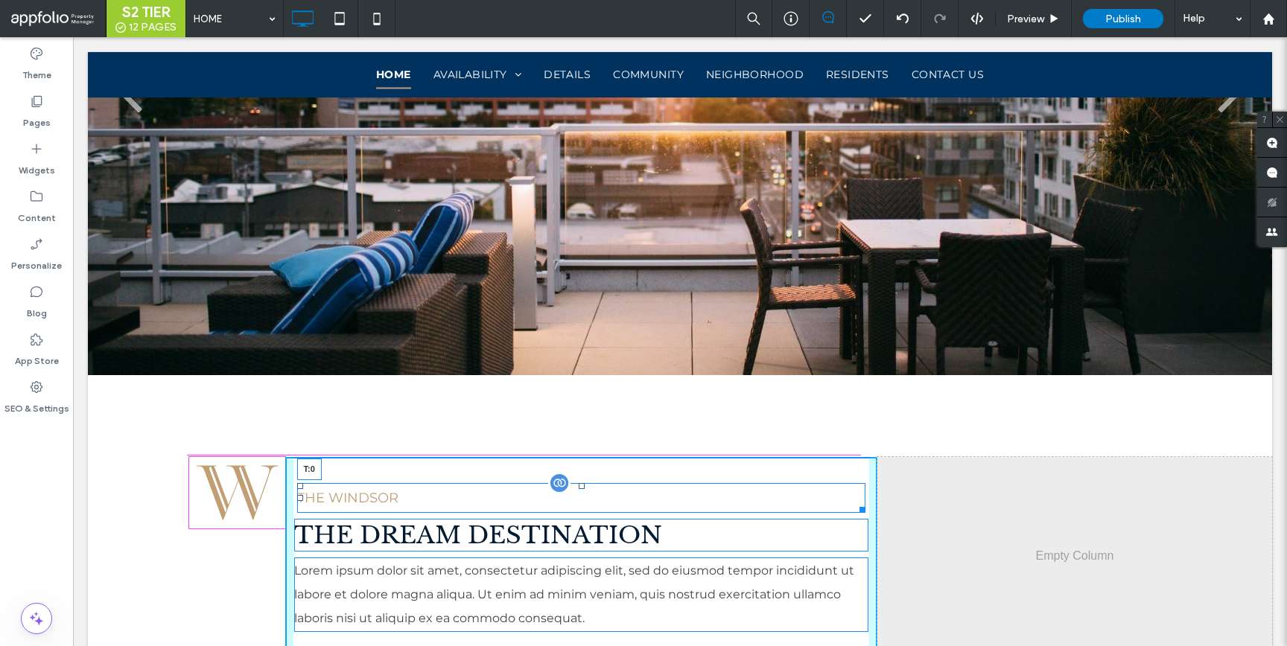
drag, startPoint x: 575, startPoint y: 481, endPoint x: 643, endPoint y: 497, distance: 70.3
click at [573, 483] on div "THE WINDSOR T:0" at bounding box center [581, 498] width 569 height 30
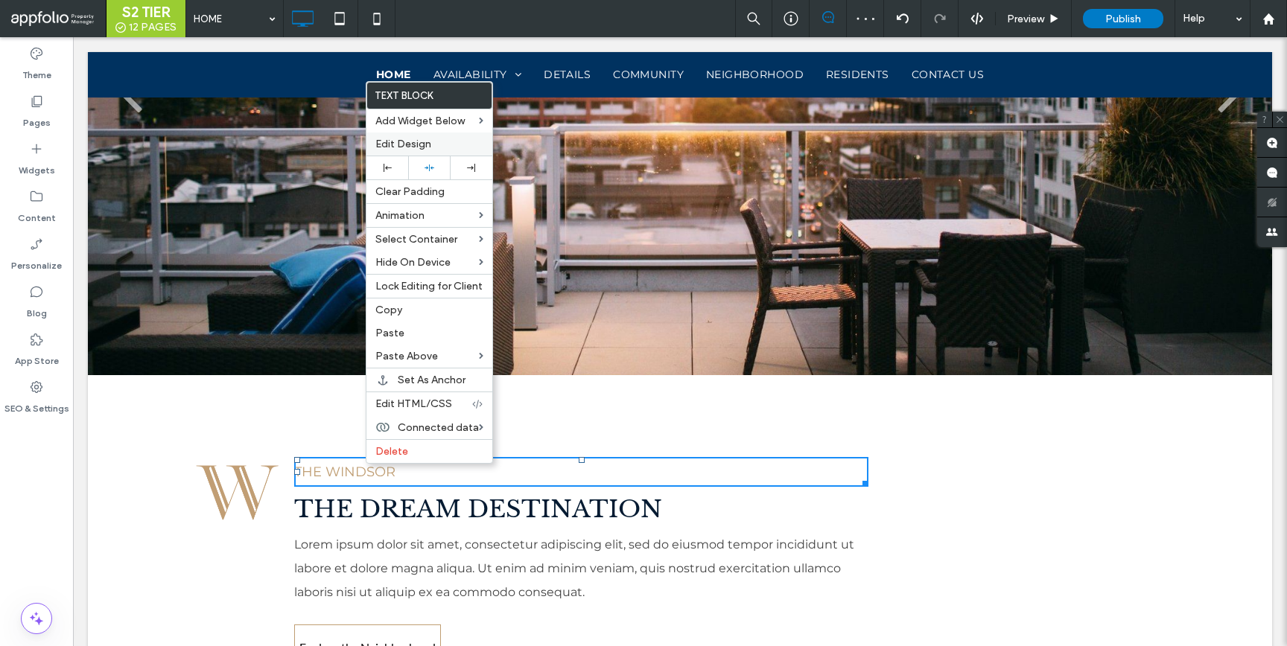
click at [410, 147] on span "Edit Design" at bounding box center [403, 144] width 56 height 13
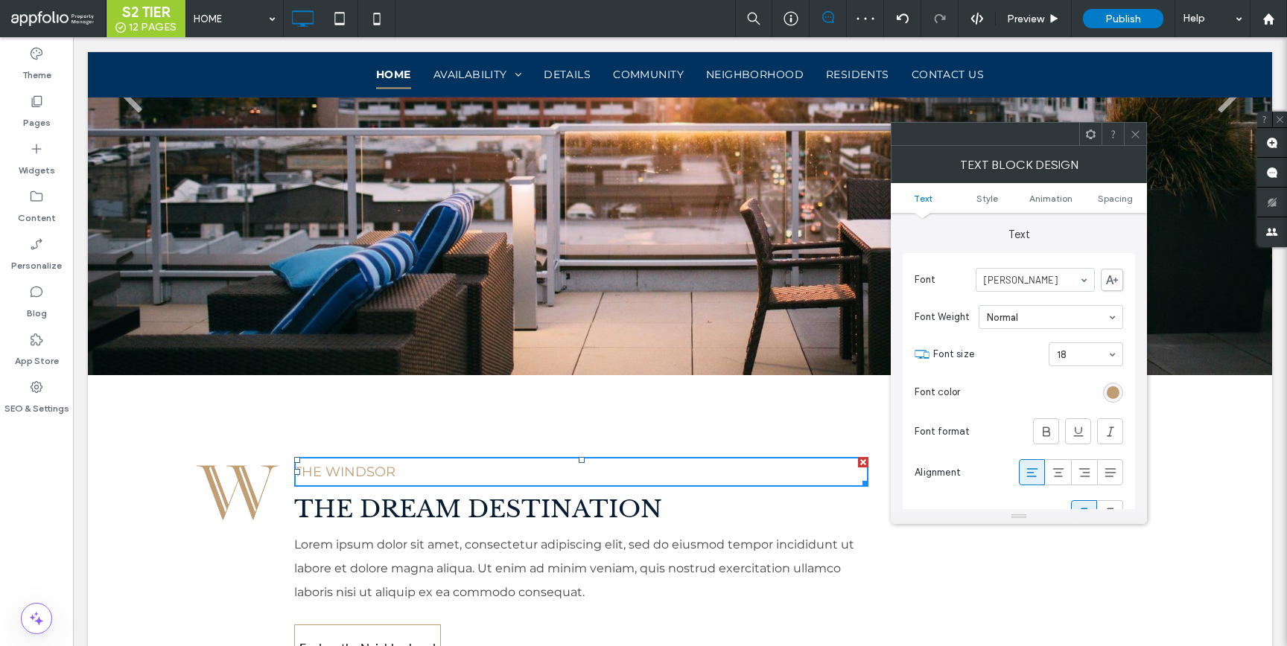
click at [1104, 394] on div "rgb(192, 158, 115)" at bounding box center [1113, 393] width 20 height 20
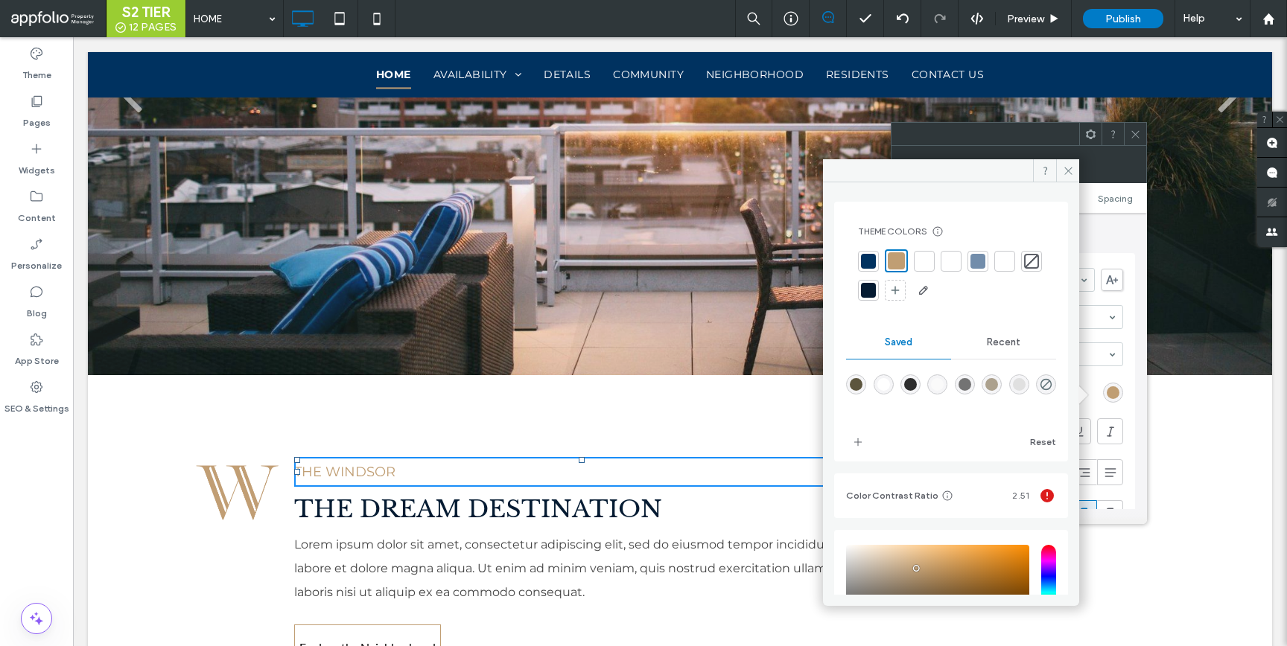
click at [863, 261] on div at bounding box center [868, 261] width 15 height 15
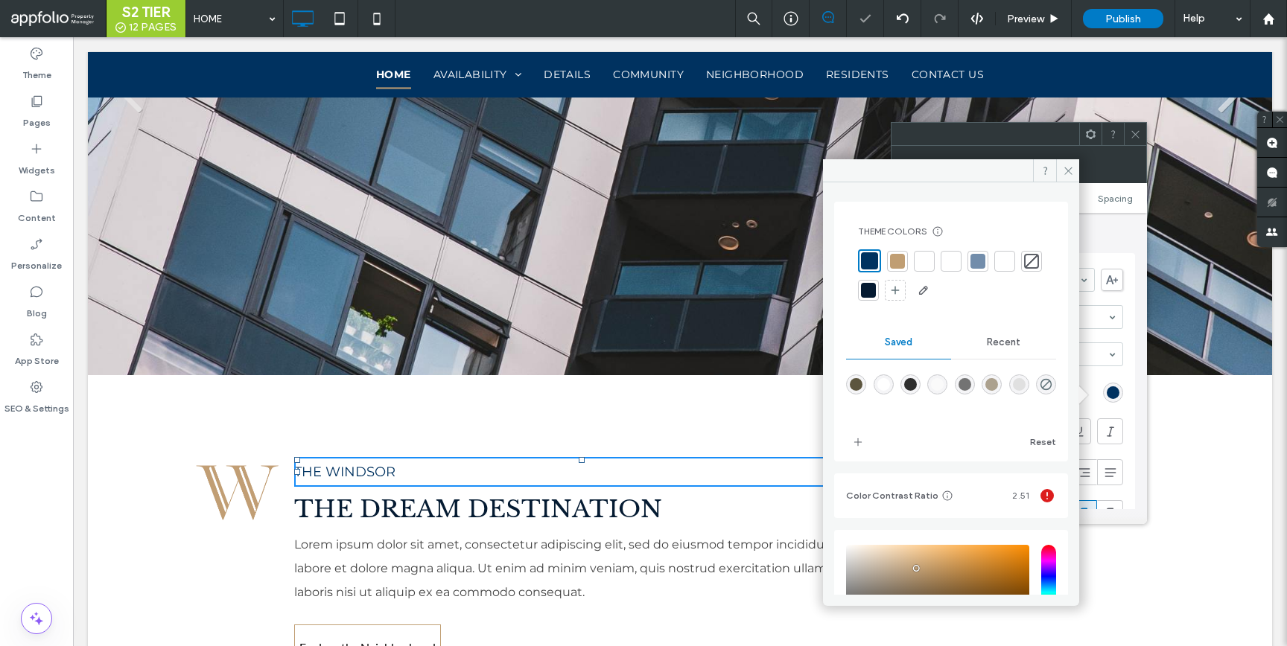
click at [1133, 132] on icon at bounding box center [1135, 134] width 11 height 11
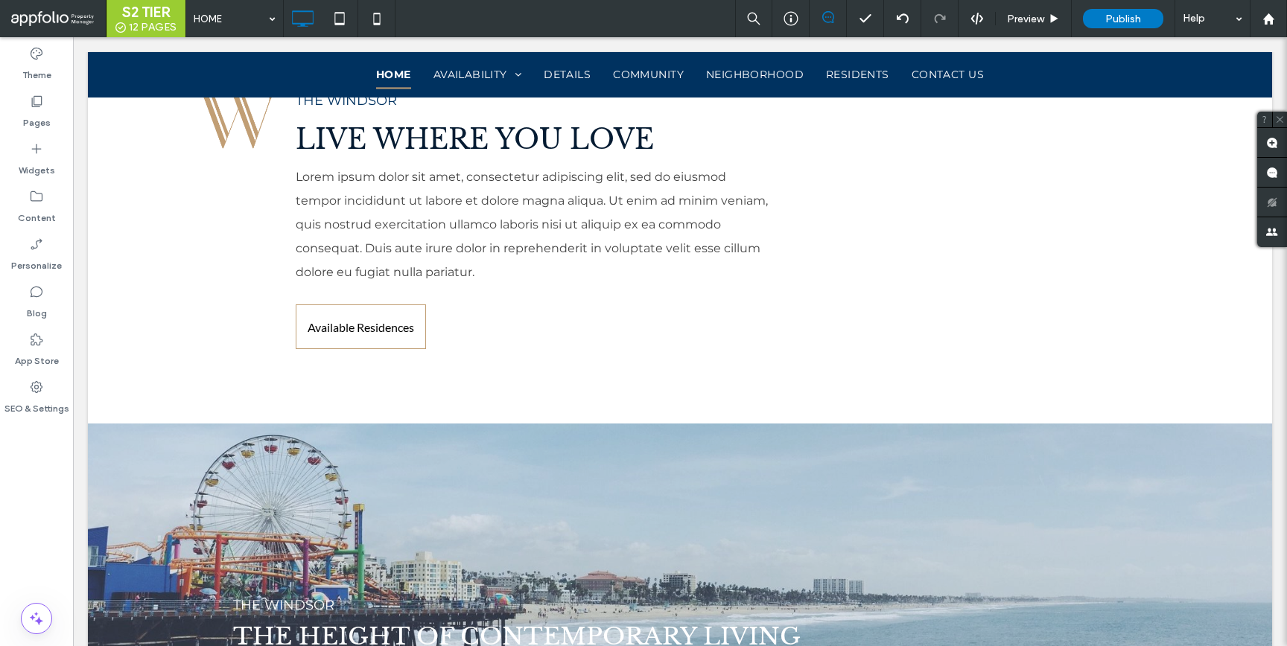
scroll to position [0, 0]
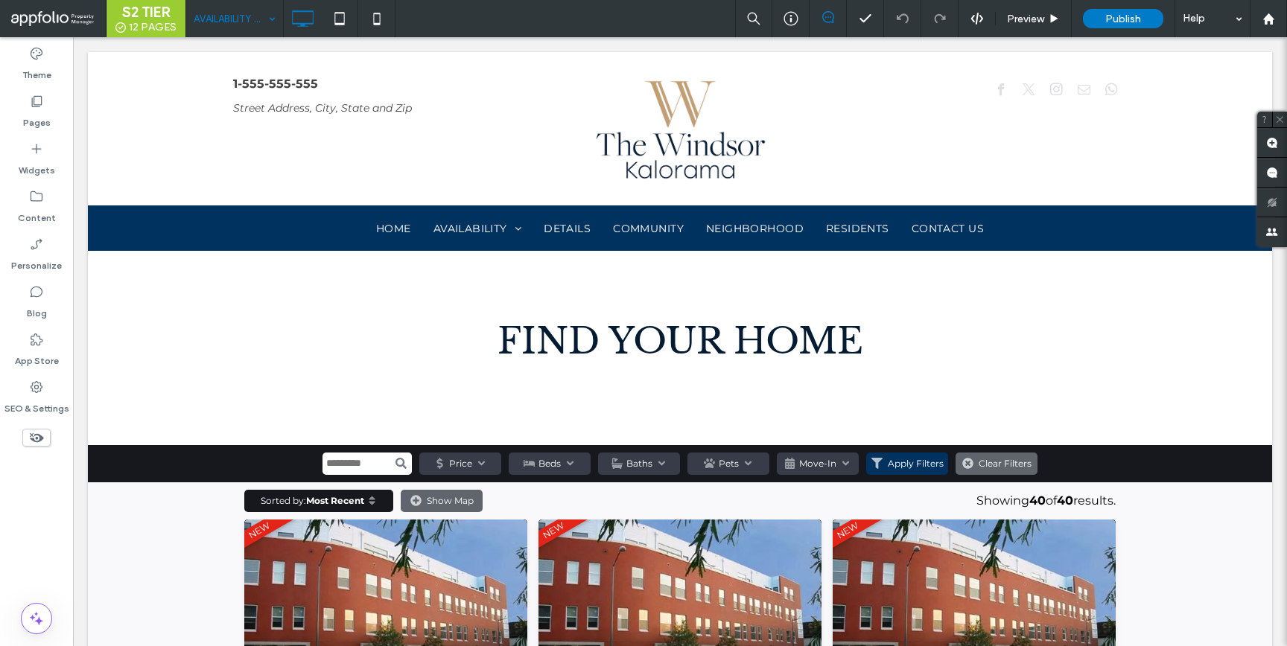
click at [223, 24] on input at bounding box center [231, 18] width 74 height 37
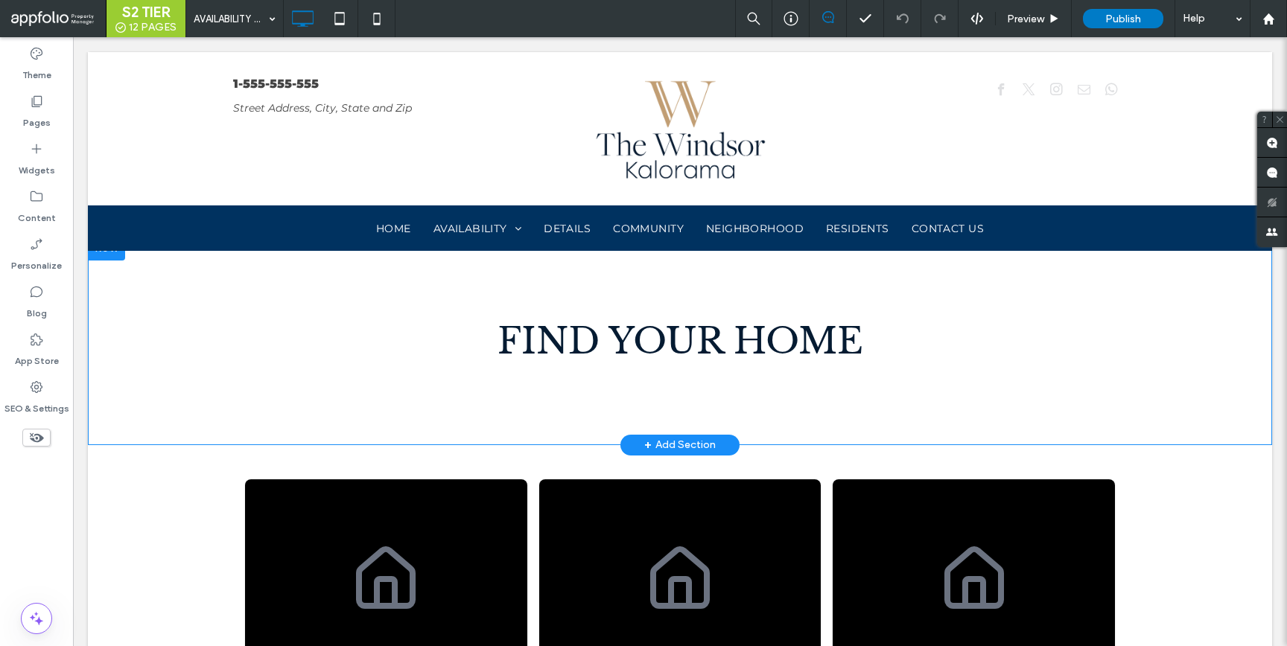
scroll to position [214, 0]
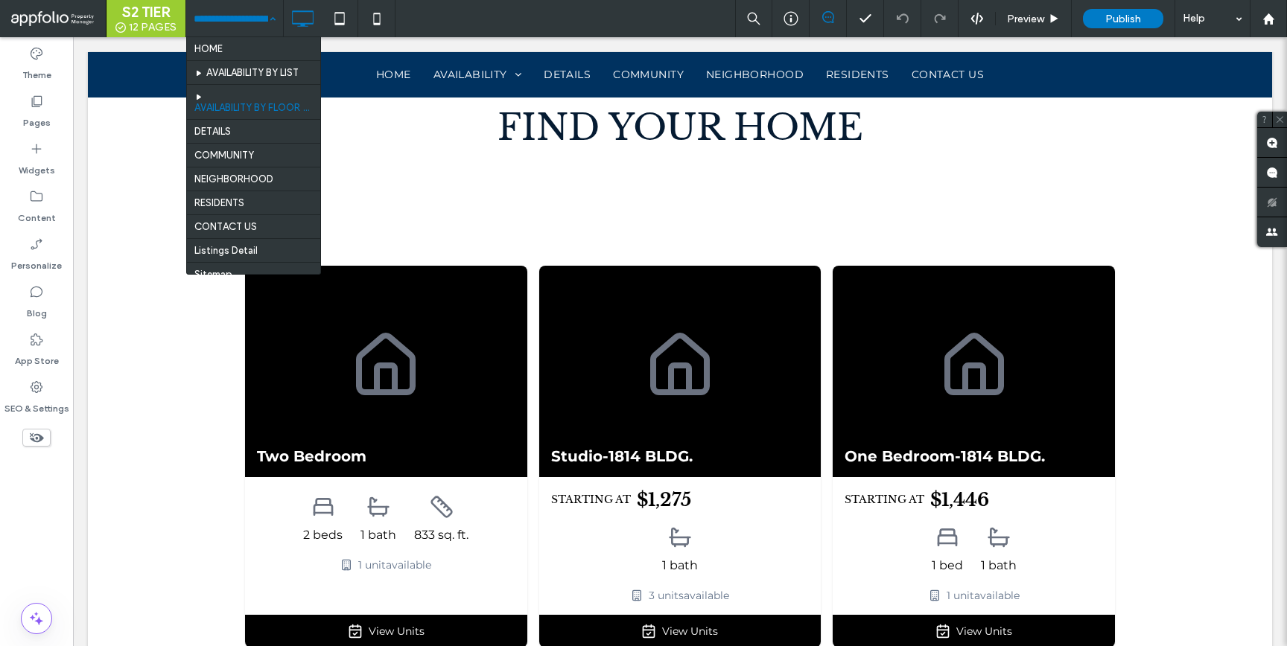
click at [266, 25] on div "HOME AVAILABILITY BY LIST AVAILABILITY BY FLOOR PLAN DETAILS COMMUNITY NEIGHBOR…" at bounding box center [234, 18] width 97 height 37
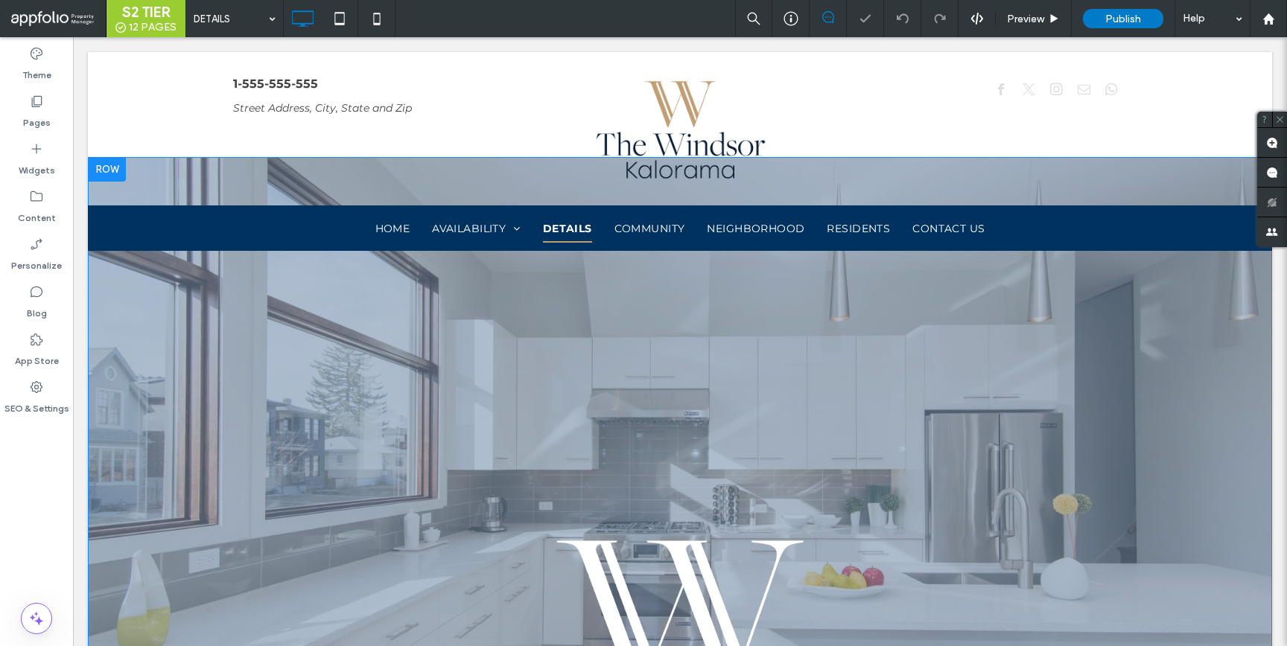
scroll to position [335, 0]
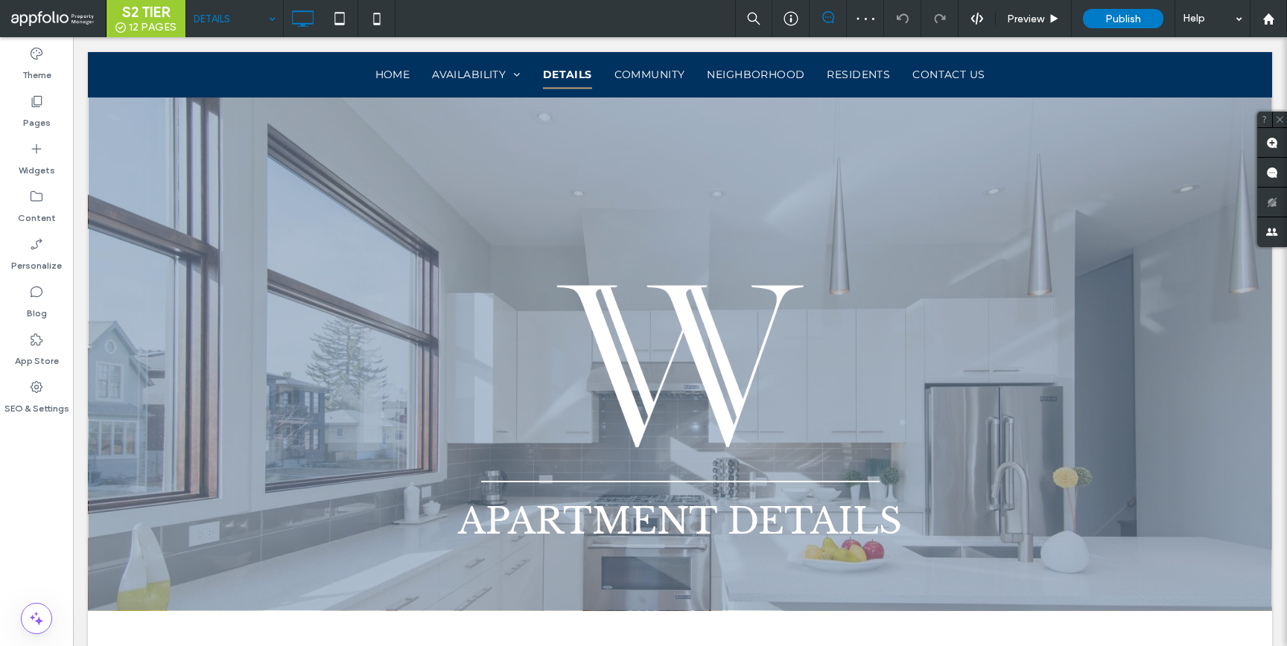
click at [251, 18] on input at bounding box center [231, 18] width 74 height 37
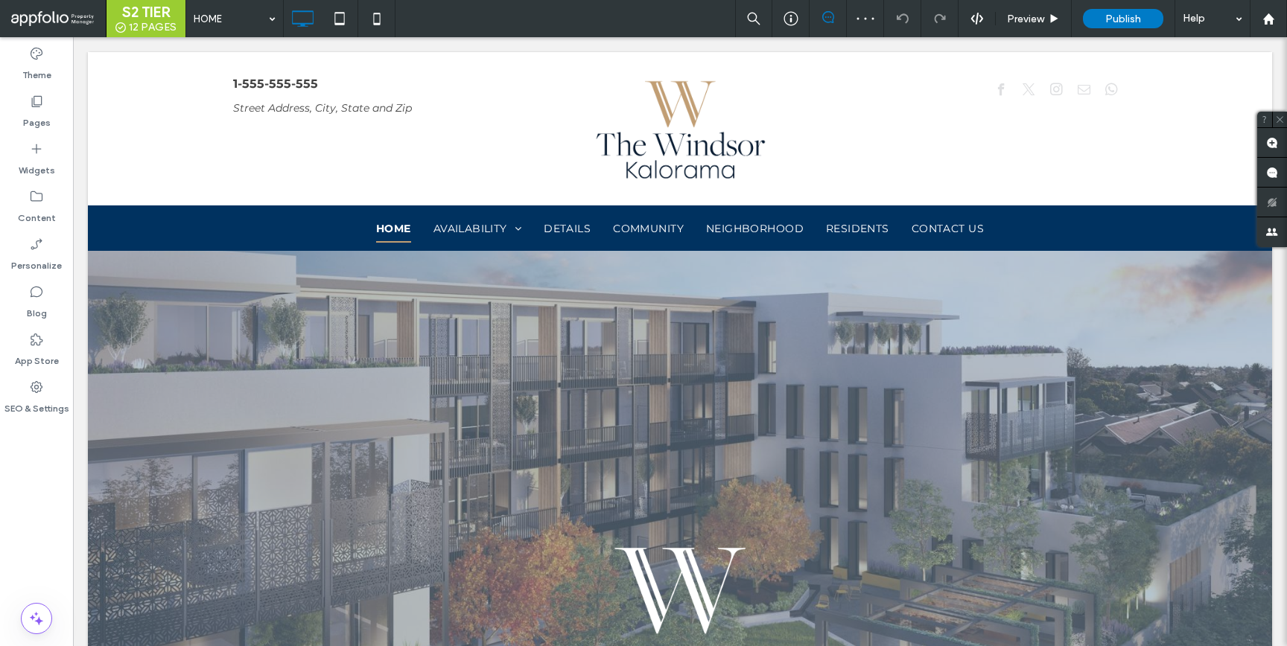
scroll to position [0, 0]
click at [679, 557] on img at bounding box center [679, 591] width 153 height 113
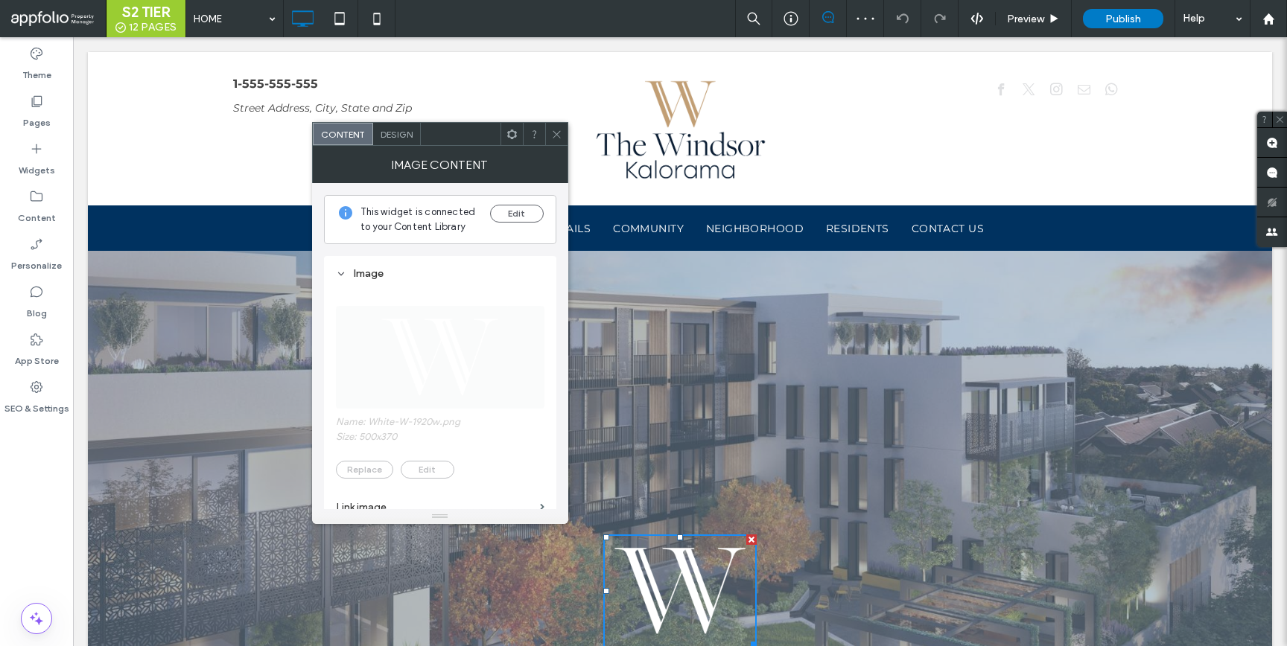
click at [406, 131] on span "Design" at bounding box center [397, 134] width 32 height 11
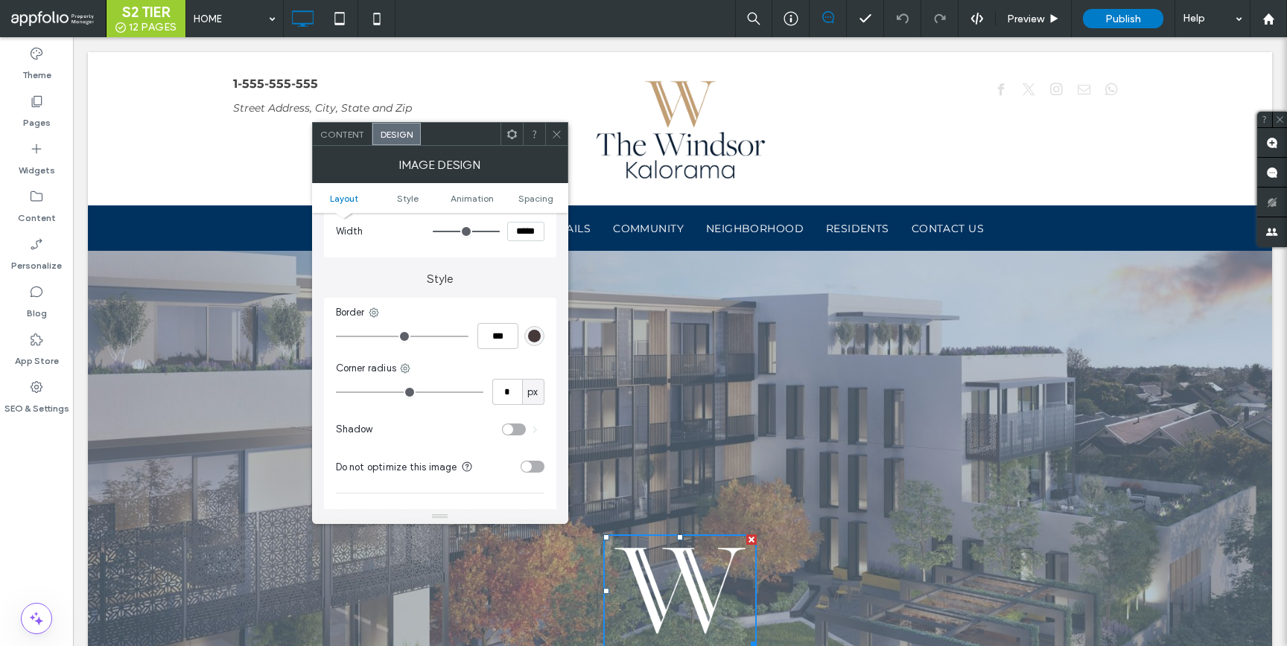
scroll to position [265, 0]
click at [560, 133] on icon at bounding box center [556, 134] width 11 height 11
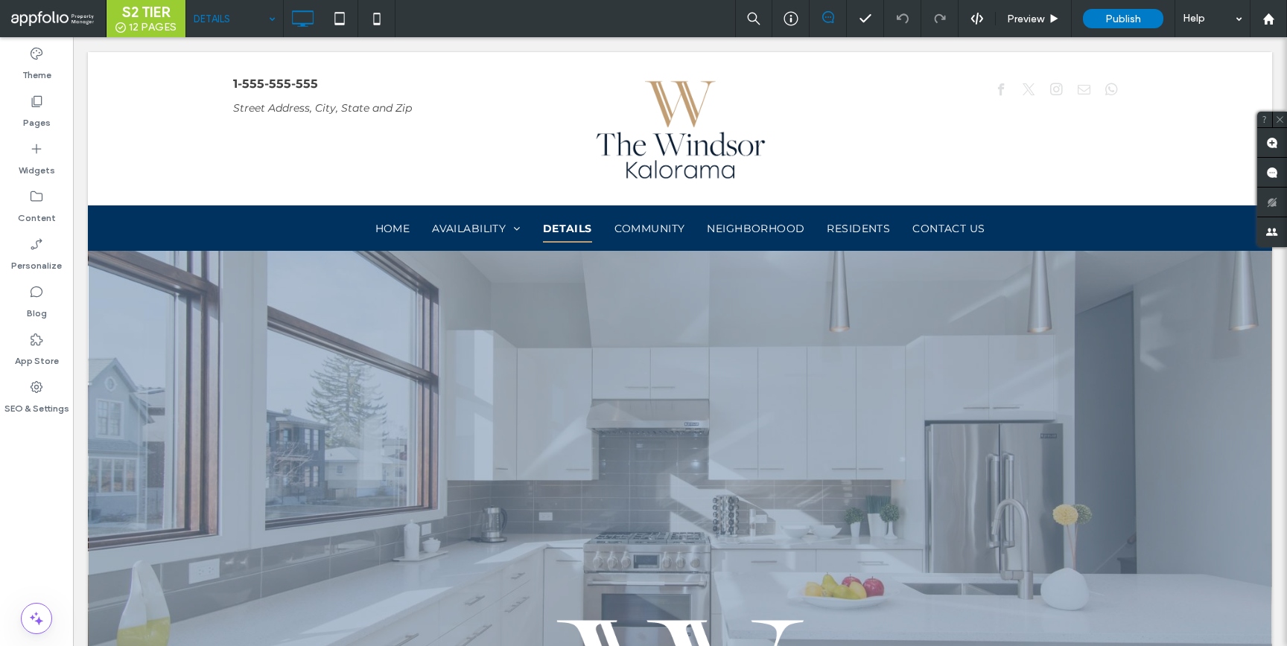
scroll to position [0, 0]
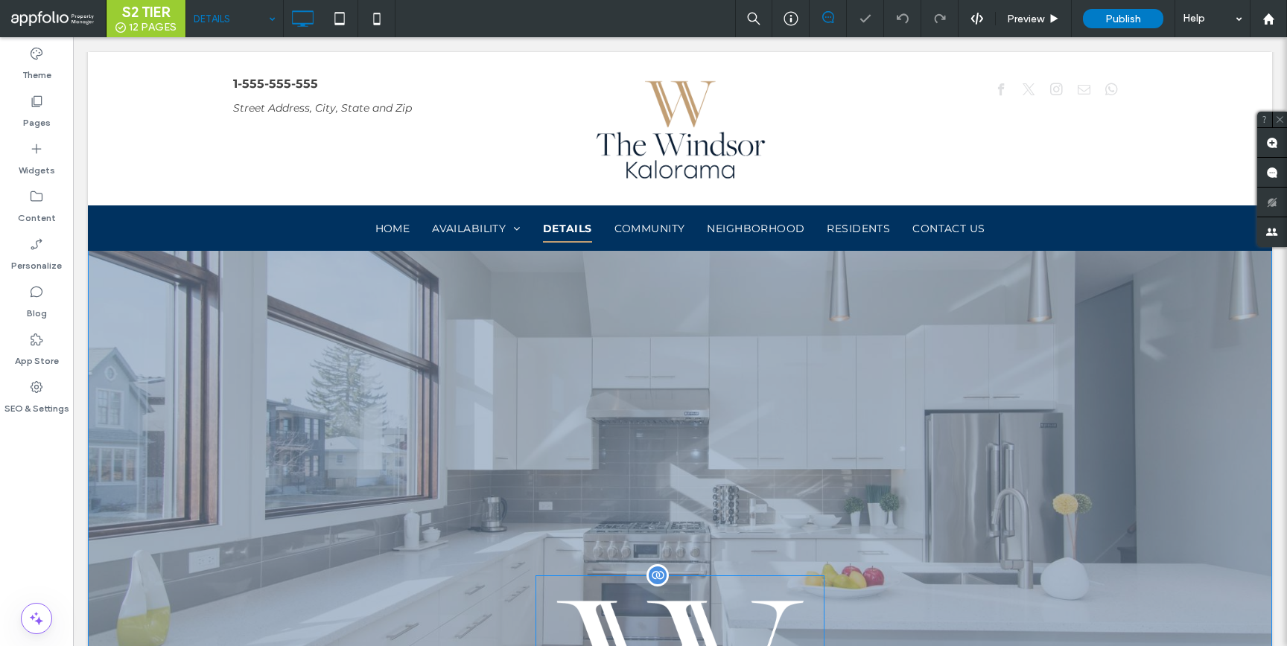
scroll to position [212, 0]
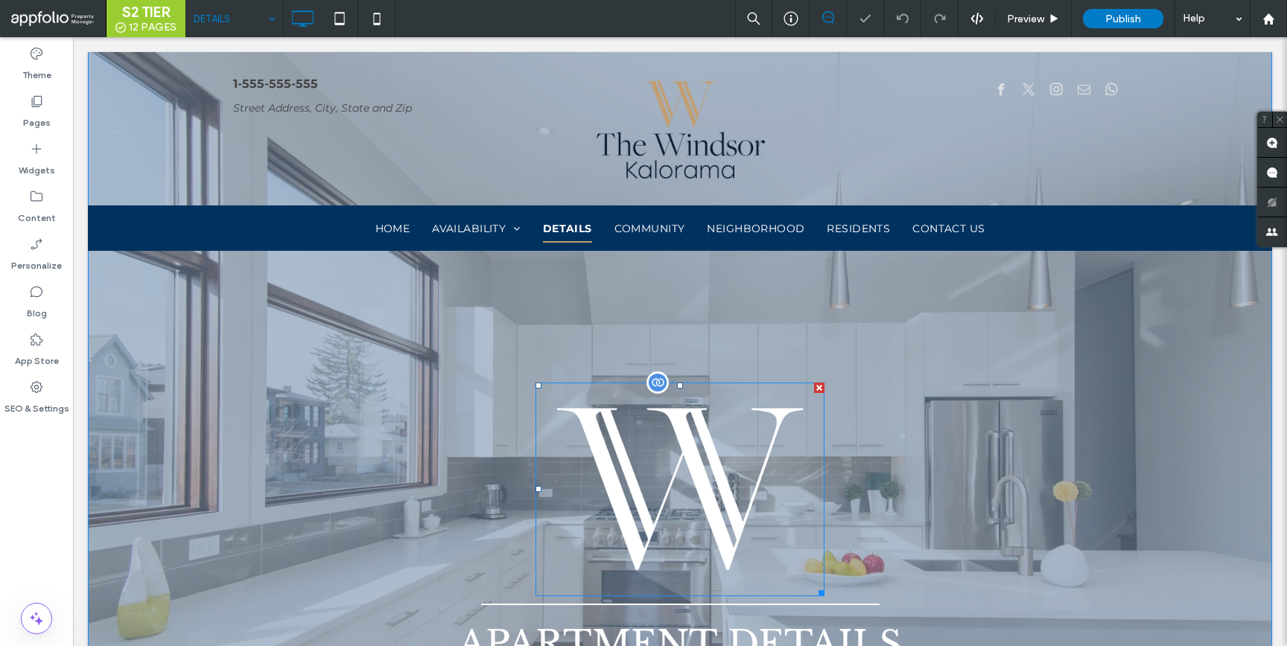
click at [719, 492] on img at bounding box center [679, 490] width 289 height 214
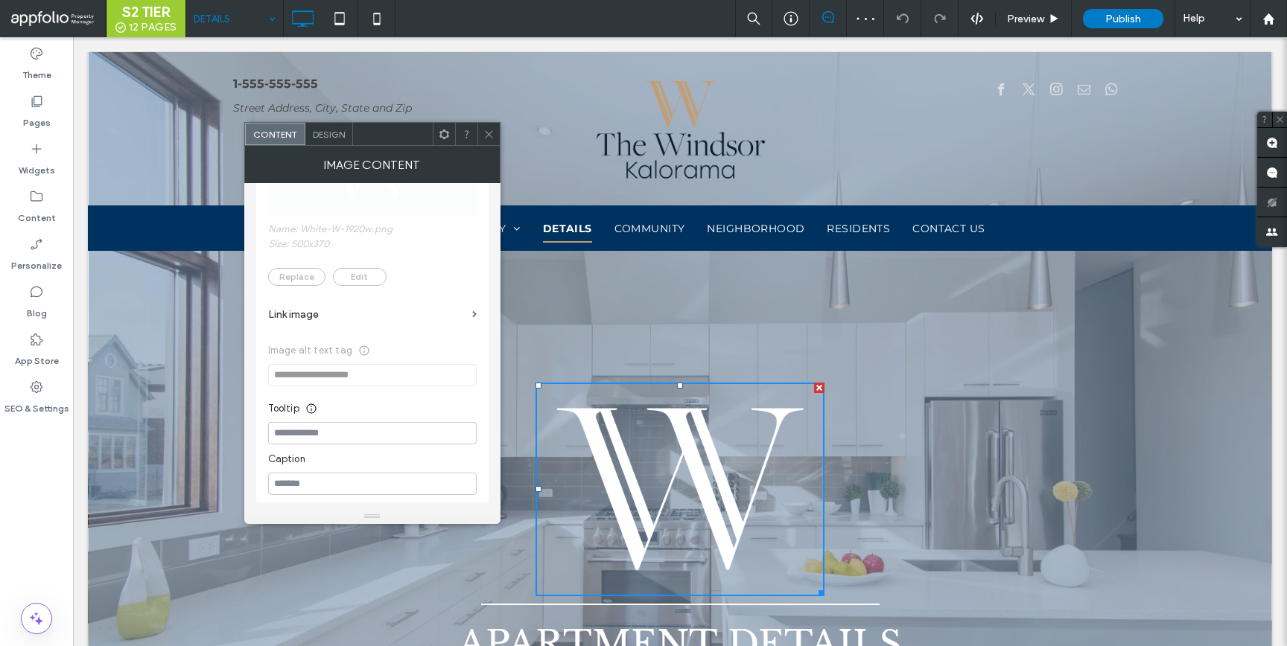
scroll to position [194, 0]
click at [322, 125] on div "Design" at bounding box center [329, 134] width 48 height 22
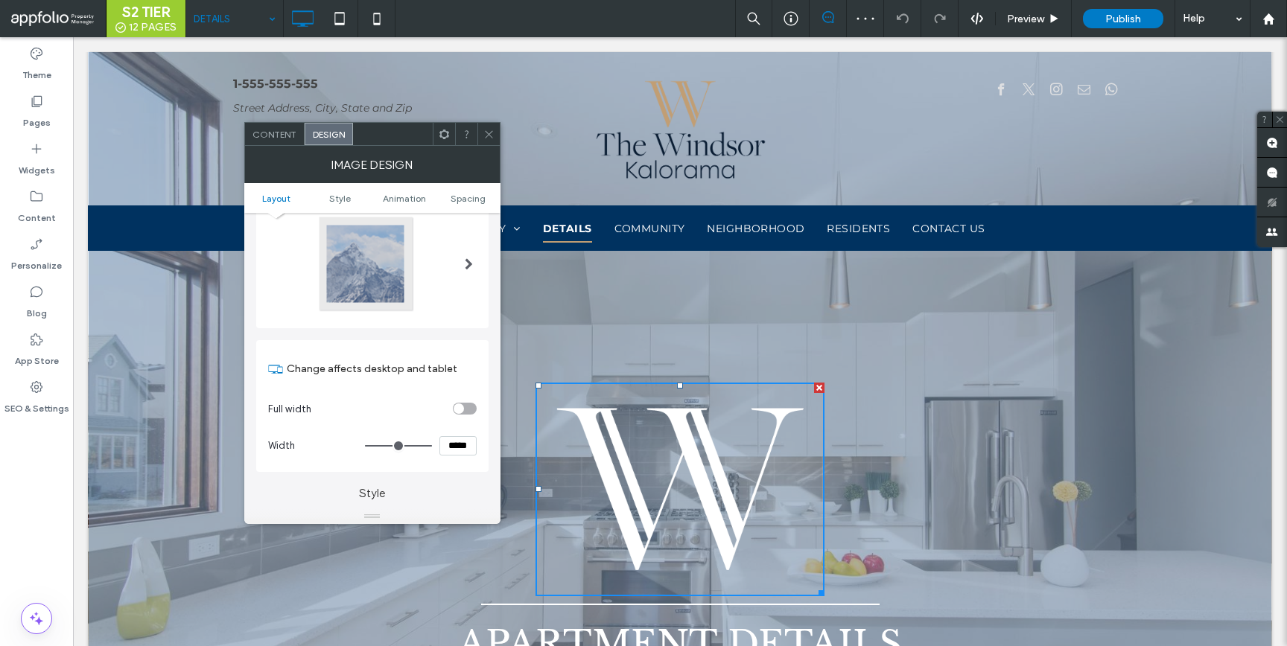
scroll to position [54, 0]
click at [465, 449] on input "*****" at bounding box center [457, 444] width 37 height 19
click at [465, 448] on input "*****" at bounding box center [457, 444] width 37 height 19
type input "*****"
type input "***"
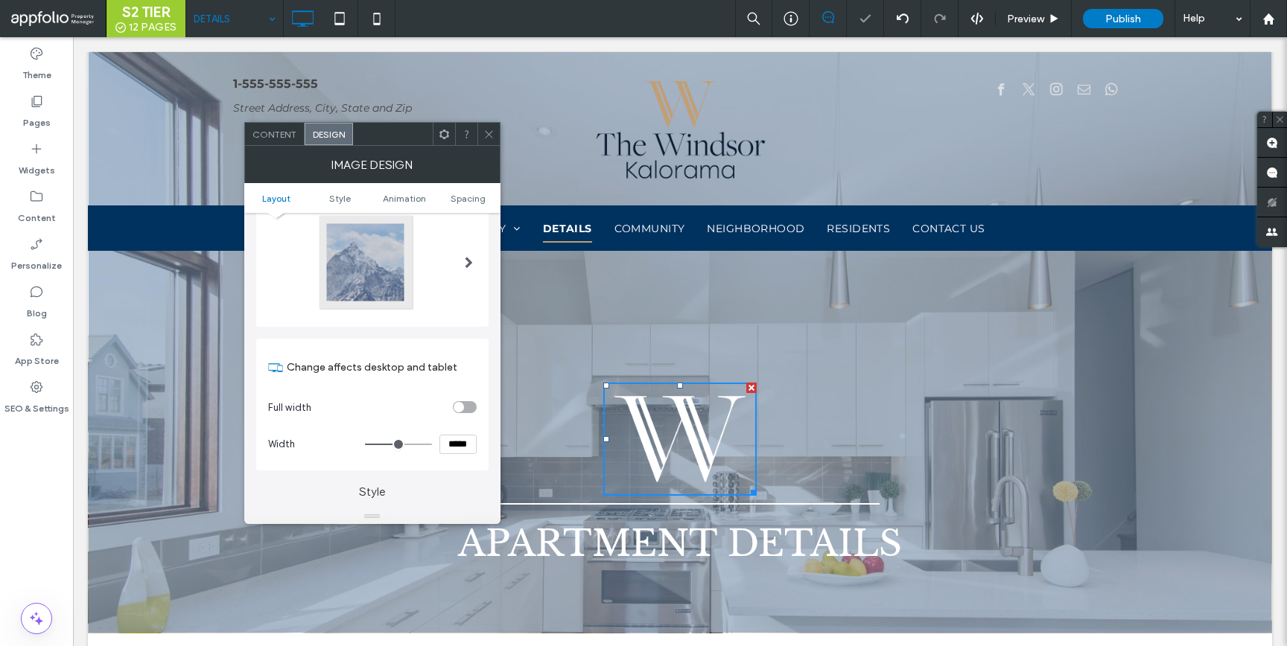
click at [480, 126] on div at bounding box center [488, 134] width 22 height 22
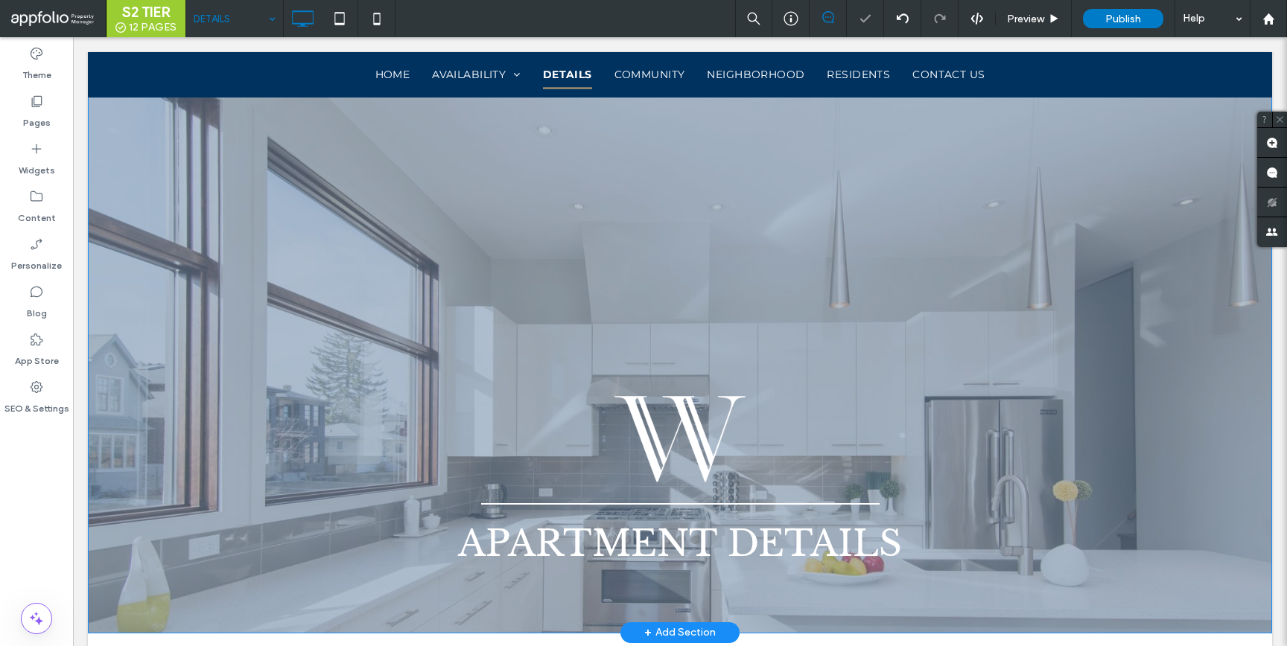
scroll to position [561, 0]
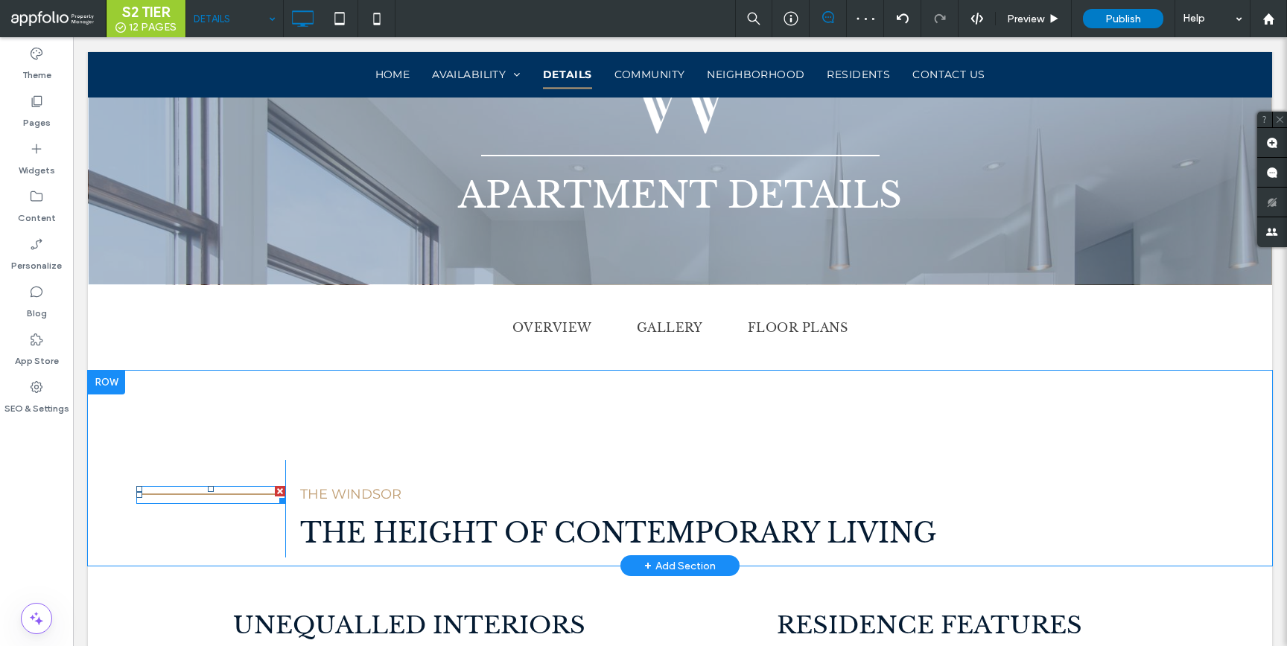
drag, startPoint x: 279, startPoint y: 491, endPoint x: 326, endPoint y: 530, distance: 61.9
click at [279, 491] on div at bounding box center [280, 491] width 10 height 10
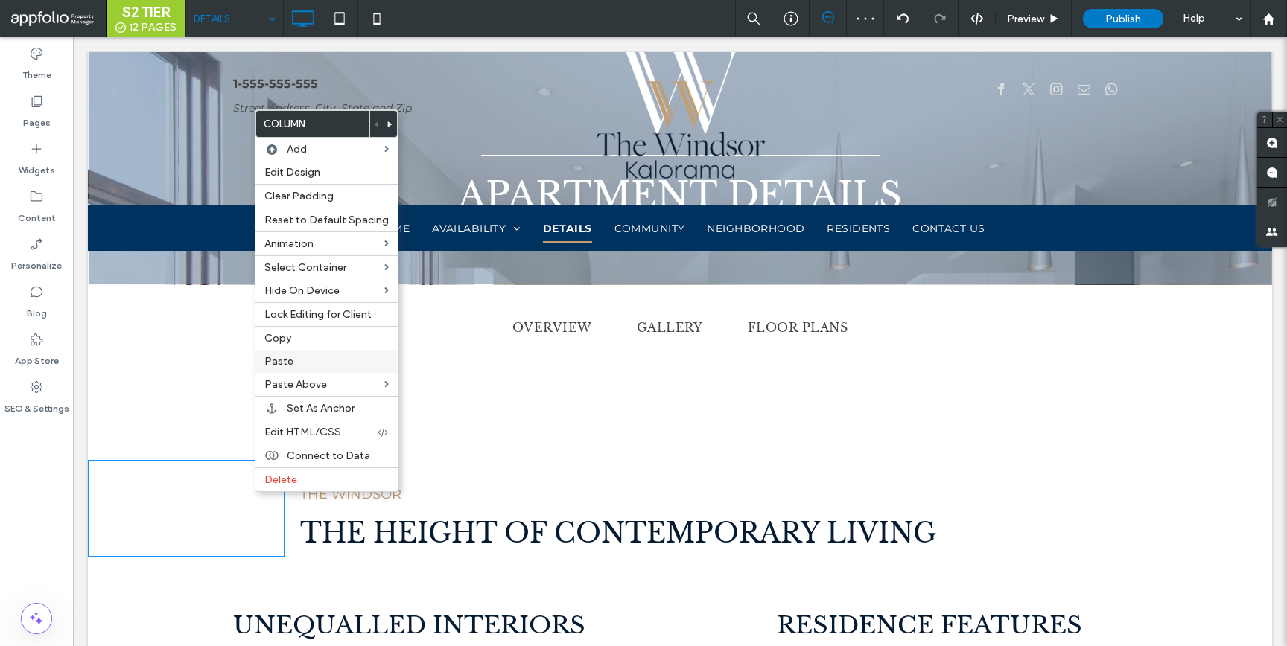
click at [293, 362] on label "Paste" at bounding box center [326, 361] width 124 height 13
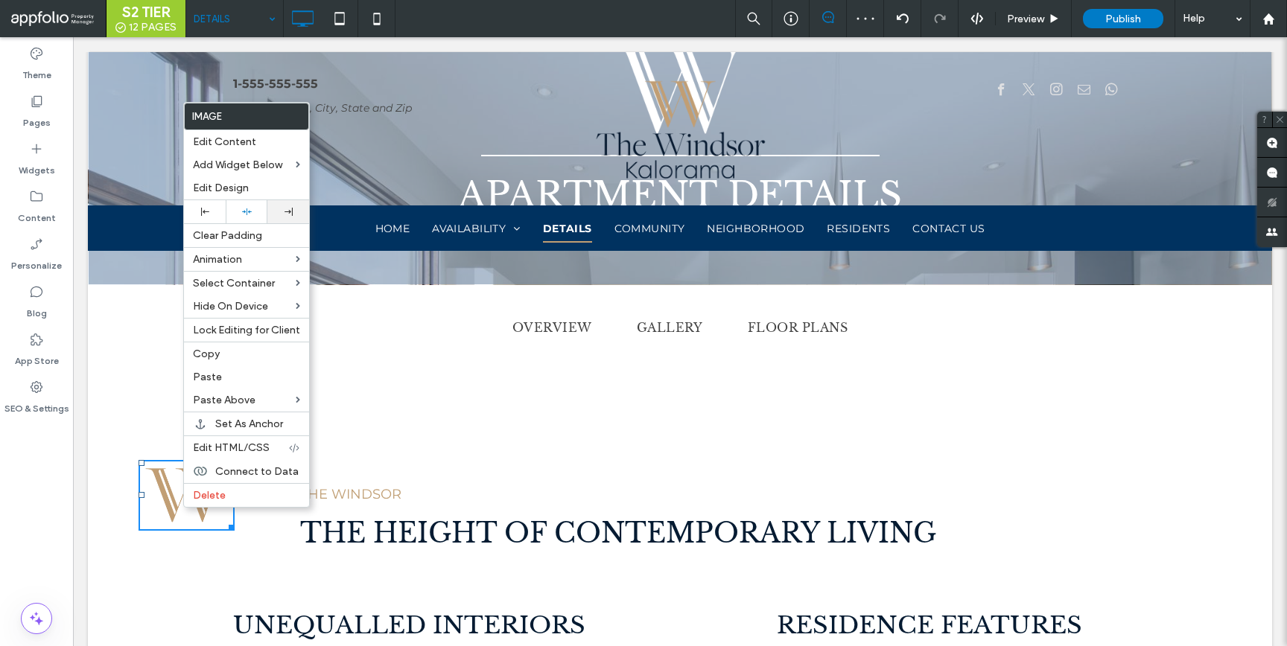
click at [271, 216] on div at bounding box center [288, 211] width 42 height 23
drag, startPoint x: 344, startPoint y: 483, endPoint x: 351, endPoint y: 495, distance: 13.7
click at [344, 483] on p "THE WINDSOR" at bounding box center [786, 494] width 972 height 27
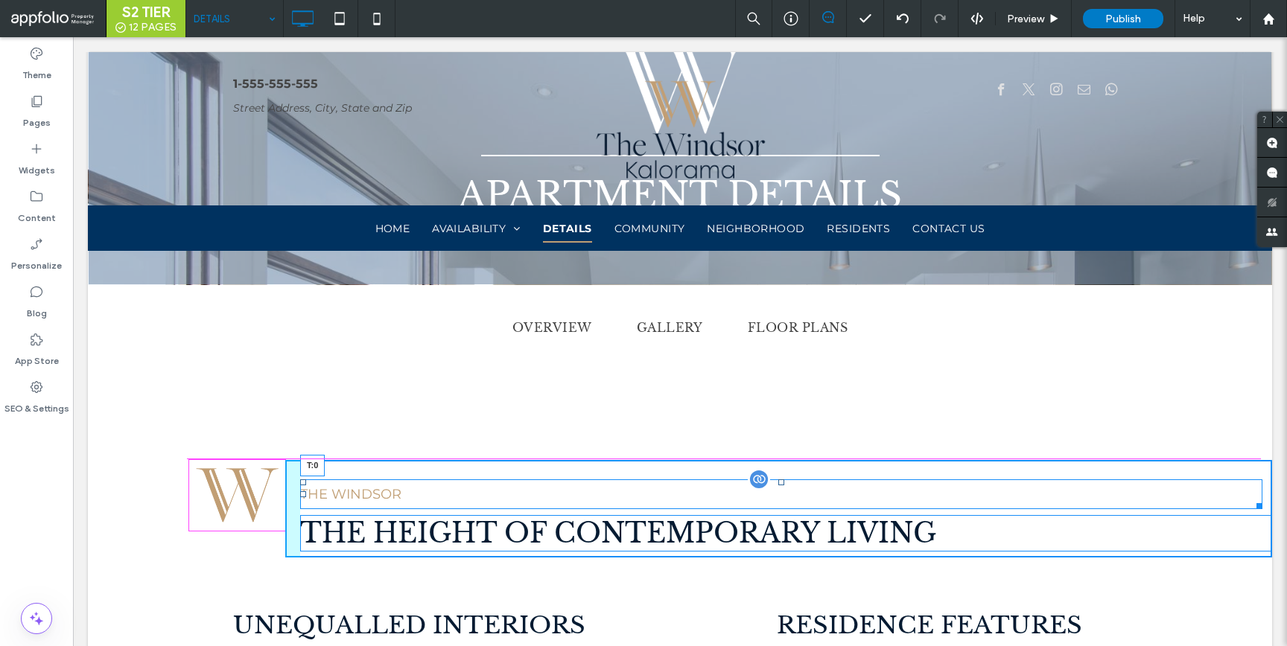
drag, startPoint x: 780, startPoint y: 482, endPoint x: 780, endPoint y: 464, distance: 17.9
click at [780, 480] on div at bounding box center [781, 483] width 6 height 6
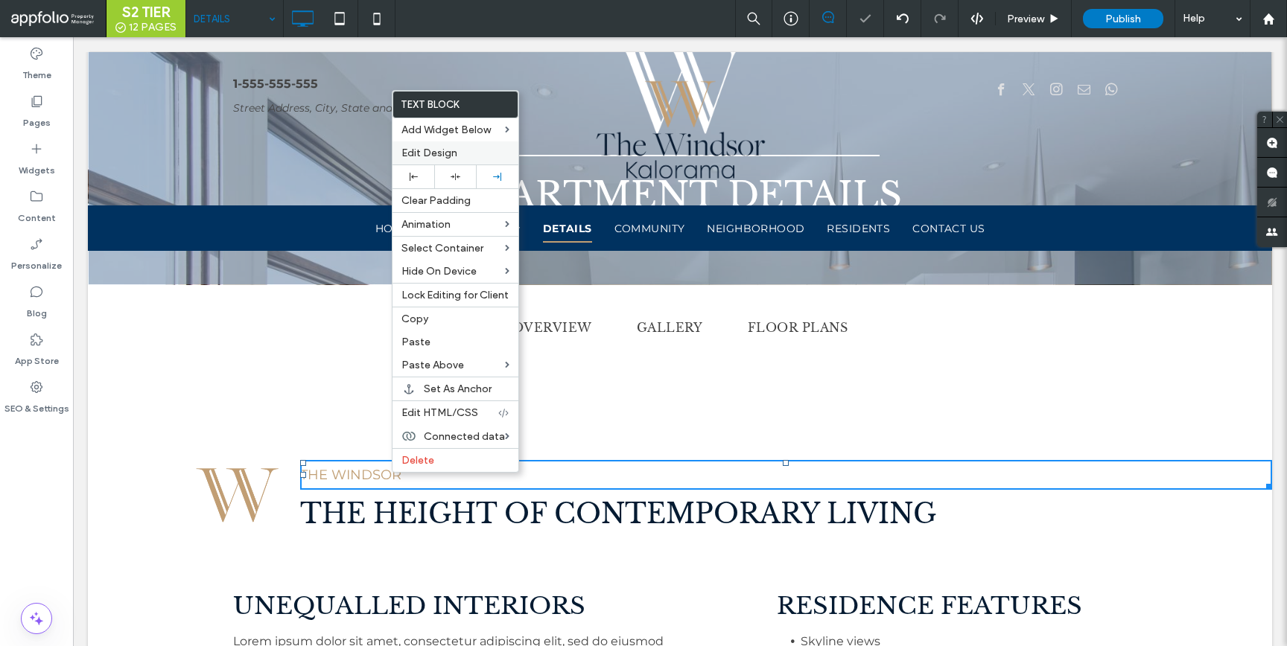
click at [445, 150] on span "Edit Design" at bounding box center [429, 153] width 56 height 13
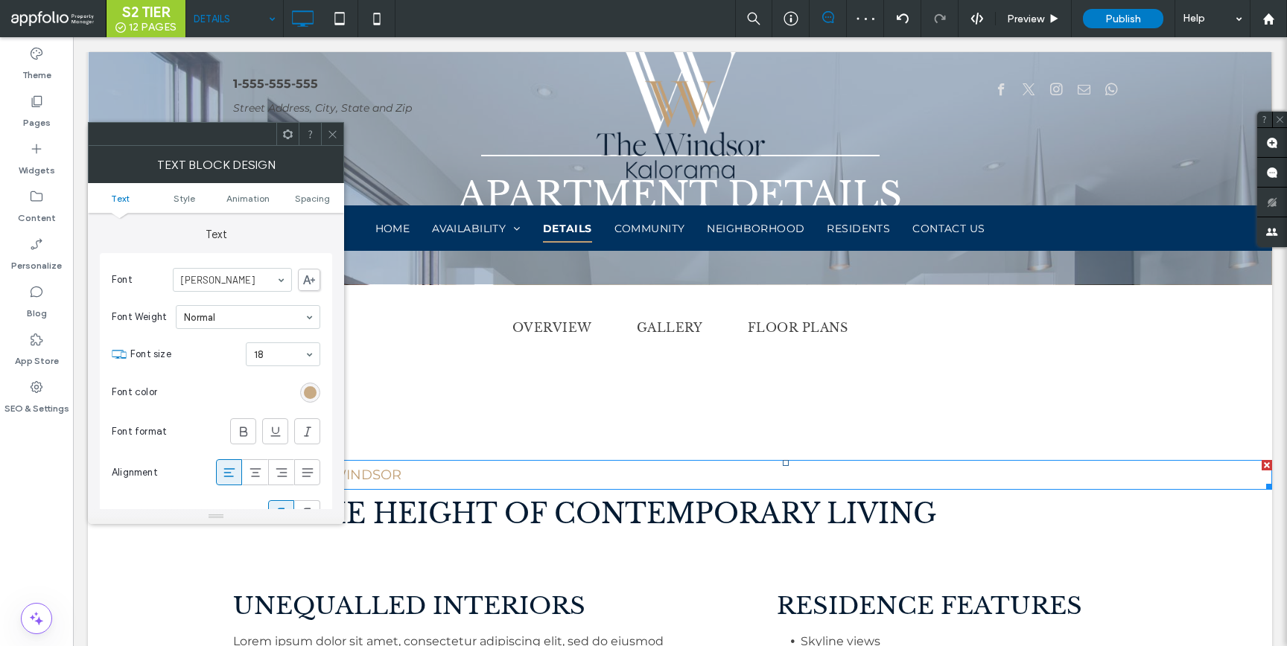
click at [307, 390] on div "rgb(192, 158, 115)" at bounding box center [310, 393] width 13 height 13
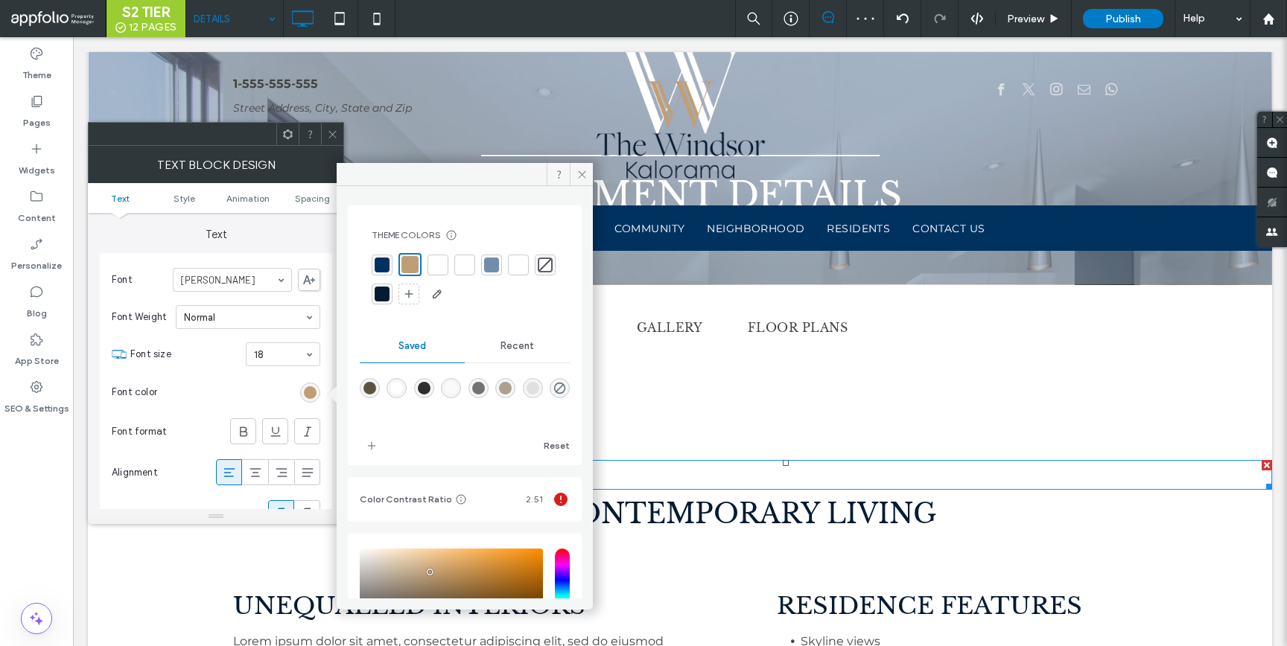
click at [381, 261] on div at bounding box center [382, 265] width 15 height 15
click at [329, 129] on icon at bounding box center [332, 134] width 11 height 11
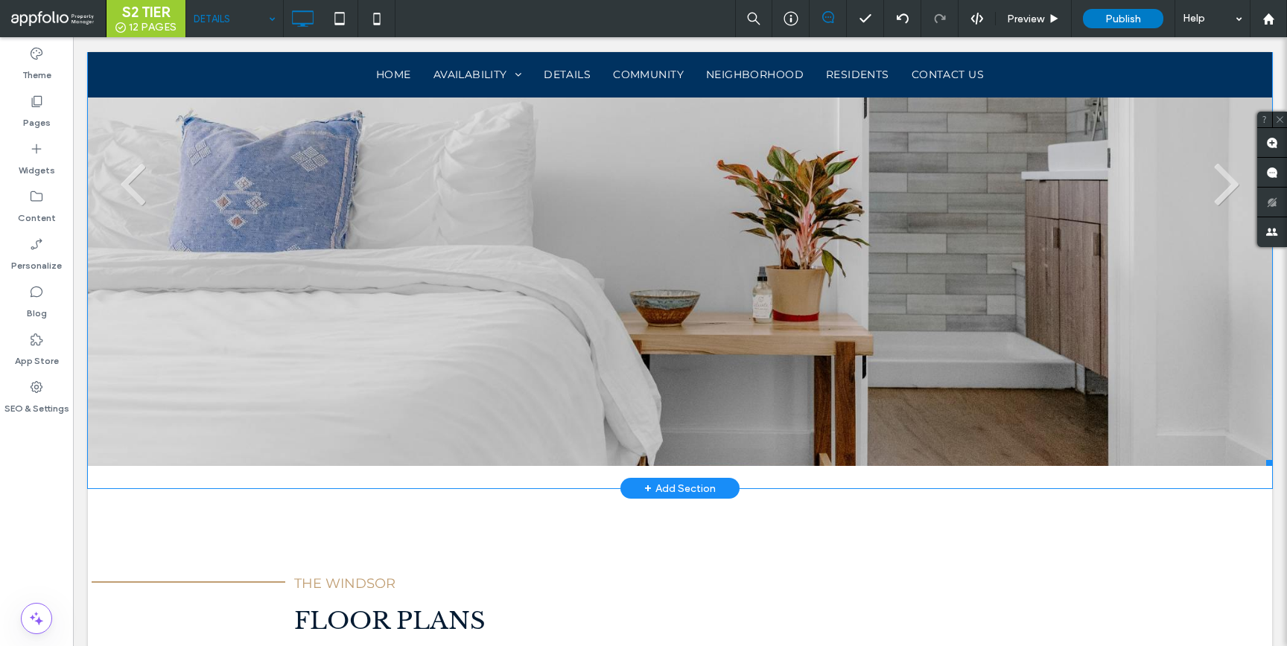
scroll to position [1726, 0]
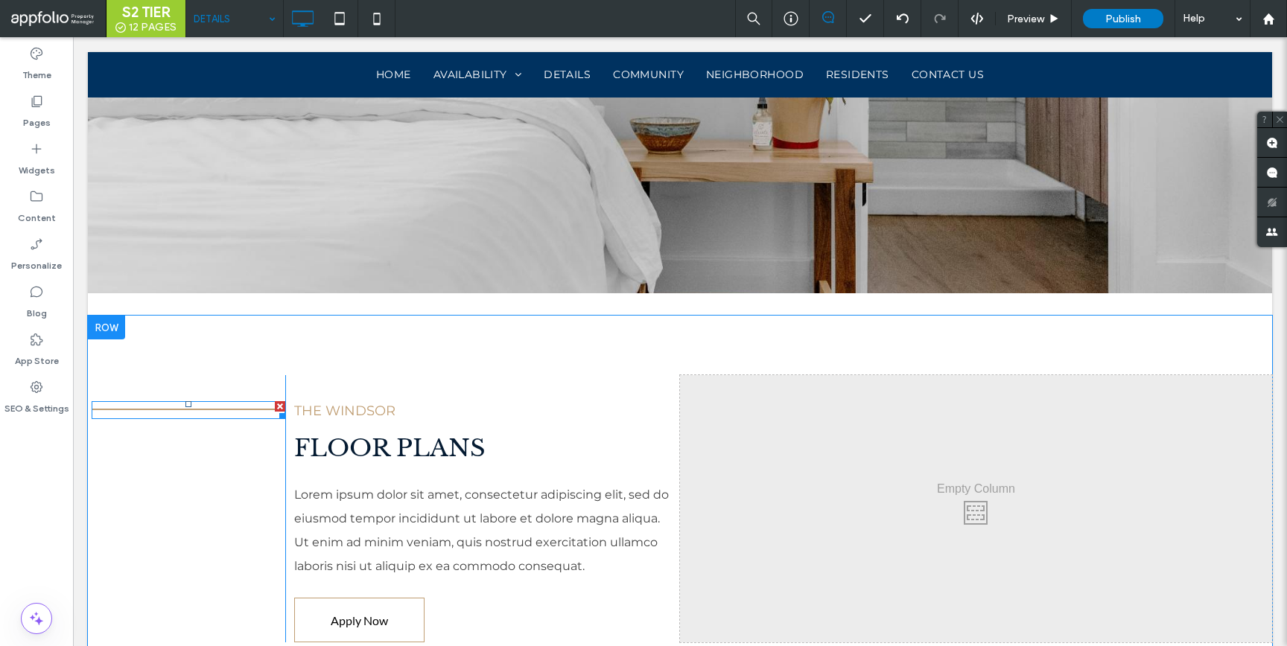
click at [278, 405] on div at bounding box center [280, 406] width 10 height 10
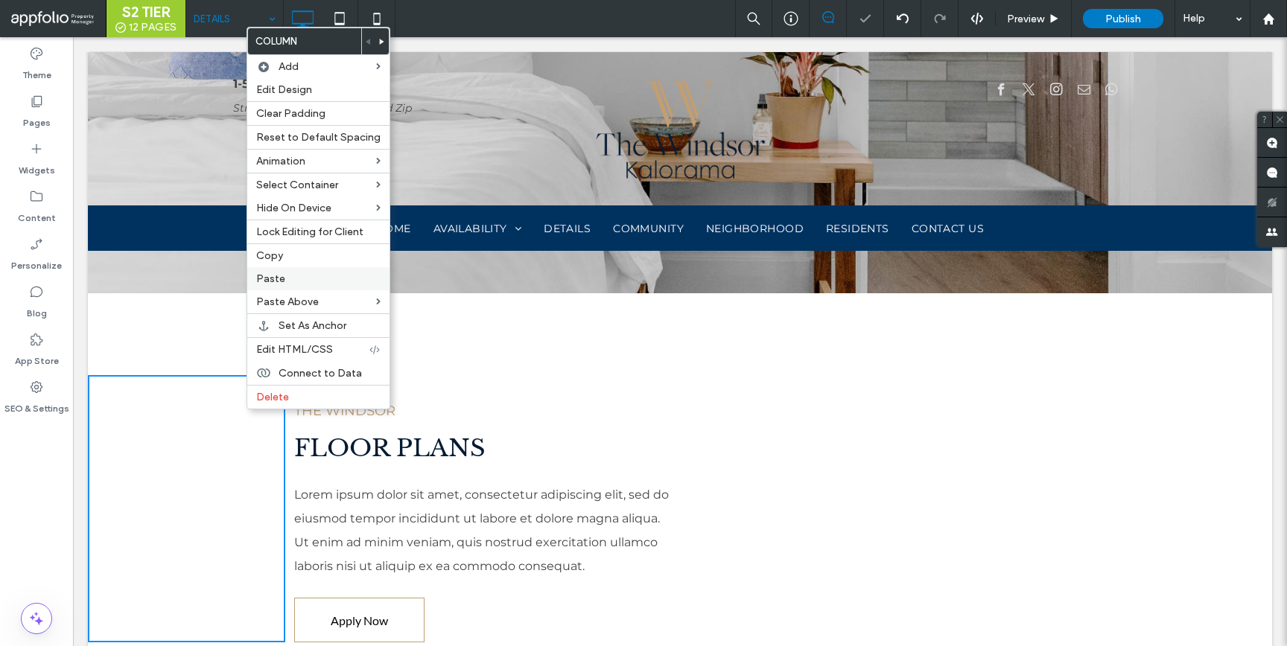
click at [314, 283] on label "Paste" at bounding box center [318, 279] width 124 height 13
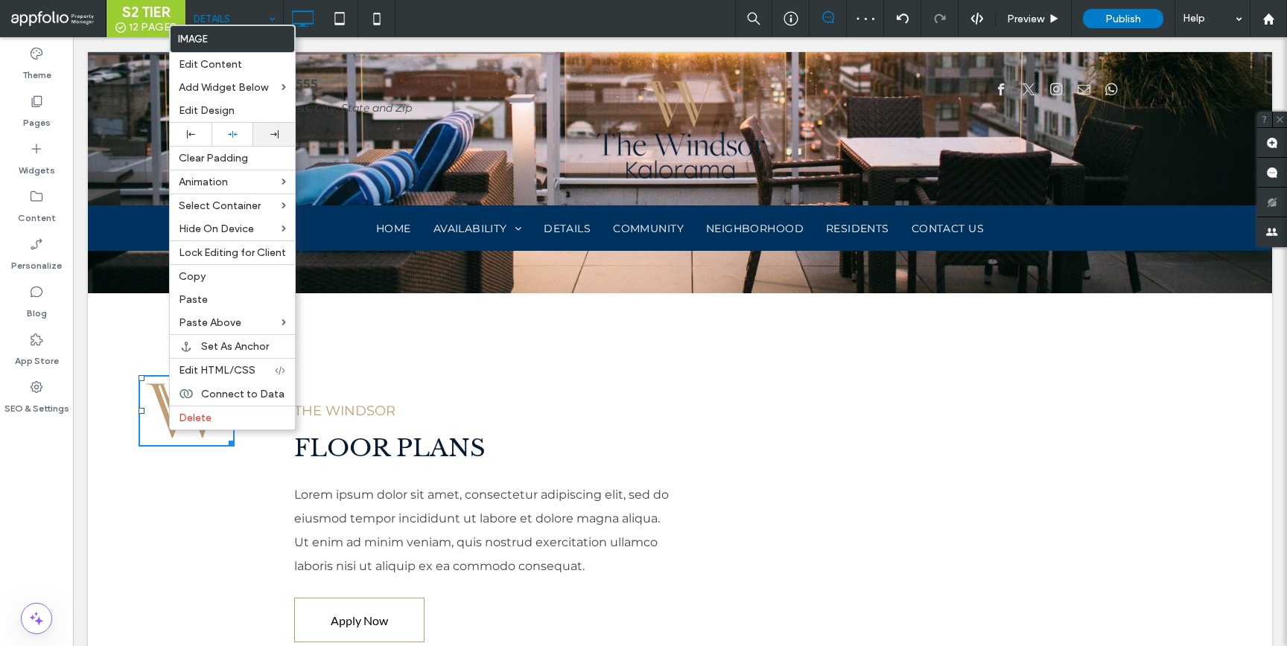
click at [264, 136] on div at bounding box center [274, 134] width 27 height 8
click at [362, 416] on p "THE WINDSOR" at bounding box center [482, 411] width 377 height 27
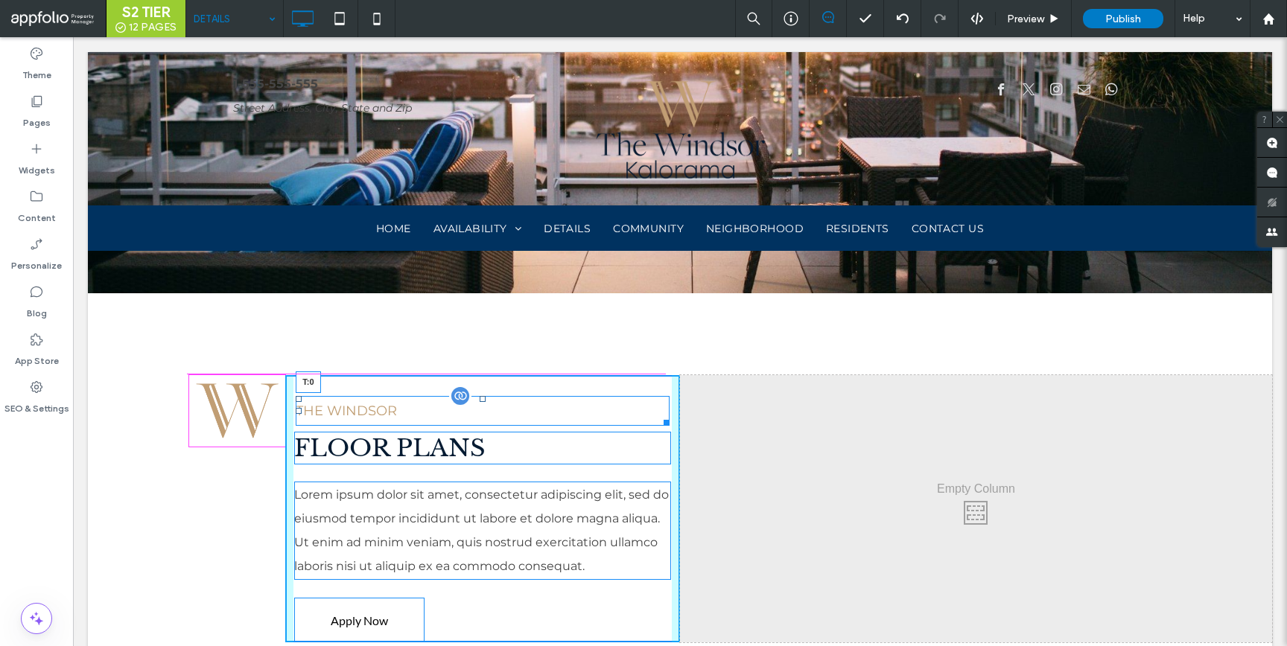
drag, startPoint x: 476, startPoint y: 398, endPoint x: 480, endPoint y: 379, distance: 19.0
click at [480, 396] on div at bounding box center [483, 399] width 6 height 6
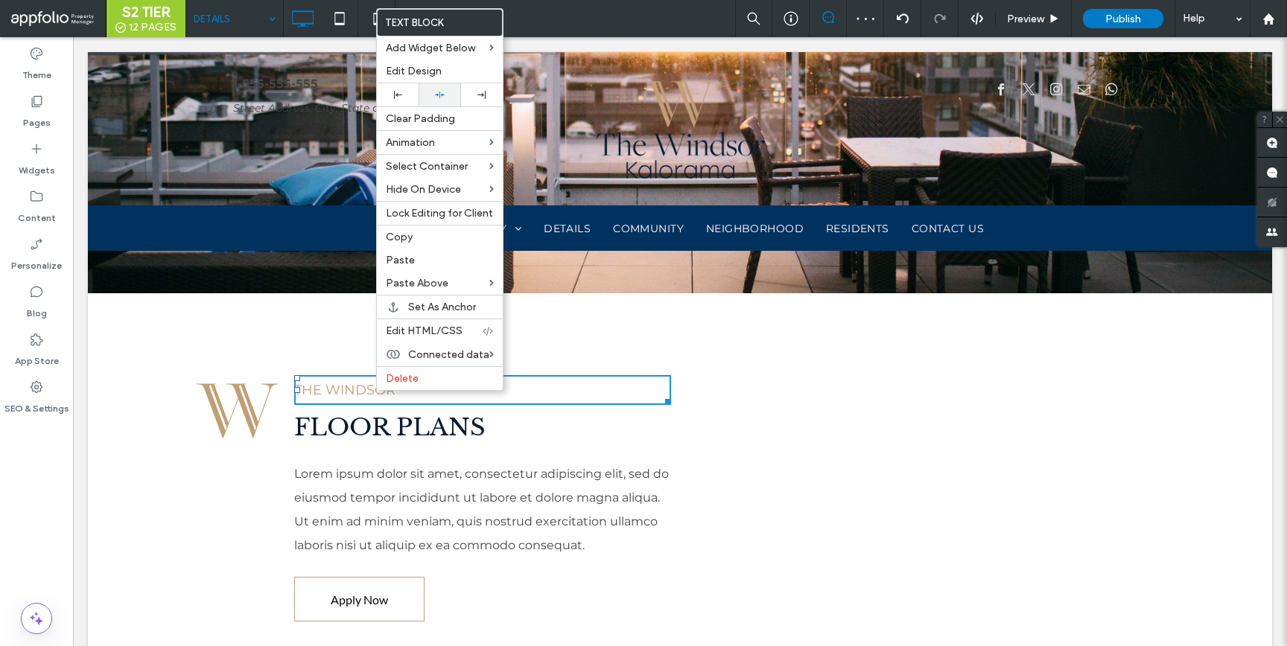
click at [431, 76] on span "Edit Design" at bounding box center [414, 71] width 56 height 13
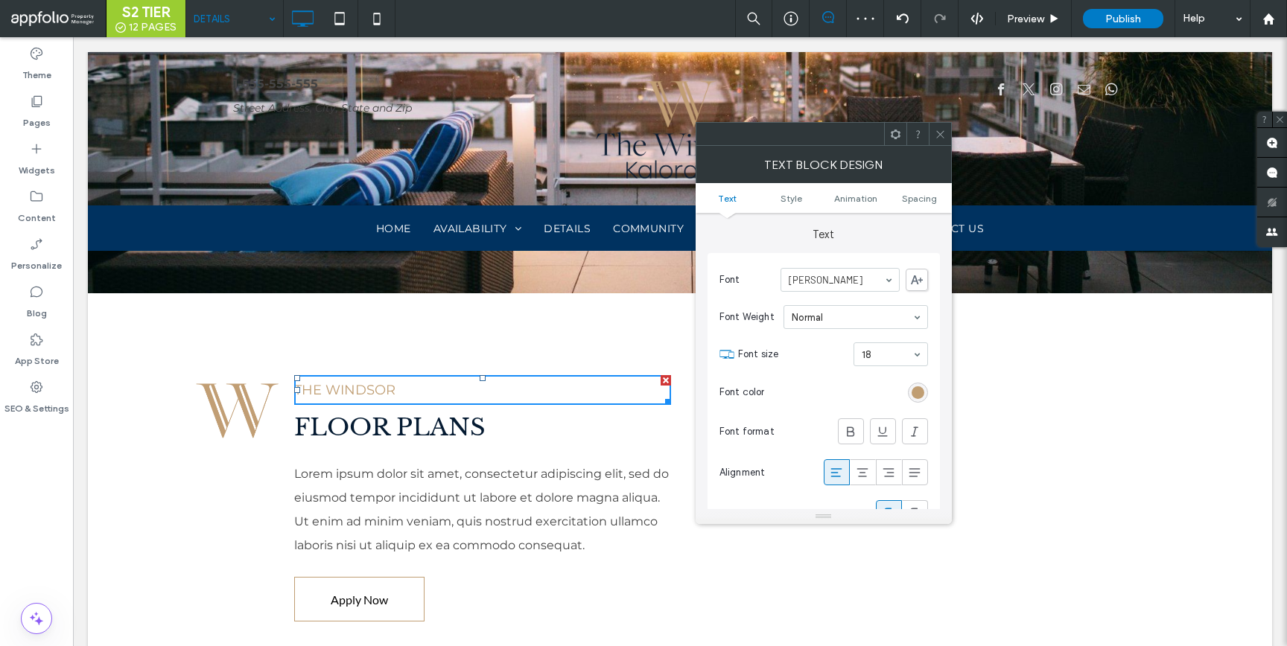
click at [912, 389] on div "rgb(192, 158, 115)" at bounding box center [918, 393] width 13 height 13
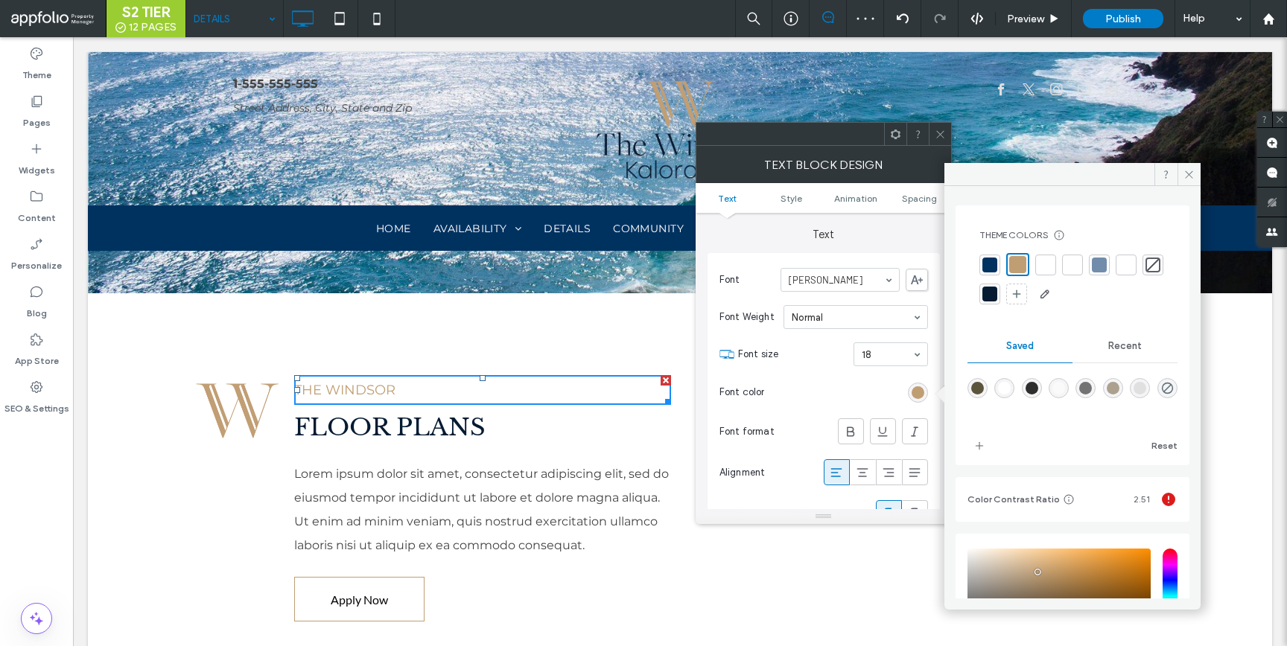
click at [991, 263] on div at bounding box center [989, 265] width 15 height 15
click at [941, 133] on icon at bounding box center [940, 134] width 11 height 11
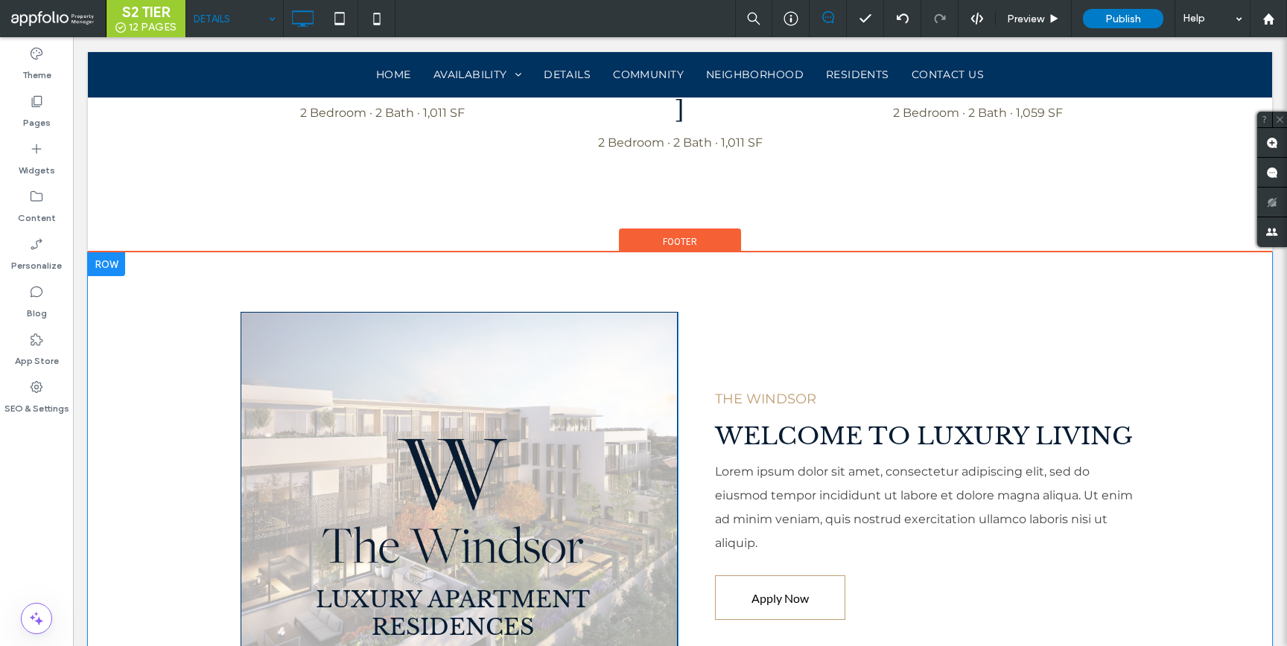
scroll to position [3439, 0]
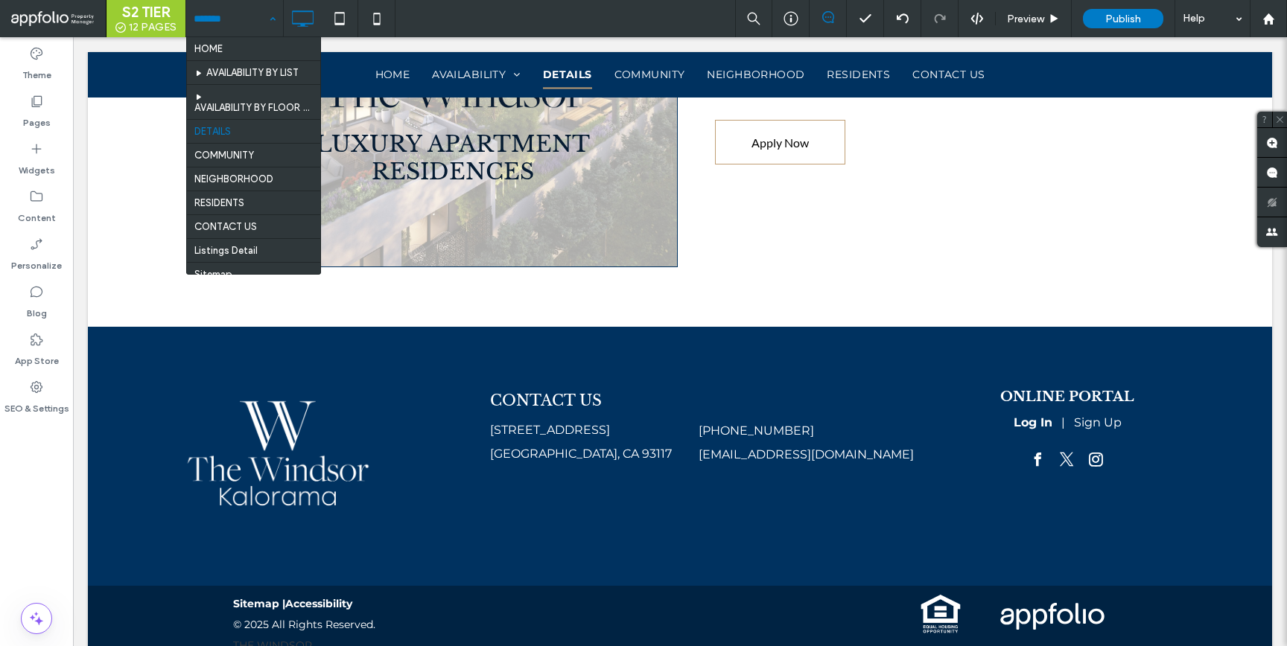
click at [273, 24] on div "HOME AVAILABILITY BY LIST AVAILABILITY BY FLOOR PLAN DETAILS COMMUNITY NEIGHBOR…" at bounding box center [234, 18] width 97 height 37
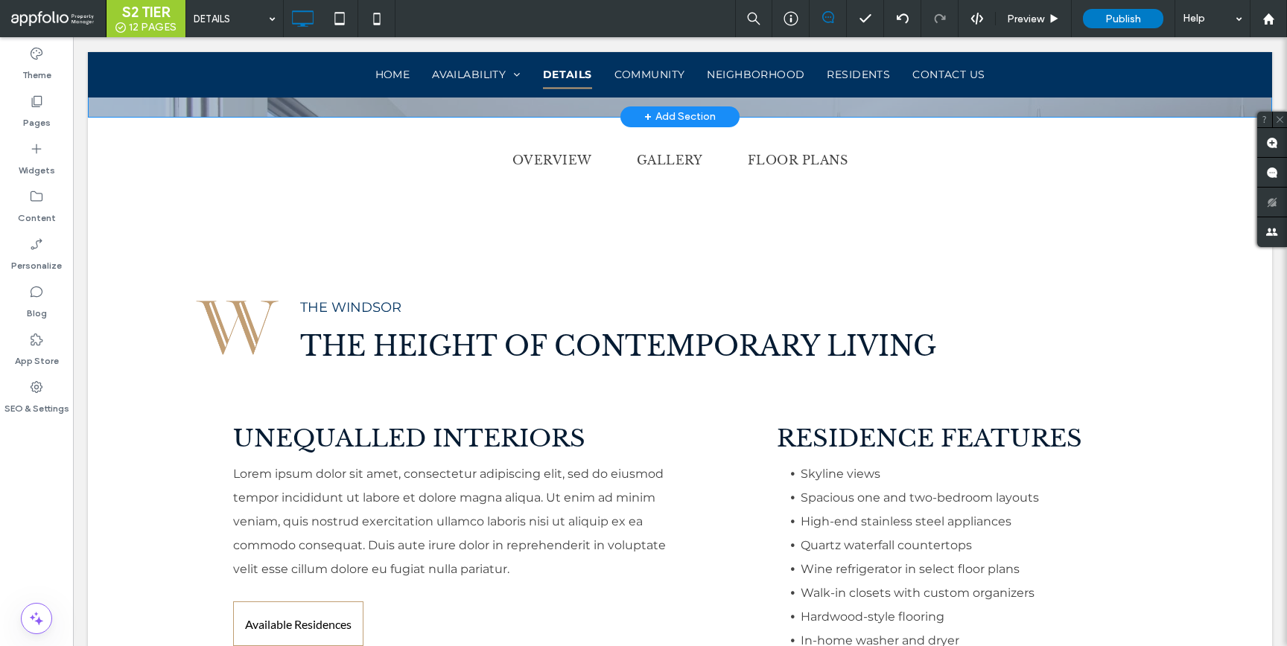
scroll to position [0, 0]
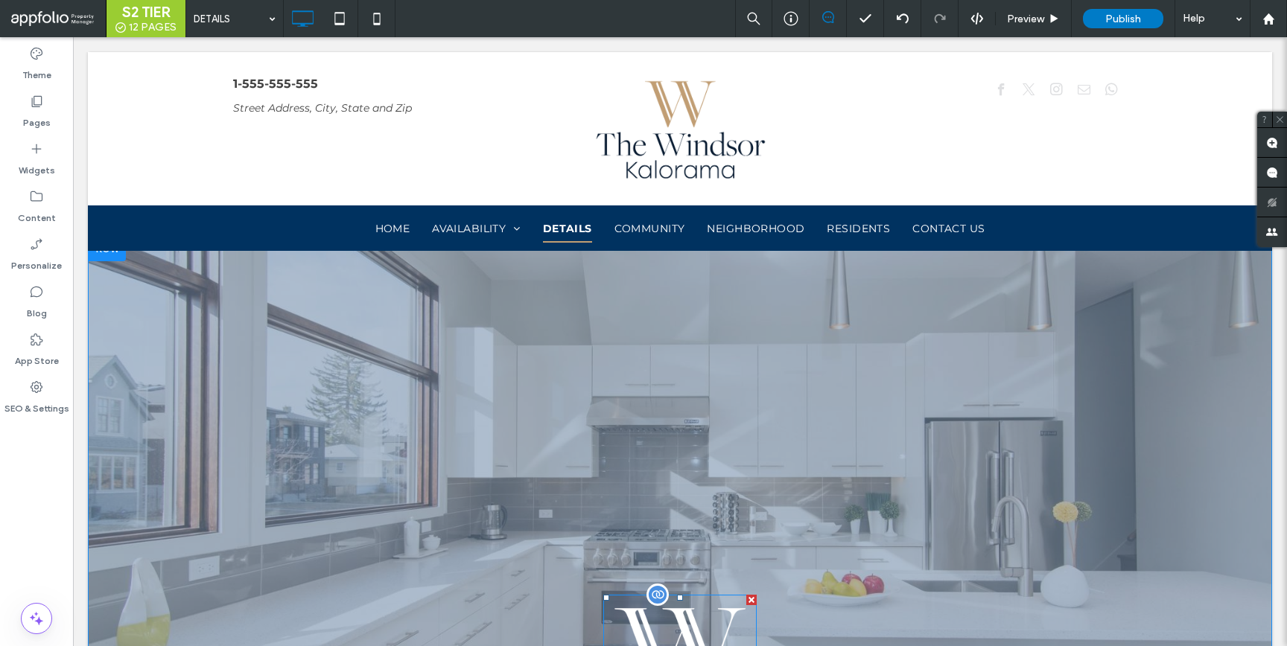
click at [656, 623] on img at bounding box center [679, 651] width 153 height 113
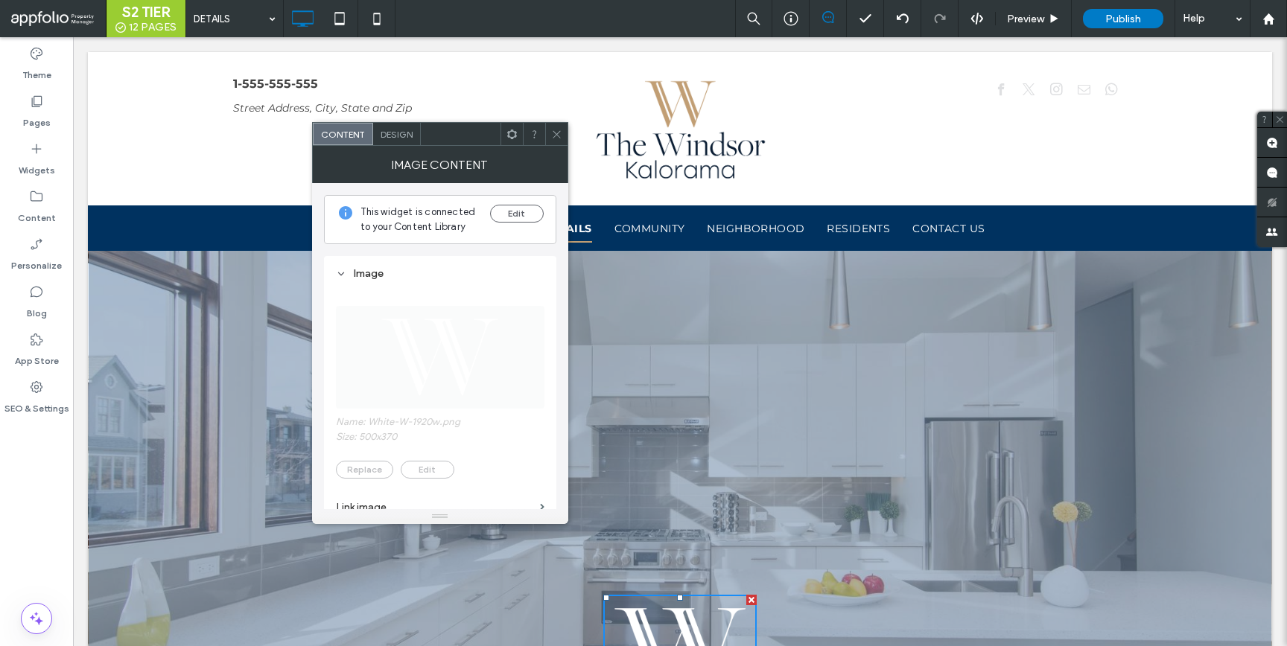
scroll to position [3, 0]
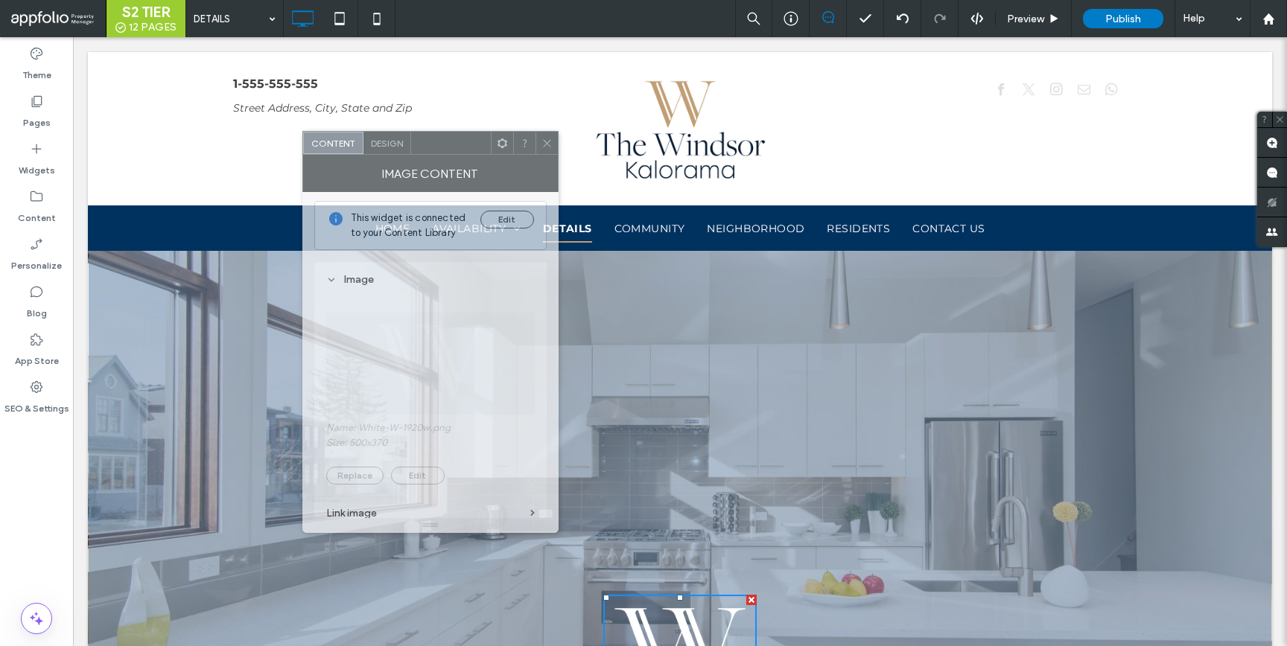
drag, startPoint x: 423, startPoint y: 127, endPoint x: 407, endPoint y: 144, distance: 23.2
click at [414, 140] on div at bounding box center [451, 143] width 80 height 22
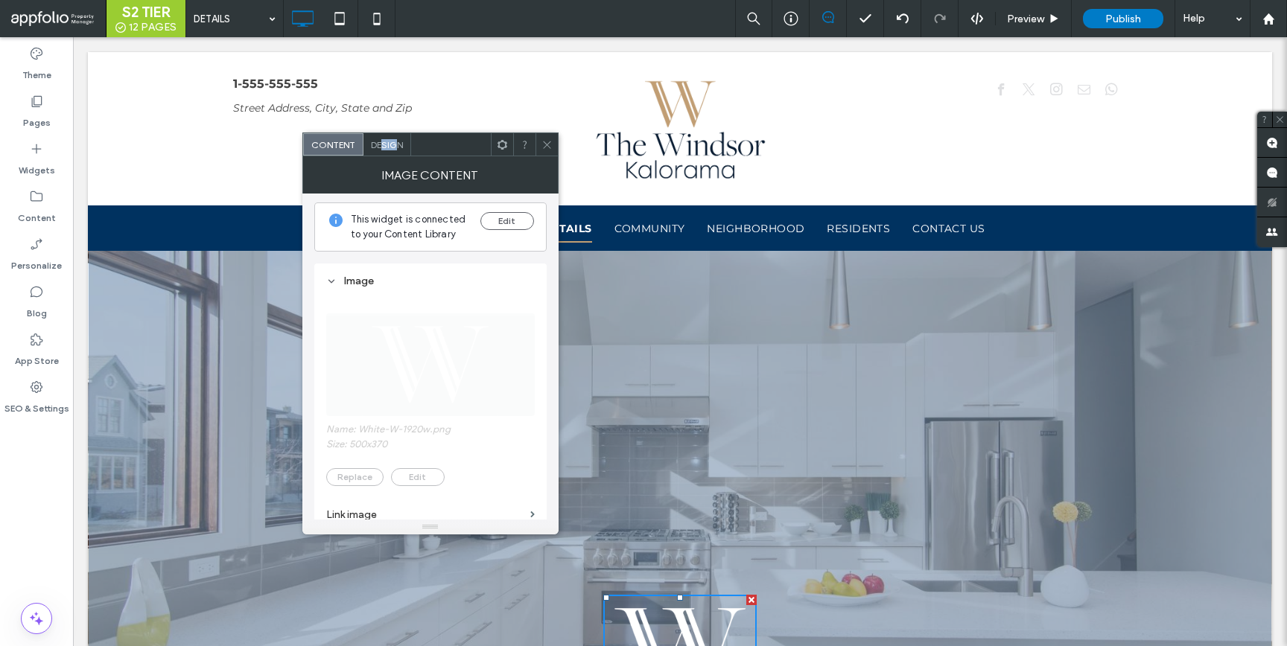
drag, startPoint x: 396, startPoint y: 142, endPoint x: 382, endPoint y: 144, distance: 14.2
click at [382, 144] on span "Design" at bounding box center [387, 144] width 32 height 11
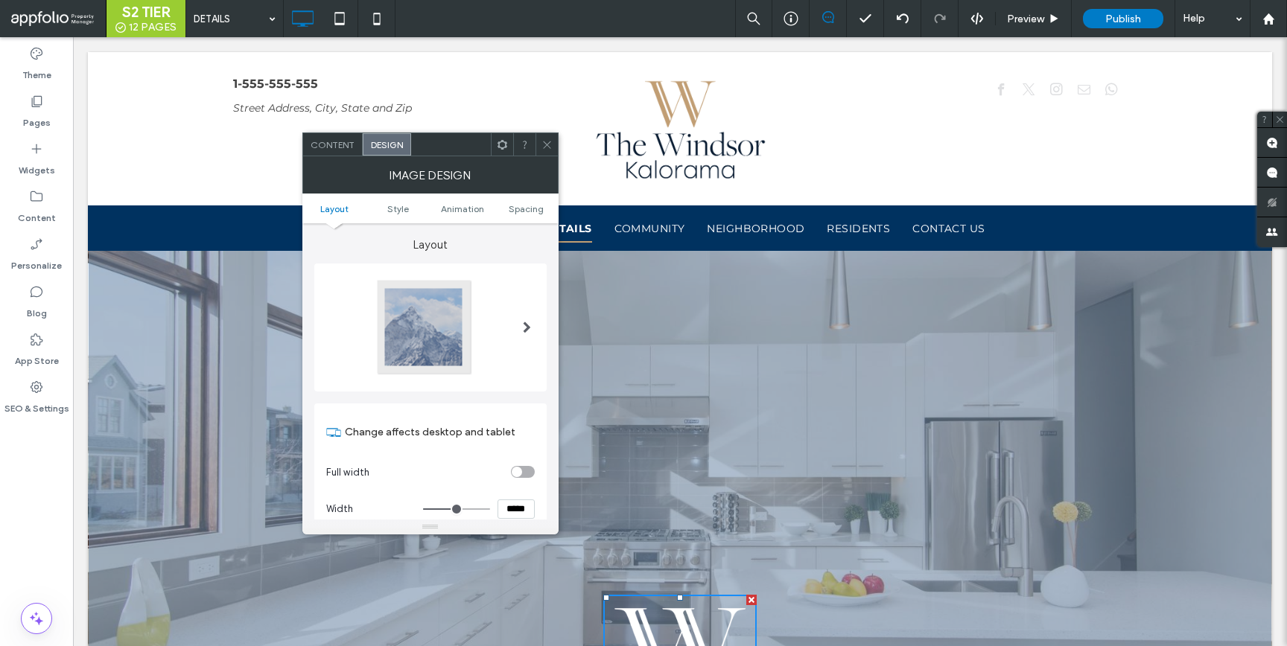
click at [380, 146] on span "Design" at bounding box center [387, 144] width 32 height 11
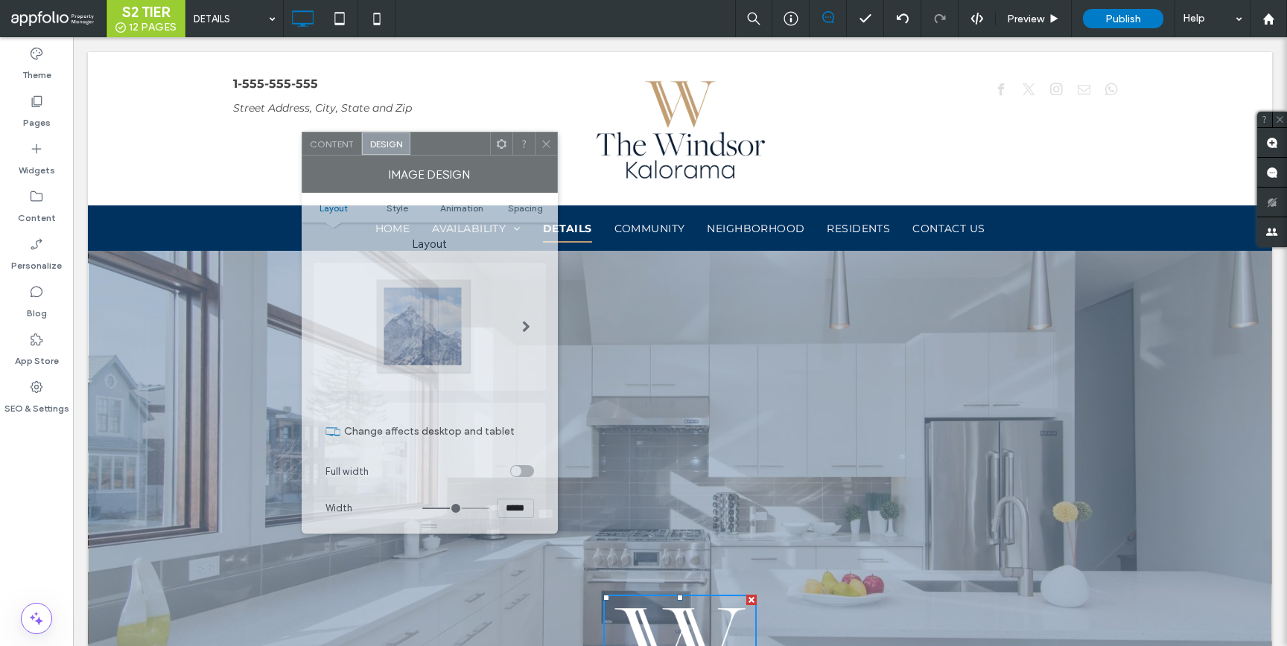
click at [462, 139] on div at bounding box center [450, 144] width 80 height 22
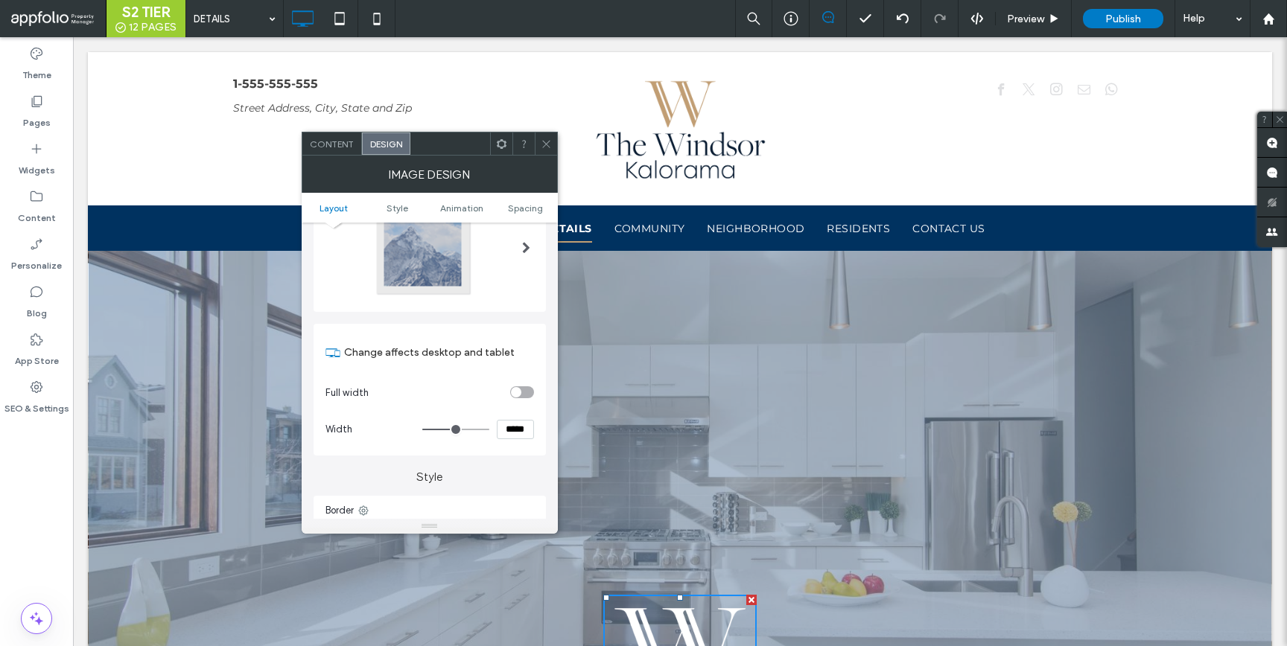
scroll to position [148, 0]
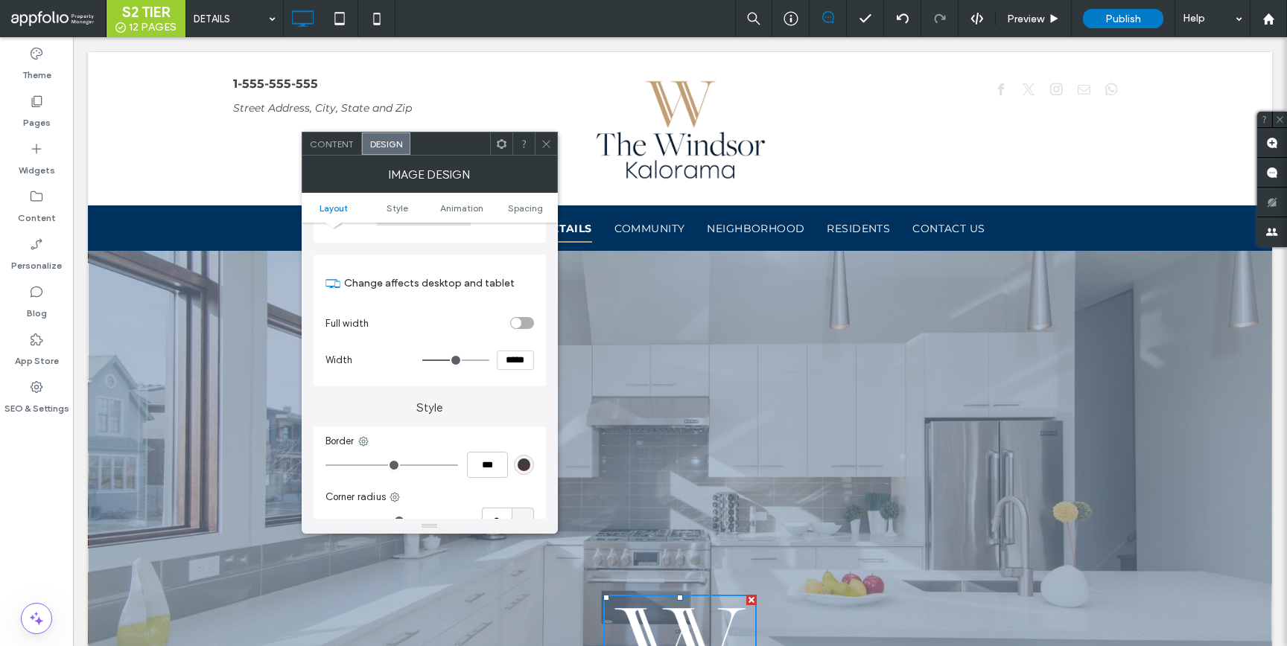
click at [543, 139] on icon at bounding box center [546, 144] width 11 height 11
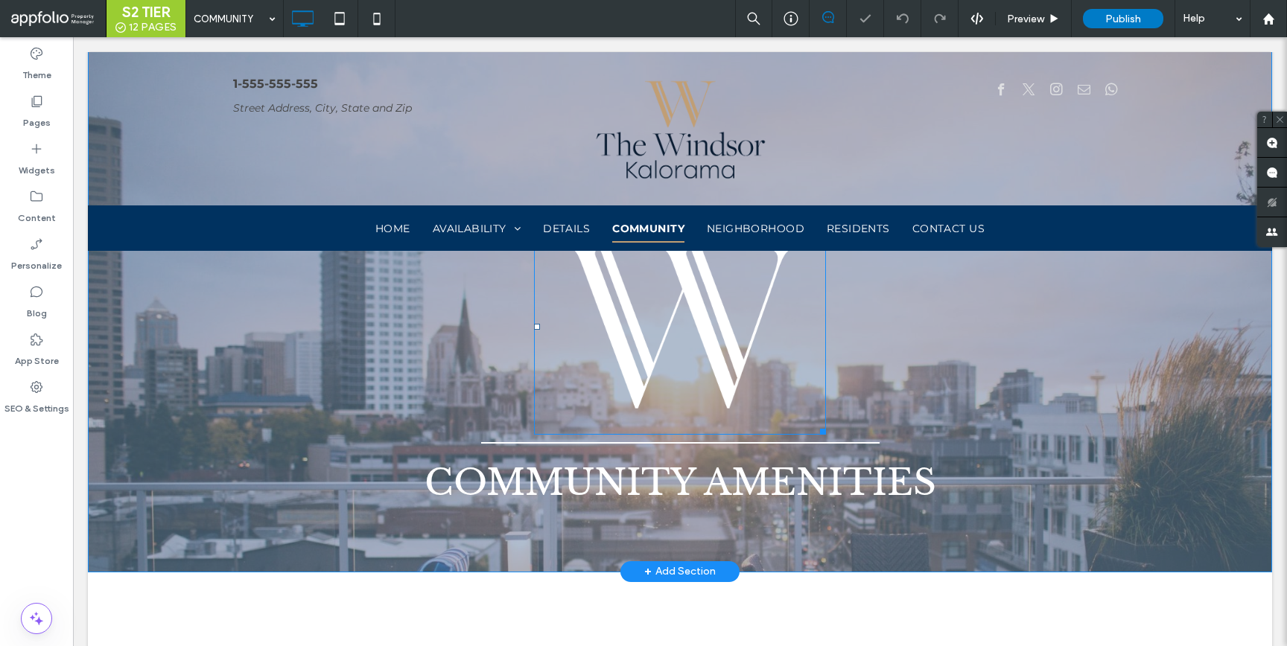
scroll to position [398, 0]
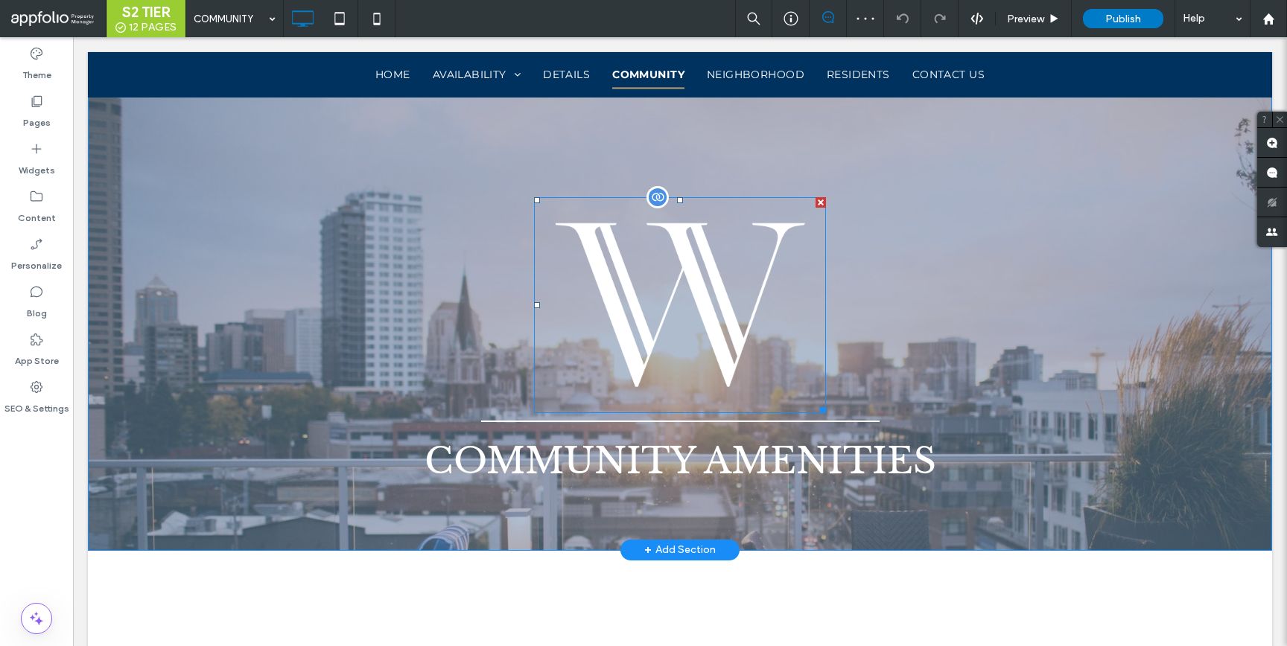
click at [628, 336] on img at bounding box center [680, 305] width 292 height 216
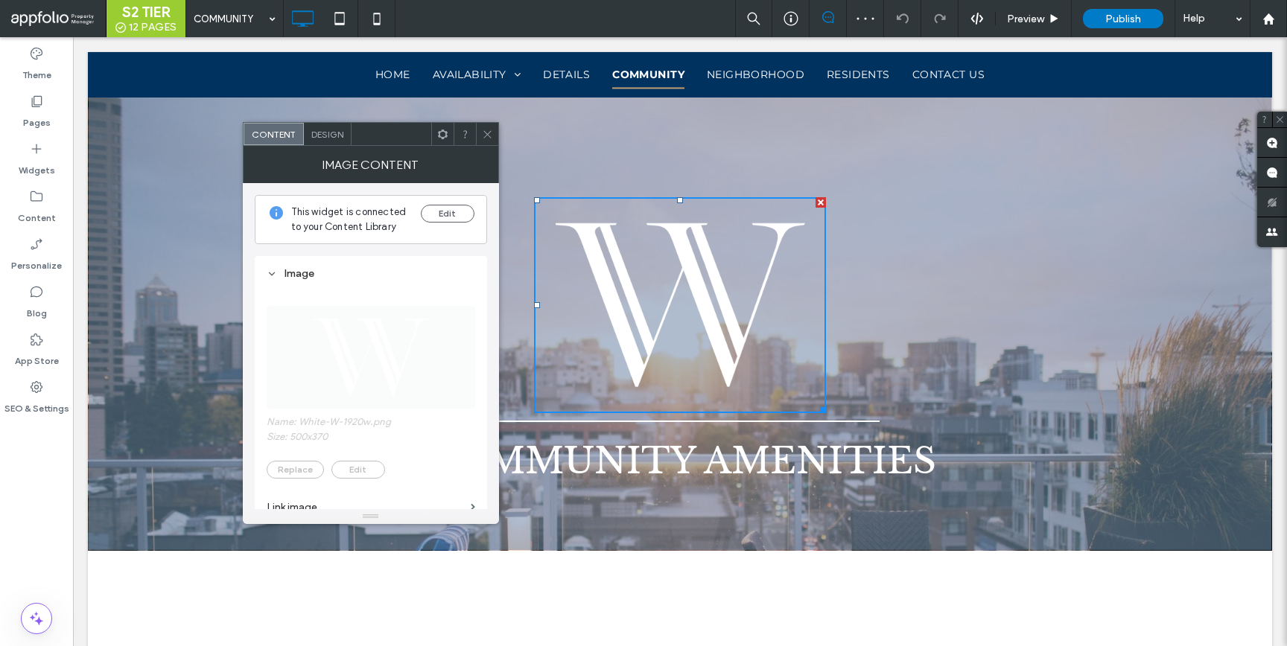
click at [323, 130] on span "Design" at bounding box center [327, 134] width 32 height 11
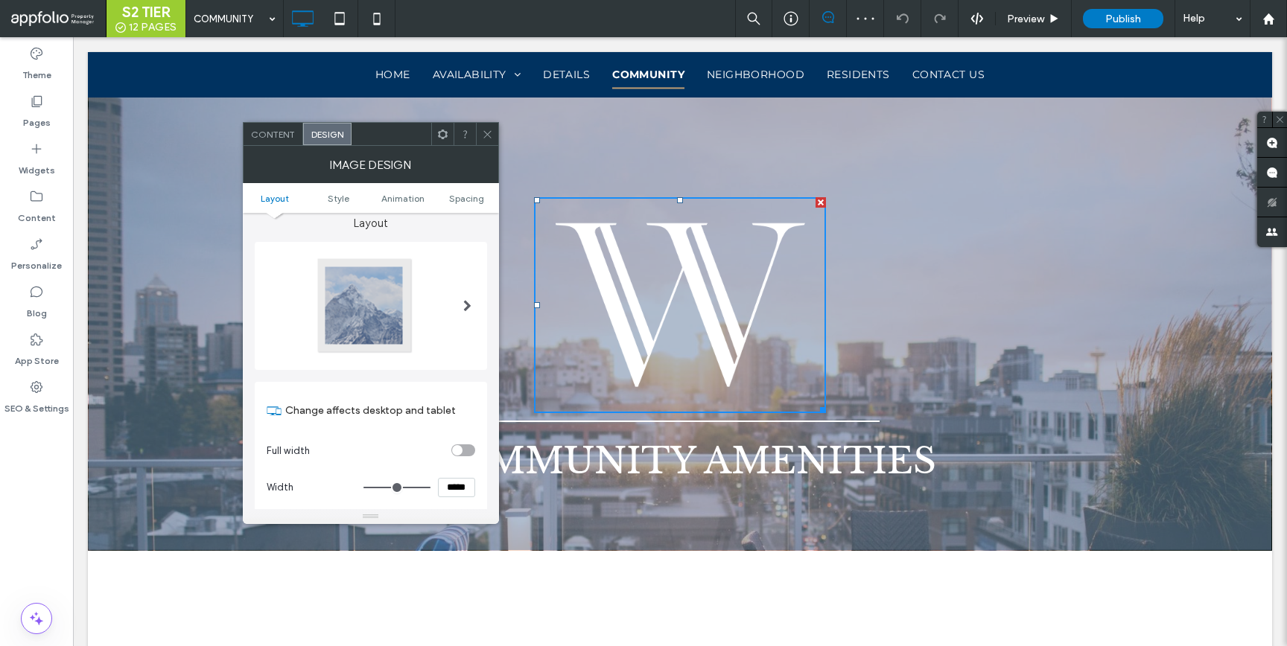
scroll to position [162, 0]
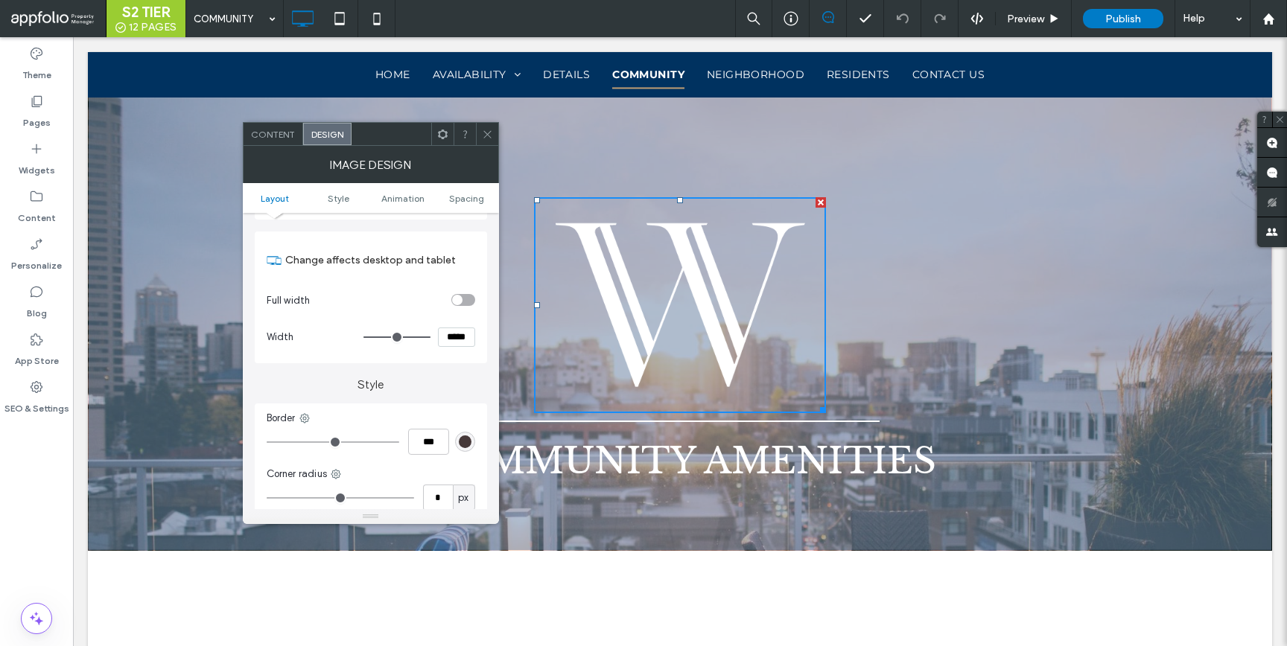
click at [457, 330] on input "*****" at bounding box center [456, 337] width 37 height 19
type input "*****"
type input "***"
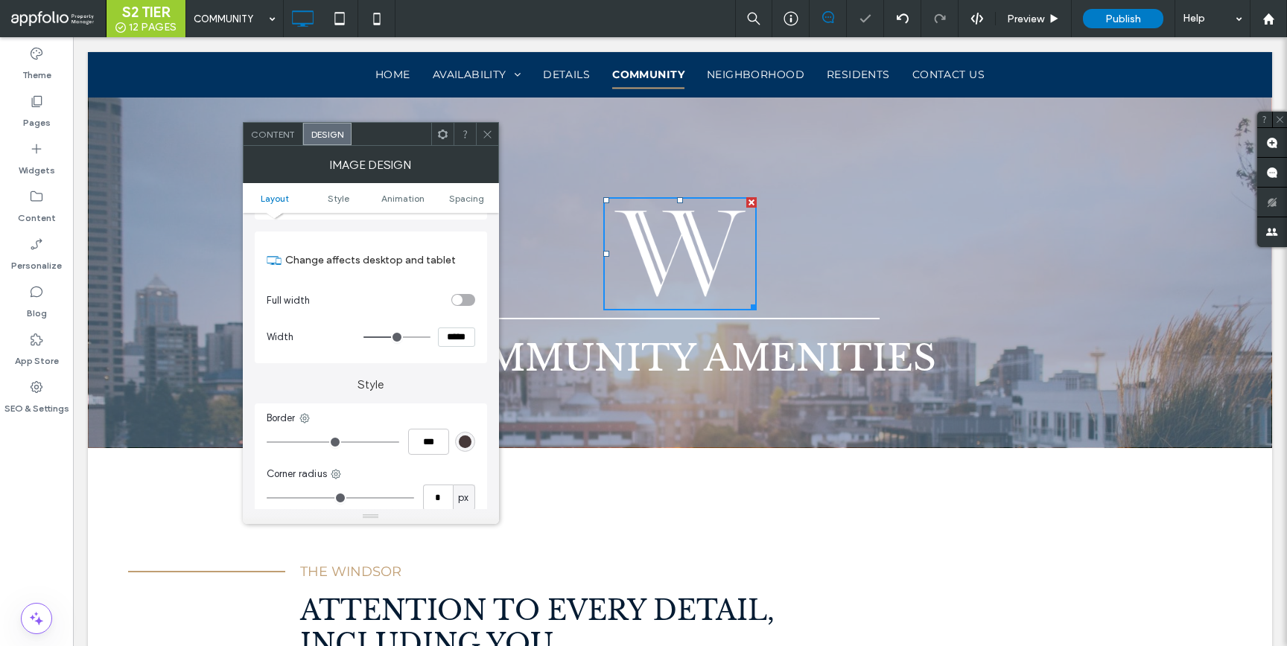
click at [492, 137] on icon at bounding box center [487, 134] width 11 height 11
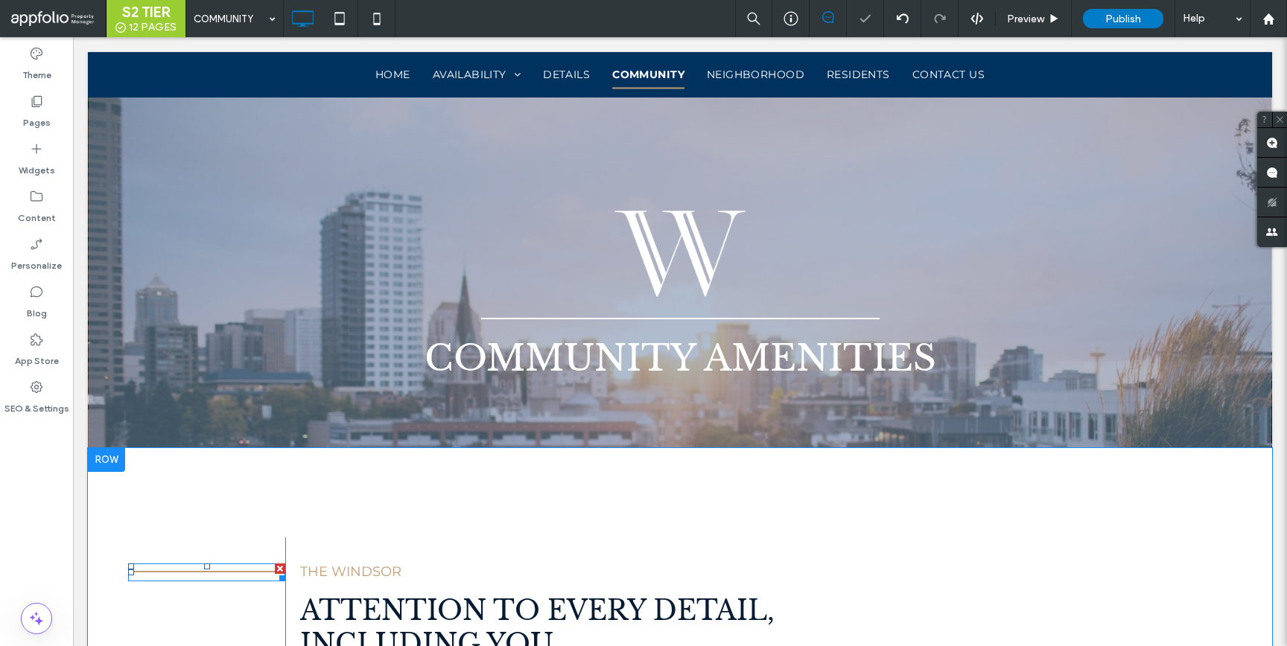
drag, startPoint x: 277, startPoint y: 566, endPoint x: 349, endPoint y: 603, distance: 81.3
click at [277, 566] on div at bounding box center [280, 569] width 10 height 10
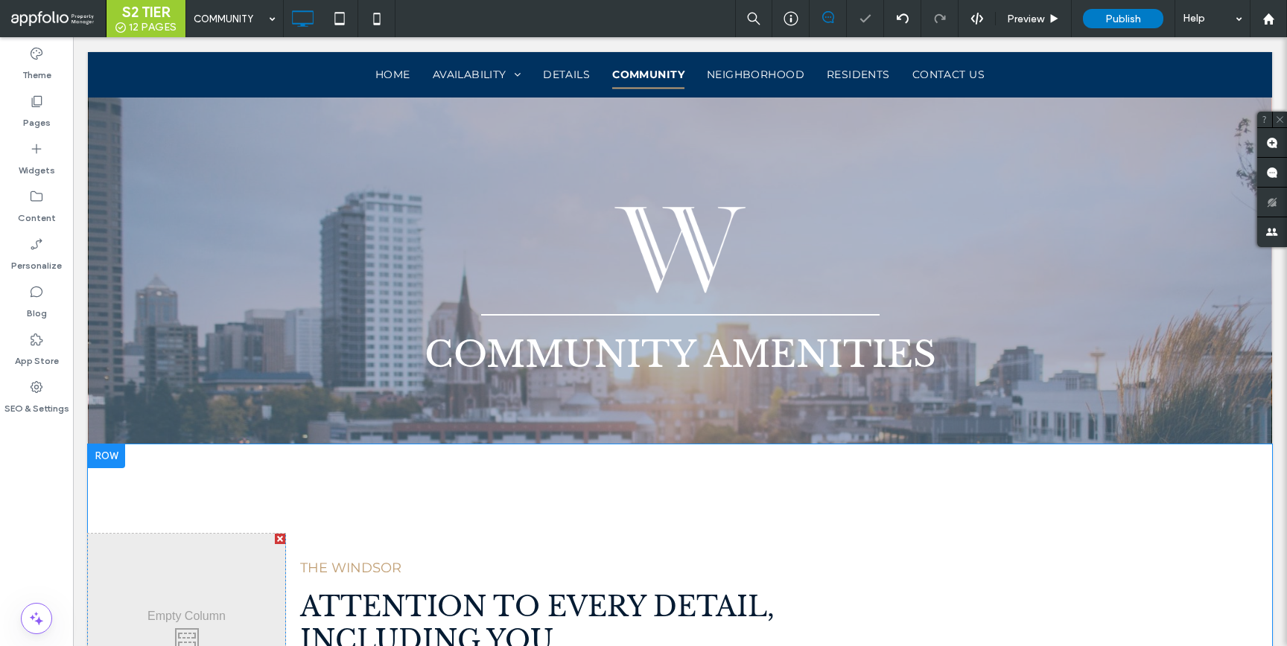
scroll to position [639, 0]
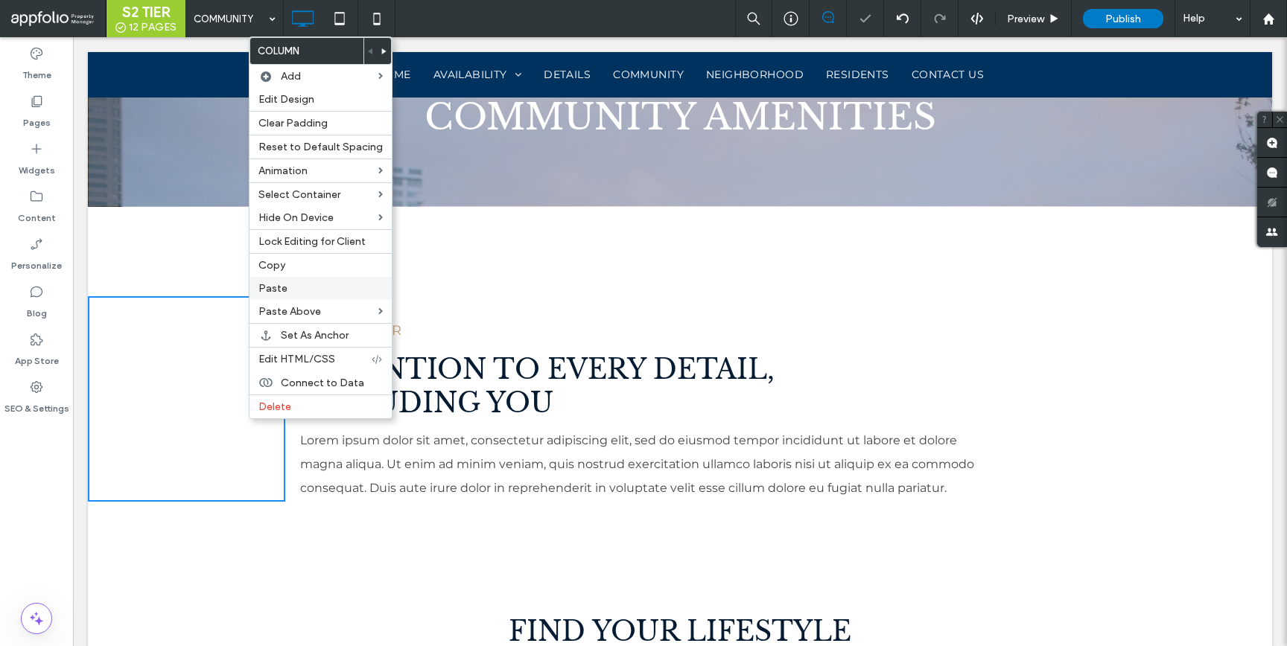
click at [290, 282] on label "Paste" at bounding box center [320, 288] width 124 height 13
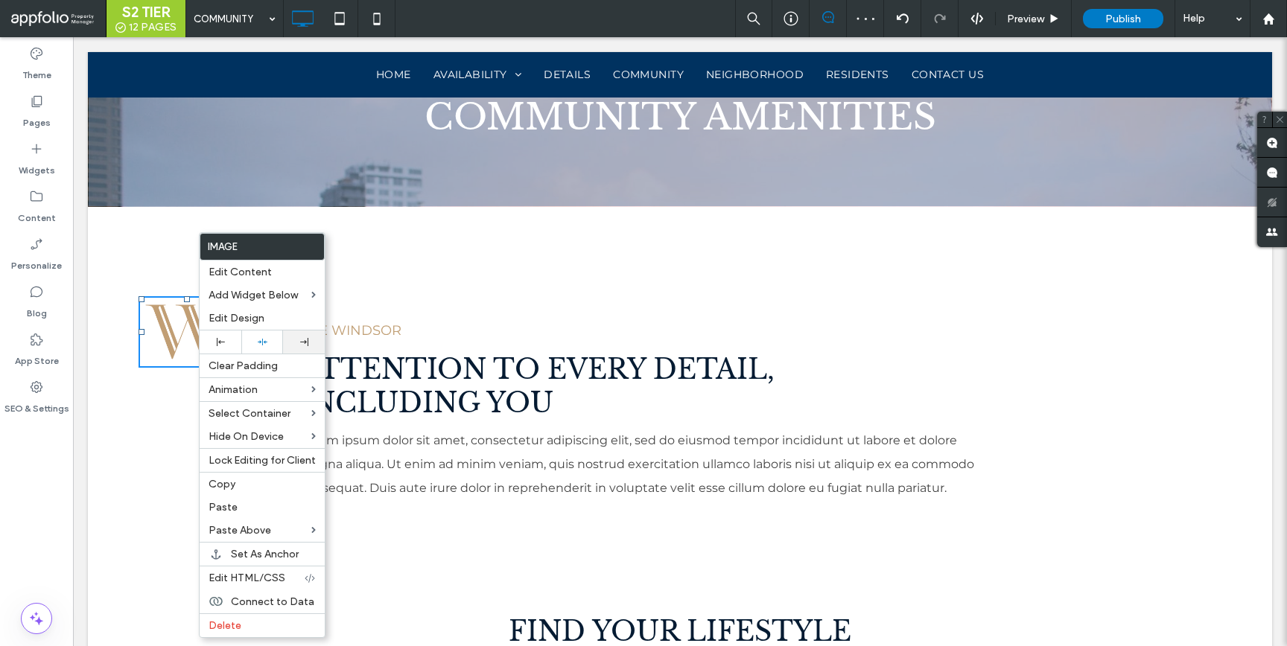
click at [301, 339] on icon at bounding box center [304, 342] width 8 height 8
click at [364, 328] on p "THE WINDSOR" at bounding box center [786, 330] width 972 height 27
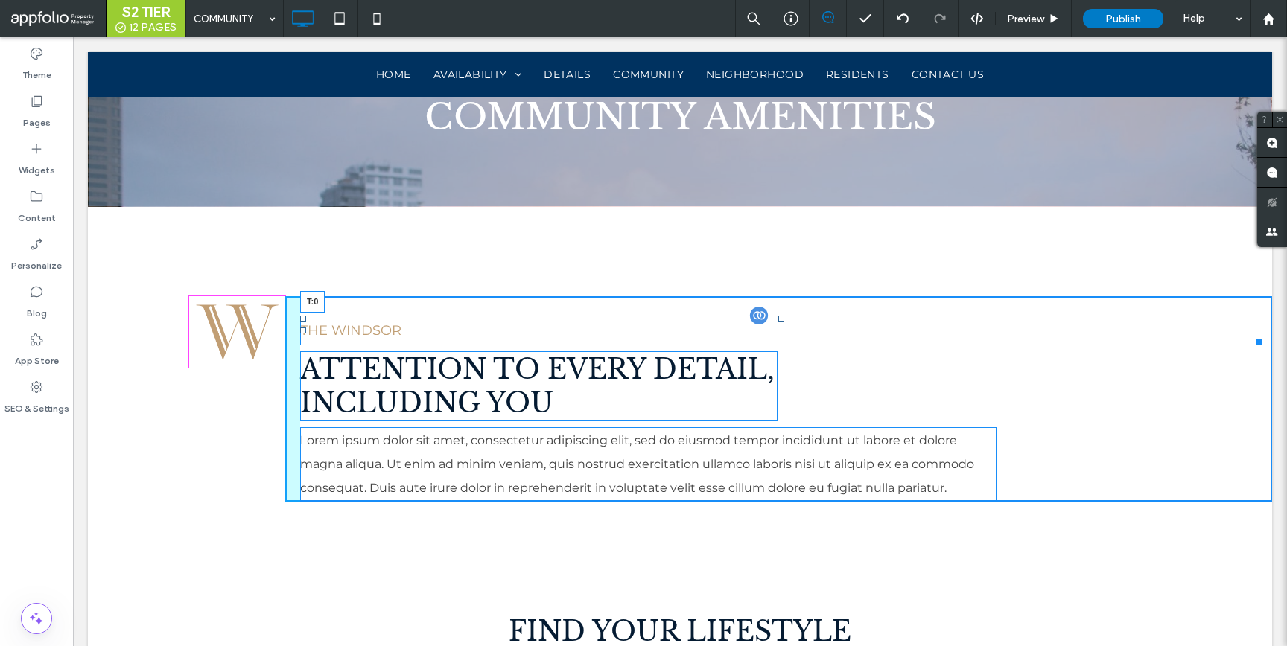
drag, startPoint x: 778, startPoint y: 317, endPoint x: 495, endPoint y: 371, distance: 288.0
click at [780, 316] on div at bounding box center [781, 319] width 6 height 6
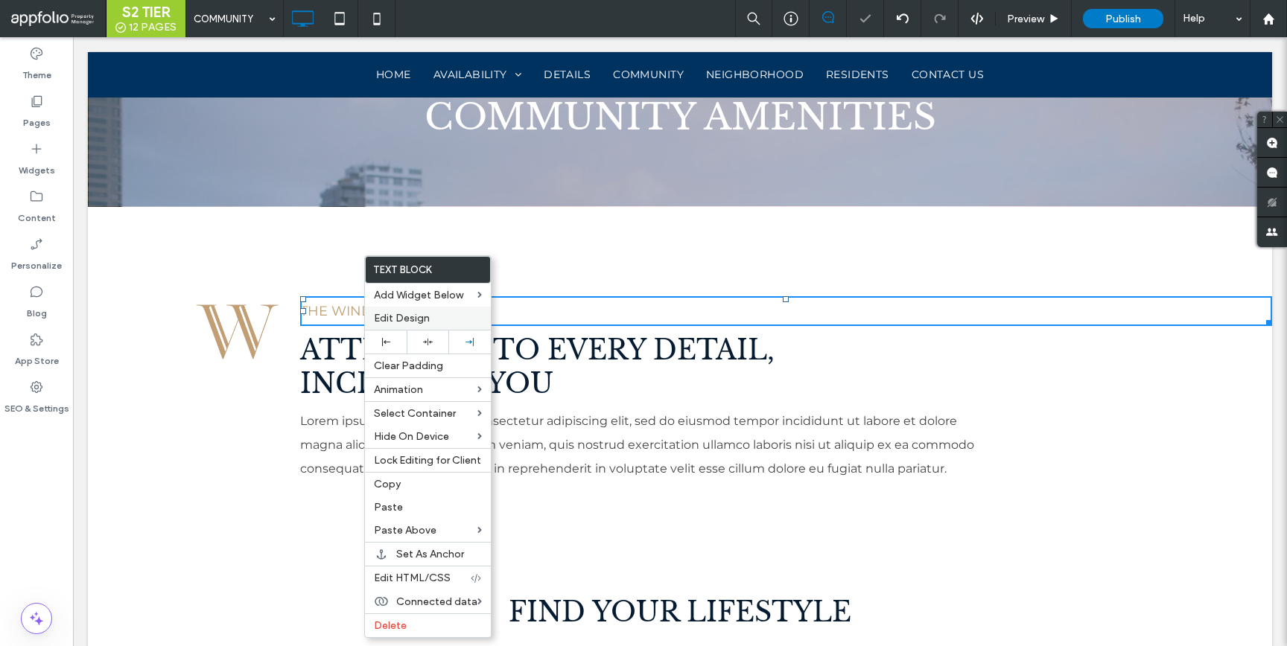
click at [398, 321] on span "Edit Design" at bounding box center [402, 318] width 56 height 13
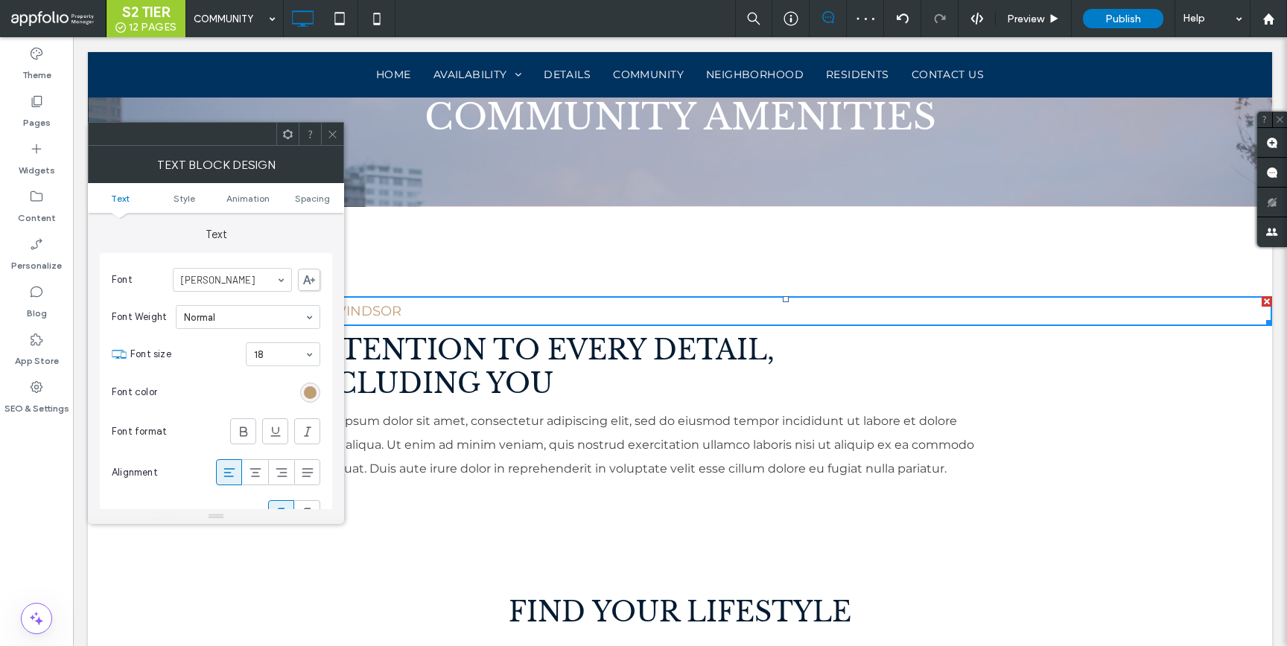
click at [299, 390] on section "Font color" at bounding box center [216, 392] width 209 height 37
click at [308, 389] on div "rgb(192, 158, 115)" at bounding box center [310, 393] width 13 height 13
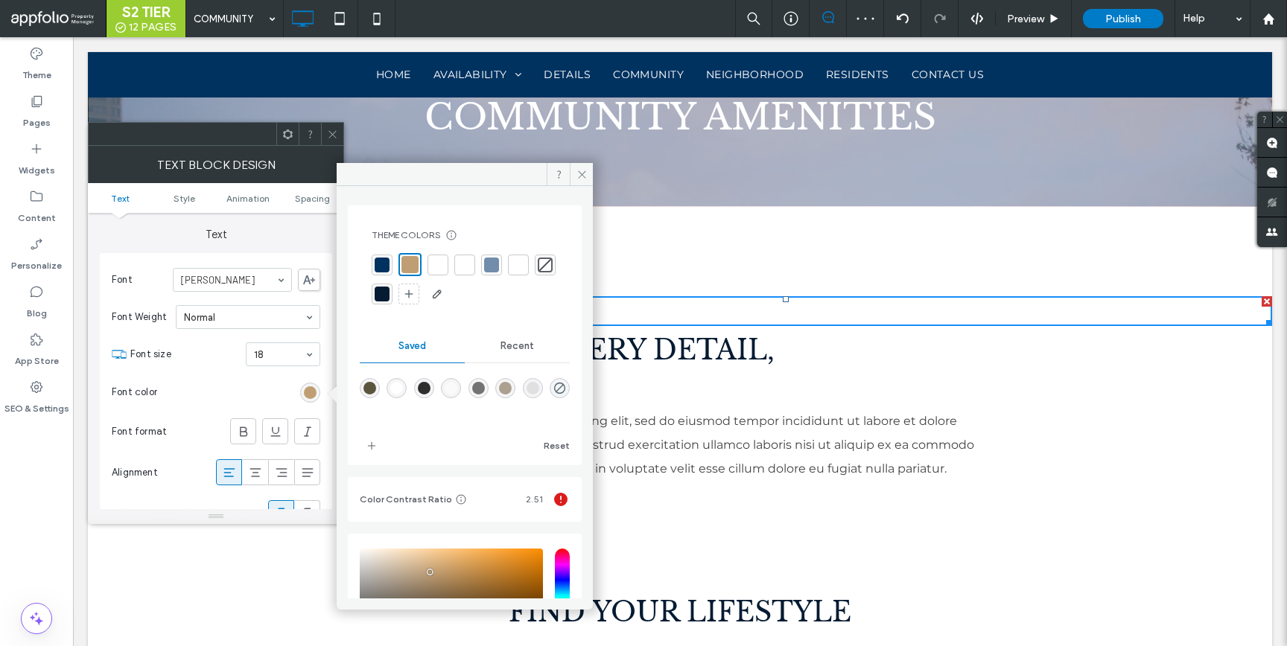
click at [381, 262] on div at bounding box center [382, 265] width 15 height 15
click at [334, 136] on icon at bounding box center [332, 134] width 11 height 11
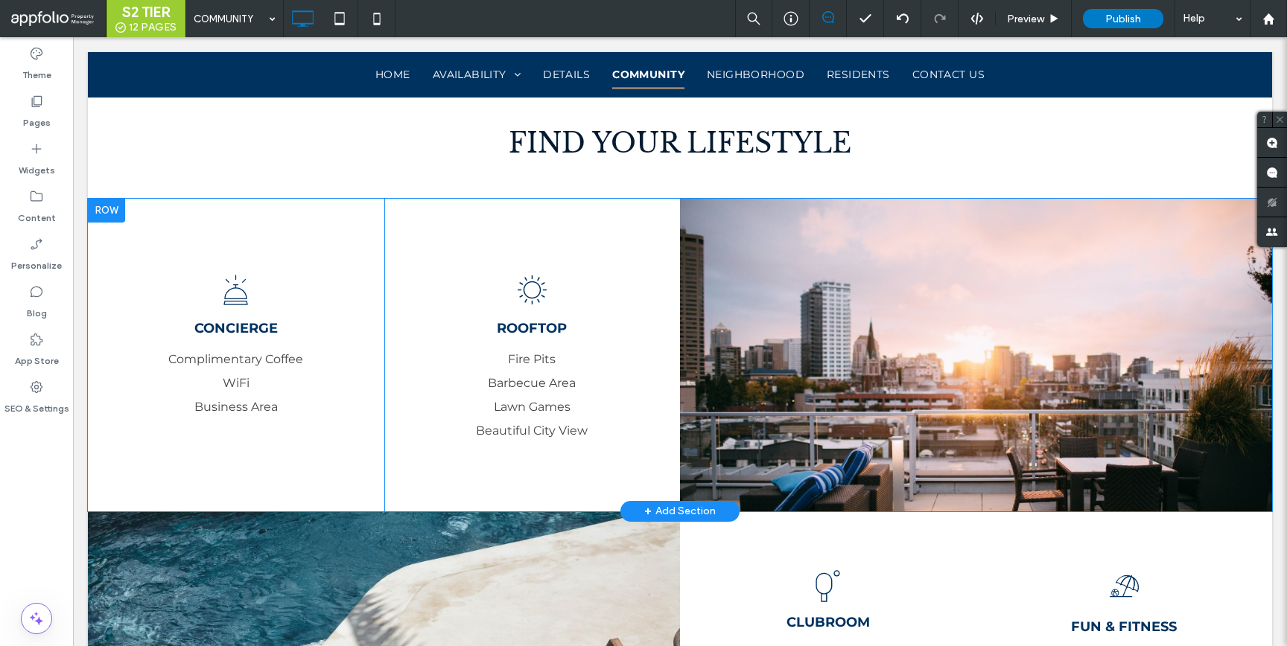
scroll to position [1152, 0]
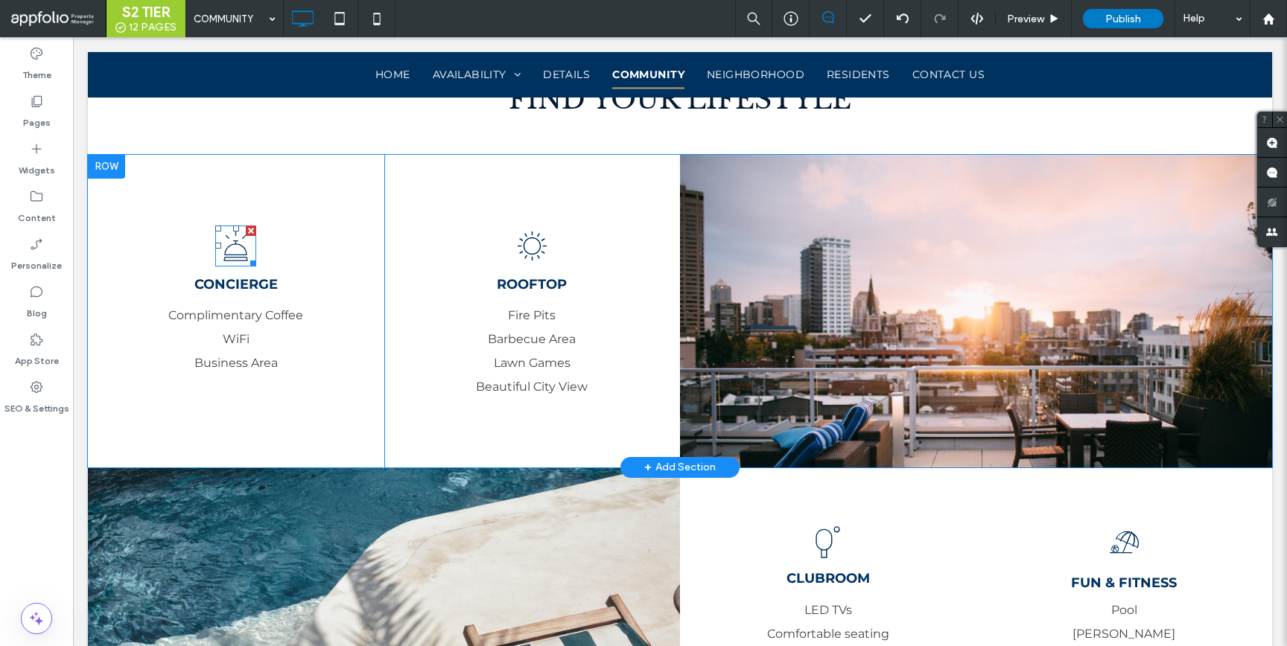
click at [234, 254] on icon at bounding box center [235, 246] width 41 height 41
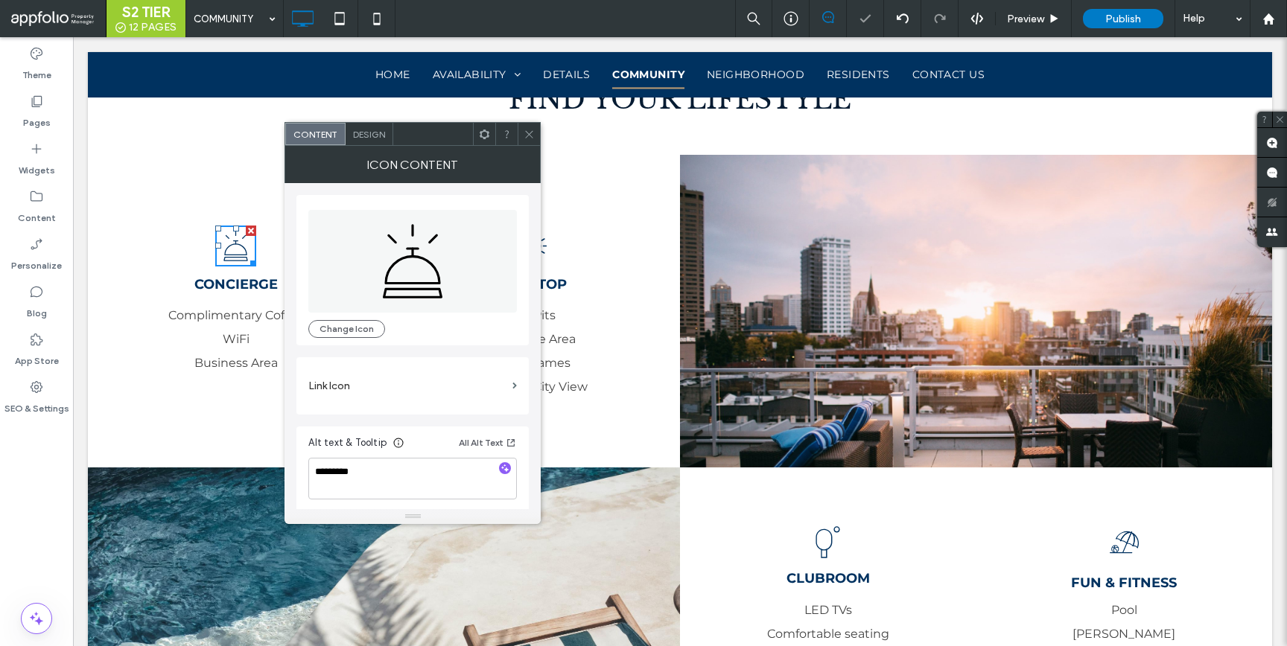
click at [370, 136] on span "Design" at bounding box center [369, 134] width 32 height 11
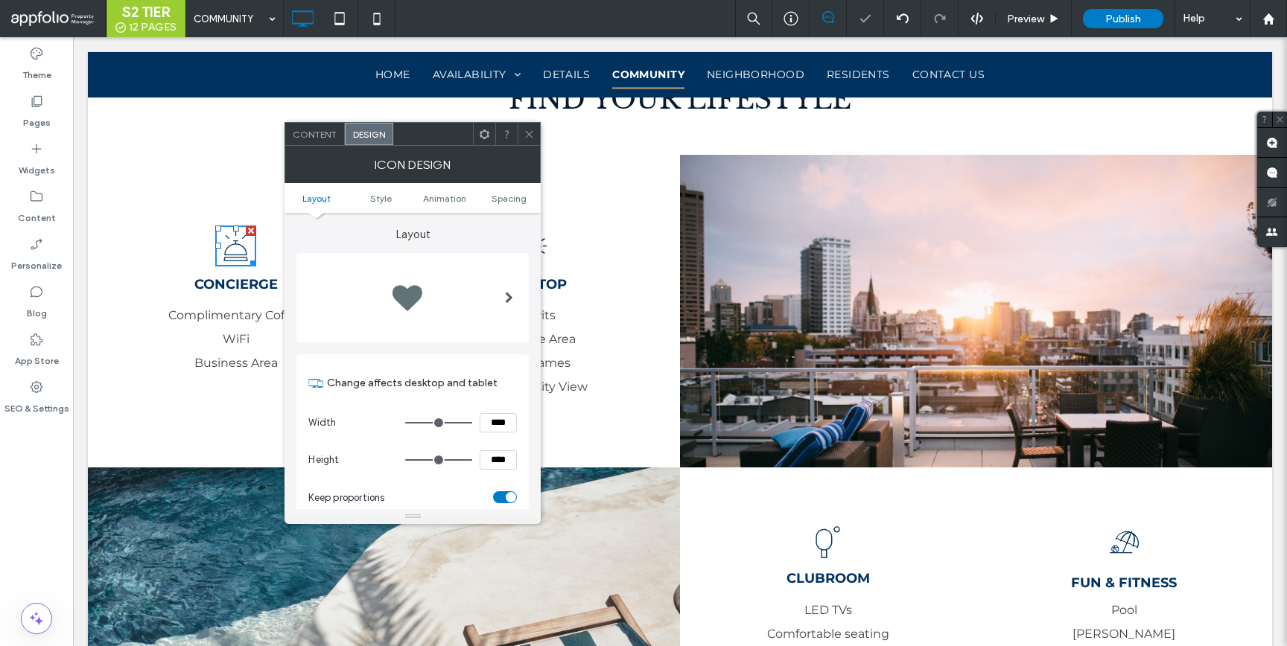
scroll to position [220, 0]
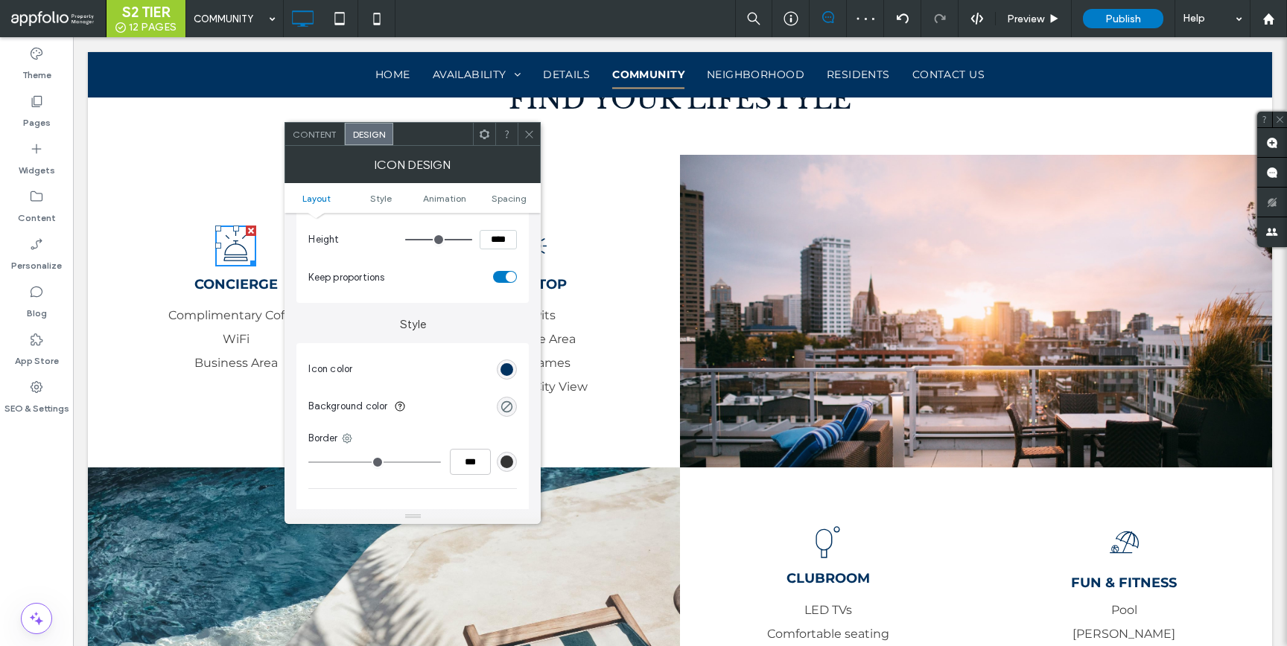
click at [500, 369] on div "rgb(0, 50, 96)" at bounding box center [507, 370] width 20 height 20
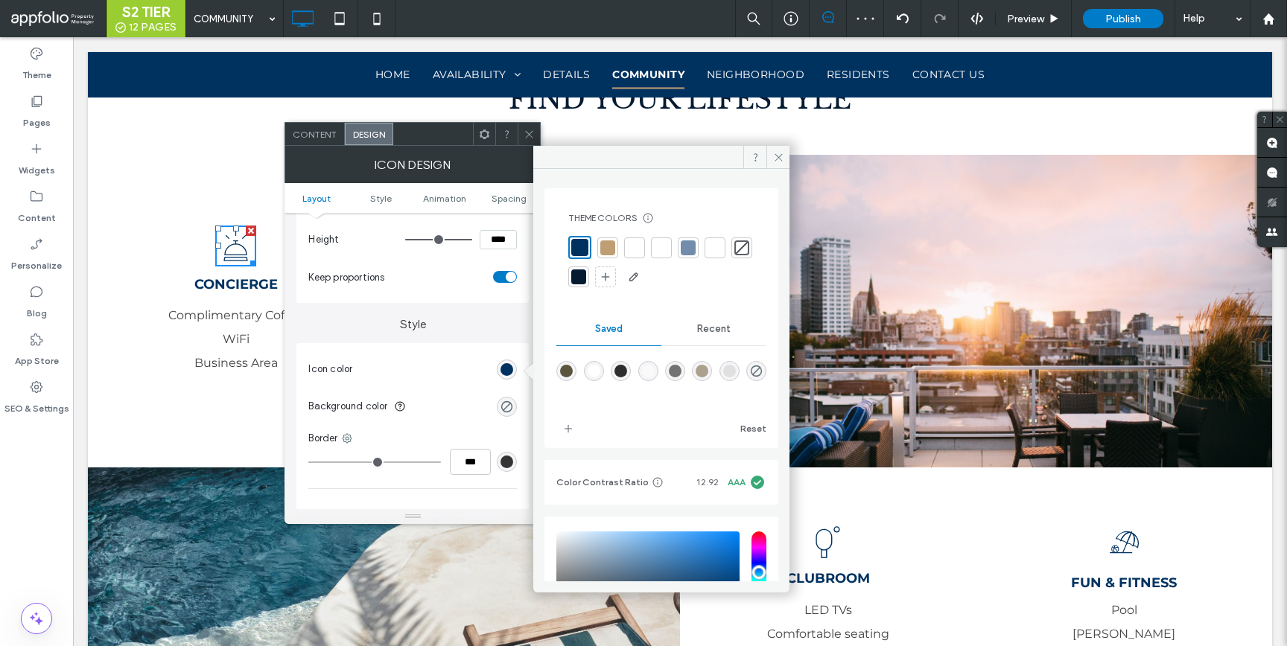
click at [609, 246] on div at bounding box center [607, 248] width 15 height 15
click at [534, 142] on span at bounding box center [529, 134] width 11 height 22
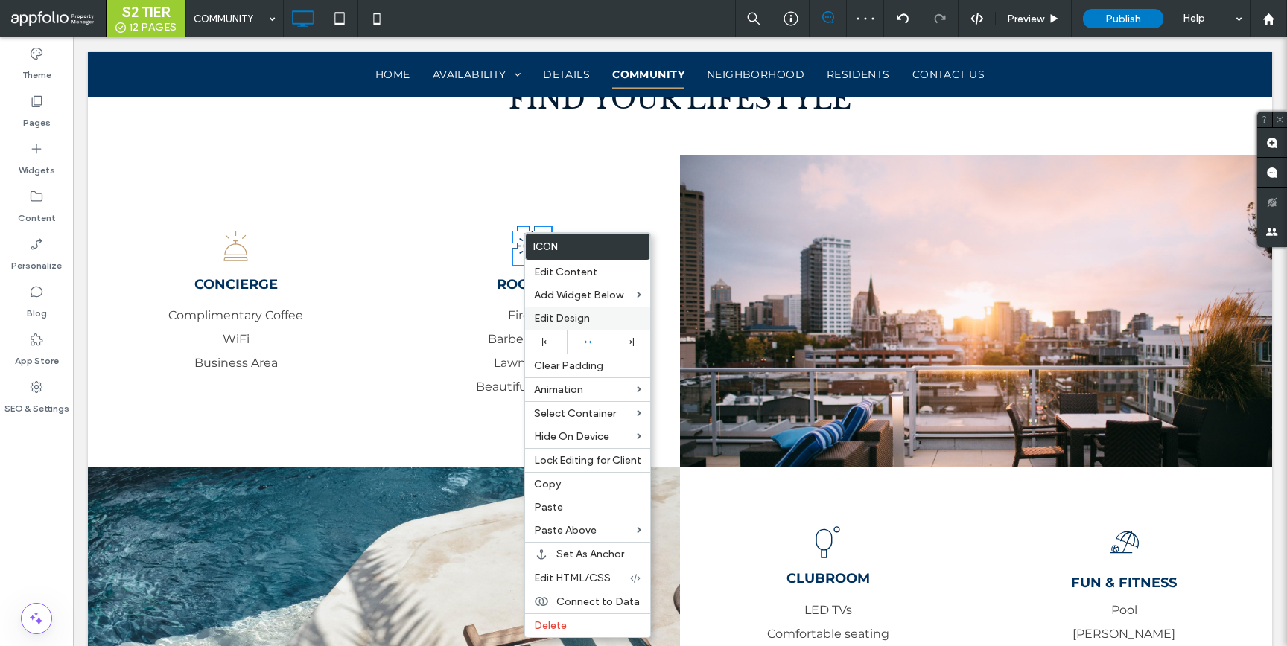
click at [564, 310] on div "Edit Design" at bounding box center [587, 318] width 125 height 23
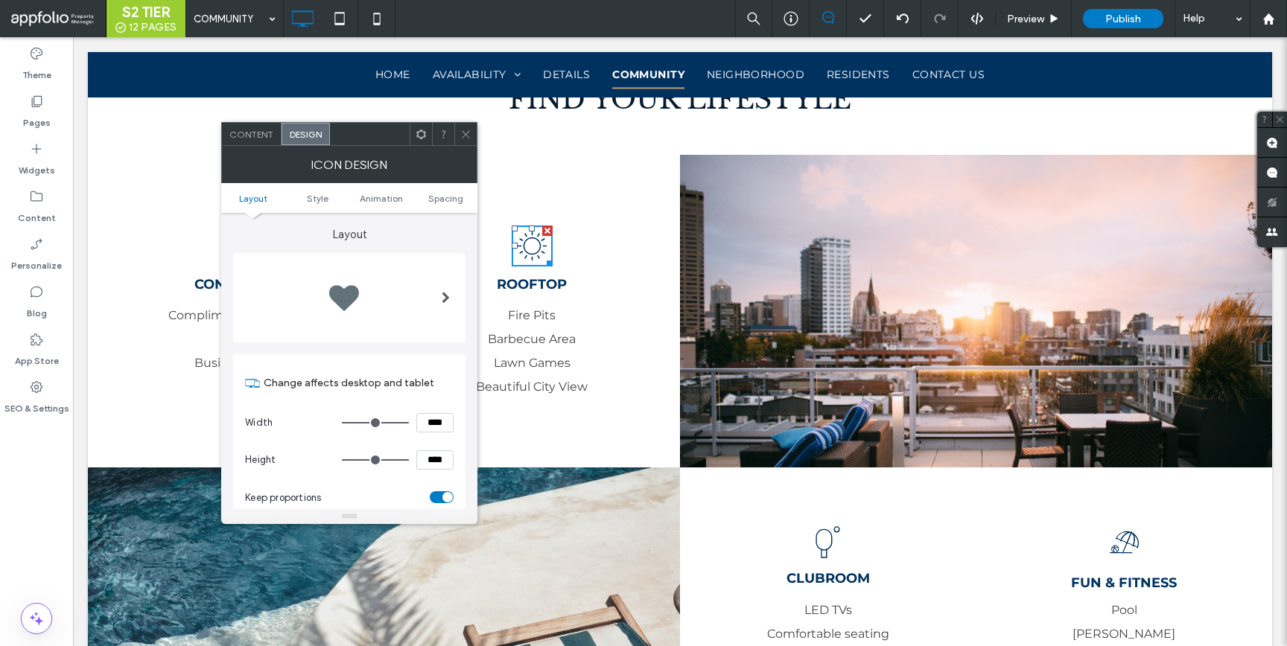
scroll to position [276, 0]
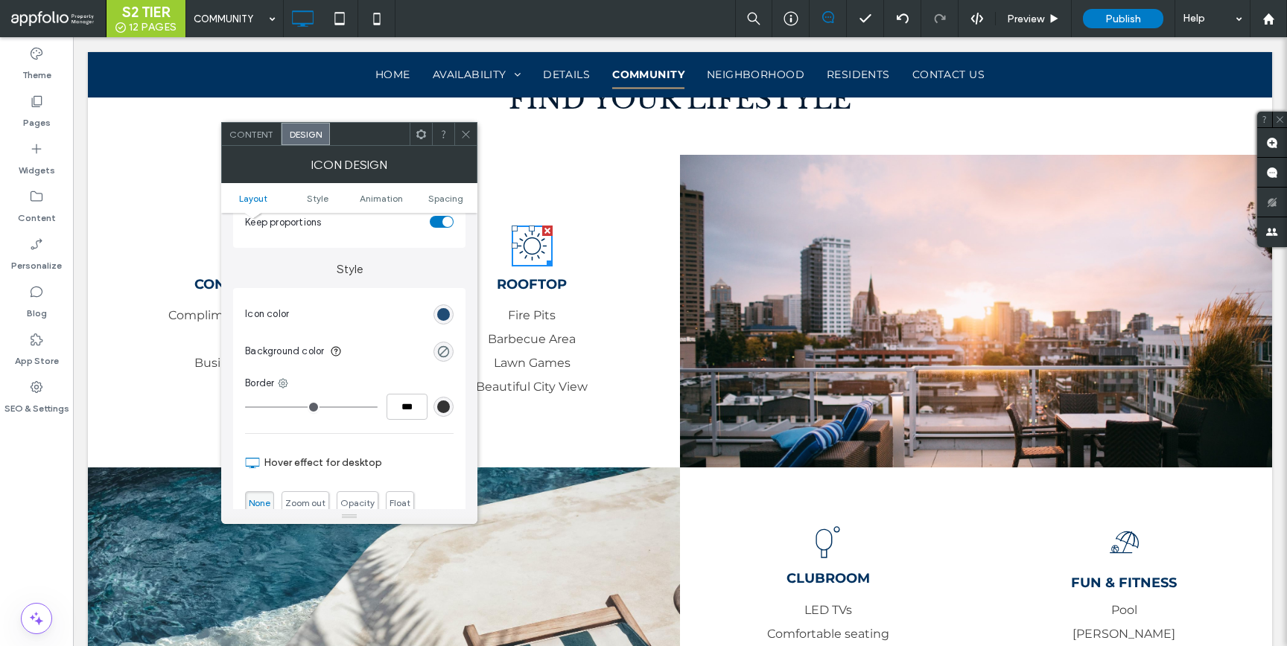
click at [442, 310] on div "rgb(0, 50, 96)" at bounding box center [443, 314] width 13 height 13
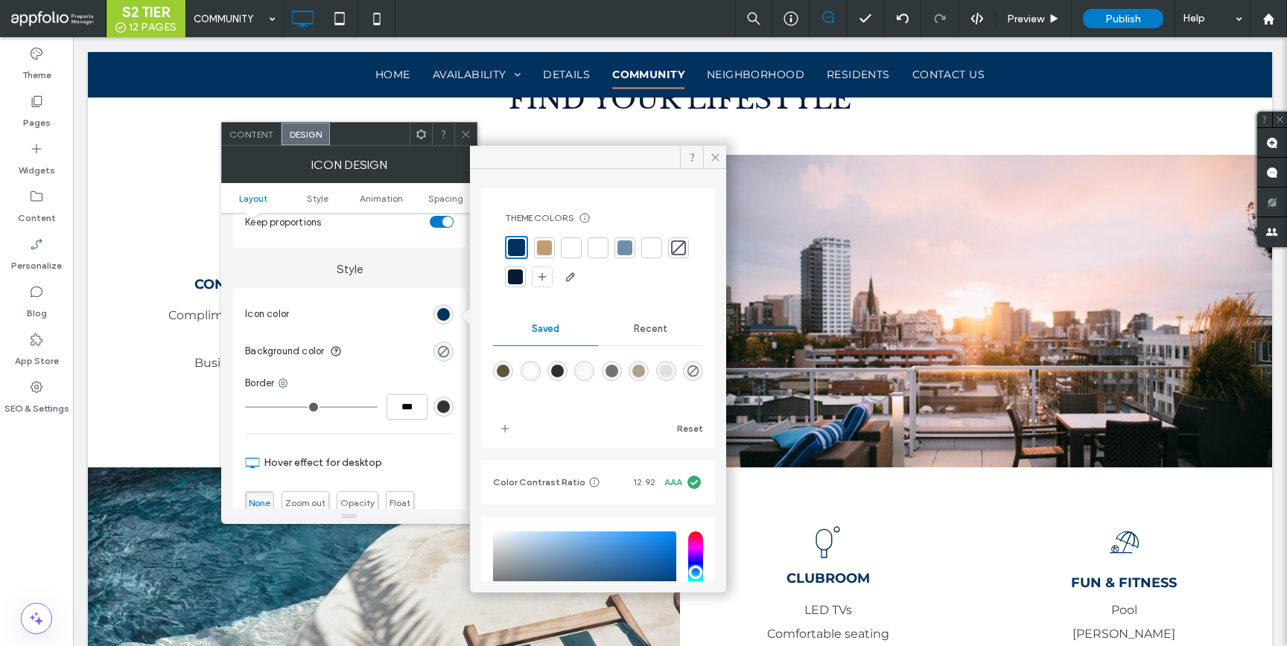
click at [544, 247] on div at bounding box center [544, 248] width 15 height 15
click at [465, 136] on icon at bounding box center [465, 134] width 11 height 11
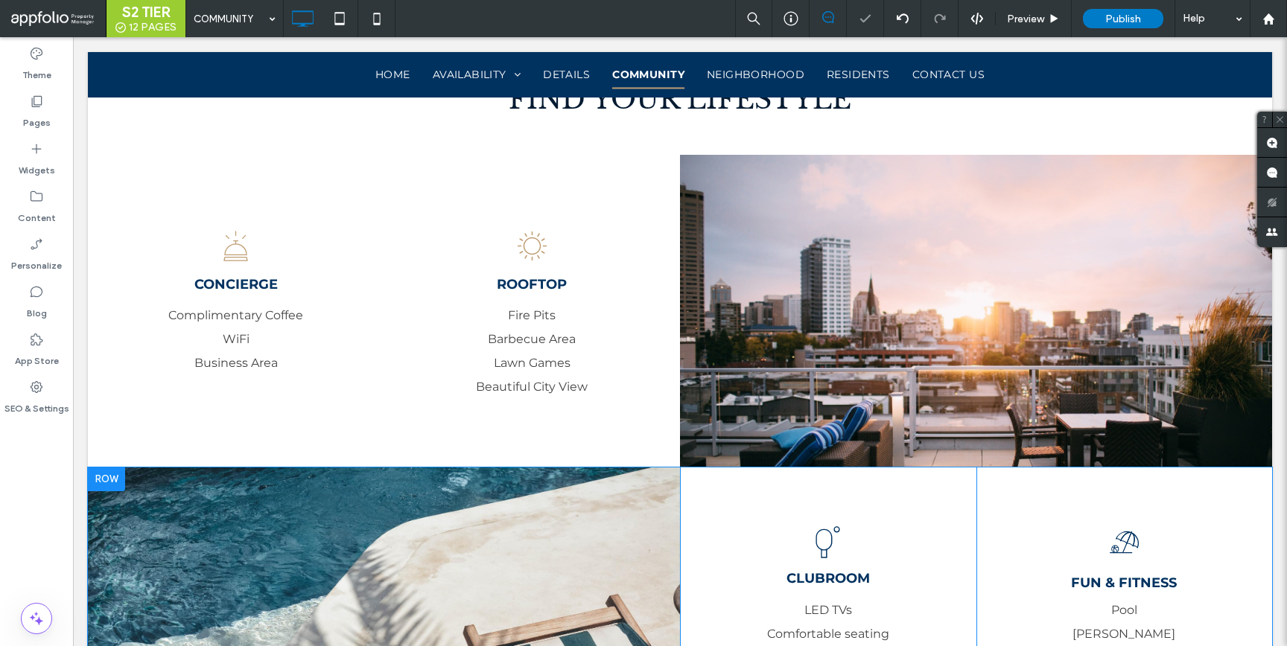
scroll to position [1448, 0]
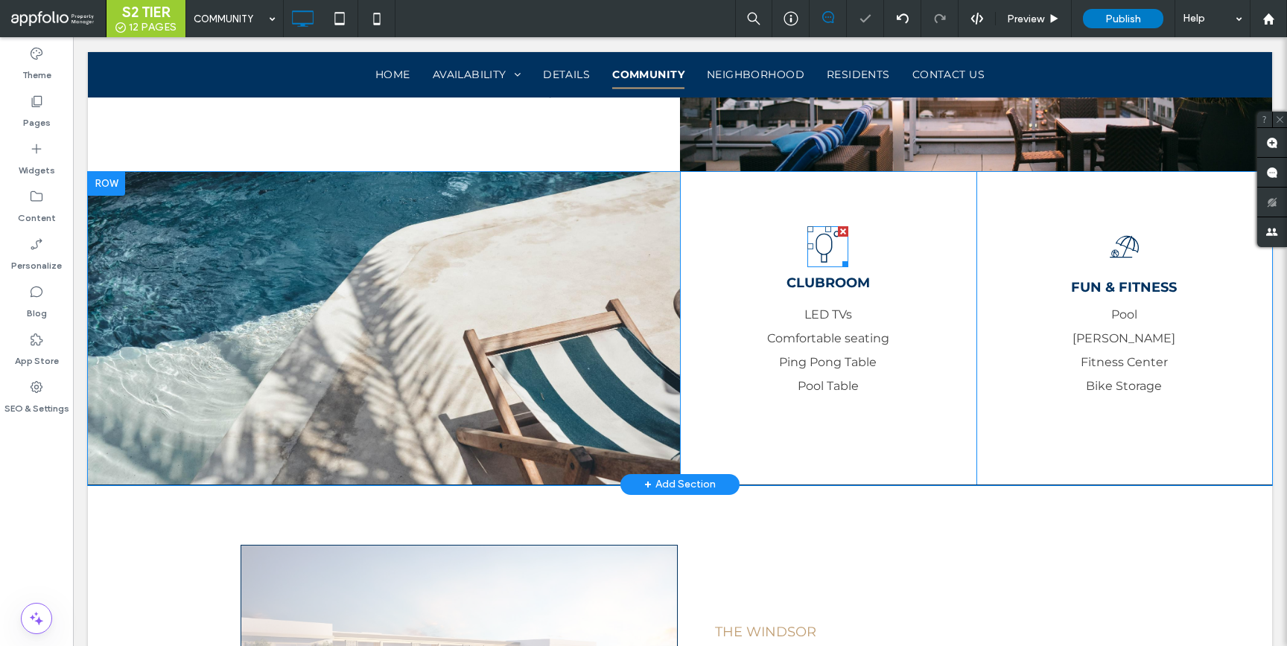
click at [837, 249] on icon at bounding box center [827, 246] width 41 height 41
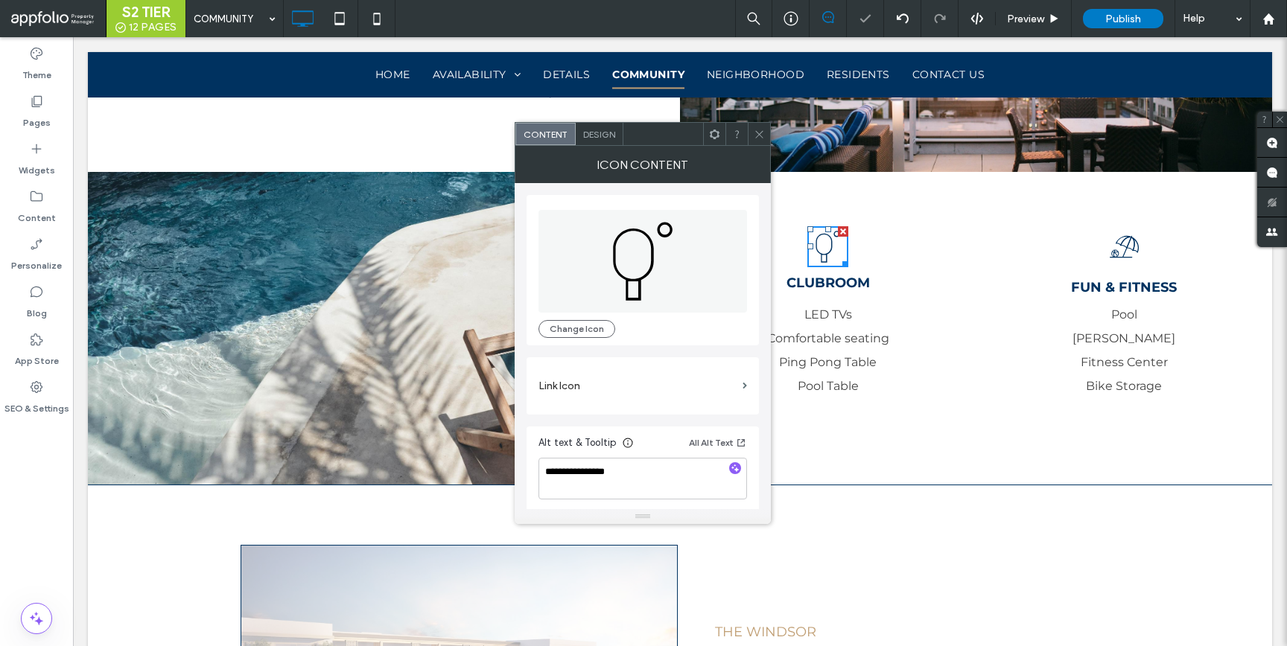
click at [591, 137] on span "Design" at bounding box center [599, 134] width 32 height 11
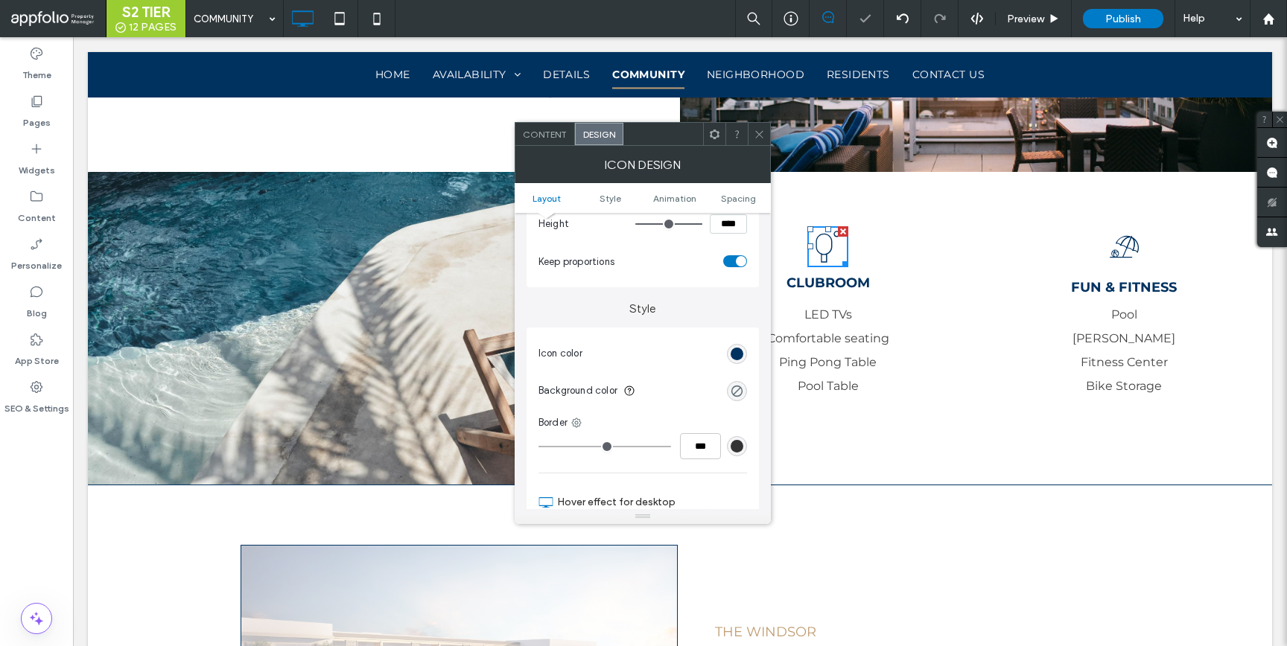
scroll to position [245, 0]
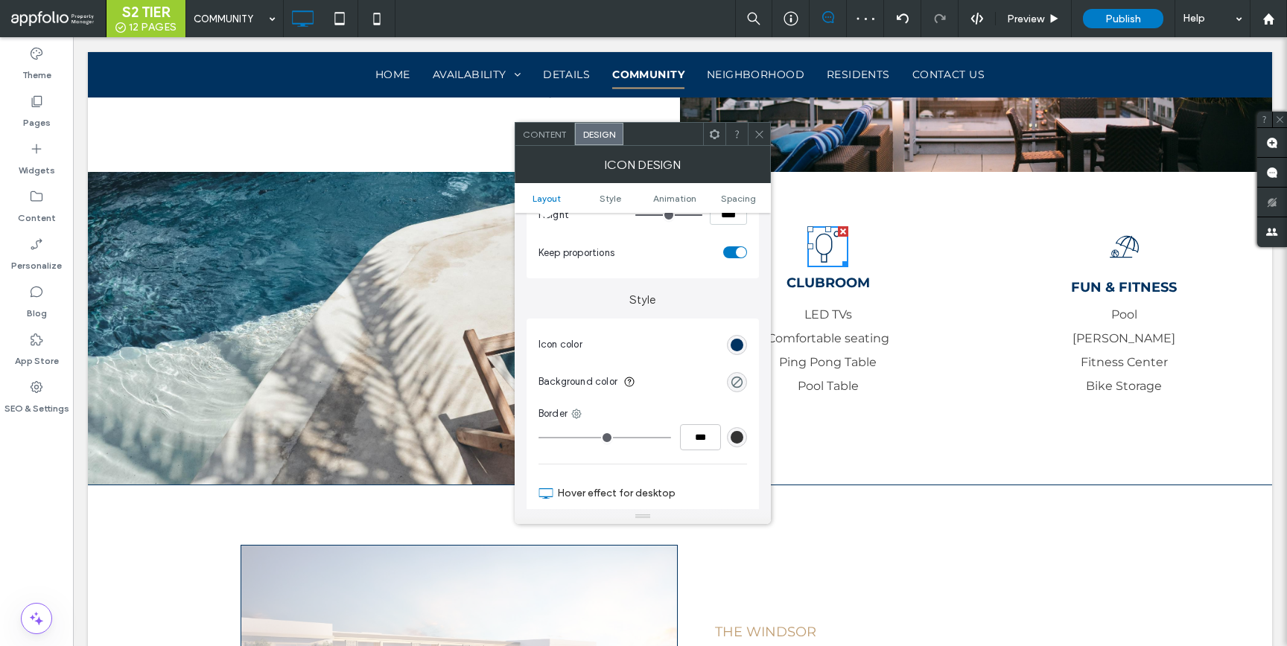
click at [731, 347] on div "rgb(0, 50, 96)" at bounding box center [737, 345] width 13 height 13
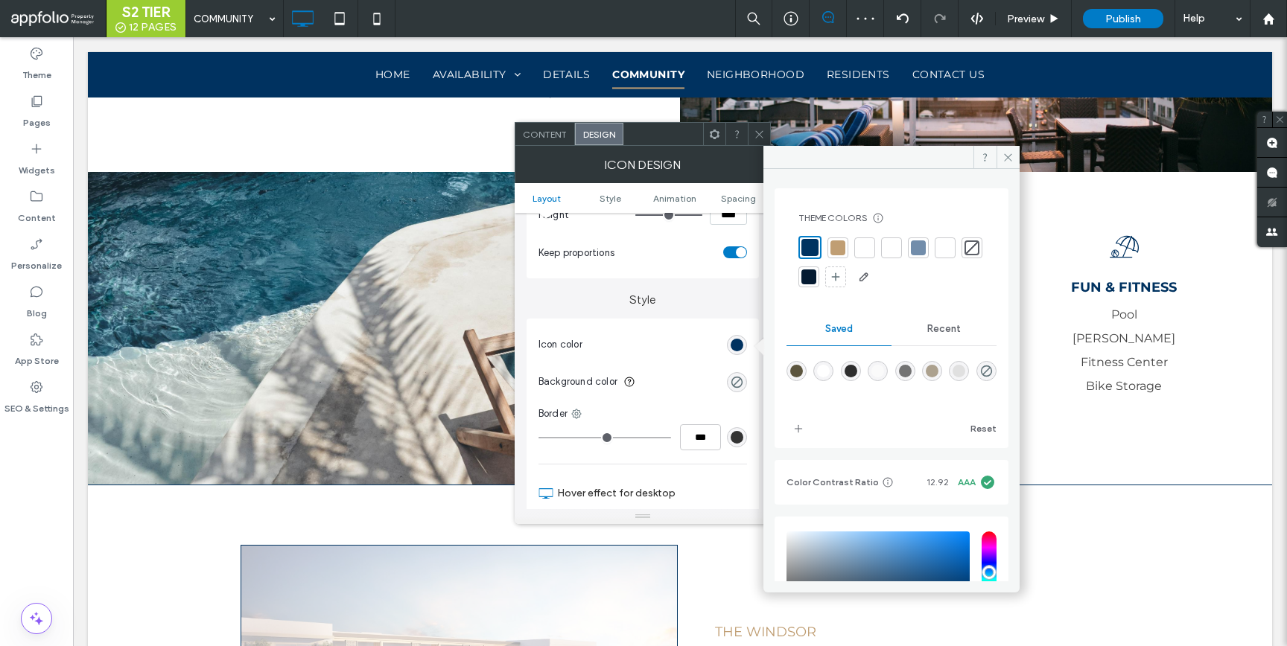
click at [831, 247] on div at bounding box center [837, 248] width 15 height 15
click at [751, 135] on div at bounding box center [759, 134] width 22 height 22
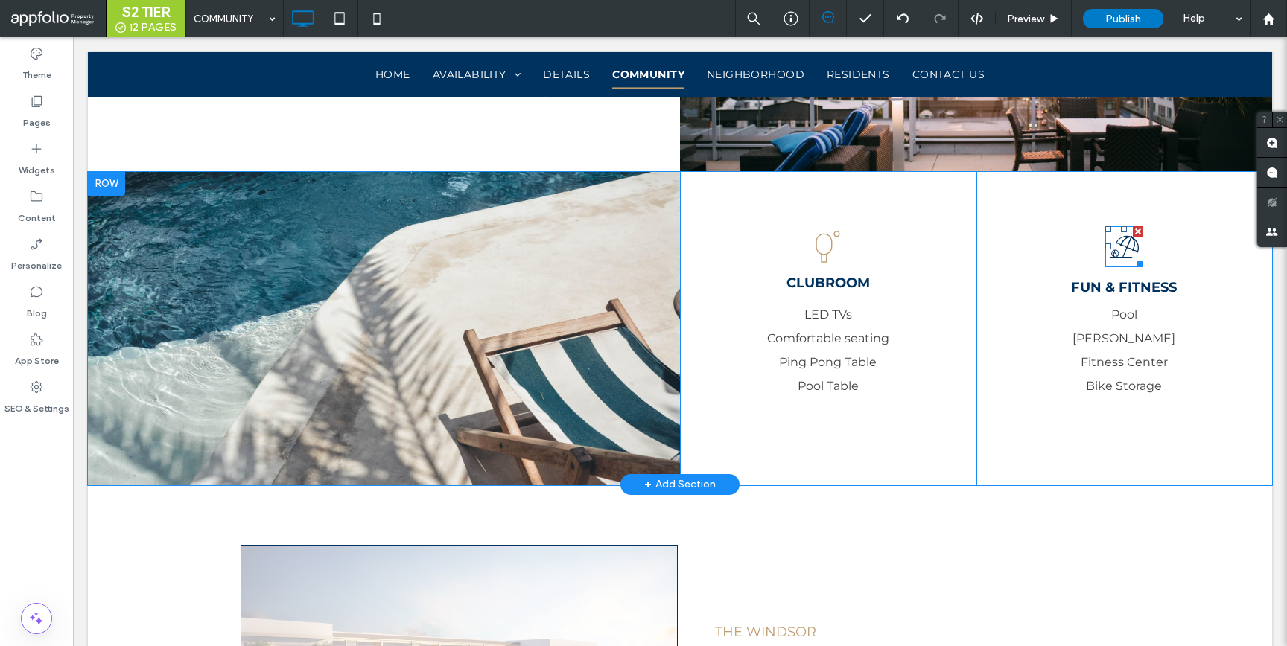
click at [1105, 241] on icon at bounding box center [1124, 246] width 38 height 41
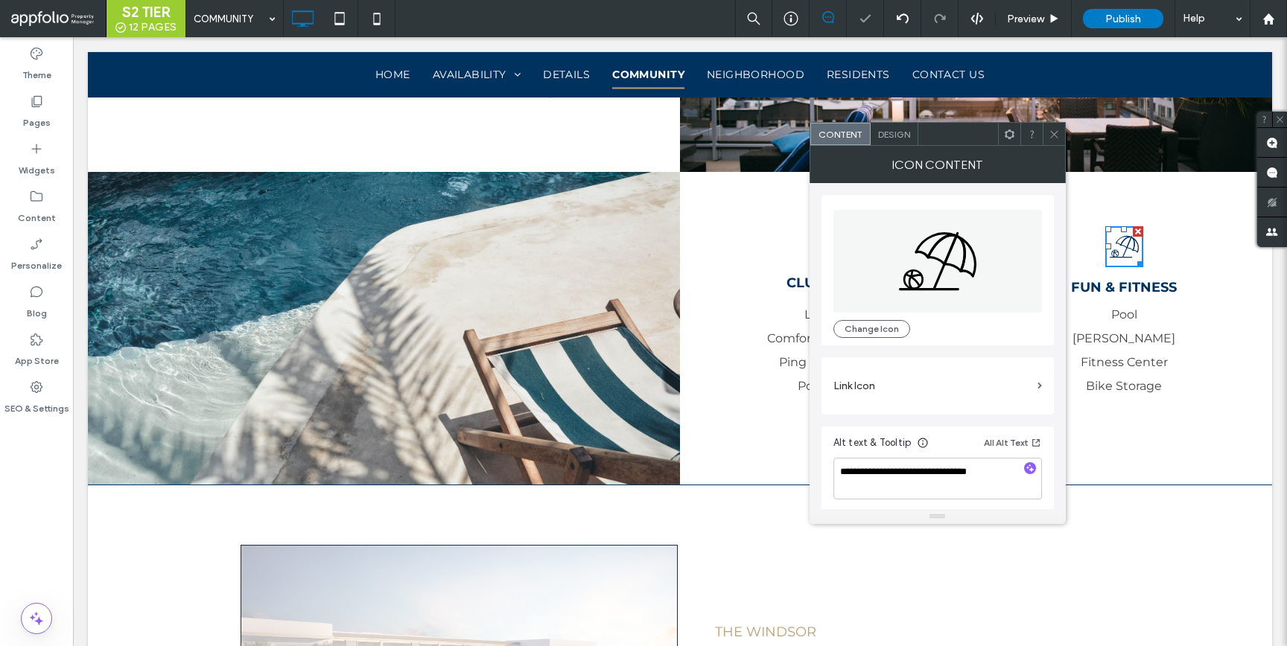
click at [897, 137] on span "Design" at bounding box center [894, 134] width 32 height 11
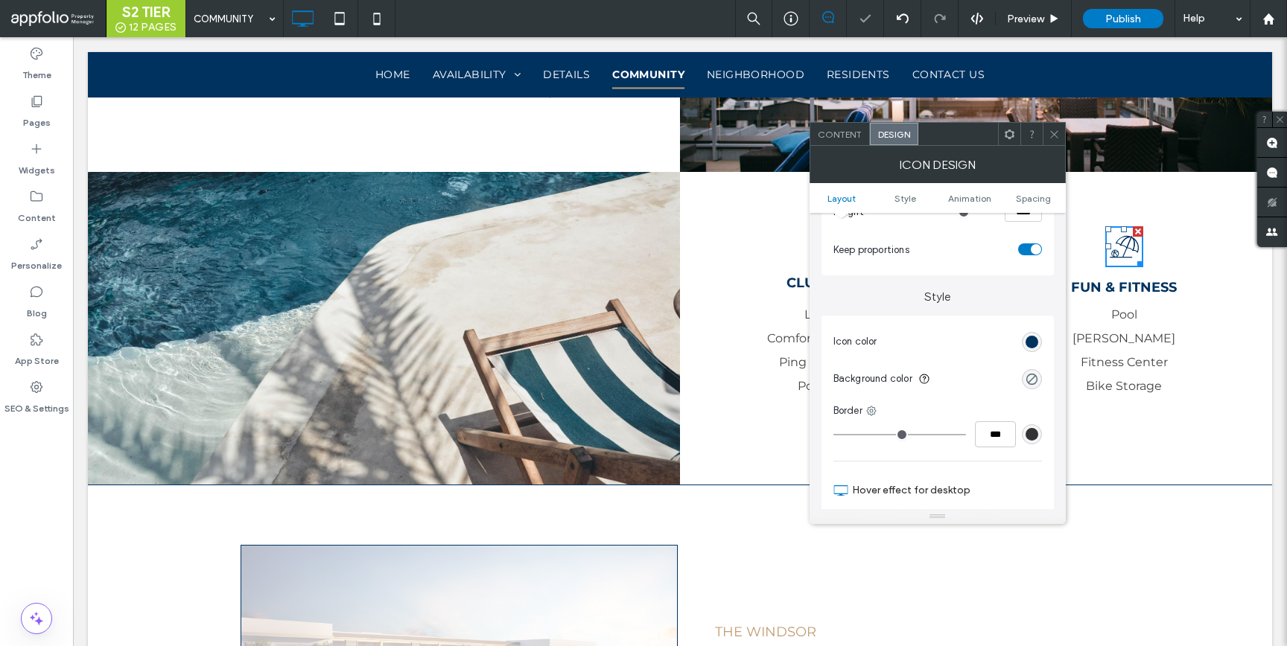
scroll to position [257, 0]
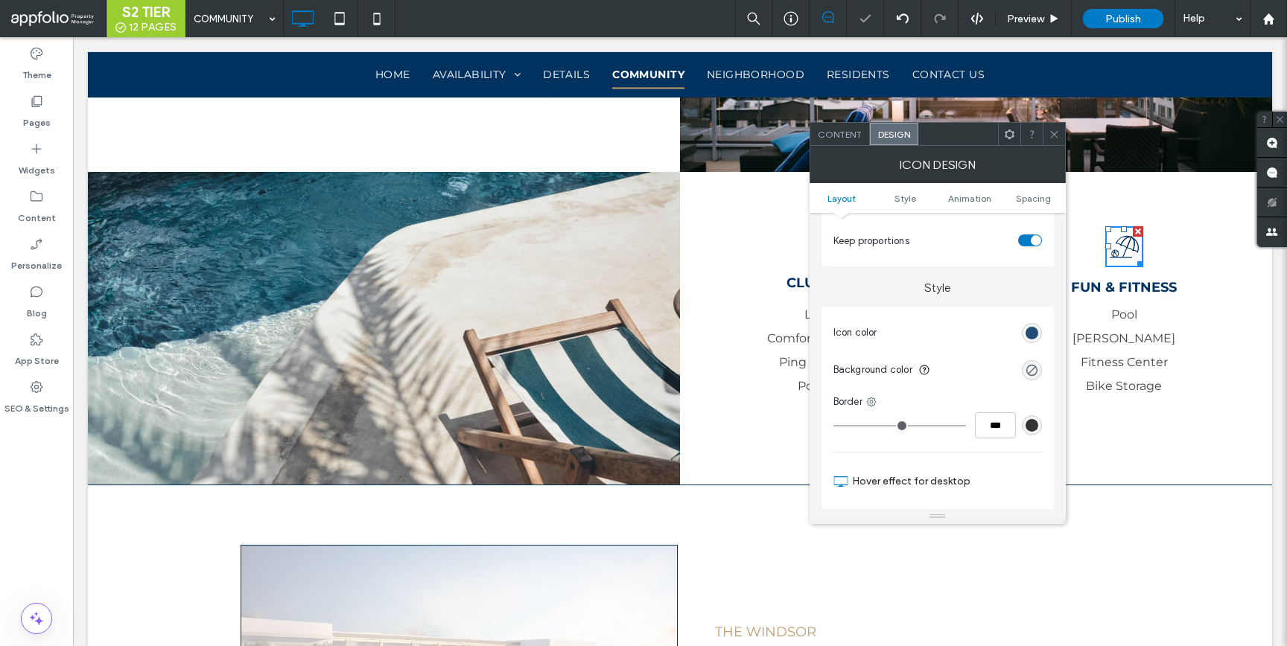
click at [1034, 328] on div "rgb(0, 50, 96)" at bounding box center [1032, 333] width 13 height 13
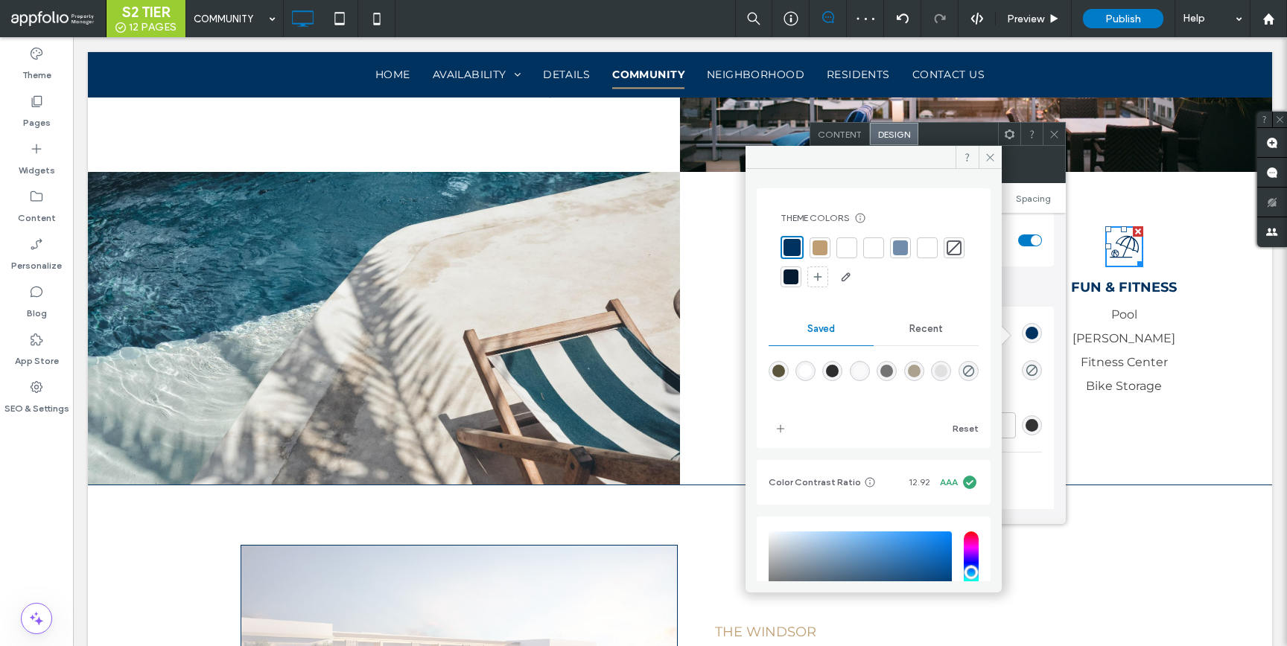
click at [822, 252] on div at bounding box center [820, 248] width 15 height 15
click at [1061, 131] on div at bounding box center [1054, 134] width 22 height 22
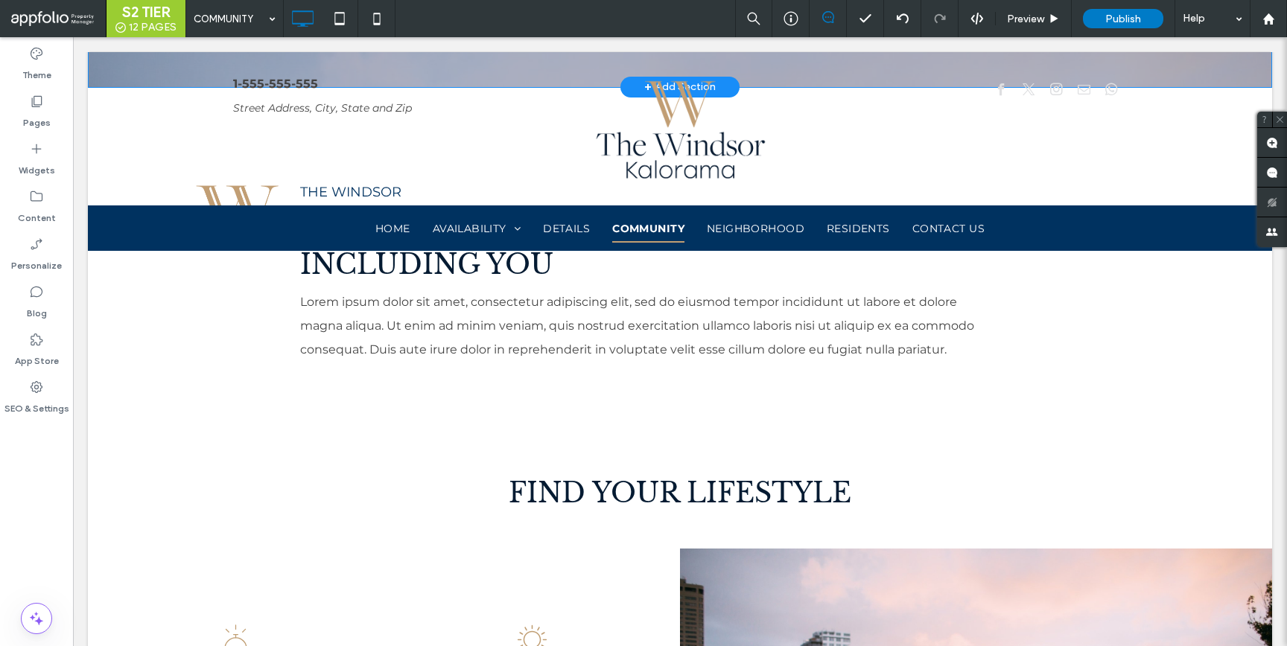
scroll to position [0, 0]
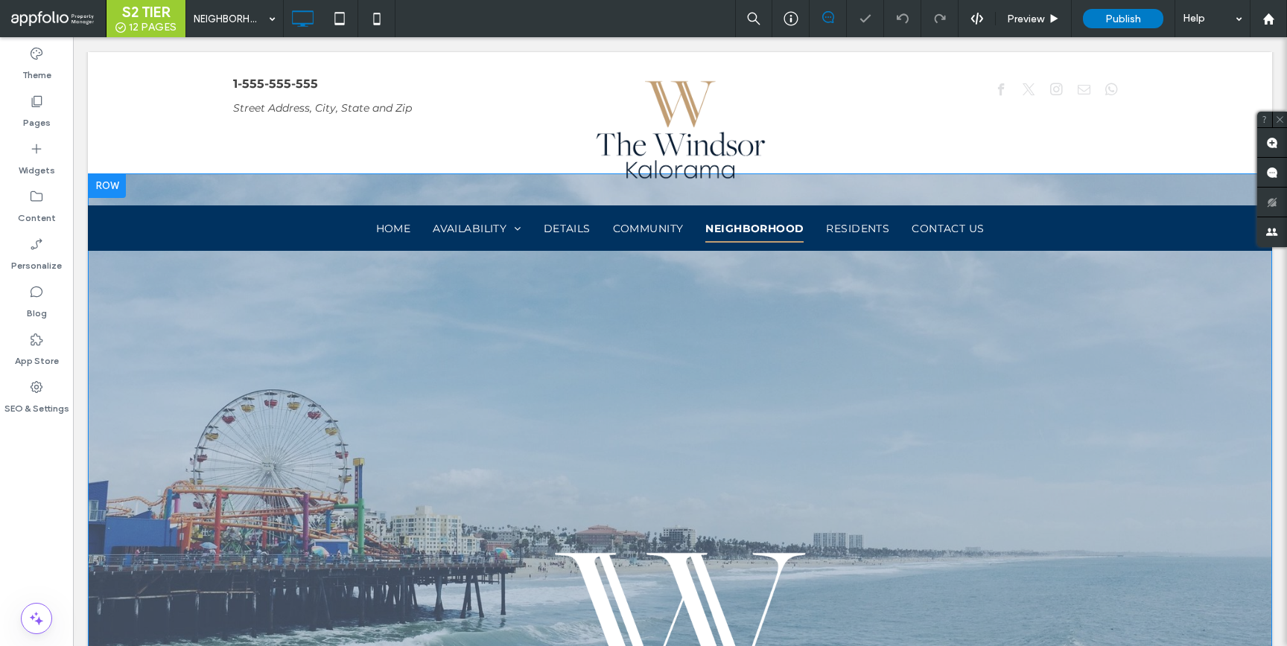
scroll to position [290, 0]
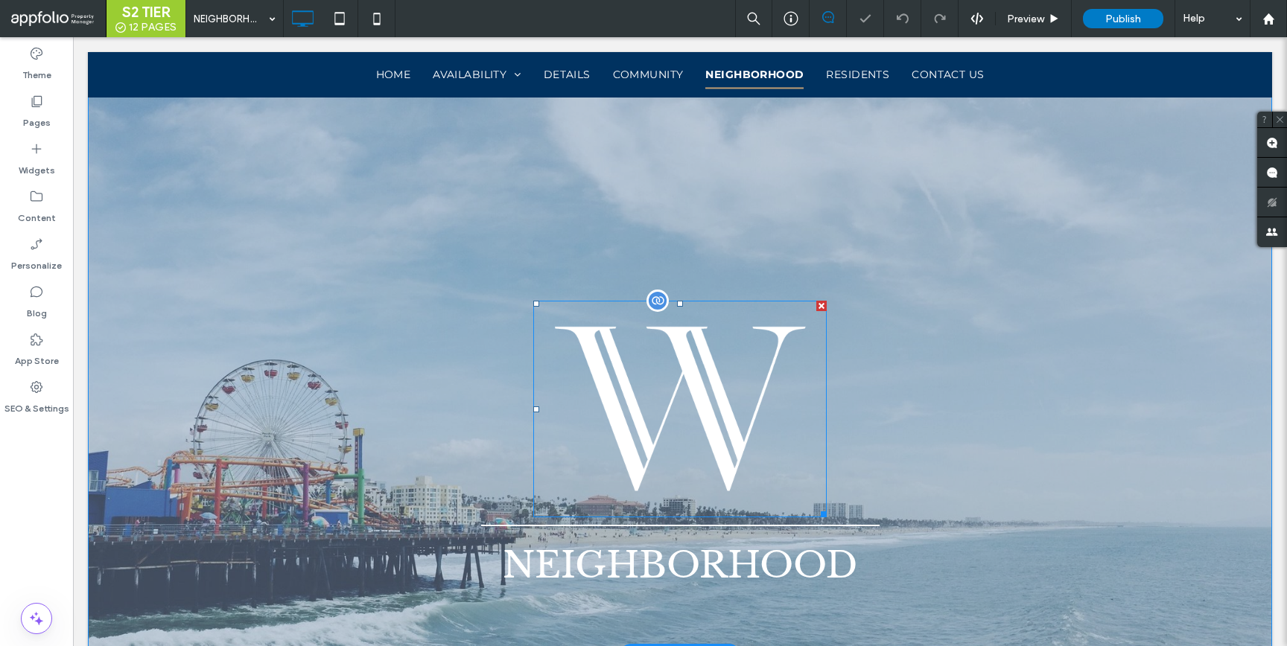
click at [650, 414] on img at bounding box center [679, 409] width 293 height 217
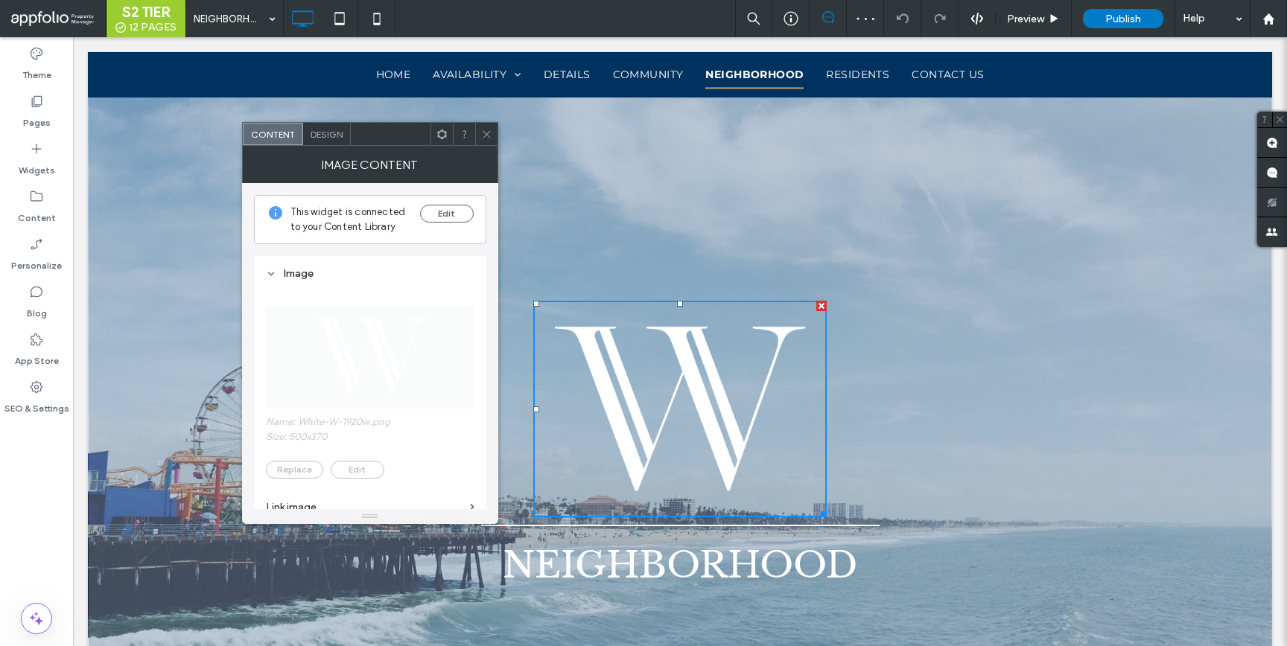
click at [331, 138] on span "Design" at bounding box center [327, 134] width 32 height 11
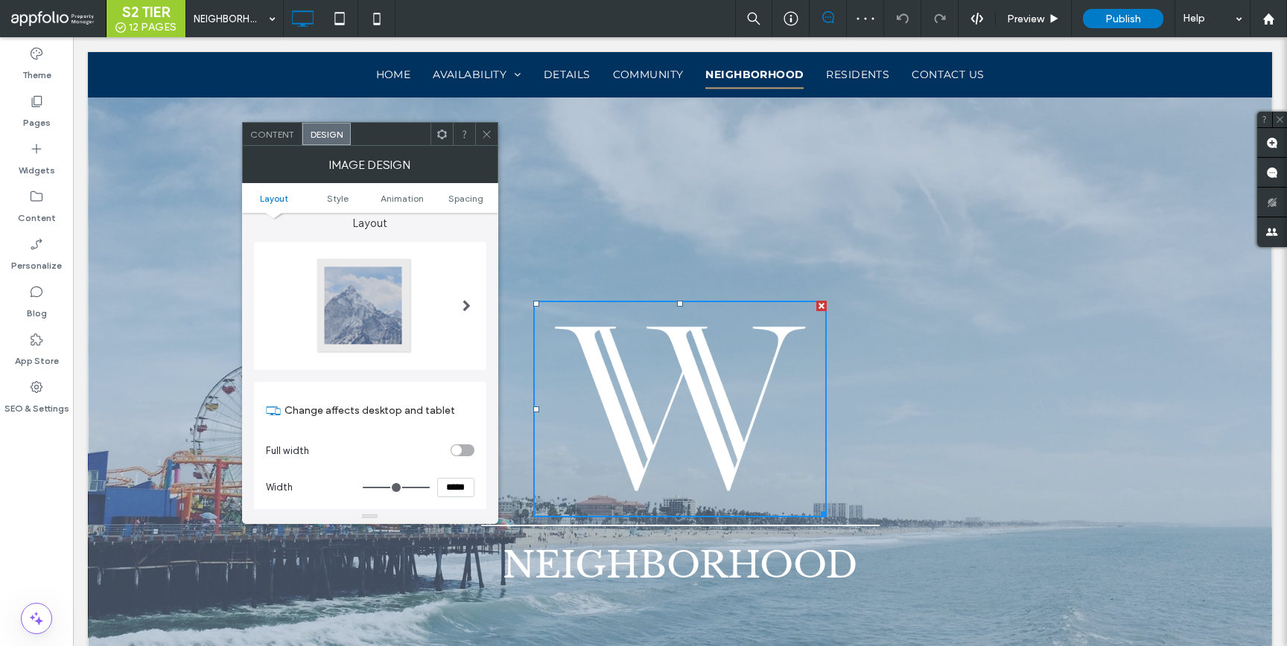
scroll to position [45, 0]
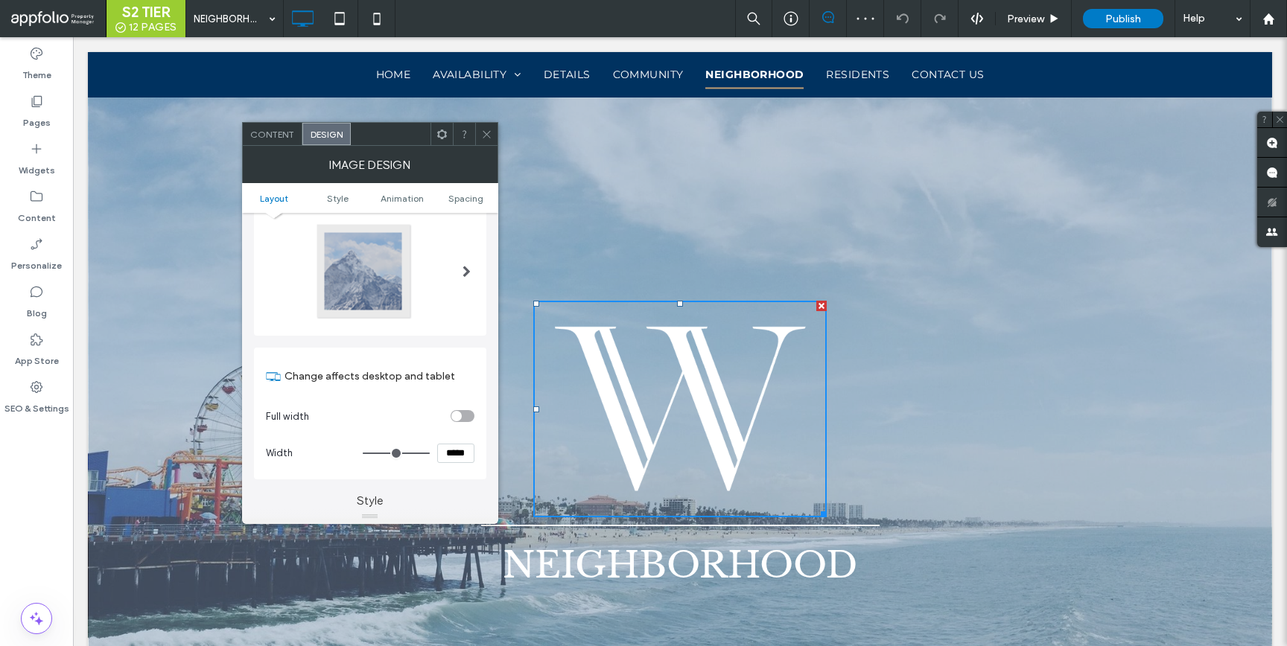
click at [447, 446] on input "*****" at bounding box center [455, 453] width 37 height 19
click at [446, 445] on input "*****" at bounding box center [455, 453] width 37 height 19
type input "*****"
type input "***"
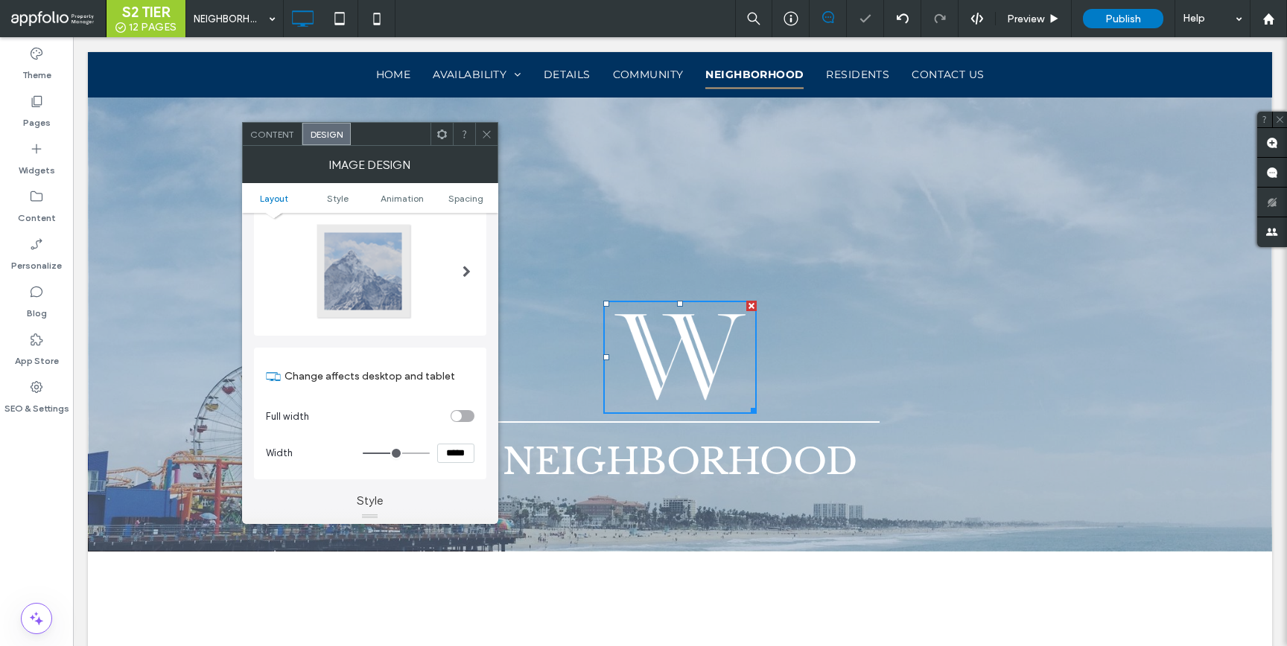
click at [488, 139] on icon at bounding box center [486, 134] width 11 height 11
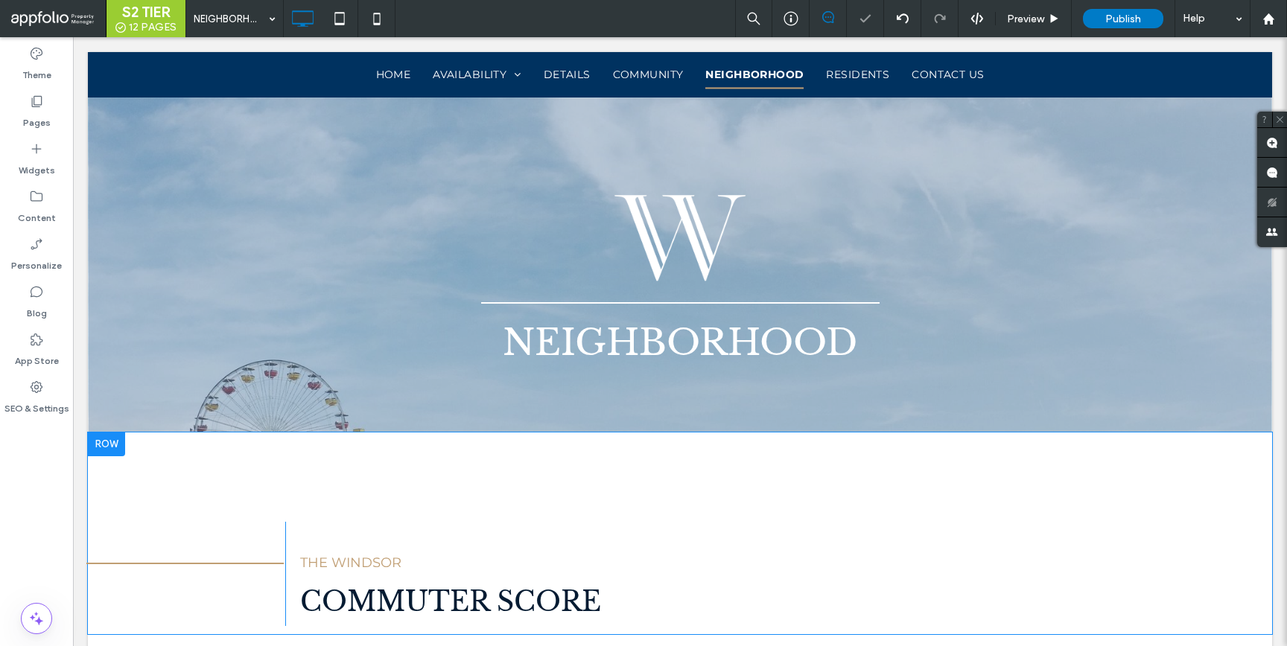
scroll to position [566, 0]
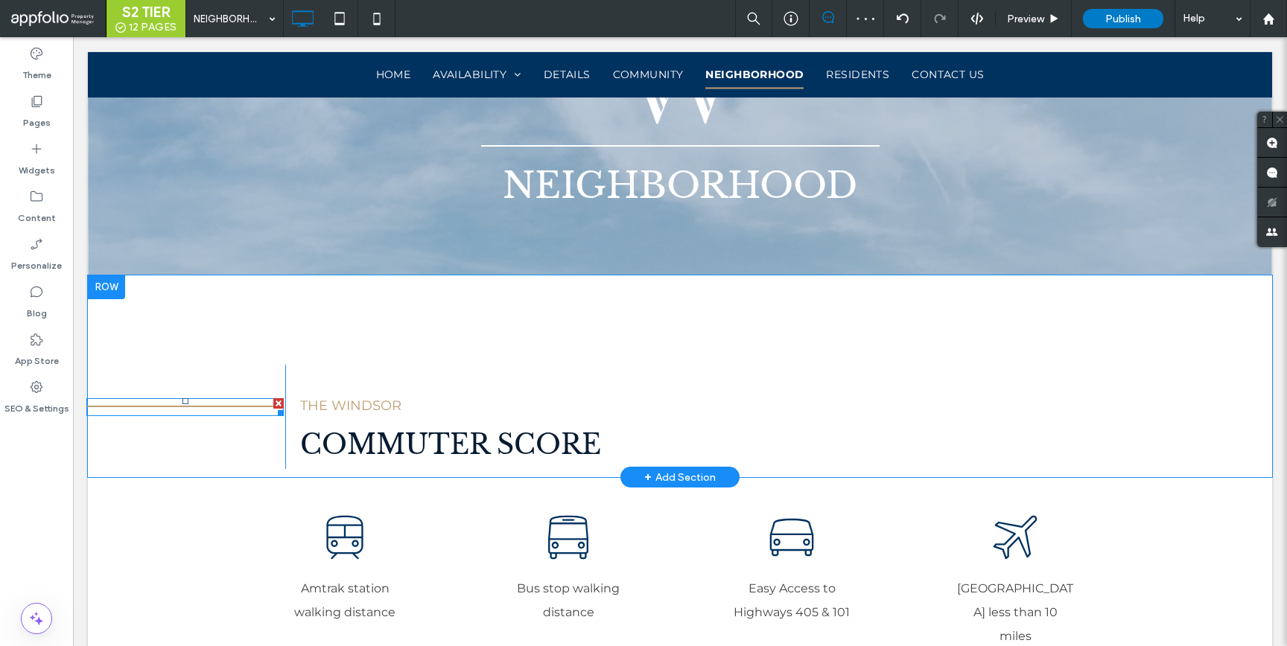
click at [274, 400] on div at bounding box center [278, 403] width 10 height 10
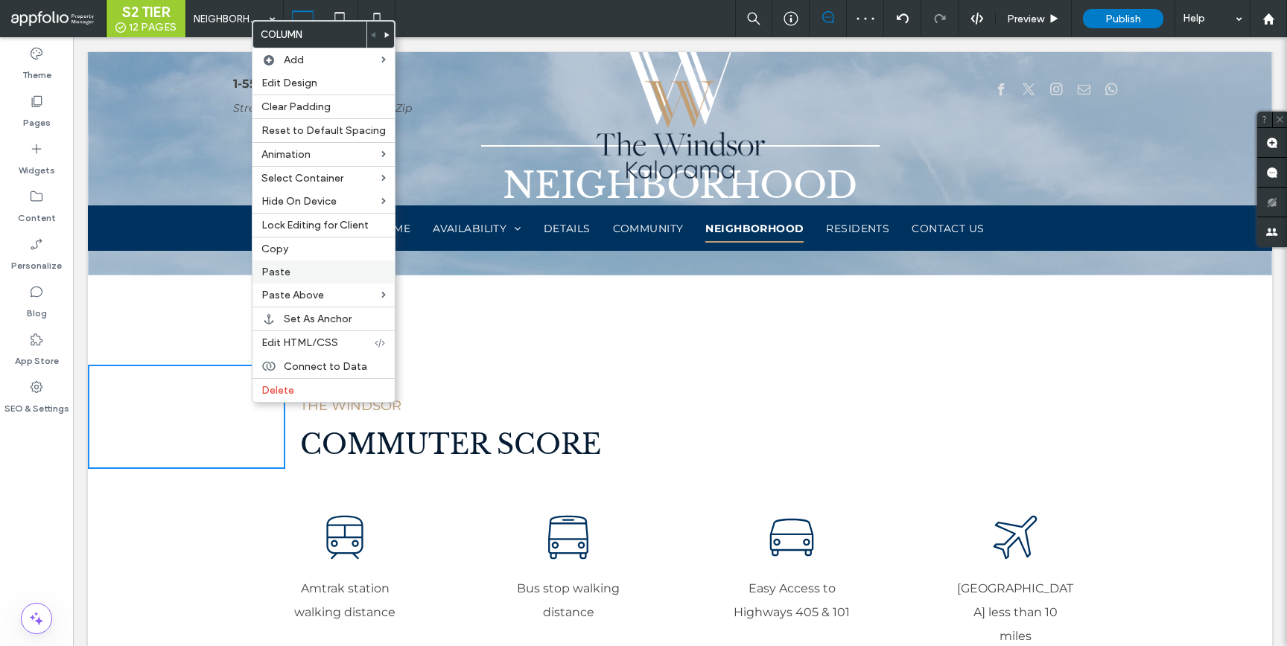
click at [303, 274] on label "Paste" at bounding box center [323, 272] width 124 height 13
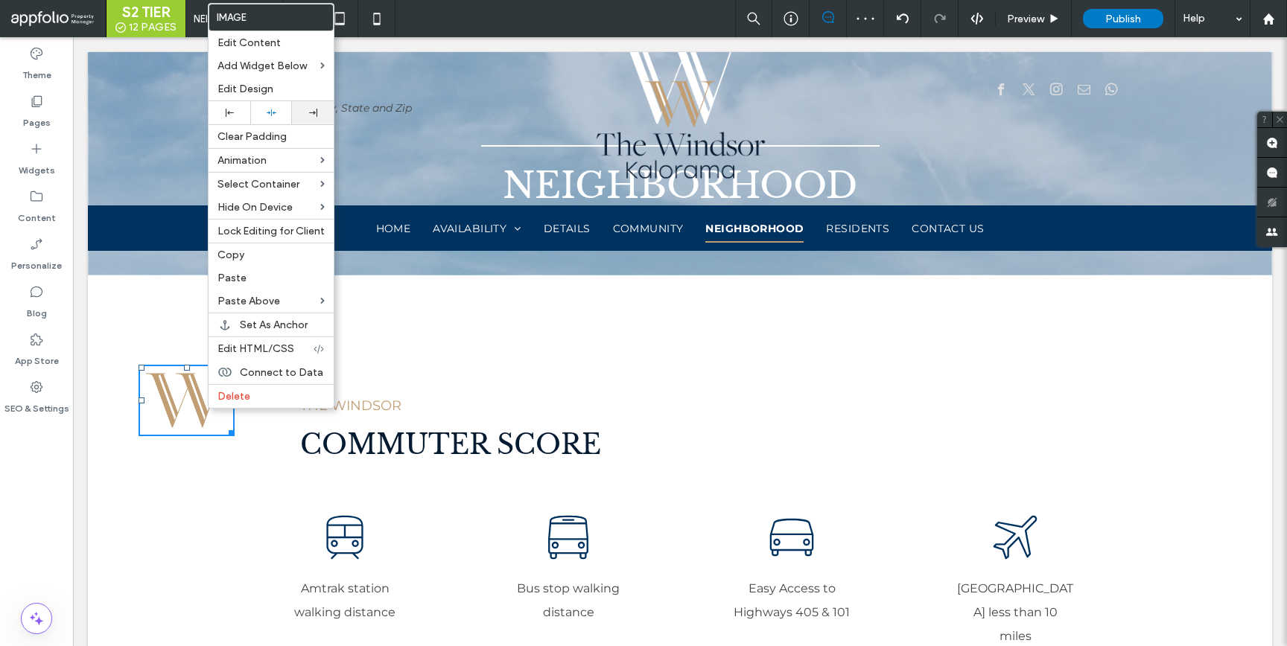
click at [311, 106] on div at bounding box center [313, 112] width 42 height 23
click at [363, 416] on p "THE WINDSOR" at bounding box center [786, 405] width 972 height 27
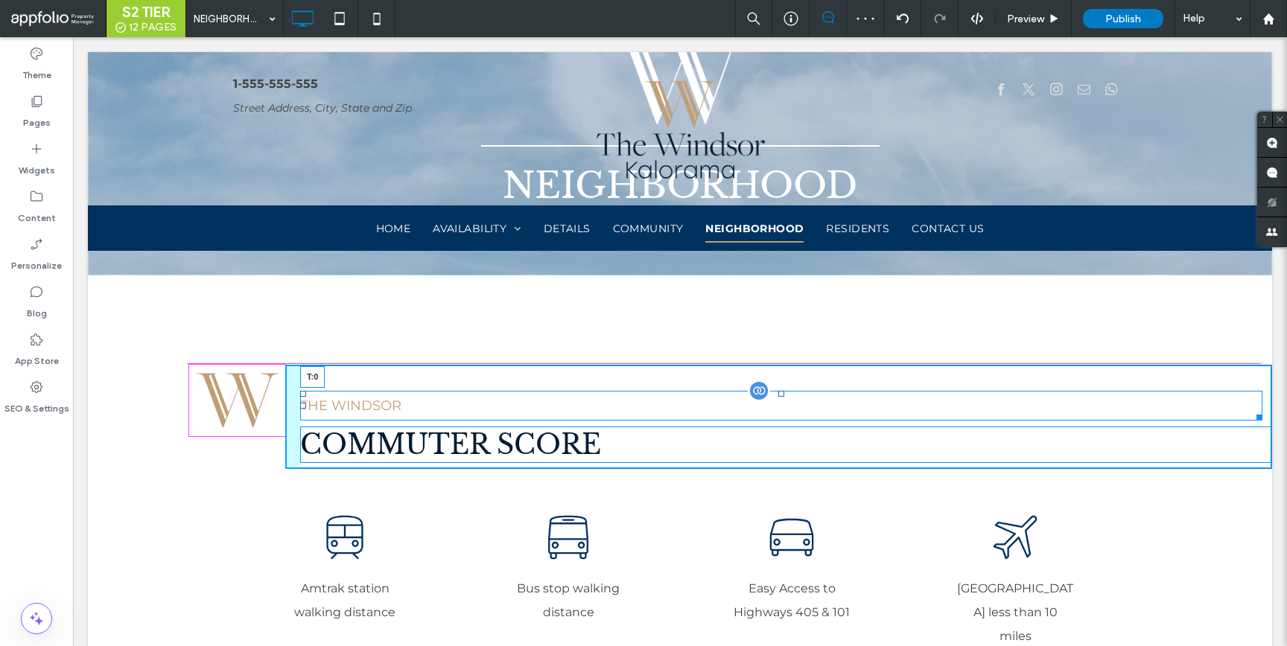
drag, startPoint x: 780, startPoint y: 392, endPoint x: 785, endPoint y: 367, distance: 25.7
click at [785, 391] on div "THE WINDSOR T:0" at bounding box center [781, 406] width 962 height 30
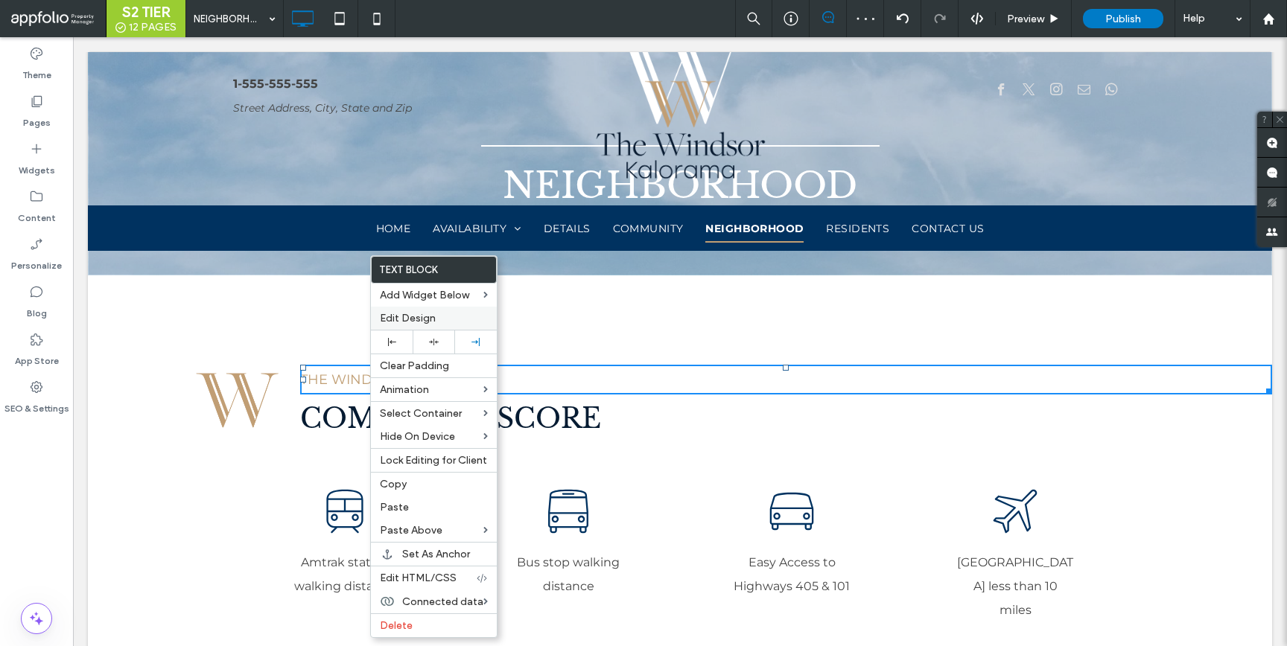
click at [429, 319] on span "Edit Design" at bounding box center [408, 318] width 56 height 13
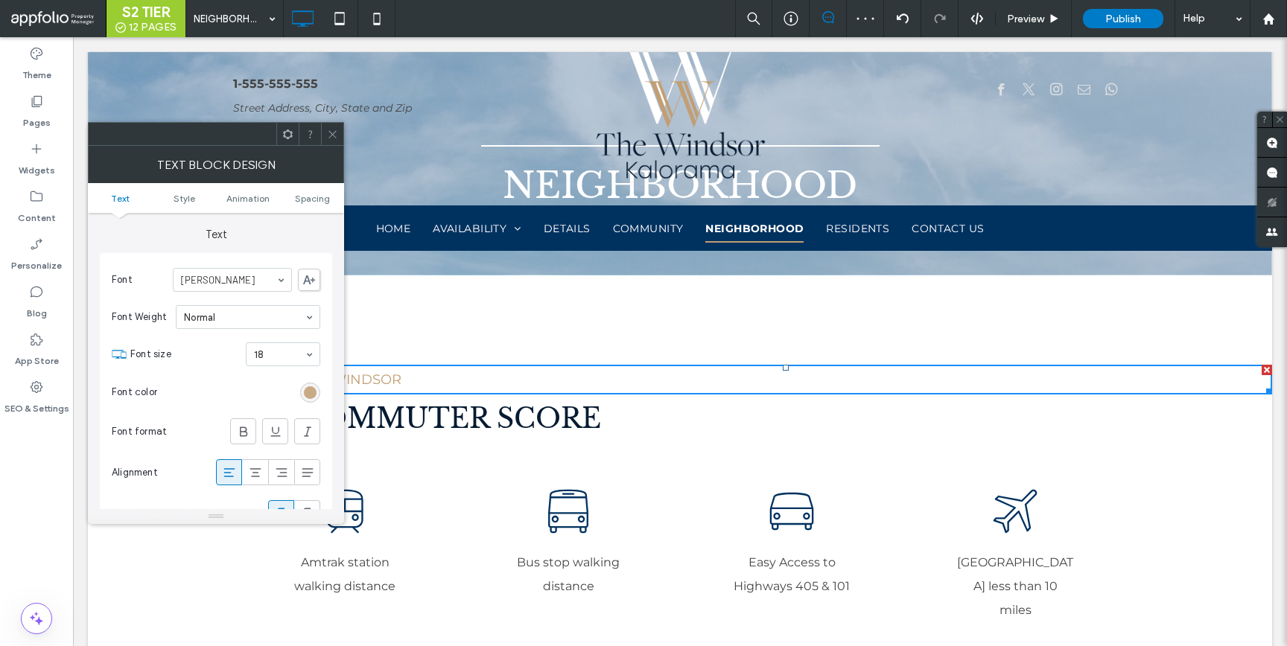
click at [311, 387] on div "rgb(192, 158, 115)" at bounding box center [310, 393] width 13 height 13
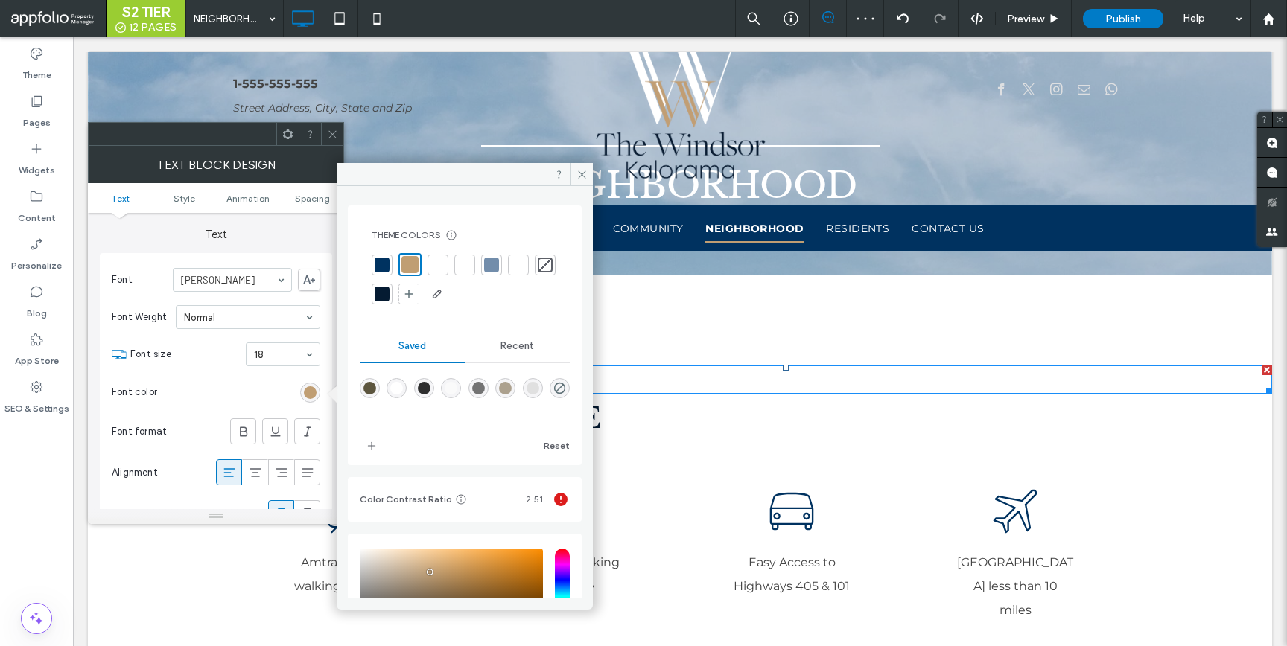
click at [386, 265] on div at bounding box center [382, 265] width 15 height 15
drag, startPoint x: 339, startPoint y: 136, endPoint x: 343, endPoint y: 145, distance: 10.0
click at [339, 135] on div at bounding box center [332, 134] width 22 height 22
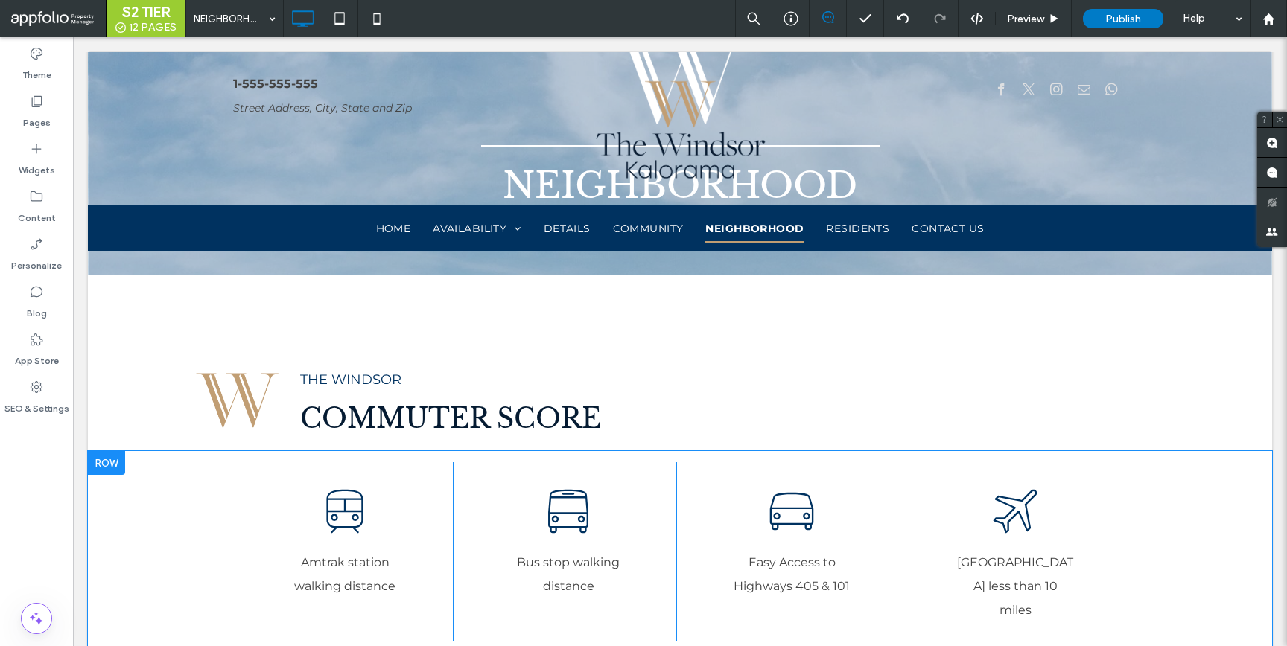
click at [341, 506] on icon at bounding box center [344, 511] width 61 height 61
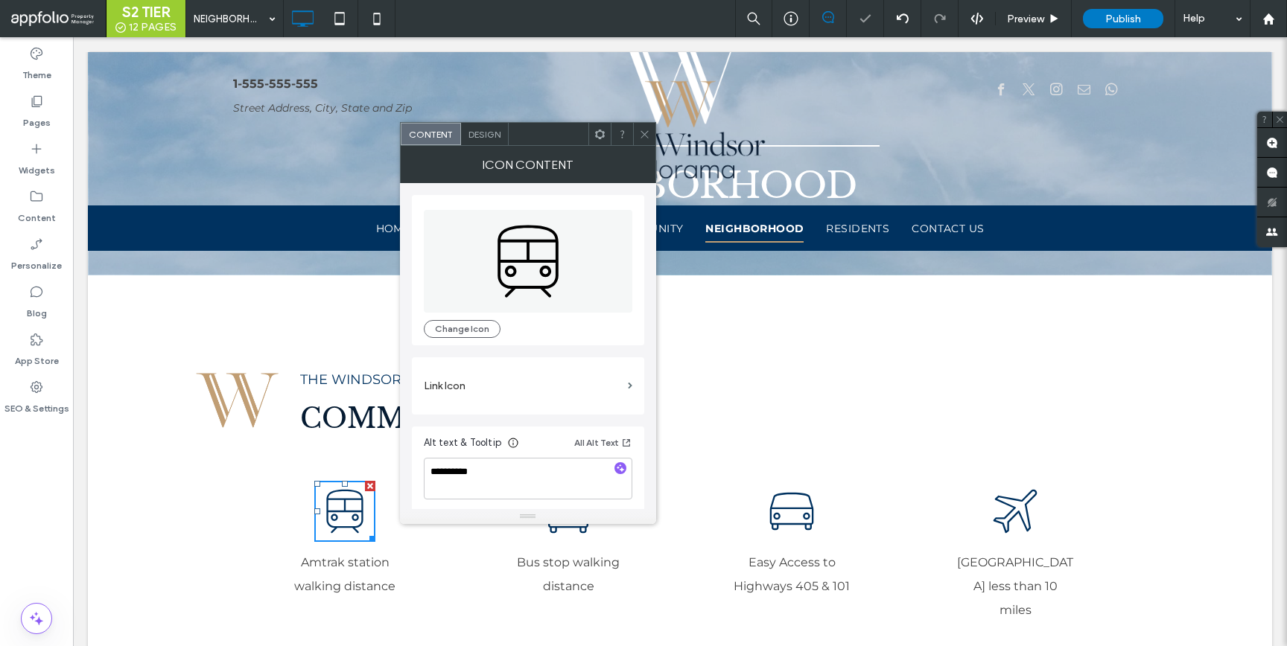
click at [502, 137] on div "Design" at bounding box center [485, 134] width 48 height 22
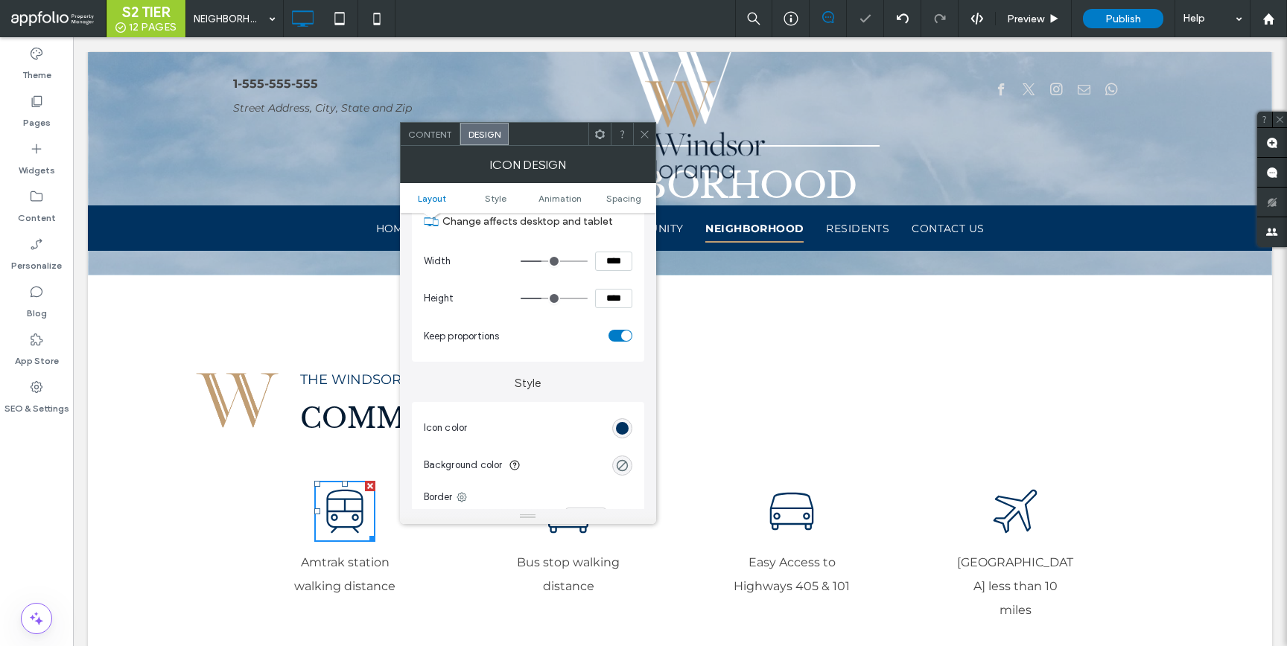
scroll to position [183, 0]
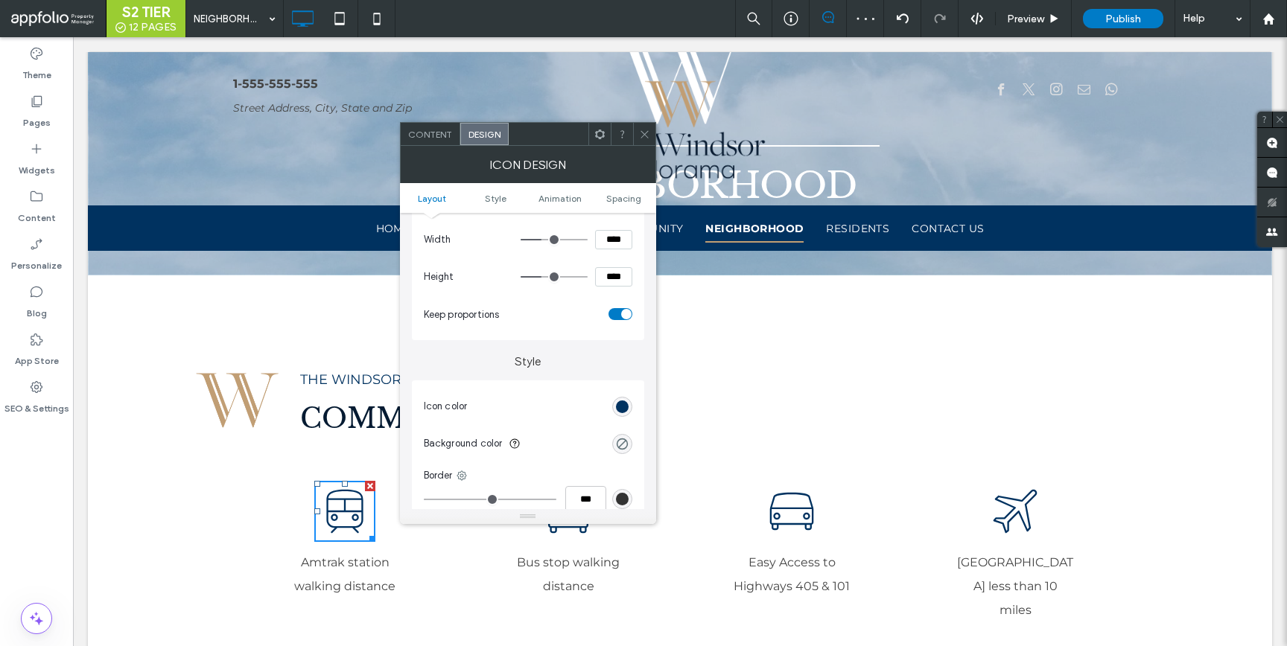
click at [614, 403] on div "rgb(0, 50, 96)" at bounding box center [622, 407] width 20 height 20
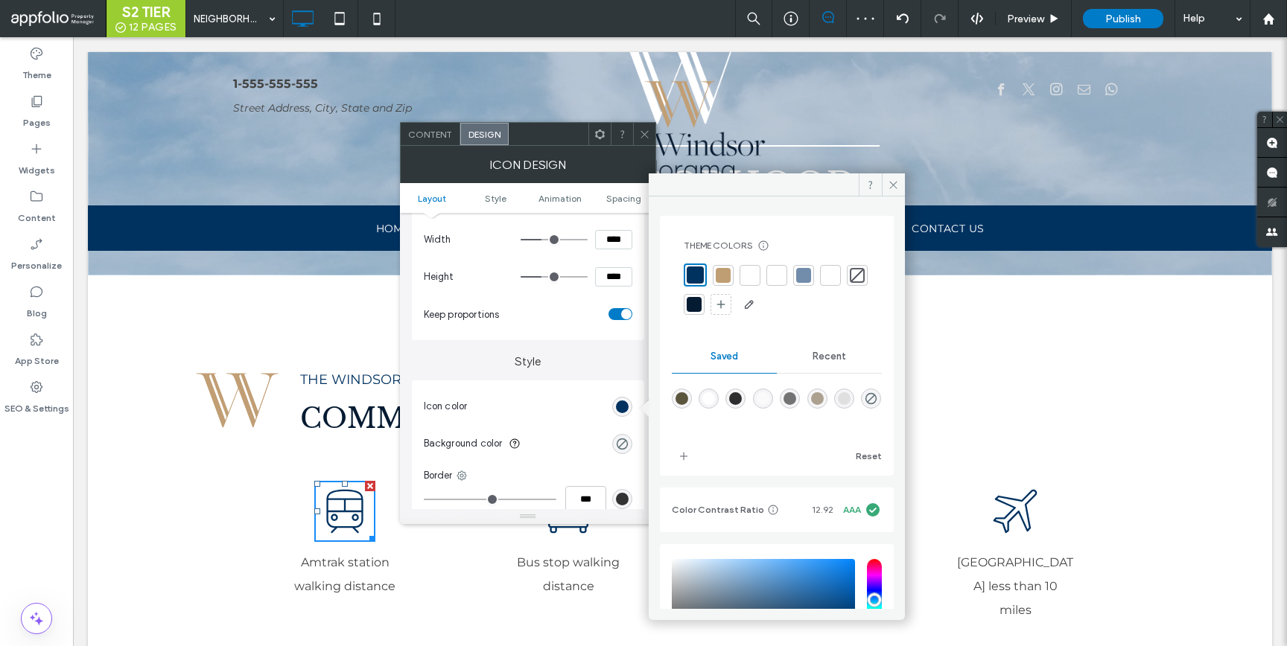
click at [730, 280] on div at bounding box center [723, 275] width 15 height 15
click at [645, 131] on icon at bounding box center [644, 134] width 11 height 11
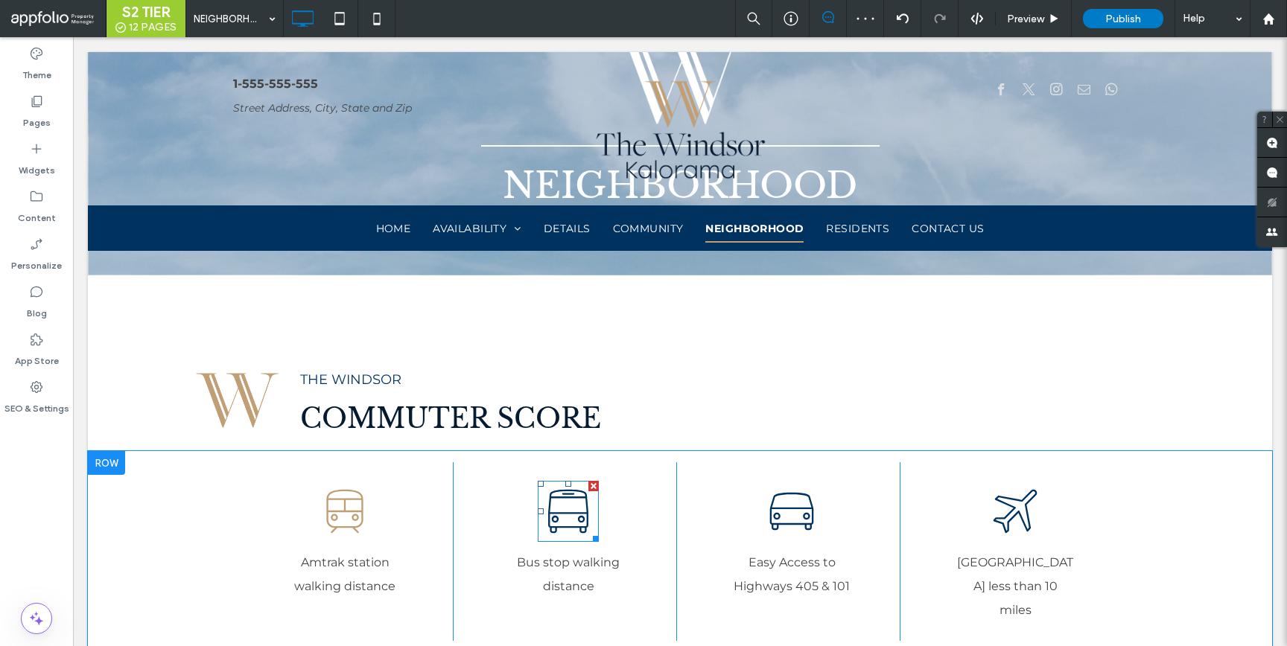
click at [555, 503] on icon at bounding box center [568, 511] width 61 height 61
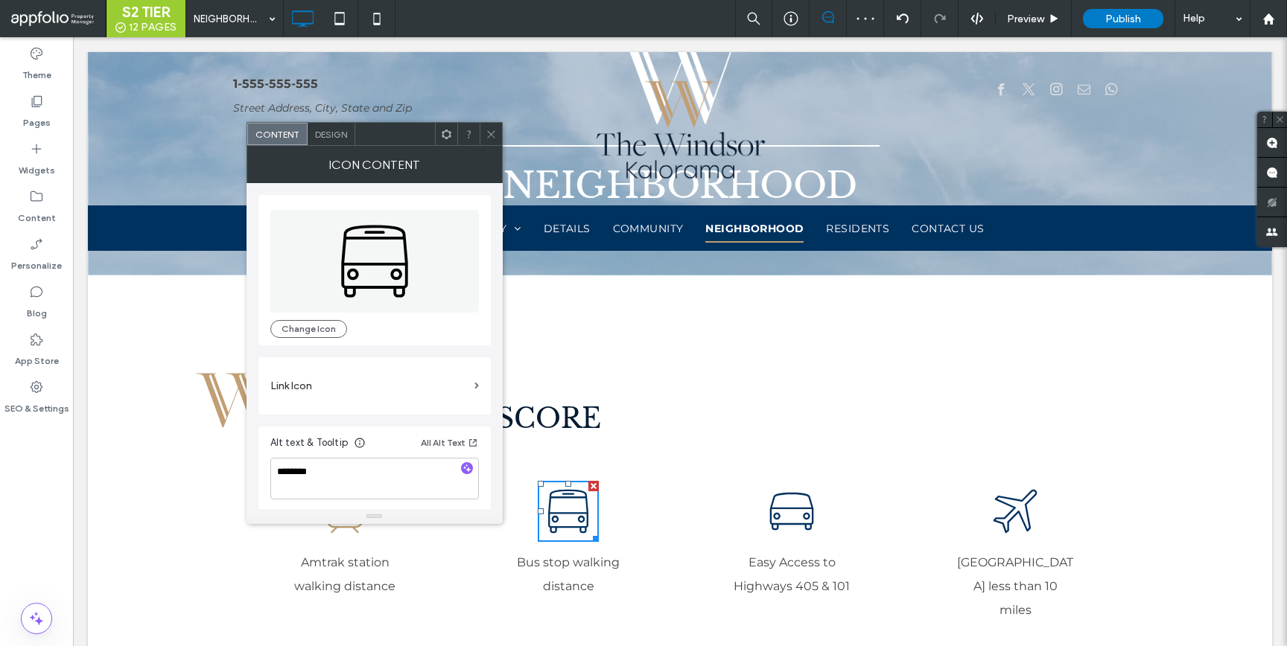
click at [334, 135] on span "Design" at bounding box center [331, 134] width 32 height 11
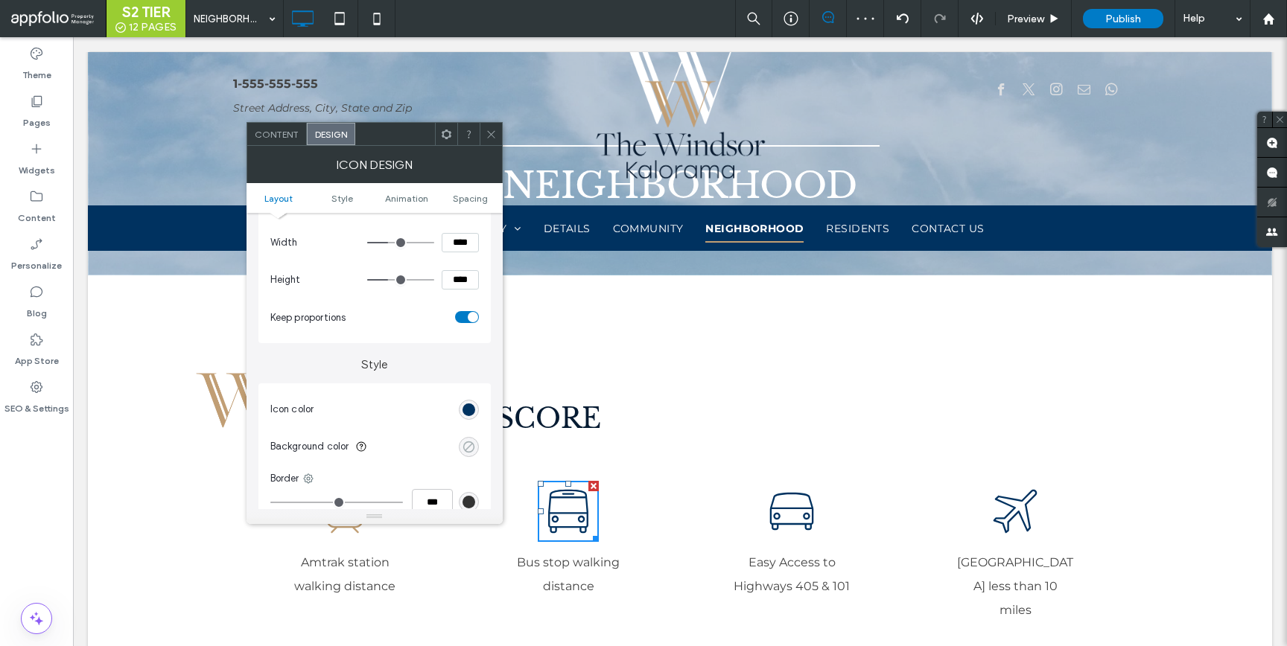
scroll to position [209, 0]
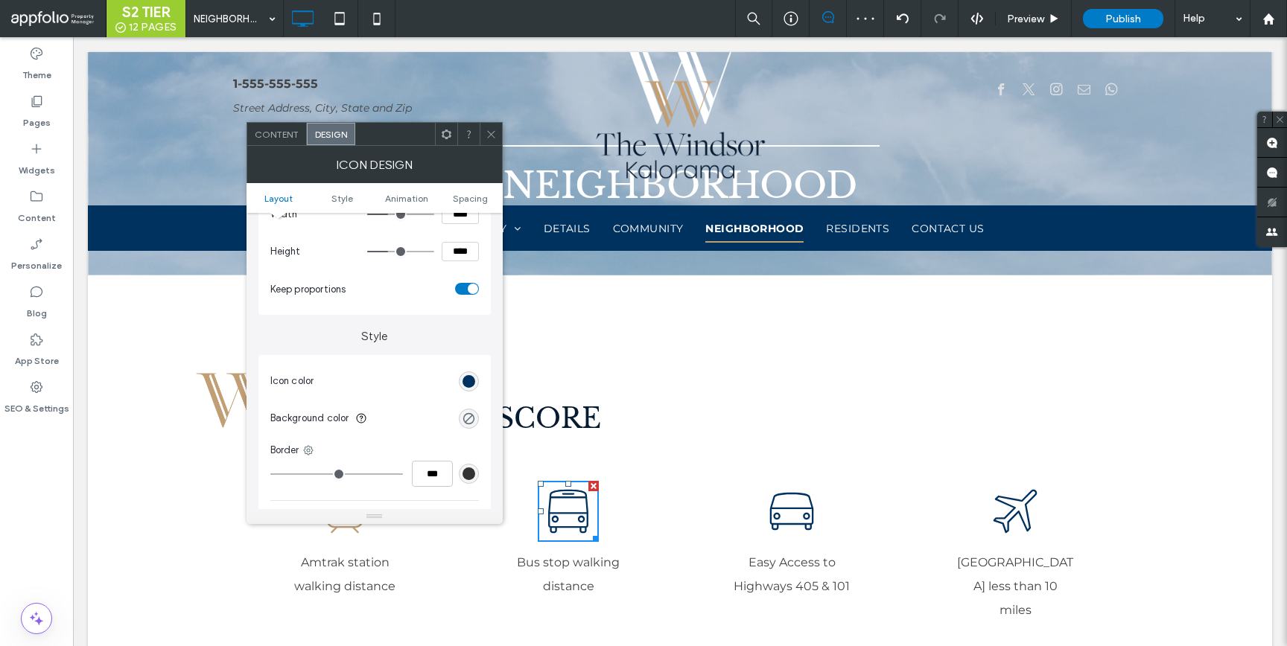
click at [467, 369] on section "Icon color" at bounding box center [374, 381] width 209 height 37
click at [474, 375] on div "rgb(0, 50, 96)" at bounding box center [469, 382] width 20 height 20
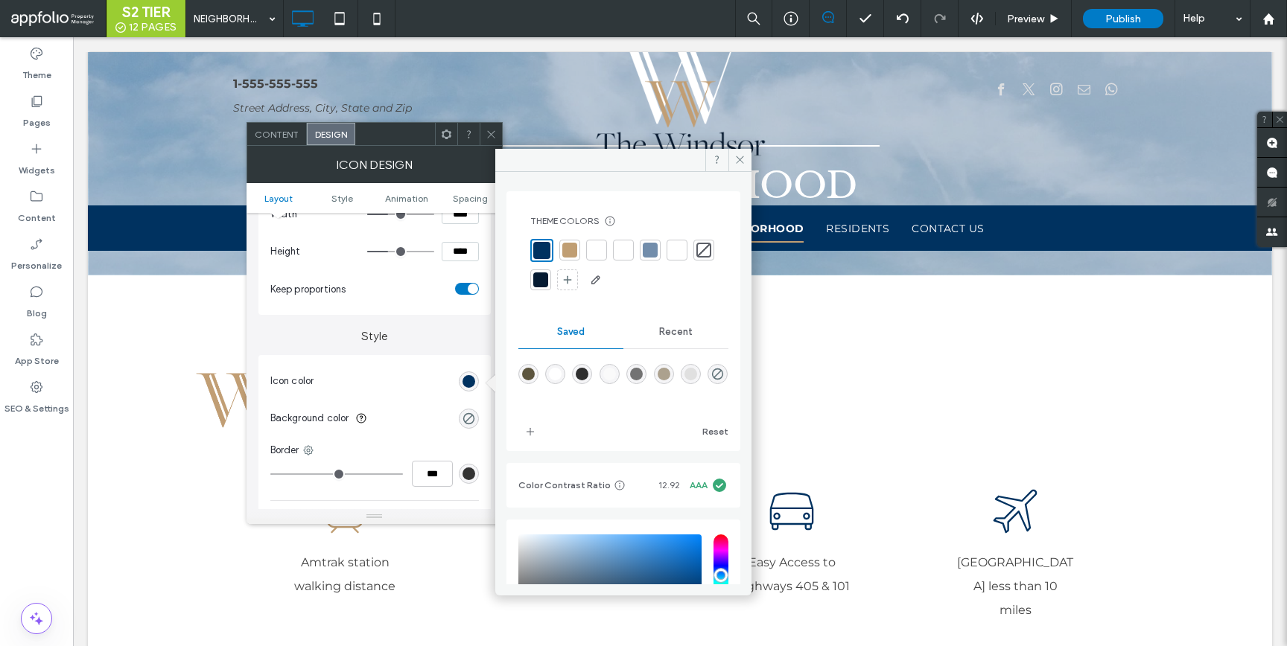
click at [573, 247] on div at bounding box center [569, 250] width 15 height 15
click at [488, 134] on icon at bounding box center [491, 134] width 11 height 11
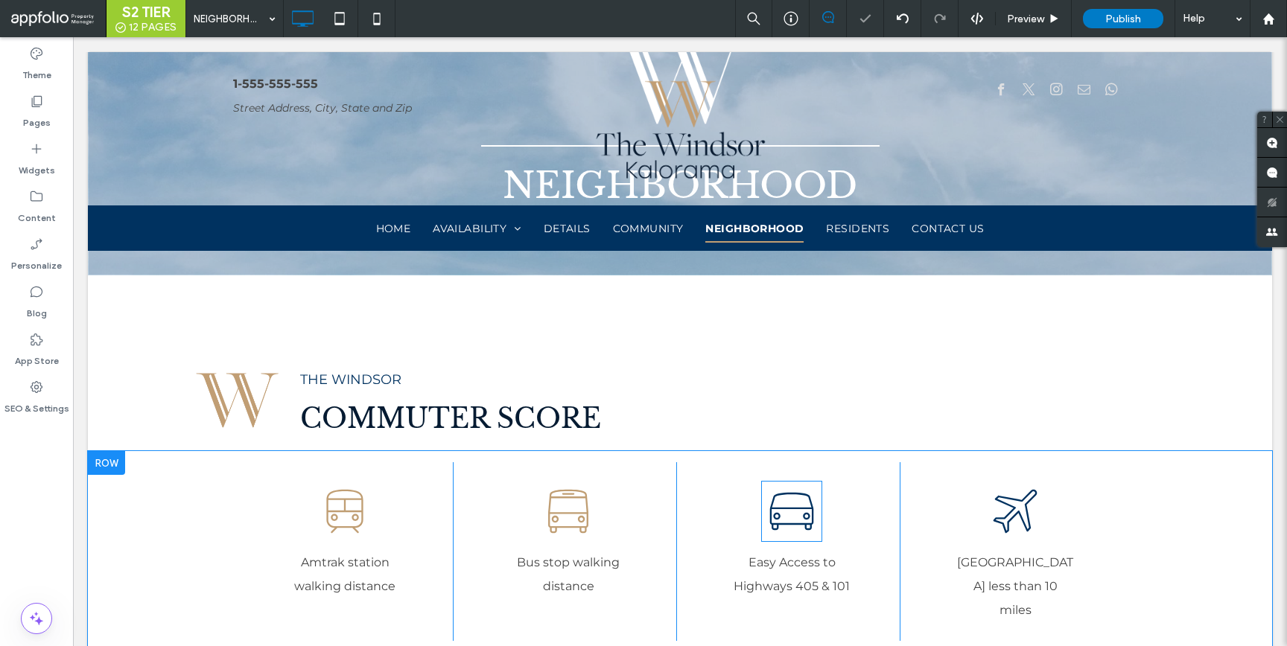
click at [791, 518] on icon at bounding box center [791, 511] width 61 height 61
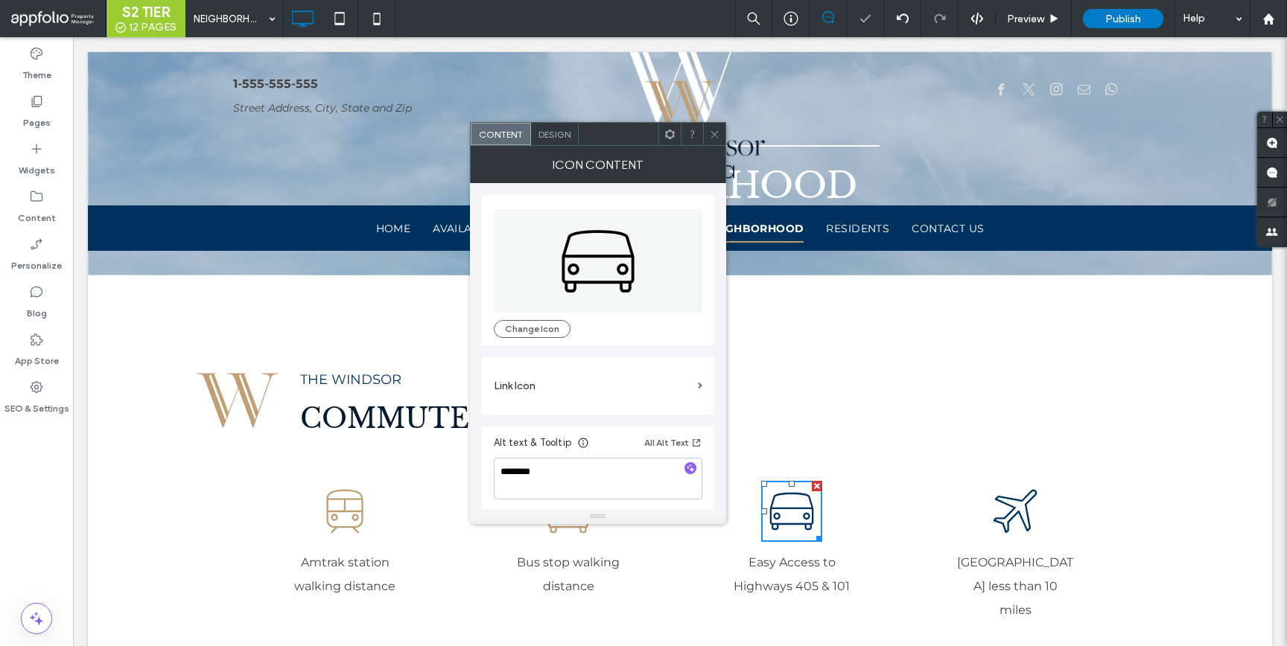
click at [551, 134] on span "Design" at bounding box center [554, 134] width 32 height 11
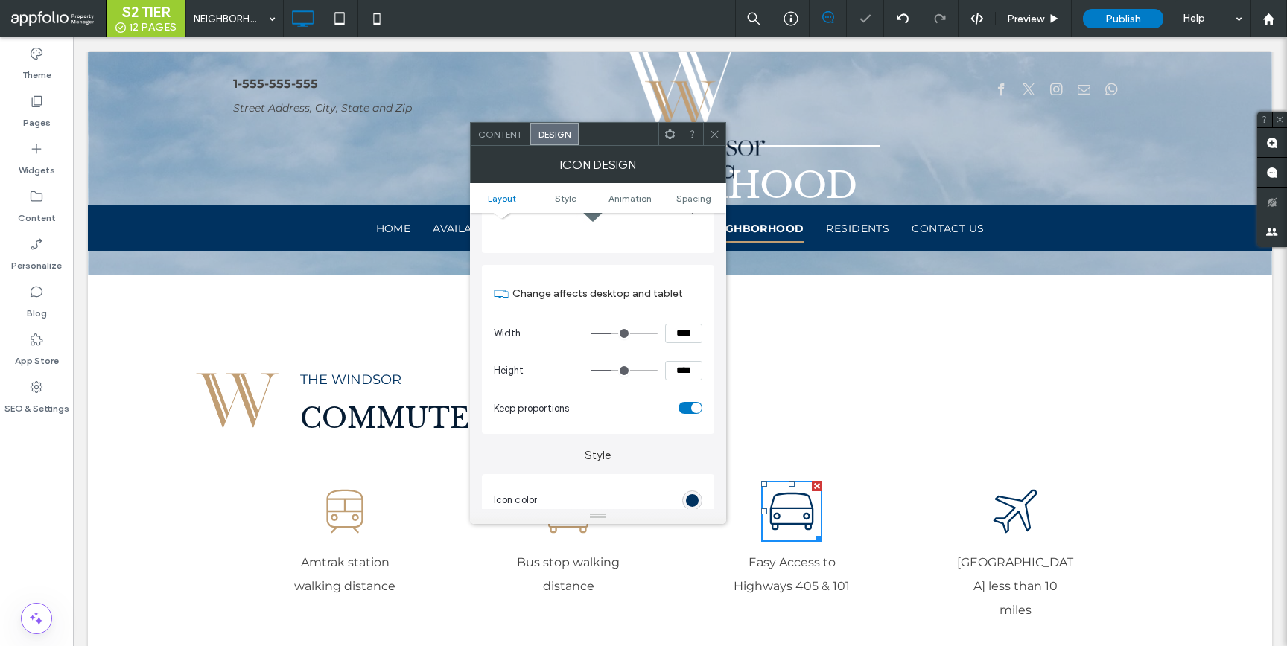
scroll to position [321, 0]
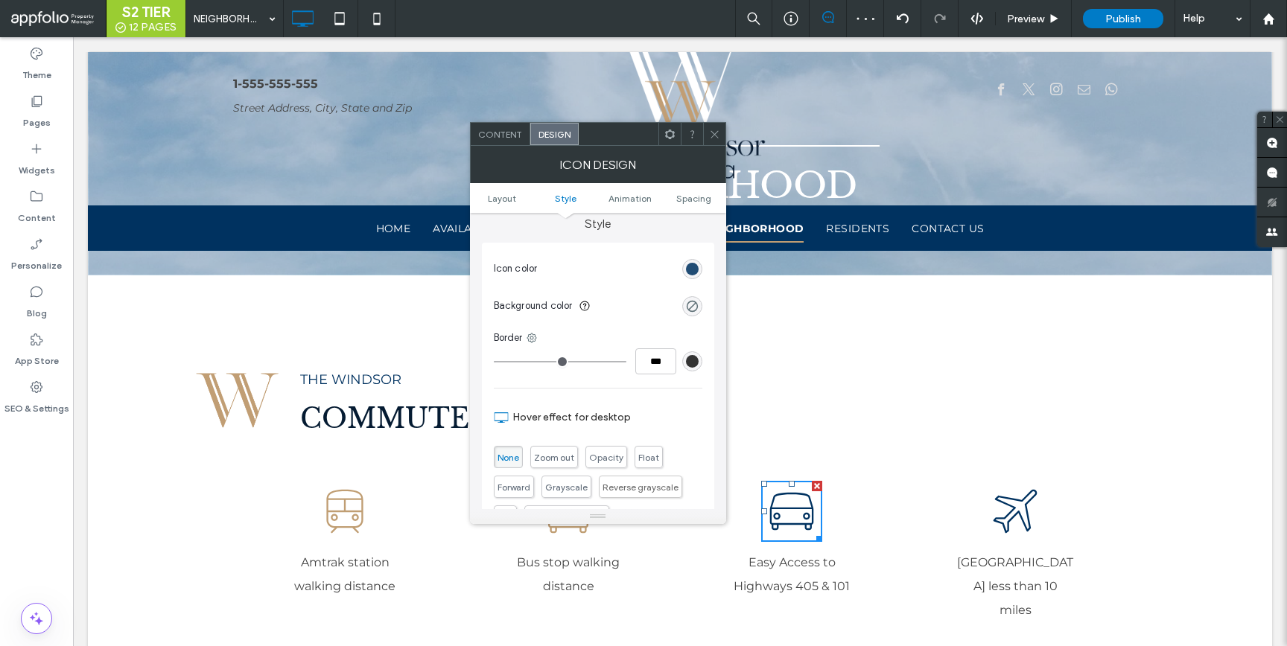
click at [687, 270] on div "rgb(0, 50, 96)" at bounding box center [692, 269] width 13 height 13
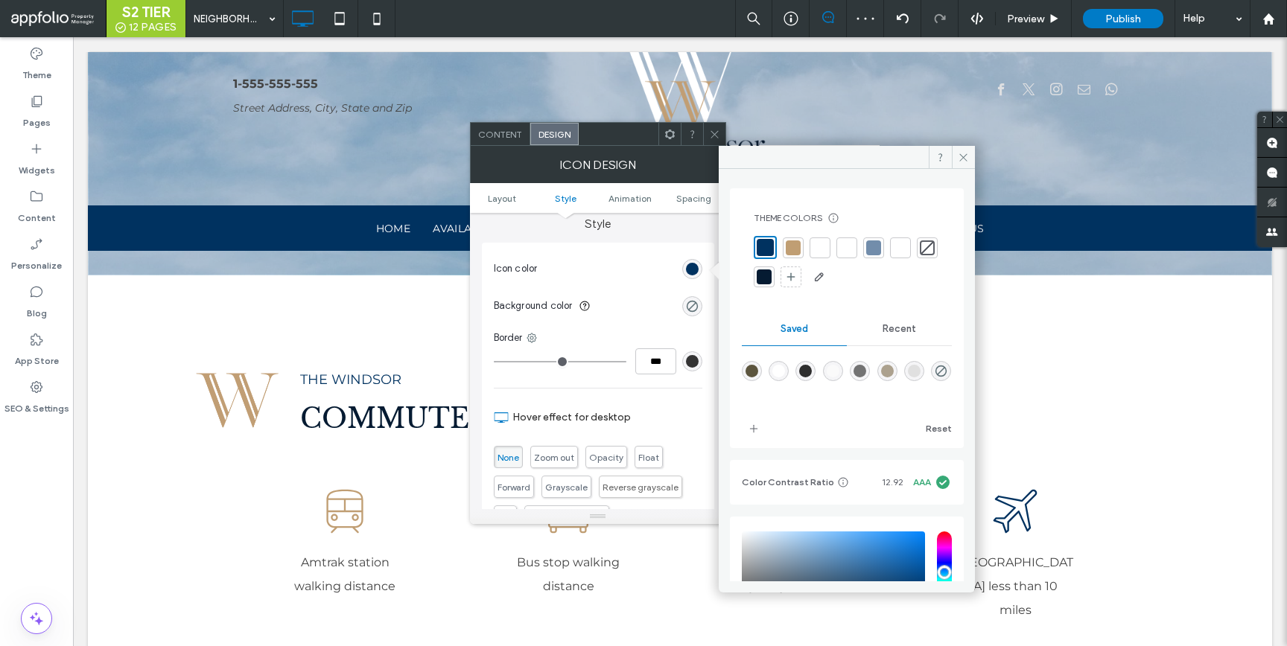
drag, startPoint x: 792, startPoint y: 243, endPoint x: 788, endPoint y: 229, distance: 14.1
click at [792, 242] on div at bounding box center [793, 248] width 15 height 15
click at [710, 130] on icon at bounding box center [714, 134] width 11 height 11
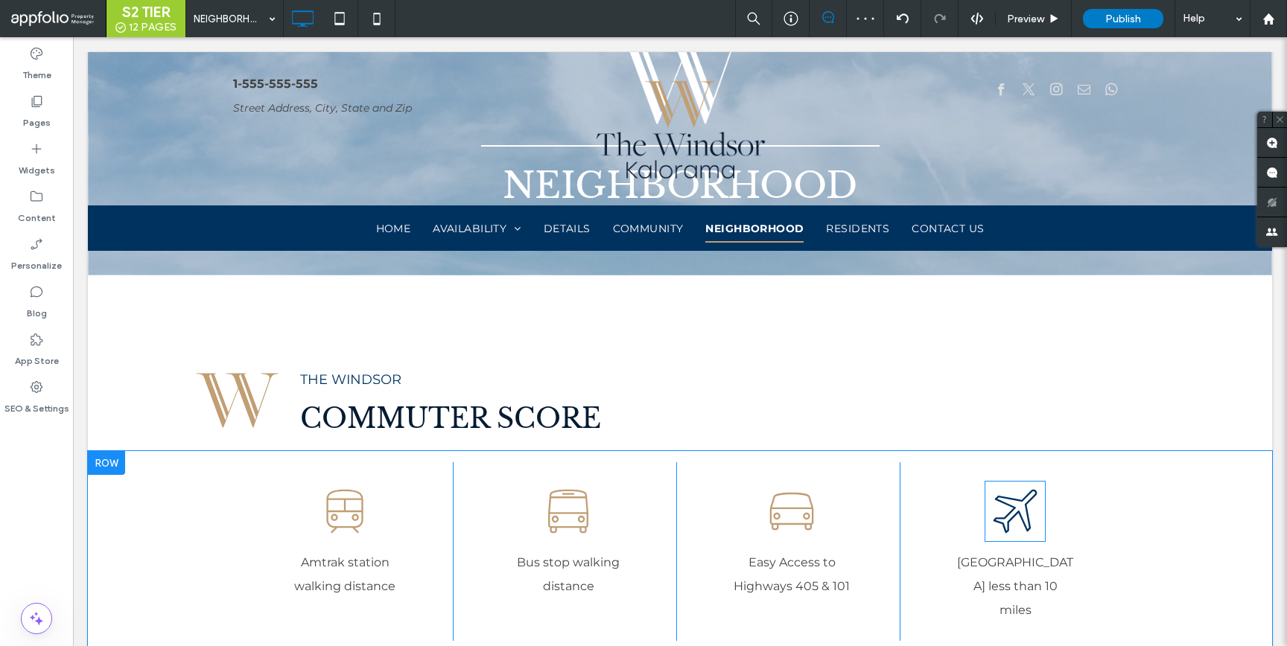
click at [1019, 506] on icon at bounding box center [1015, 511] width 61 height 61
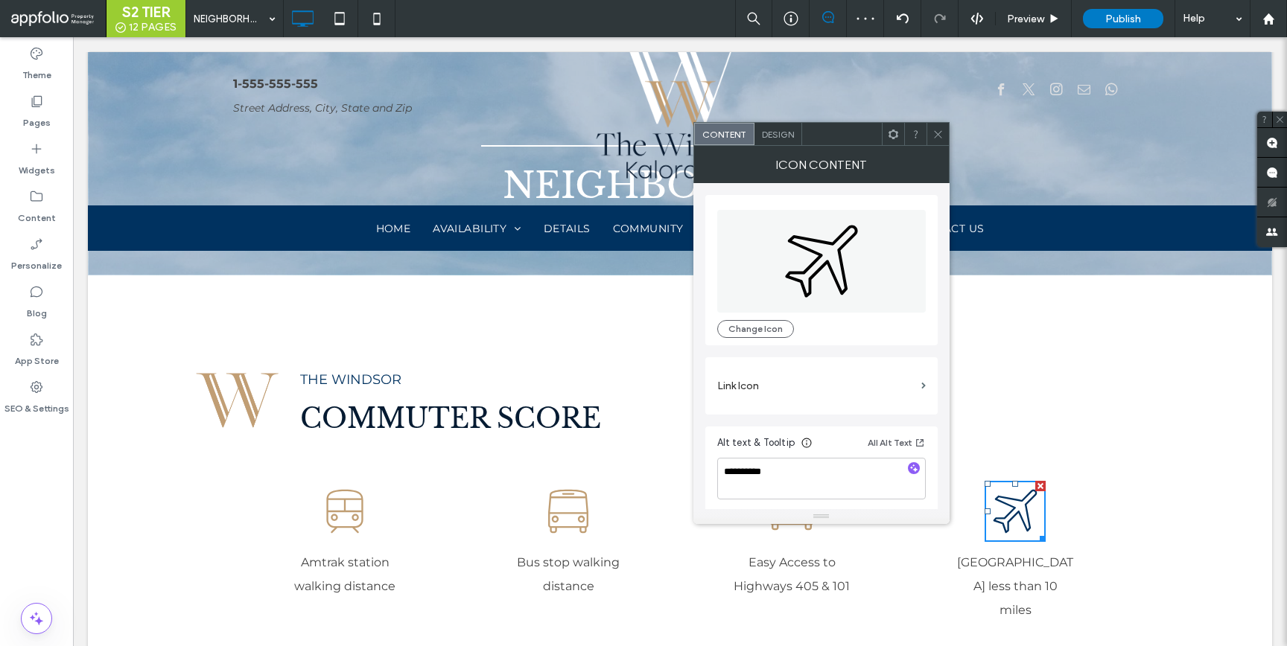
click at [775, 130] on span "Design" at bounding box center [778, 134] width 32 height 11
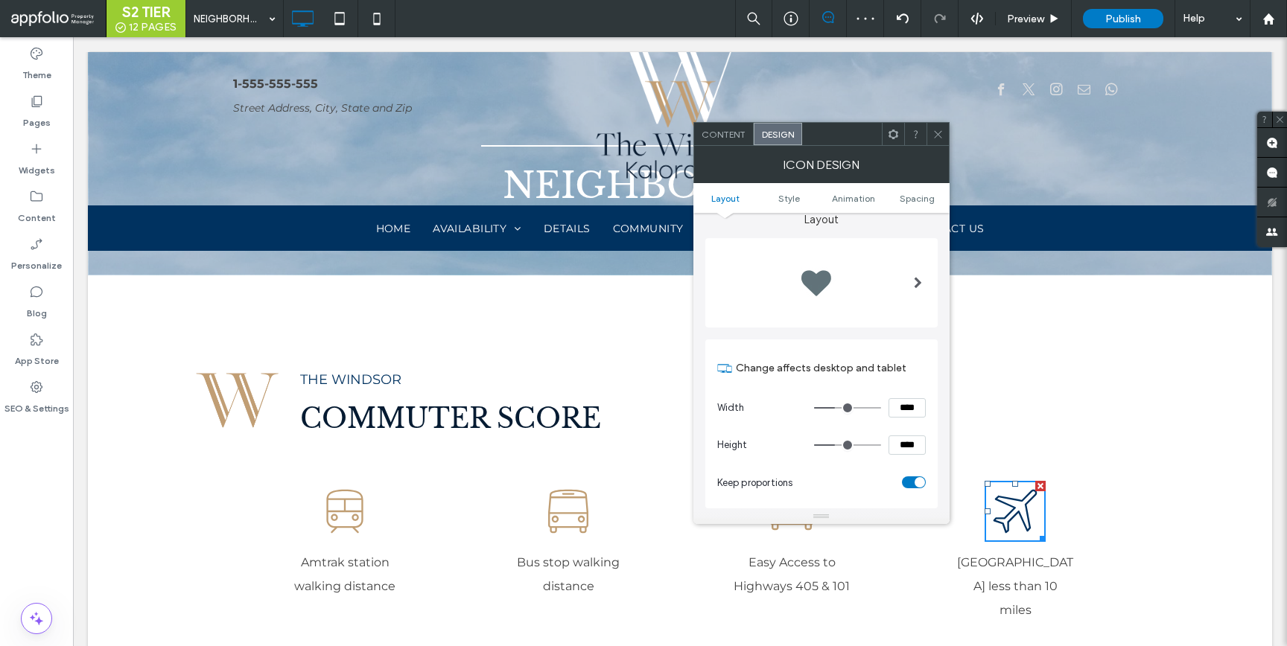
scroll to position [167, 0]
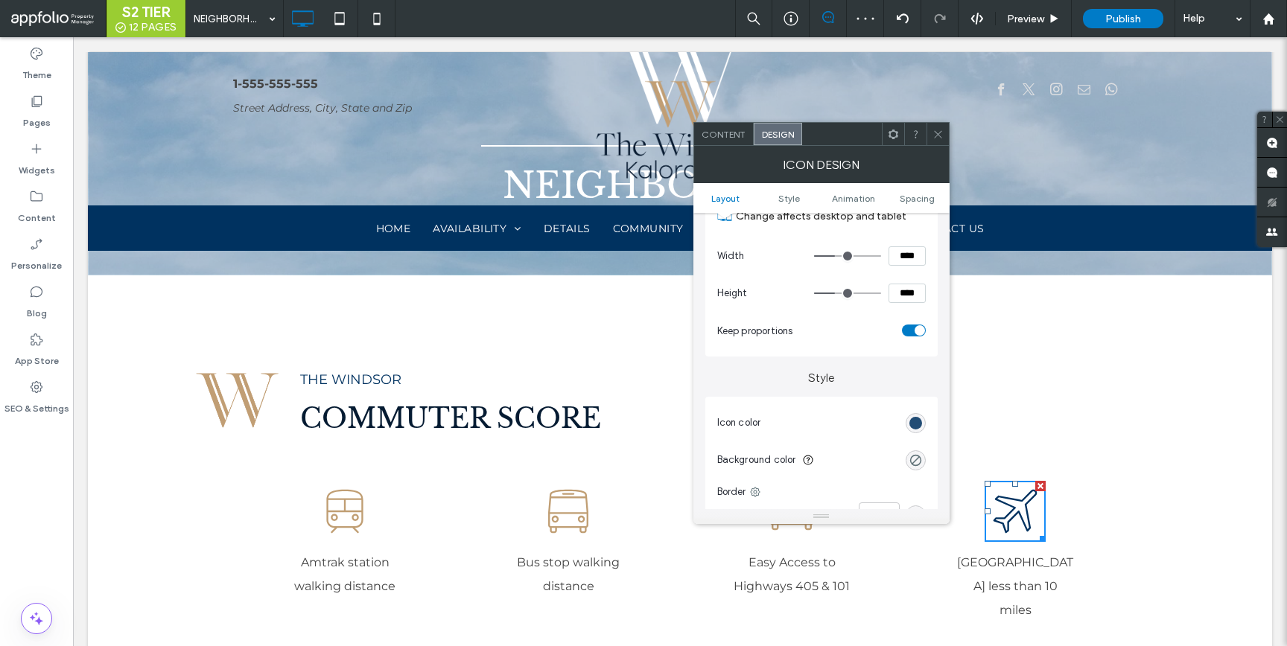
click at [912, 423] on div "rgb(0, 50, 96)" at bounding box center [915, 423] width 13 height 13
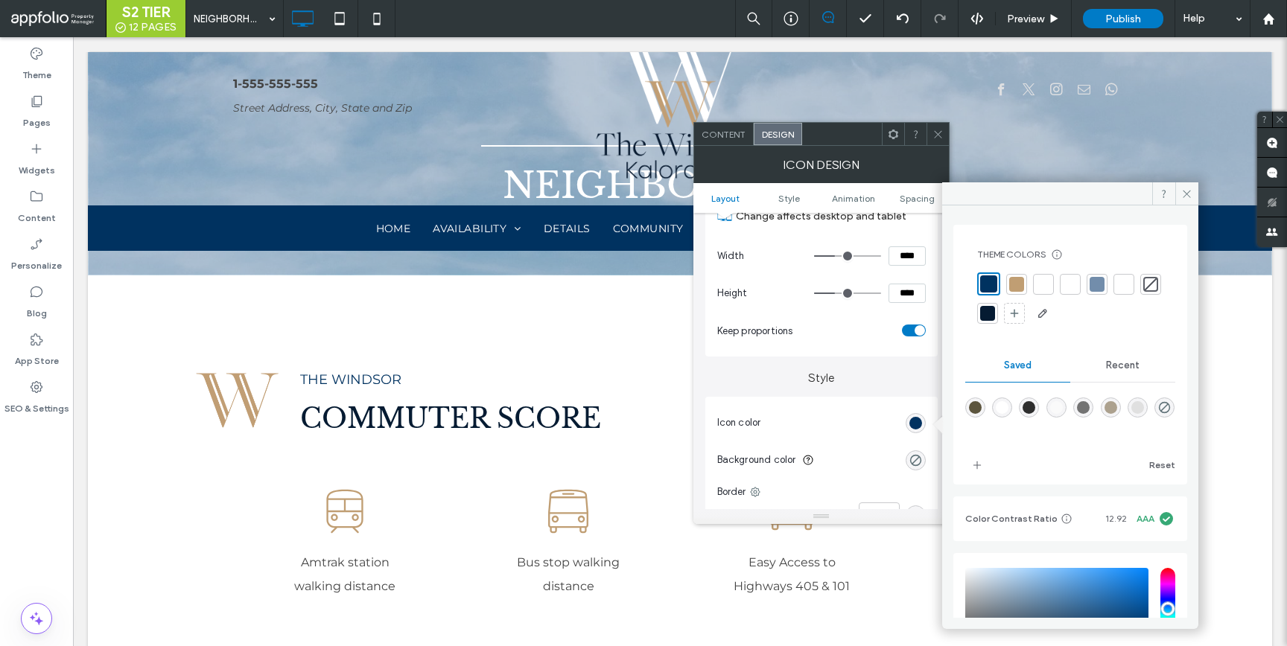
click at [1015, 282] on div at bounding box center [1016, 284] width 15 height 15
click at [937, 132] on icon at bounding box center [937, 134] width 11 height 11
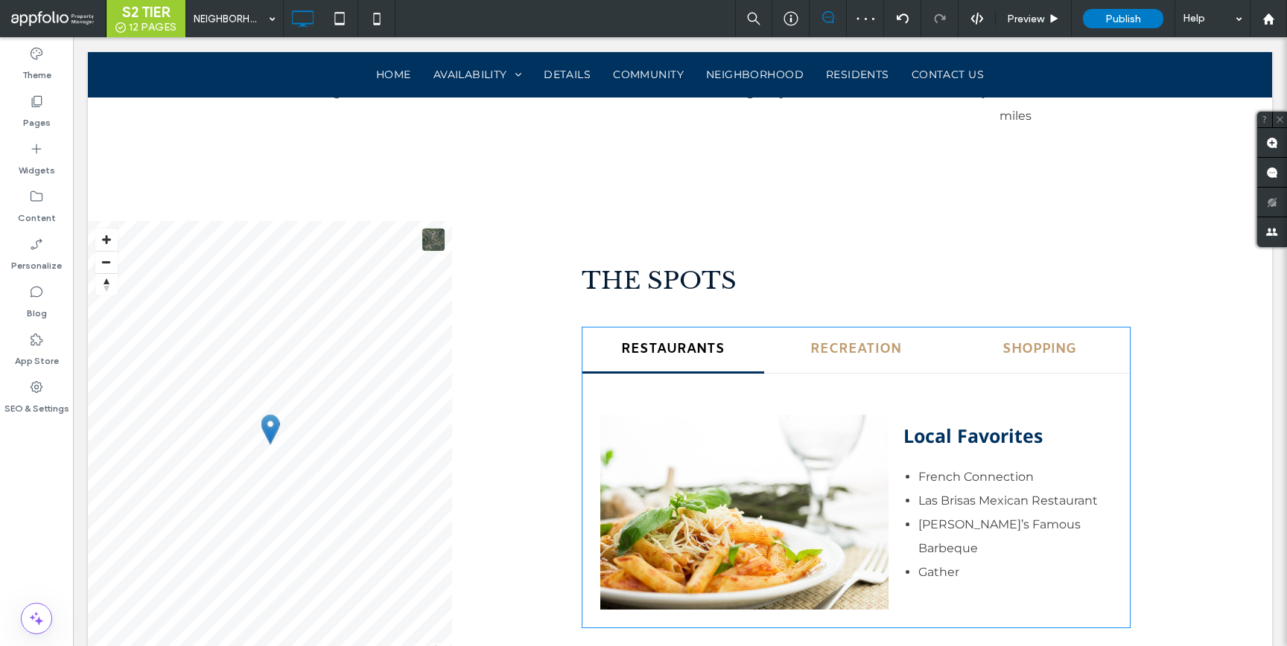
scroll to position [1512, 0]
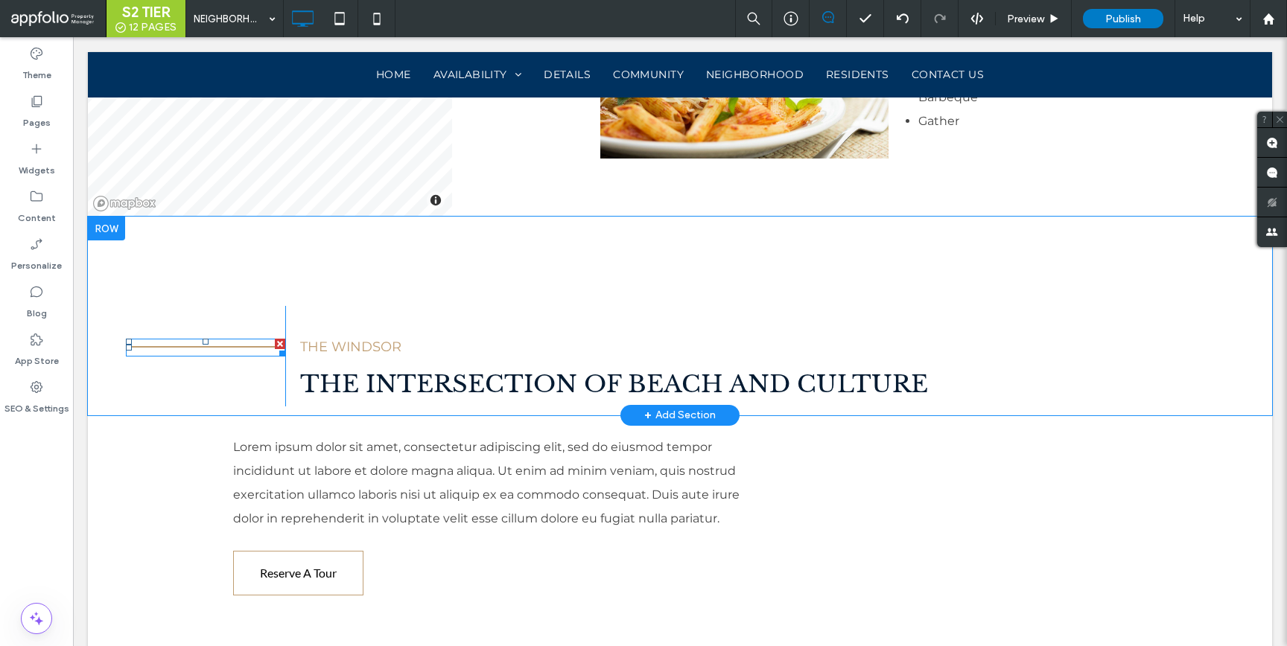
click at [276, 339] on div at bounding box center [280, 344] width 10 height 10
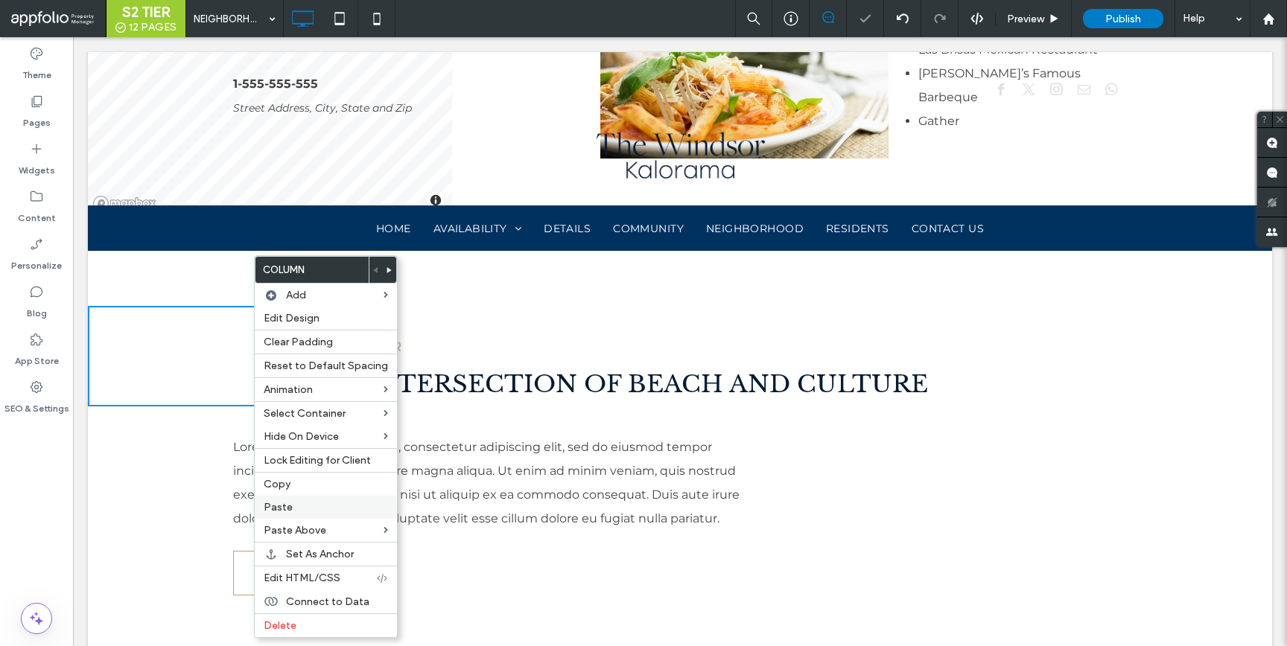
click at [314, 507] on label "Paste" at bounding box center [326, 507] width 124 height 13
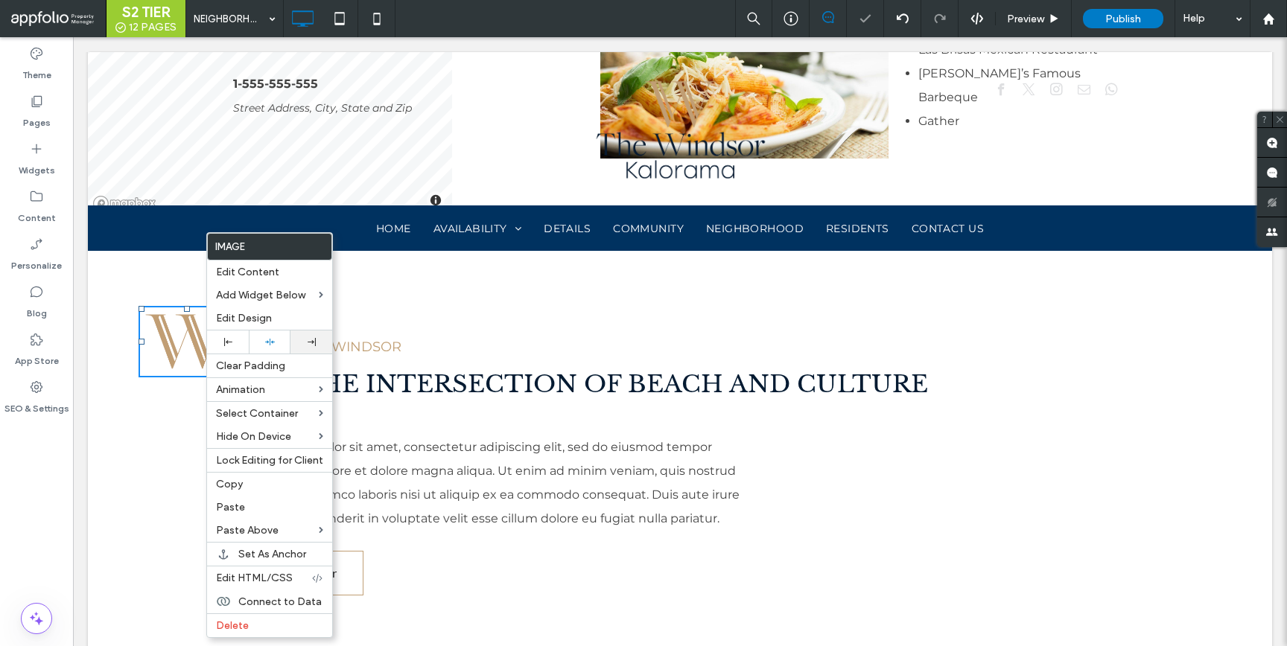
click at [316, 343] on div at bounding box center [311, 342] width 27 height 8
click at [369, 334] on p "THE WINDSOR" at bounding box center [786, 347] width 972 height 27
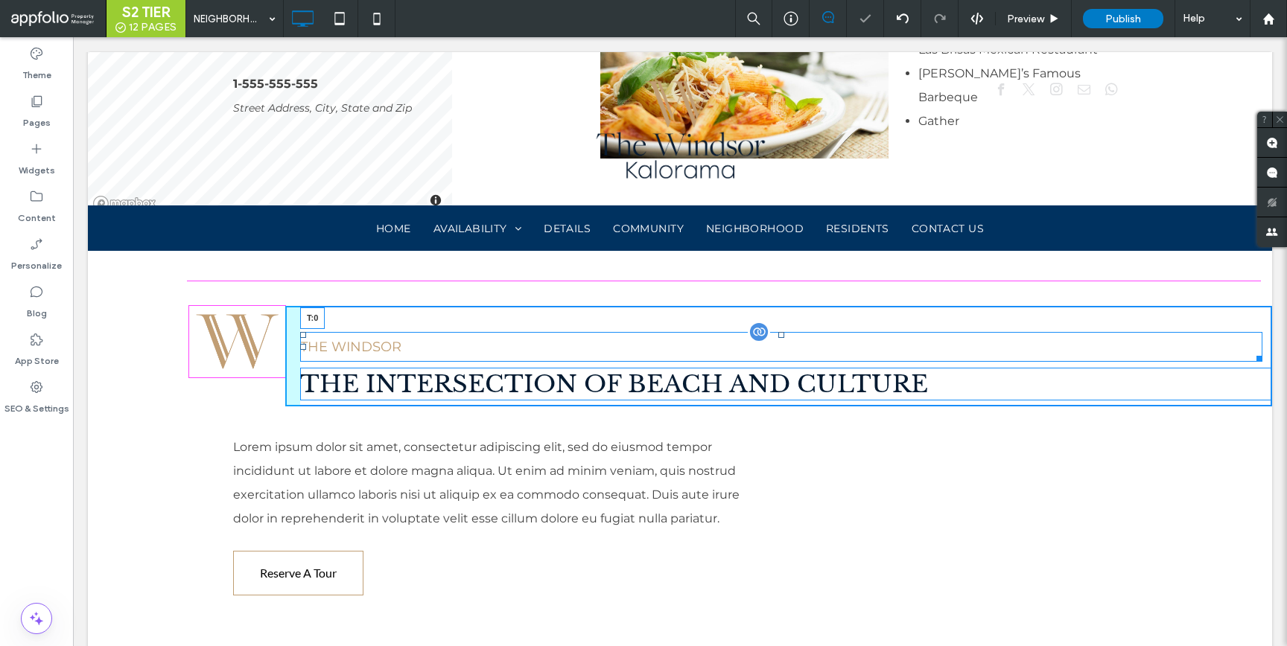
drag, startPoint x: 779, startPoint y: 310, endPoint x: 780, endPoint y: 286, distance: 23.9
click at [780, 332] on div at bounding box center [781, 335] width 6 height 6
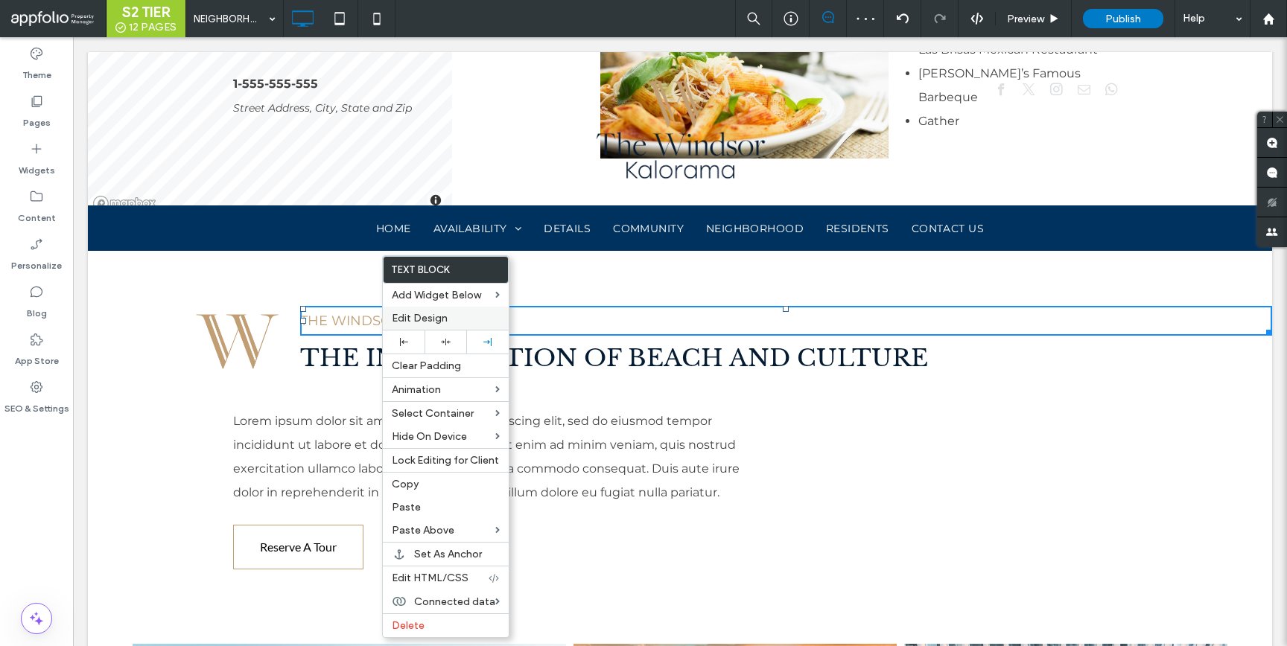
click at [437, 323] on span "Edit Design" at bounding box center [420, 318] width 56 height 13
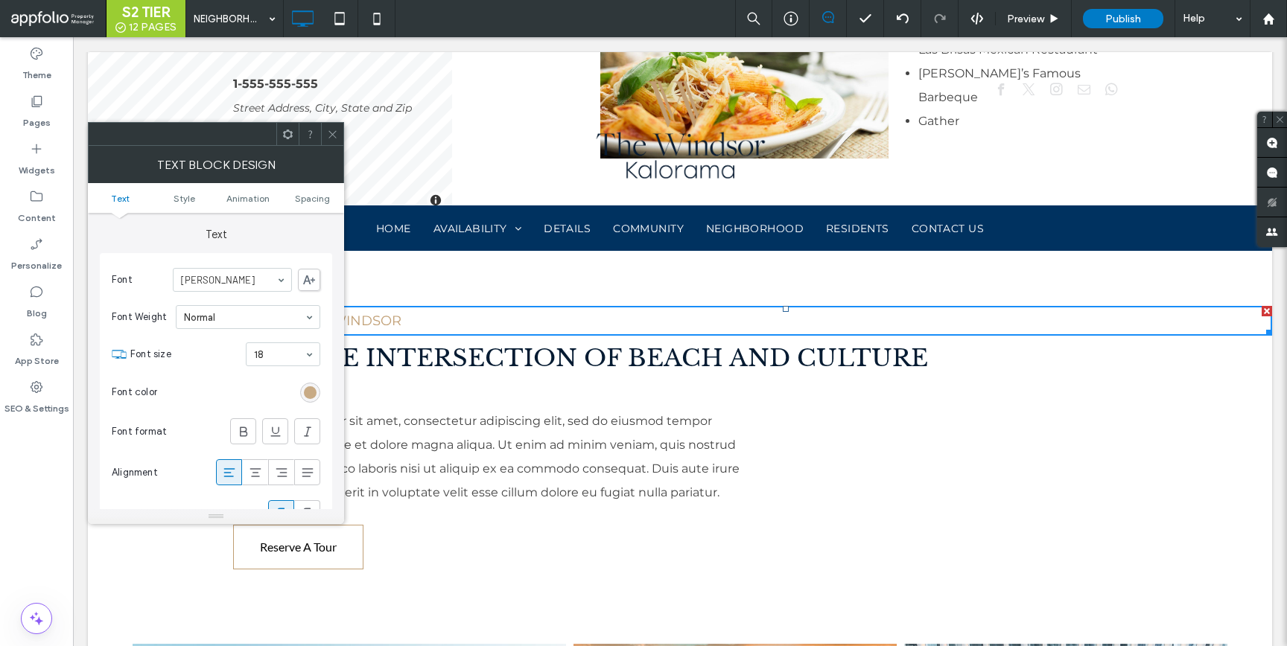
click at [305, 388] on div "rgb(192, 158, 115)" at bounding box center [310, 393] width 13 height 13
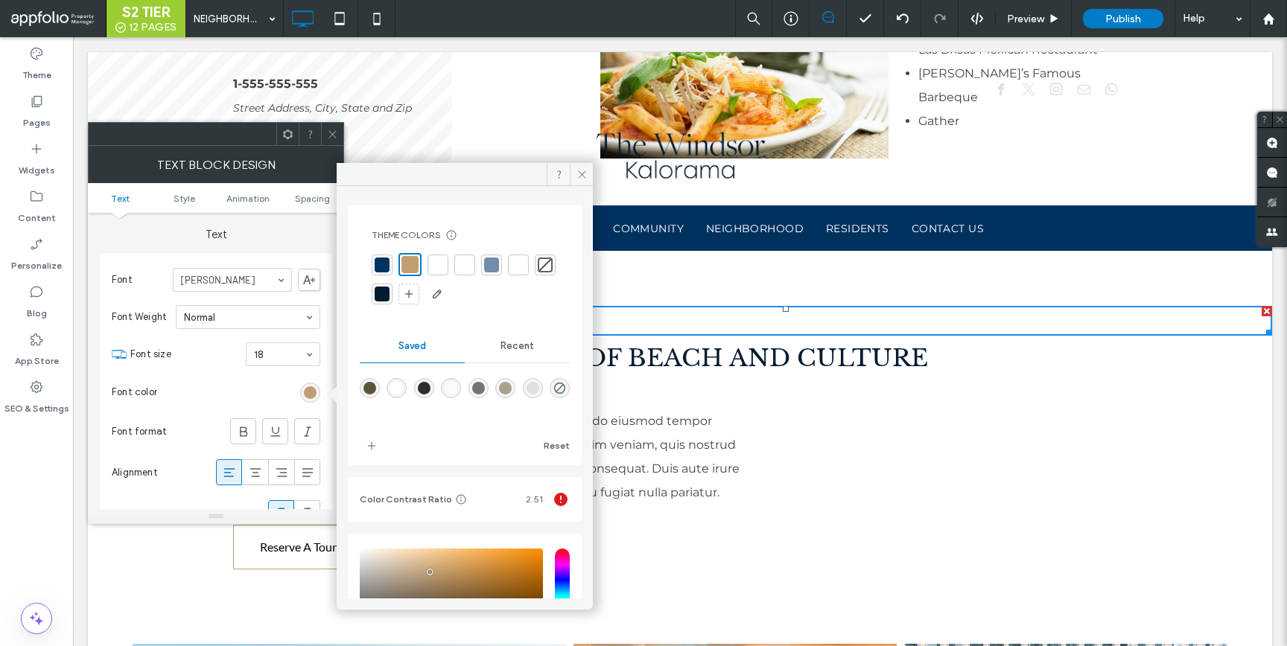
drag, startPoint x: 385, startPoint y: 261, endPoint x: 371, endPoint y: 234, distance: 30.3
click at [385, 261] on div at bounding box center [382, 265] width 15 height 15
drag, startPoint x: 334, startPoint y: 128, endPoint x: 283, endPoint y: 111, distance: 53.5
click at [334, 129] on icon at bounding box center [332, 134] width 11 height 11
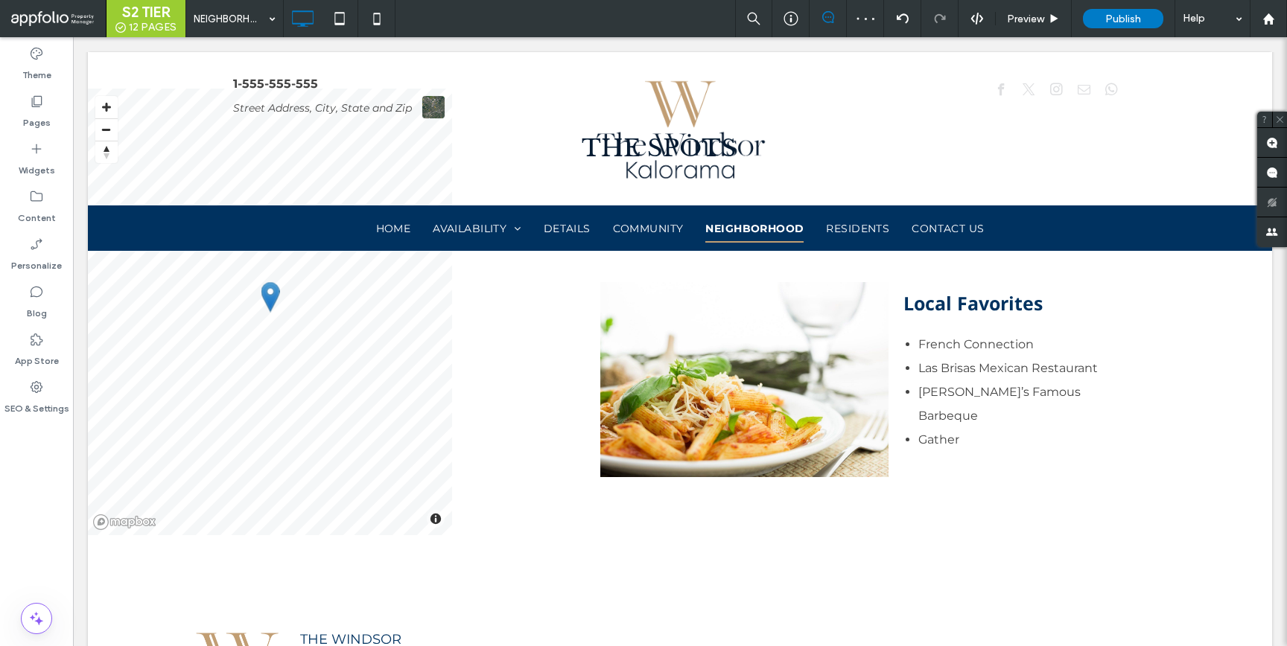
scroll to position [0, 0]
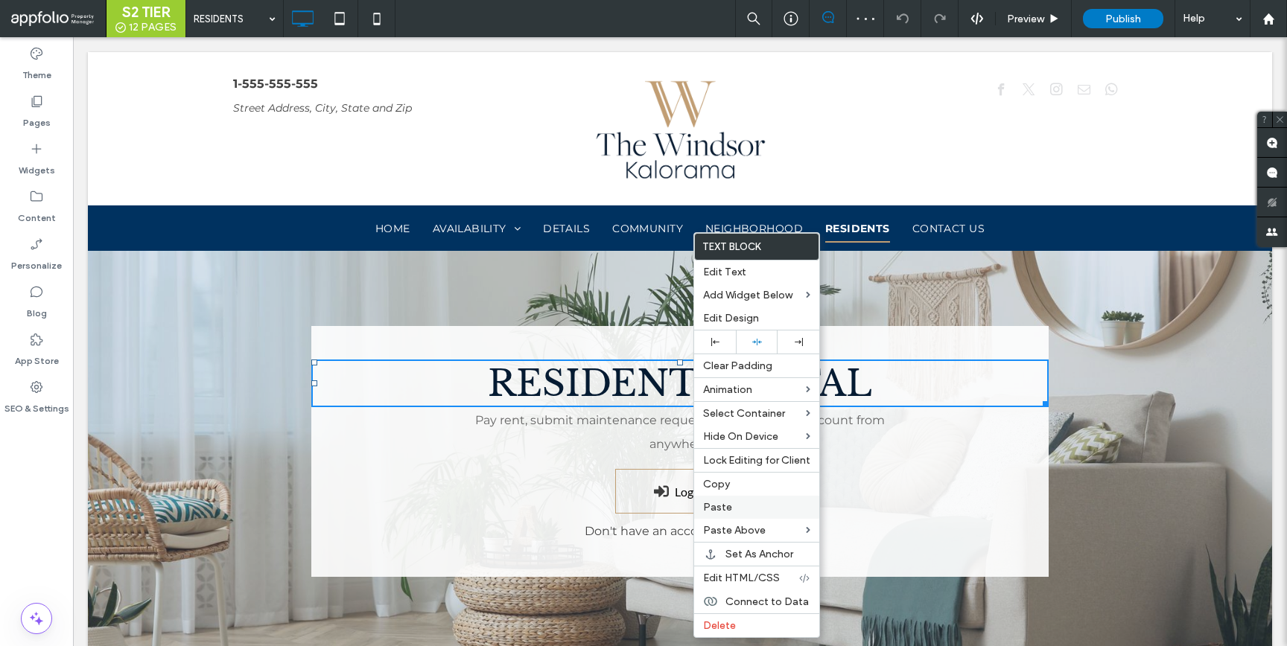
click at [727, 505] on span "Paste" at bounding box center [717, 507] width 29 height 13
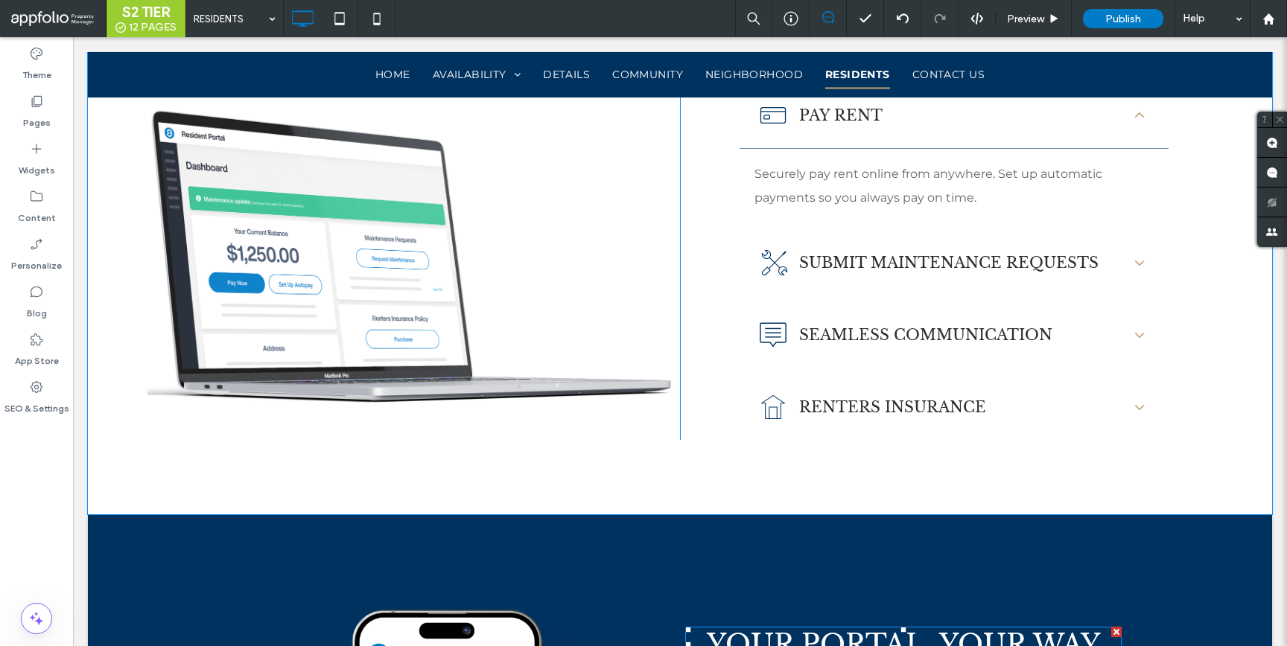
scroll to position [657, 0]
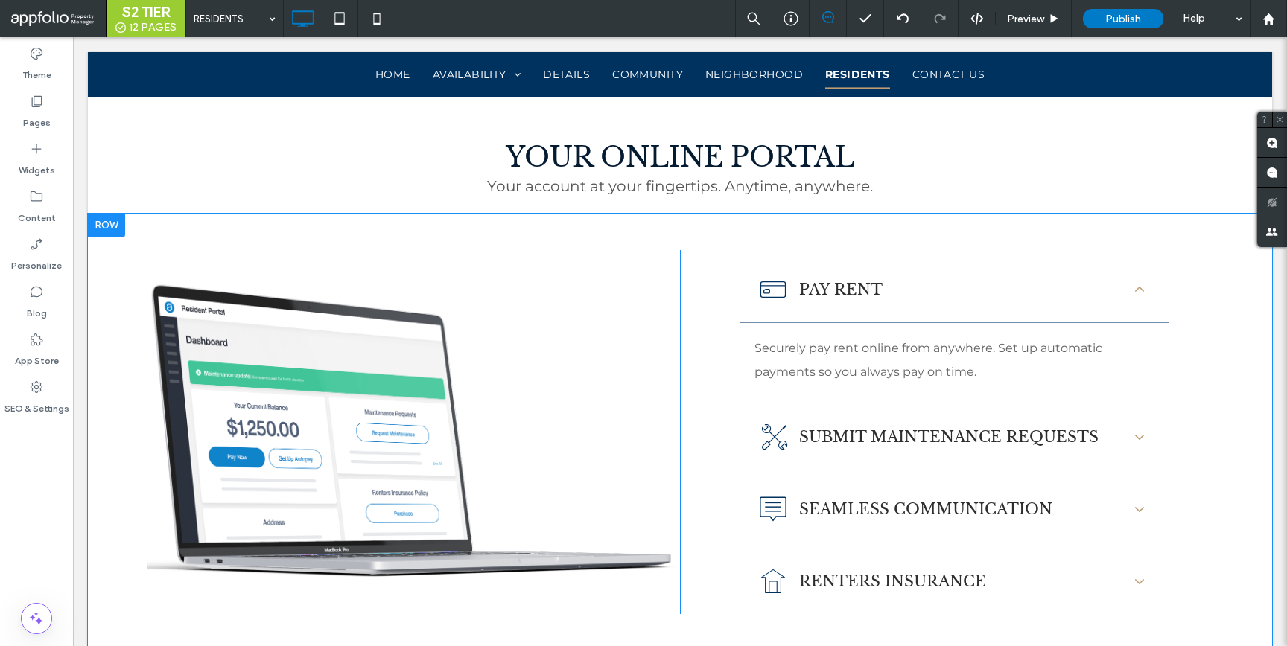
click at [713, 429] on div "Pay Rent Securely pay rent online from anywhere. Set up automatic payments so y…" at bounding box center [946, 432] width 532 height 364
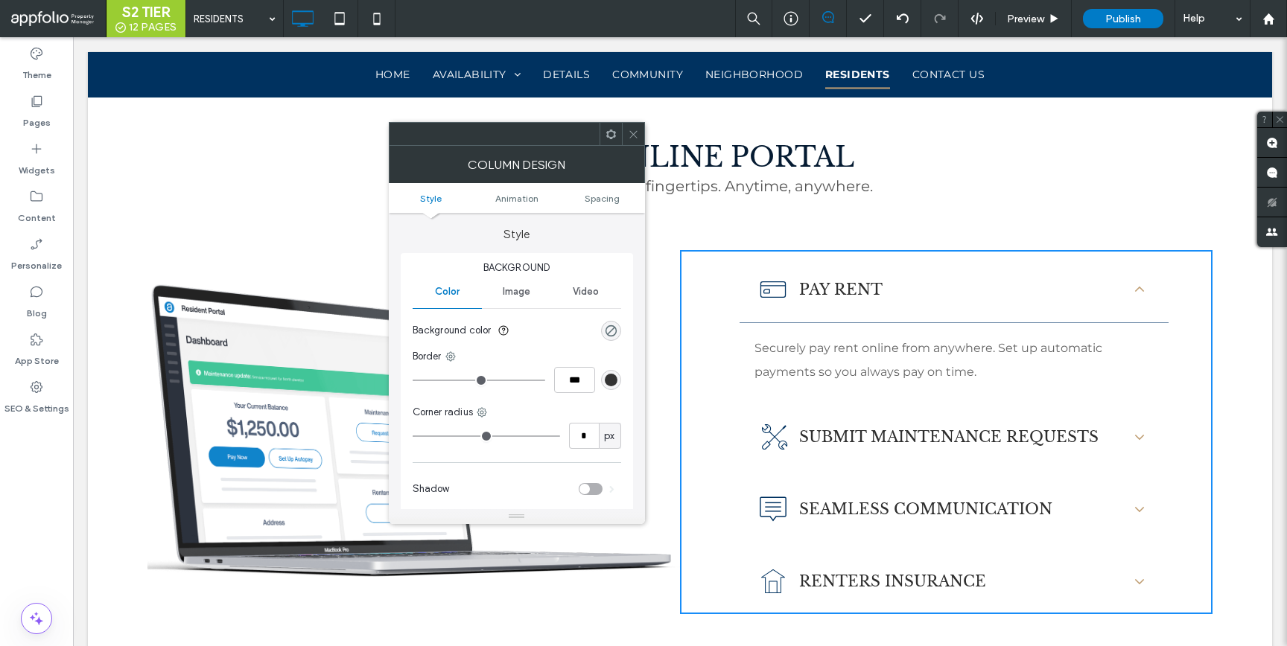
drag, startPoint x: 633, startPoint y: 133, endPoint x: 643, endPoint y: 140, distance: 11.8
click at [633, 134] on icon at bounding box center [633, 134] width 11 height 11
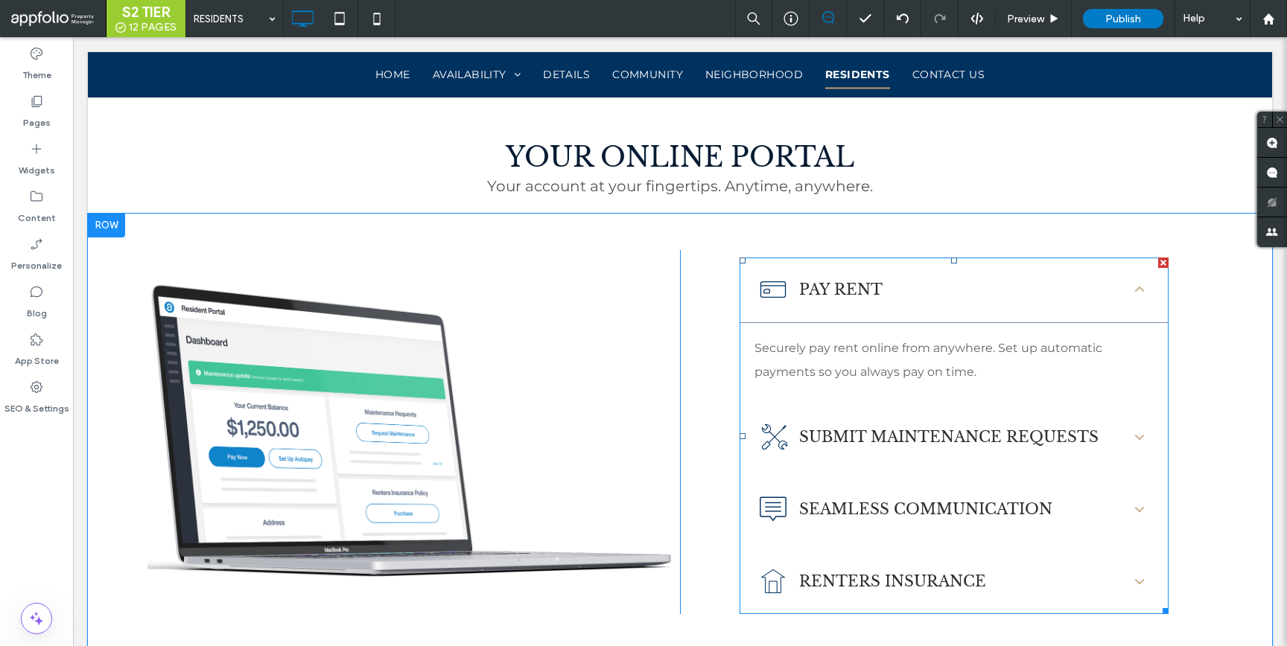
click at [861, 432] on span at bounding box center [954, 436] width 429 height 357
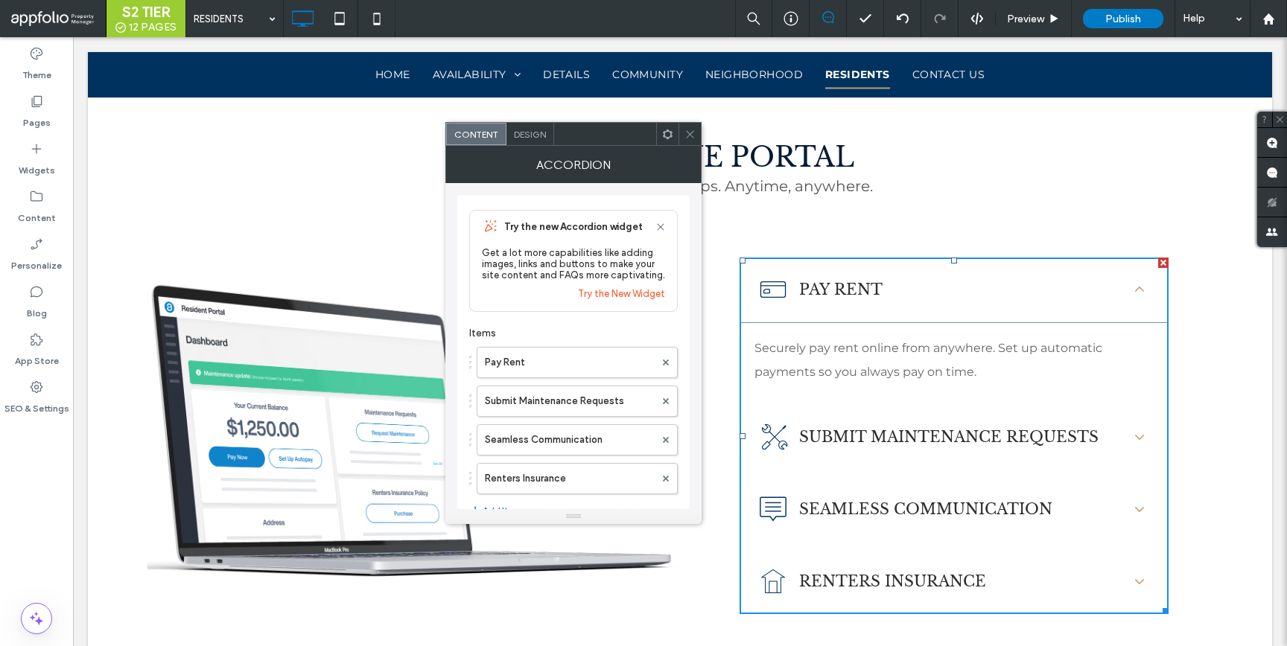
click at [546, 139] on div "Design" at bounding box center [530, 134] width 48 height 22
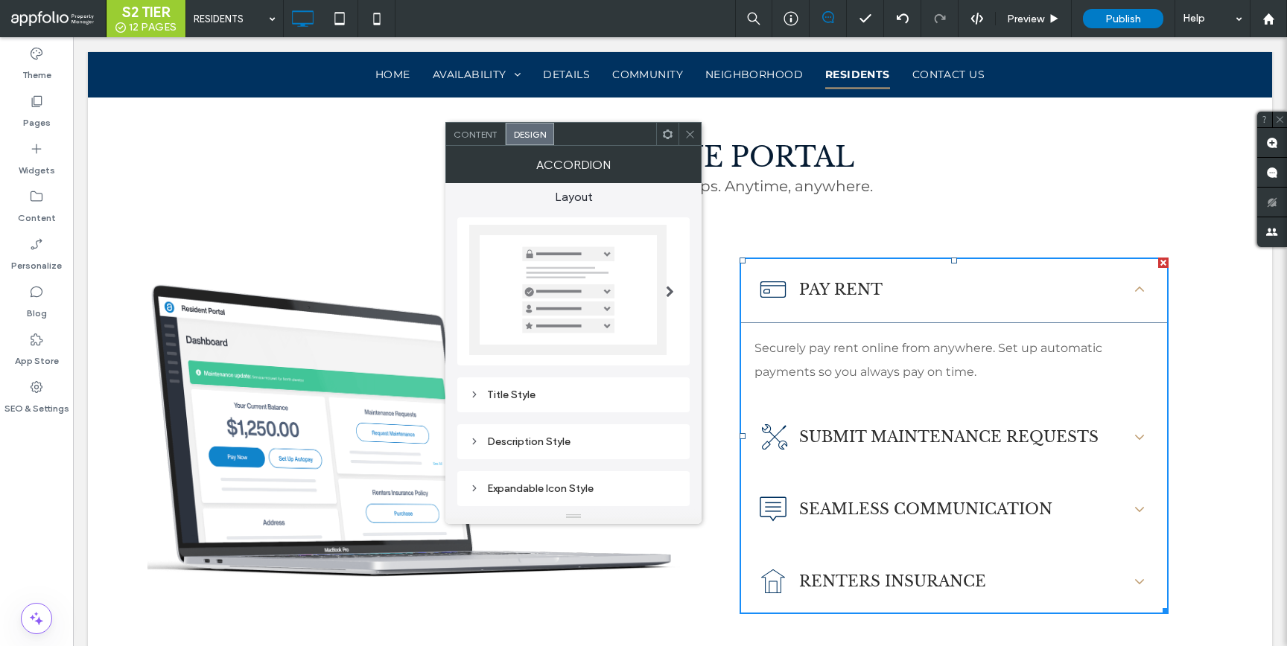
scroll to position [37, 0]
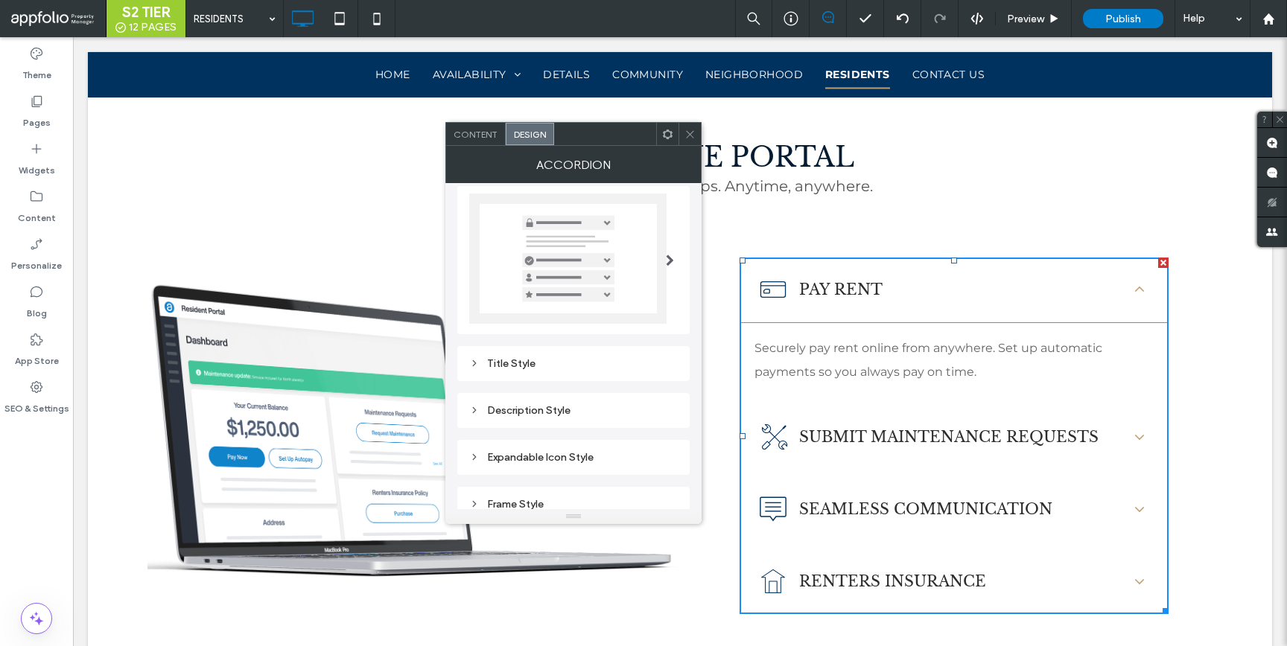
click at [553, 457] on div "Expandable Icon Style" at bounding box center [573, 457] width 209 height 13
click at [662, 483] on div "rgb(192, 158, 115)" at bounding box center [667, 486] width 13 height 13
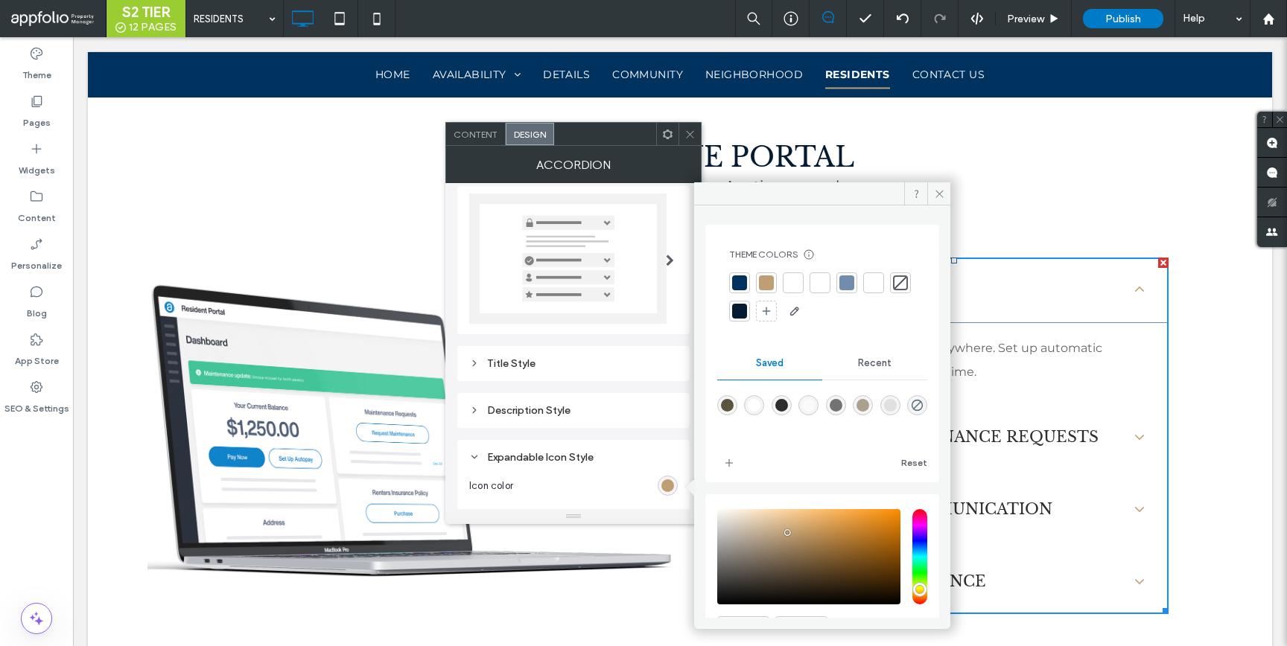
click at [741, 284] on div at bounding box center [739, 283] width 15 height 15
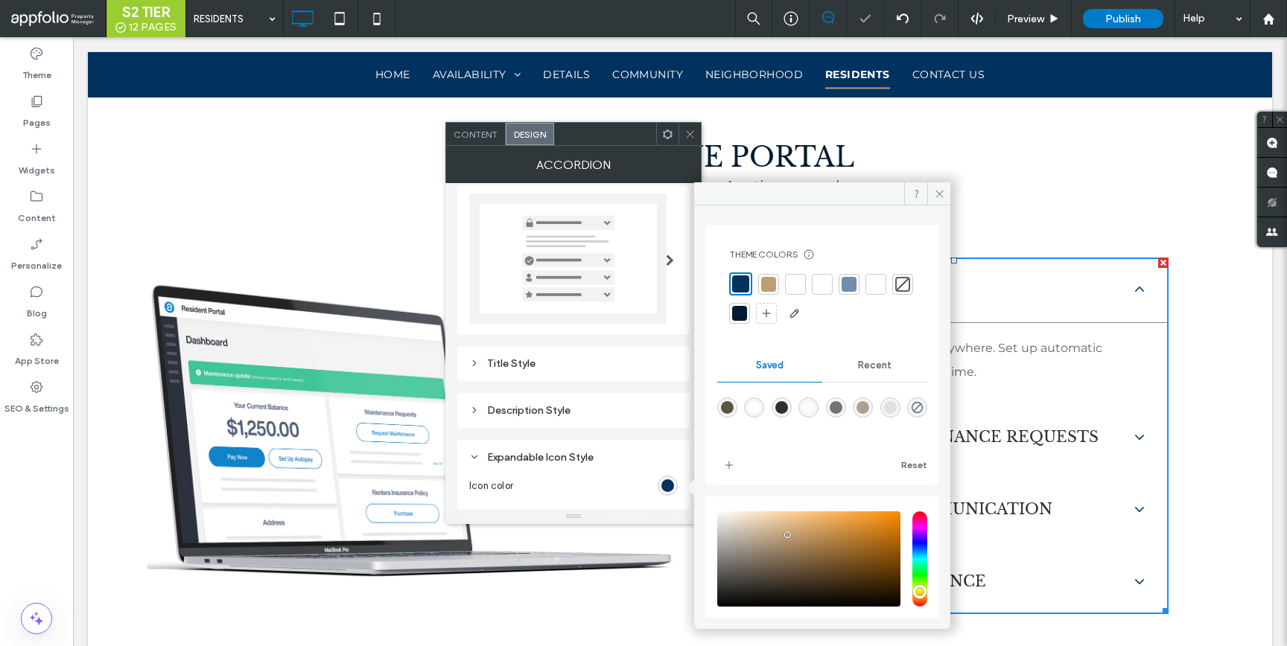
click at [522, 365] on div "Title Style" at bounding box center [573, 363] width 209 height 13
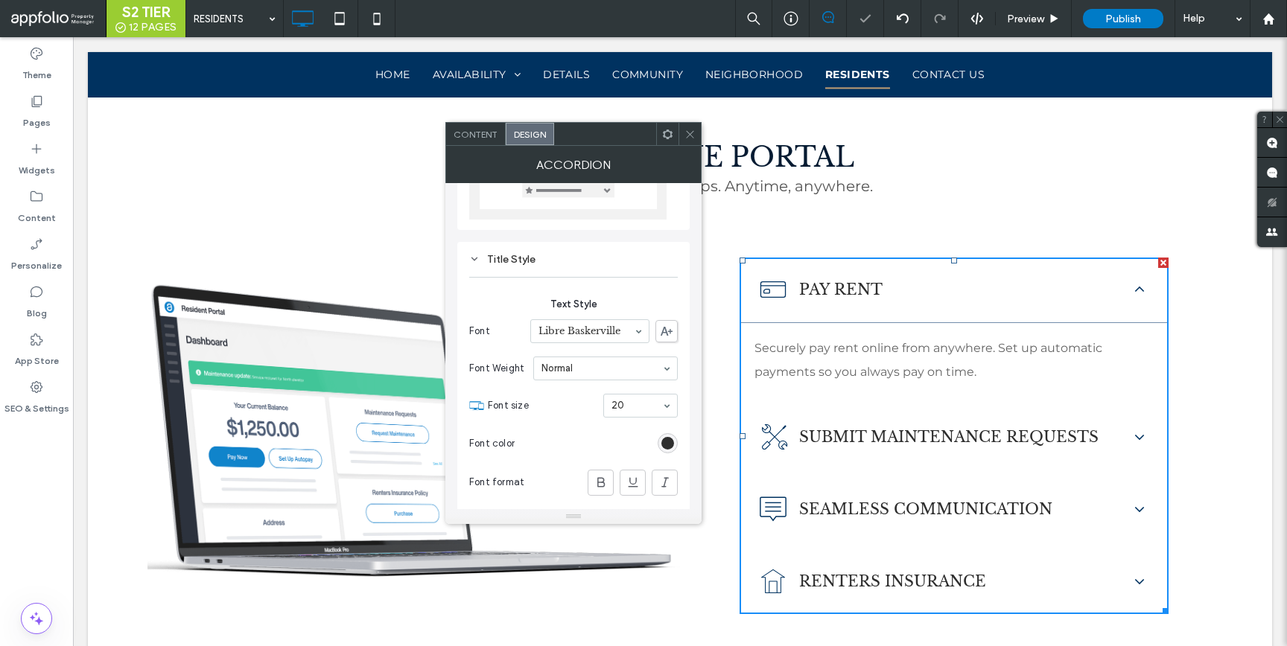
scroll to position [225, 0]
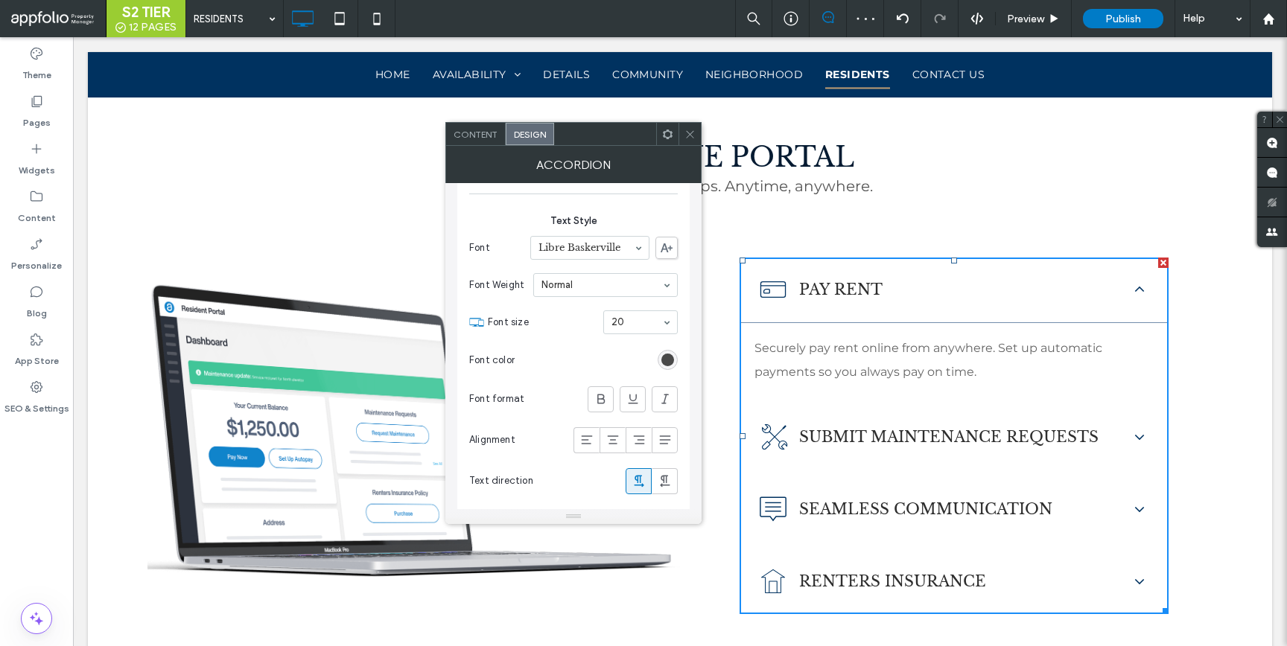
click at [667, 362] on div "rgb(46, 46, 46)" at bounding box center [667, 360] width 13 height 13
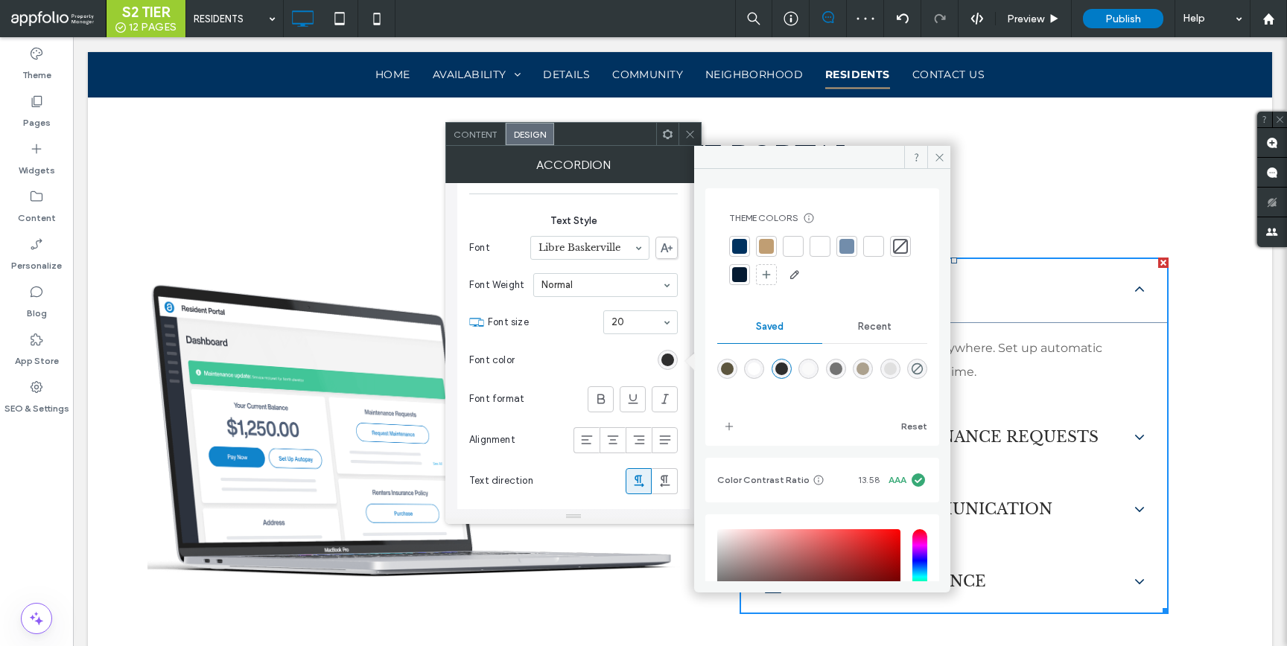
click at [747, 271] on div at bounding box center [739, 274] width 15 height 15
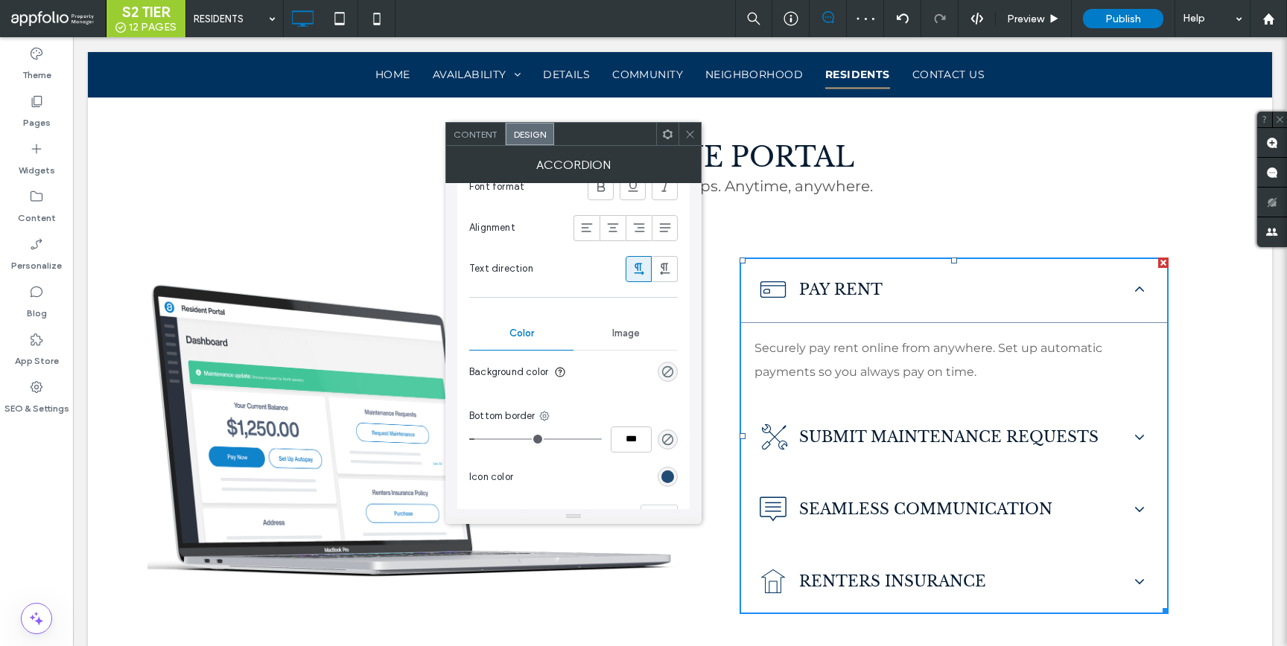
click at [664, 475] on div "rgb(0, 50, 96)" at bounding box center [667, 477] width 13 height 13
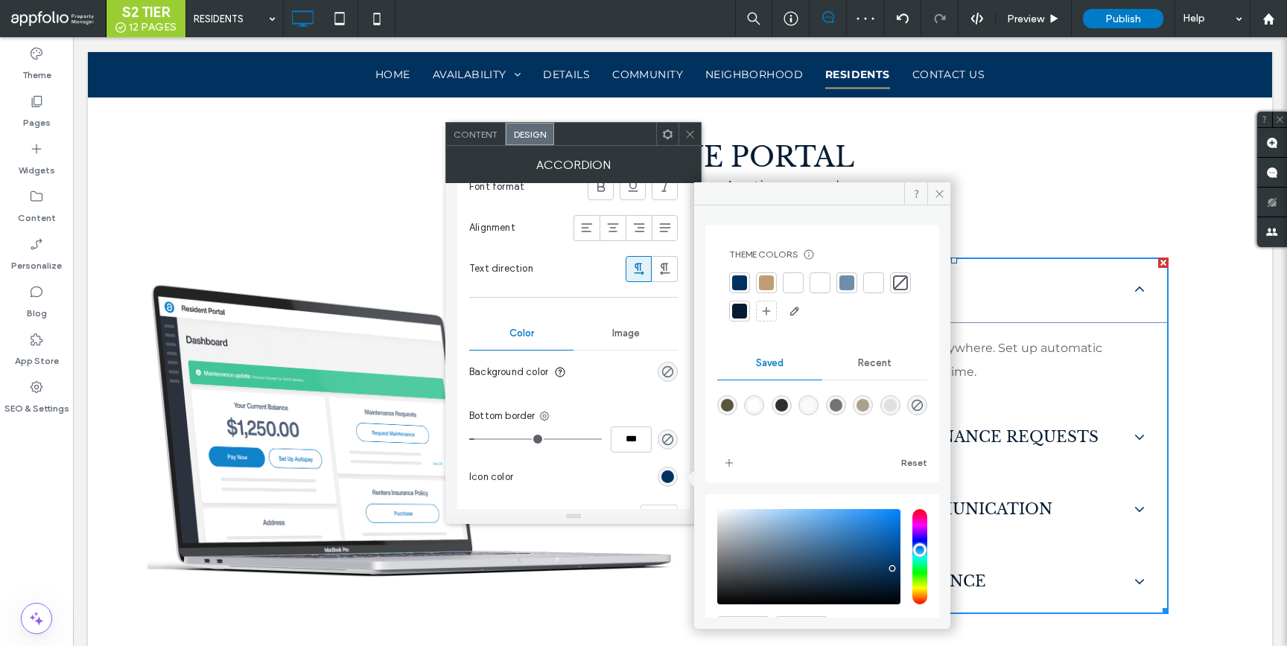
click at [757, 282] on div at bounding box center [822, 298] width 186 height 51
click at [760, 284] on div at bounding box center [766, 283] width 15 height 15
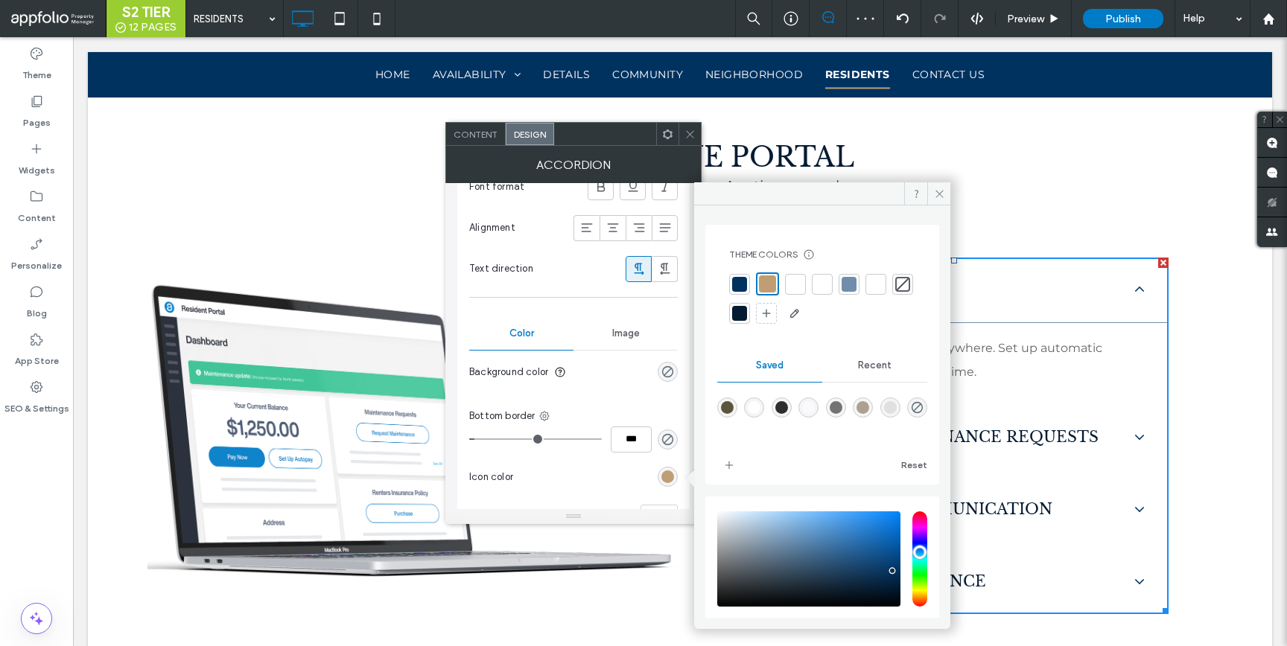
drag, startPoint x: 690, startPoint y: 135, endPoint x: 699, endPoint y: 146, distance: 14.3
click at [689, 136] on icon at bounding box center [689, 134] width 11 height 11
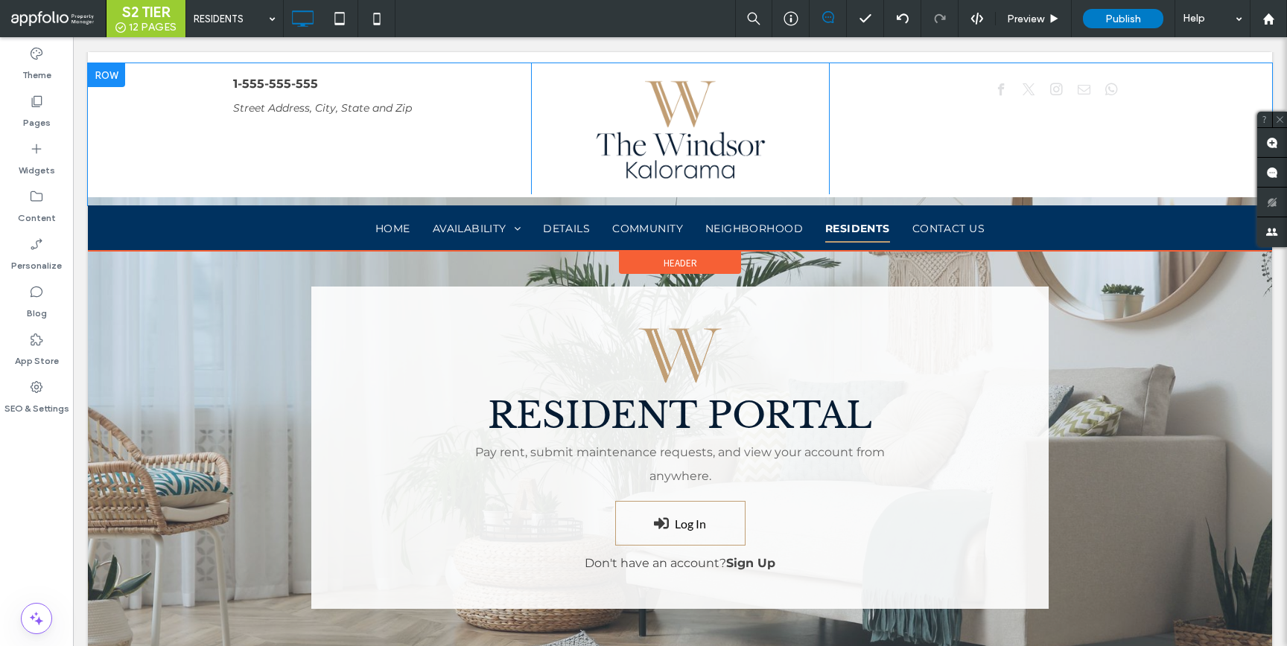
scroll to position [0, 0]
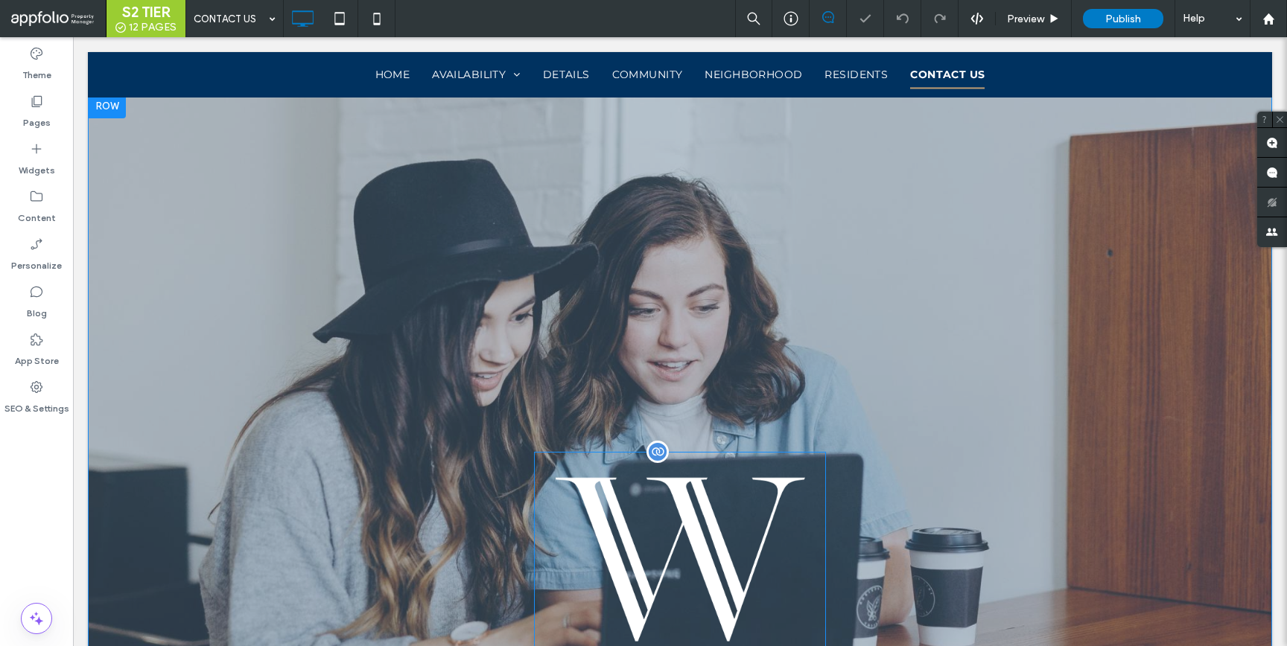
scroll to position [291, 0]
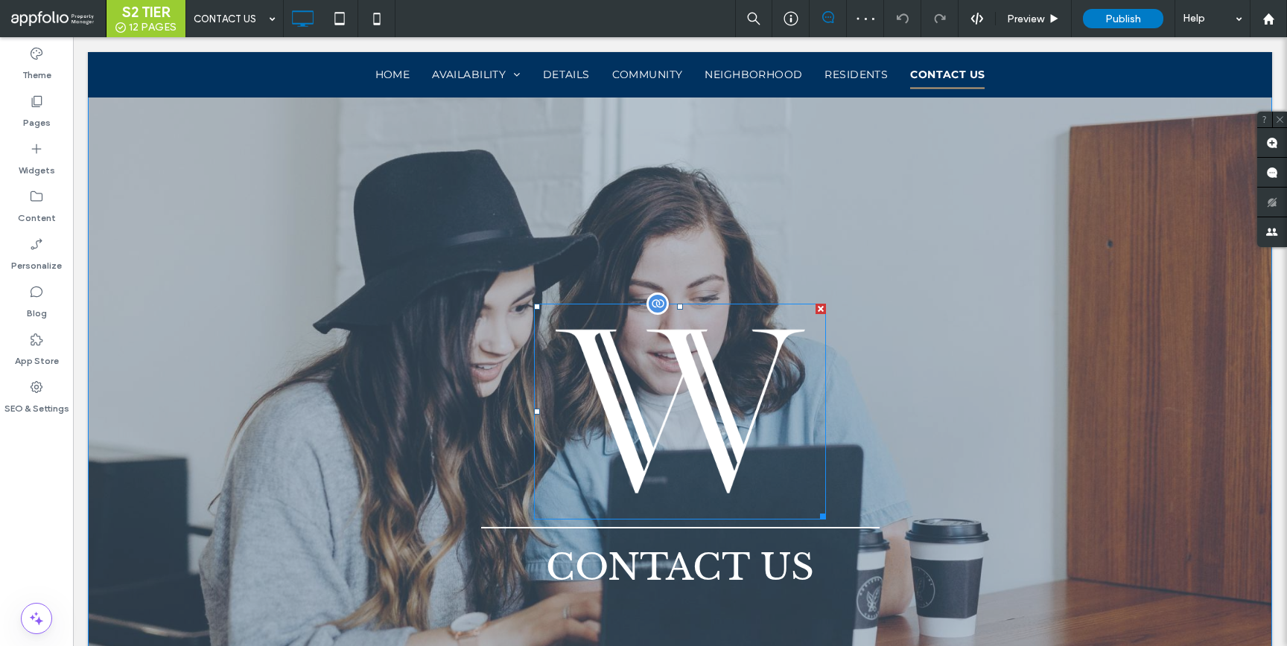
click at [639, 364] on img at bounding box center [680, 412] width 292 height 216
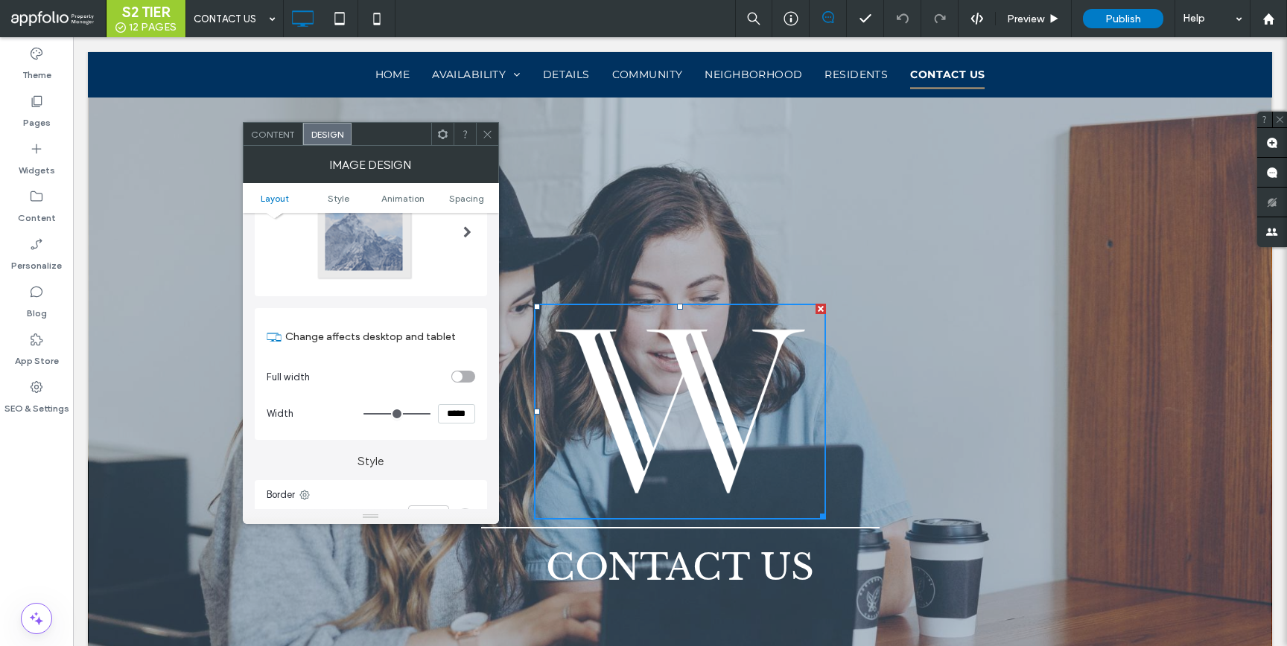
scroll to position [101, 0]
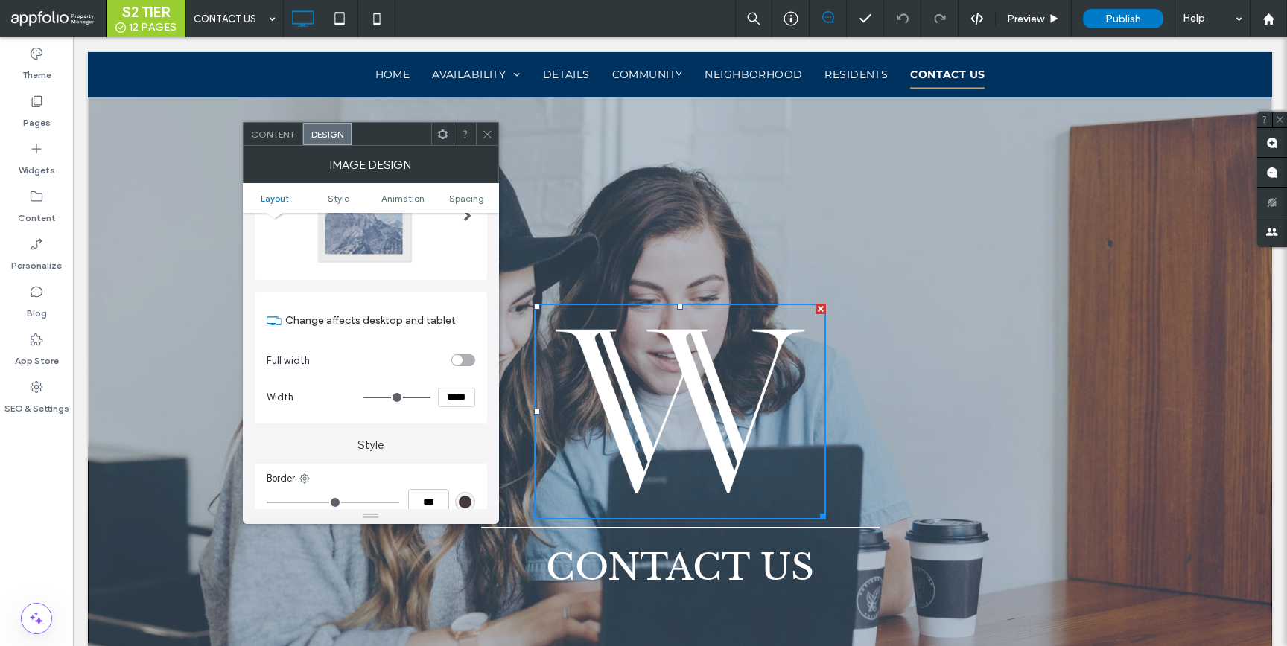
click at [454, 400] on input "*****" at bounding box center [456, 397] width 37 height 19
type input "*****"
type input "***"
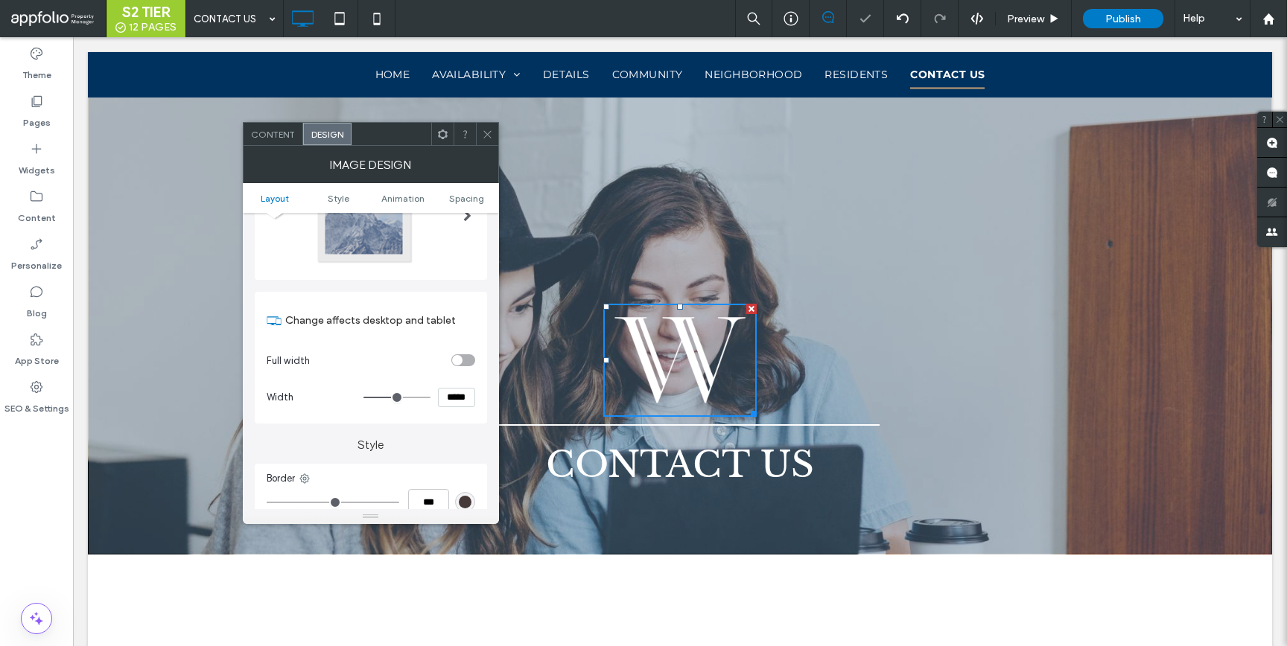
click at [487, 127] on span at bounding box center [487, 134] width 11 height 22
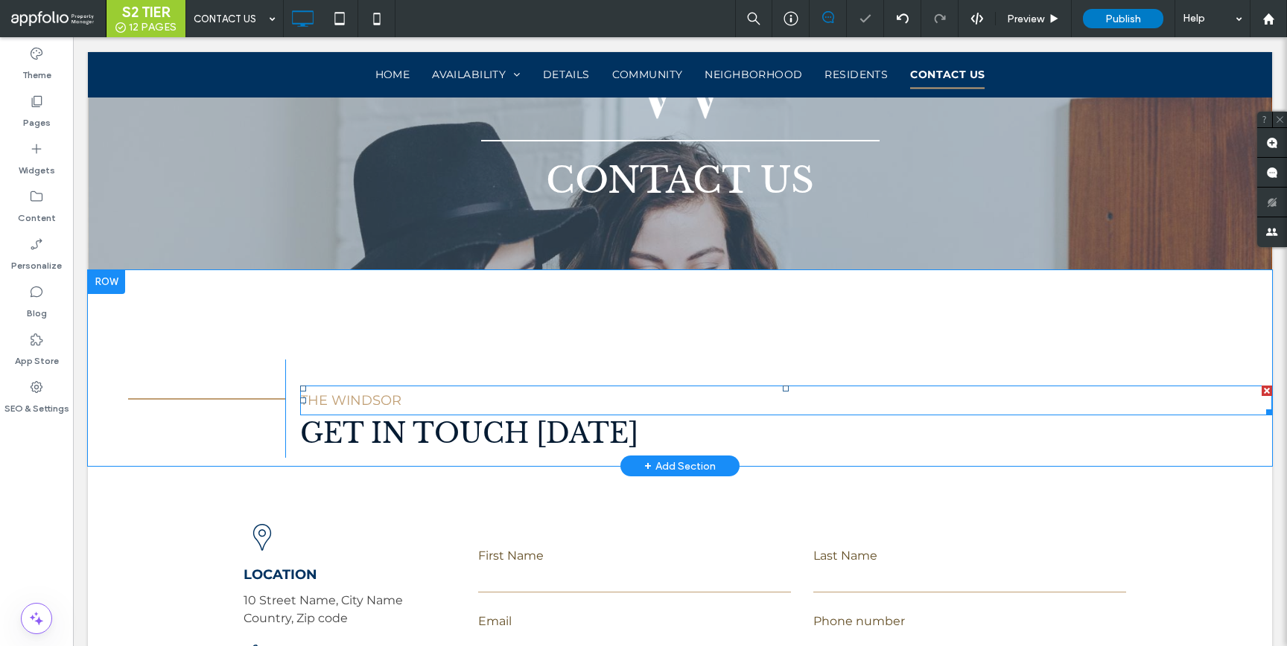
scroll to position [582, 0]
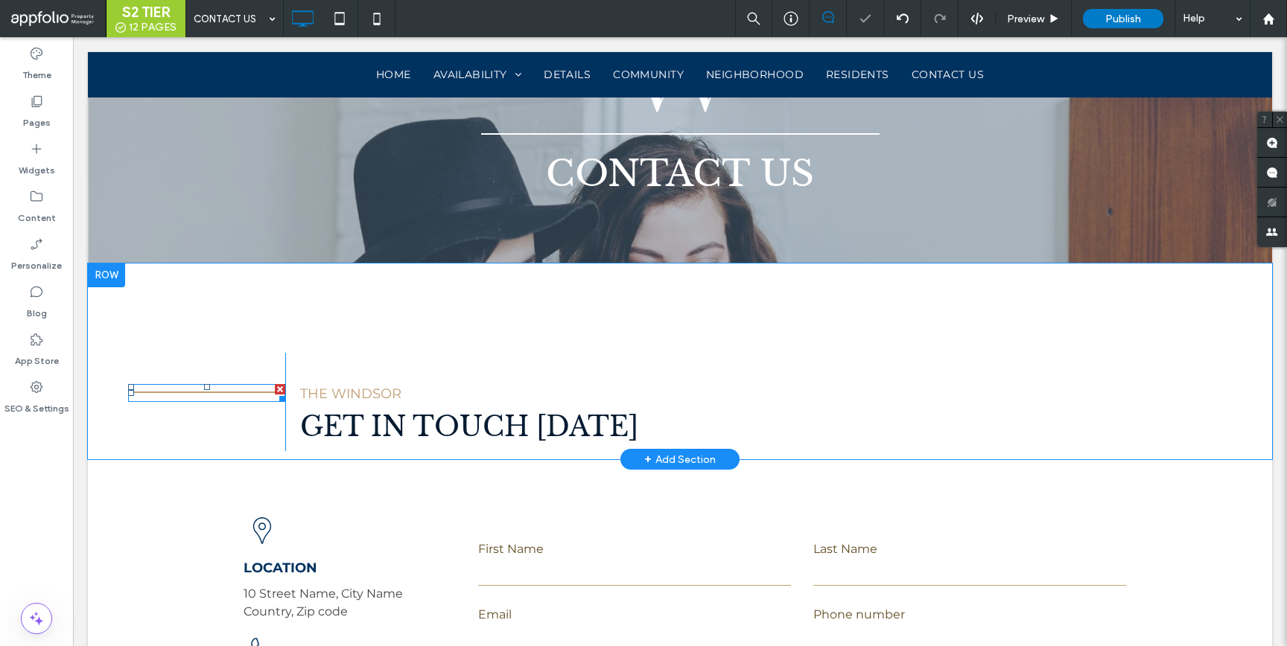
click at [278, 387] on div at bounding box center [280, 389] width 10 height 10
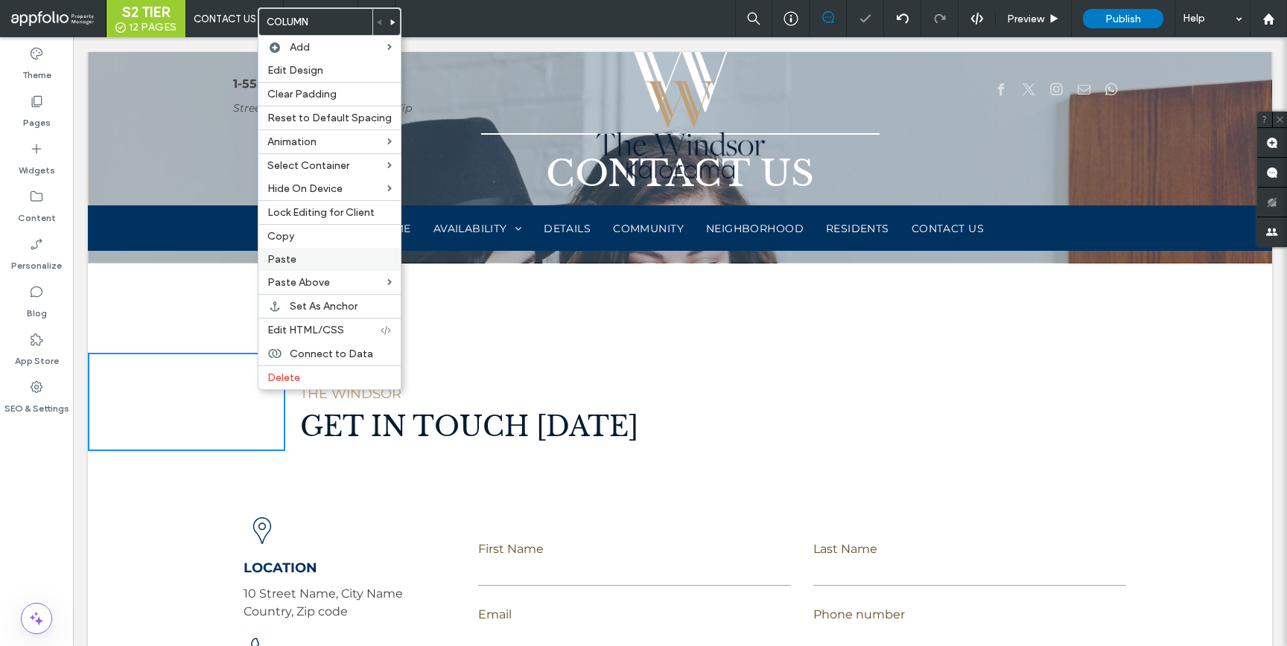
click at [311, 263] on label "Paste" at bounding box center [329, 259] width 124 height 13
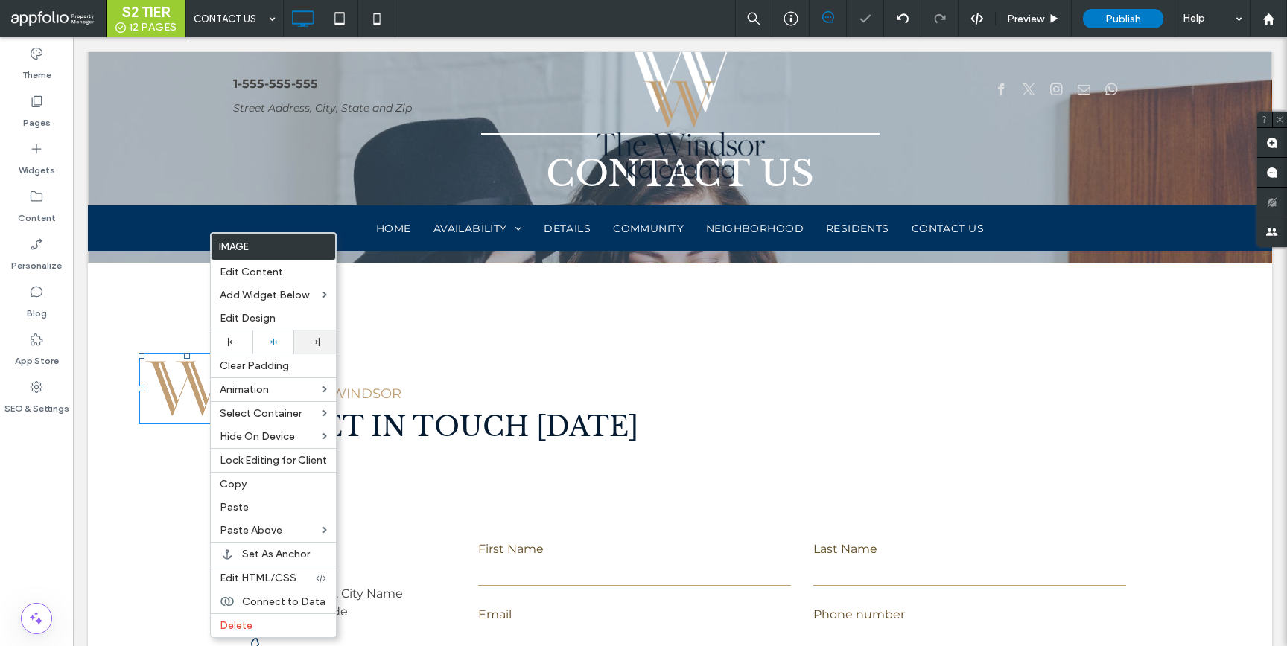
click at [302, 335] on div at bounding box center [315, 342] width 42 height 23
click at [410, 372] on div "THE WINDSOR GET IN TOUCH [DATE] Click To Paste" at bounding box center [778, 402] width 987 height 98
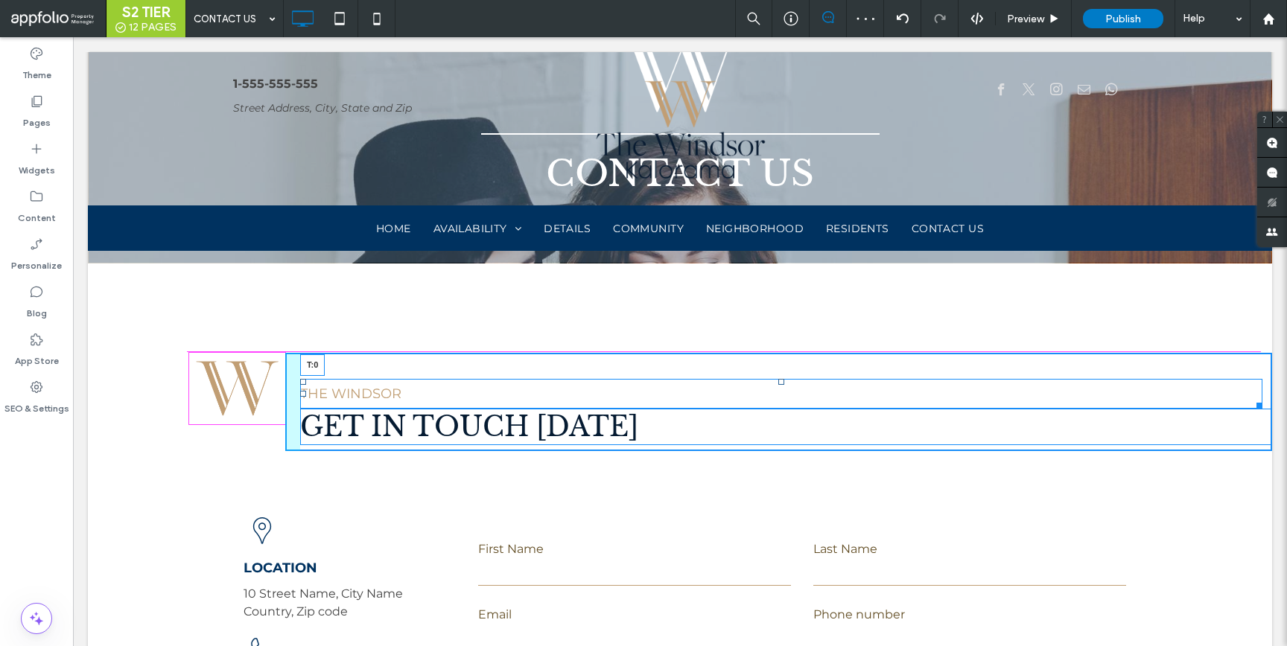
drag, startPoint x: 778, startPoint y: 379, endPoint x: 779, endPoint y: 352, distance: 26.8
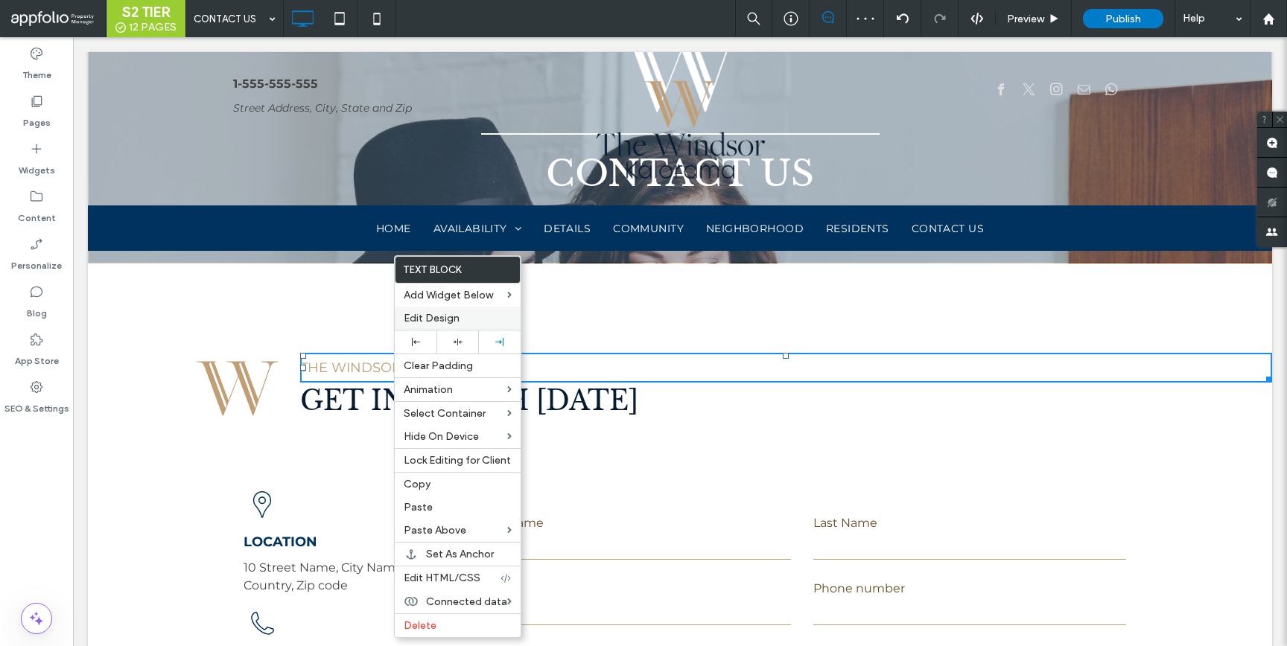
click at [446, 314] on span "Edit Design" at bounding box center [432, 318] width 56 height 13
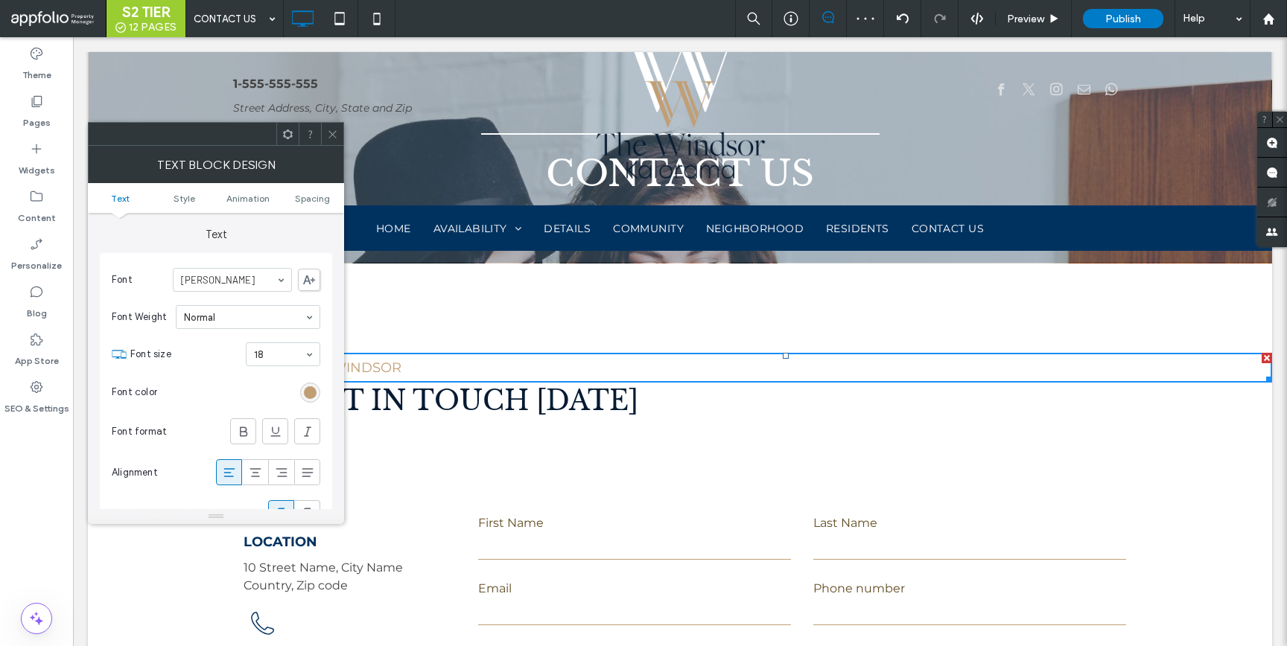
click at [303, 389] on div "rgb(192, 158, 115)" at bounding box center [310, 393] width 20 height 20
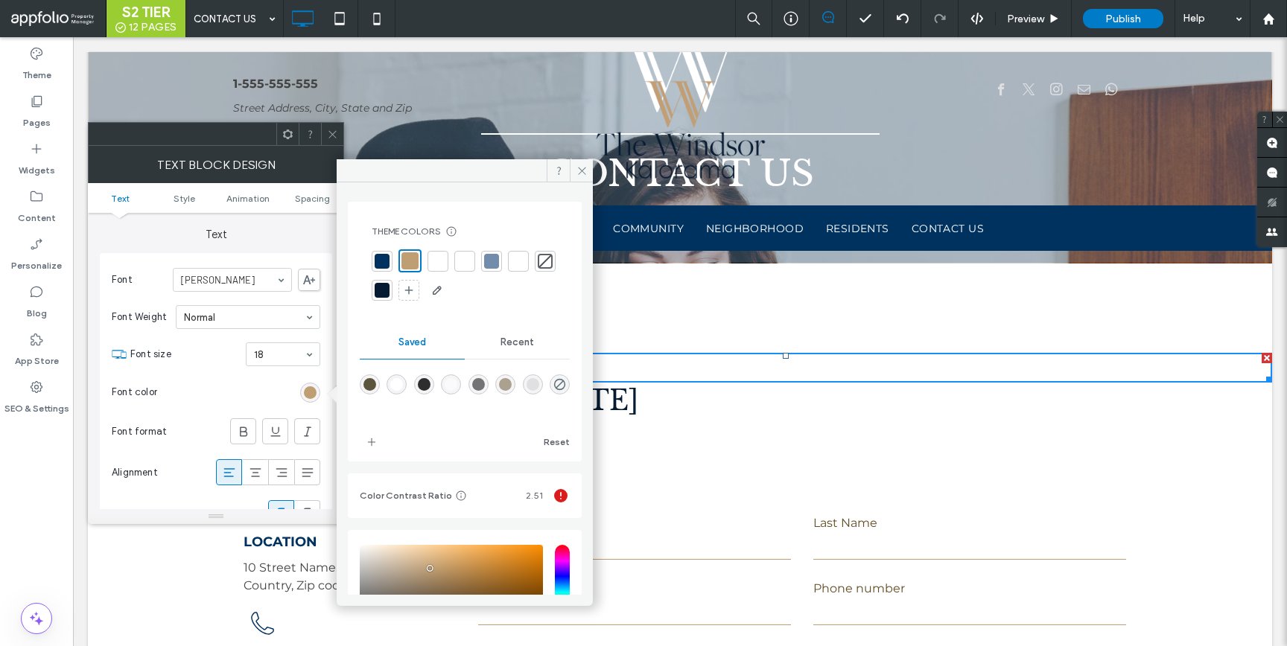
click at [389, 264] on div at bounding box center [382, 261] width 21 height 21
click at [335, 138] on use at bounding box center [331, 133] width 7 height 7
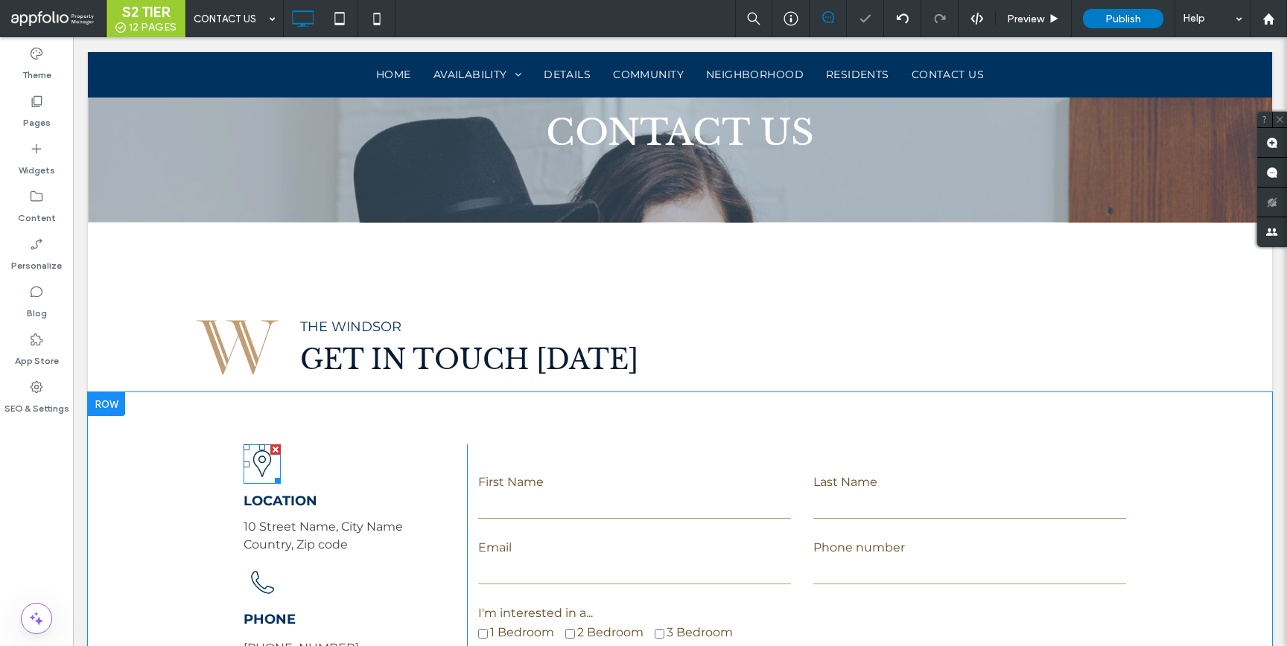
scroll to position [628, 0]
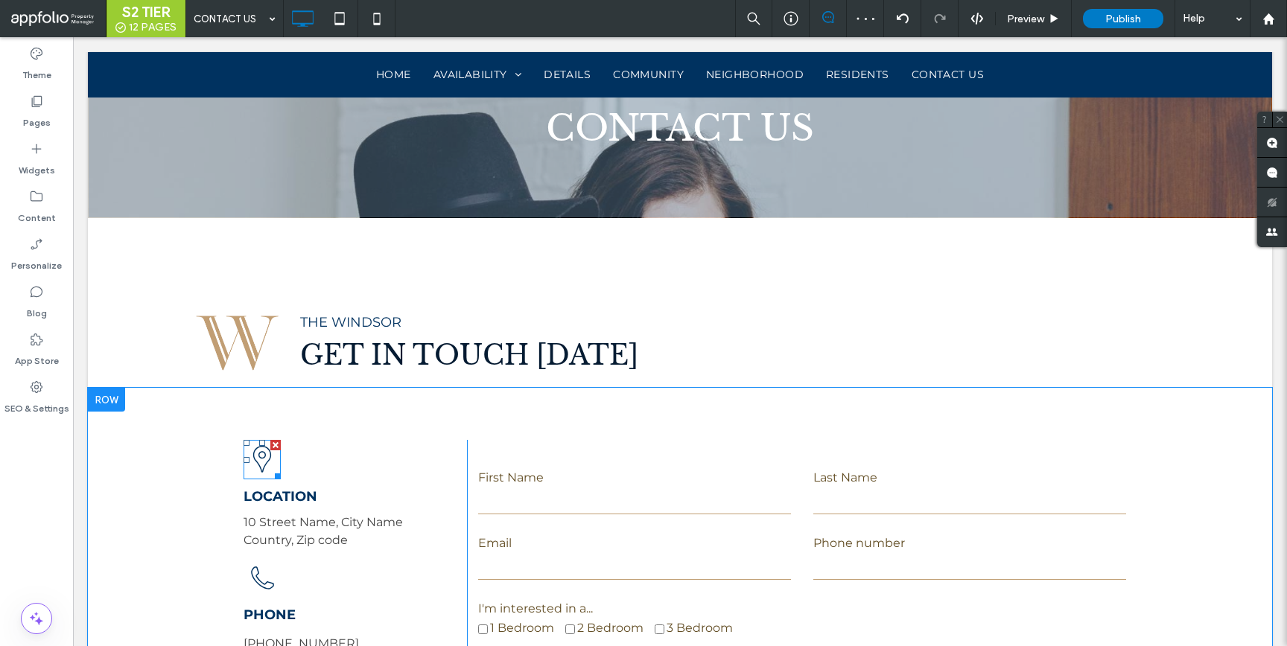
click at [259, 467] on icon at bounding box center [263, 459] width 38 height 39
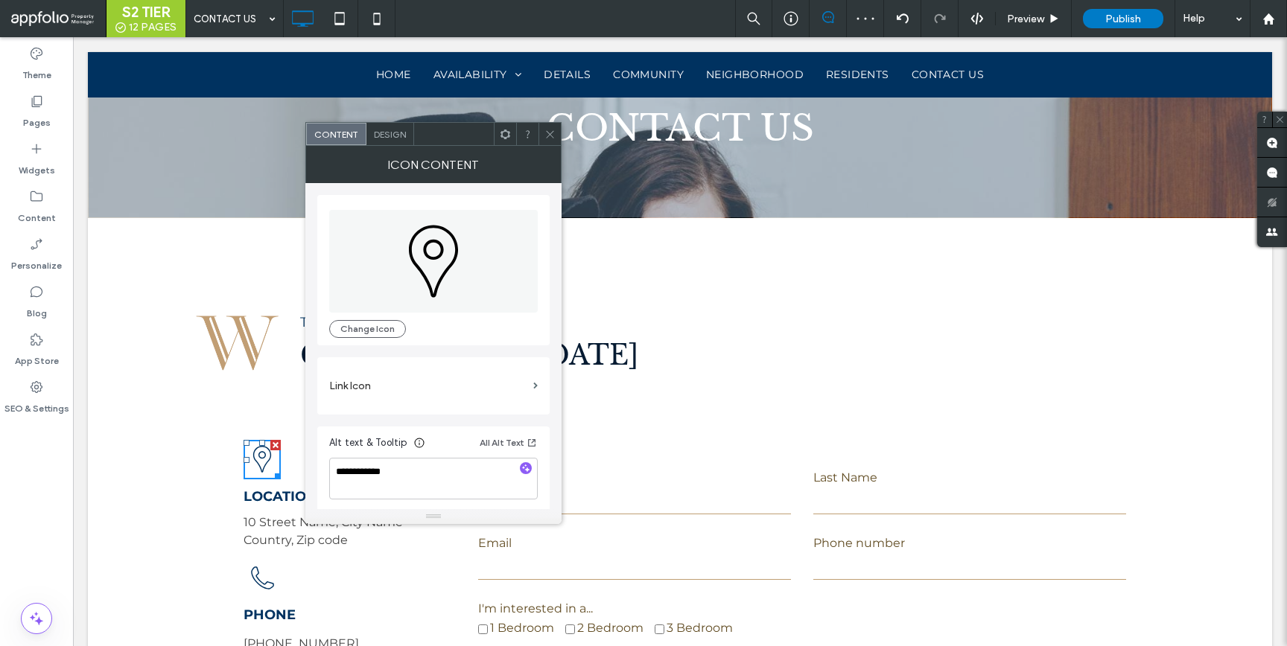
click at [394, 134] on span "Design" at bounding box center [390, 134] width 32 height 11
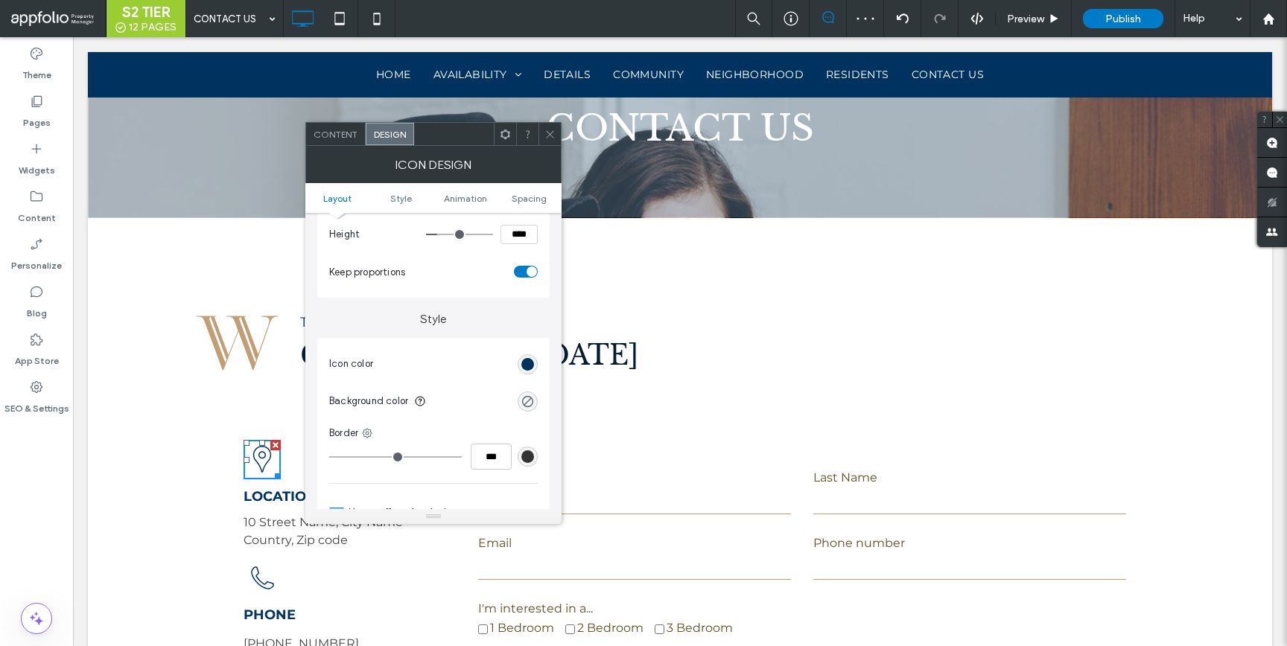
scroll to position [226, 0]
click at [525, 363] on div "rgb(0, 50, 96)" at bounding box center [527, 363] width 13 height 13
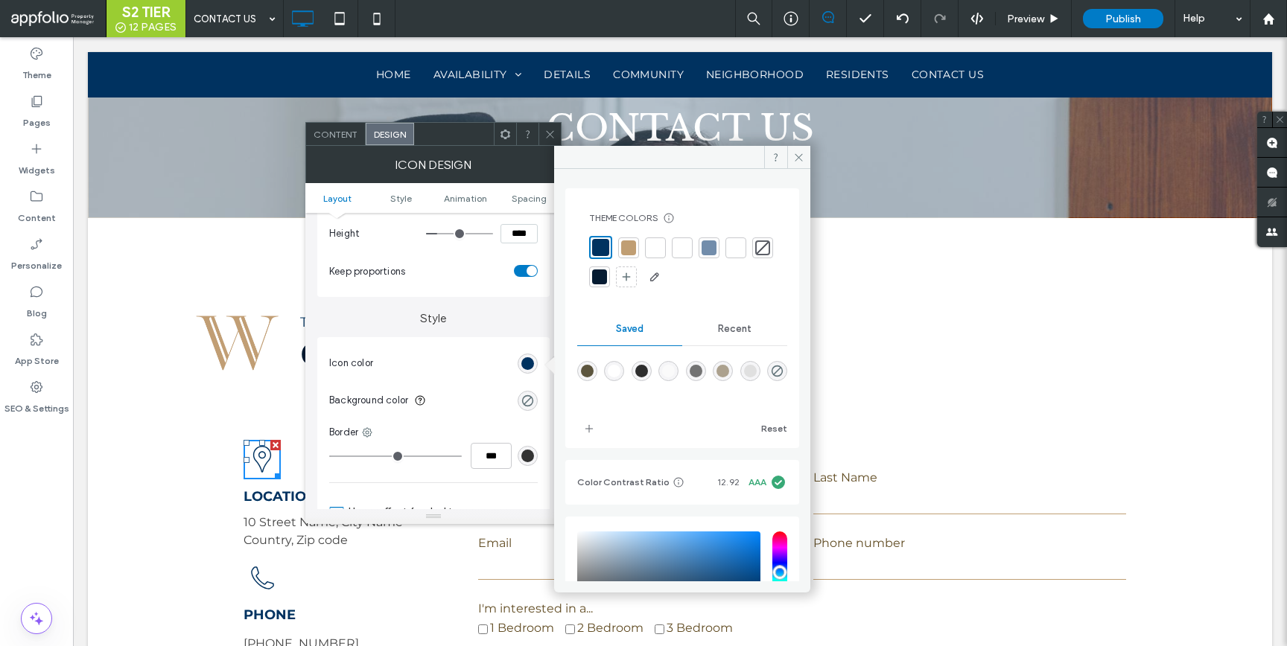
click at [628, 243] on div at bounding box center [628, 248] width 15 height 15
click at [552, 129] on icon at bounding box center [549, 134] width 11 height 11
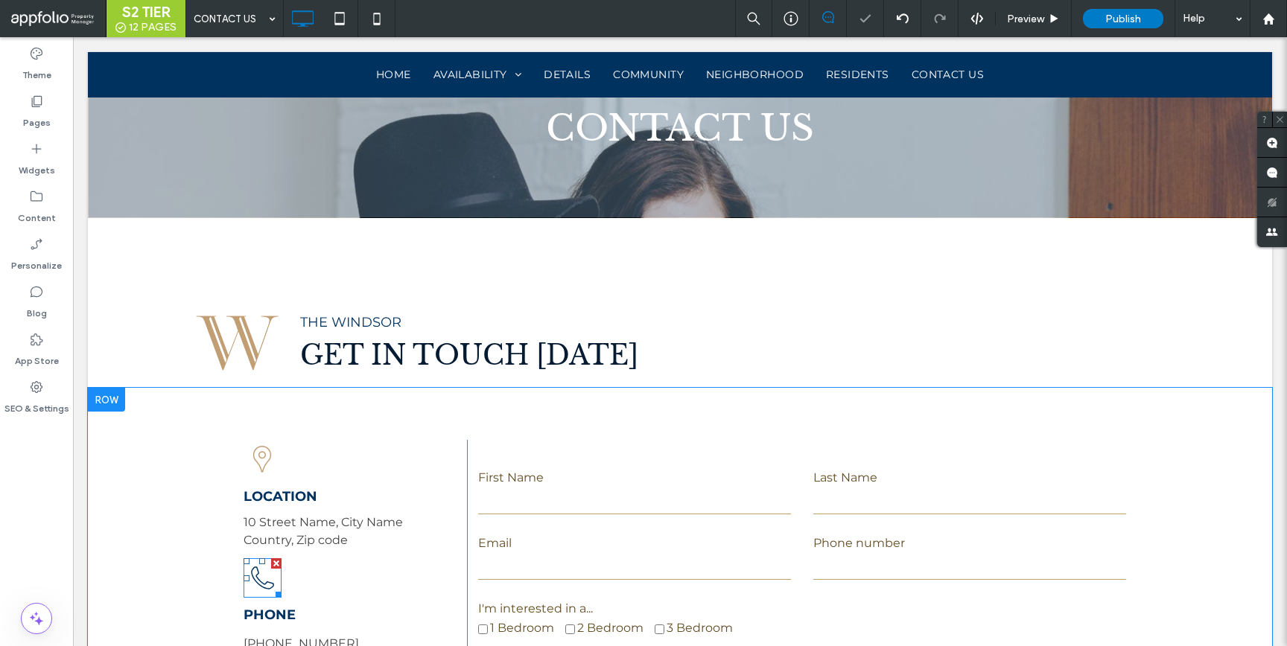
click at [248, 570] on icon at bounding box center [263, 578] width 38 height 39
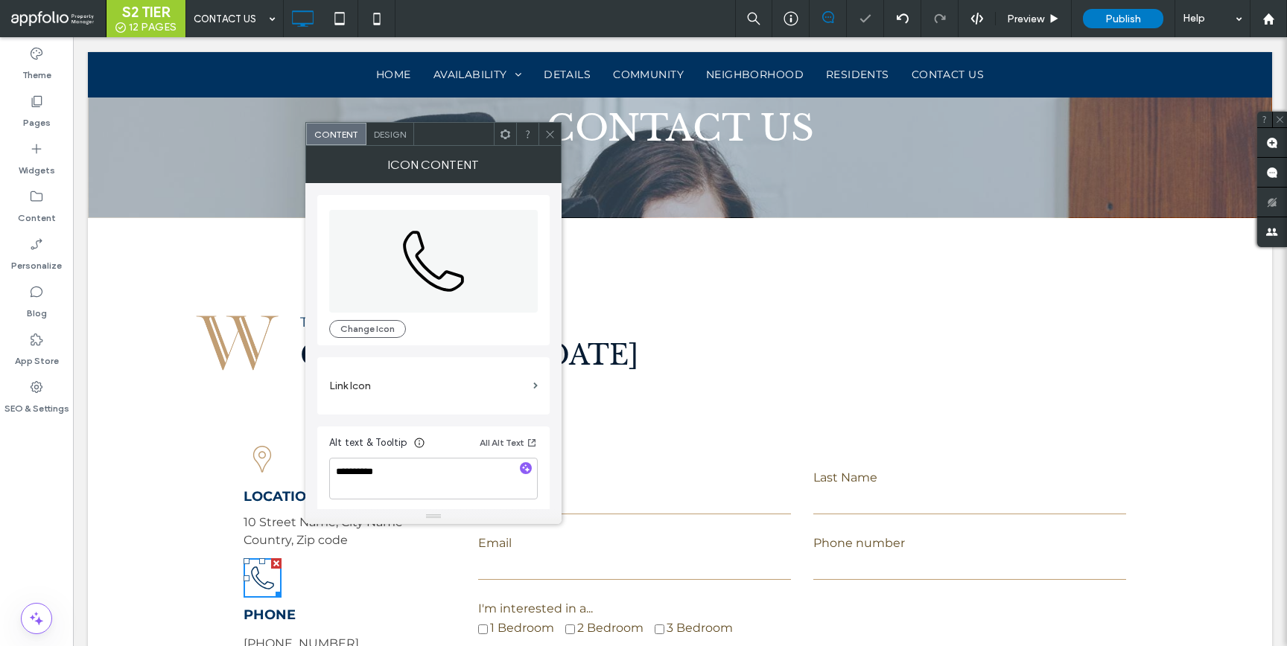
click at [378, 134] on span "Design" at bounding box center [390, 134] width 32 height 11
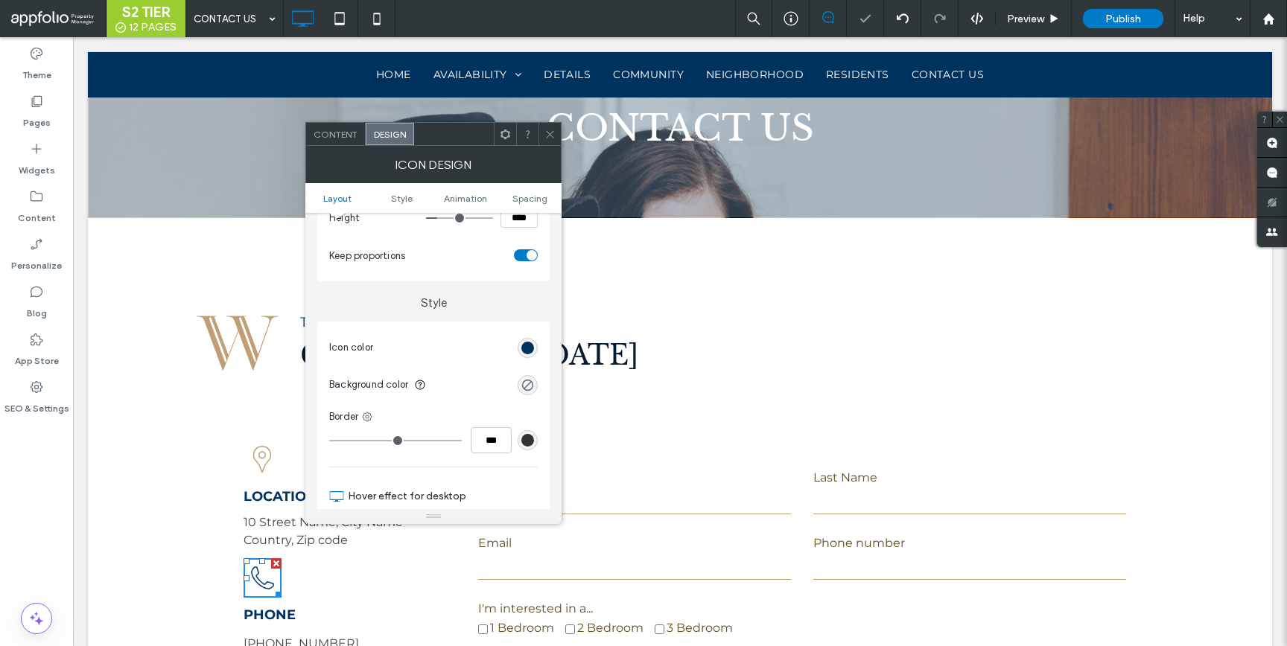
scroll to position [244, 0]
click at [530, 347] on div "rgb(0, 50, 96)" at bounding box center [527, 346] width 13 height 13
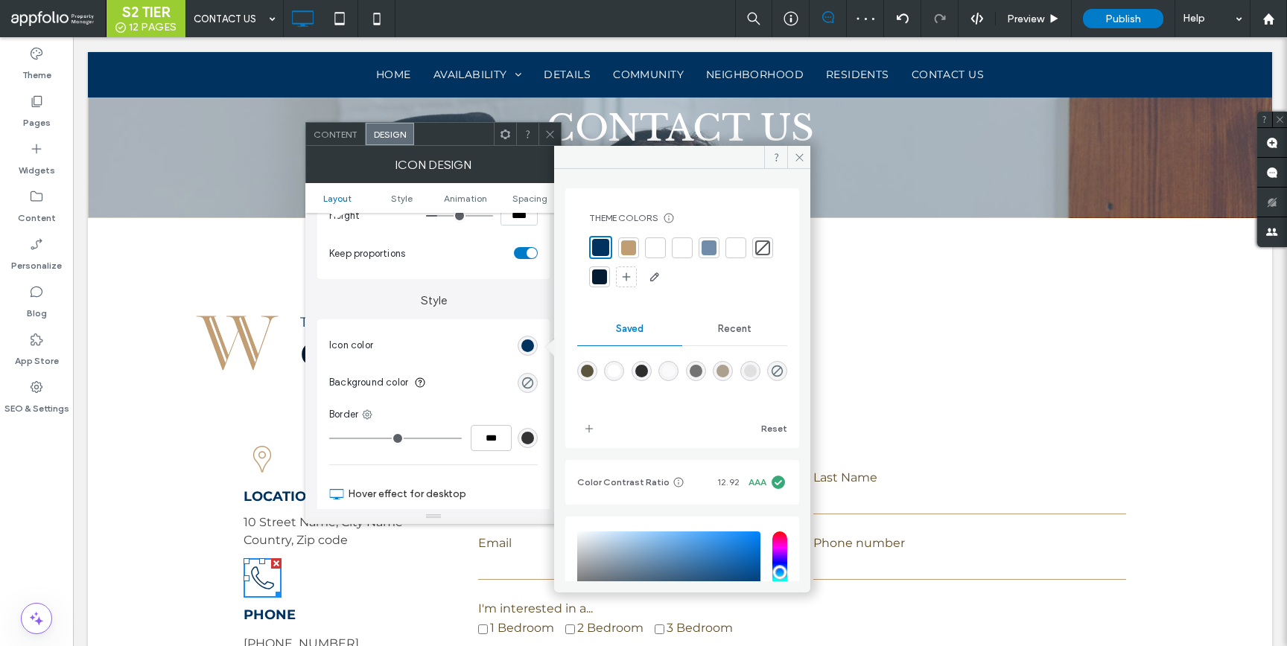
click at [628, 241] on div at bounding box center [628, 248] width 15 height 15
click at [546, 127] on span at bounding box center [549, 134] width 11 height 22
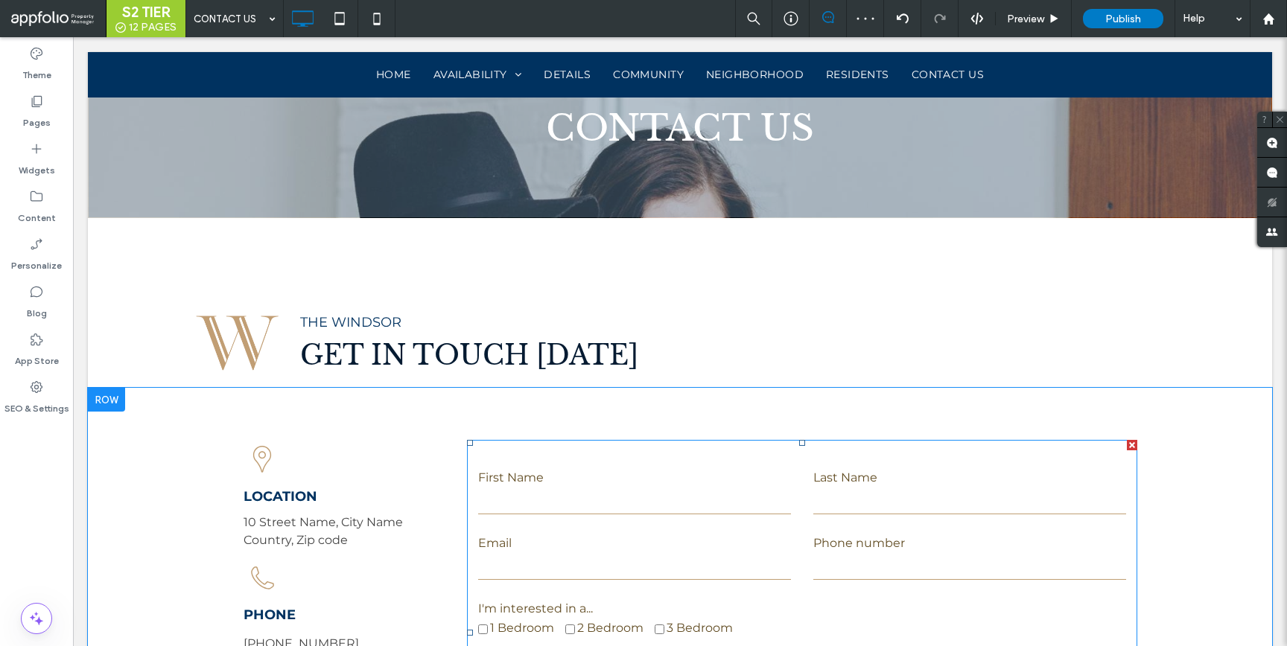
scroll to position [863, 0]
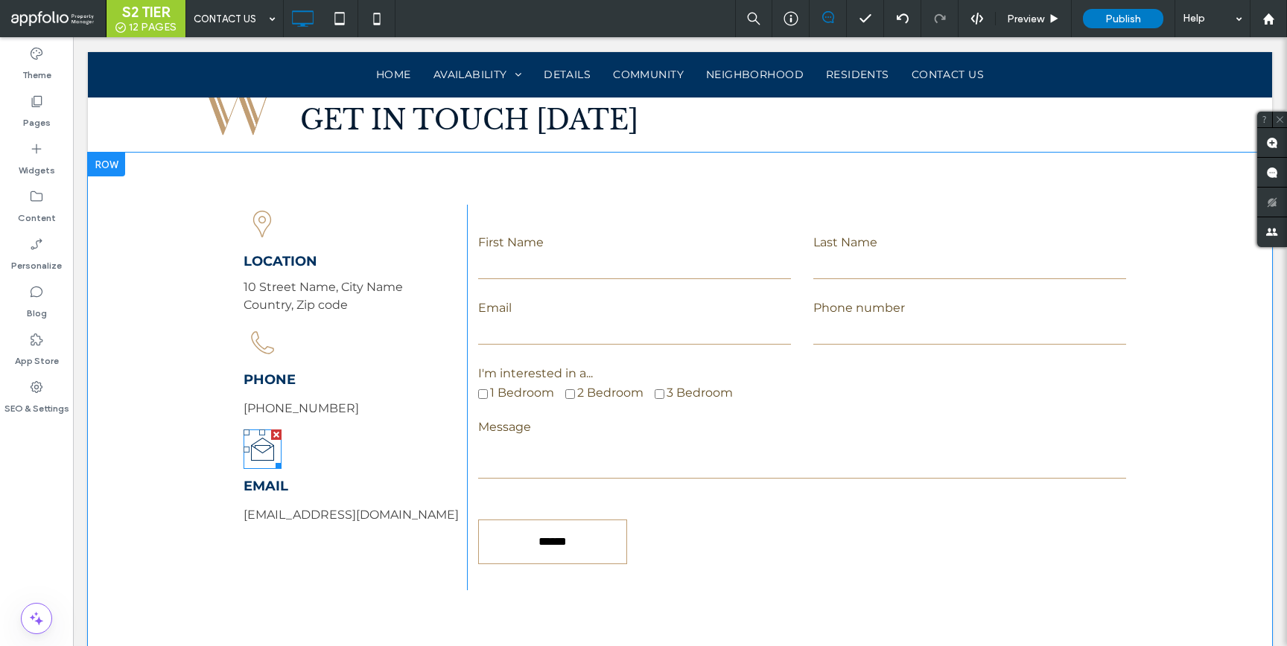
click at [269, 449] on icon at bounding box center [263, 449] width 38 height 39
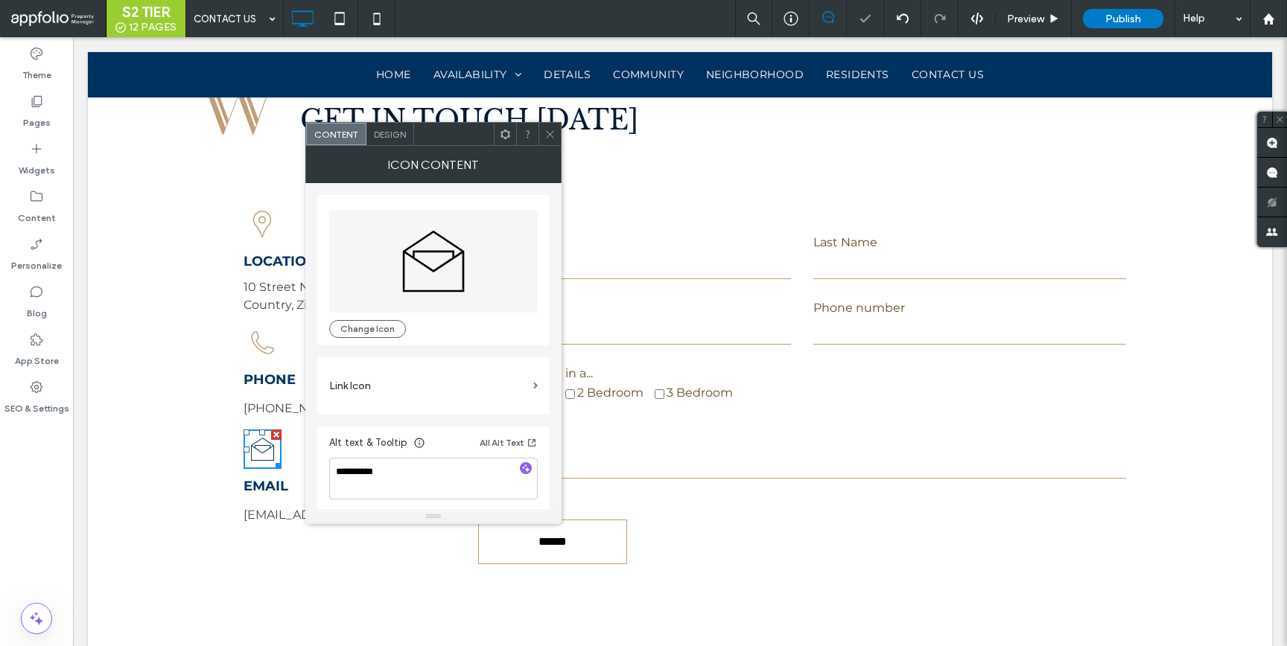
click at [387, 141] on div "Design" at bounding box center [390, 134] width 48 height 22
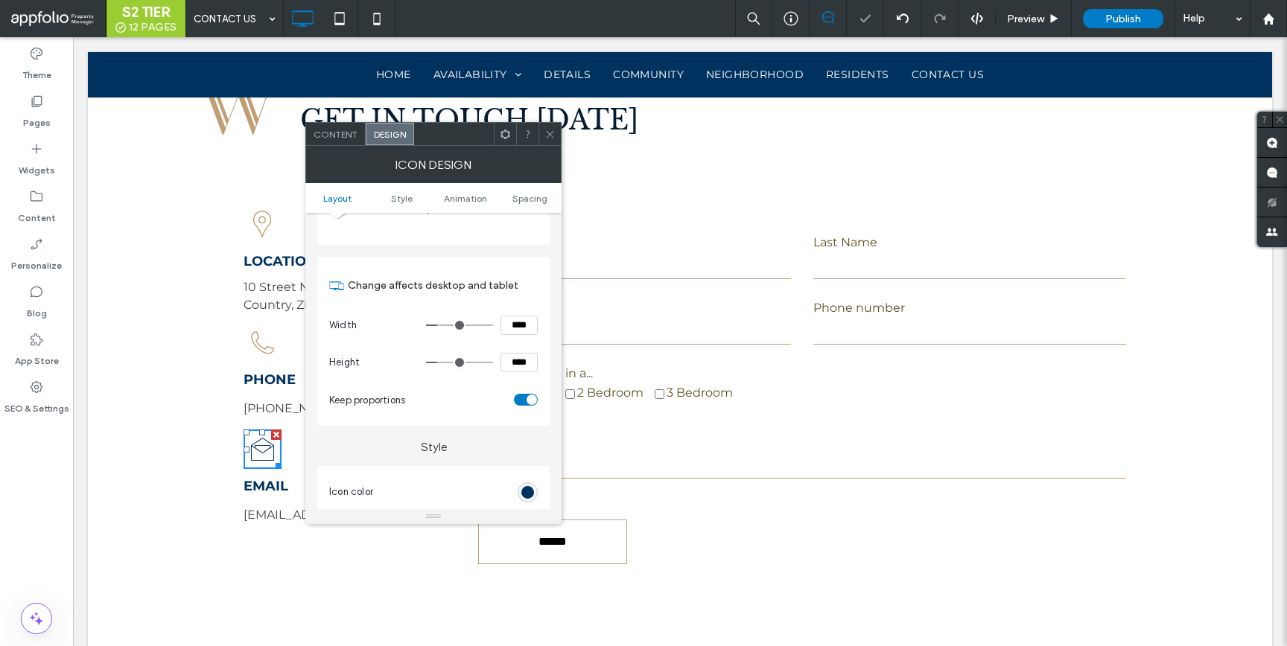
scroll to position [98, 0]
click at [527, 485] on div "rgb(0, 50, 96)" at bounding box center [528, 492] width 20 height 20
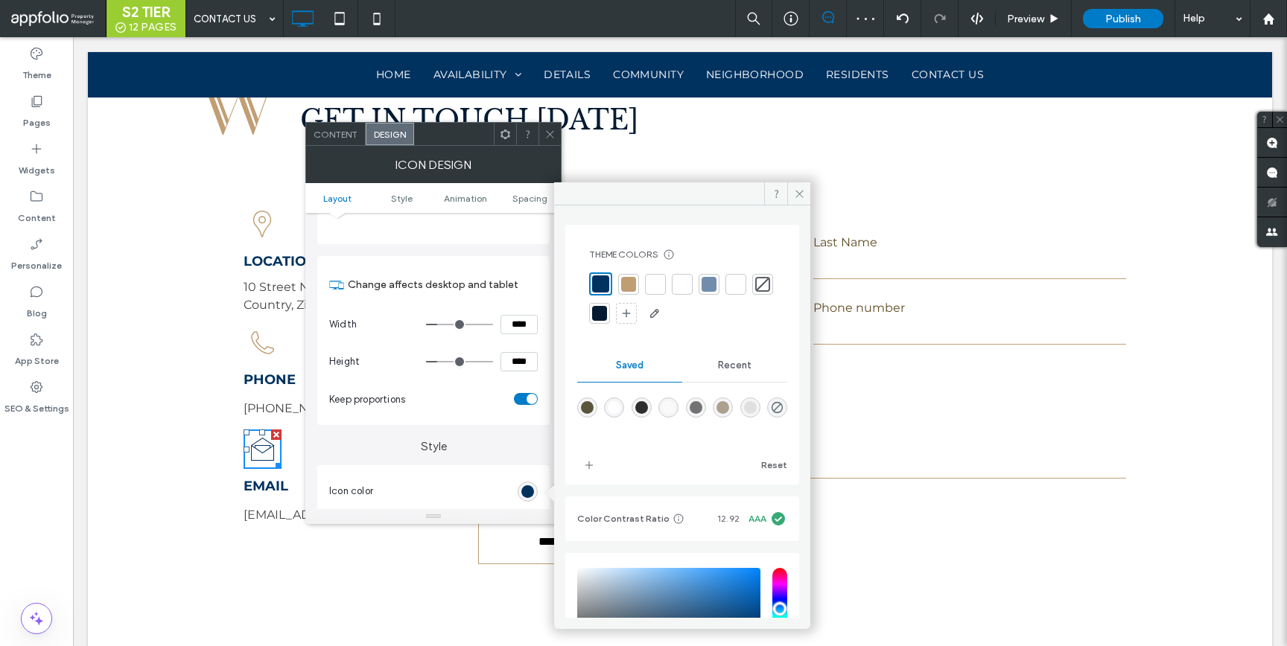
click at [627, 279] on div at bounding box center [628, 284] width 15 height 15
click at [551, 139] on span at bounding box center [549, 134] width 11 height 22
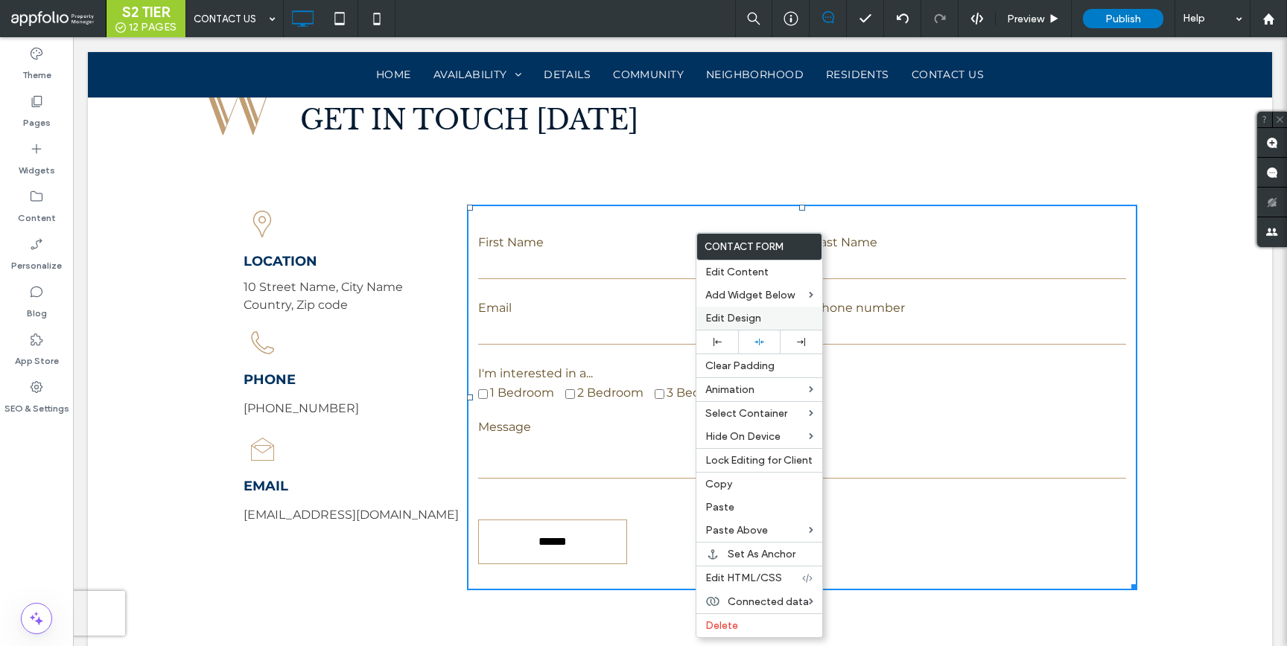
click at [740, 317] on span "Edit Design" at bounding box center [733, 318] width 56 height 13
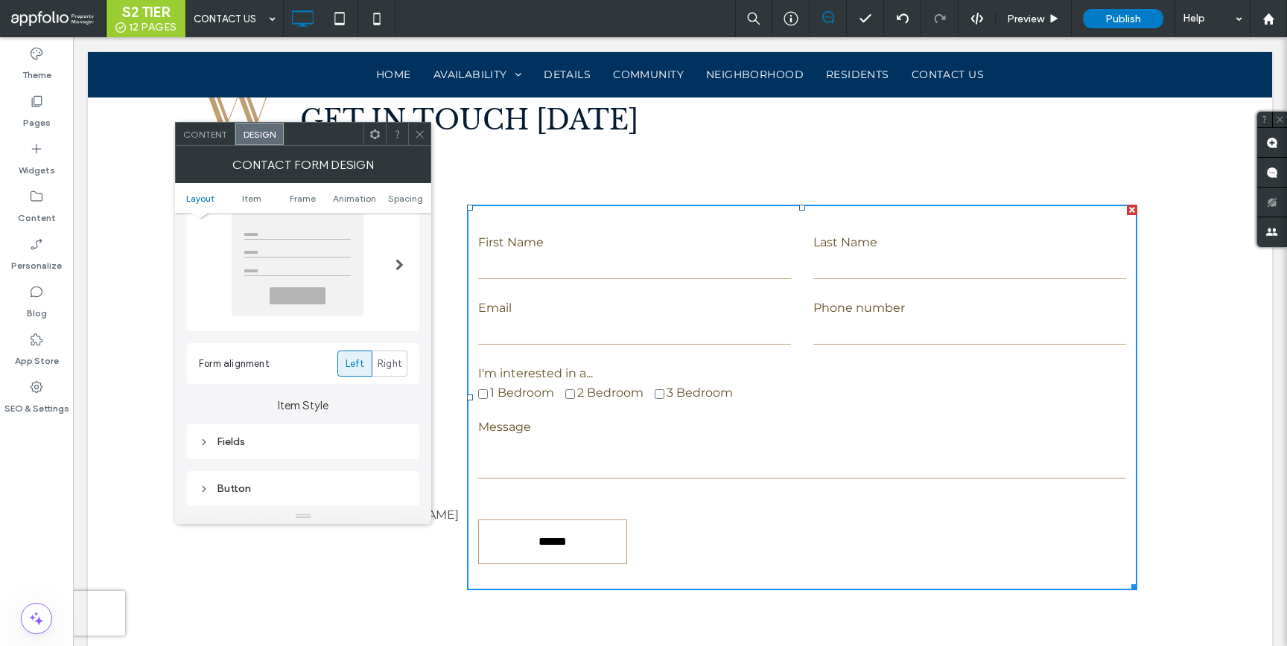
scroll to position [60, 0]
click at [280, 424] on div "Fields" at bounding box center [303, 436] width 232 height 35
click at [294, 443] on div "Fields" at bounding box center [303, 436] width 209 height 13
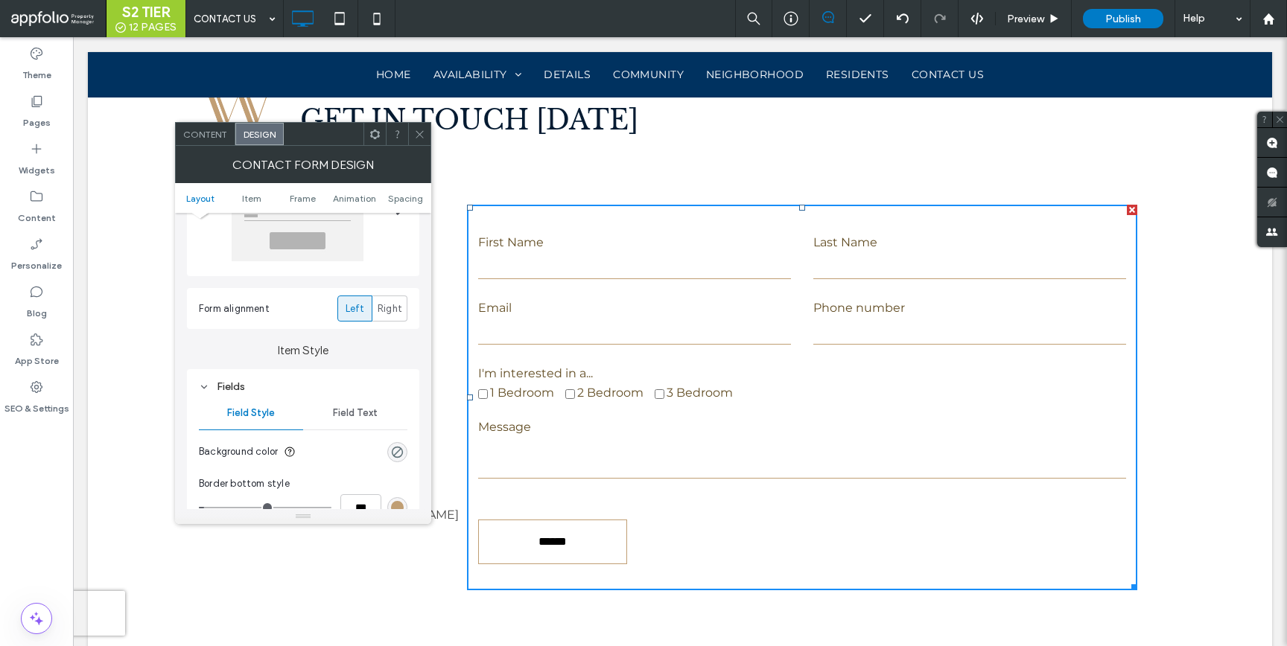
click at [340, 419] on span "Field Text" at bounding box center [355, 413] width 45 height 12
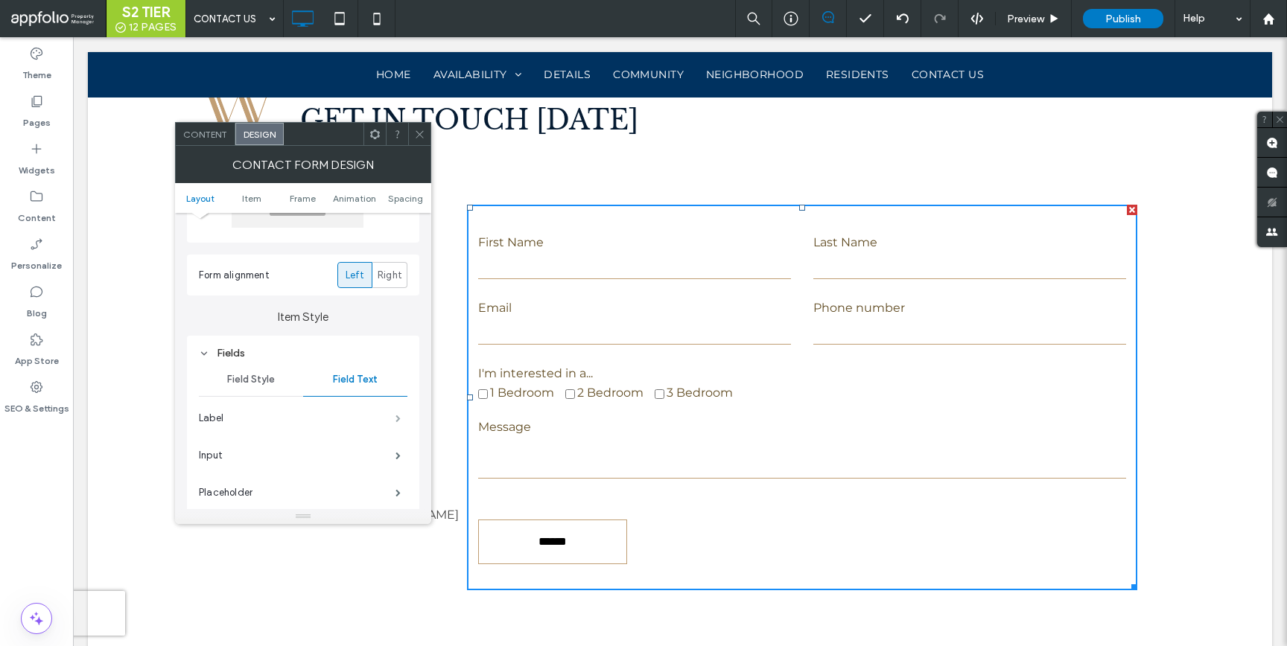
scroll to position [154, 0]
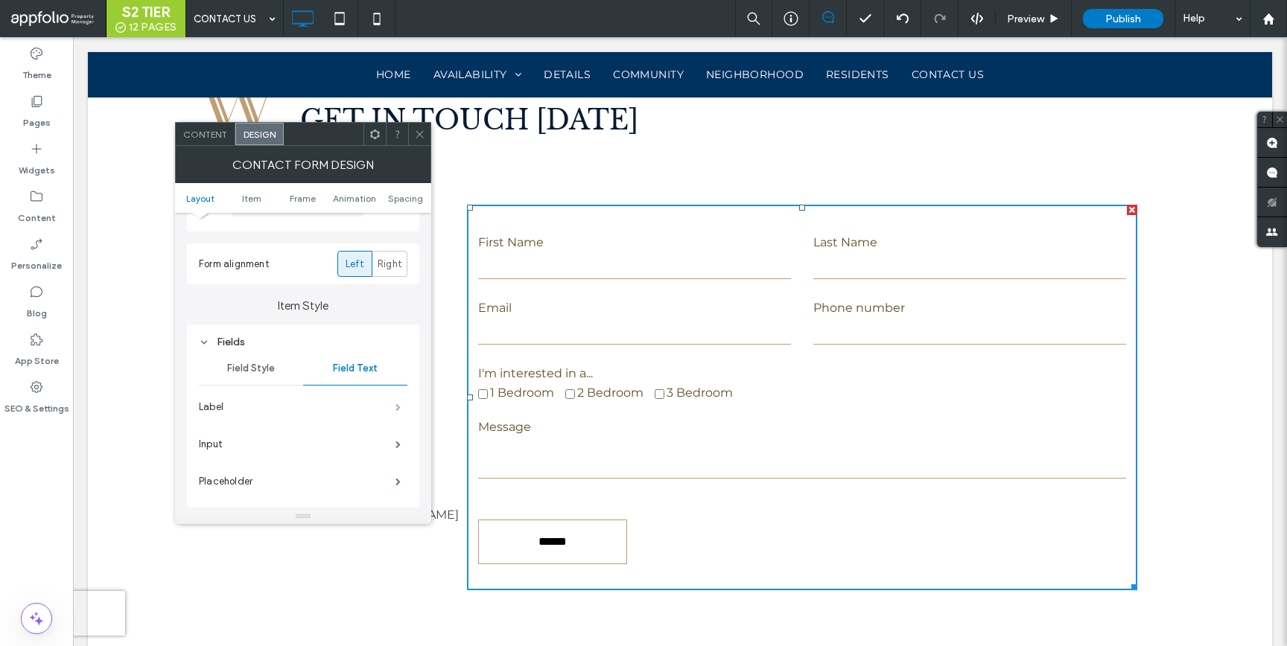
click at [397, 408] on span at bounding box center [397, 407] width 5 height 7
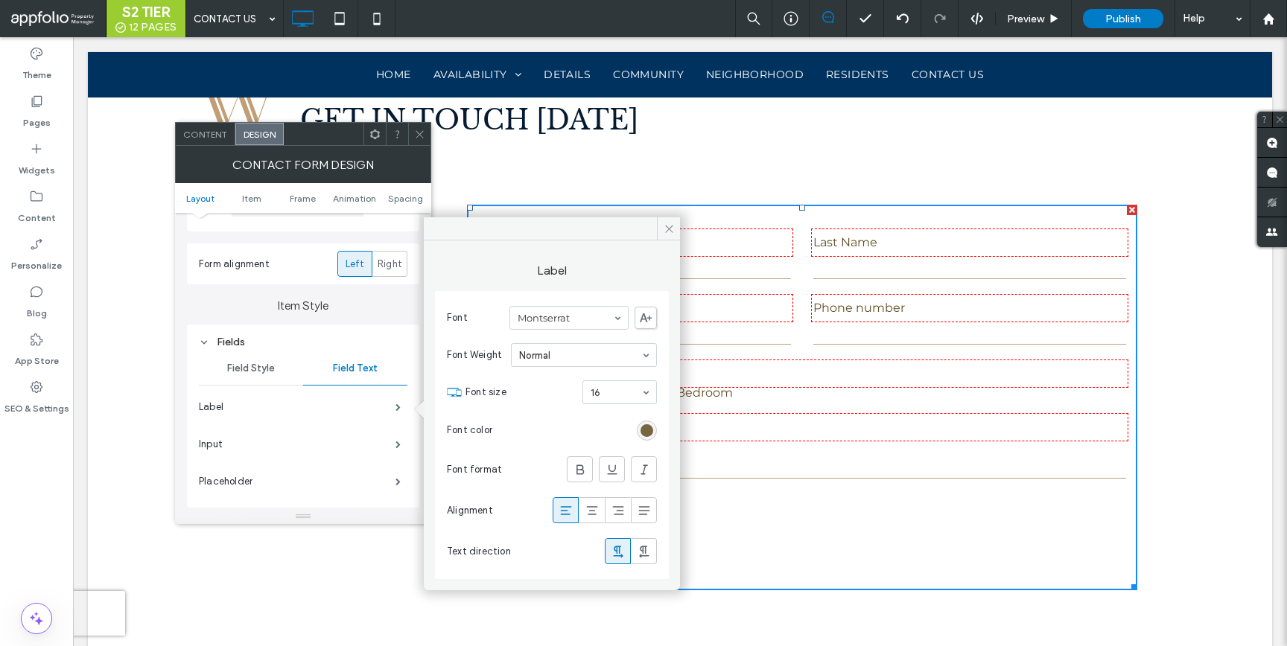
click at [652, 427] on div "rgb(99, 78, 37)" at bounding box center [646, 431] width 13 height 13
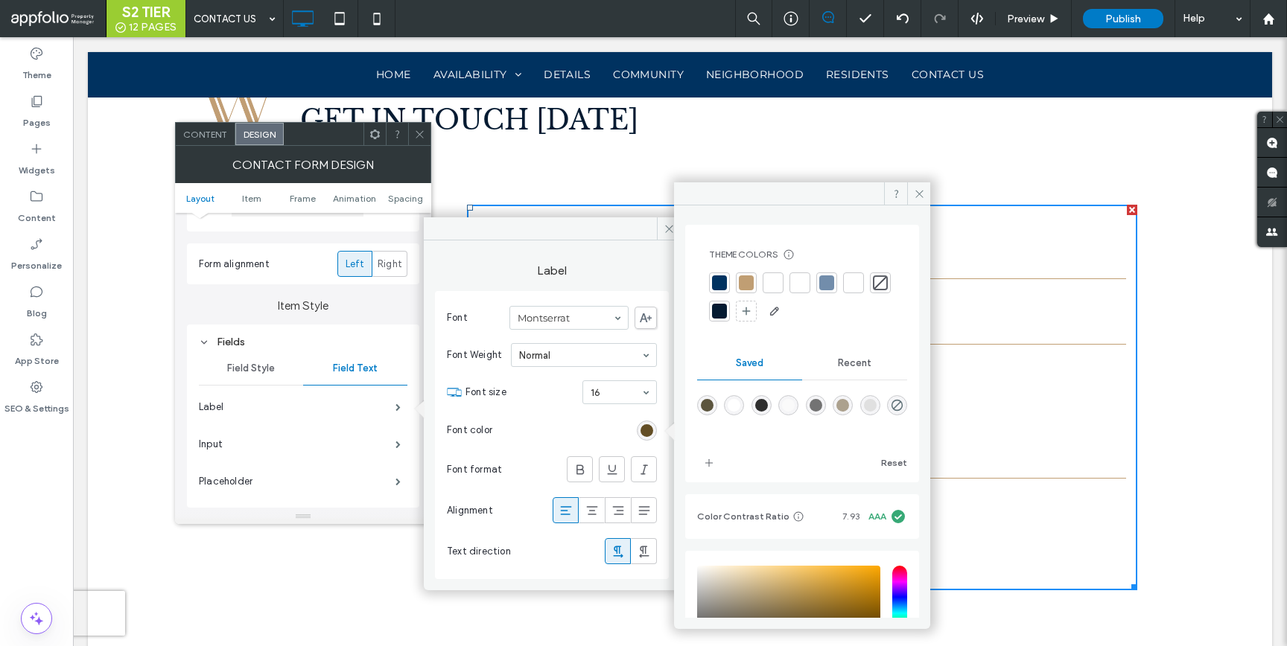
click at [727, 315] on div at bounding box center [719, 311] width 15 height 15
click at [664, 231] on icon at bounding box center [669, 228] width 11 height 11
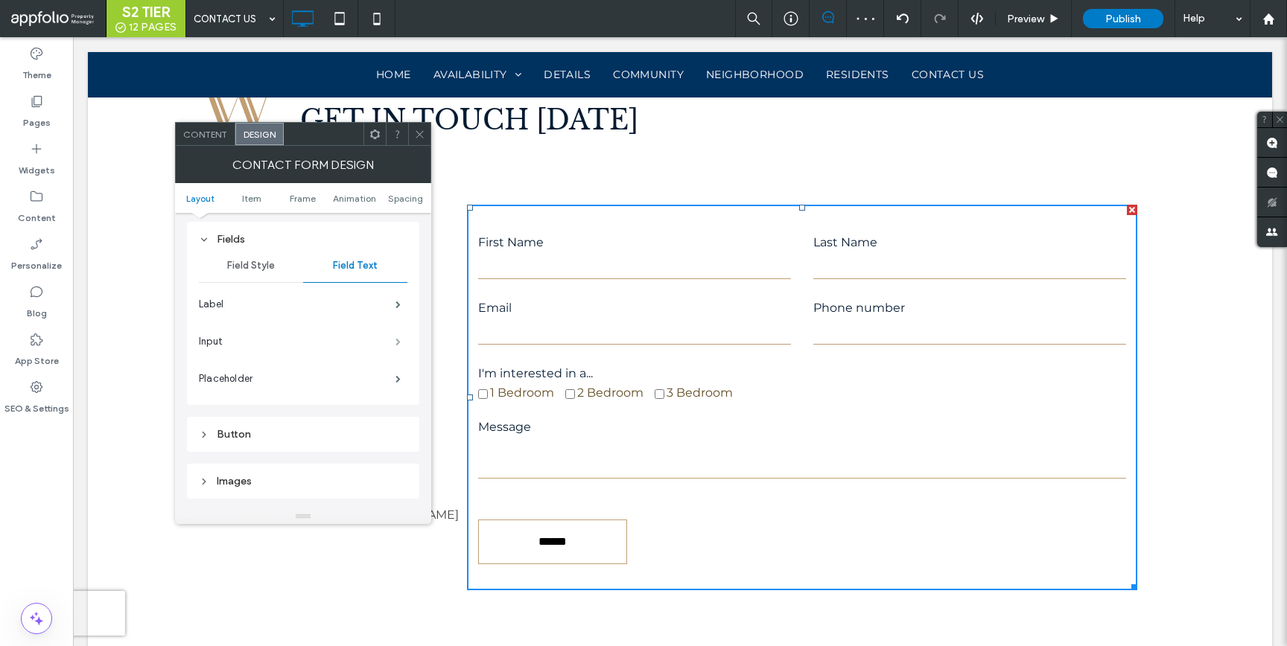
scroll to position [260, 0]
click at [399, 335] on span at bounding box center [397, 338] width 5 height 7
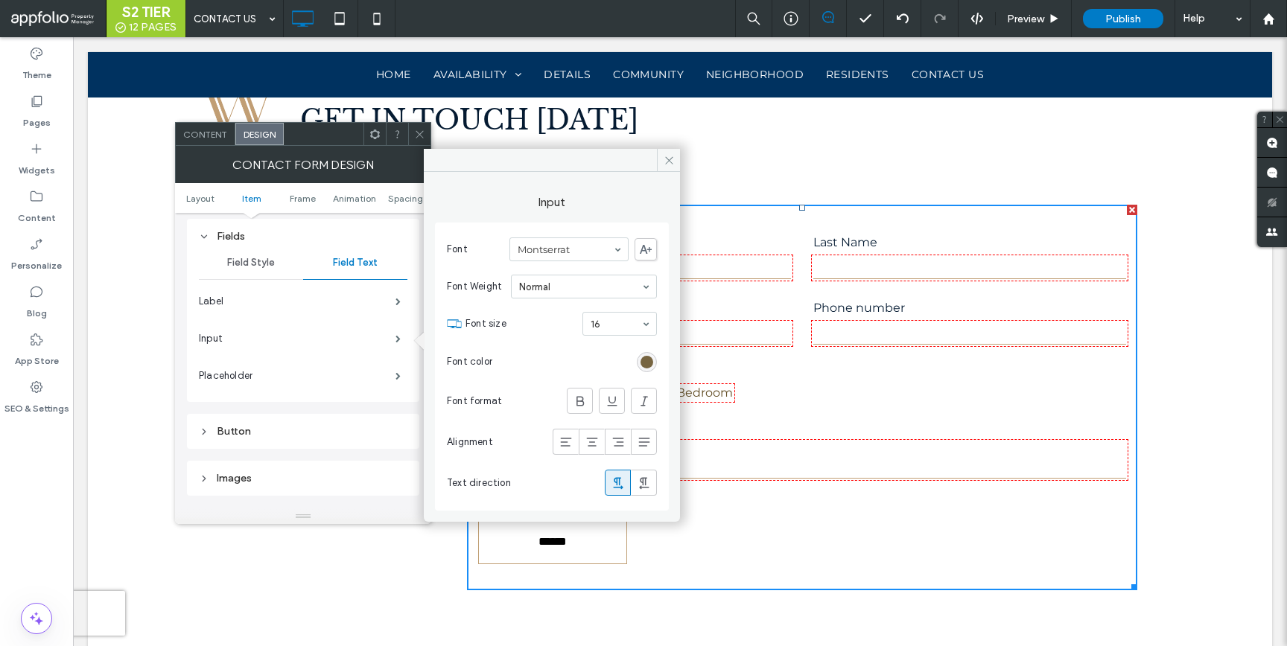
click at [646, 362] on div "rgb(99, 78, 37)" at bounding box center [646, 362] width 13 height 13
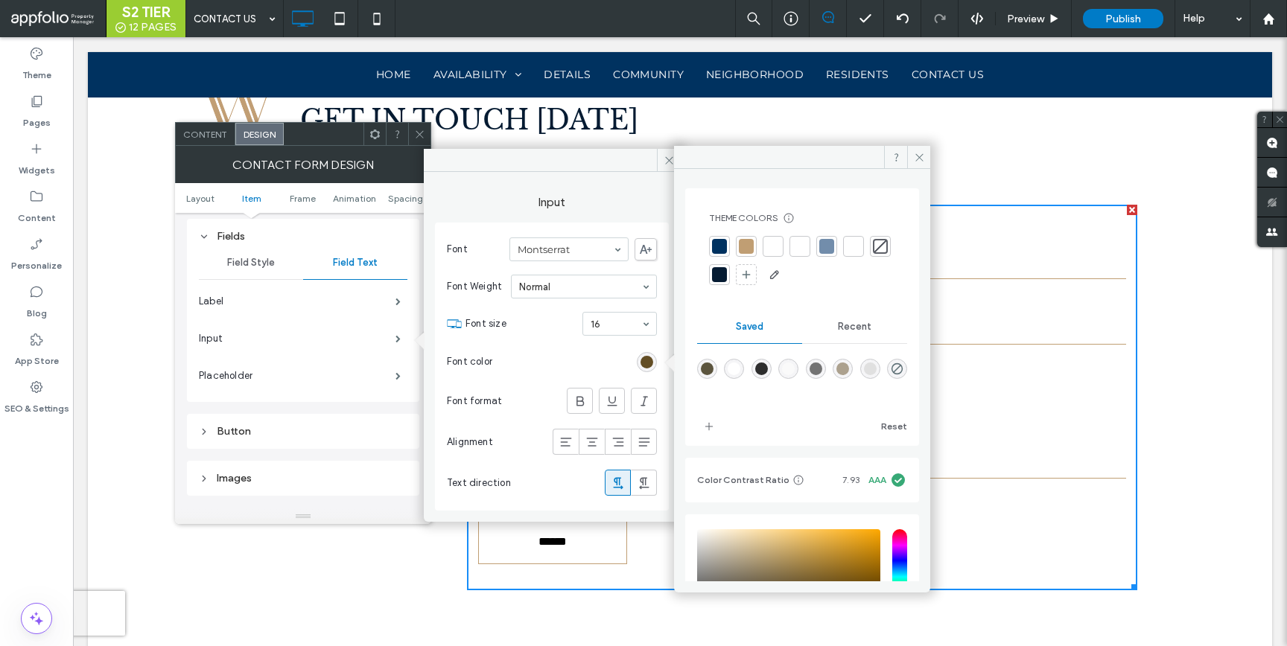
click at [724, 244] on div at bounding box center [719, 246] width 15 height 15
click at [665, 156] on icon at bounding box center [669, 160] width 11 height 11
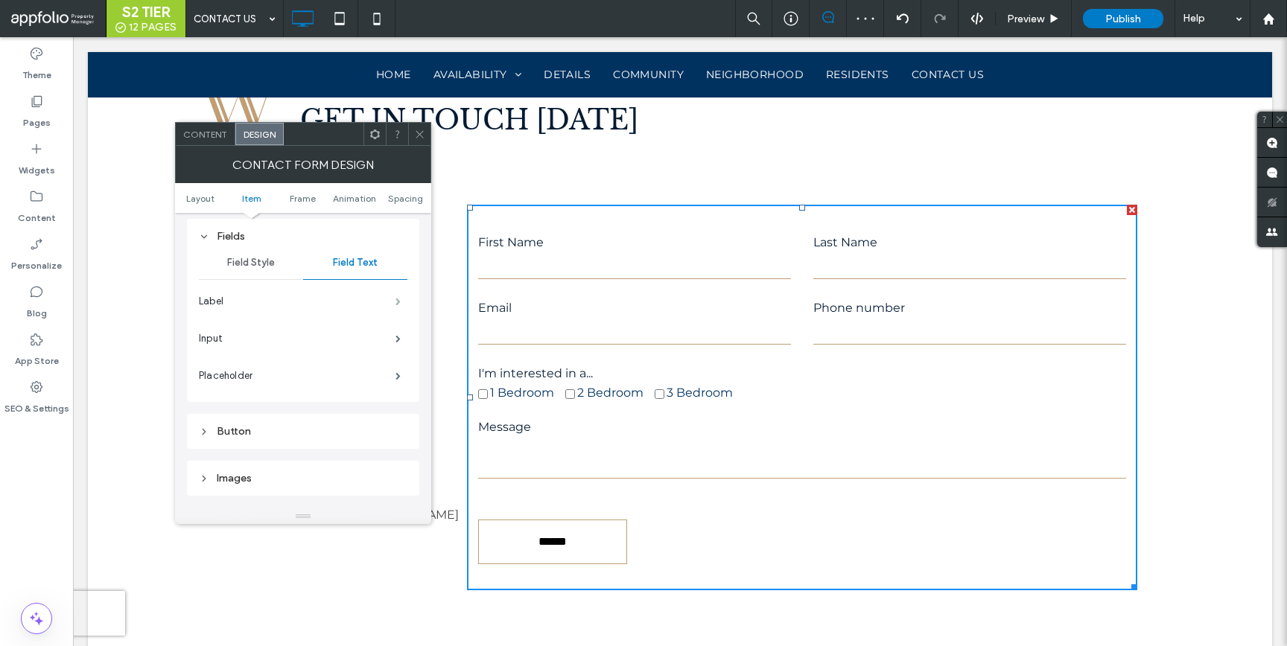
click at [401, 305] on span at bounding box center [397, 301] width 5 height 7
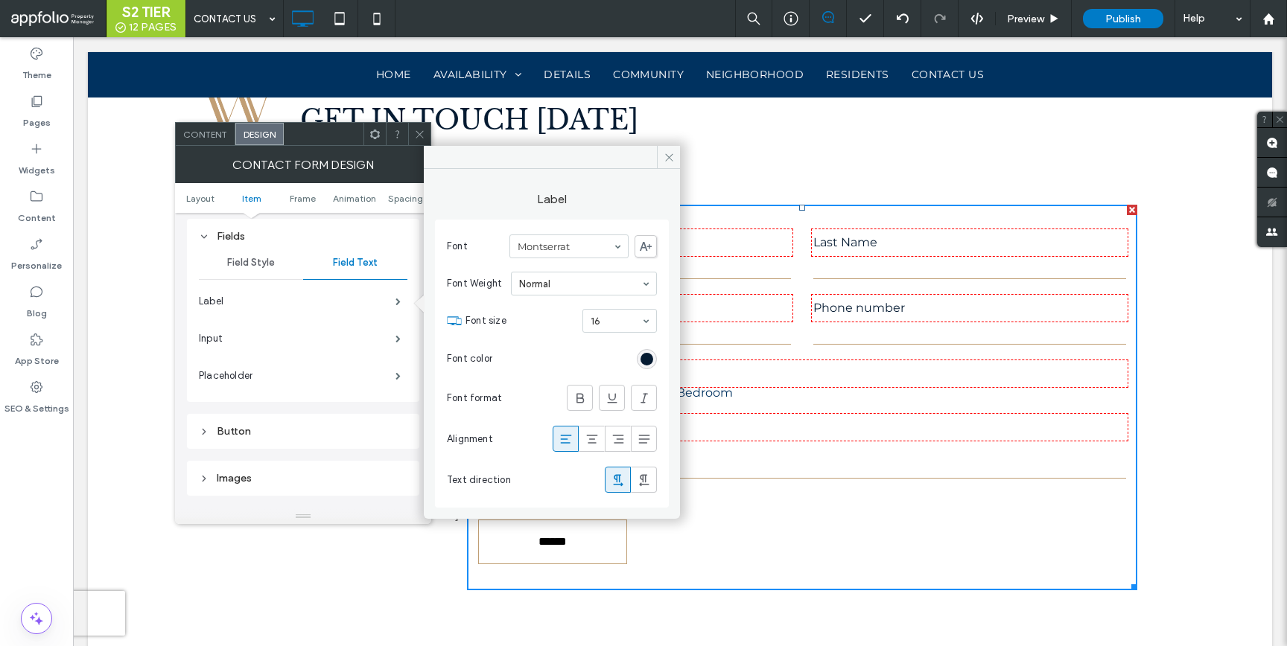
click at [640, 359] on div "rgb(5, 27, 50)" at bounding box center [647, 359] width 20 height 20
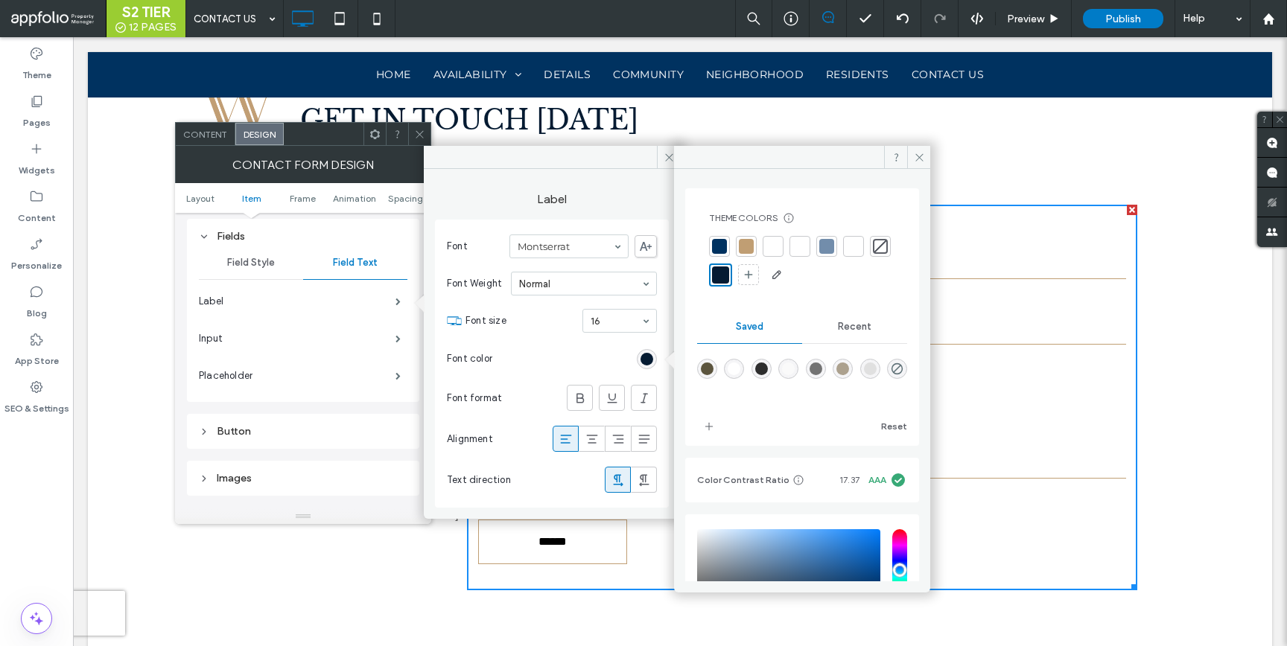
click at [729, 278] on div at bounding box center [720, 275] width 17 height 17
click at [575, 395] on icon at bounding box center [580, 398] width 15 height 15
click at [419, 131] on icon at bounding box center [419, 134] width 11 height 11
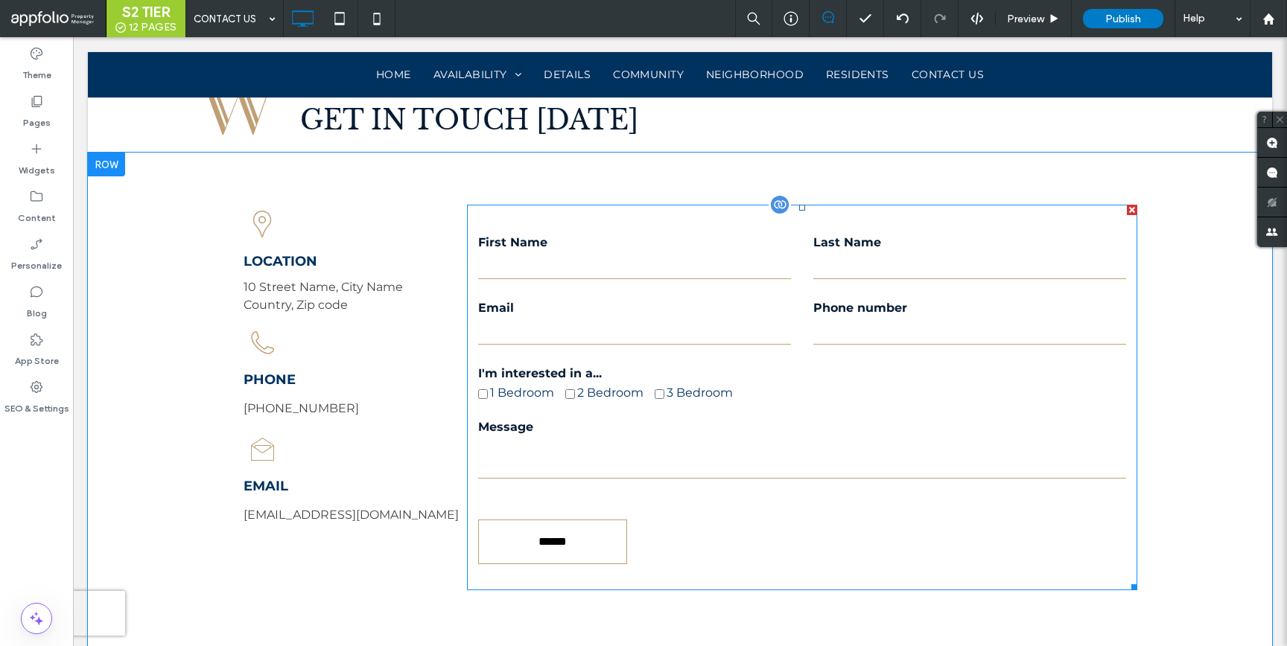
click at [558, 436] on label "Message" at bounding box center [802, 428] width 648 height 24
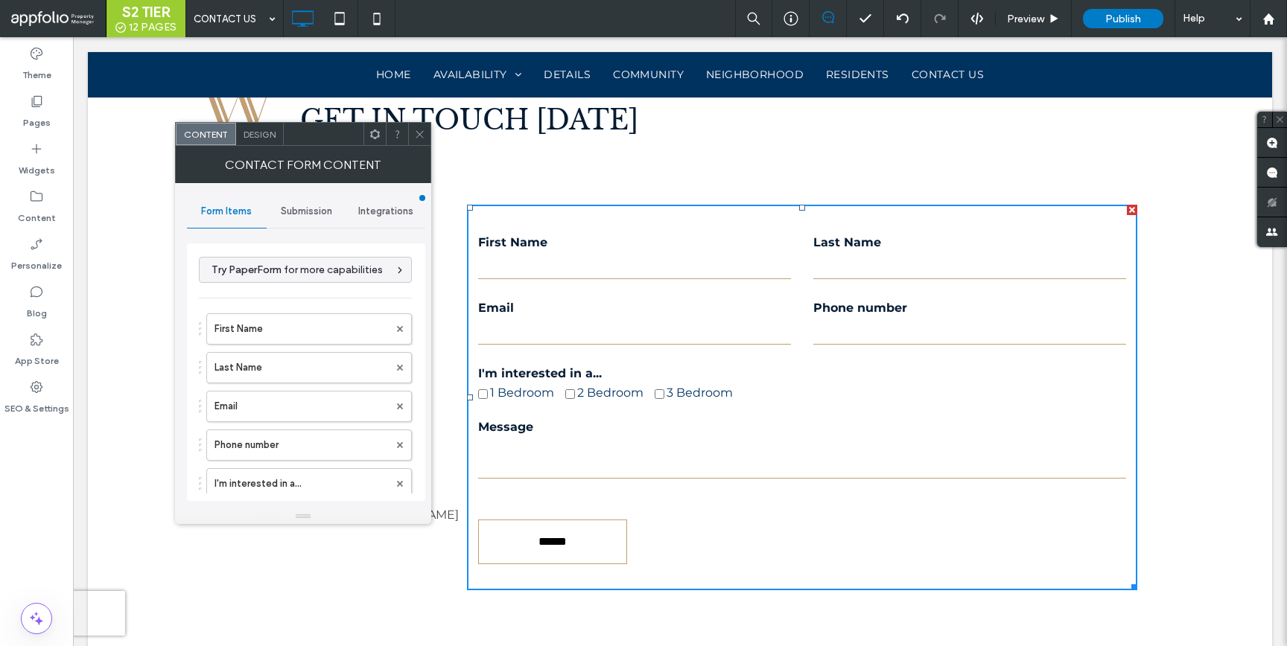
click at [414, 129] on icon at bounding box center [419, 134] width 11 height 11
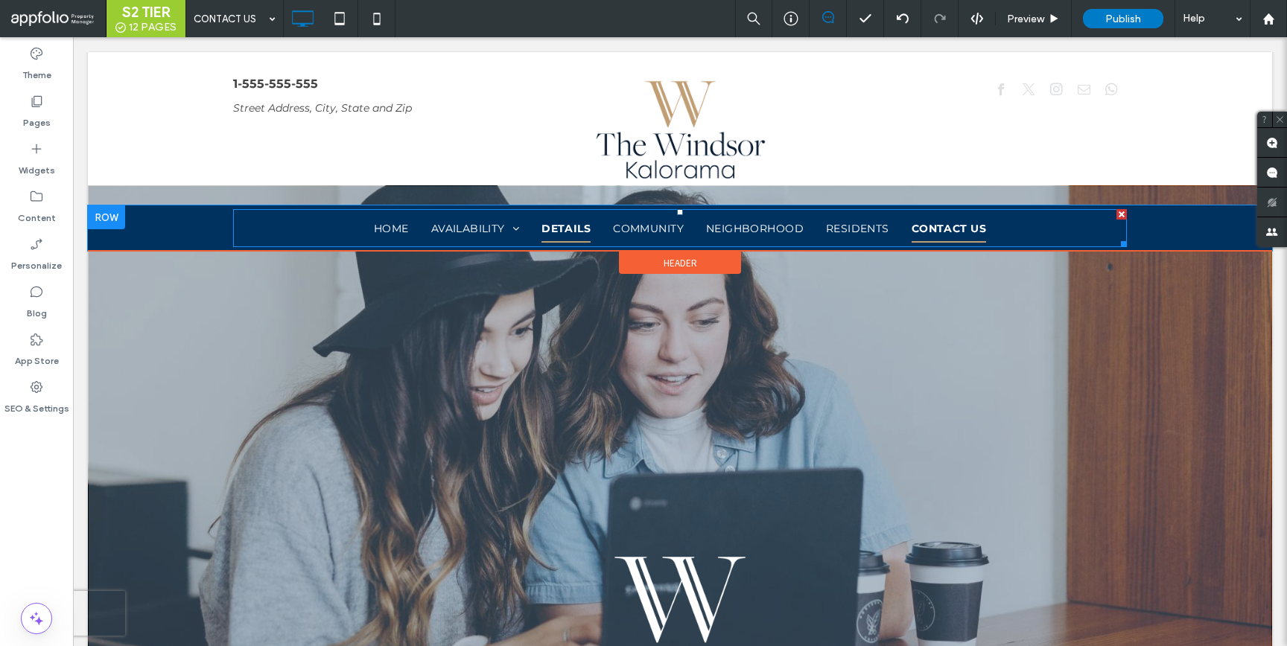
scroll to position [0, 0]
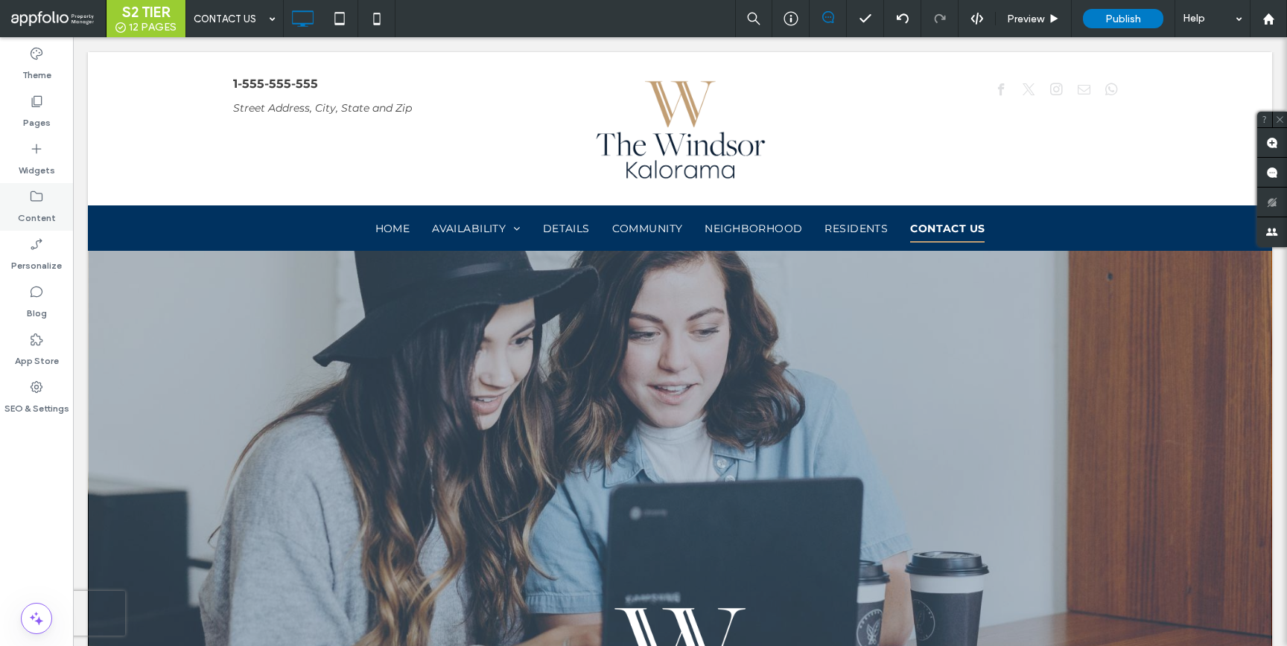
click at [22, 201] on div "Content" at bounding box center [36, 207] width 73 height 48
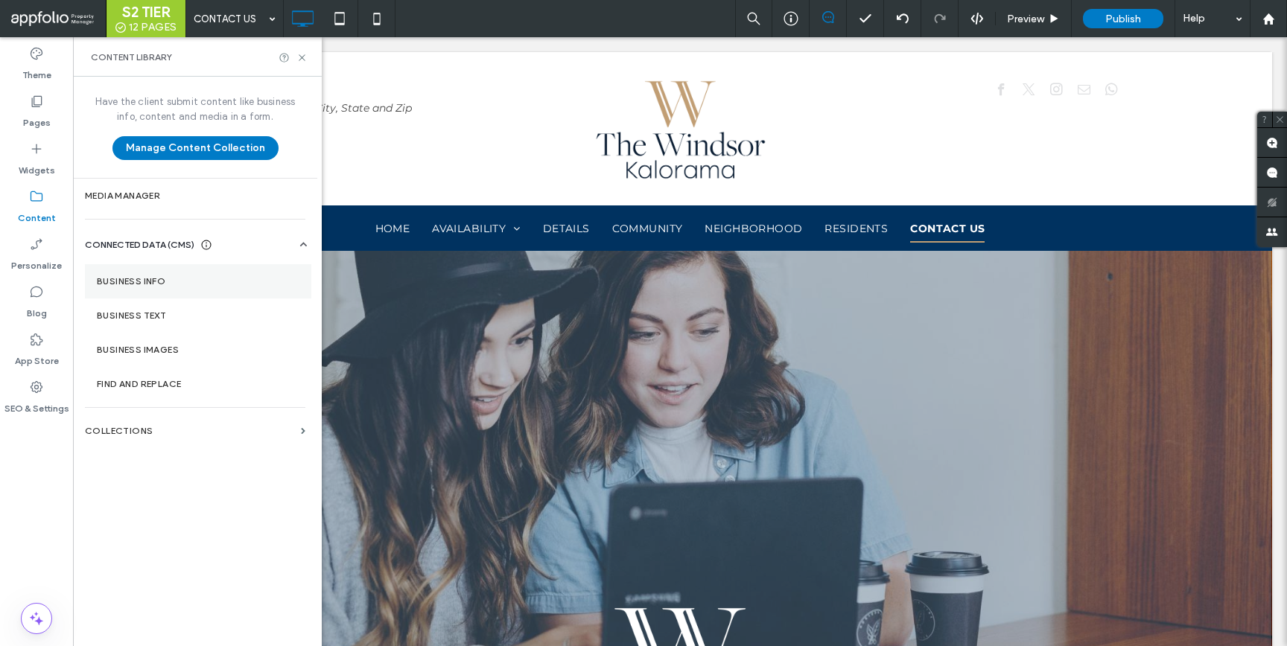
click at [121, 273] on section "Business Info" at bounding box center [198, 281] width 226 height 34
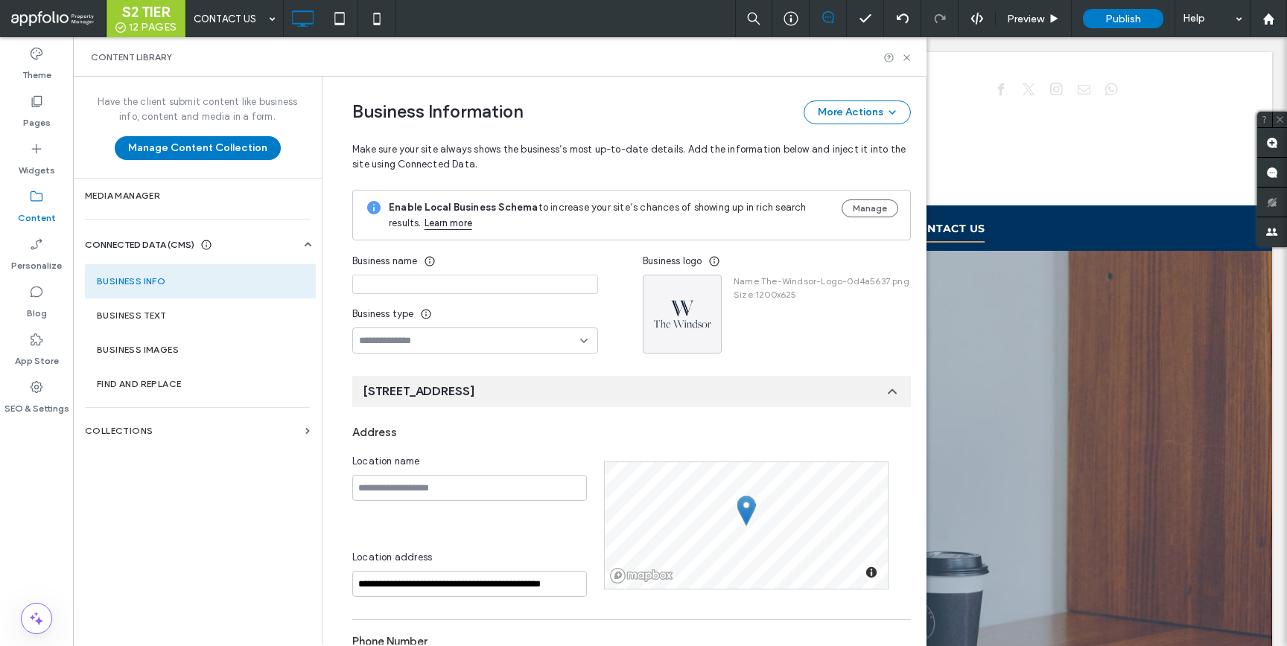
click at [457, 279] on input at bounding box center [475, 284] width 246 height 19
click at [702, 288] on icon "button" at bounding box center [707, 290] width 12 height 12
click at [758, 334] on div "Replace Image" at bounding box center [757, 325] width 133 height 28
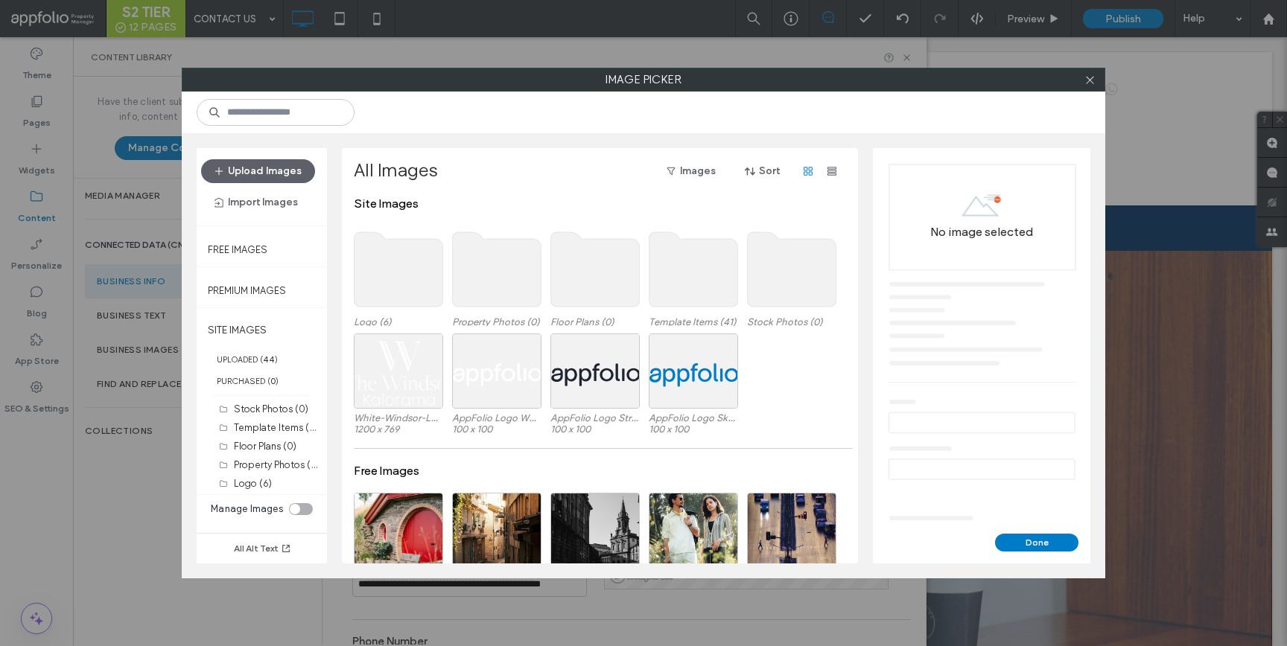
click at [423, 289] on use at bounding box center [398, 269] width 89 height 74
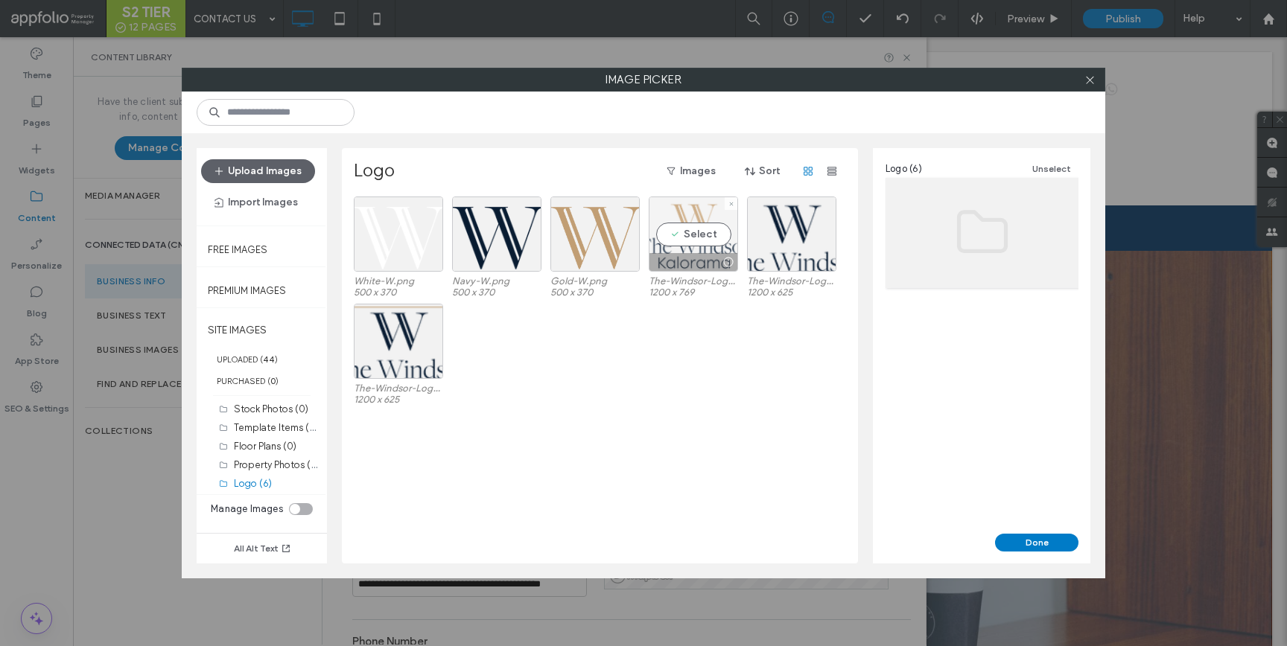
click at [704, 247] on div "Select" at bounding box center [693, 234] width 89 height 75
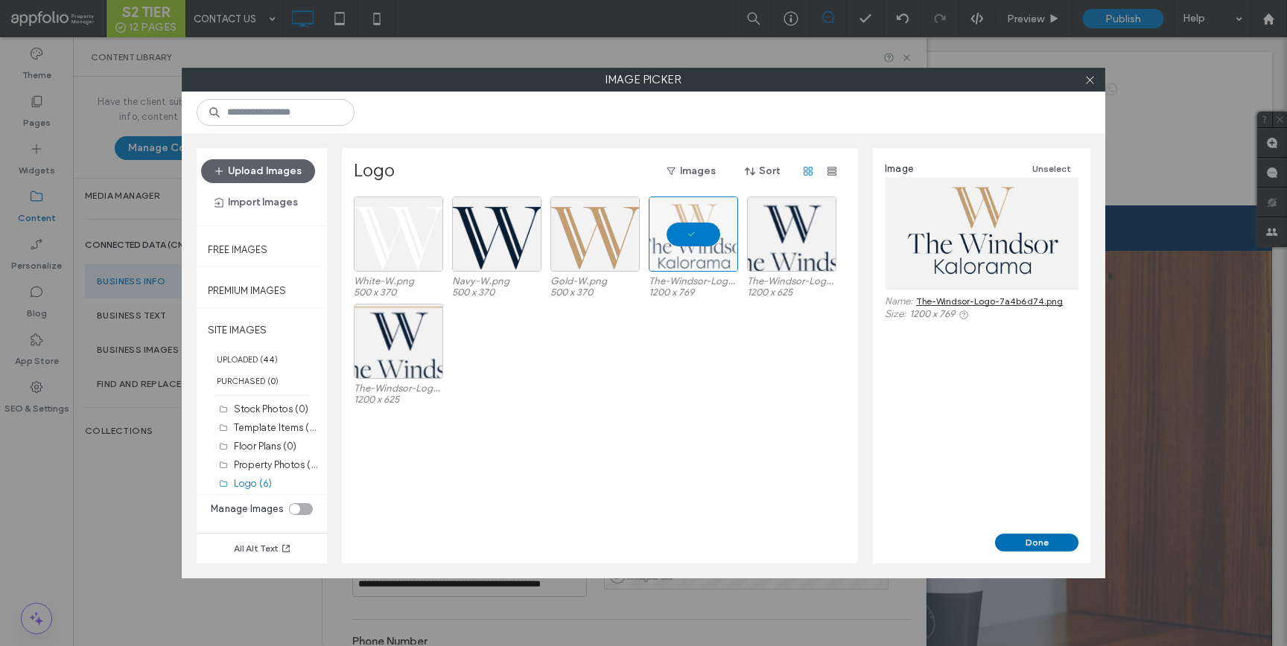
click at [1010, 542] on button "Done" at bounding box center [1036, 543] width 83 height 18
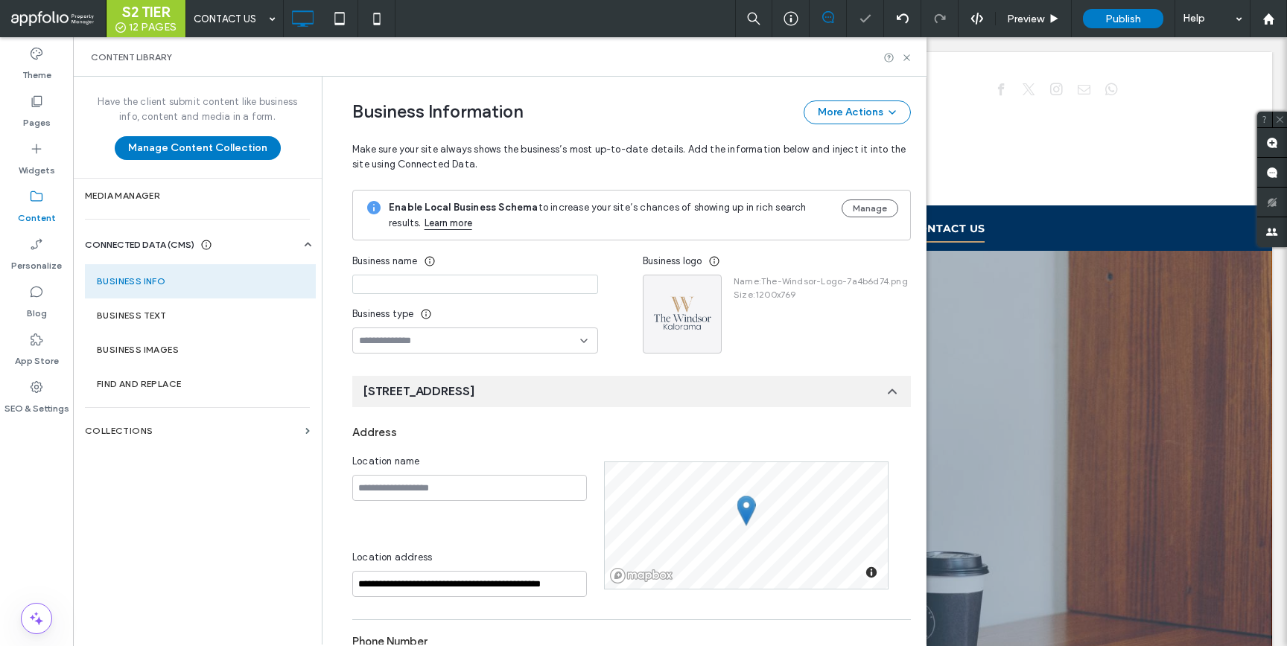
click at [510, 279] on input at bounding box center [475, 284] width 246 height 19
type input "**********"
click at [905, 59] on icon at bounding box center [906, 57] width 11 height 11
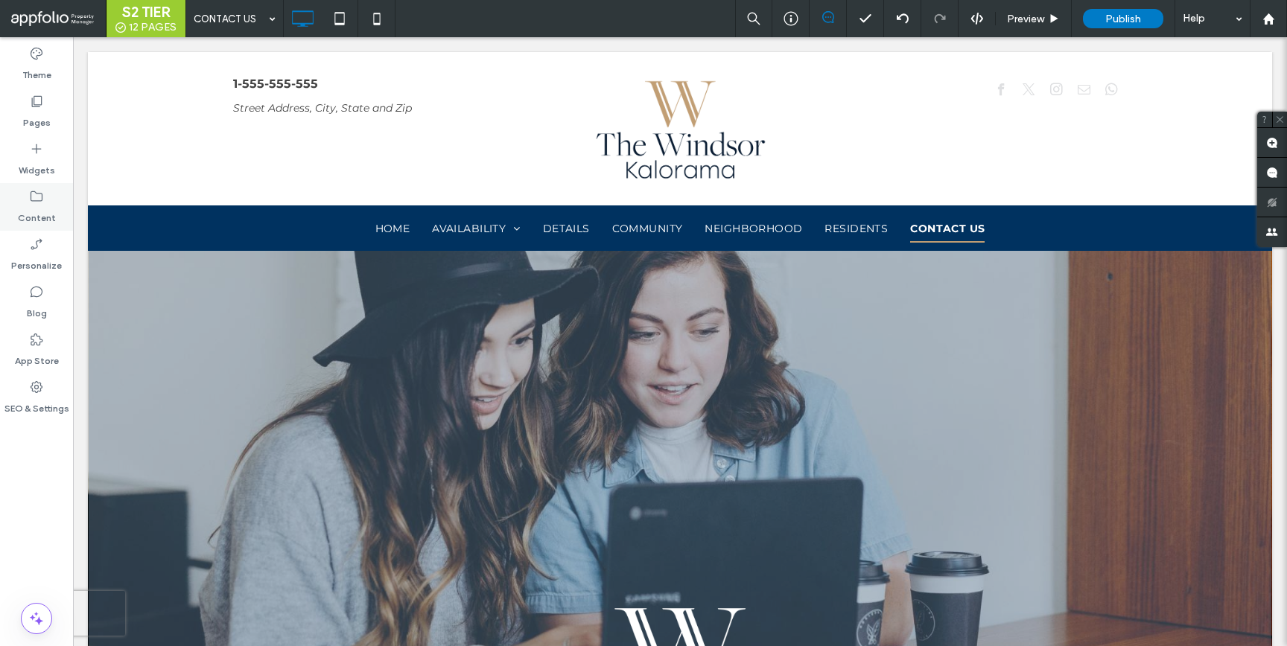
click at [40, 221] on label "Content" at bounding box center [37, 214] width 38 height 21
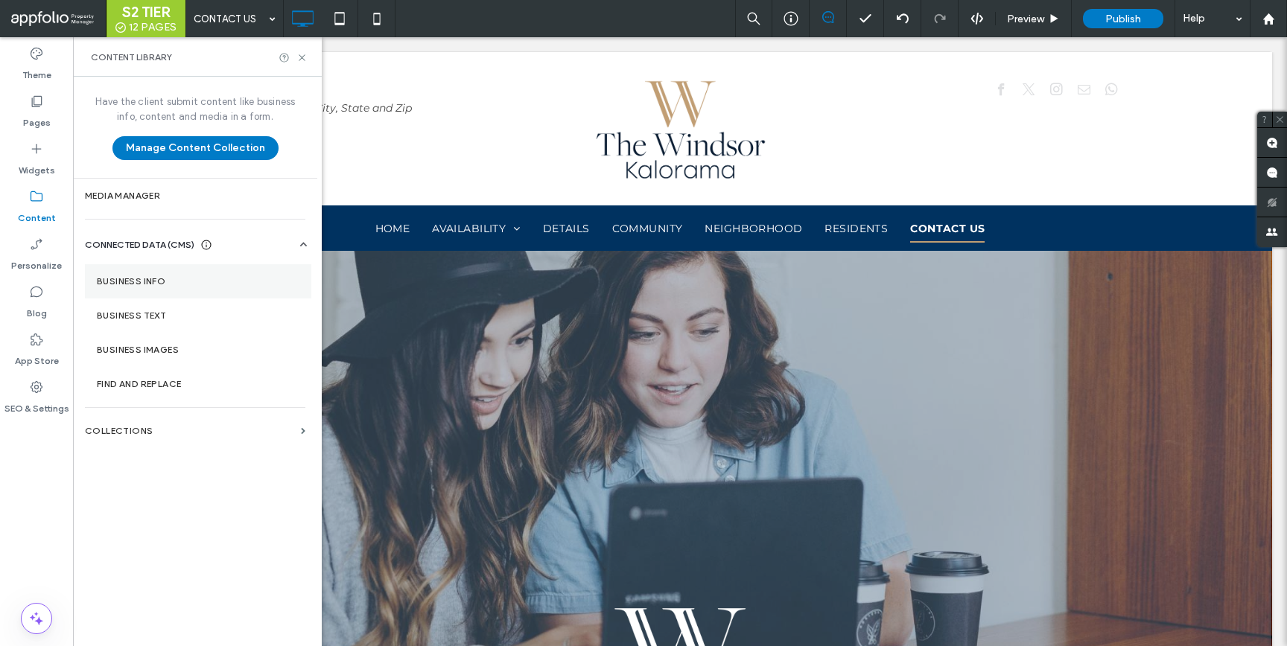
click at [148, 280] on label "Business Info" at bounding box center [198, 281] width 203 height 10
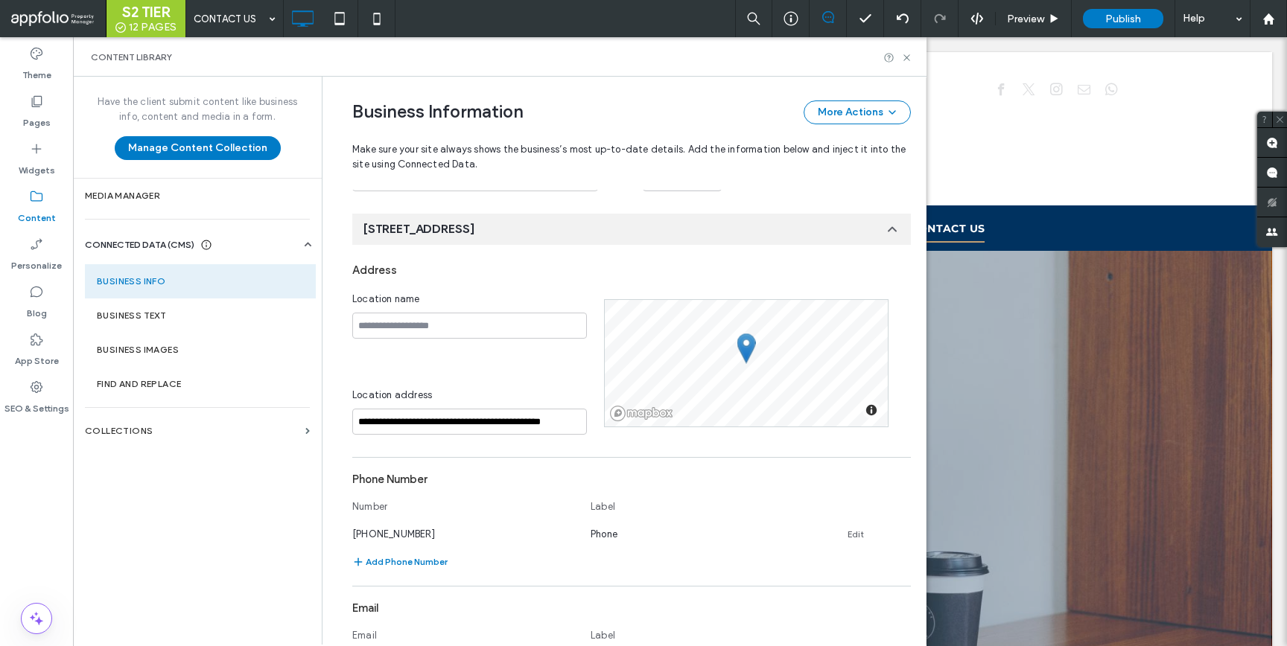
scroll to position [168, 0]
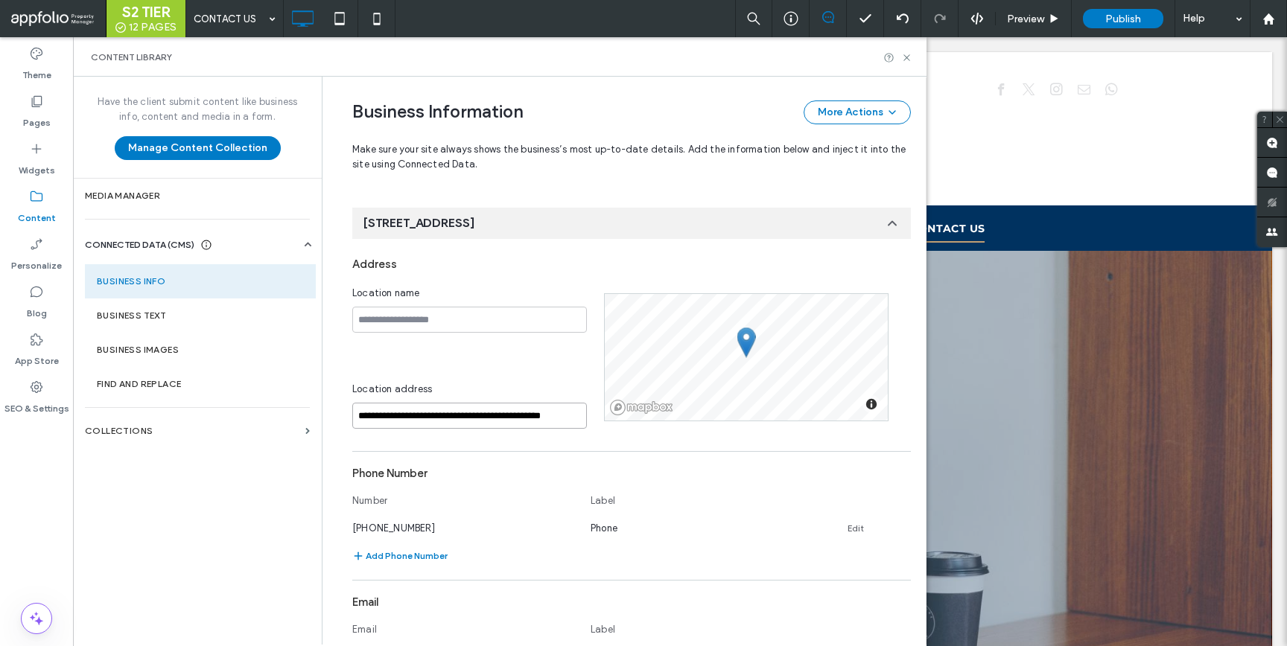
click at [405, 407] on input "**********" at bounding box center [469, 416] width 235 height 26
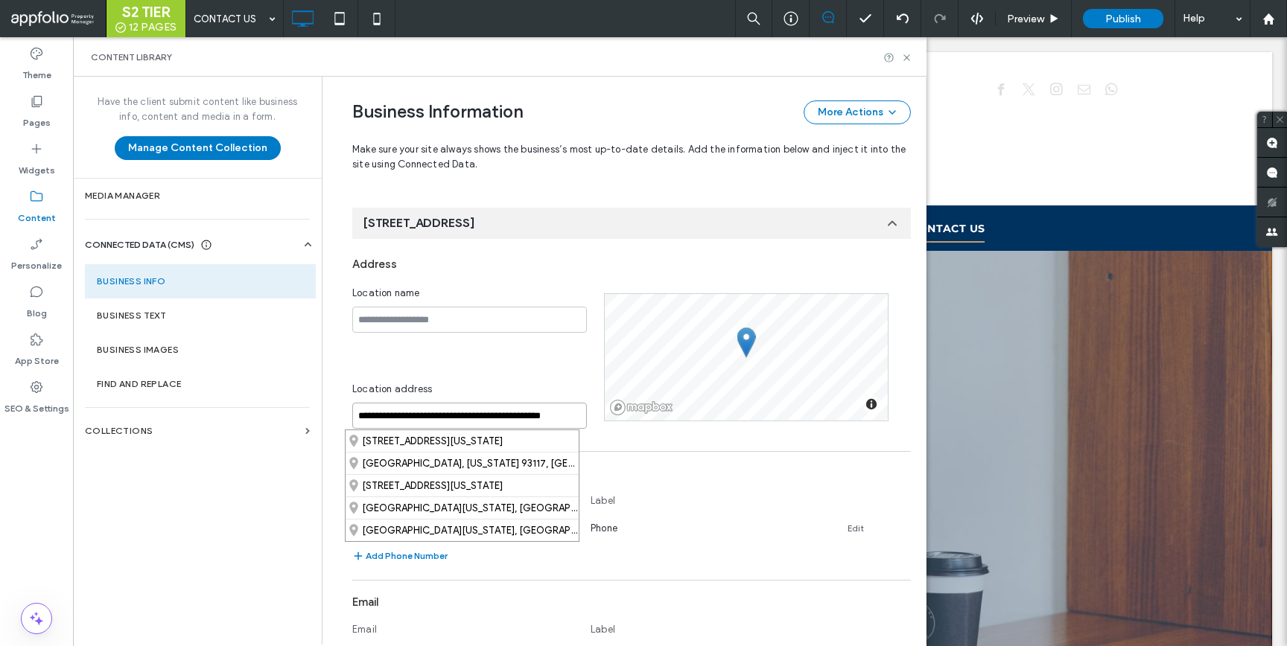
click at [405, 407] on input "**********" at bounding box center [469, 416] width 235 height 26
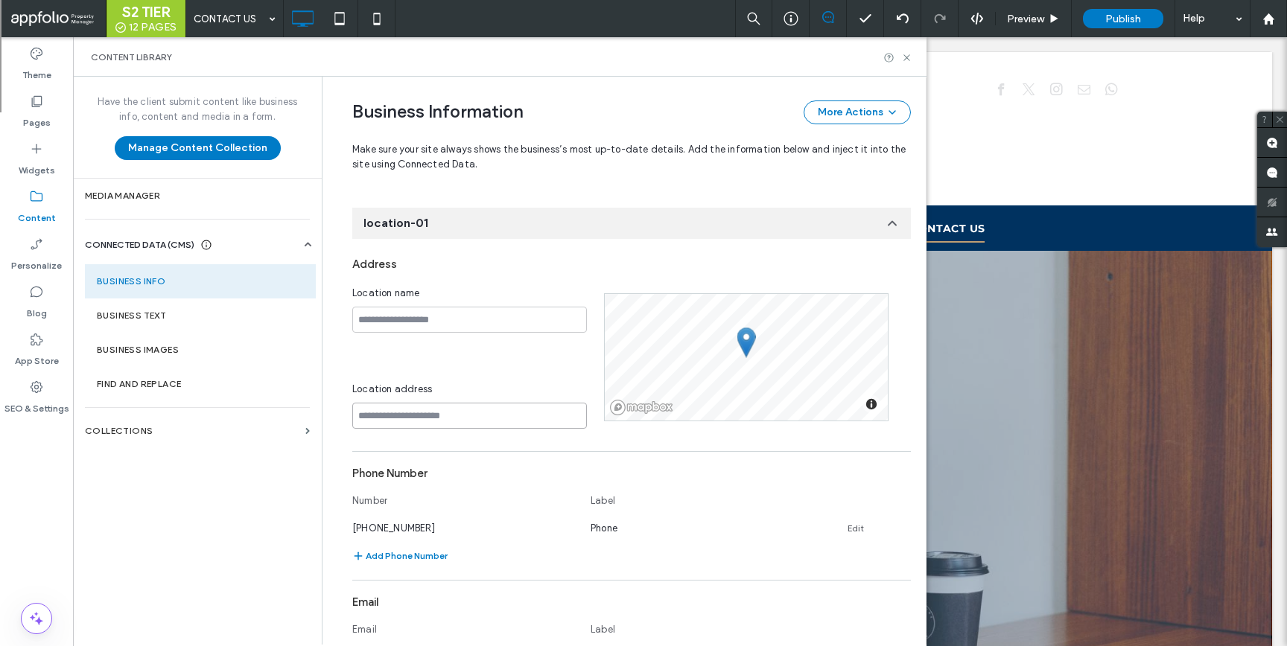
click at [404, 411] on input at bounding box center [469, 416] width 235 height 26
paste input "**********"
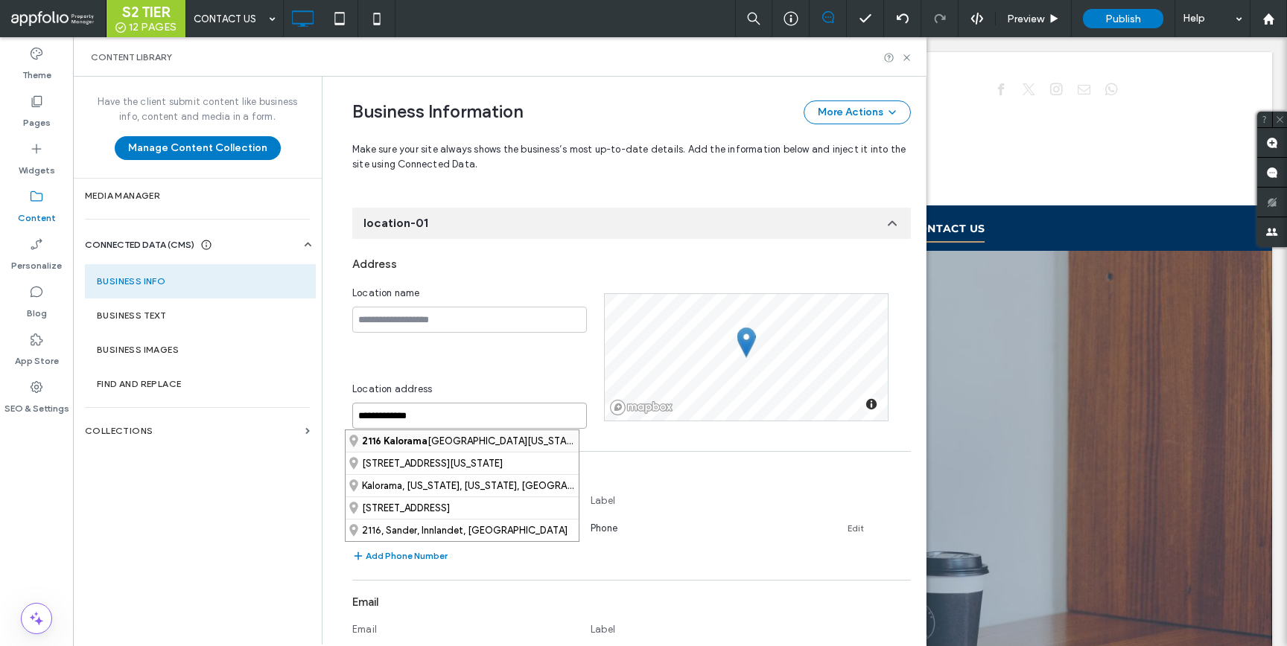
type input "**********"
click at [427, 441] on div "[STREET_ADDRESS][US_STATE][US_STATE]" at bounding box center [462, 441] width 233 height 22
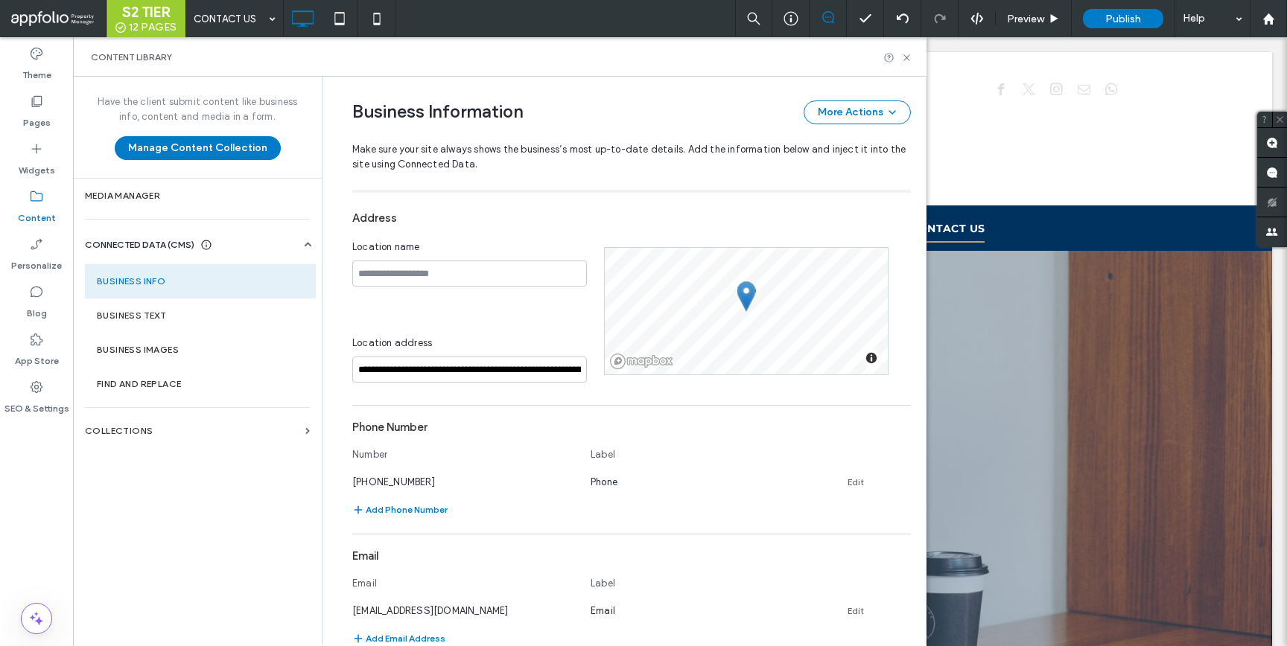
scroll to position [511, 0]
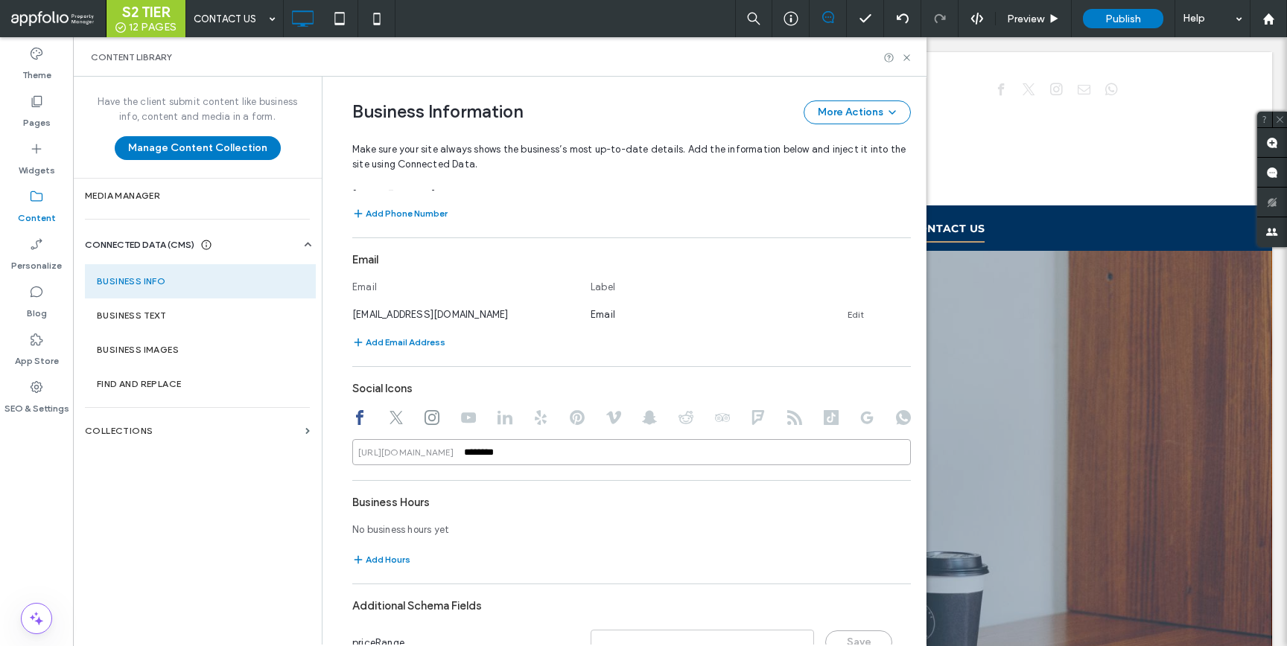
drag, startPoint x: 395, startPoint y: 403, endPoint x: 386, endPoint y: 401, distance: 9.1
click at [388, 402] on div "Social Icons [URL][DOMAIN_NAME] ********" at bounding box center [631, 420] width 559 height 91
click at [389, 419] on icon at bounding box center [396, 417] width 15 height 15
type input "*******"
click at [352, 434] on div "Social Icons [URL][DOMAIN_NAME] *******" at bounding box center [631, 420] width 559 height 91
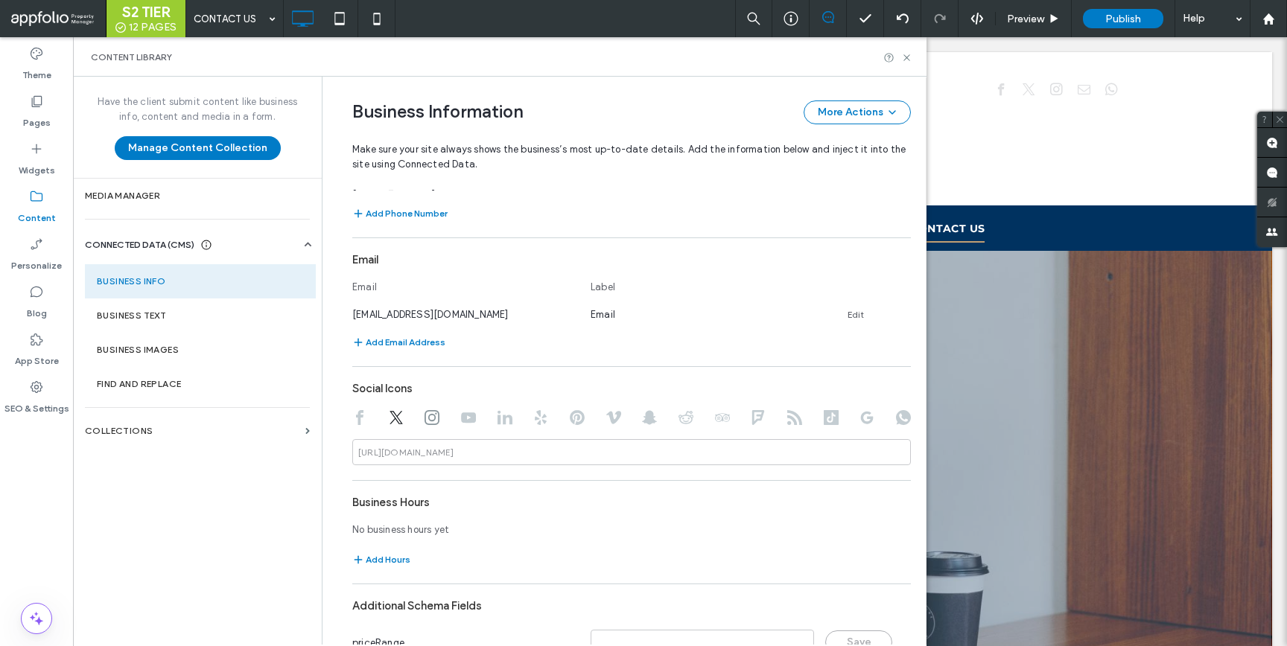
click at [419, 410] on div "Social Icons [URL][DOMAIN_NAME]" at bounding box center [631, 420] width 559 height 91
click at [432, 421] on div at bounding box center [631, 419] width 559 height 18
click at [425, 417] on use at bounding box center [432, 417] width 15 height 15
type input "*********"
drag, startPoint x: 519, startPoint y: 459, endPoint x: 407, endPoint y: 436, distance: 114.7
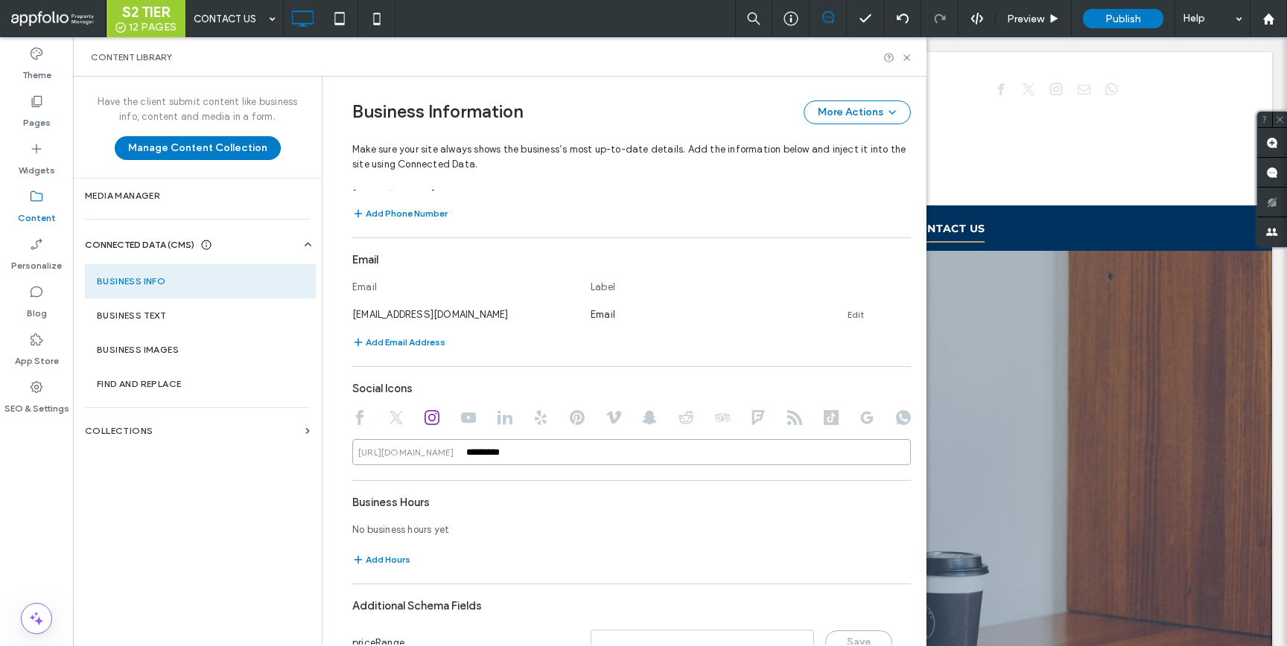
click at [412, 437] on div "Social Icons [URL][DOMAIN_NAME] *********" at bounding box center [631, 420] width 559 height 91
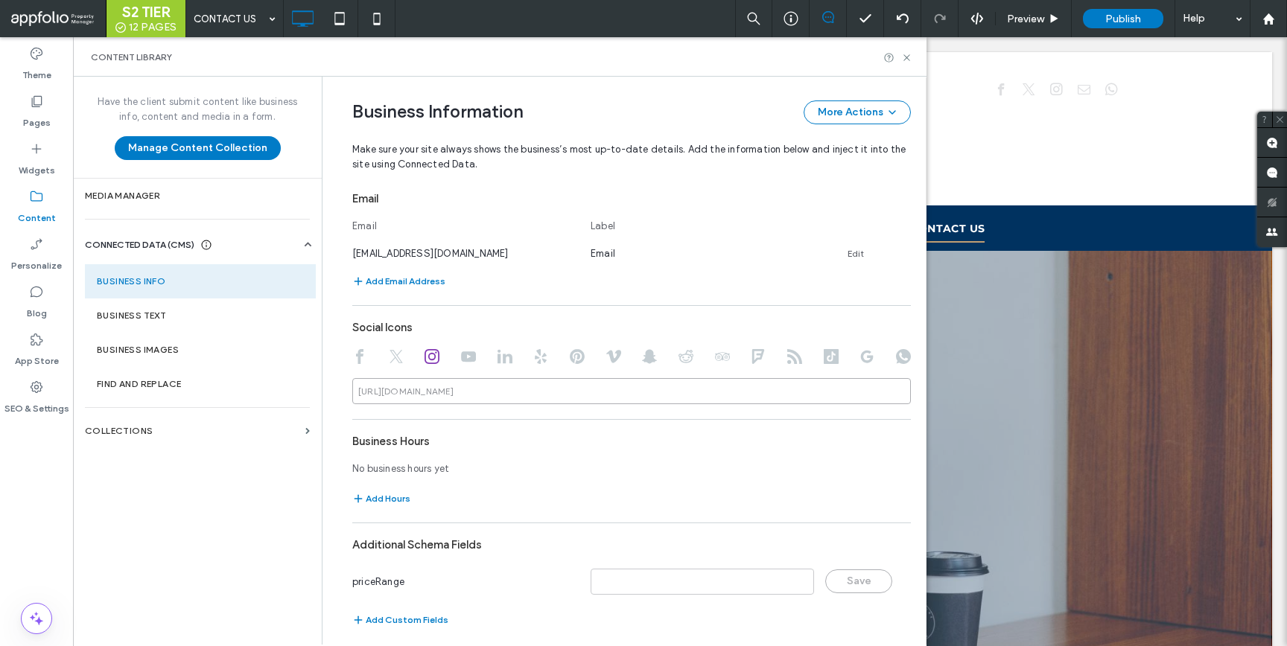
scroll to position [585, 0]
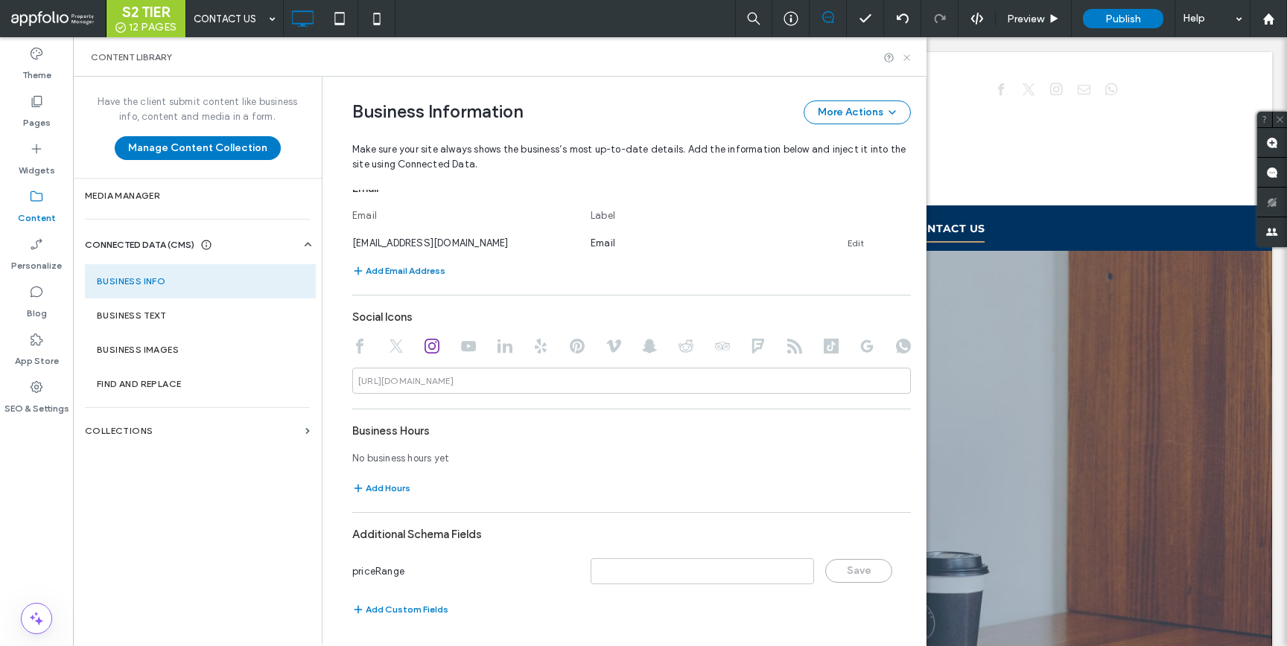
click at [905, 57] on icon at bounding box center [906, 57] width 11 height 11
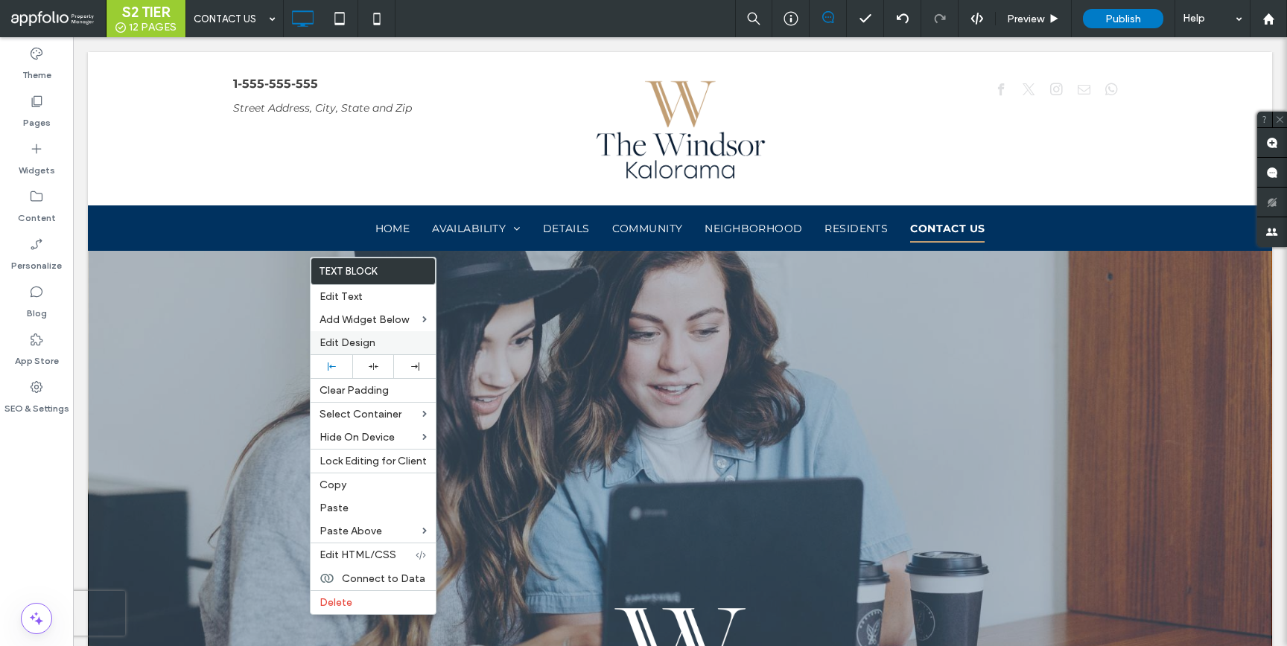
click at [368, 354] on div "Edit Design" at bounding box center [373, 342] width 125 height 23
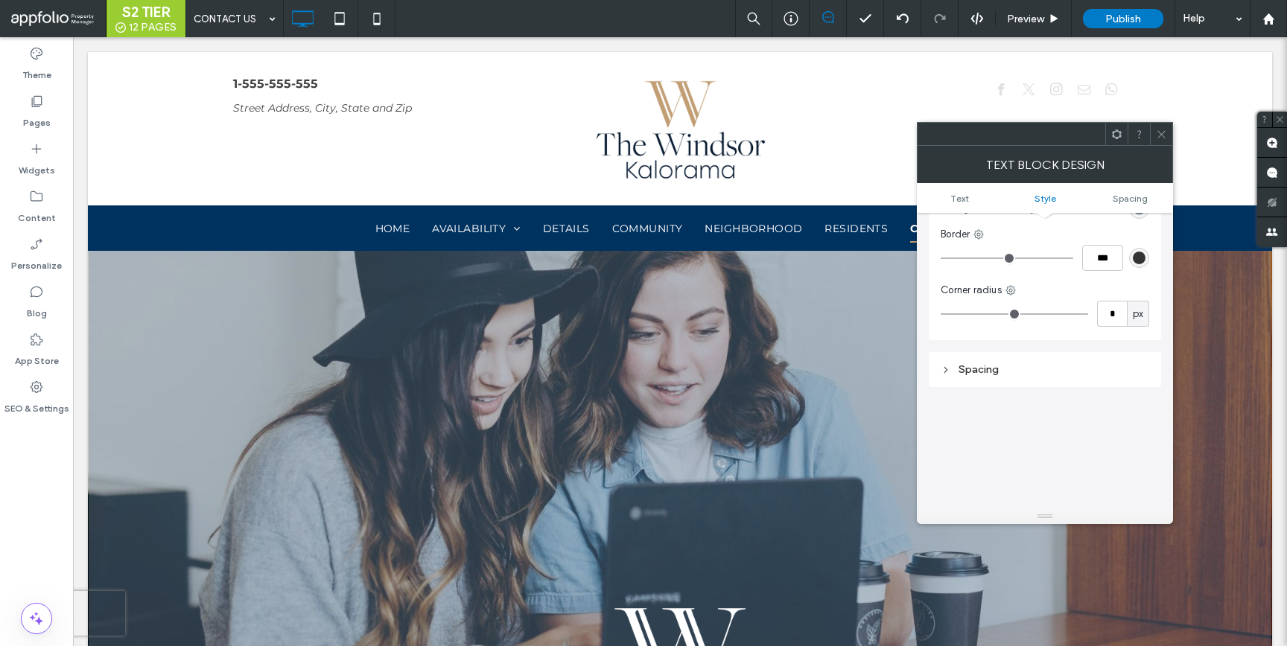
scroll to position [0, 0]
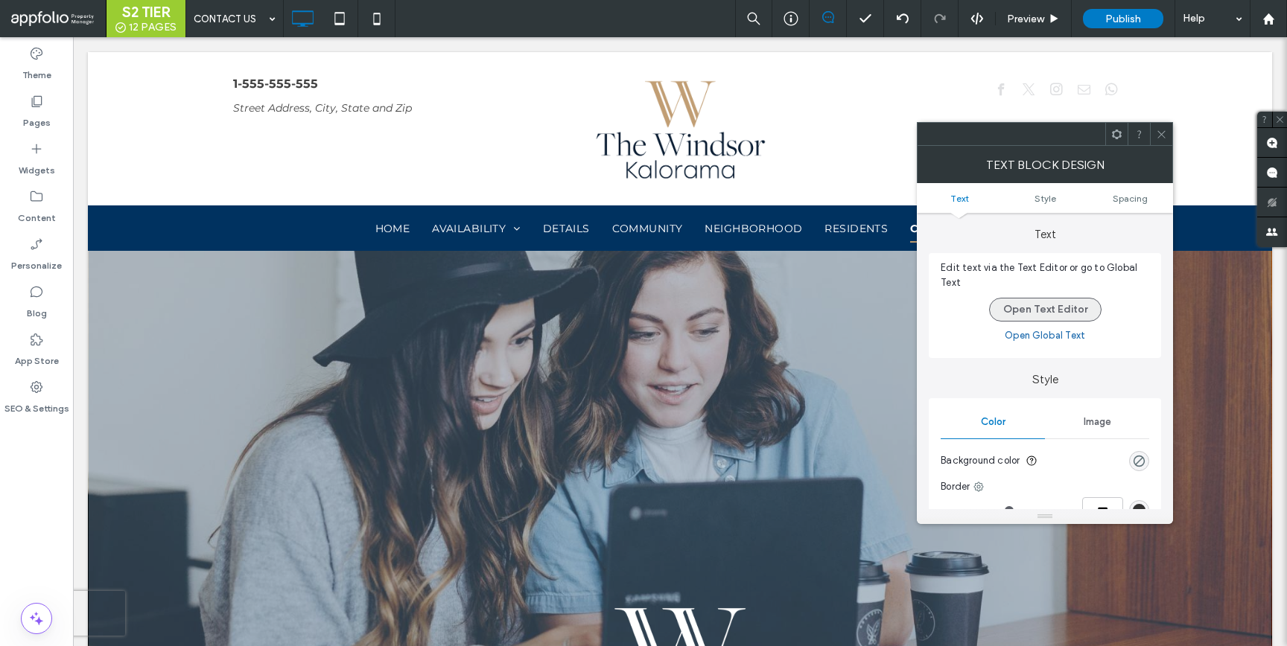
click at [1066, 314] on button "Open Text Editor" at bounding box center [1045, 310] width 112 height 24
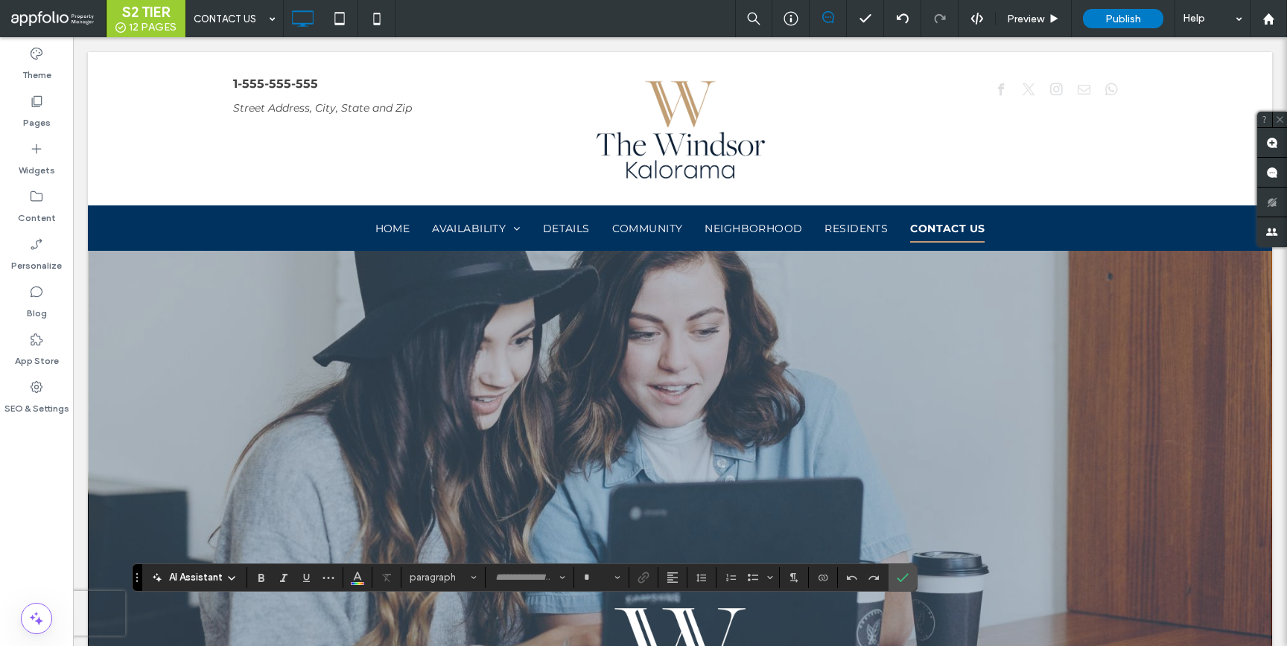
type input "**********"
type input "**"
click at [326, 578] on icon "More" at bounding box center [328, 578] width 12 height 12
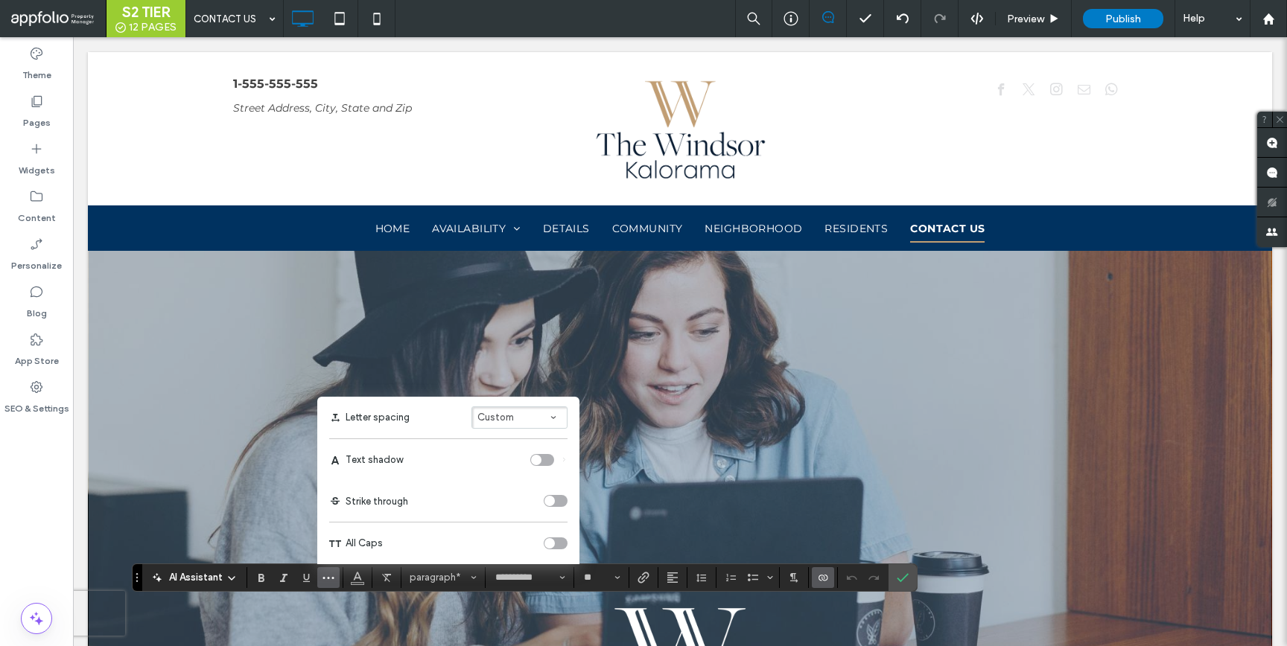
click at [326, 578] on icon "More" at bounding box center [328, 578] width 12 height 12
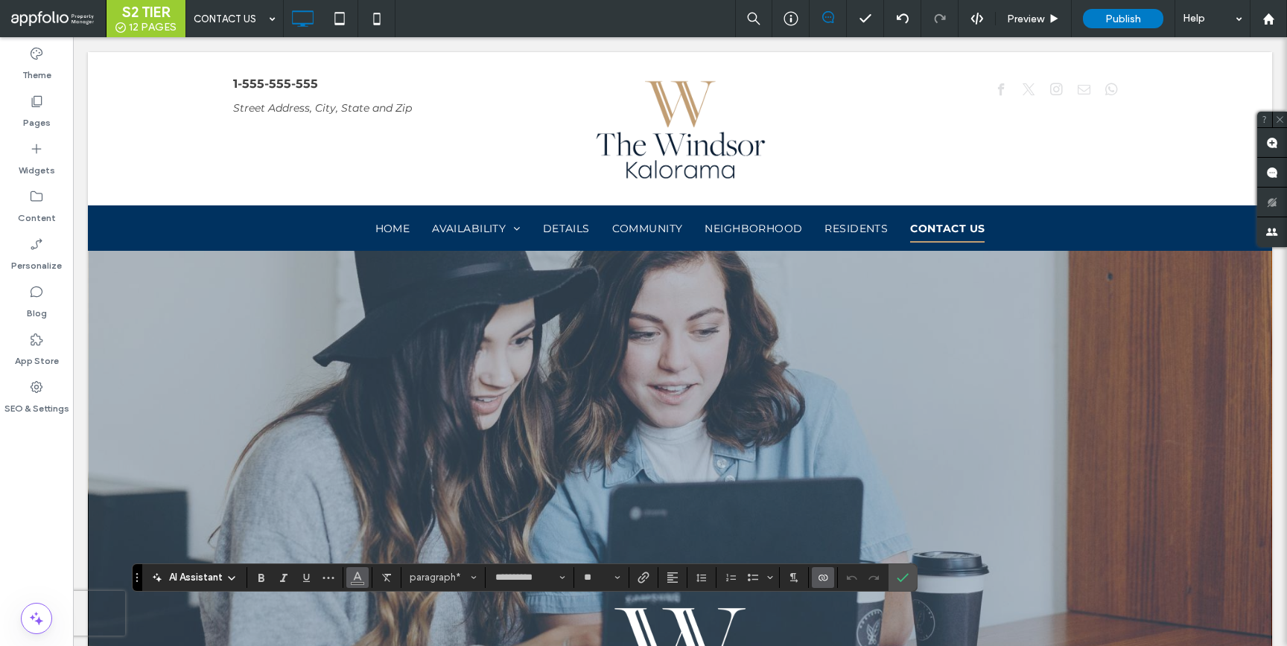
click at [358, 585] on span "Color" at bounding box center [358, 576] width 12 height 19
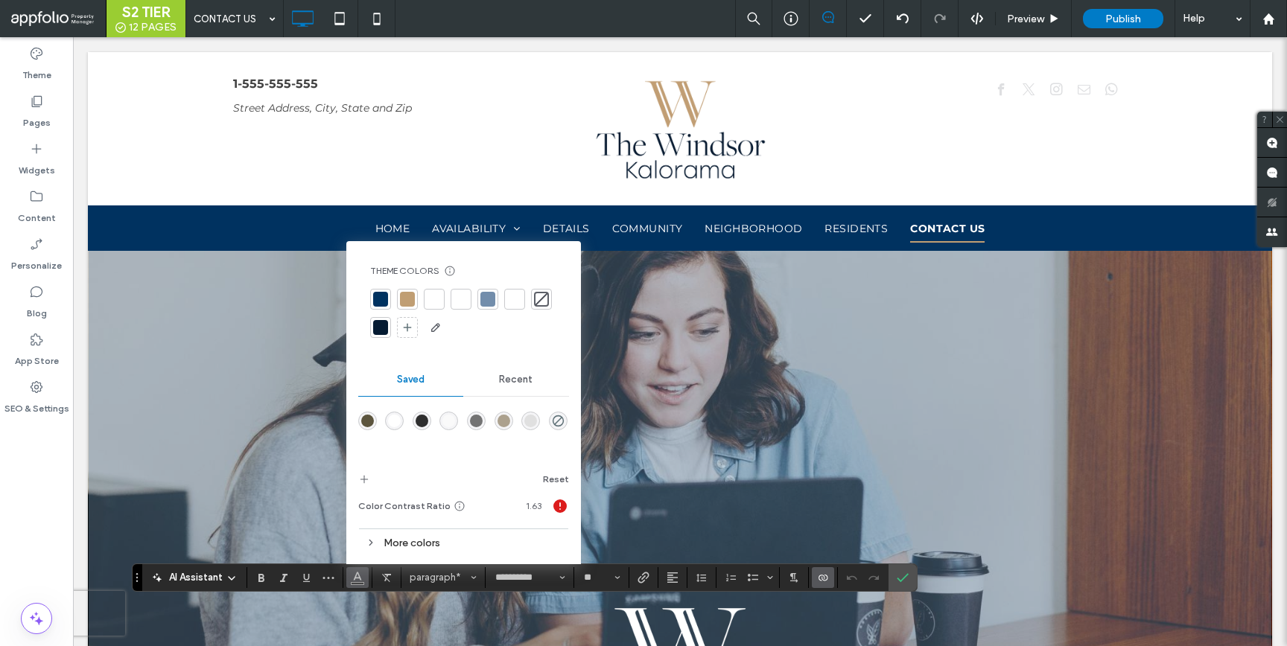
click at [434, 301] on div at bounding box center [434, 299] width 15 height 15
click at [906, 578] on icon "Confirm" at bounding box center [903, 578] width 12 height 12
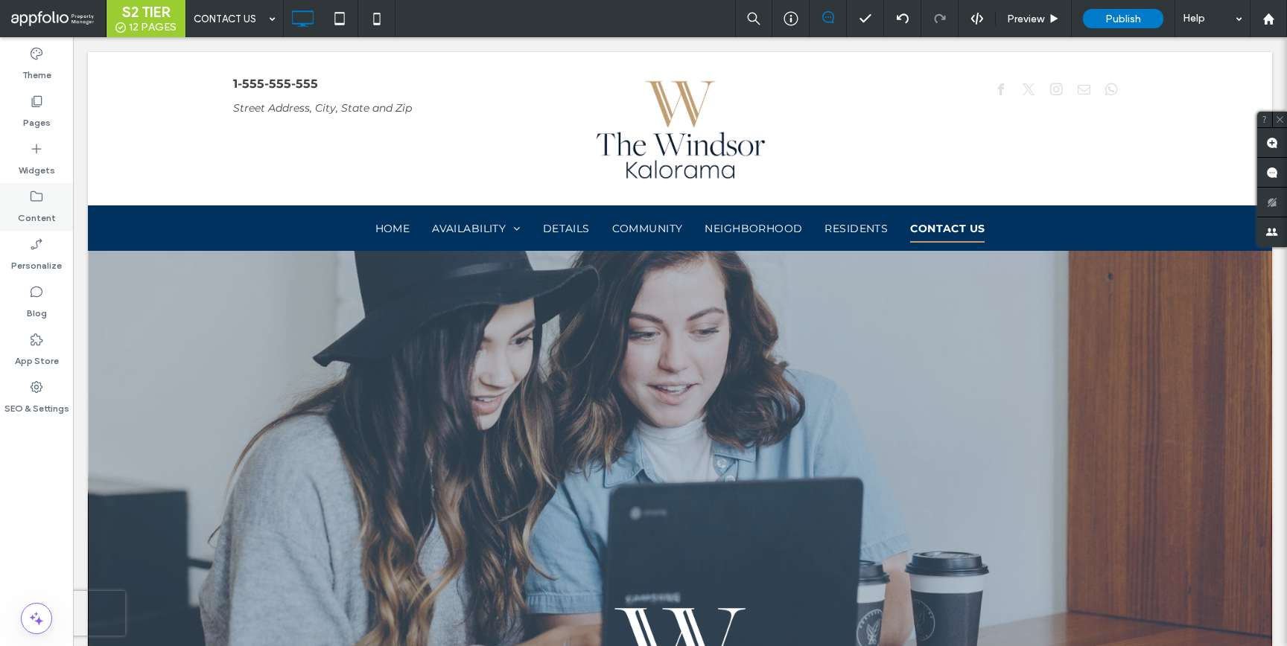
click at [19, 218] on label "Content" at bounding box center [37, 214] width 38 height 21
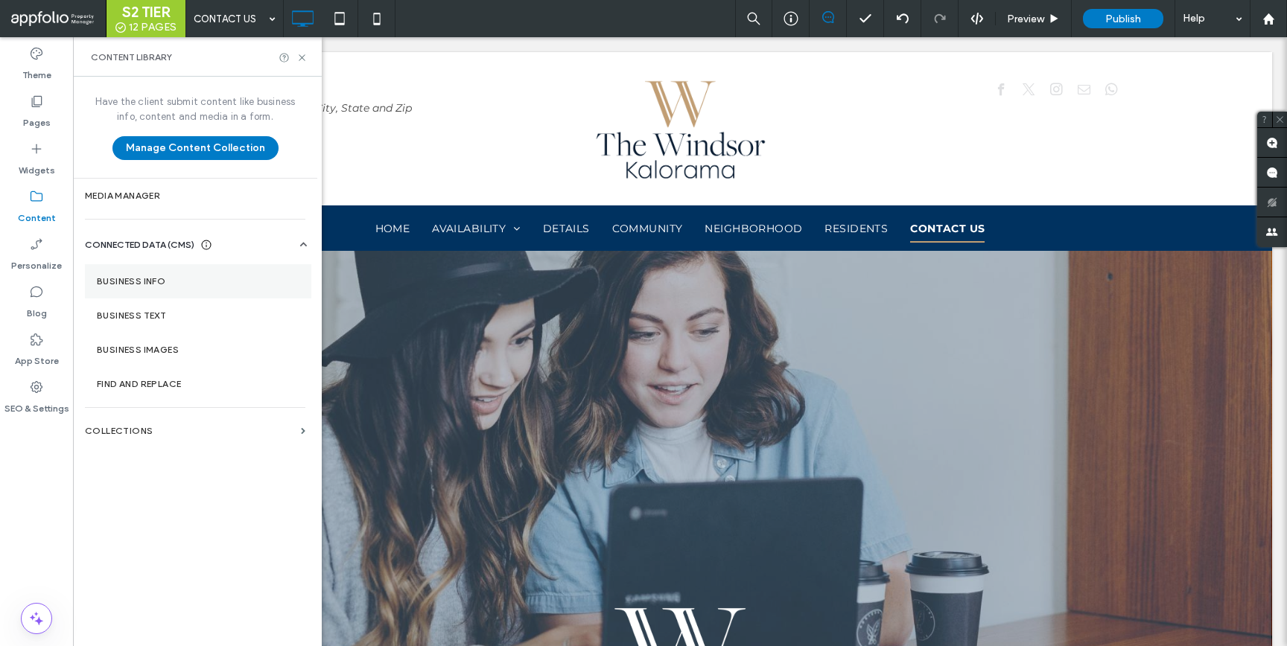
click at [162, 285] on label "Business Info" at bounding box center [198, 281] width 203 height 10
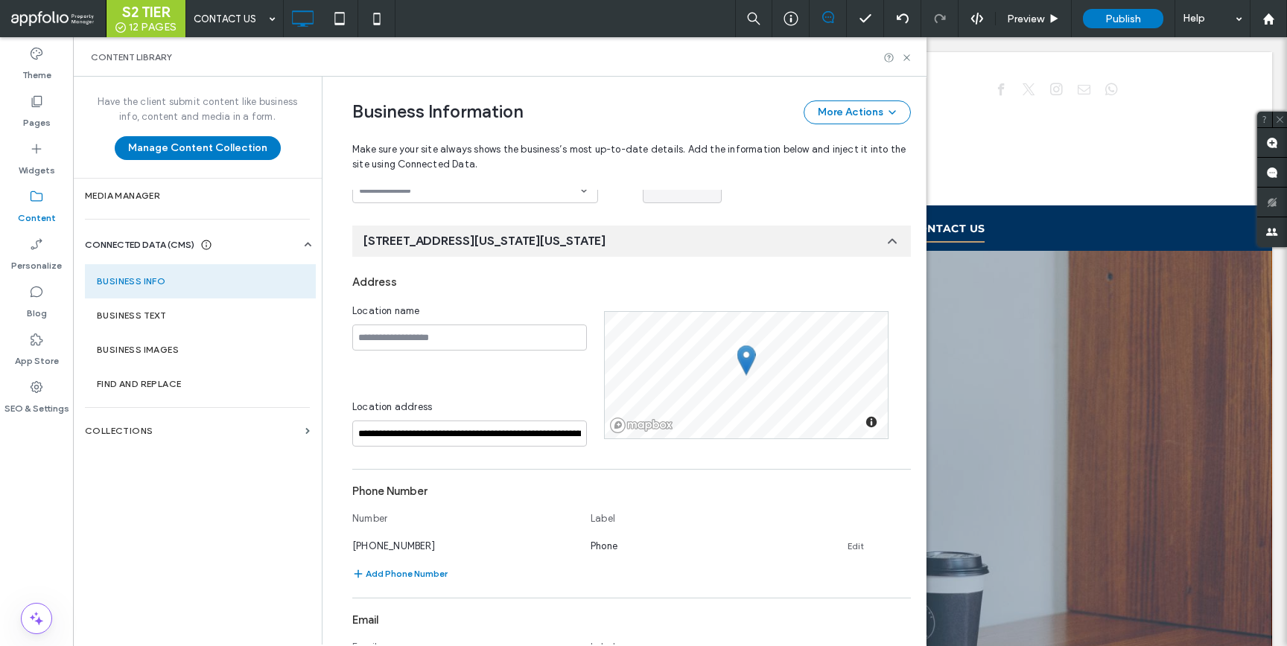
scroll to position [168, 0]
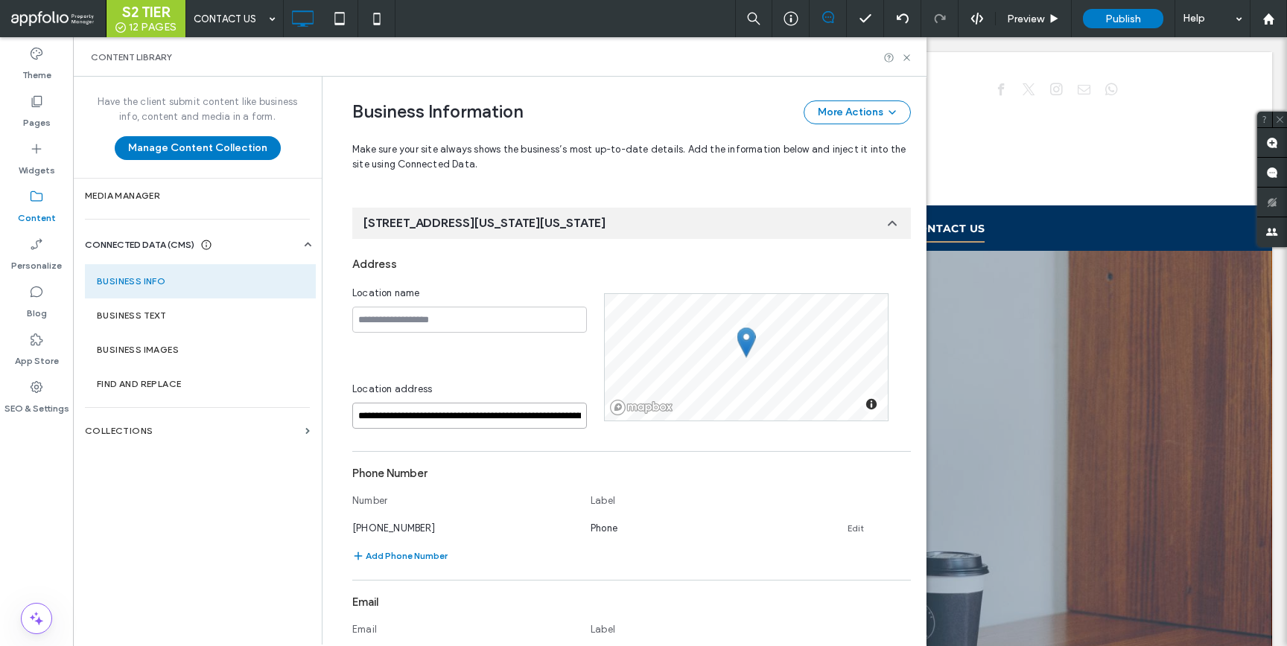
click at [439, 410] on input "**********" at bounding box center [469, 416] width 235 height 26
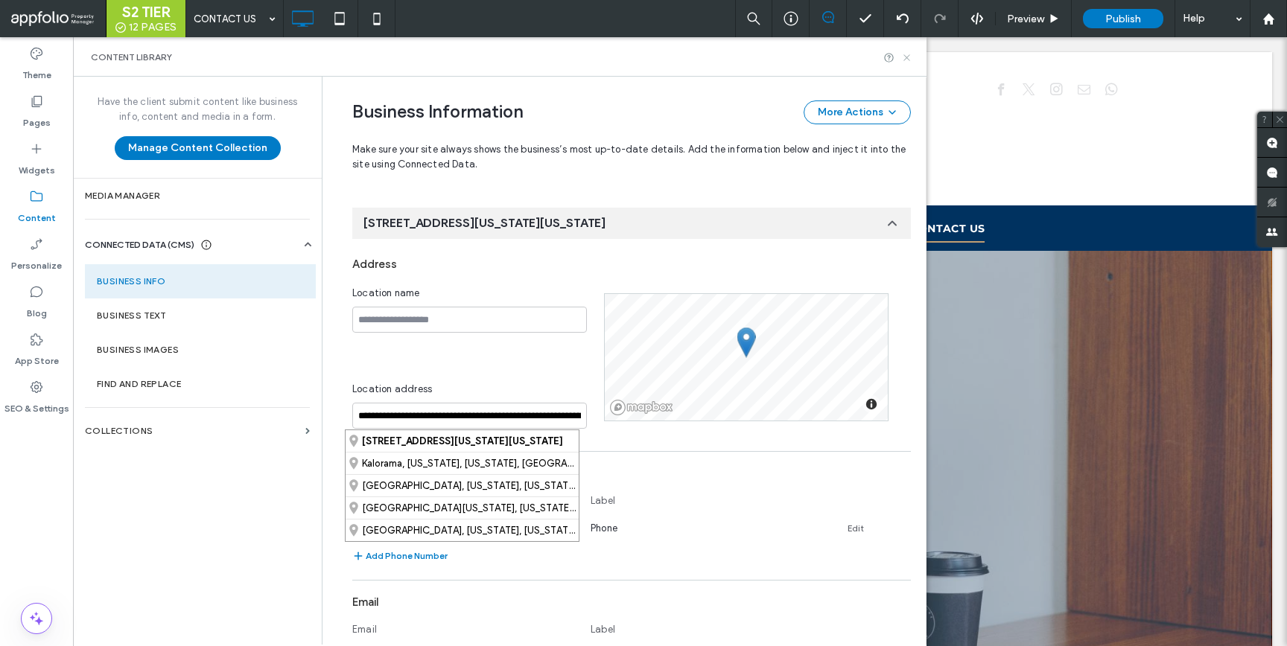
click at [906, 60] on icon at bounding box center [906, 57] width 11 height 11
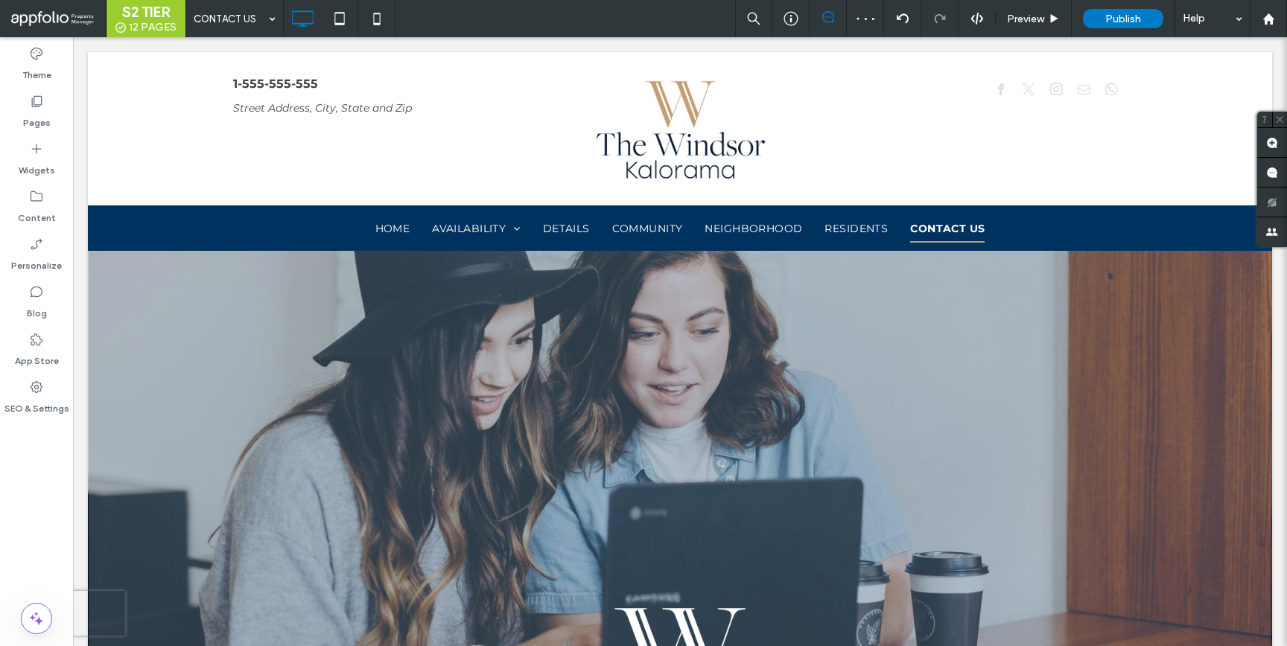
type input "**********"
type input "**"
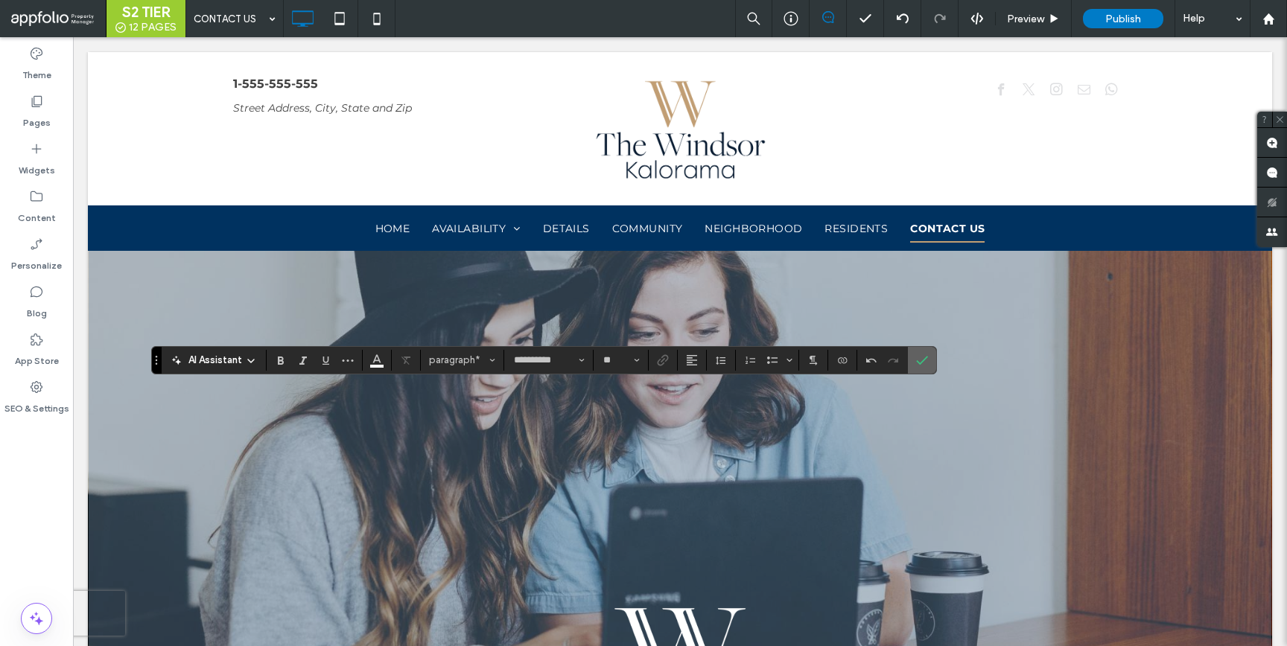
click at [918, 360] on icon "Confirm" at bounding box center [922, 360] width 12 height 12
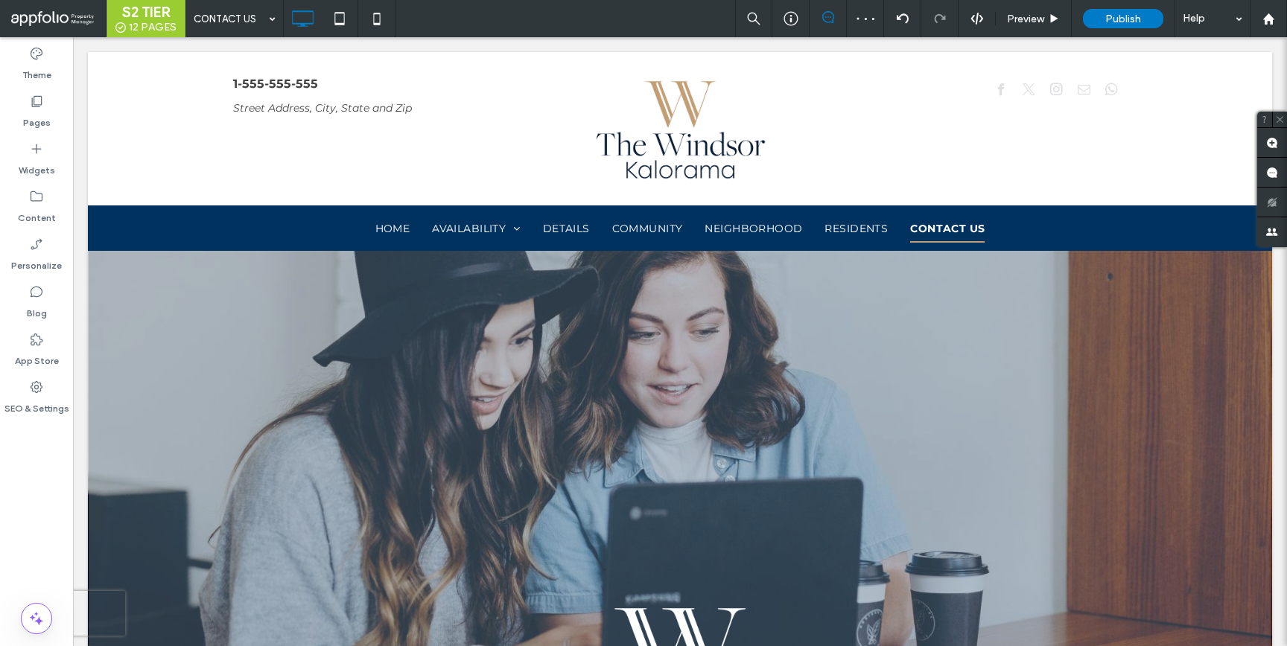
type input "**********"
type input "**"
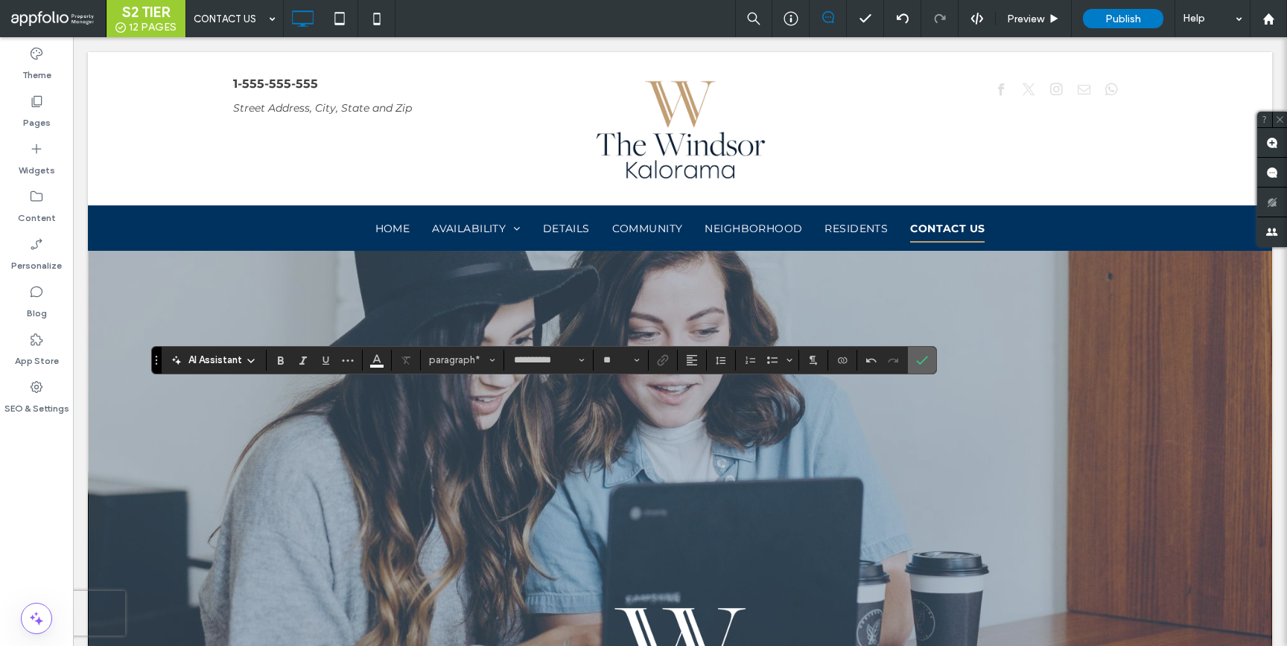
click at [913, 357] on label "Confirm" at bounding box center [922, 360] width 22 height 27
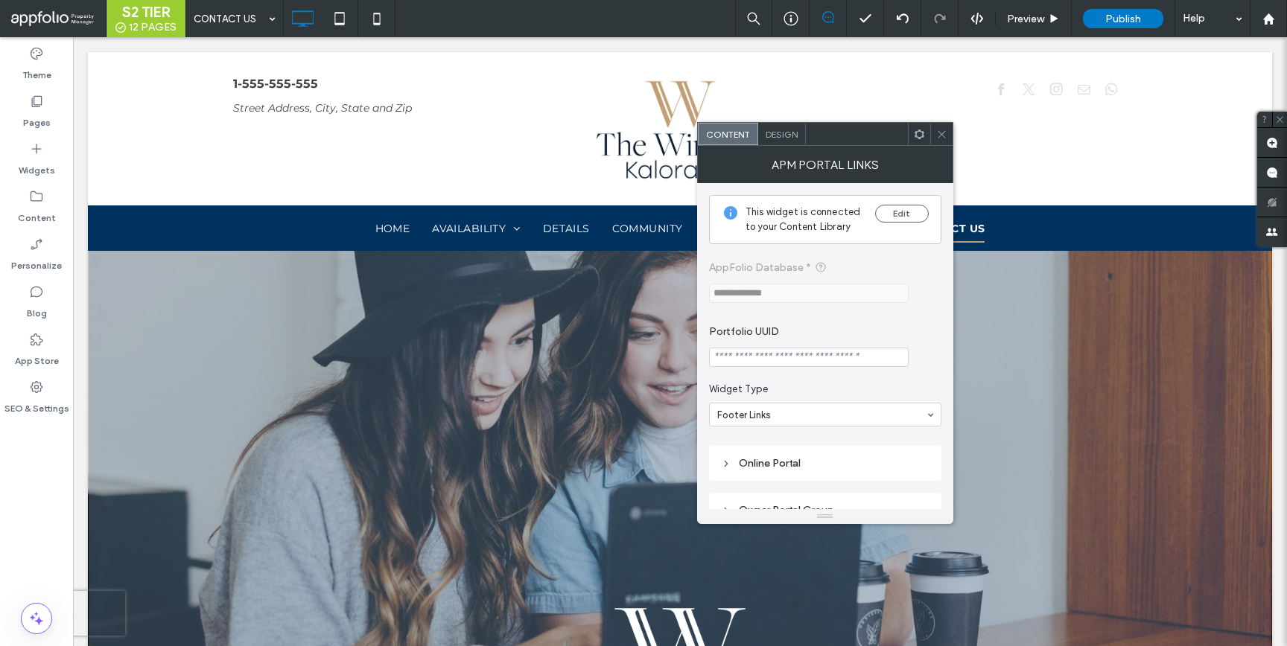
click at [769, 135] on span "Design" at bounding box center [782, 134] width 32 height 11
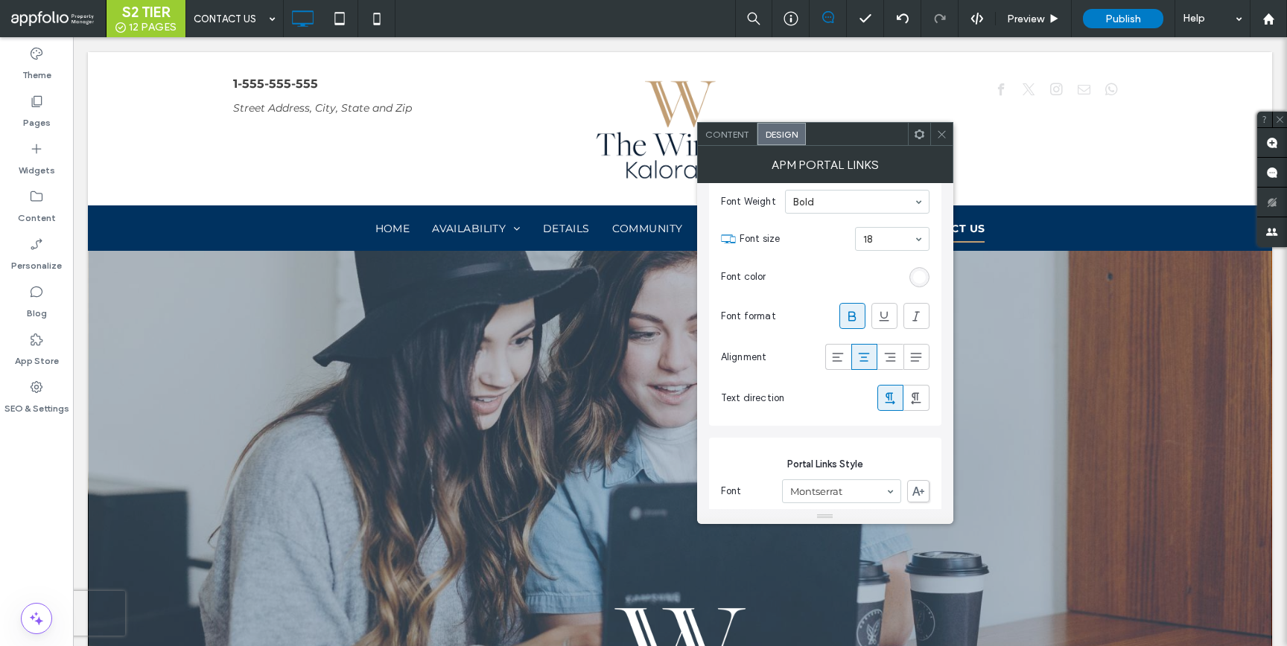
scroll to position [222, 0]
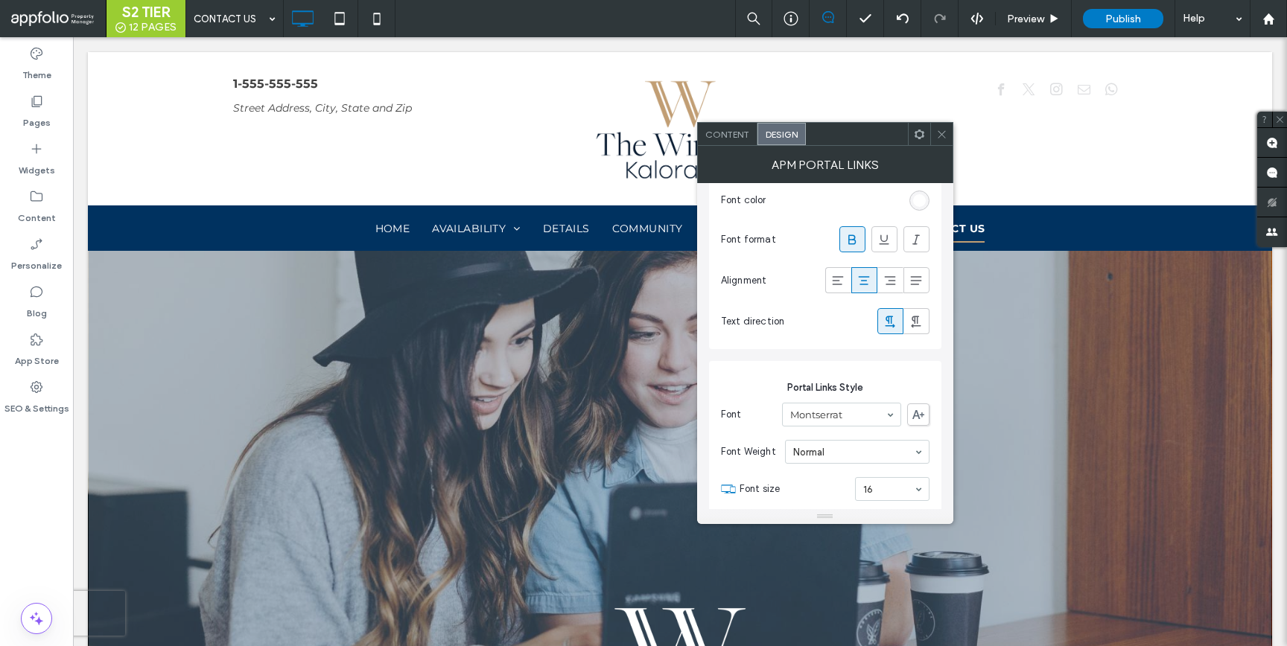
click at [849, 238] on use at bounding box center [851, 240] width 7 height 10
click at [940, 137] on icon at bounding box center [941, 134] width 11 height 11
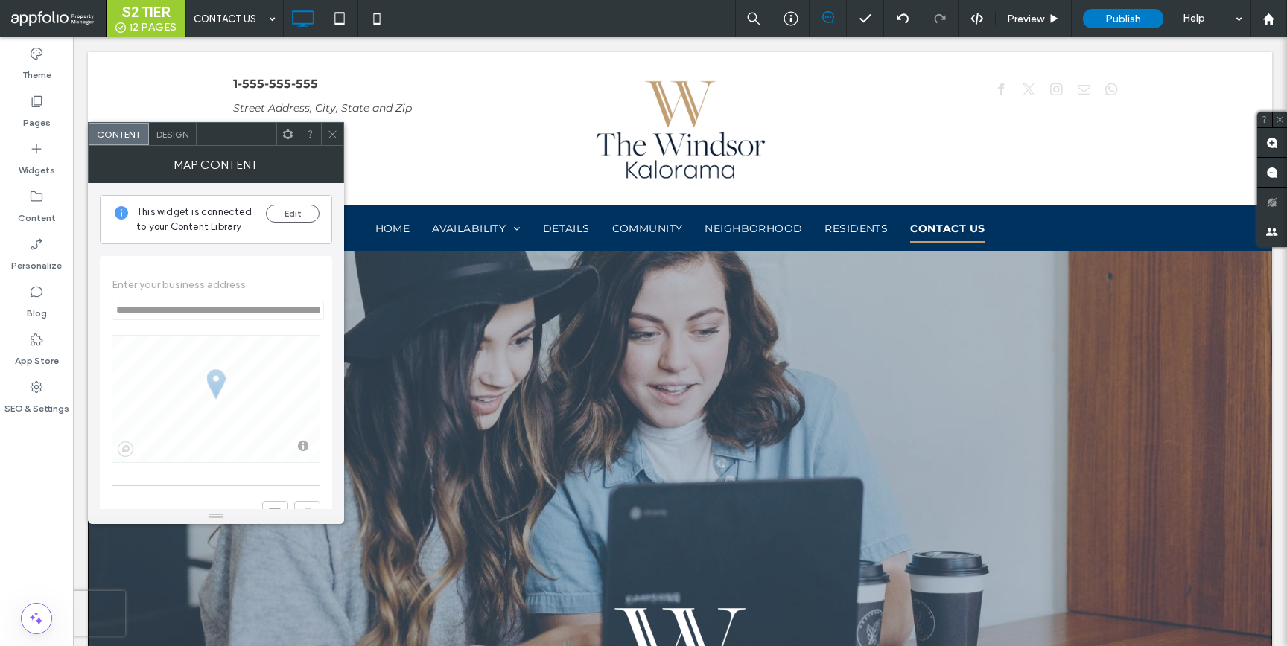
click at [174, 133] on span "Design" at bounding box center [172, 134] width 32 height 11
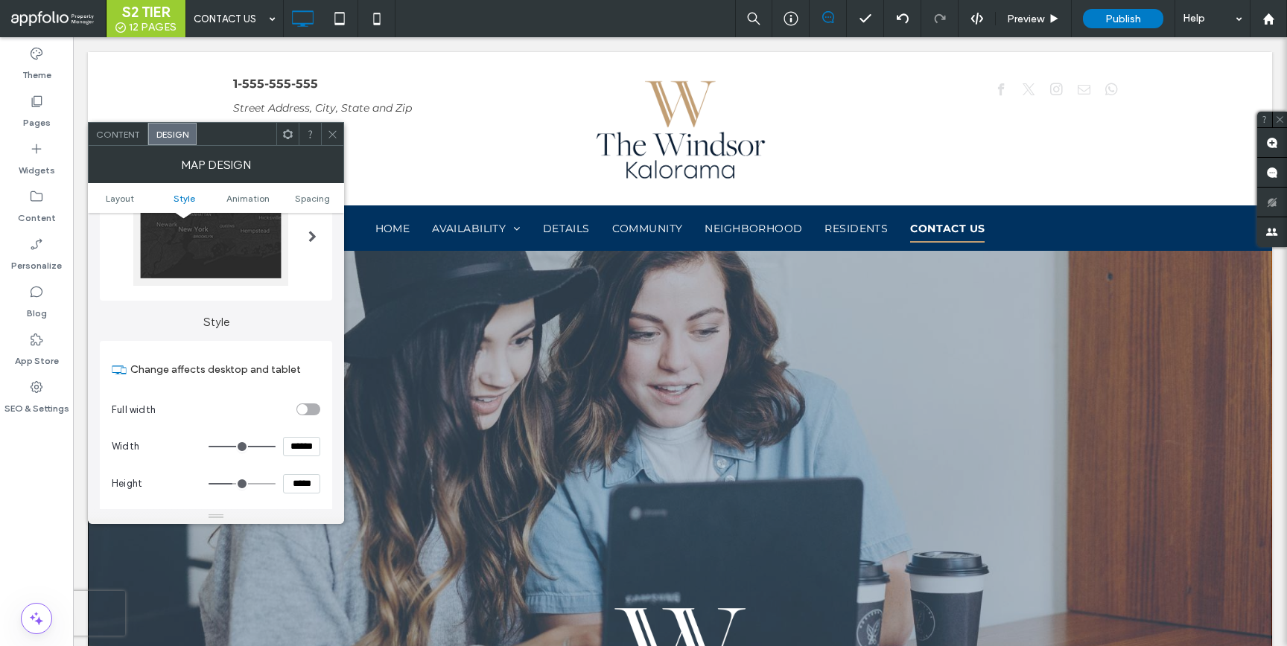
scroll to position [0, 0]
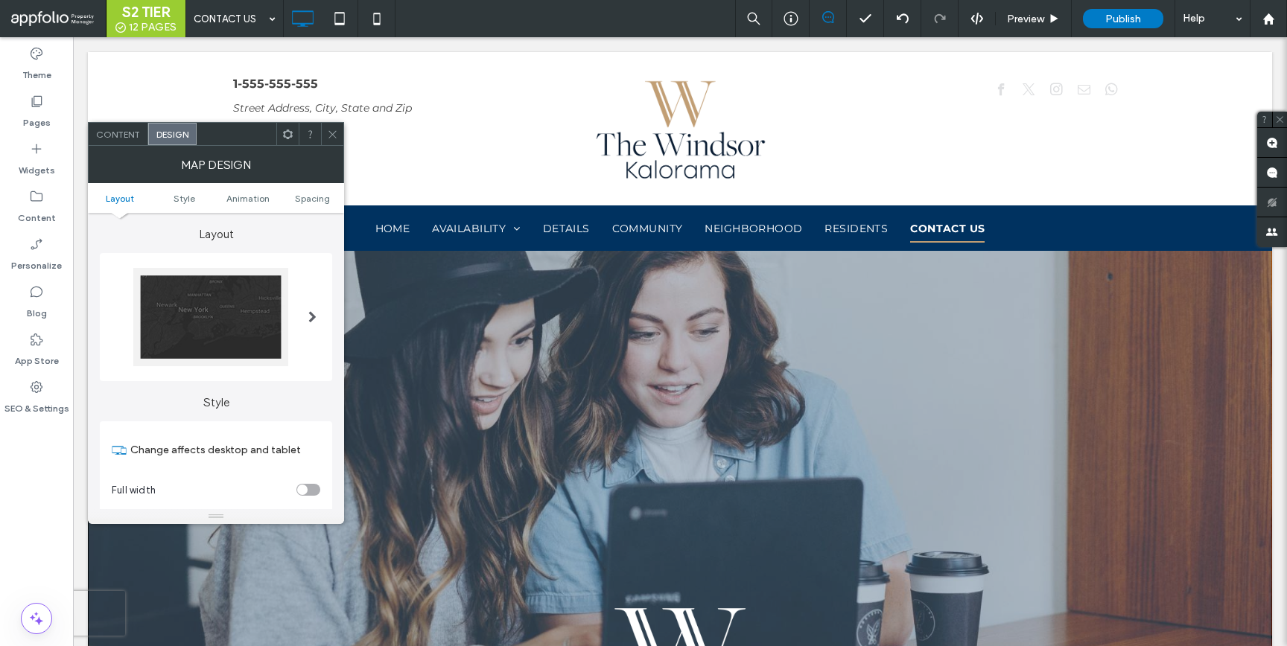
click at [307, 337] on div at bounding box center [312, 317] width 31 height 121
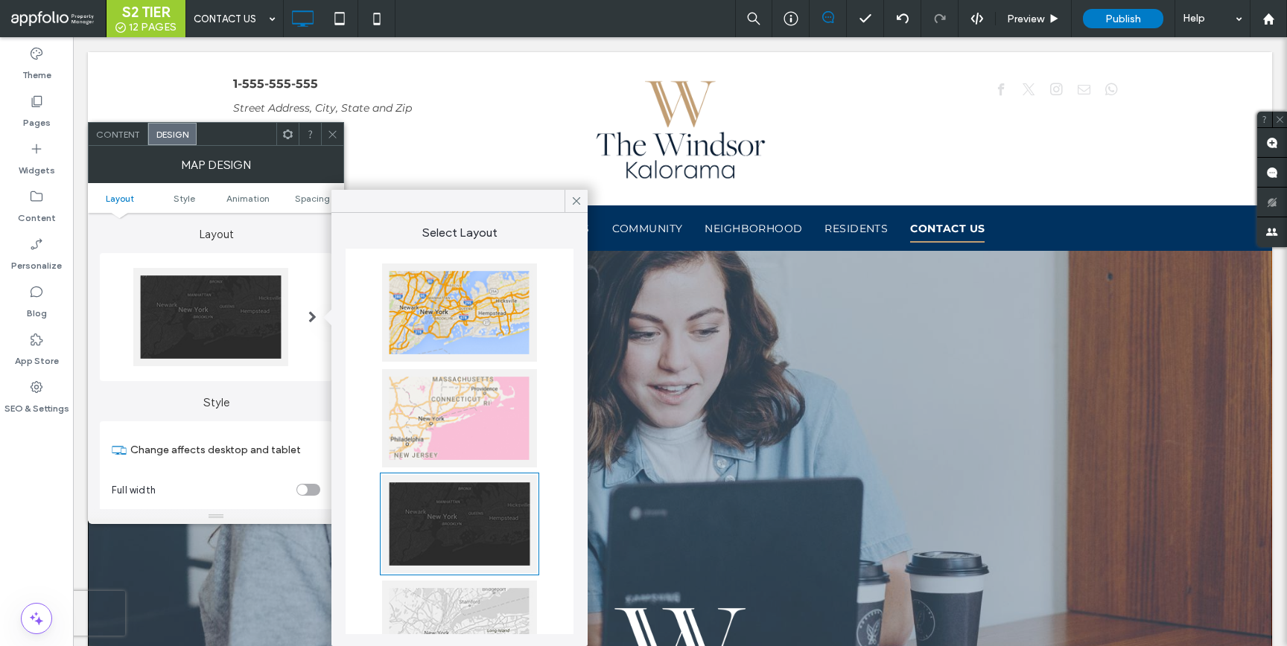
click at [469, 604] on div at bounding box center [459, 630] width 155 height 98
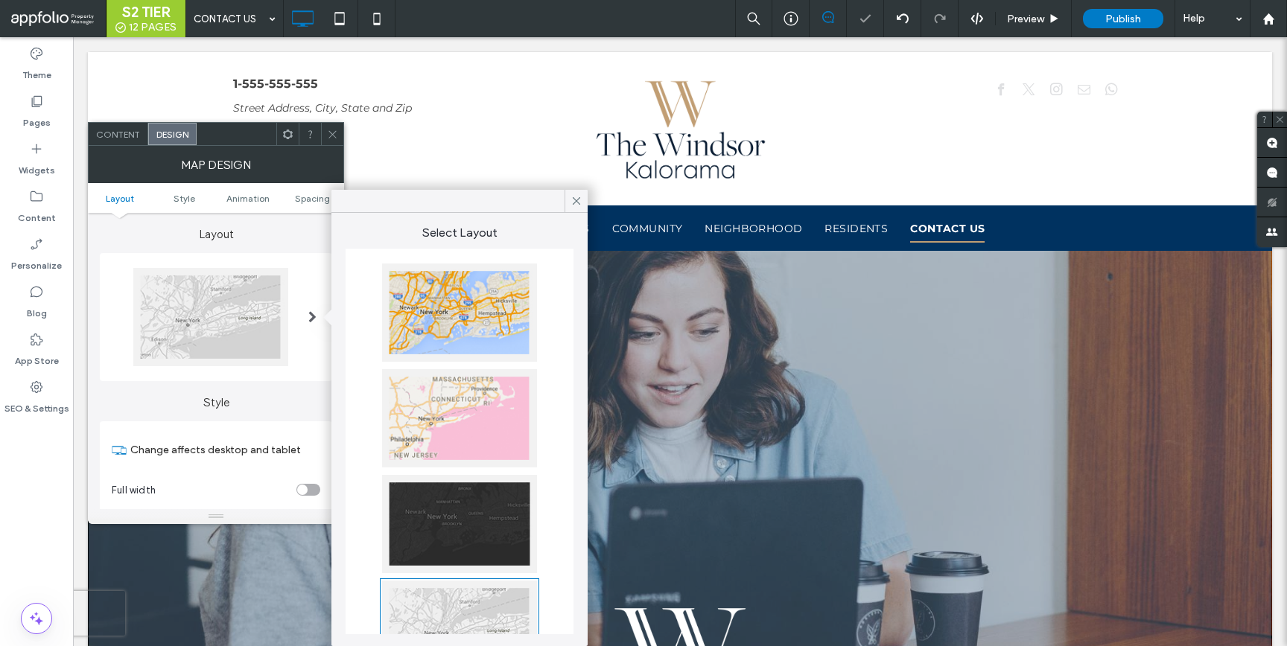
click at [334, 127] on span at bounding box center [332, 134] width 11 height 22
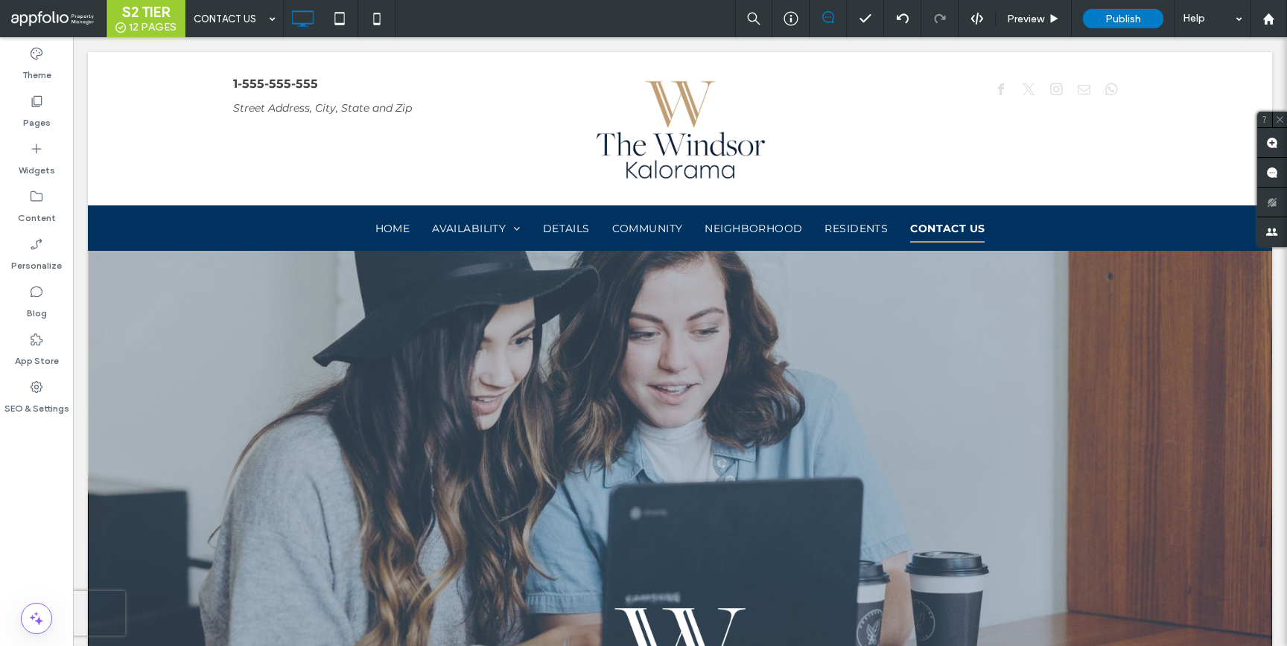
type input "**********"
type input "**"
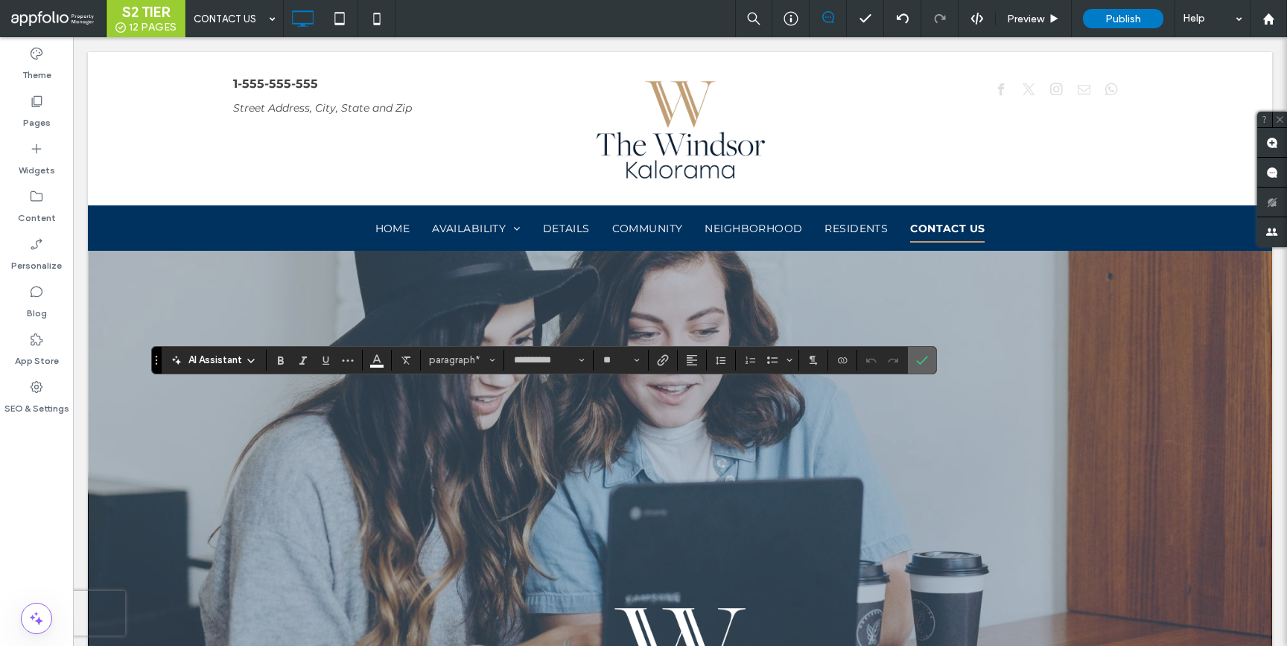
click at [909, 363] on section at bounding box center [922, 360] width 28 height 27
click at [916, 362] on icon "Confirm" at bounding box center [922, 360] width 12 height 12
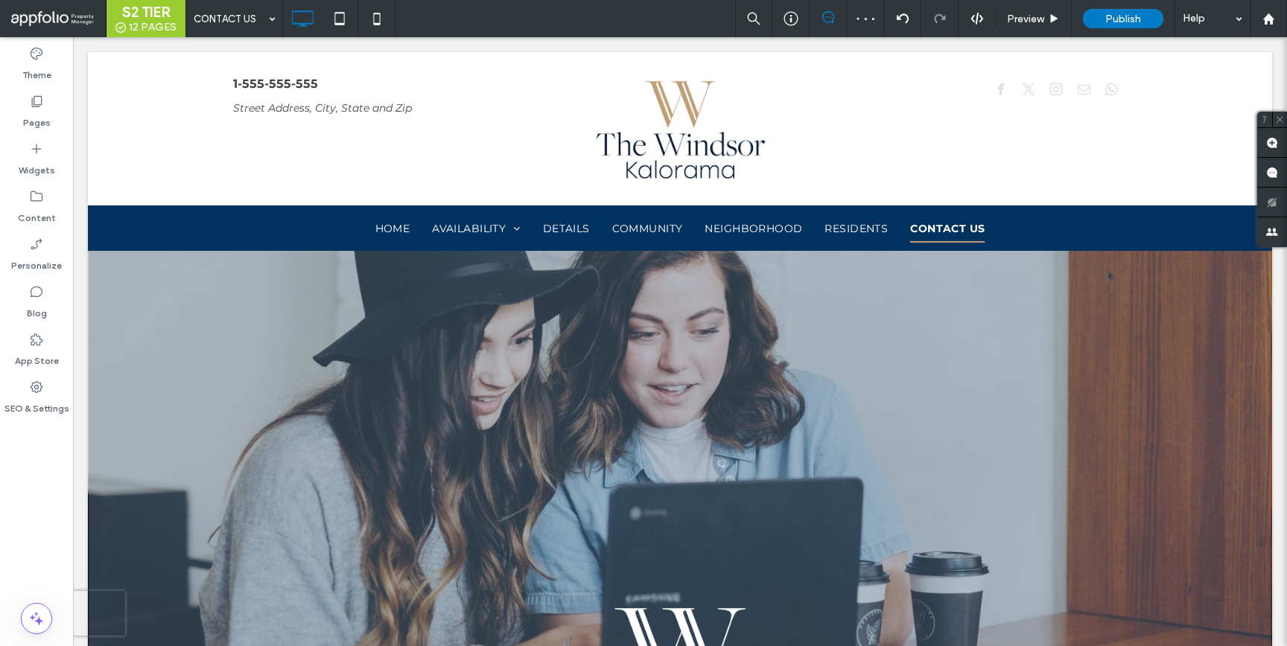
type input "**********"
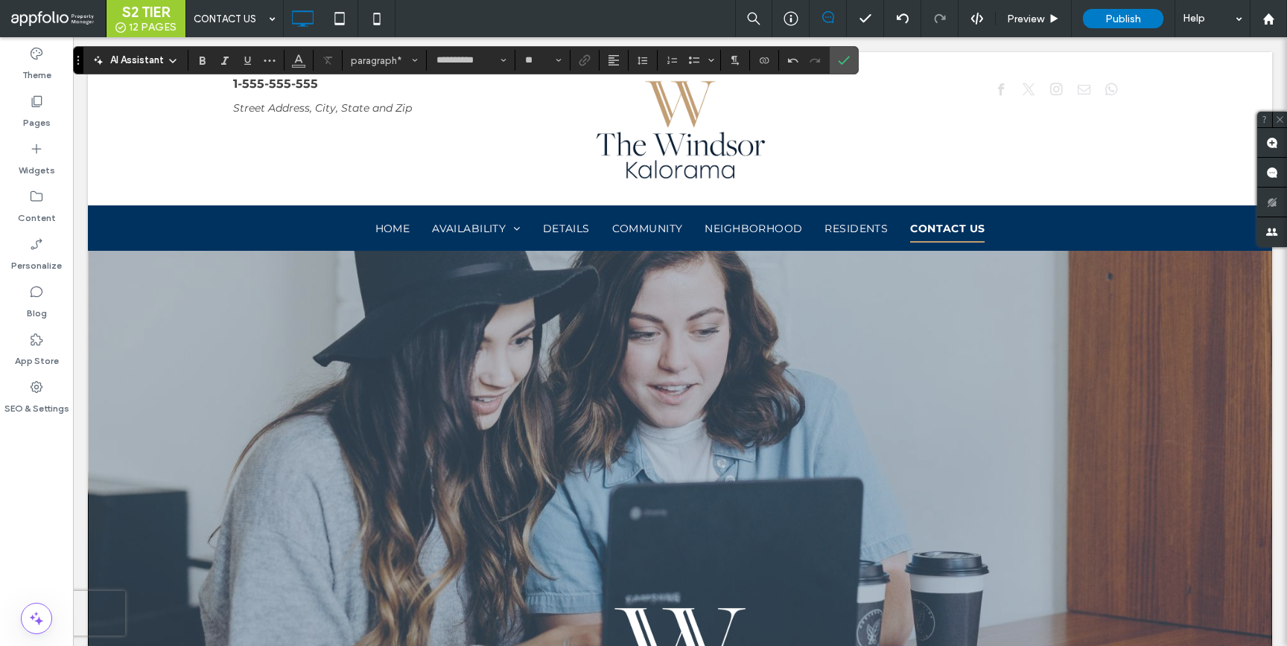
type input "**"
click at [836, 59] on label "Confirm" at bounding box center [844, 60] width 22 height 27
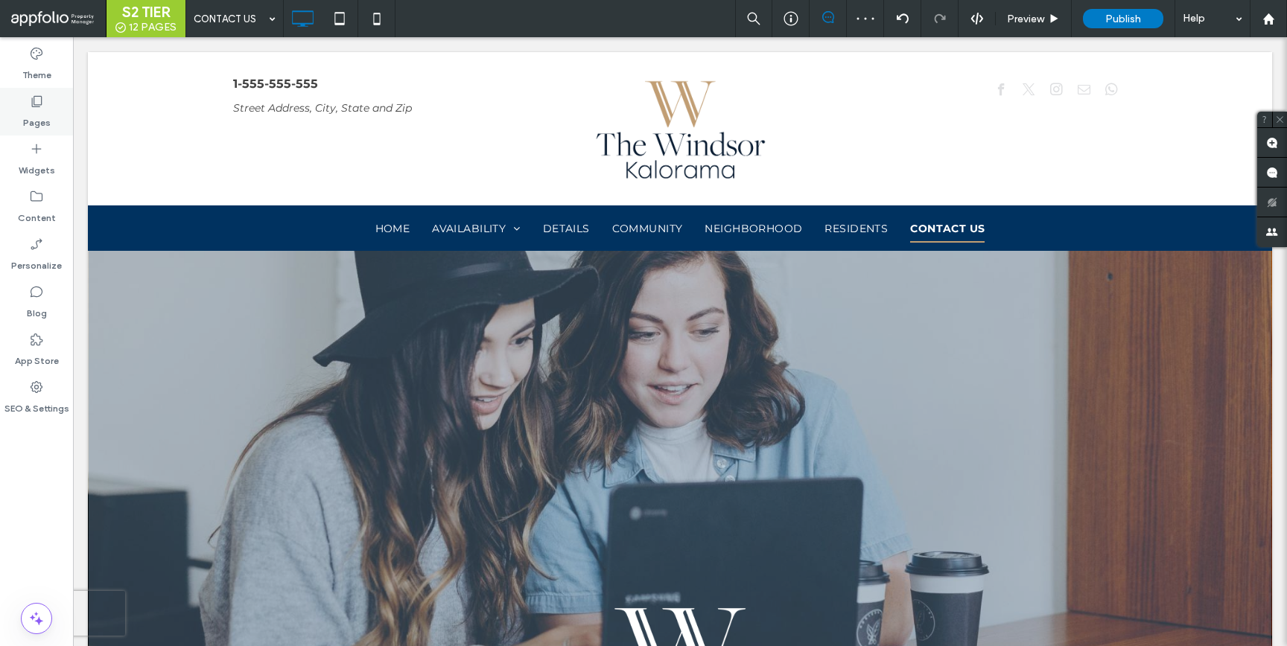
click at [42, 106] on icon at bounding box center [36, 101] width 15 height 15
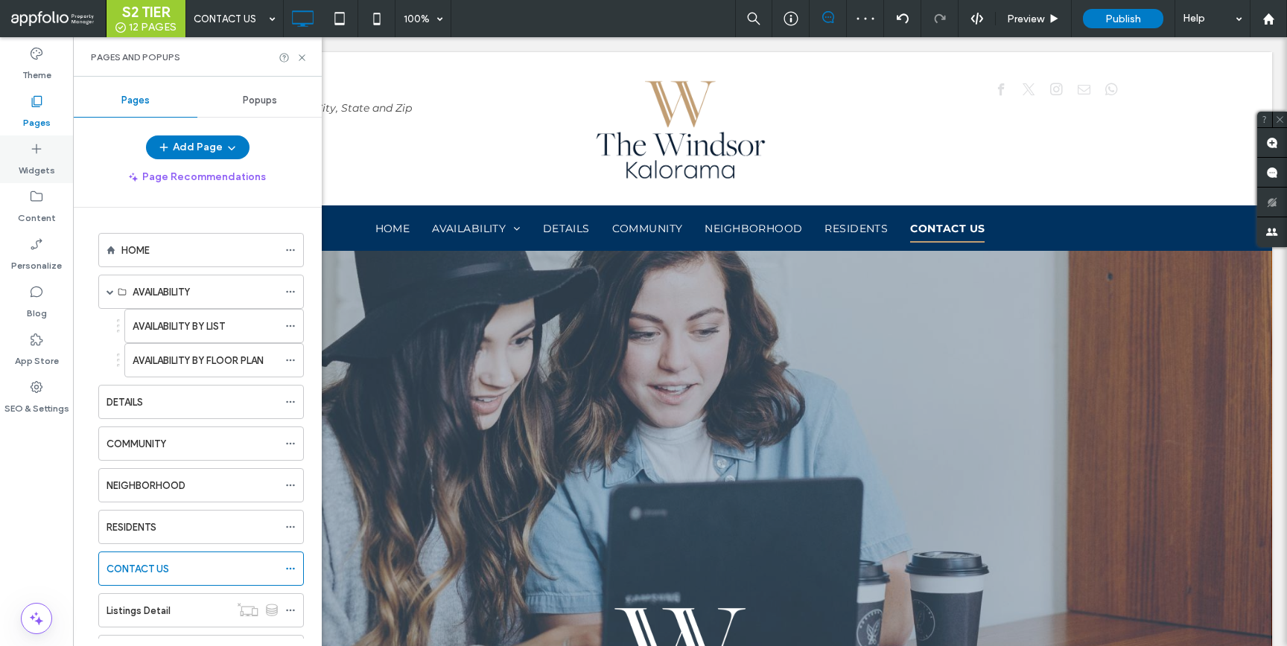
click at [38, 159] on label "Widgets" at bounding box center [37, 166] width 36 height 21
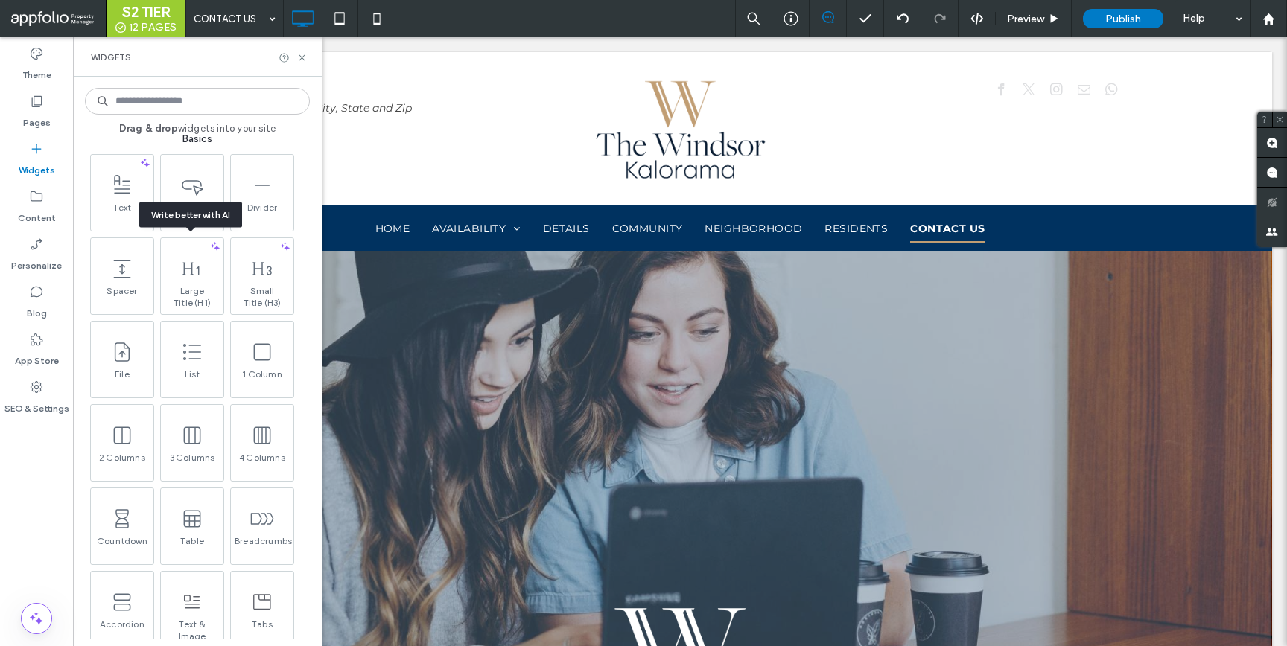
scroll to position [690, 0]
click at [300, 58] on icon at bounding box center [301, 57] width 11 height 11
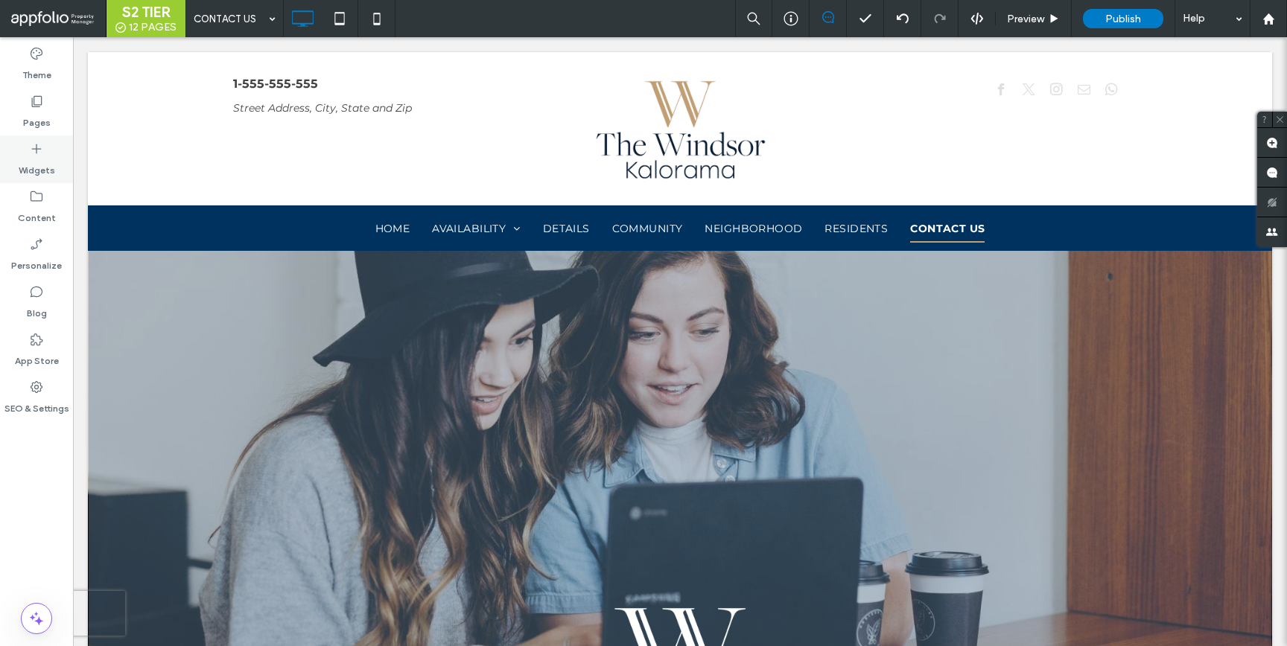
click at [40, 164] on label "Widgets" at bounding box center [37, 166] width 36 height 21
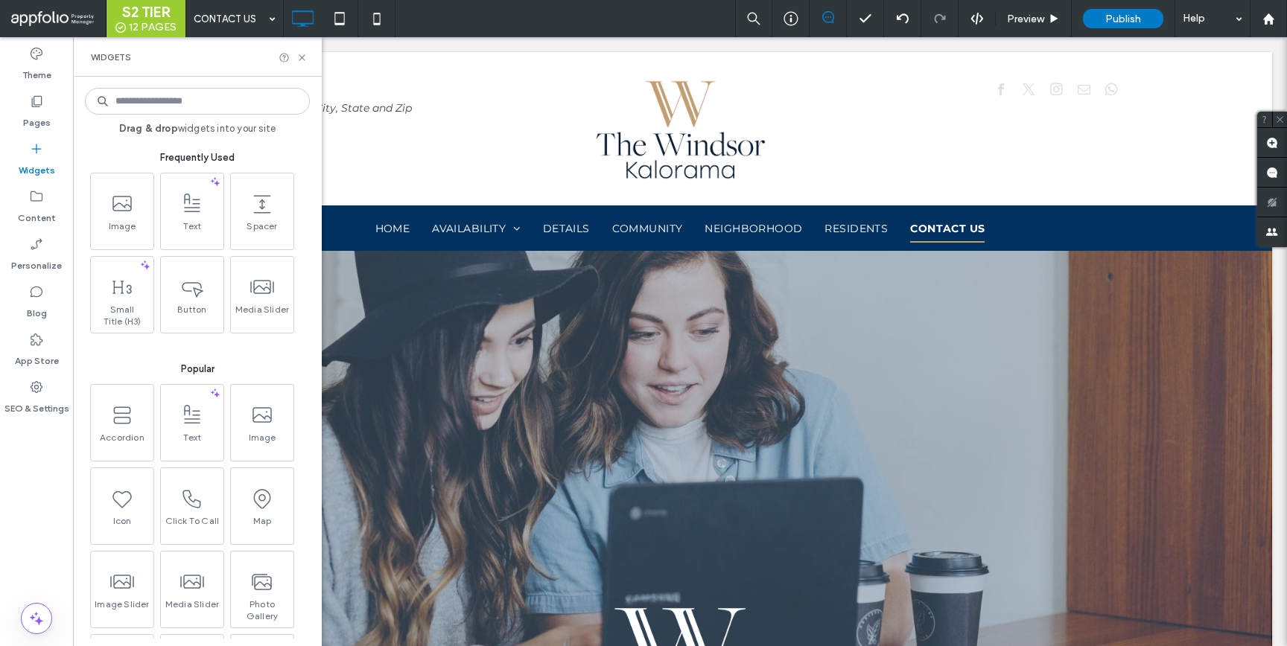
click at [218, 104] on input at bounding box center [197, 101] width 225 height 27
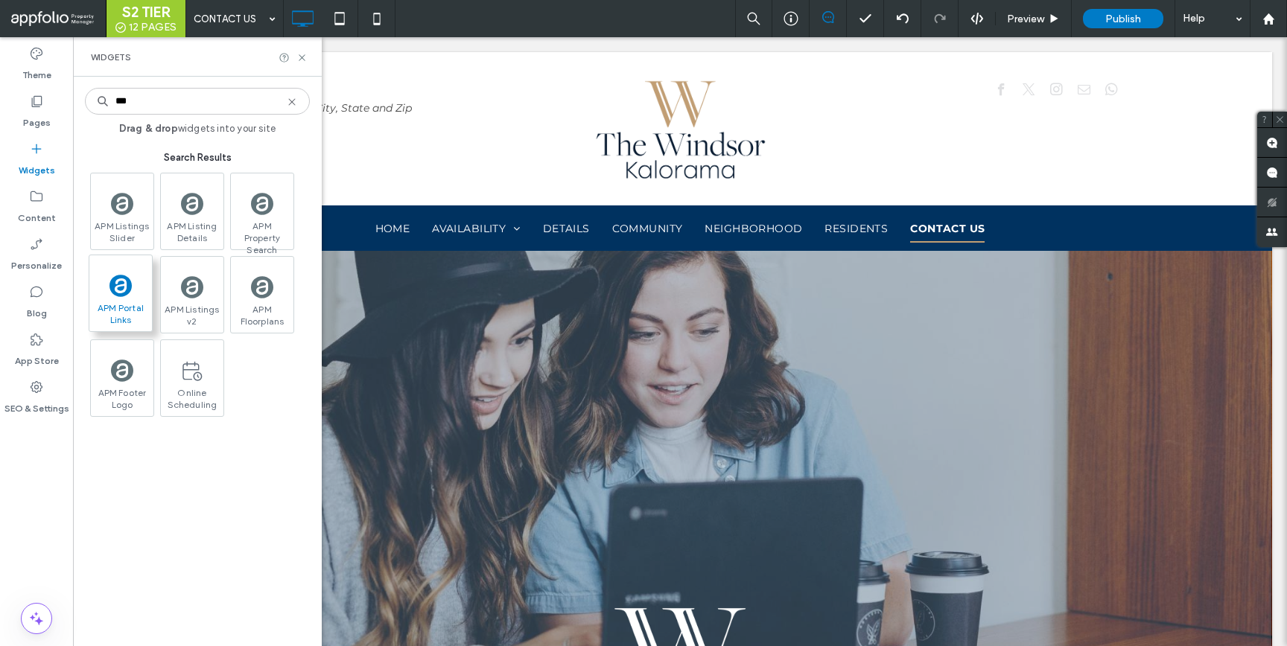
type input "***"
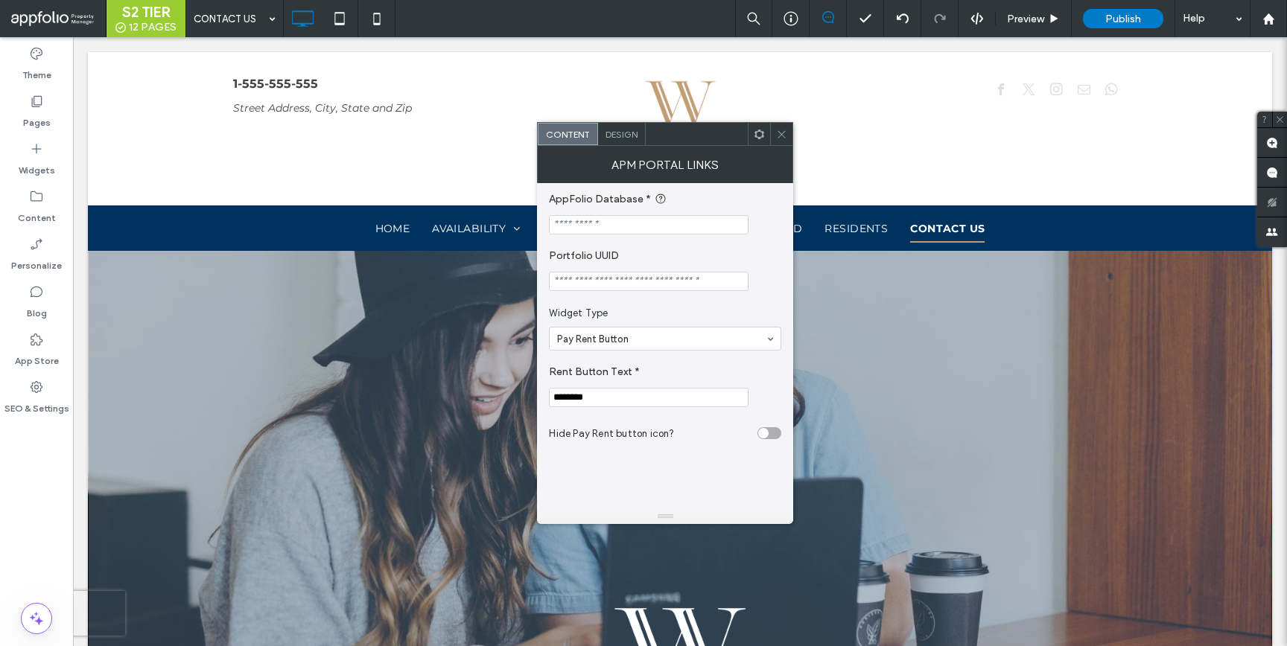
drag, startPoint x: 783, startPoint y: 133, endPoint x: 792, endPoint y: 135, distance: 9.9
click at [783, 133] on use at bounding box center [781, 133] width 7 height 7
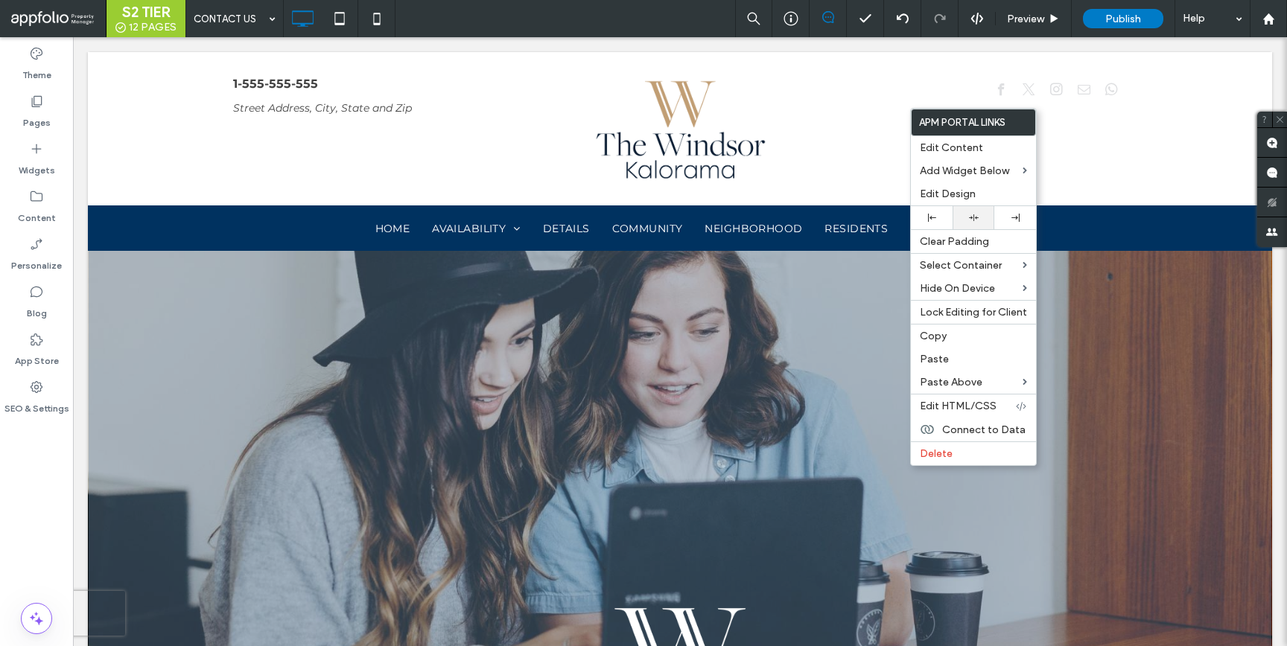
click at [978, 223] on div at bounding box center [974, 217] width 42 height 23
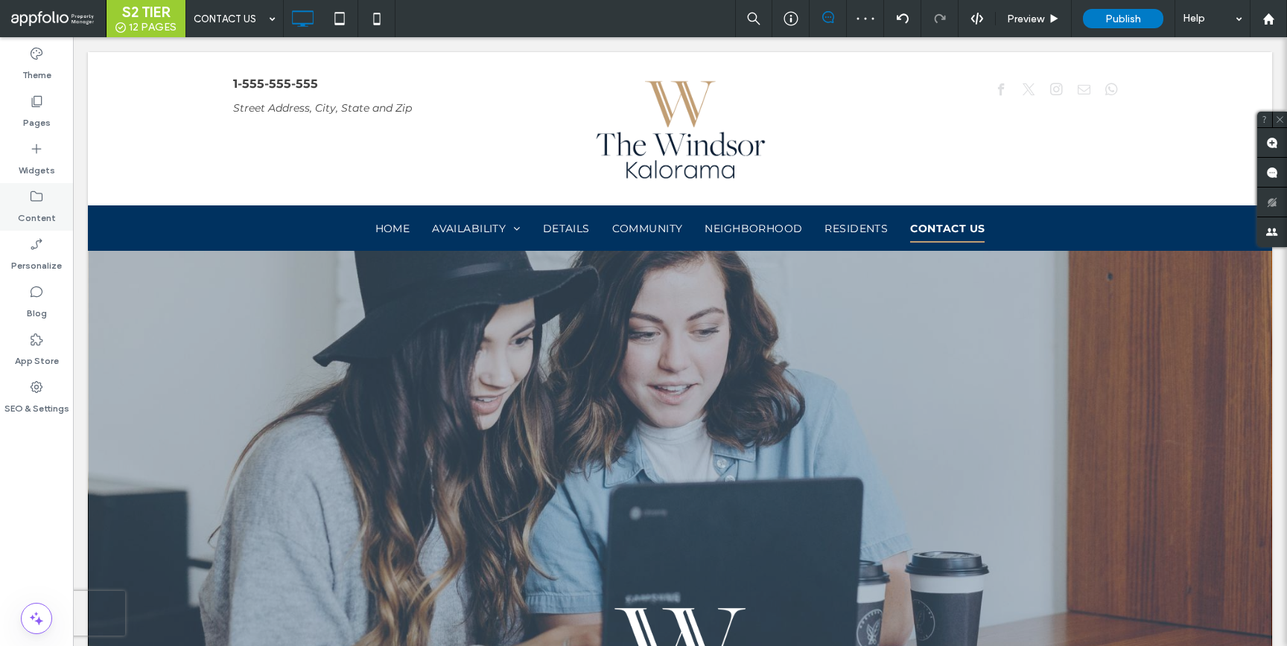
click at [34, 199] on icon at bounding box center [36, 196] width 15 height 15
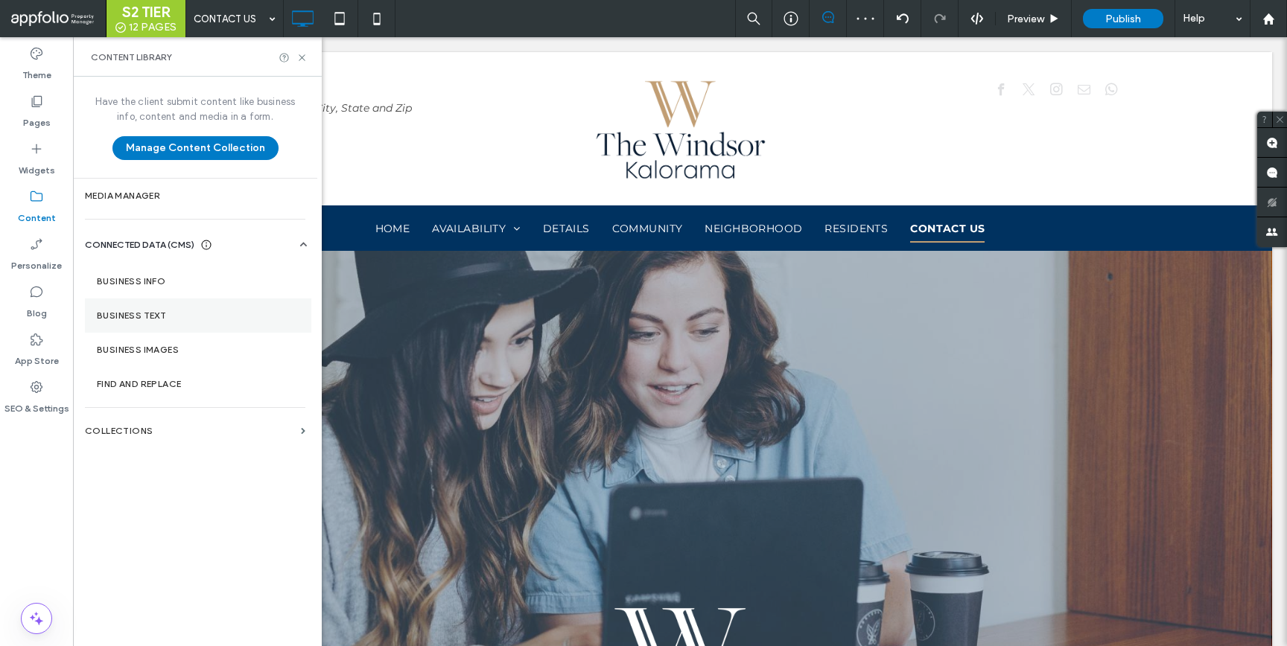
click at [150, 309] on section "Business Text" at bounding box center [198, 316] width 226 height 34
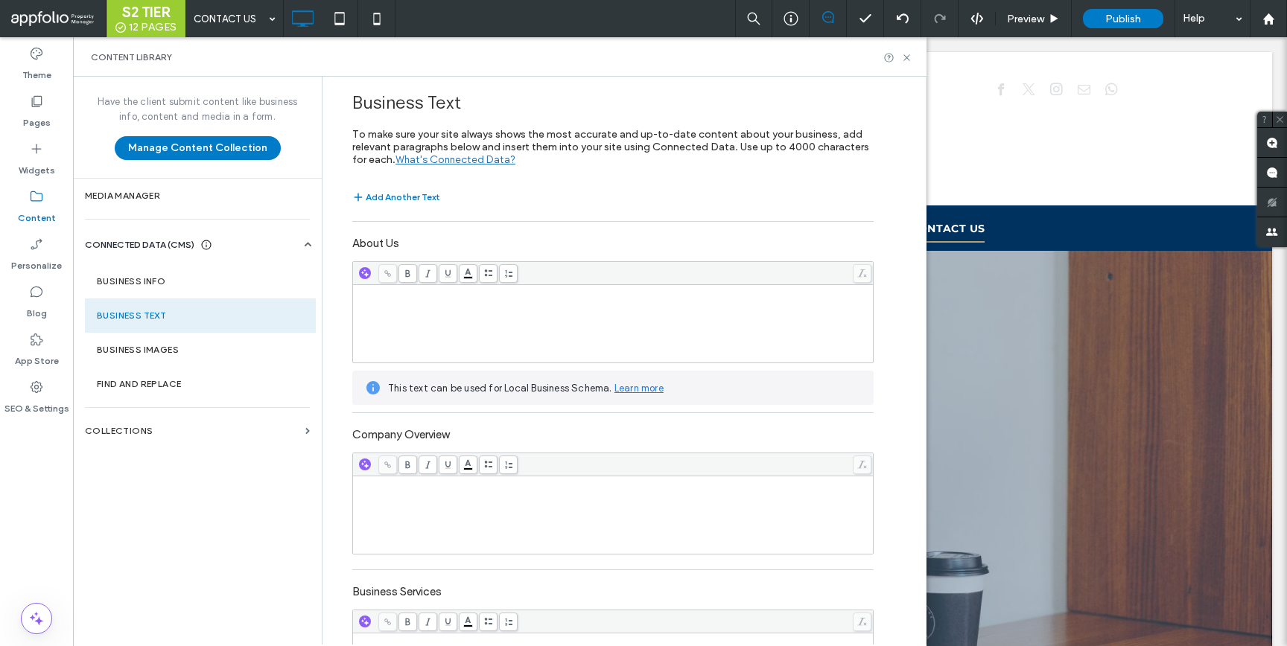
scroll to position [477, 0]
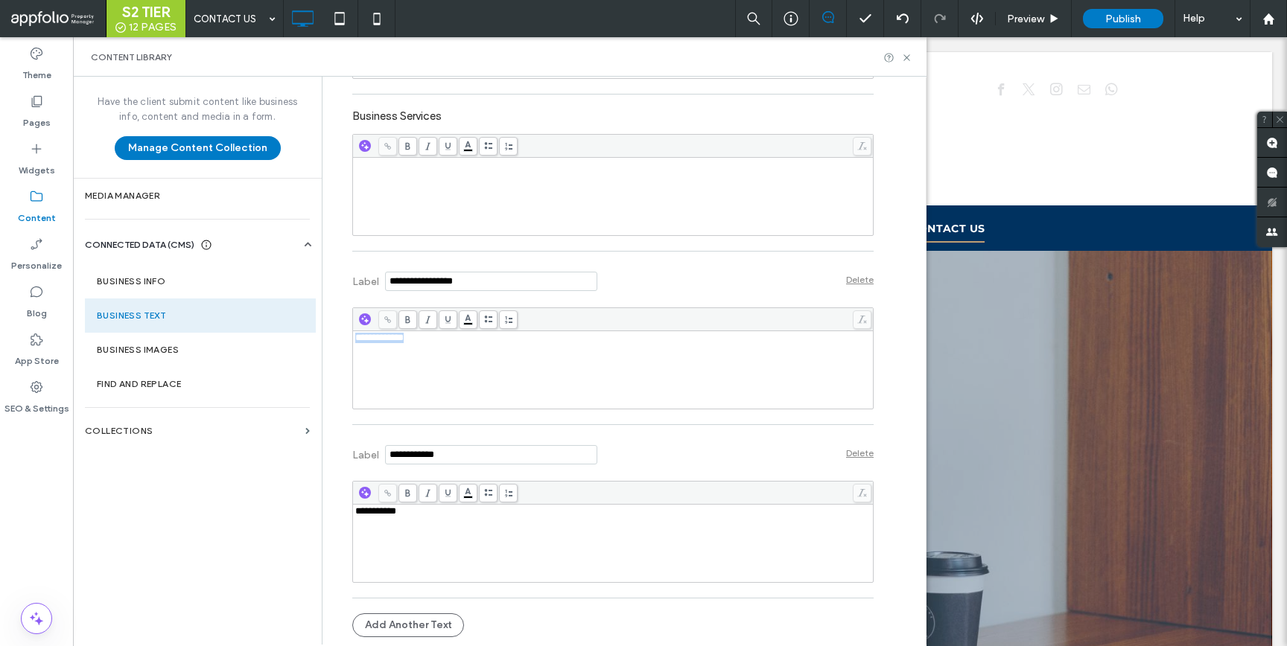
drag, startPoint x: 375, startPoint y: 343, endPoint x: 238, endPoint y: 328, distance: 138.6
click at [238, 328] on div "**********" at bounding box center [499, 361] width 853 height 568
copy span "**********"
click at [905, 60] on icon at bounding box center [906, 57] width 11 height 11
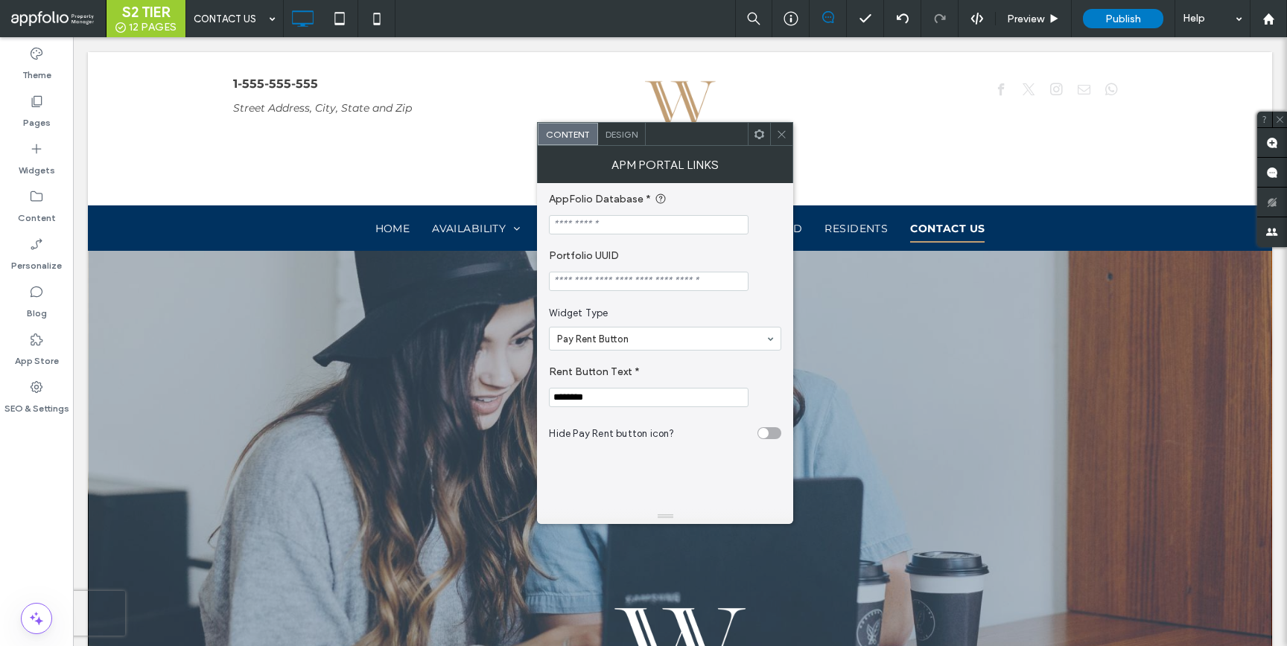
click at [626, 226] on input "AppFolio Database *" at bounding box center [649, 224] width 200 height 19
paste input "**********"
type input "**********"
click at [787, 136] on div at bounding box center [781, 134] width 22 height 22
click at [607, 132] on span "Design" at bounding box center [621, 134] width 32 height 11
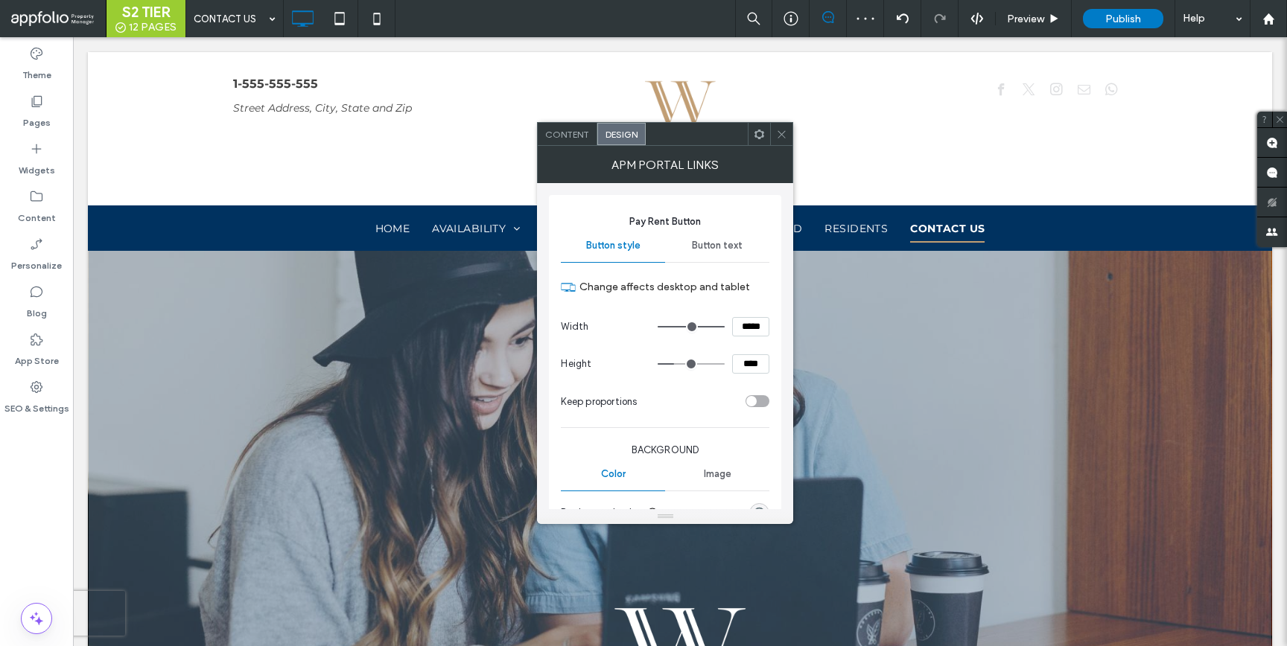
click at [741, 328] on input "*****" at bounding box center [750, 326] width 37 height 19
click at [740, 328] on input "*****" at bounding box center [750, 326] width 37 height 19
type input "*****"
type input "***"
click at [748, 362] on input "****" at bounding box center [750, 363] width 37 height 19
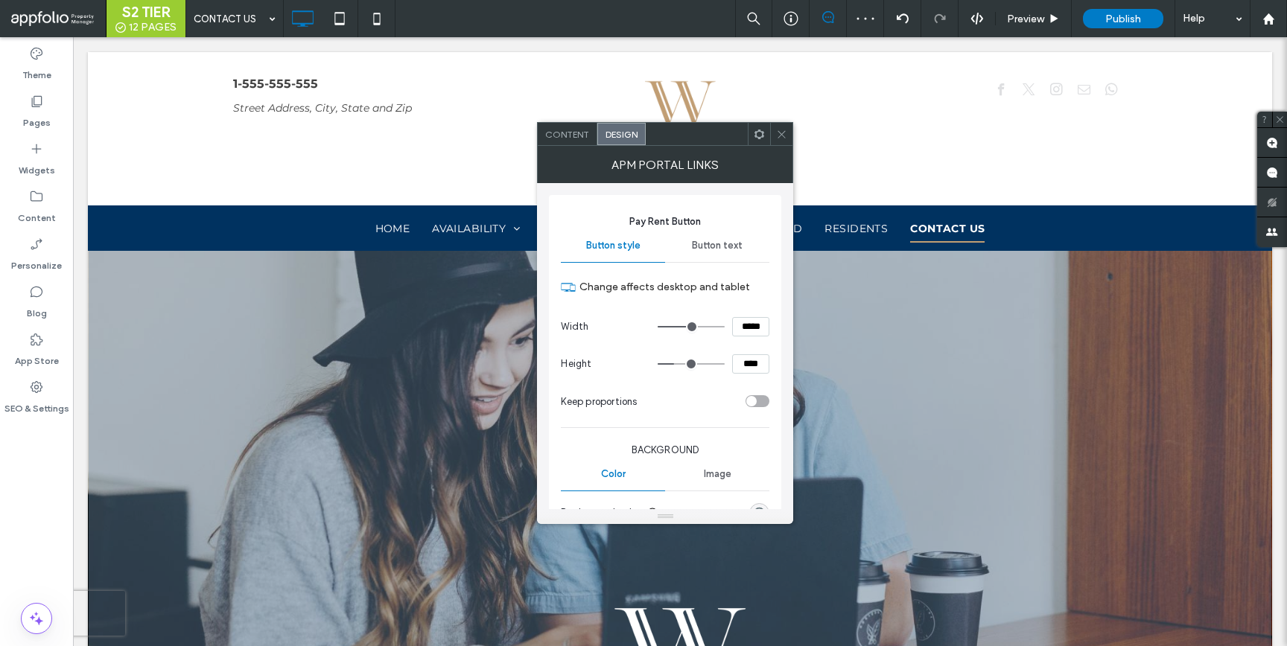
click at [748, 362] on input "****" at bounding box center [750, 363] width 37 height 19
type input "****"
type input "**"
click at [720, 390] on section "Keep proportions" at bounding box center [665, 401] width 209 height 37
click at [780, 133] on icon at bounding box center [781, 134] width 11 height 11
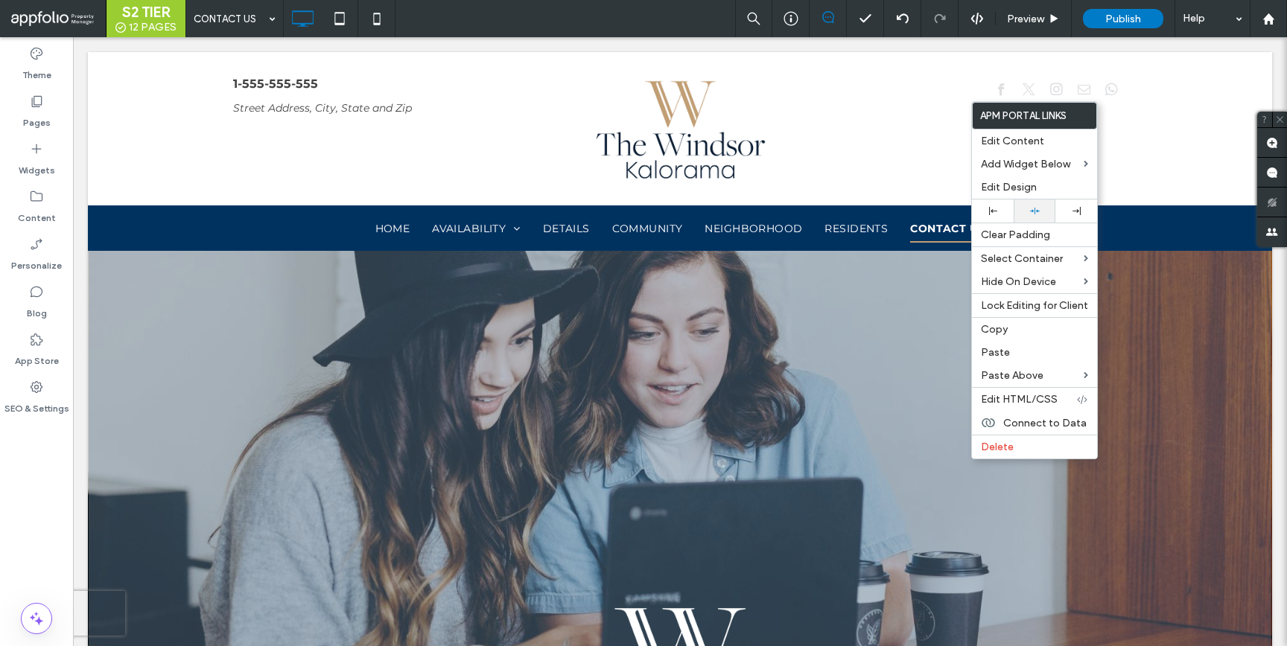
click at [1043, 213] on div at bounding box center [1034, 211] width 27 height 10
click at [1061, 211] on div at bounding box center [1076, 211] width 42 height 23
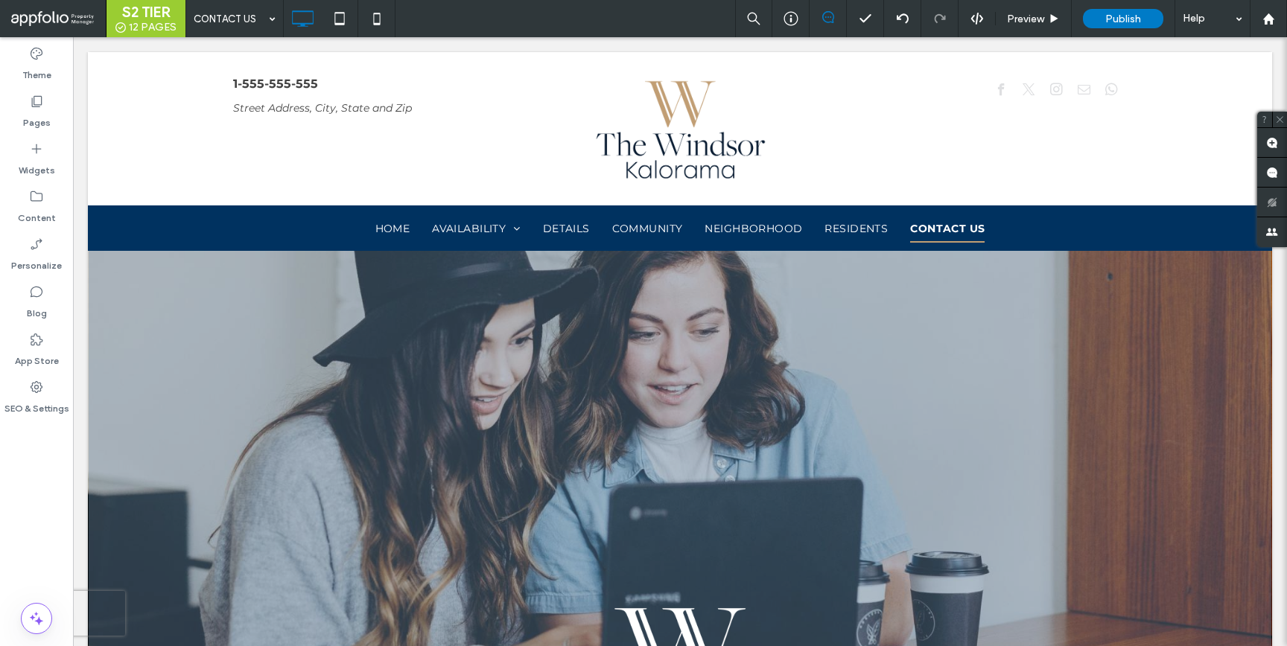
type input "**********"
type input "**"
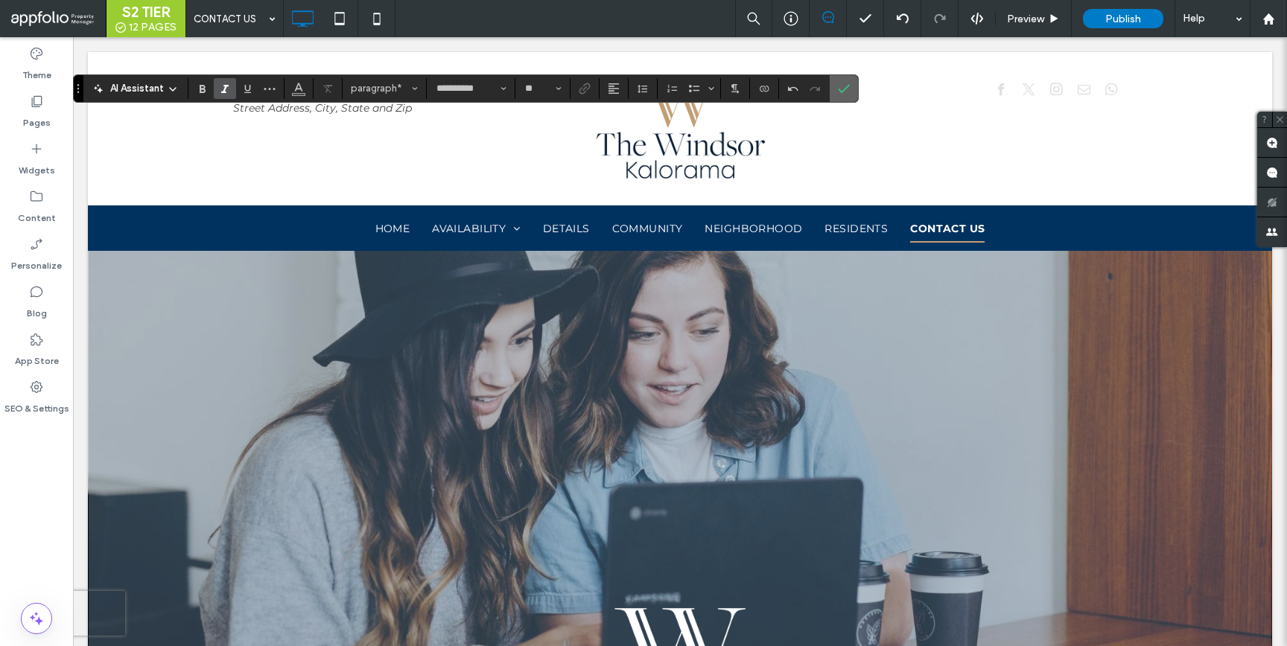
click at [839, 97] on span "Confirm" at bounding box center [841, 88] width 7 height 27
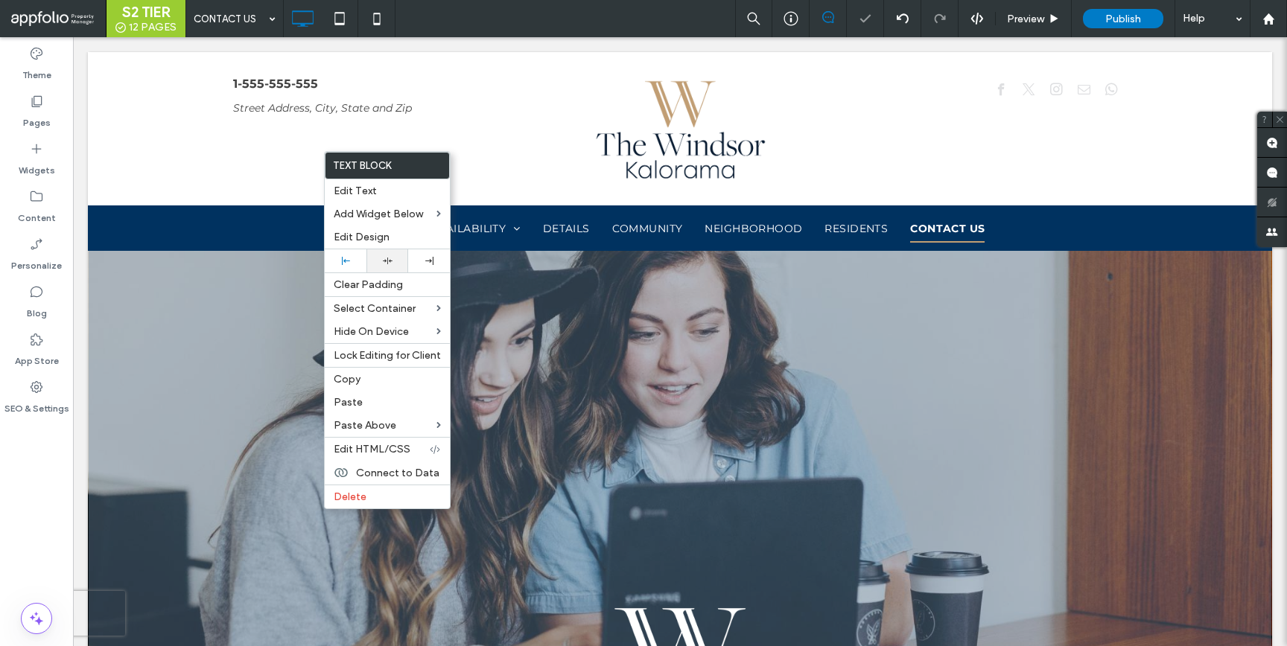
click at [381, 257] on div at bounding box center [387, 261] width 27 height 10
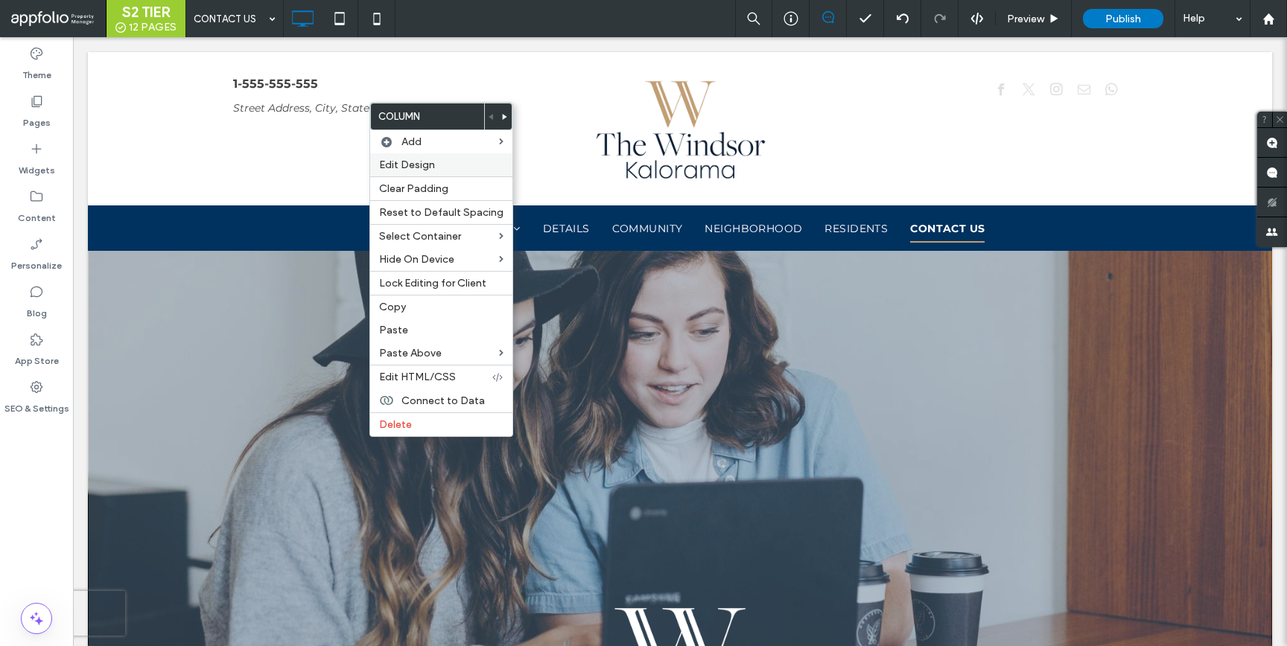
click at [408, 165] on span "Edit Design" at bounding box center [407, 165] width 56 height 13
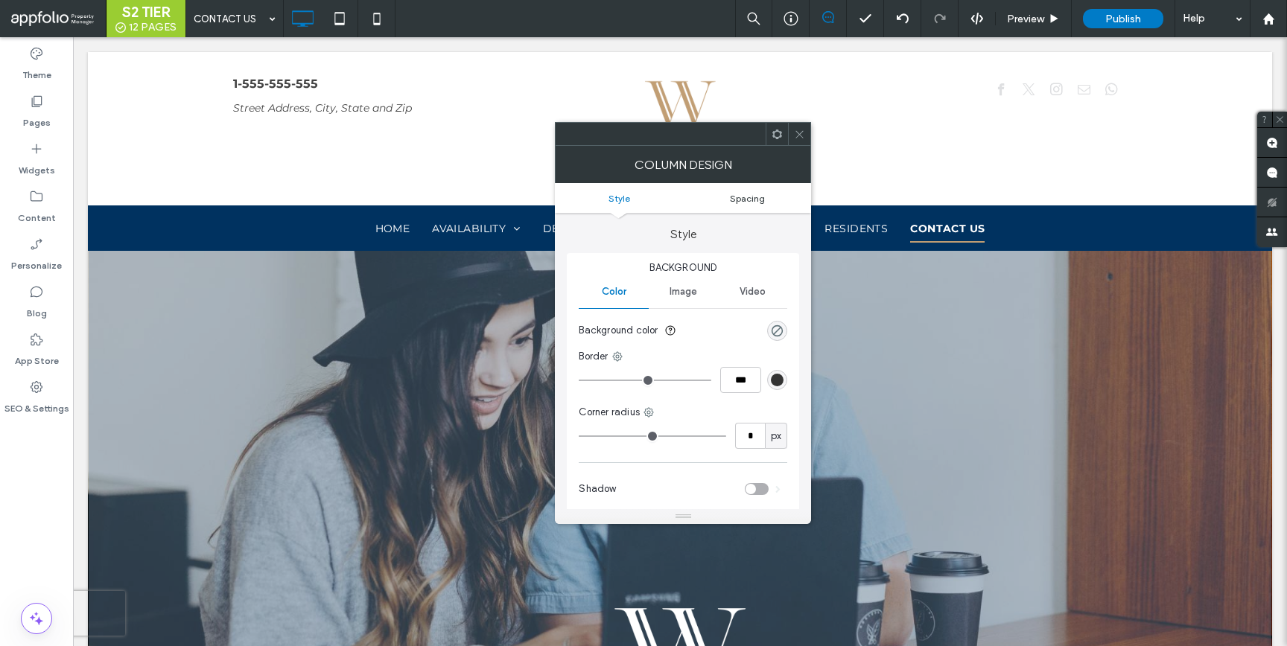
click at [750, 196] on span "Spacing" at bounding box center [747, 198] width 35 height 11
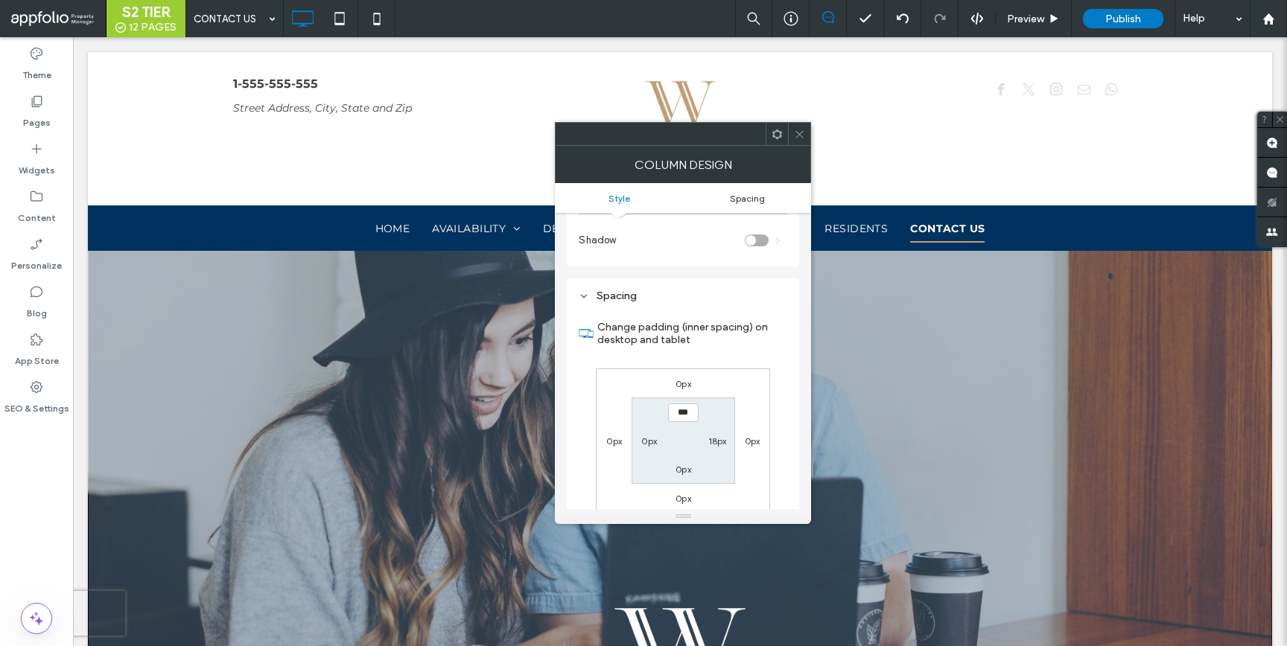
scroll to position [303, 0]
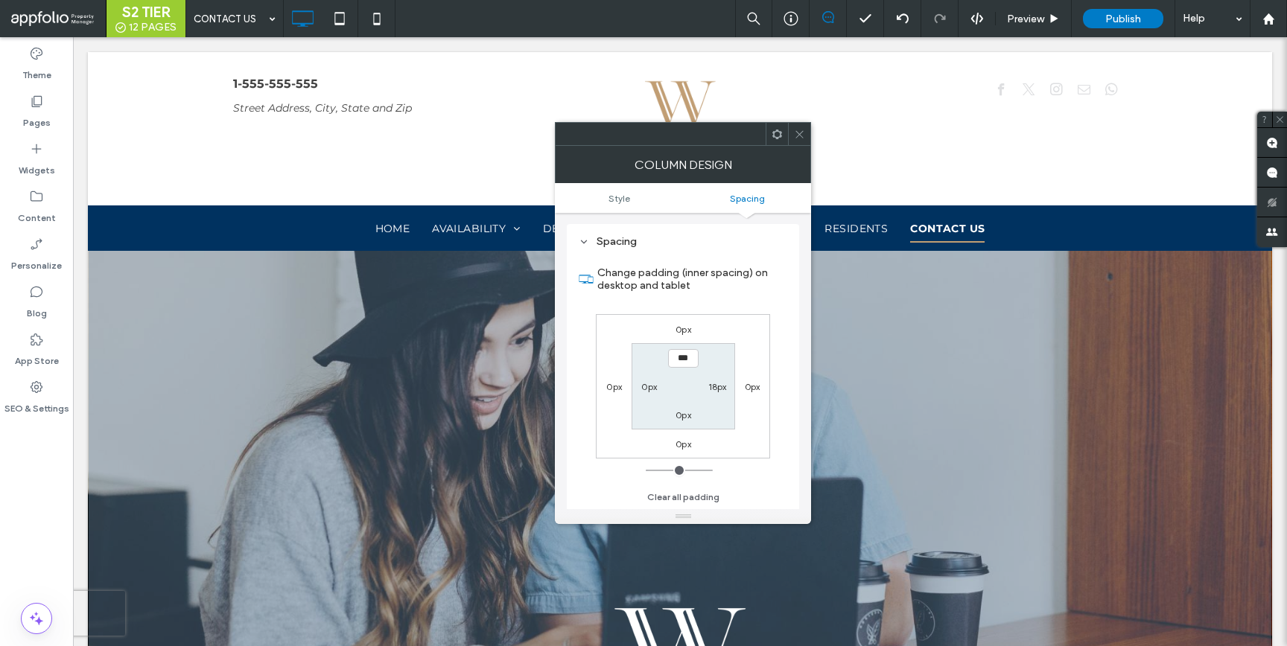
click at [798, 138] on icon at bounding box center [799, 134] width 11 height 11
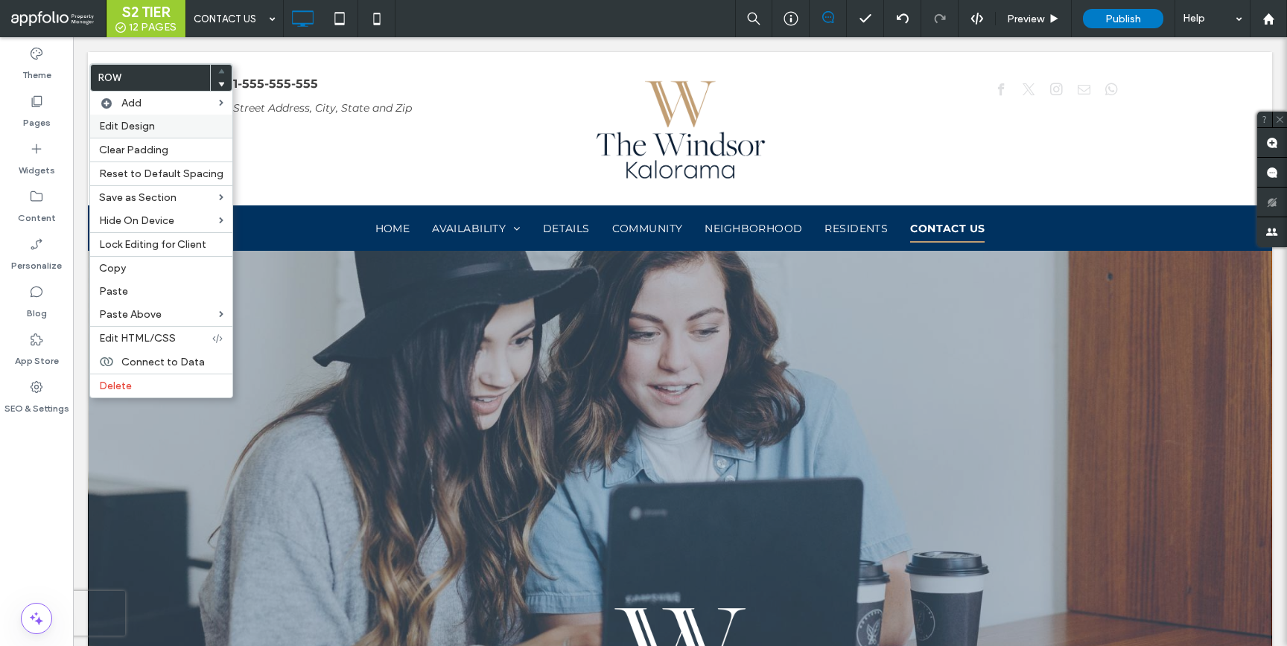
click at [147, 124] on span "Edit Design" at bounding box center [127, 126] width 56 height 13
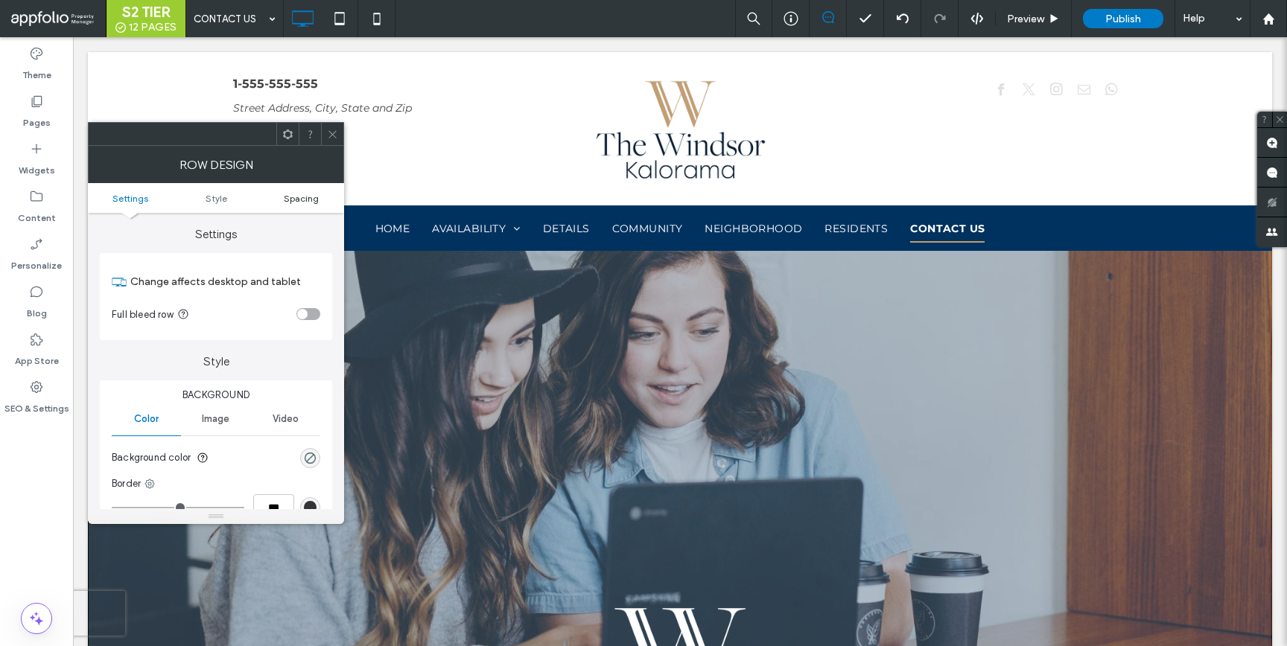
click at [297, 202] on span "Spacing" at bounding box center [301, 198] width 35 height 11
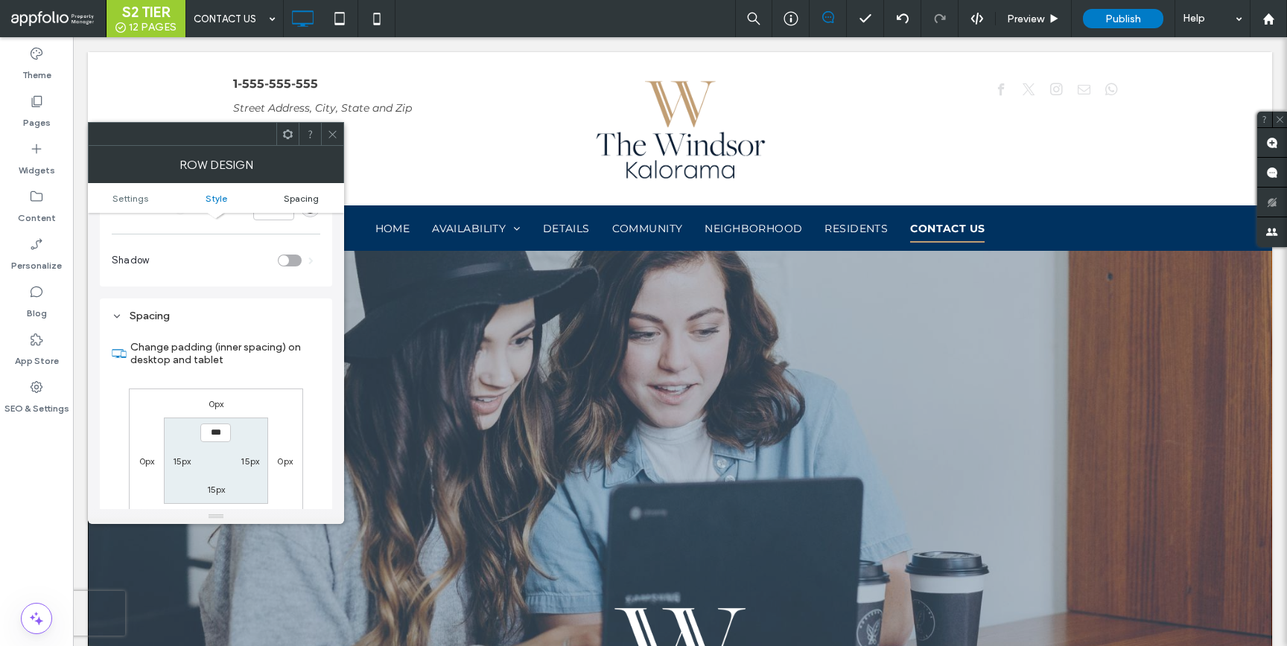
scroll to position [375, 0]
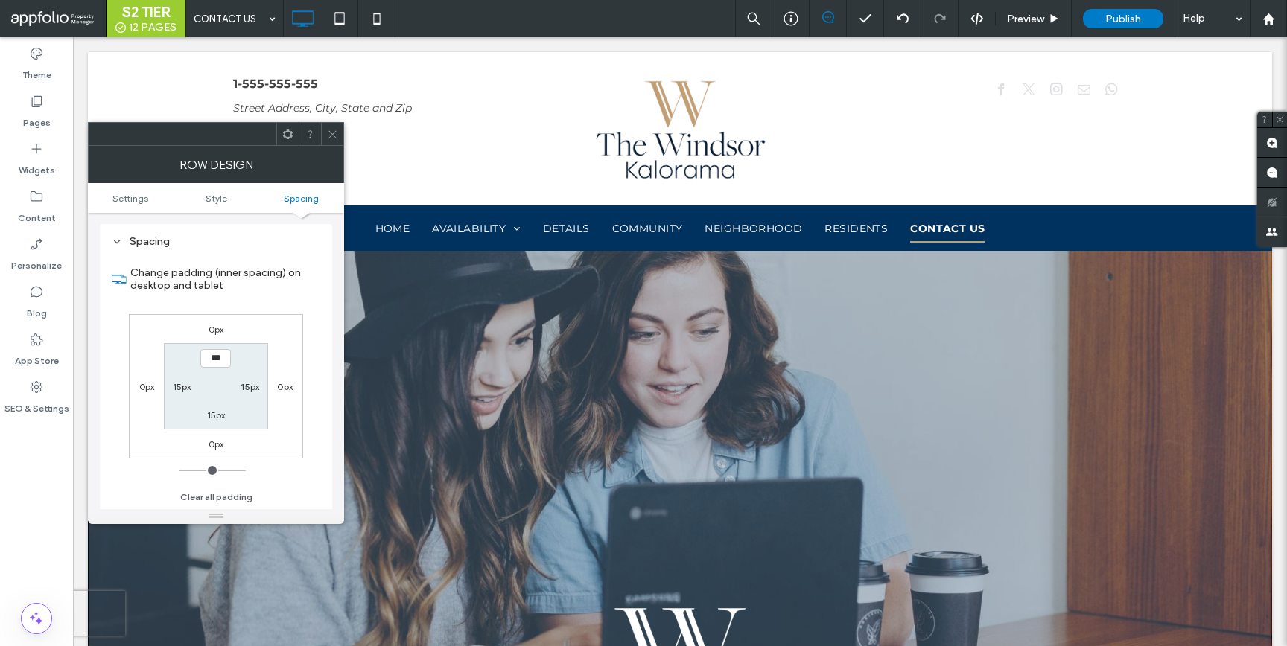
click at [335, 135] on icon at bounding box center [332, 134] width 11 height 11
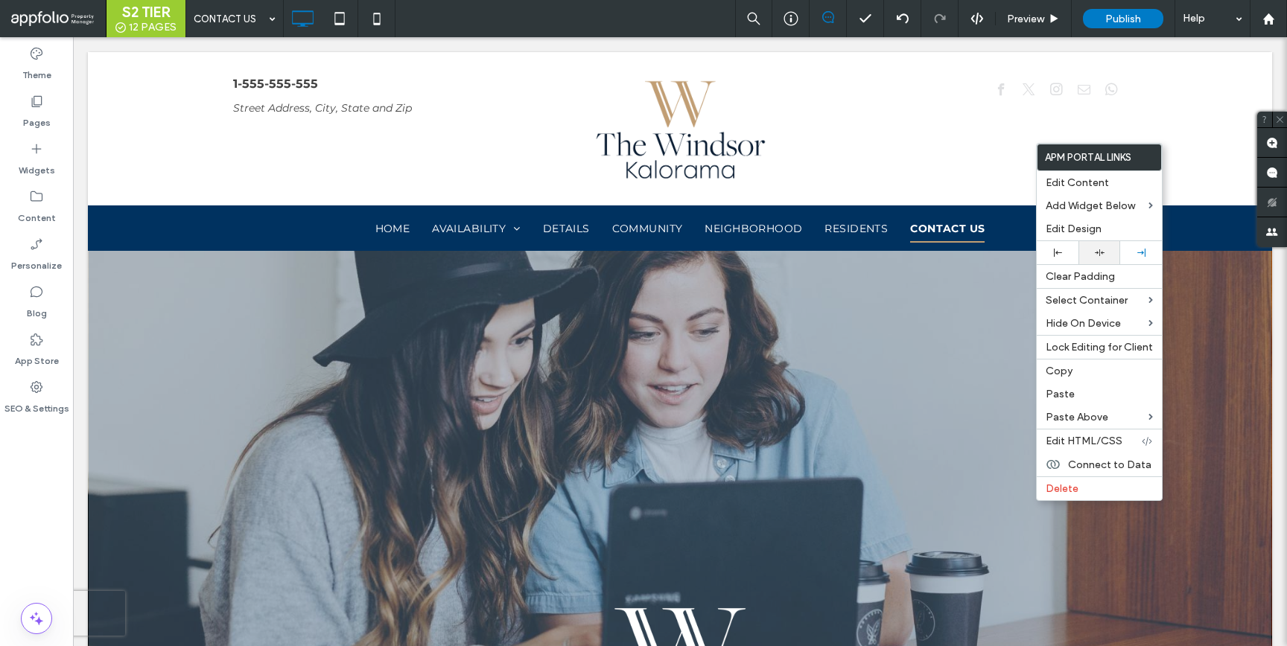
click at [1085, 247] on div at bounding box center [1099, 252] width 42 height 23
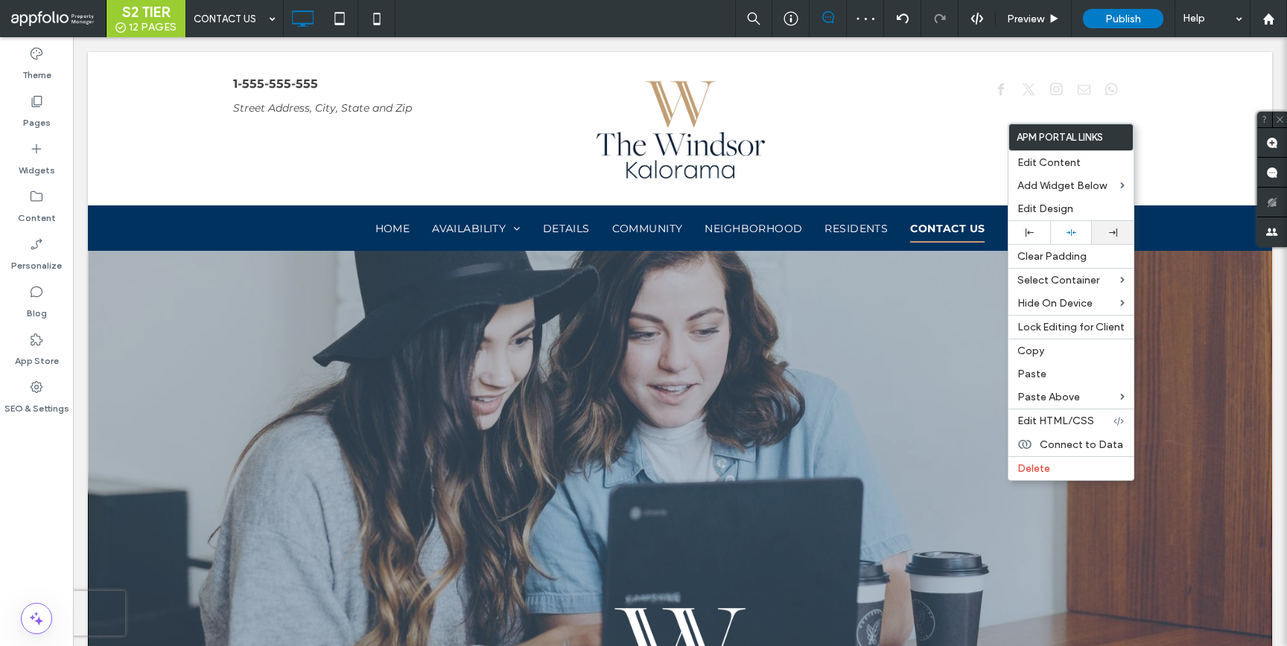
click at [1102, 229] on div at bounding box center [1112, 233] width 27 height 8
